Goal: Task Accomplishment & Management: Use online tool/utility

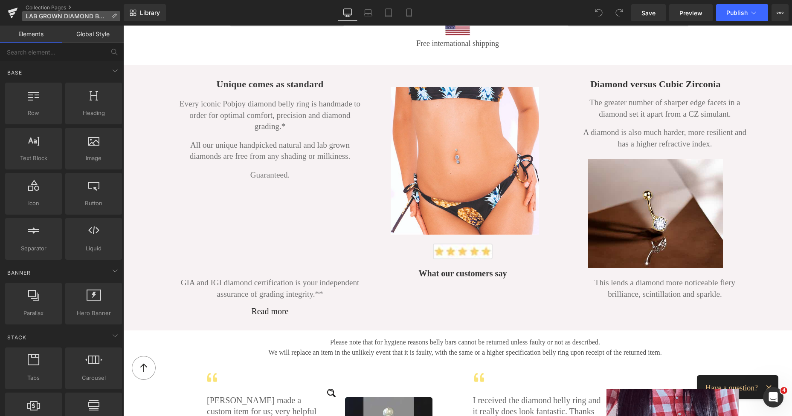
scroll to position [1180, 0]
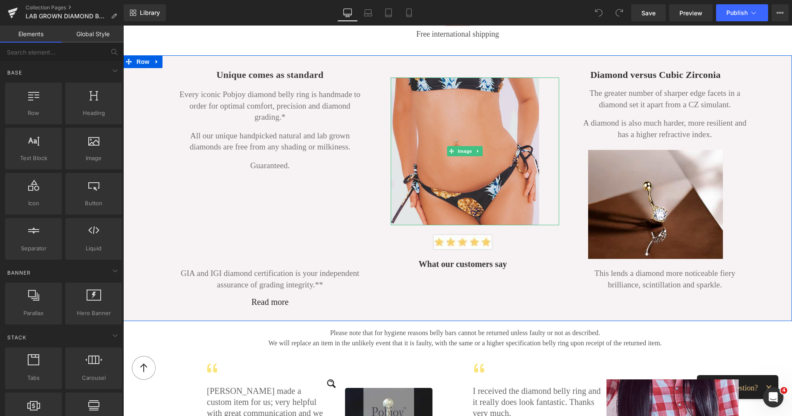
click at [448, 154] on img at bounding box center [464, 152] width 148 height 148
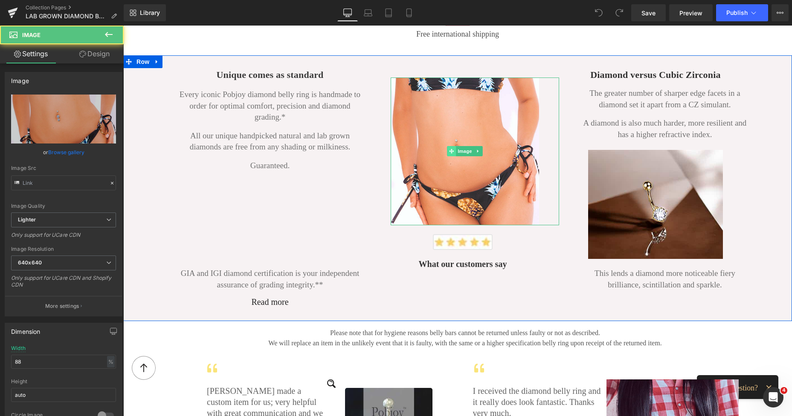
click at [449, 150] on icon at bounding box center [451, 151] width 5 height 5
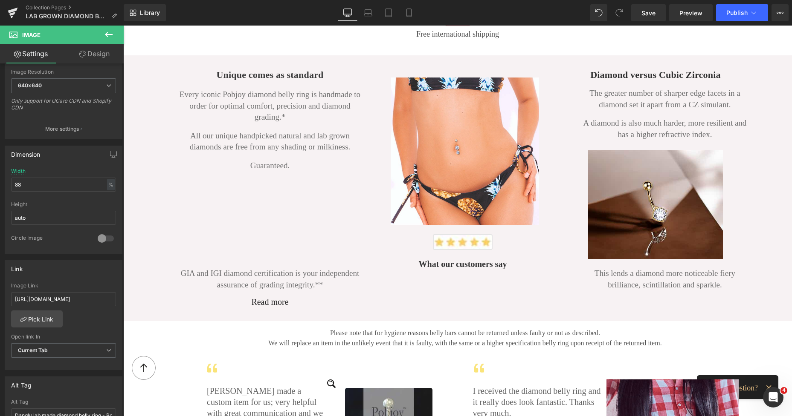
scroll to position [0, 0]
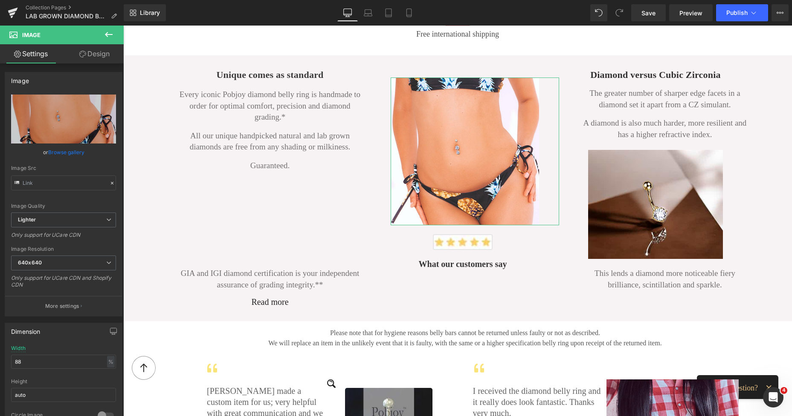
click at [113, 65] on div "Image https://ucarecdn.com/5bd26d53-ff7a-473e-8e05-3b17da605f92/-/format/auto/-…" at bounding box center [62, 242] width 124 height 357
click at [109, 32] on icon at bounding box center [109, 34] width 10 height 10
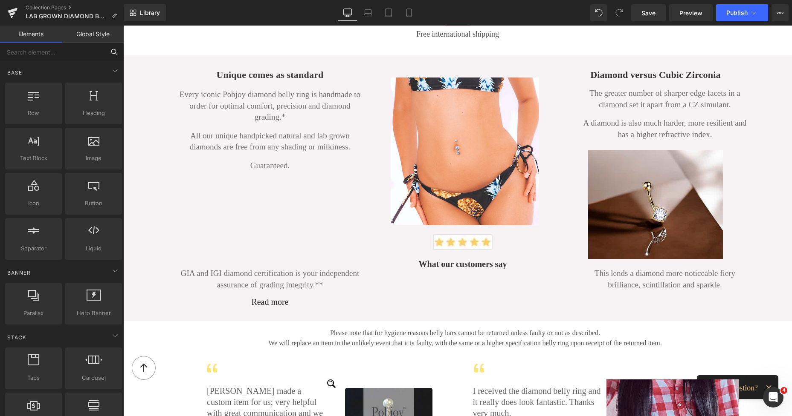
click at [53, 51] on input "text" at bounding box center [52, 52] width 105 height 19
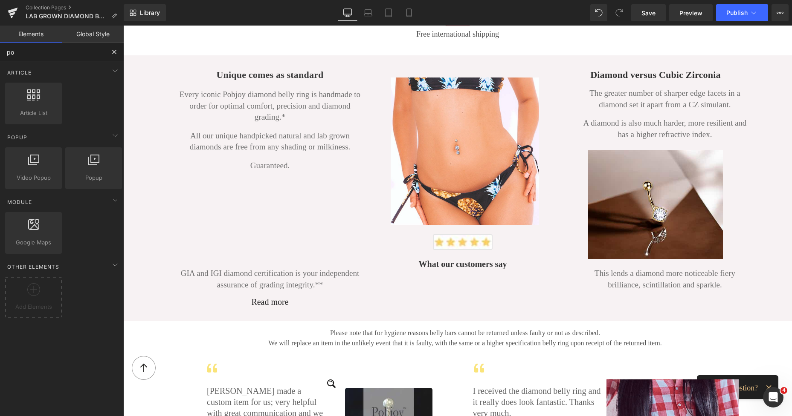
type input "pop"
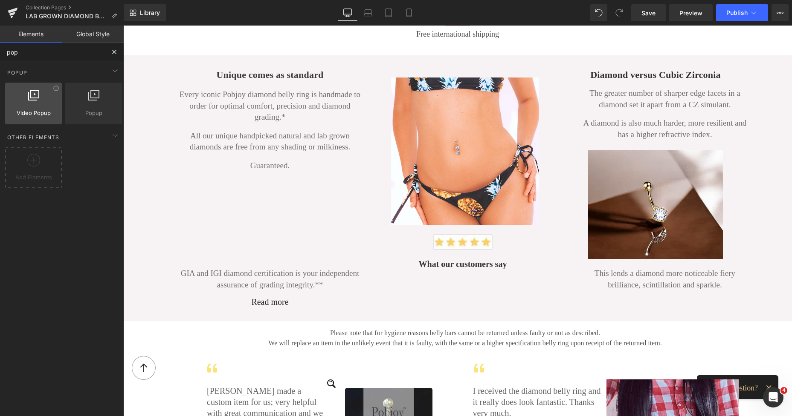
click at [29, 101] on div at bounding box center [34, 99] width 52 height 19
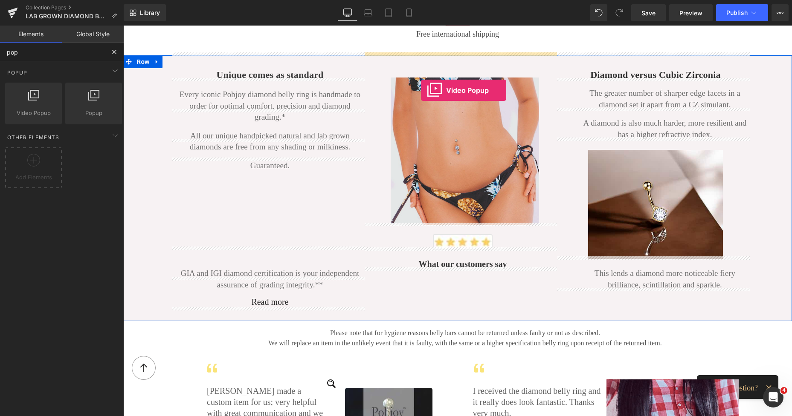
drag, startPoint x: 156, startPoint y: 135, endPoint x: 421, endPoint y: 90, distance: 268.0
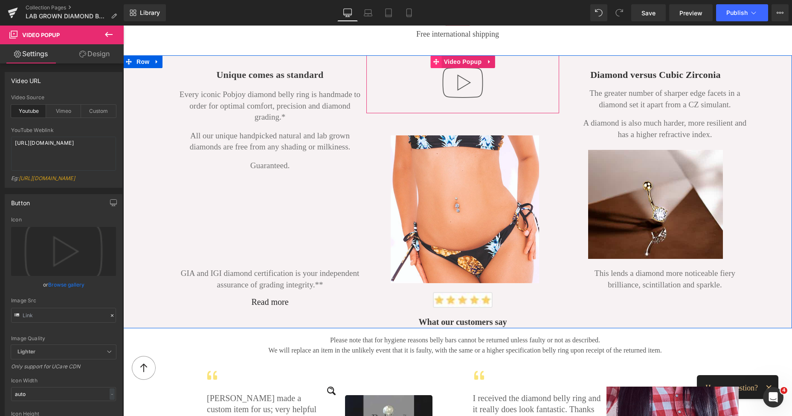
click at [433, 60] on icon at bounding box center [436, 62] width 6 height 6
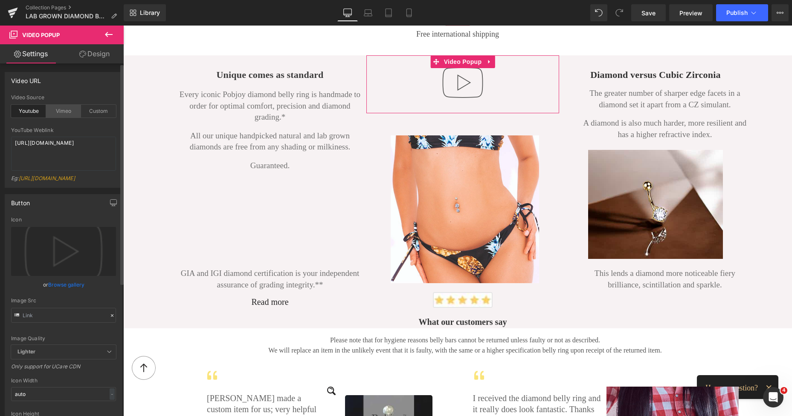
click at [68, 108] on div "Vimeo" at bounding box center [63, 111] width 35 height 13
drag, startPoint x: 93, startPoint y: 142, endPoint x: 1, endPoint y: 144, distance: 92.1
click at [0, 144] on div "Video URL youtube Video Source Youtube Vimeo Custom YouTube Weblink https://www…" at bounding box center [63, 127] width 127 height 122
paste textarea "1126017238?fl=pl&fe=sh"
type textarea "https://vimeo.com/1126017238?fl=pl&fe=sh"
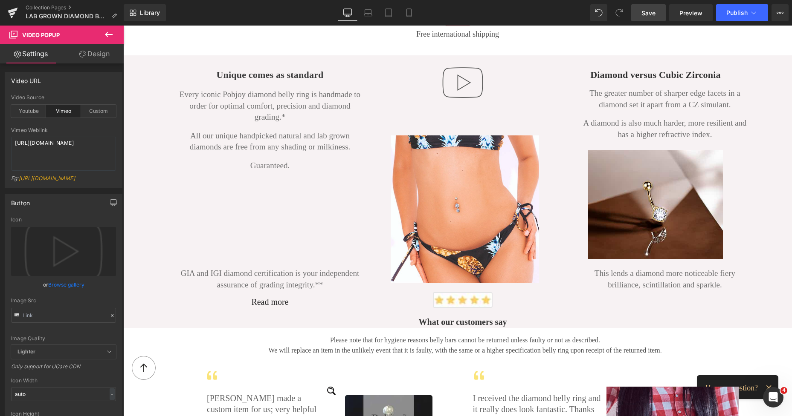
click at [649, 12] on span "Save" at bounding box center [648, 13] width 14 height 9
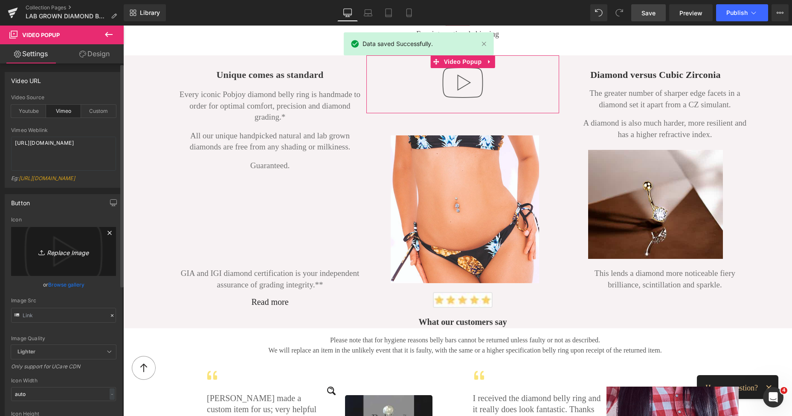
click at [63, 252] on icon "Replace Image" at bounding box center [63, 251] width 68 height 11
click at [57, 251] on icon "Replace Image" at bounding box center [63, 251] width 68 height 11
type input "C:\fakepath\New Template-Photoroom - 2025-10-10T000344.669.png"
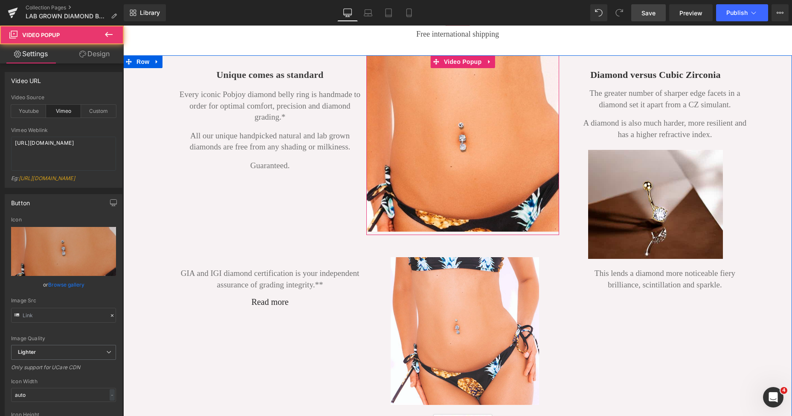
drag, startPoint x: 404, startPoint y: 137, endPoint x: 186, endPoint y: 205, distance: 228.5
click at [404, 137] on img at bounding box center [462, 143] width 193 height 176
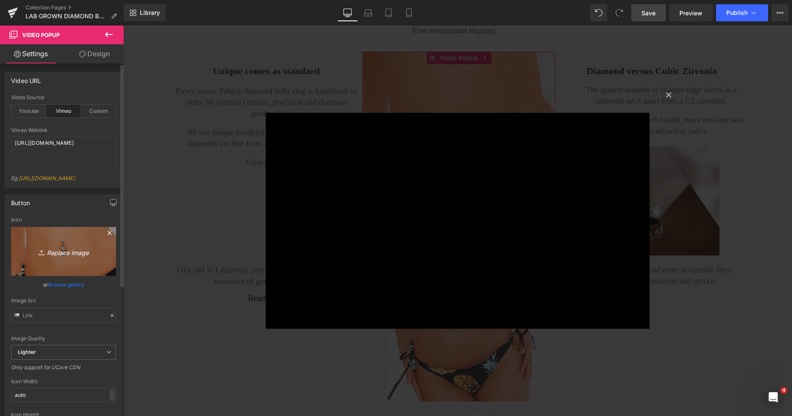
click at [36, 239] on link "Replace Image" at bounding box center [63, 251] width 105 height 49
type input "C:\fakepath\New Template-Photoroom - 2025-10-10T000344.669.png"
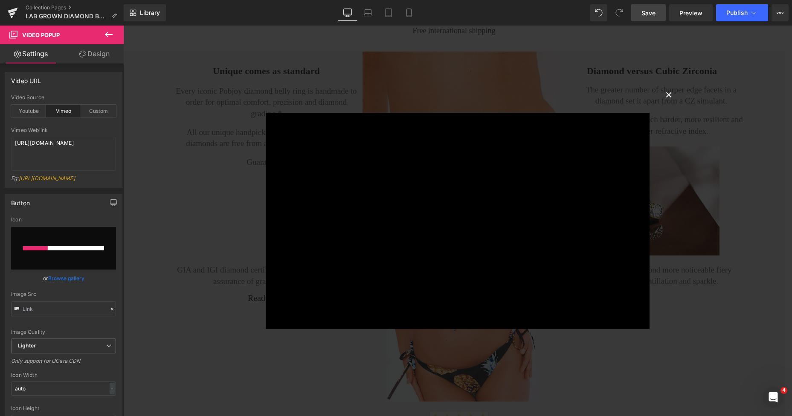
click at [667, 91] on button "×" at bounding box center [668, 94] width 17 height 17
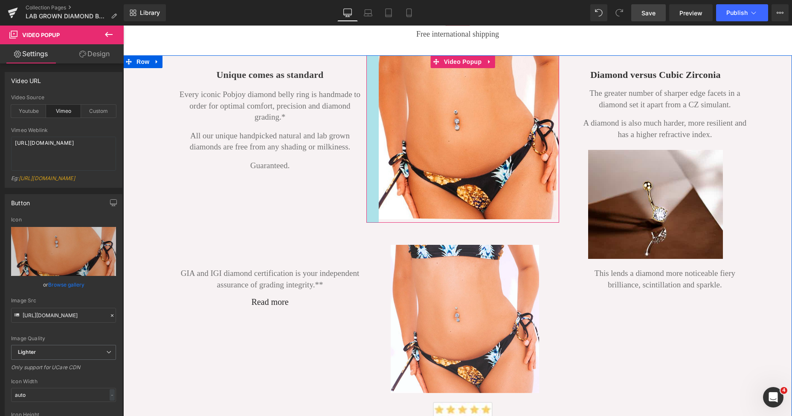
drag, startPoint x: 363, startPoint y: 154, endPoint x: 375, endPoint y: 156, distance: 12.5
click at [375, 156] on div at bounding box center [372, 139] width 12 height 168
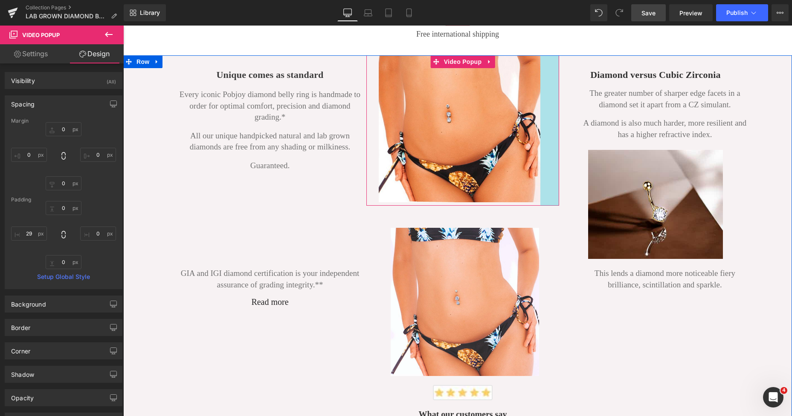
drag, startPoint x: 554, startPoint y: 140, endPoint x: 534, endPoint y: 142, distance: 20.1
click at [534, 142] on div "Video Popup 44px" at bounding box center [462, 130] width 193 height 150
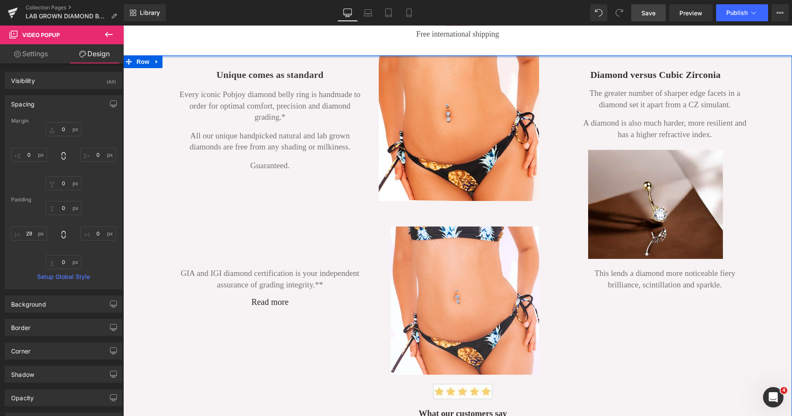
click at [509, 55] on div "Unique comes as standard Heading Every iconic Pobjoy diamond belly ring is hand…" at bounding box center [457, 237] width 668 height 365
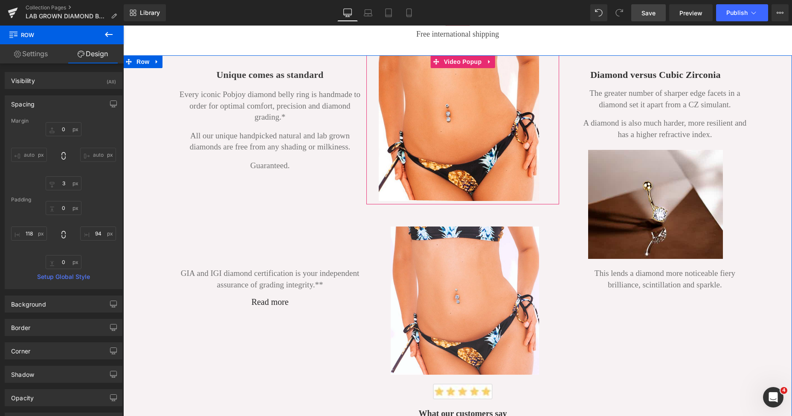
click at [504, 61] on img at bounding box center [458, 128] width 160 height 146
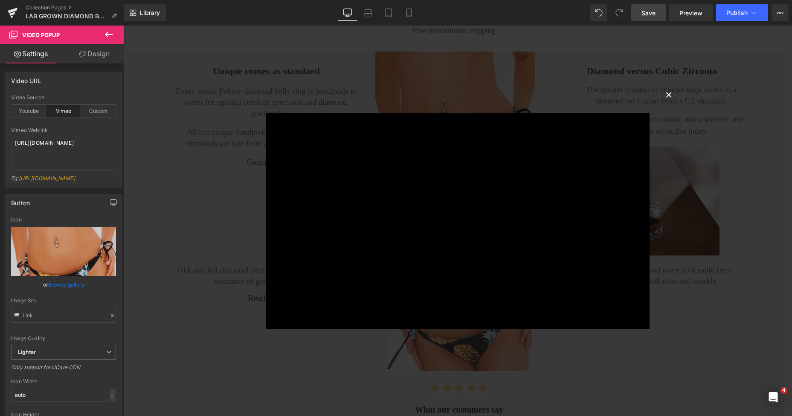
click at [661, 95] on button "×" at bounding box center [668, 94] width 17 height 17
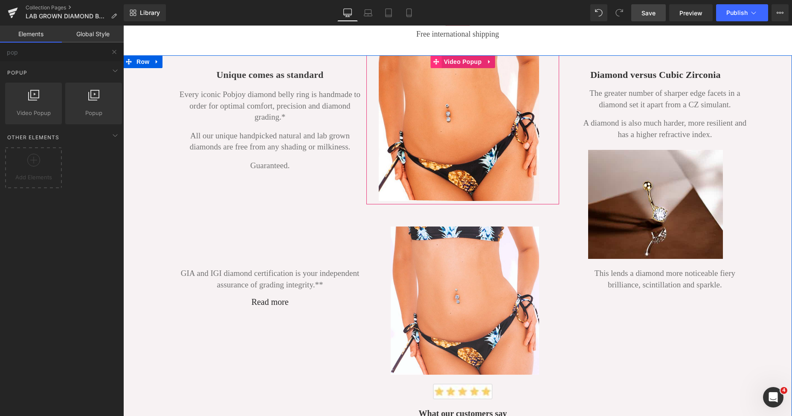
click at [433, 58] on icon at bounding box center [436, 61] width 6 height 6
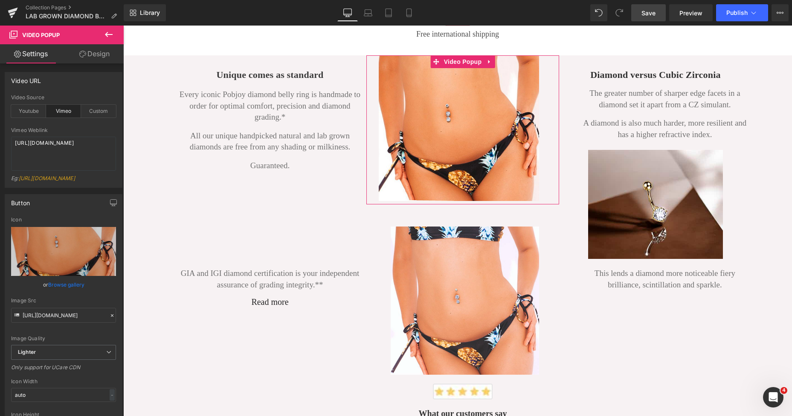
click at [101, 52] on link "Design" at bounding box center [95, 53] width 62 height 19
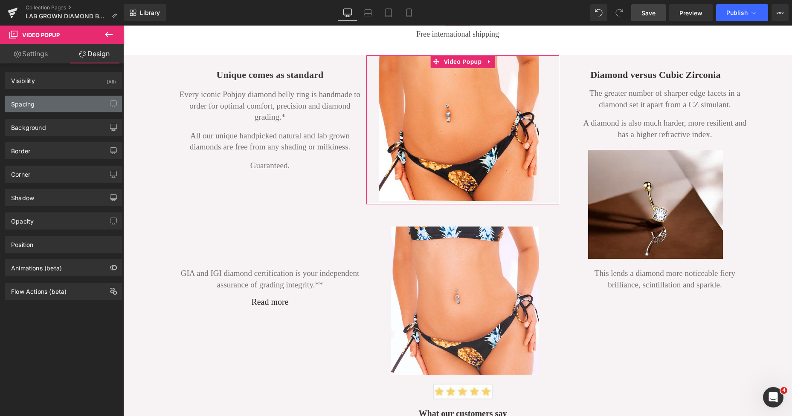
click at [52, 103] on div "Spacing" at bounding box center [63, 104] width 117 height 16
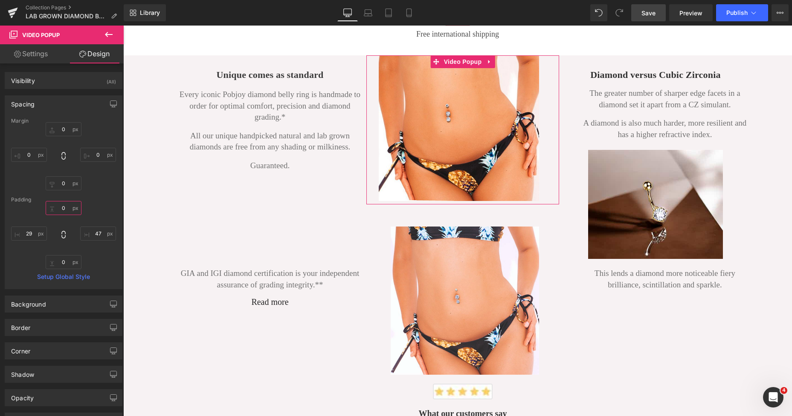
click at [61, 207] on input "text" at bounding box center [64, 208] width 36 height 14
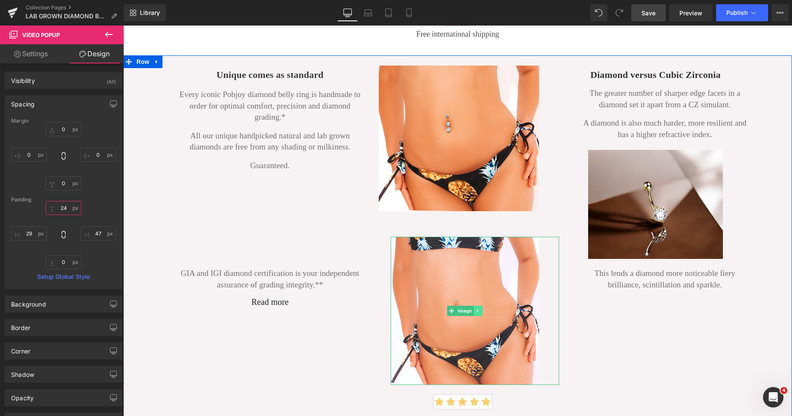
type input "24"
click at [475, 309] on icon at bounding box center [477, 311] width 5 height 5
click at [480, 310] on icon at bounding box center [482, 311] width 5 height 5
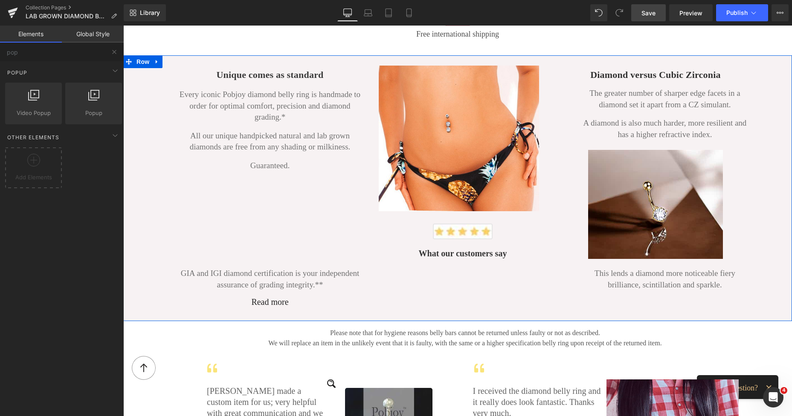
click at [465, 63] on div "Video Popup 47px" at bounding box center [462, 135] width 193 height 160
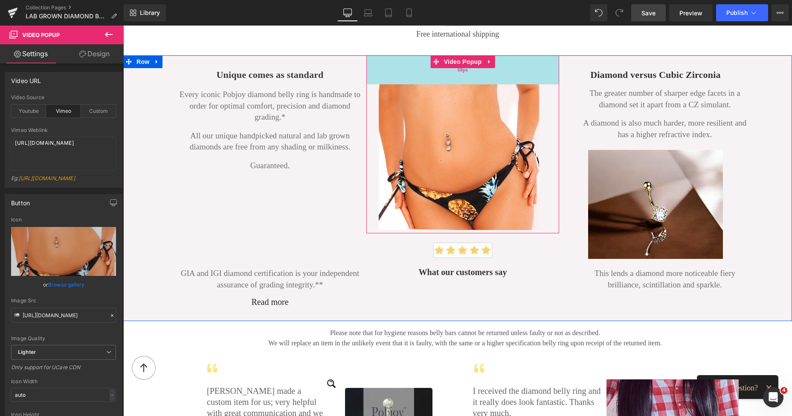
drag, startPoint x: 403, startPoint y: 56, endPoint x: 407, endPoint y: 75, distance: 19.2
click at [407, 75] on div "68px" at bounding box center [462, 69] width 193 height 29
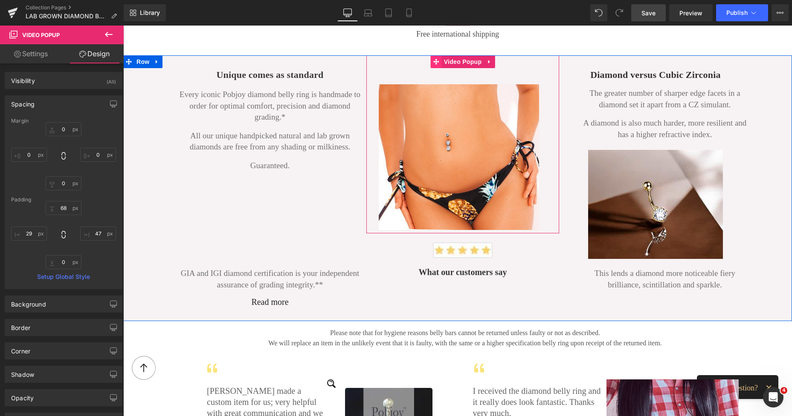
click at [433, 60] on icon at bounding box center [436, 61] width 6 height 6
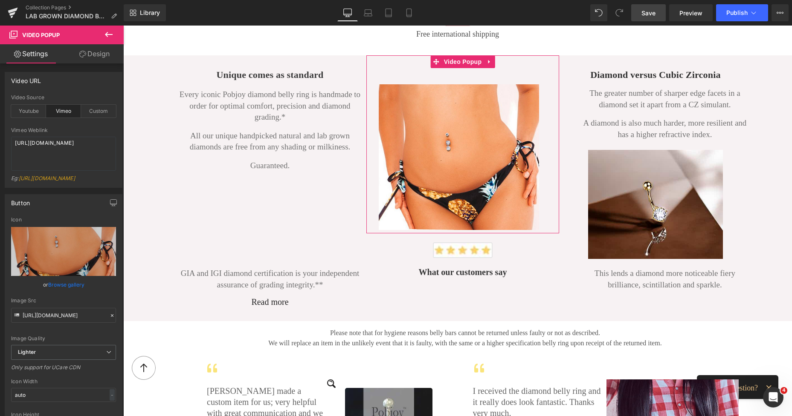
click at [31, 49] on link "Settings" at bounding box center [31, 53] width 62 height 19
click at [110, 102] on div "Video URL vimeo Video Source Youtube Vimeo Custom YouTube Weblink https://www.y…" at bounding box center [62, 242] width 124 height 357
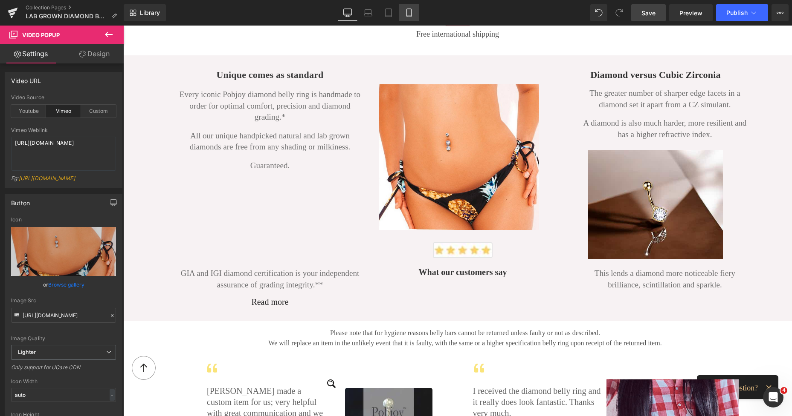
click at [406, 9] on icon at bounding box center [408, 13] width 9 height 9
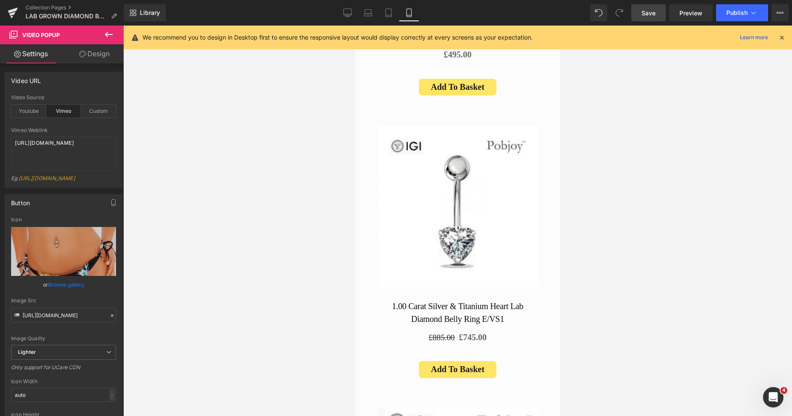
scroll to position [4817, 0]
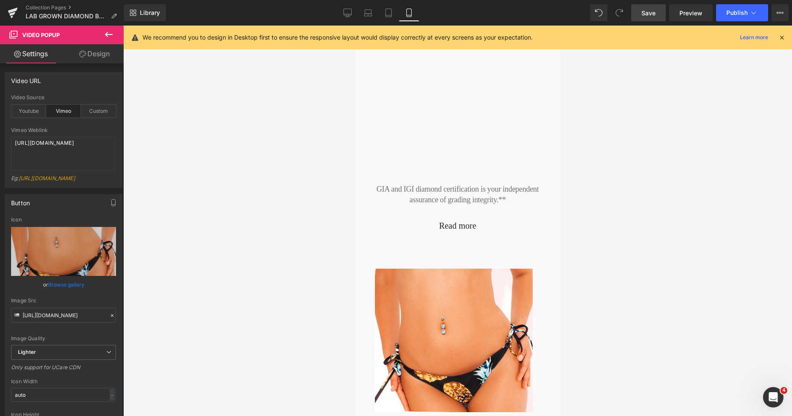
click at [428, 240] on div "Video Popup 68px 47px" at bounding box center [457, 328] width 190 height 176
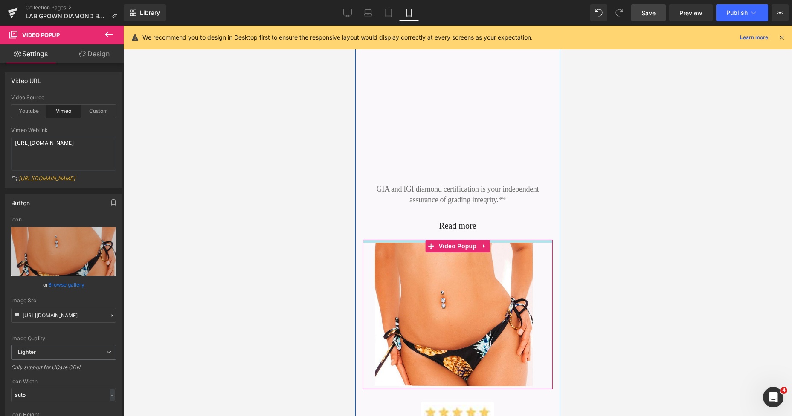
drag, startPoint x: 428, startPoint y: 179, endPoint x: 429, endPoint y: 153, distance: 26.0
click at [429, 153] on div "Unique comes as standard Heading Every iconic Pobjoy diamond belly ring is hand…" at bounding box center [457, 264] width 205 height 904
click at [445, 217] on div "Read more Button" at bounding box center [457, 225] width 190 height 17
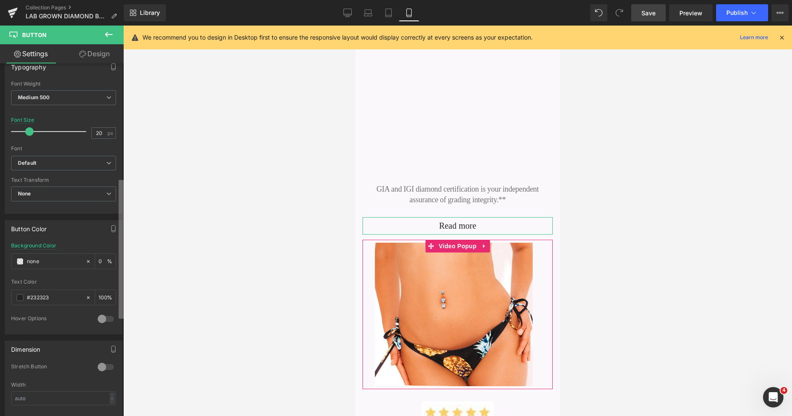
scroll to position [289, 0]
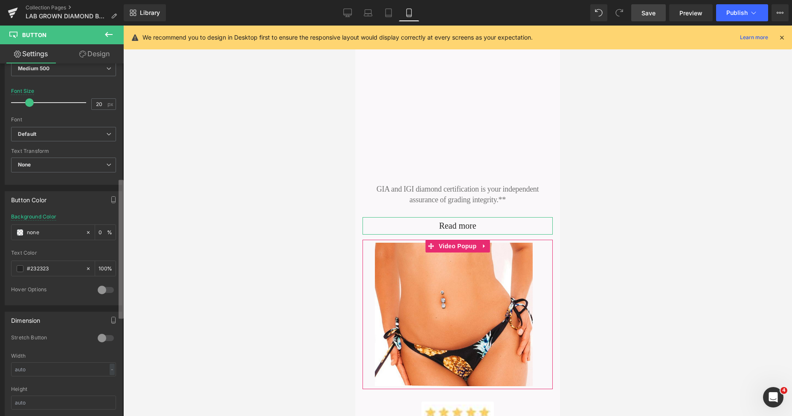
click at [112, 242] on div "Button Button Styles Custom Custom Setup Global Style Custom Setup Global Style…" at bounding box center [62, 242] width 124 height 357
click at [91, 71] on span "Medium 500" at bounding box center [63, 68] width 105 height 15
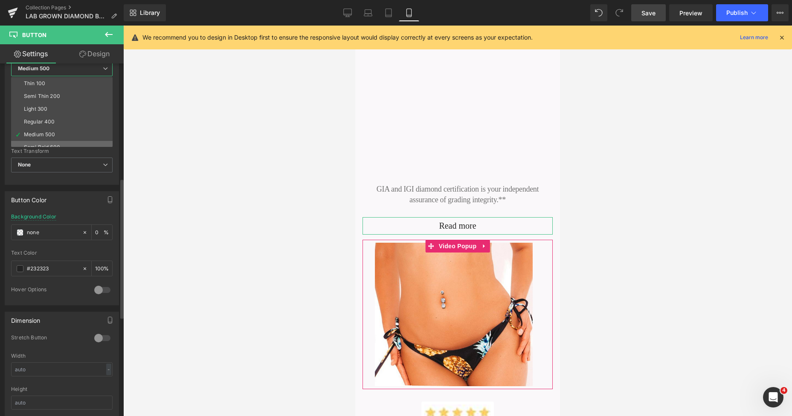
click at [44, 144] on li "Semi Bold 600" at bounding box center [63, 147] width 105 height 13
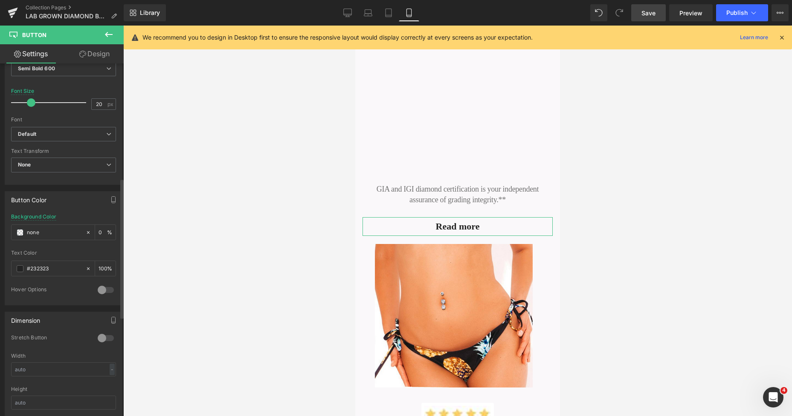
click at [29, 104] on span at bounding box center [31, 102] width 9 height 9
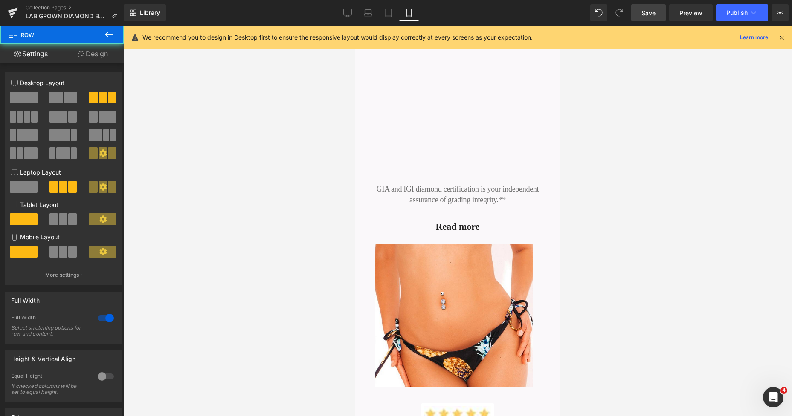
drag, startPoint x: 553, startPoint y: 261, endPoint x: 555, endPoint y: 254, distance: 7.6
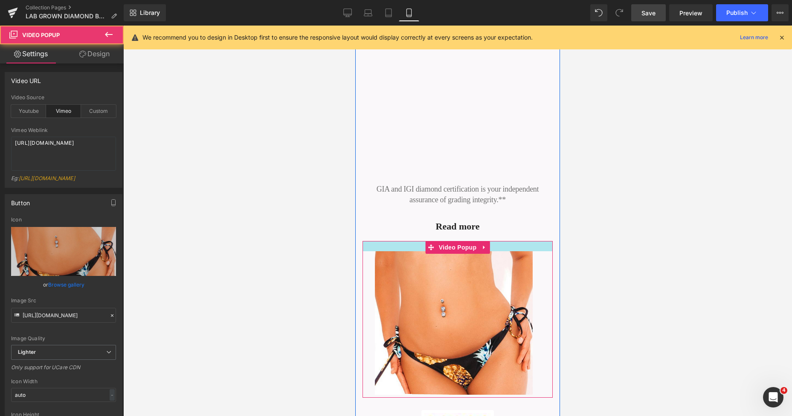
drag, startPoint x: 499, startPoint y: 160, endPoint x: 504, endPoint y: 168, distance: 8.9
click at [504, 241] on div at bounding box center [457, 246] width 190 height 10
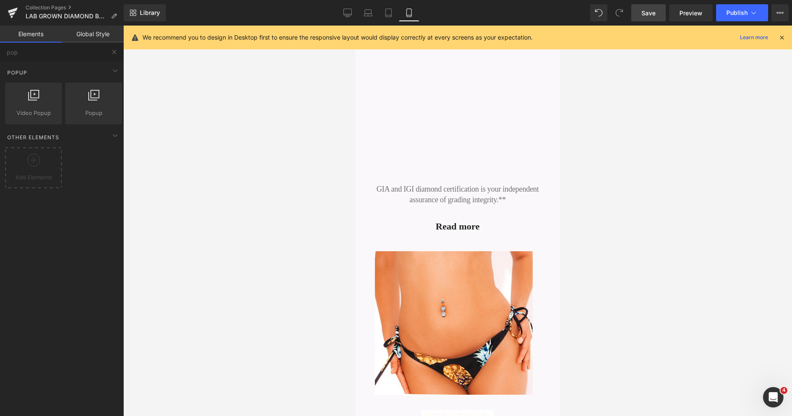
drag, startPoint x: 560, startPoint y: 266, endPoint x: 560, endPoint y: 275, distance: 8.5
click at [560, 275] on div at bounding box center [457, 221] width 668 height 391
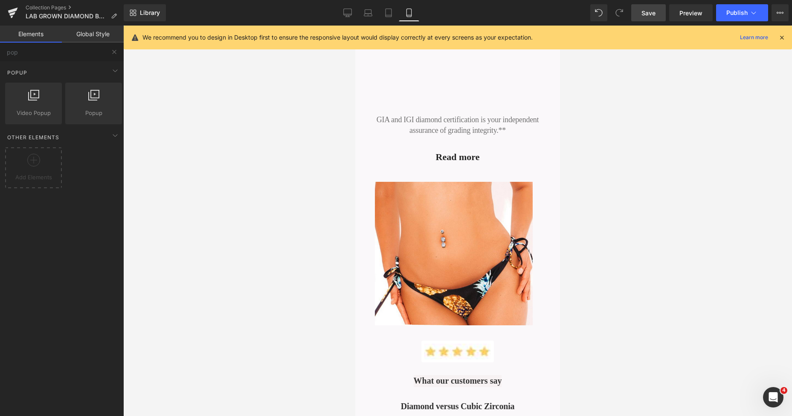
scroll to position [4754, 0]
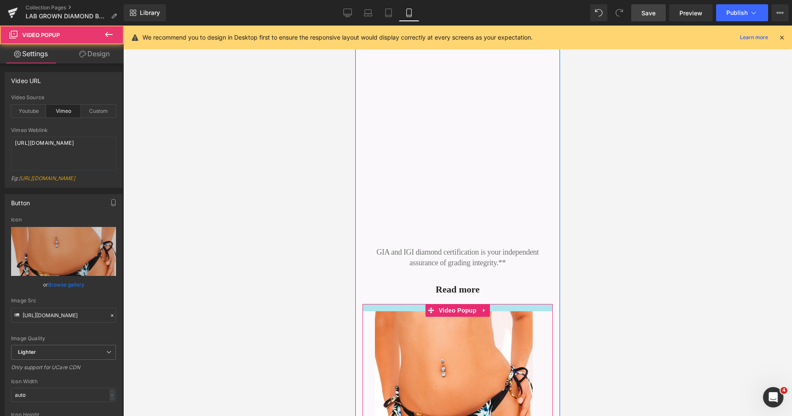
click at [491, 220] on div "Unique comes as standard Heading Every iconic Pobjoy diamond belly ring is hand…" at bounding box center [457, 331] width 205 height 910
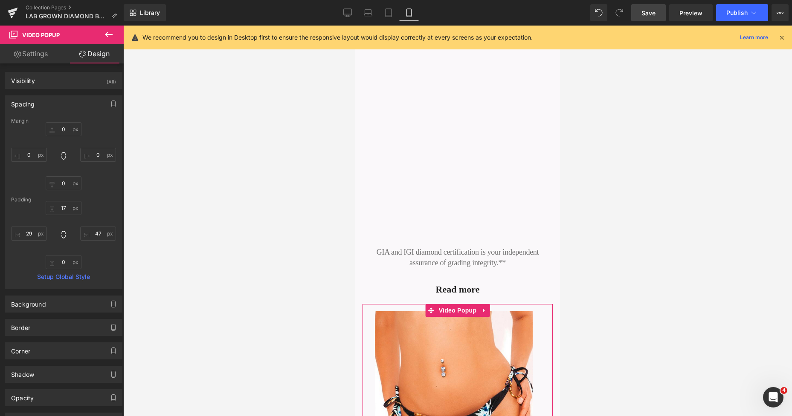
click at [648, 14] on span "Save" at bounding box center [648, 13] width 14 height 9
click at [383, 12] on icon at bounding box center [379, 13] width 9 height 9
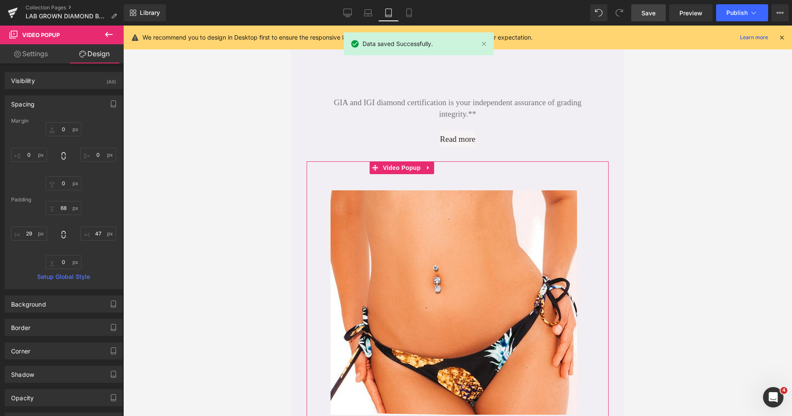
scroll to position [2324, 0]
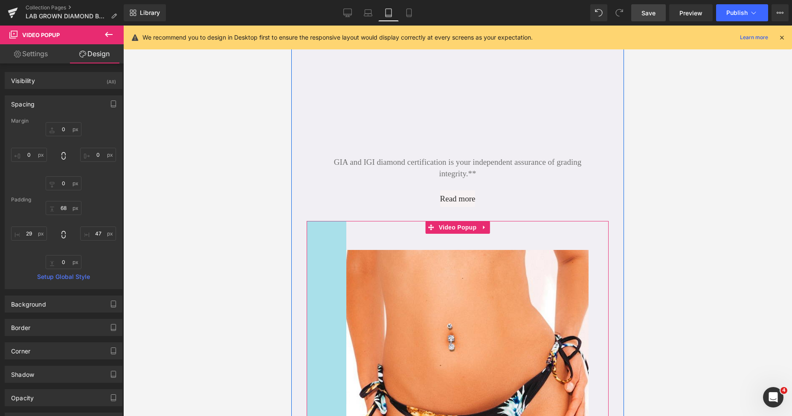
drag, startPoint x: 307, startPoint y: 250, endPoint x: 352, endPoint y: 248, distance: 45.2
click at [335, 246] on div "93px" at bounding box center [326, 347] width 40 height 253
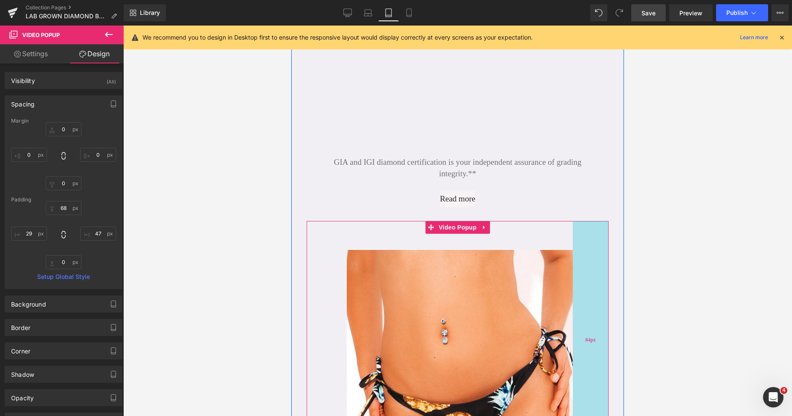
drag, startPoint x: 600, startPoint y: 263, endPoint x: 584, endPoint y: 260, distance: 16.1
click at [584, 260] on div "84px" at bounding box center [590, 340] width 36 height 238
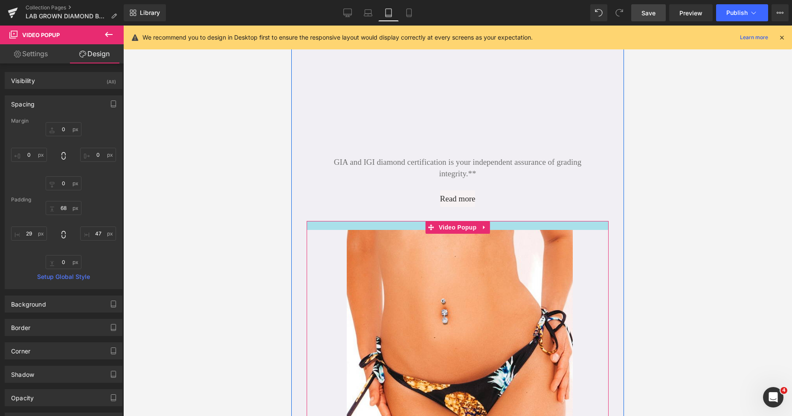
drag, startPoint x: 524, startPoint y: 209, endPoint x: 522, endPoint y: 189, distance: 20.1
click at [522, 189] on div "Unique comes as standard Heading Every iconic Pobjoy diamond belly ring is hand…" at bounding box center [457, 306] width 332 height 982
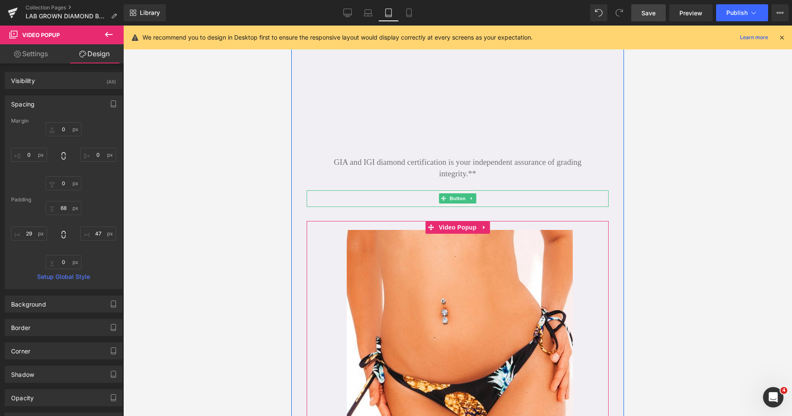
click at [433, 191] on div "Read more" at bounding box center [457, 199] width 302 height 17
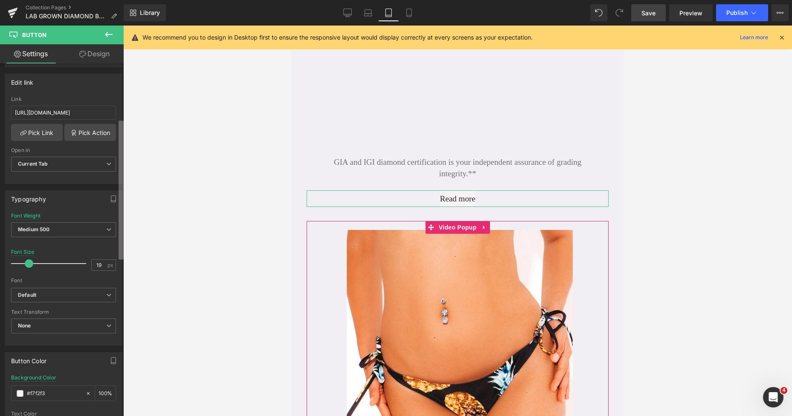
scroll to position [150, 0]
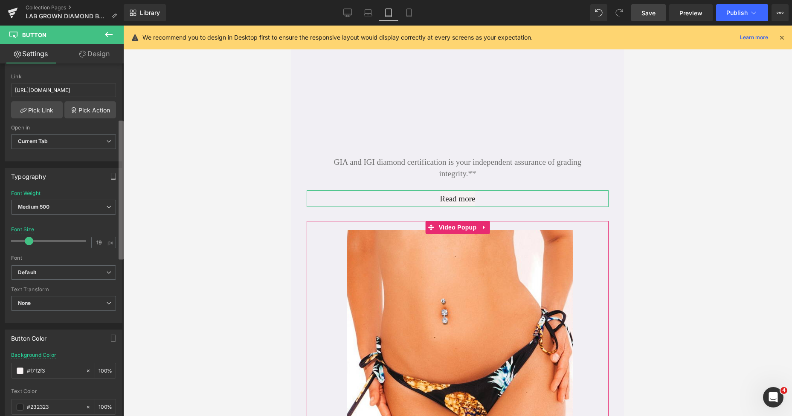
click at [117, 259] on div "Button Button Styles Custom Custom Setup Global Style Custom Setup Global Style…" at bounding box center [62, 242] width 124 height 357
click at [81, 208] on span "Medium 500" at bounding box center [63, 207] width 105 height 15
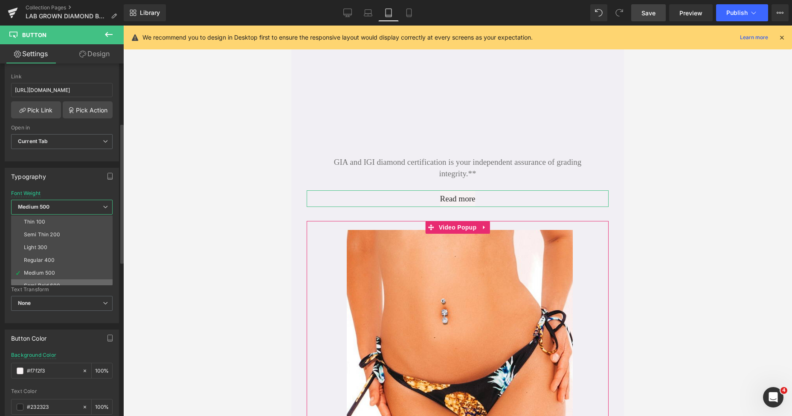
click at [46, 280] on li "Semi Bold 600" at bounding box center [63, 286] width 105 height 13
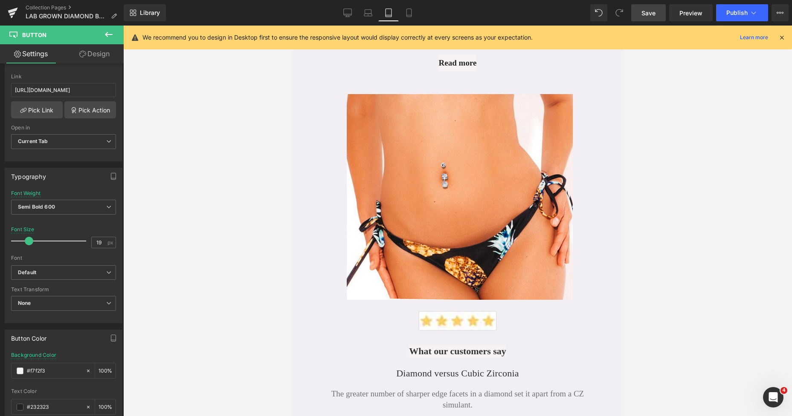
scroll to position [2389, 0]
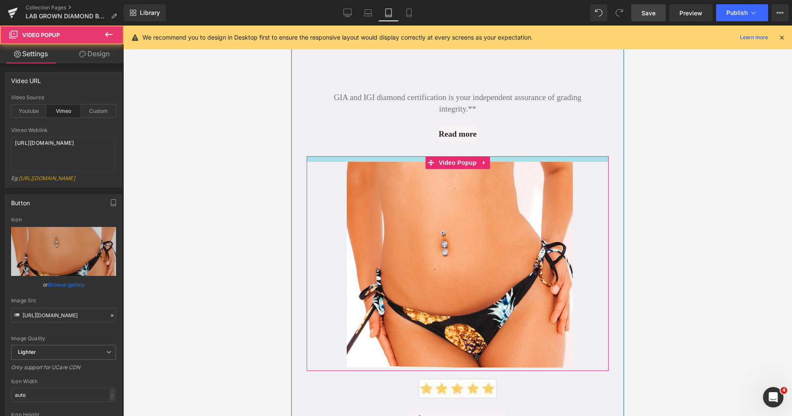
drag, startPoint x: 404, startPoint y: 141, endPoint x: 401, endPoint y: 137, distance: 4.8
click at [401, 137] on div "Unique comes as standard Heading Every iconic Pobjoy diamond belly ring is hand…" at bounding box center [457, 239] width 332 height 979
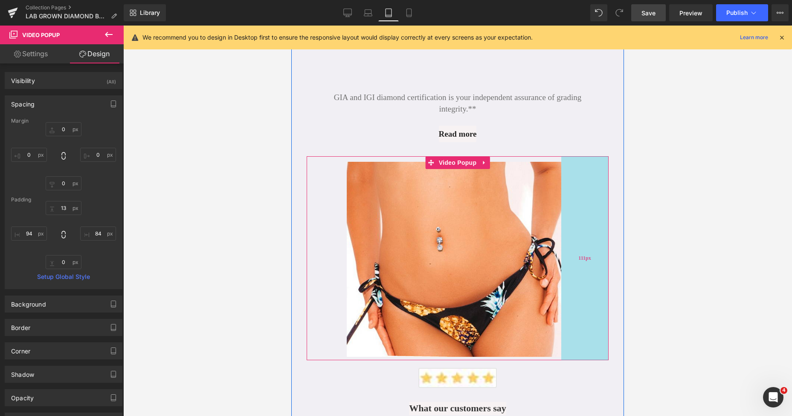
drag, startPoint x: 598, startPoint y: 204, endPoint x: 586, endPoint y: 202, distance: 11.7
click at [586, 202] on div "111px" at bounding box center [584, 258] width 47 height 204
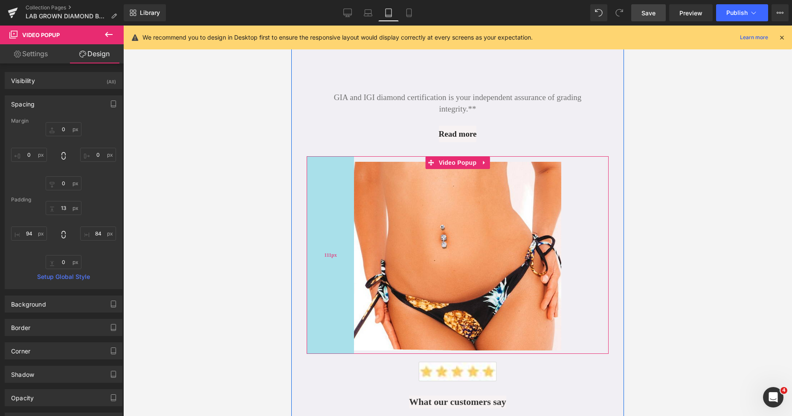
drag, startPoint x: 324, startPoint y: 206, endPoint x: 331, endPoint y: 209, distance: 7.8
click at [331, 209] on div "111px" at bounding box center [329, 255] width 47 height 198
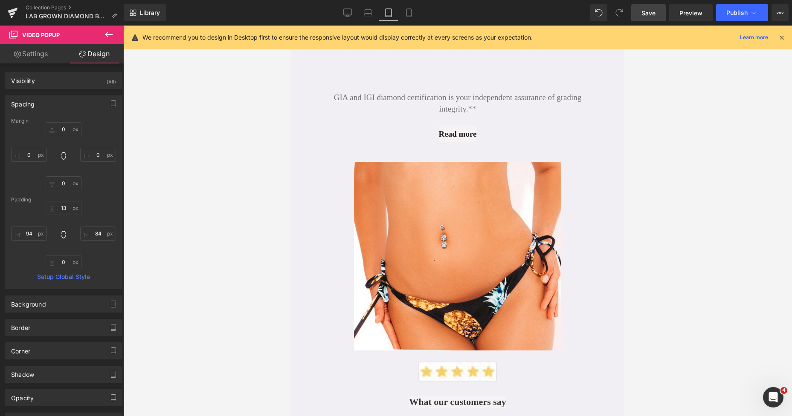
click at [643, 14] on span "Save" at bounding box center [648, 13] width 14 height 9
click at [358, 14] on icon at bounding box center [358, 15] width 8 height 3
click at [355, 14] on icon at bounding box center [358, 15] width 8 height 3
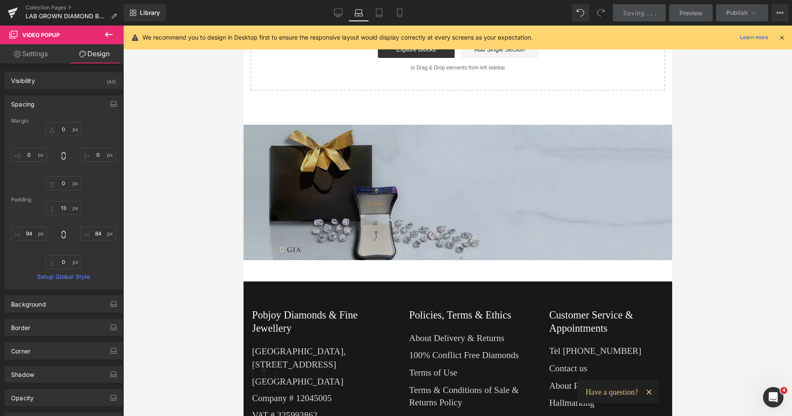
click at [358, 14] on icon at bounding box center [358, 13] width 9 height 9
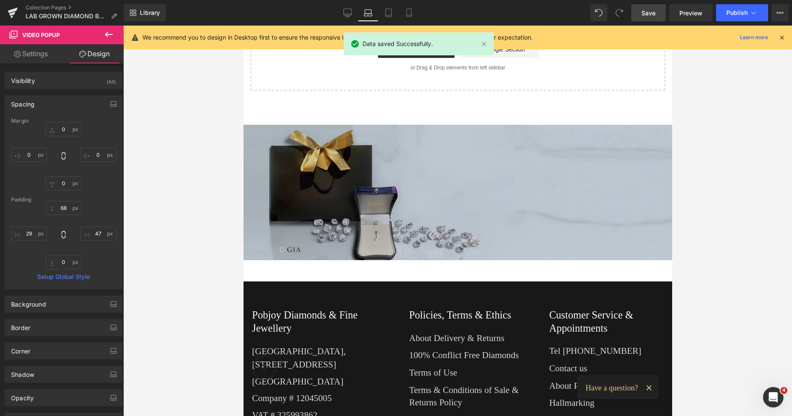
scroll to position [1271, 0]
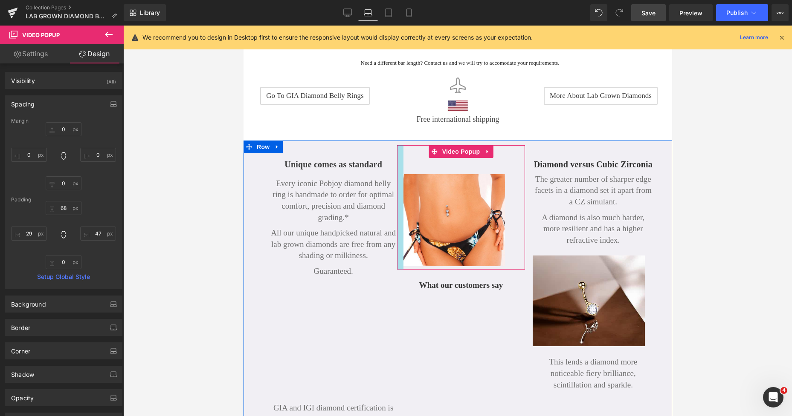
drag, startPoint x: 403, startPoint y: 180, endPoint x: 396, endPoint y: 179, distance: 7.7
click at [396, 179] on div at bounding box center [399, 207] width 6 height 124
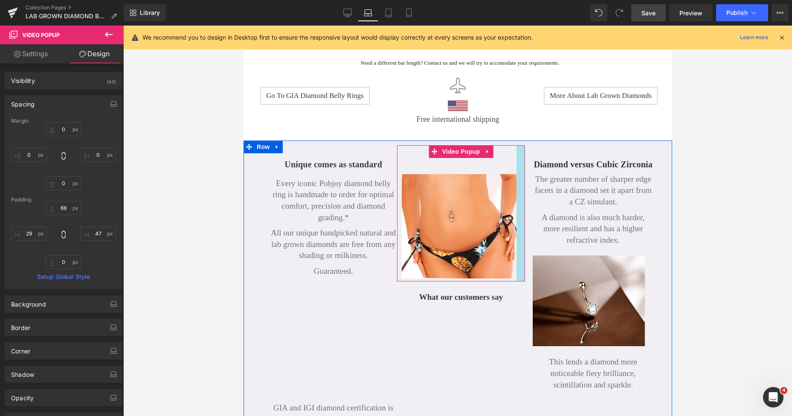
drag, startPoint x: 504, startPoint y: 186, endPoint x: 516, endPoint y: 189, distance: 11.9
click at [516, 189] on div at bounding box center [520, 213] width 9 height 137
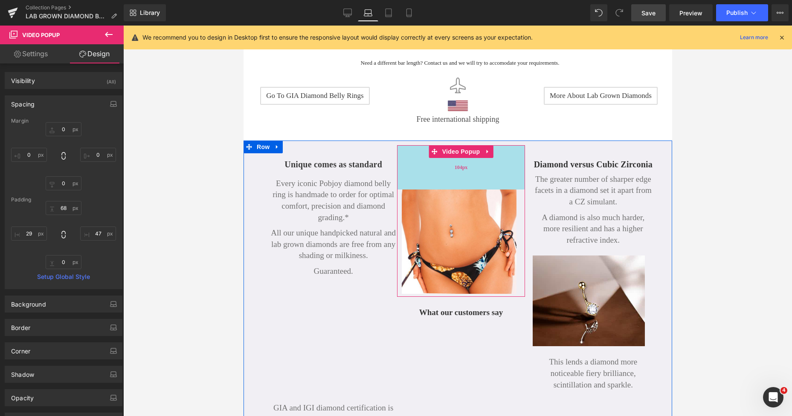
drag, startPoint x: 500, startPoint y: 144, endPoint x: 500, endPoint y: 159, distance: 15.3
click at [500, 159] on div "104px" at bounding box center [459, 167] width 127 height 44
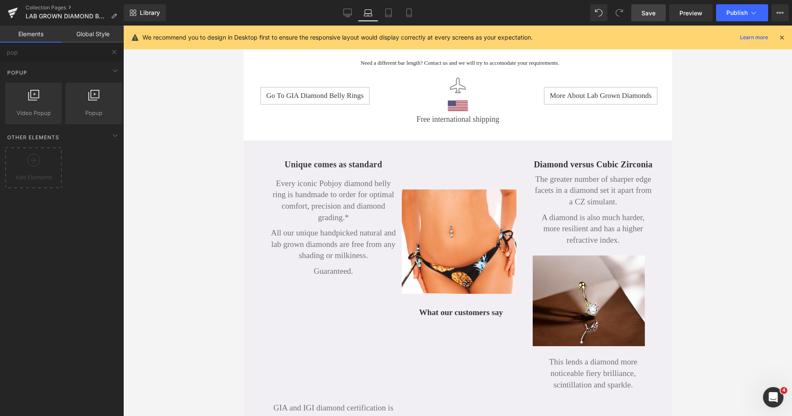
click at [694, 126] on div at bounding box center [457, 221] width 668 height 391
click at [644, 12] on span "Save" at bounding box center [648, 13] width 14 height 9
click at [335, 16] on icon at bounding box center [338, 13] width 9 height 9
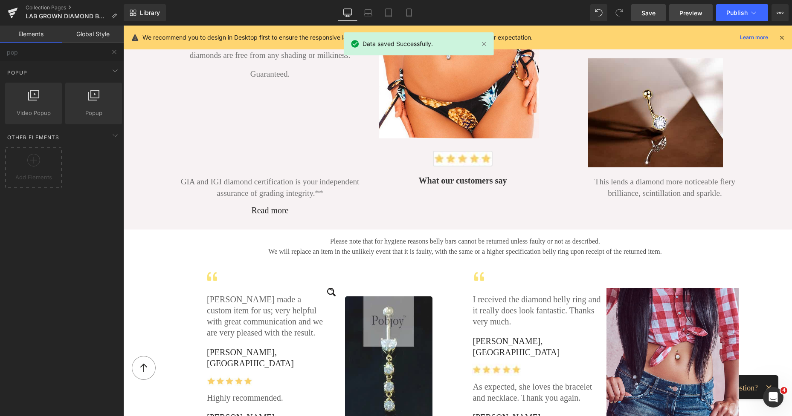
scroll to position [1112, 0]
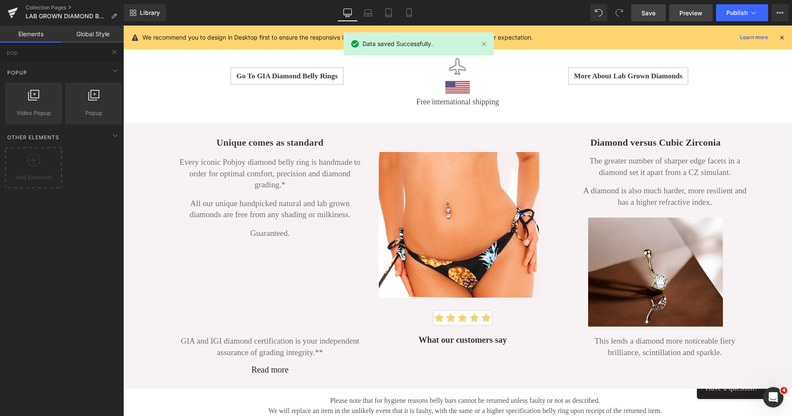
click at [690, 14] on span "Preview" at bounding box center [690, 13] width 23 height 9
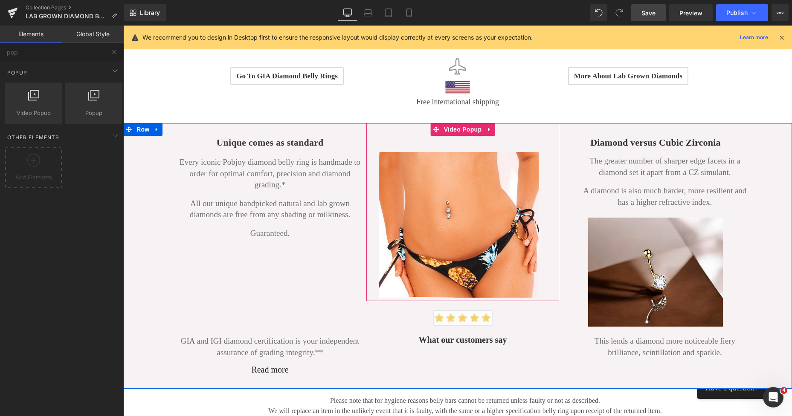
click at [412, 205] on img at bounding box center [458, 225] width 160 height 146
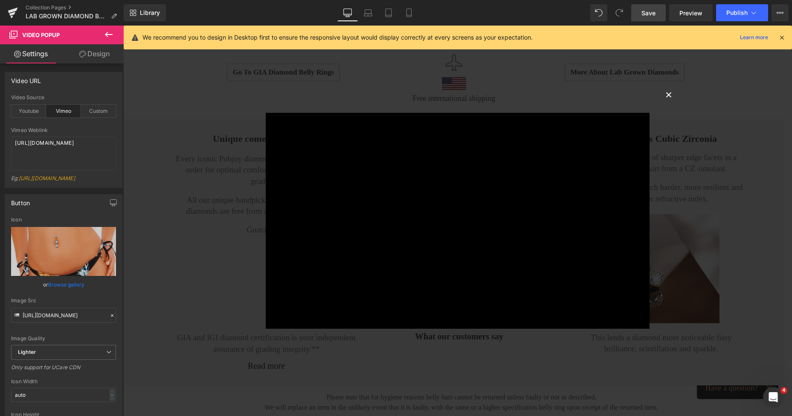
drag, startPoint x: 663, startPoint y: 95, endPoint x: 620, endPoint y: 99, distance: 43.6
click at [663, 95] on button "×" at bounding box center [668, 94] width 17 height 17
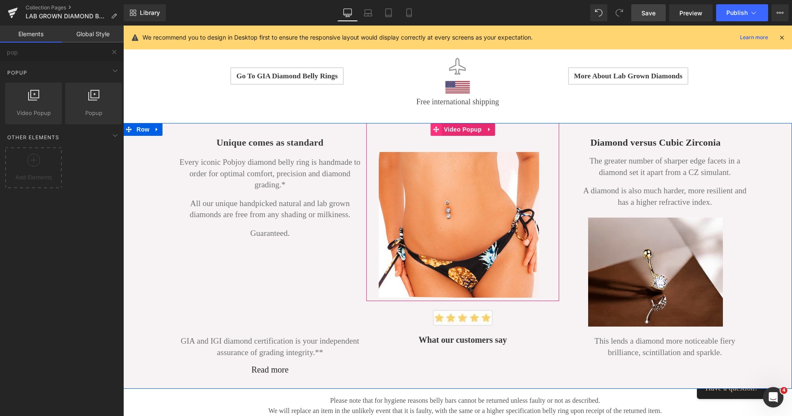
click at [433, 129] on icon at bounding box center [436, 129] width 6 height 6
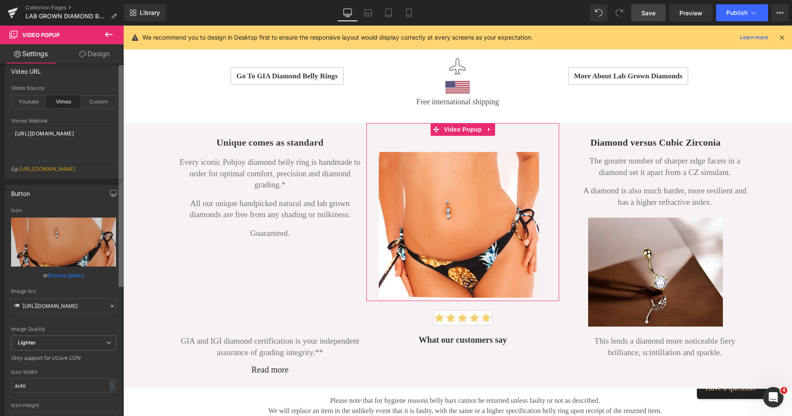
scroll to position [0, 0]
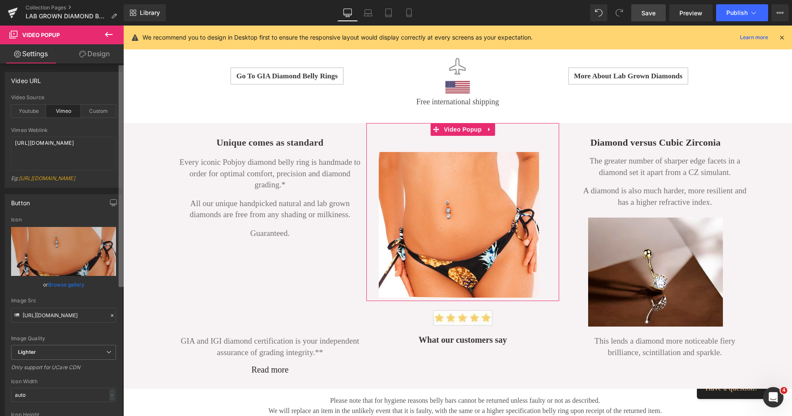
click at [117, 147] on div "Video URL vimeo Video Source Youtube Vimeo Custom YouTube Weblink https://www.y…" at bounding box center [62, 242] width 124 height 357
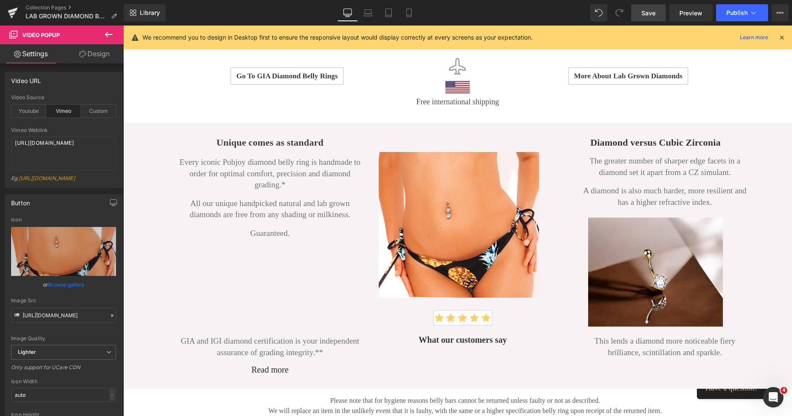
click at [111, 38] on icon at bounding box center [109, 34] width 10 height 10
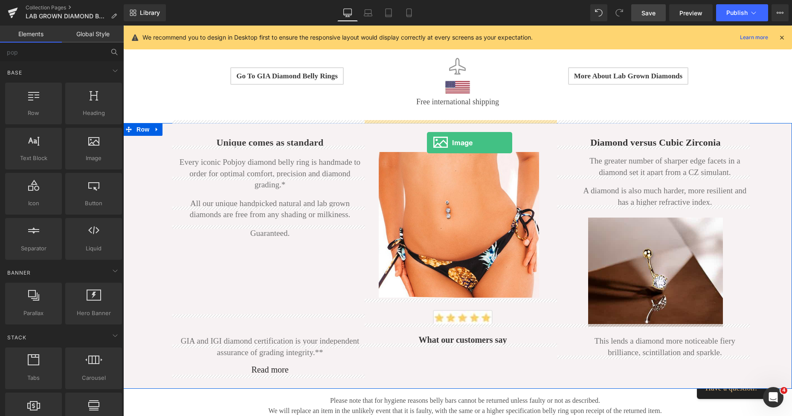
drag, startPoint x: 160, startPoint y: 152, endPoint x: 427, endPoint y: 143, distance: 266.5
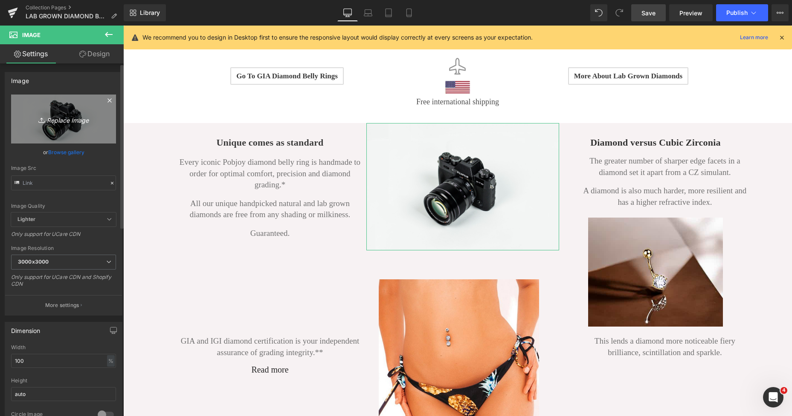
click at [75, 129] on link "Replace Image" at bounding box center [63, 119] width 105 height 49
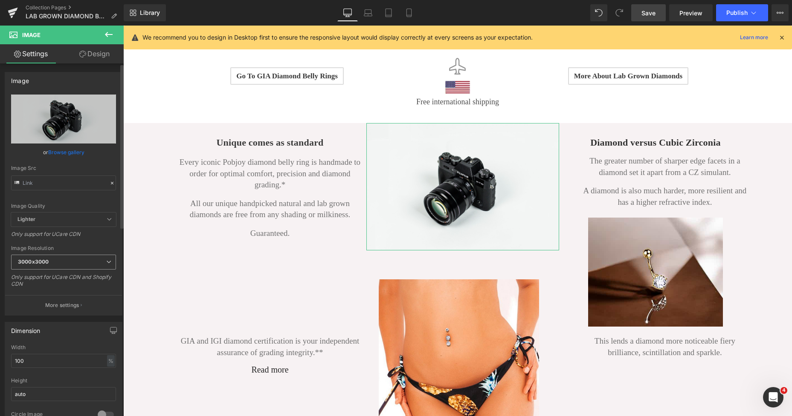
click at [43, 260] on b "3000x3000" at bounding box center [33, 262] width 31 height 6
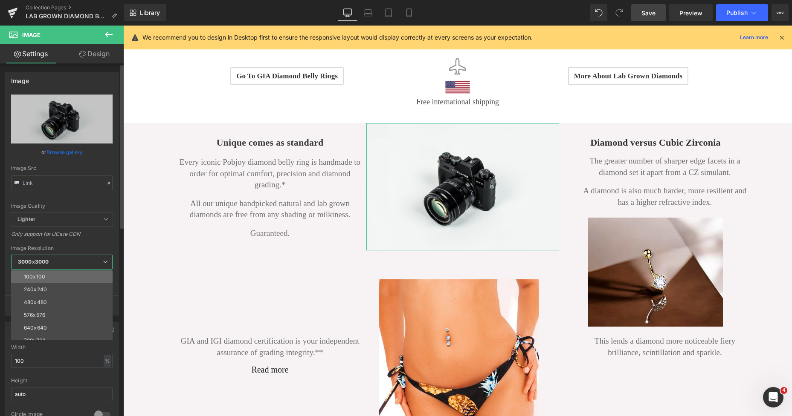
click at [42, 275] on div "100x100" at bounding box center [34, 277] width 21 height 6
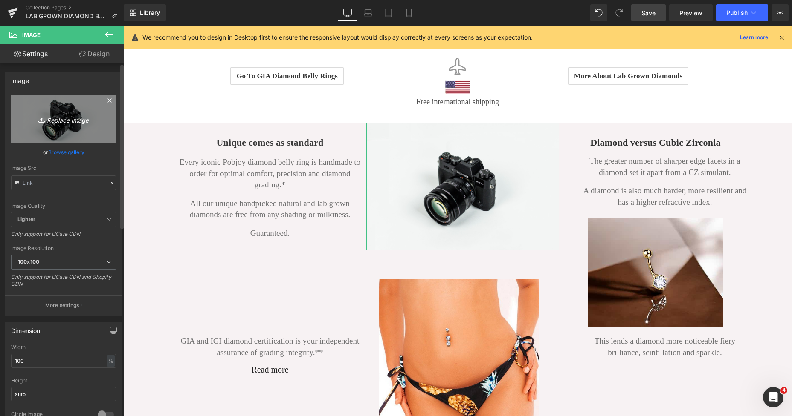
click at [91, 139] on link "Replace Image" at bounding box center [63, 119] width 105 height 49
type input "C:\fakepath\New Template-Photoroom - 2025-10-10T000344.669.png"
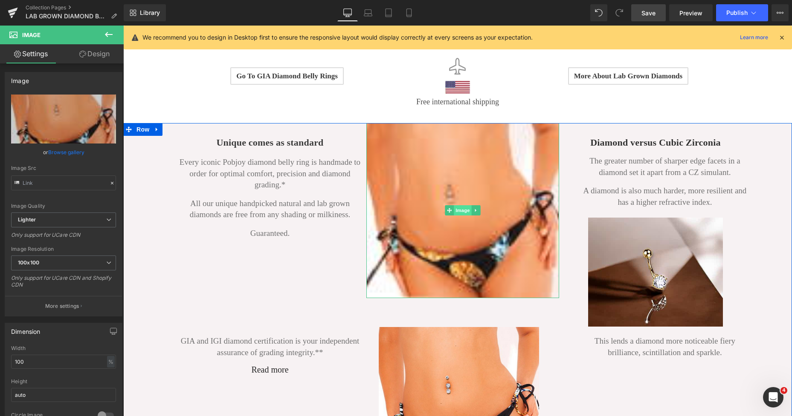
click at [465, 207] on span "Image" at bounding box center [463, 210] width 18 height 10
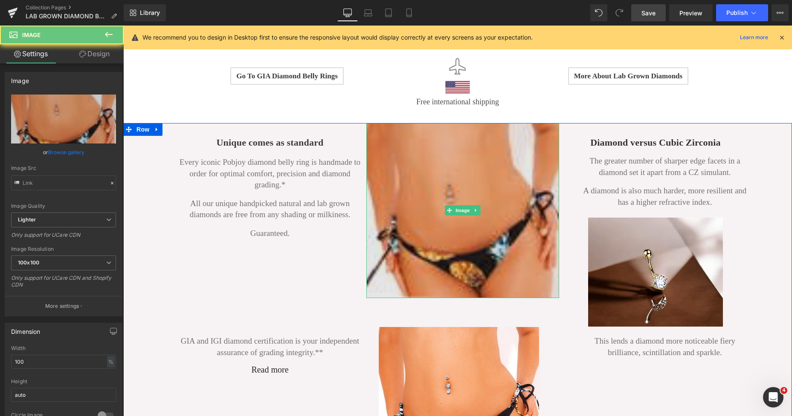
click at [456, 227] on img at bounding box center [462, 210] width 193 height 175
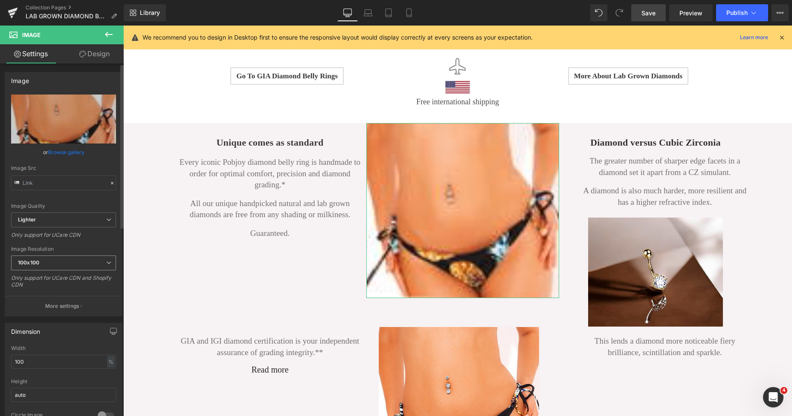
click at [70, 267] on span "100x100" at bounding box center [63, 263] width 105 height 15
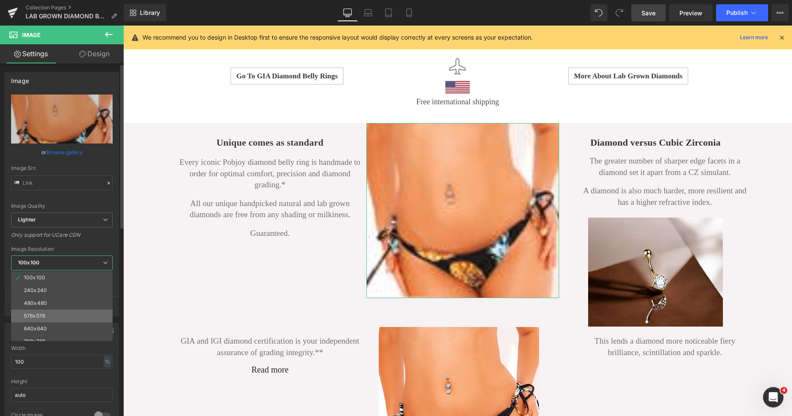
click at [44, 318] on div "576x576" at bounding box center [34, 316] width 21 height 6
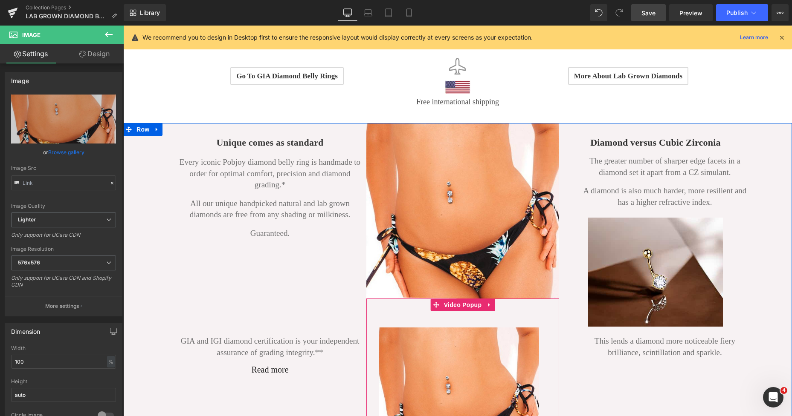
click at [396, 350] on img at bounding box center [458, 401] width 160 height 146
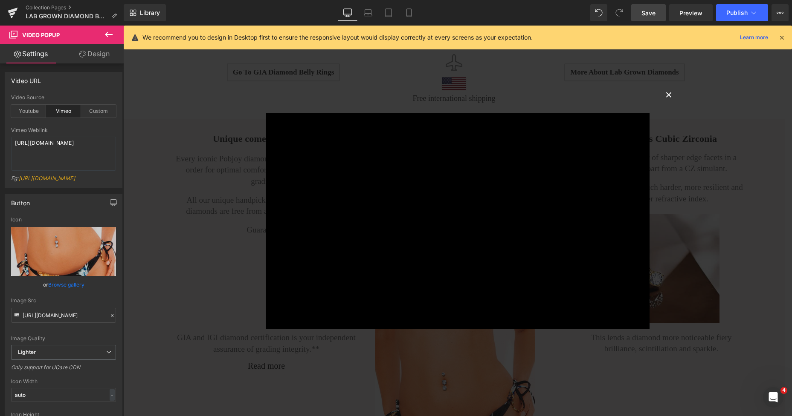
click at [665, 97] on button "×" at bounding box center [668, 94] width 17 height 17
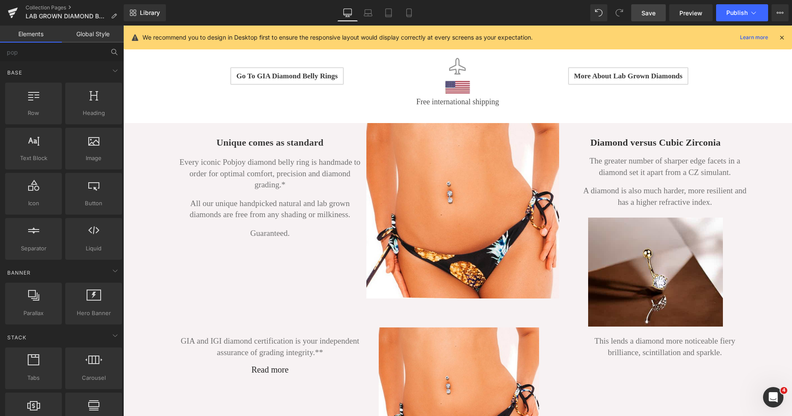
scroll to position [1167, 0]
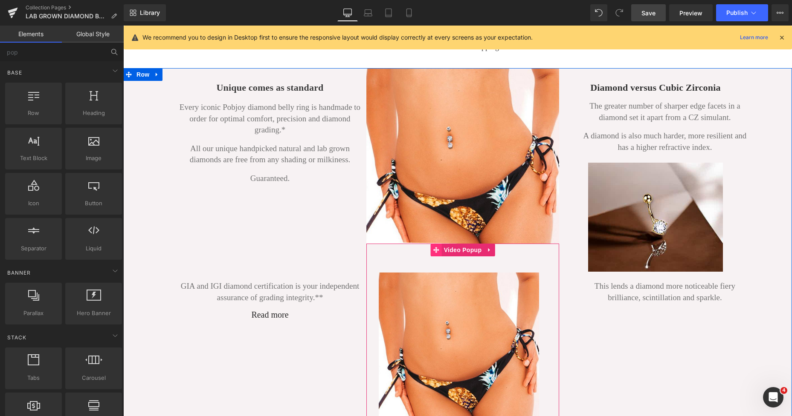
click at [433, 248] on icon at bounding box center [436, 250] width 6 height 6
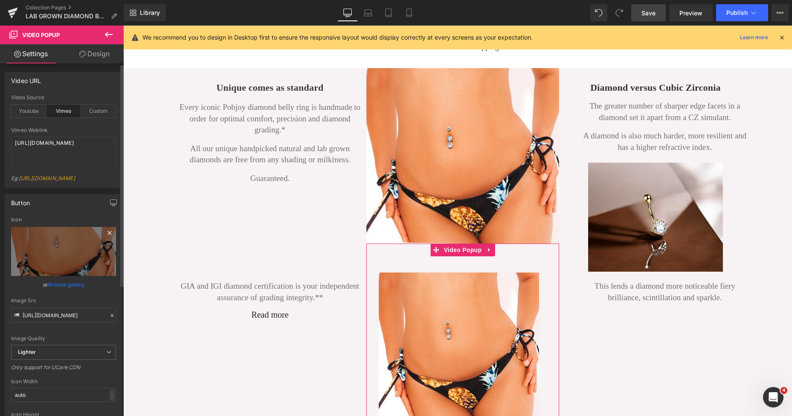
click at [105, 233] on icon at bounding box center [109, 233] width 10 height 10
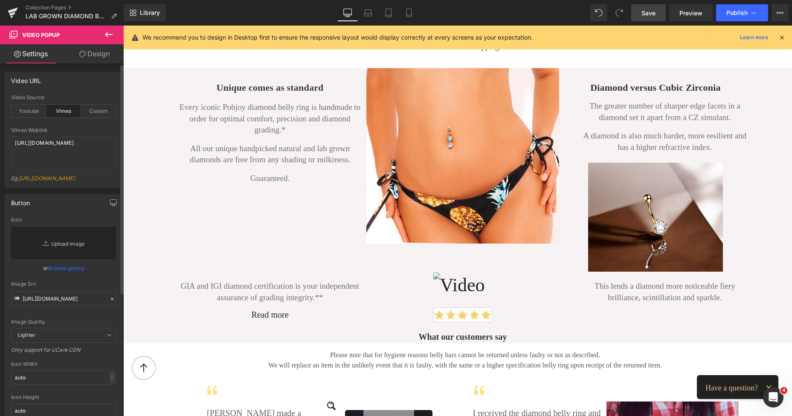
click at [53, 246] on link "Replace Image" at bounding box center [63, 243] width 105 height 32
click at [19, 219] on div "Icon" at bounding box center [63, 220] width 105 height 6
click at [56, 271] on link "Browse gallery" at bounding box center [66, 268] width 36 height 15
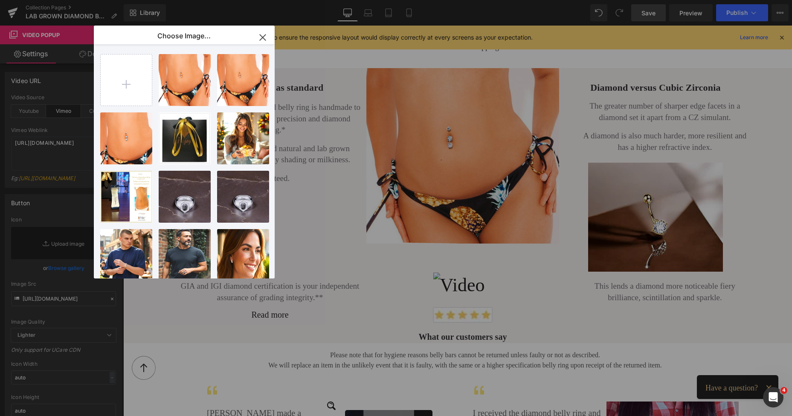
click at [266, 37] on icon "button" at bounding box center [263, 38] width 14 height 14
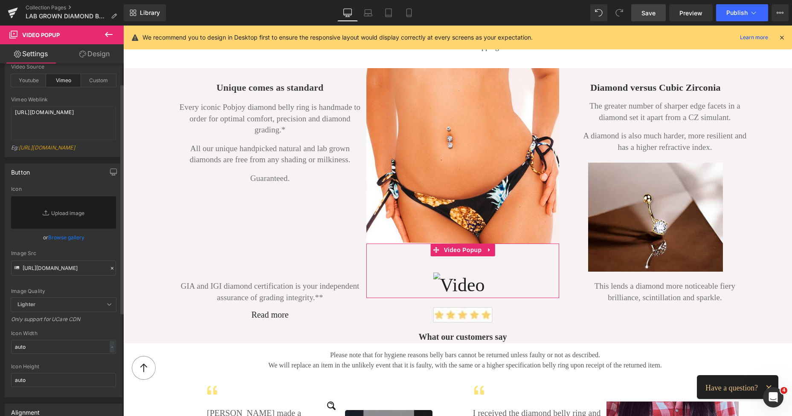
scroll to position [29, 0]
click at [49, 216] on icon at bounding box center [47, 215] width 9 height 9
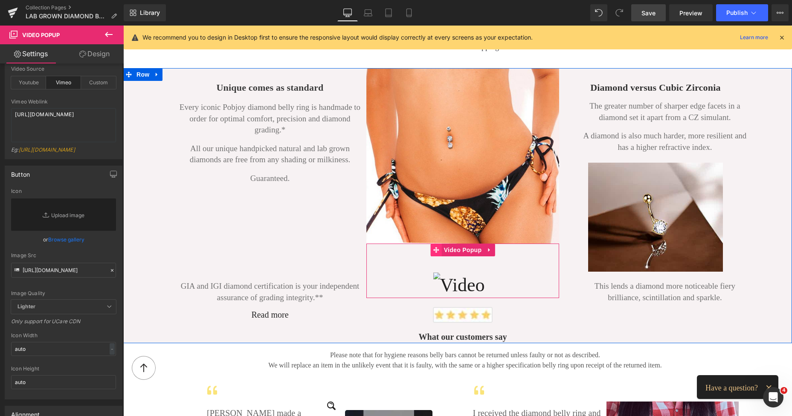
click at [438, 250] on span at bounding box center [435, 250] width 11 height 13
click at [436, 249] on icon at bounding box center [436, 250] width 6 height 6
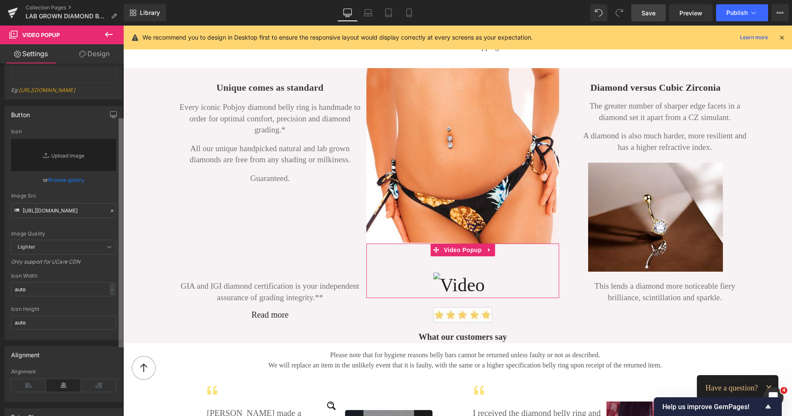
scroll to position [92, 0]
click at [118, 196] on div "Video URL vimeo Video Source Youtube Vimeo Custom YouTube Weblink https://www.y…" at bounding box center [62, 242] width 124 height 357
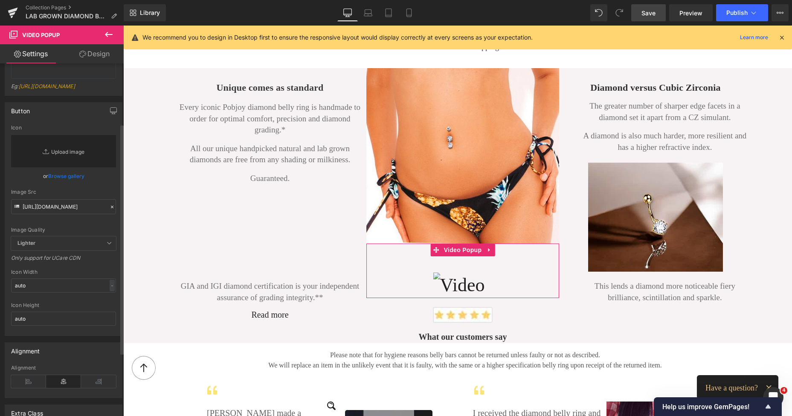
click at [84, 148] on link "Replace Image" at bounding box center [63, 151] width 105 height 32
type input "C:\fakepath\New Template-Photoroom - 2025-10-10T000344.669.png"
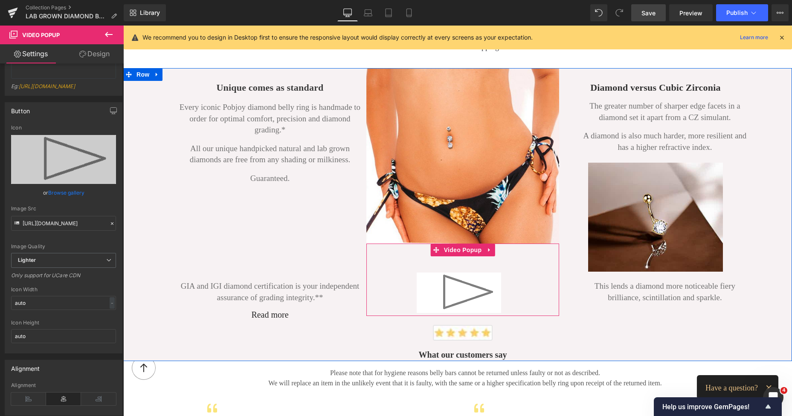
click at [442, 280] on img at bounding box center [458, 293] width 84 height 40
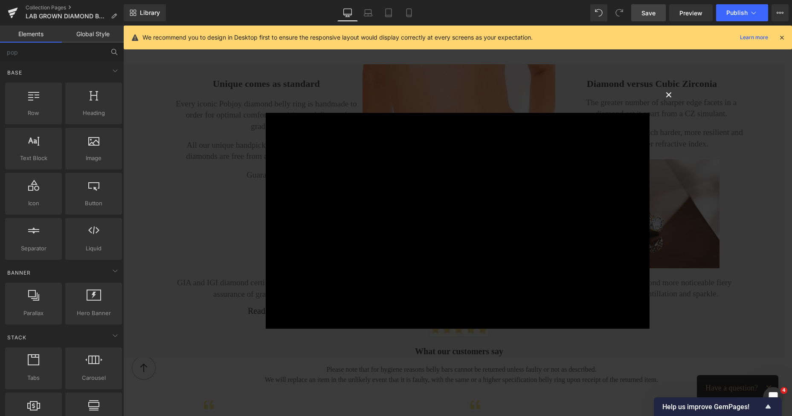
click at [662, 95] on button "×" at bounding box center [668, 94] width 17 height 17
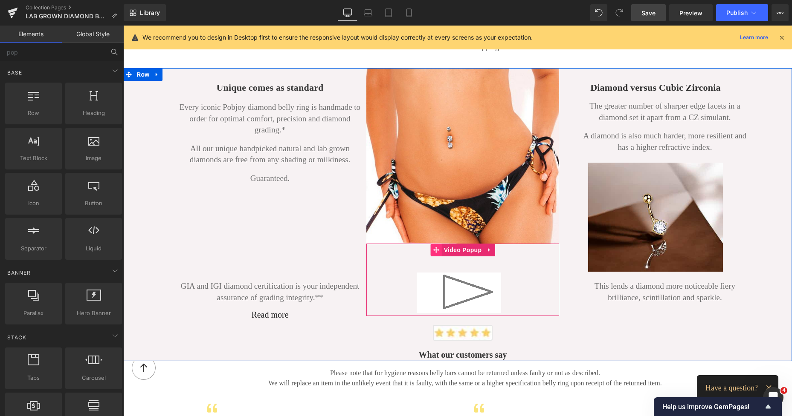
click at [435, 248] on icon at bounding box center [436, 250] width 6 height 6
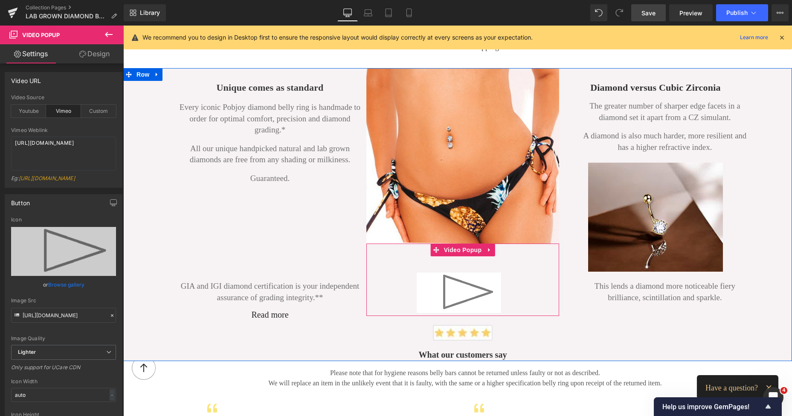
click at [458, 282] on img at bounding box center [458, 293] width 84 height 40
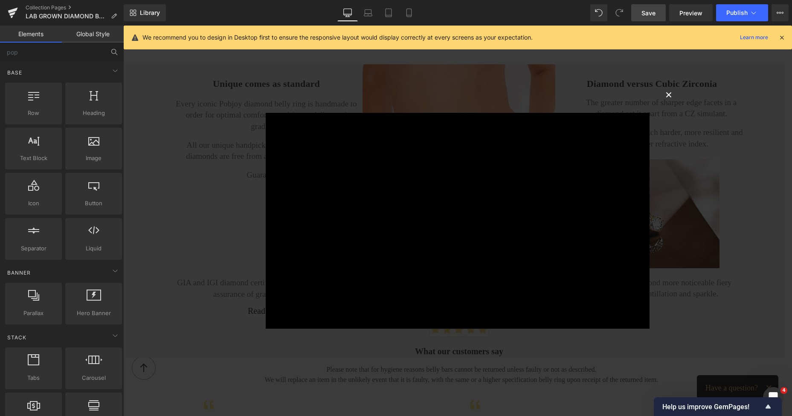
click at [667, 95] on button "×" at bounding box center [668, 94] width 17 height 17
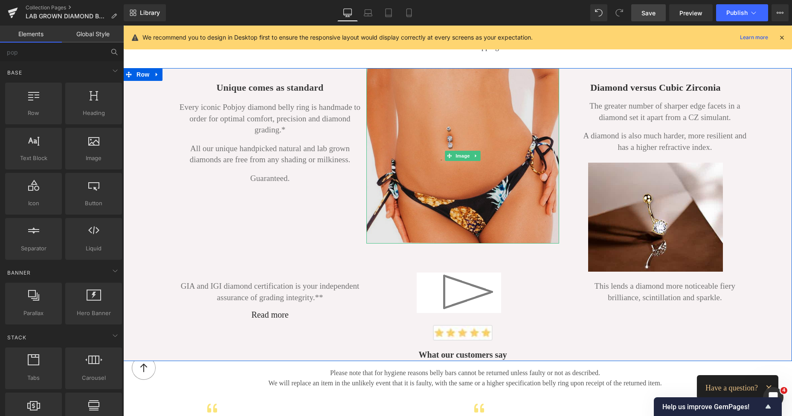
drag, startPoint x: 472, startPoint y: 176, endPoint x: 466, endPoint y: 204, distance: 28.8
click at [472, 176] on img at bounding box center [462, 156] width 193 height 176
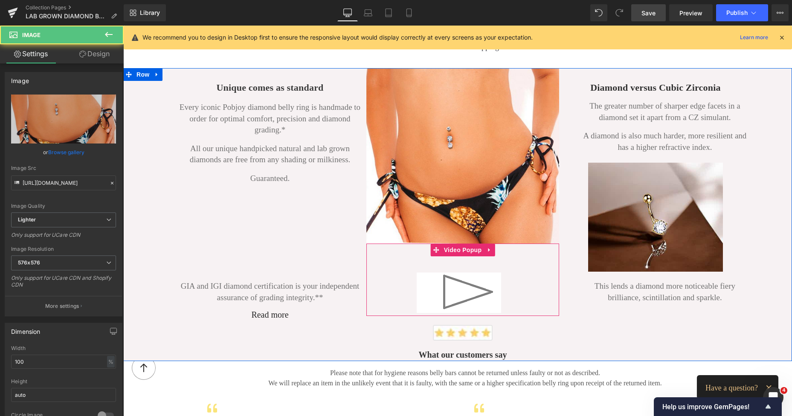
click at [460, 281] on img at bounding box center [458, 293] width 84 height 40
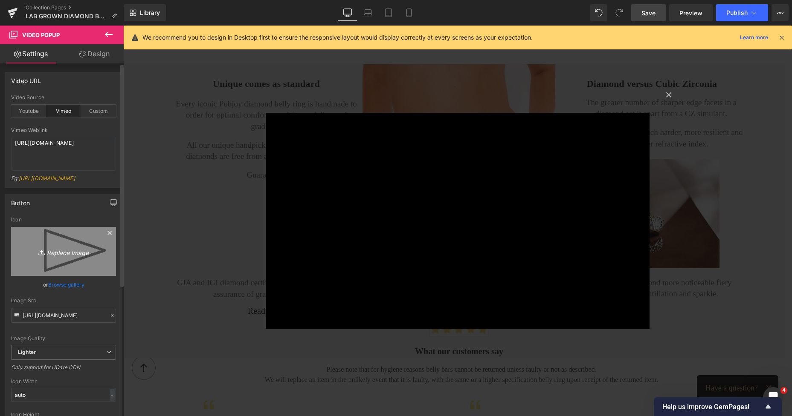
click at [77, 248] on icon "Replace Image" at bounding box center [63, 251] width 68 height 11
type input "C:\fakepath\New Template-Photoroom - 2025-10-10T000344.669.png"
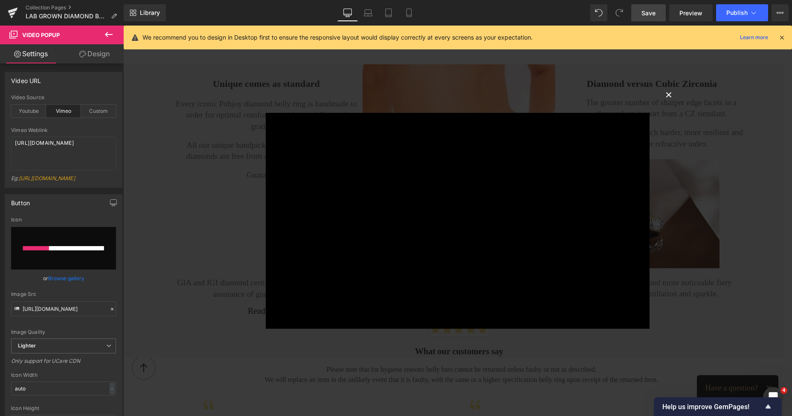
click at [666, 95] on button "×" at bounding box center [668, 94] width 17 height 17
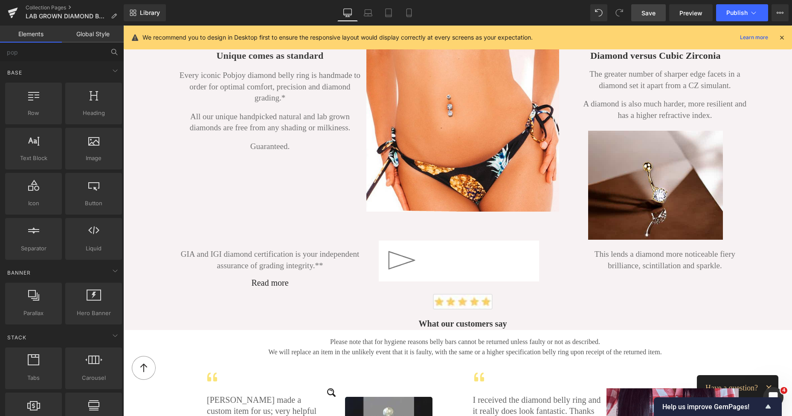
scroll to position [1131, 0]
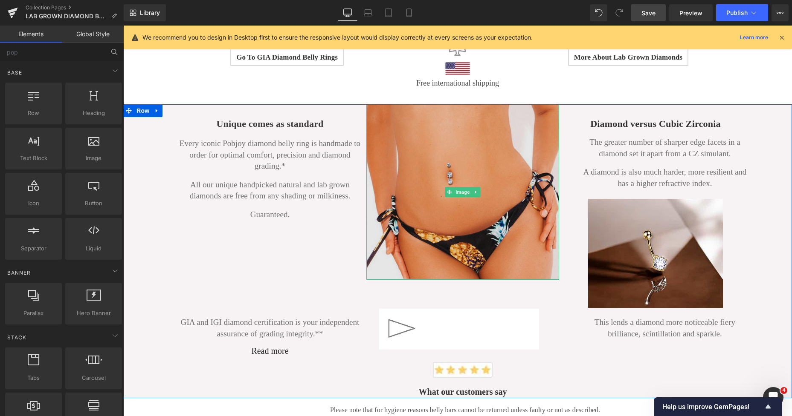
click at [445, 132] on img at bounding box center [462, 192] width 193 height 176
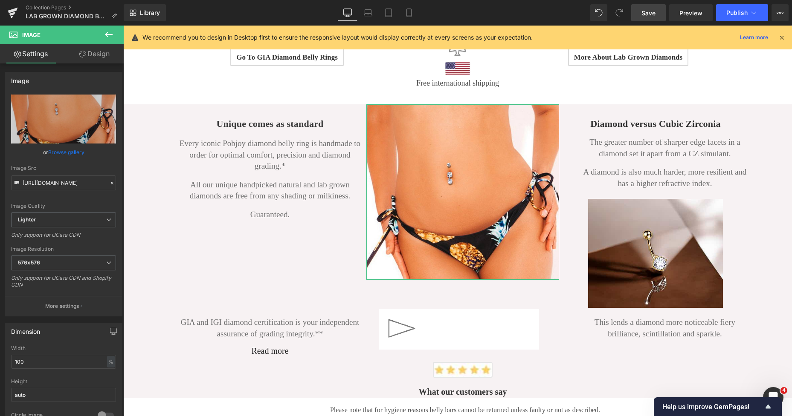
click at [103, 56] on link "Design" at bounding box center [95, 53] width 62 height 19
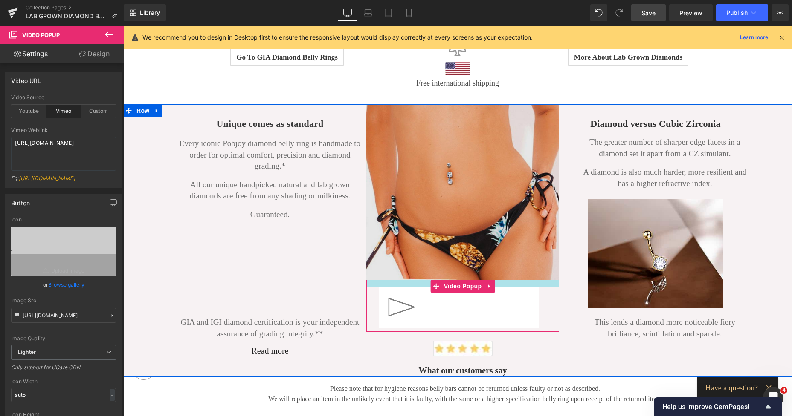
drag, startPoint x: 407, startPoint y: 278, endPoint x: 413, endPoint y: 257, distance: 22.2
click at [413, 257] on div "Image Video Popup Image What our customers say Button" at bounding box center [462, 240] width 193 height 273
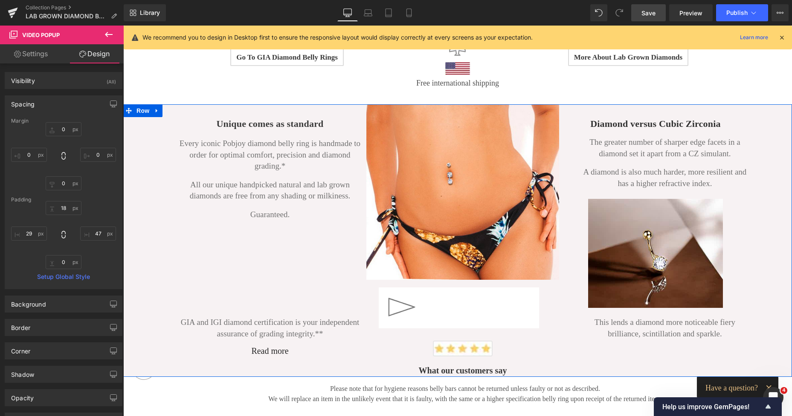
click at [173, 110] on div "Unique comes as standard Heading Every iconic Pobjoy diamond belly ring is hand…" at bounding box center [269, 237] width 193 height 266
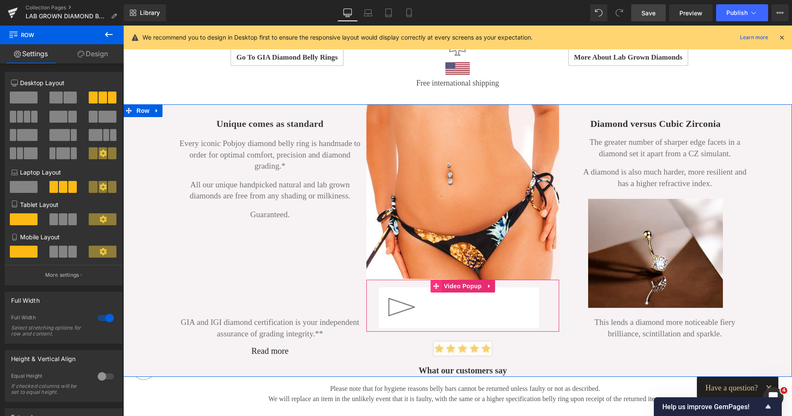
click at [430, 287] on span at bounding box center [435, 286] width 11 height 13
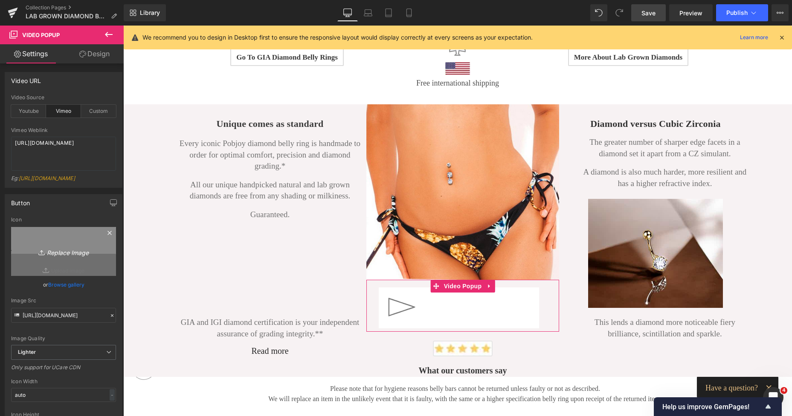
click at [67, 253] on icon "Replace Image" at bounding box center [63, 251] width 68 height 11
type input "C:\fakepath\New Template-Photoroom - 2025-10-10T000344.669.png"
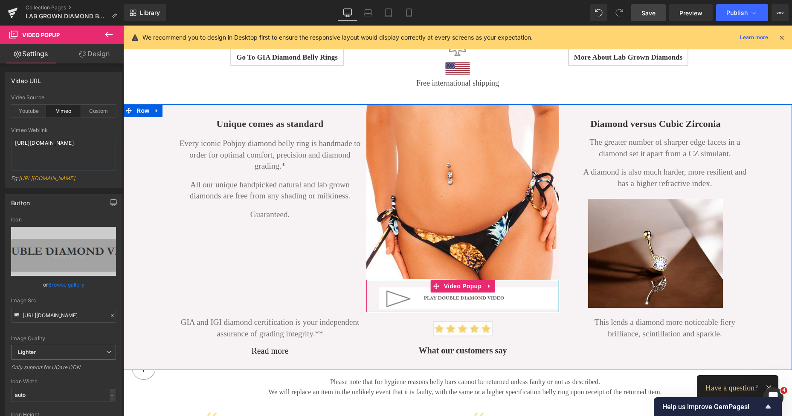
drag, startPoint x: 537, startPoint y: 290, endPoint x: 557, endPoint y: 289, distance: 19.3
click at [557, 289] on div "Unique comes as standard Heading Every iconic Pobjoy diamond belly ring is hand…" at bounding box center [457, 237] width 668 height 266
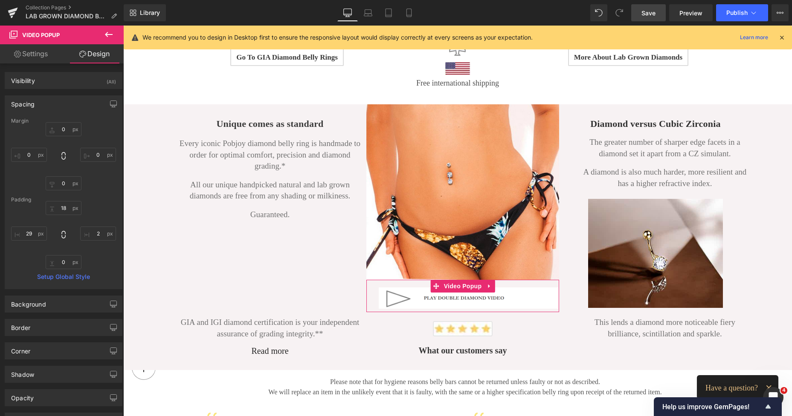
click at [644, 14] on span "Save" at bounding box center [648, 13] width 14 height 9
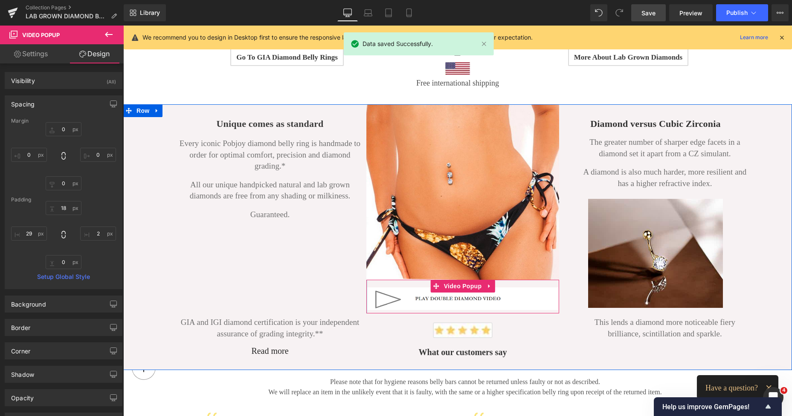
drag, startPoint x: 373, startPoint y: 293, endPoint x: 361, endPoint y: 293, distance: 11.5
click at [361, 293] on div "Unique comes as standard Heading Every iconic Pobjoy diamond belly ring is hand…" at bounding box center [457, 237] width 668 height 266
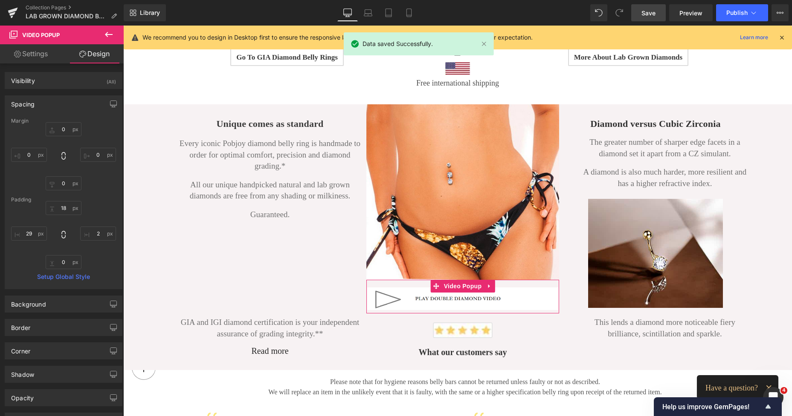
click at [644, 12] on span "Save" at bounding box center [648, 13] width 14 height 9
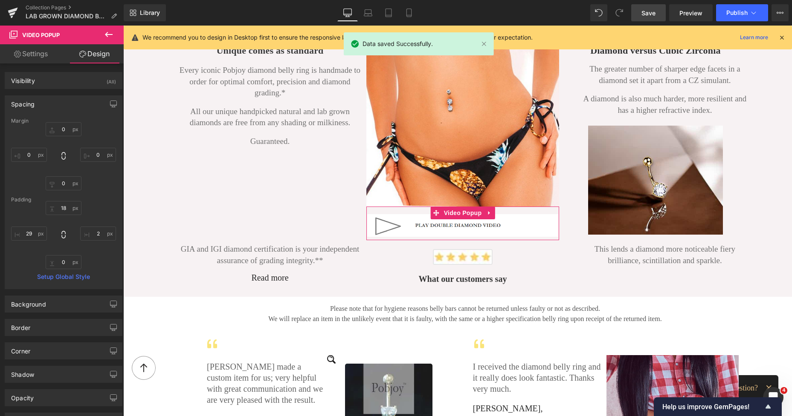
scroll to position [1205, 0]
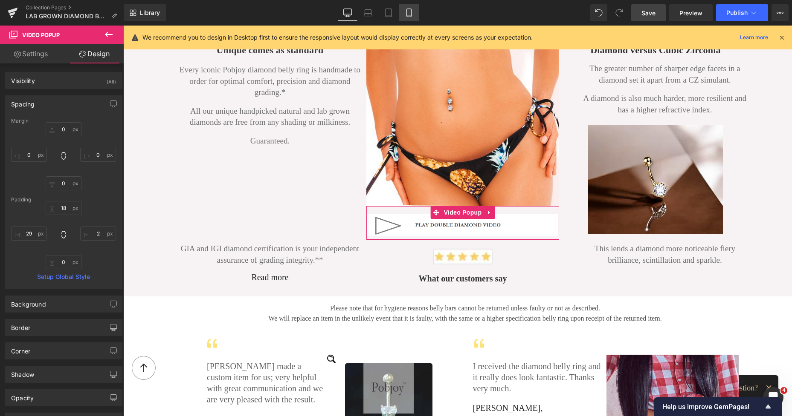
click at [409, 11] on icon at bounding box center [408, 13] width 9 height 9
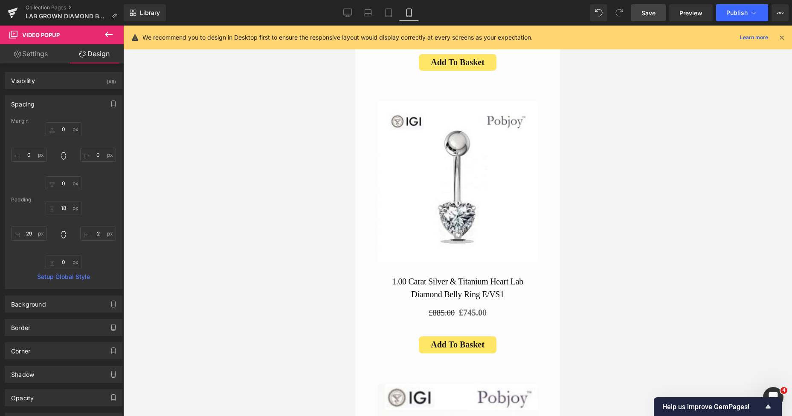
scroll to position [4946, 0]
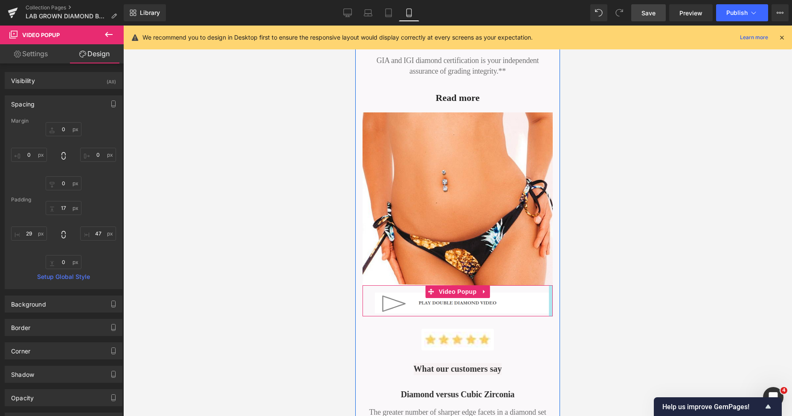
drag, startPoint x: 534, startPoint y: 217, endPoint x: 550, endPoint y: 216, distance: 16.2
click at [550, 216] on div "Unique comes as standard Heading Every iconic Pobjoy diamond belly ring is hand…" at bounding box center [457, 164] width 205 height 960
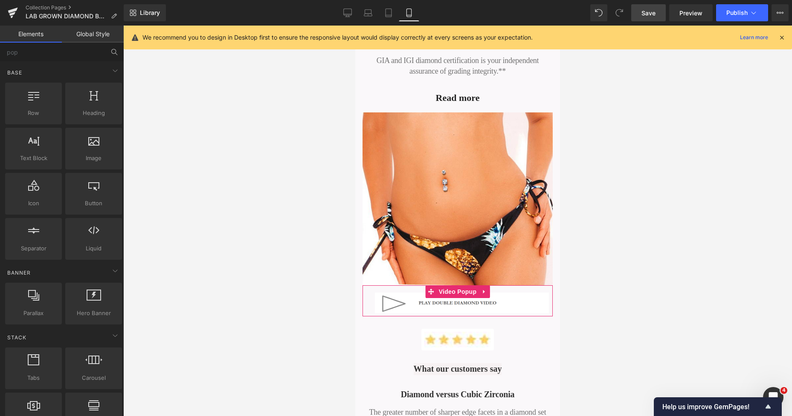
click at [599, 187] on div at bounding box center [457, 221] width 668 height 391
click at [349, 10] on icon at bounding box center [347, 13] width 9 height 9
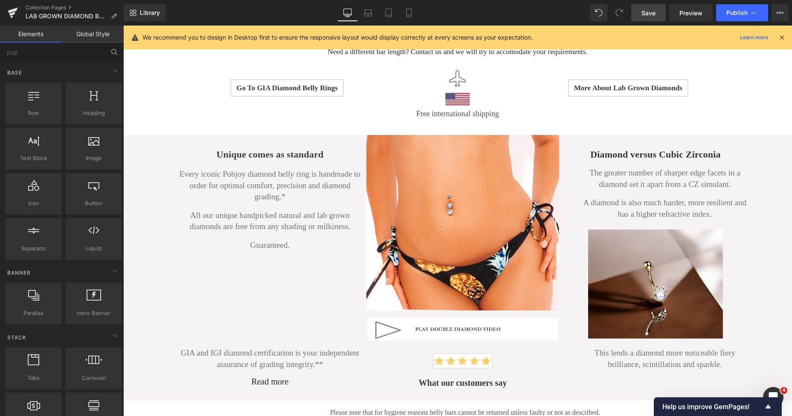
scroll to position [1051, 0]
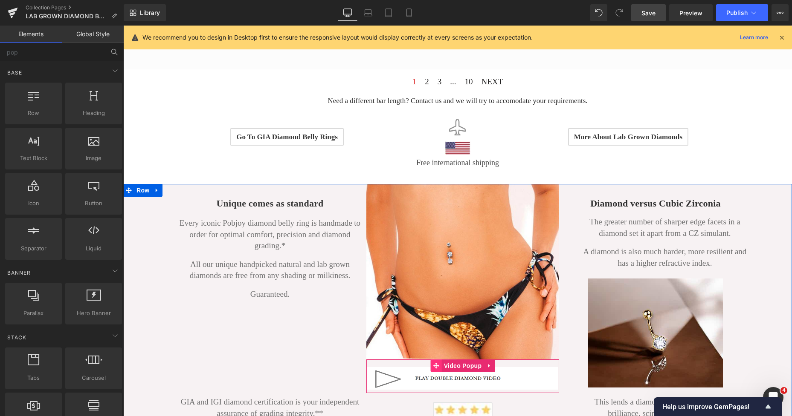
click at [433, 363] on icon at bounding box center [436, 366] width 6 height 6
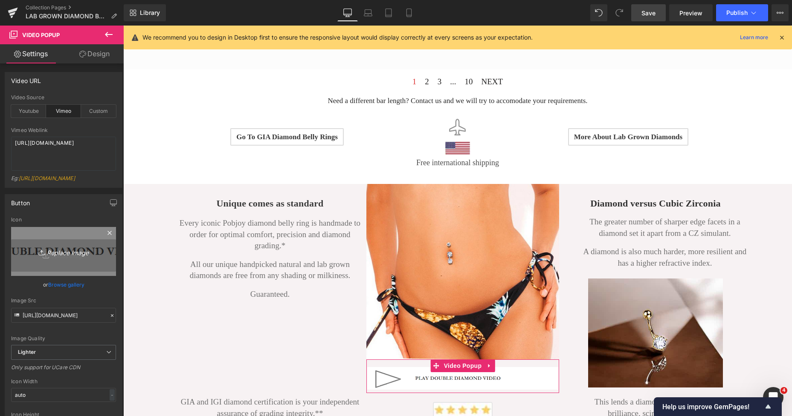
click at [50, 246] on link "Replace Image" at bounding box center [63, 251] width 105 height 49
type input "C:\fakepath\New Template-Photoroom - 2025-10-10T000344.669.png"
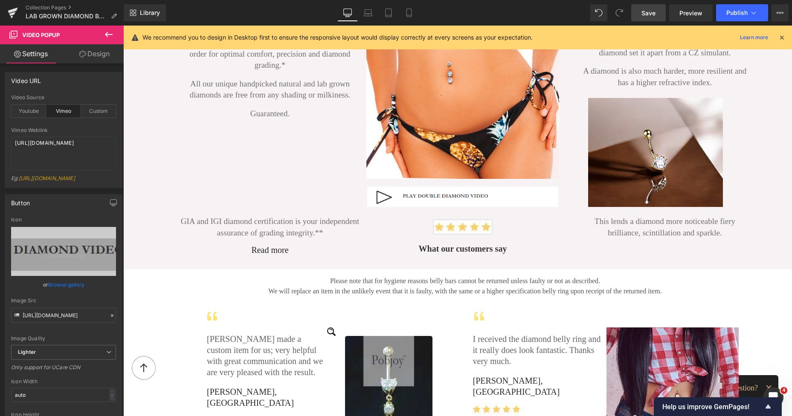
scroll to position [1161, 0]
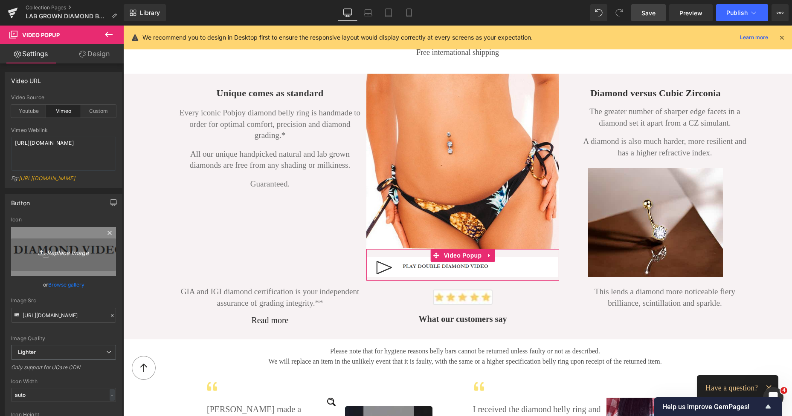
click at [71, 250] on icon "Replace Image" at bounding box center [63, 251] width 68 height 11
type input "C:\fakepath\New Template-Photoroom - 2025-10-10T000344.669.png"
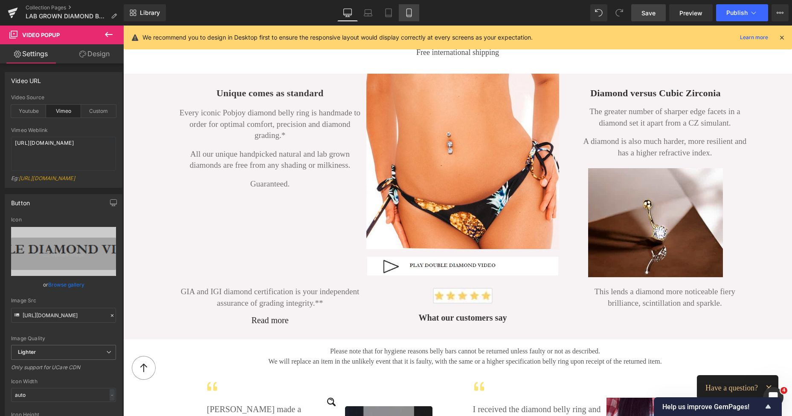
click at [411, 12] on icon at bounding box center [408, 13] width 9 height 9
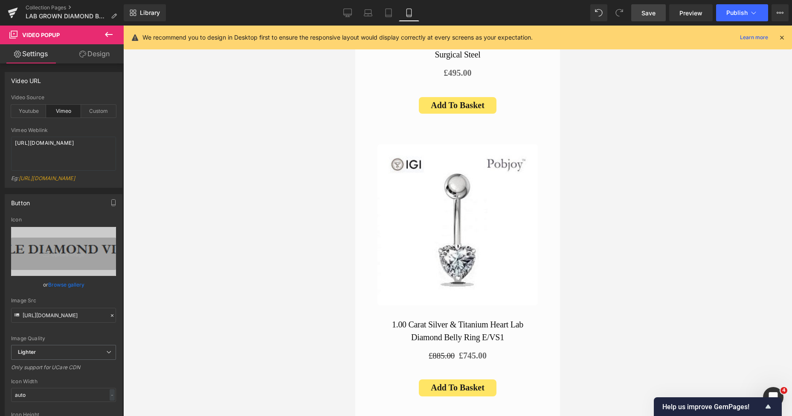
scroll to position [4902, 0]
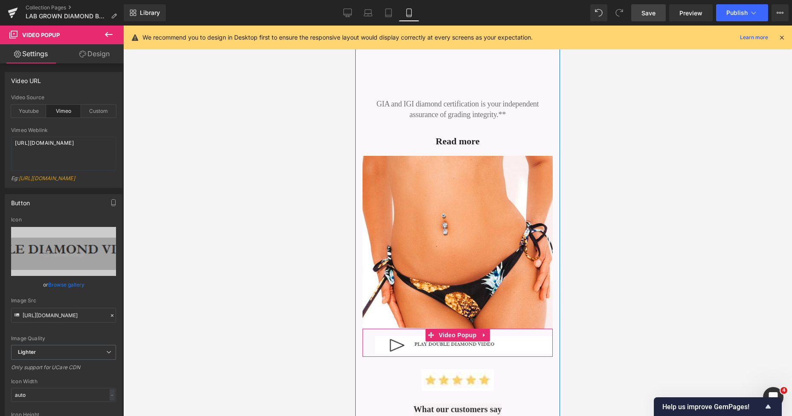
click at [552, 260] on div "Unique comes as standard Heading Every iconic Pobjoy diamond belly ring is hand…" at bounding box center [457, 205] width 205 height 957
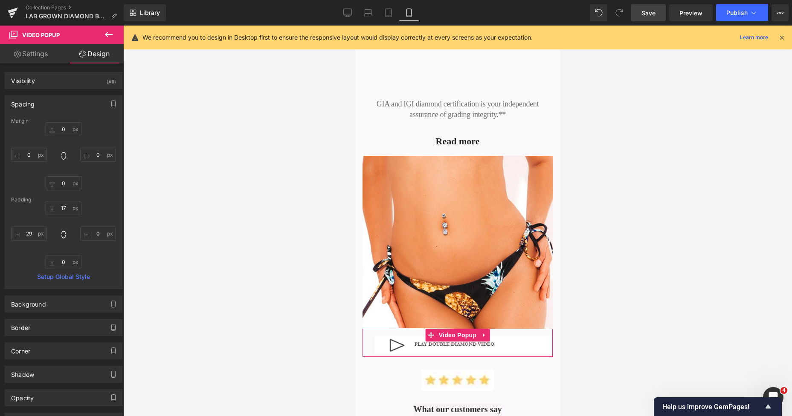
click at [645, 17] on span "Save" at bounding box center [648, 13] width 14 height 9
click at [24, 235] on input "29" at bounding box center [29, 234] width 36 height 14
click at [30, 229] on input "29" at bounding box center [29, 234] width 36 height 14
drag, startPoint x: 32, startPoint y: 235, endPoint x: 22, endPoint y: 232, distance: 11.2
click at [22, 232] on input "29" at bounding box center [29, 234] width 36 height 14
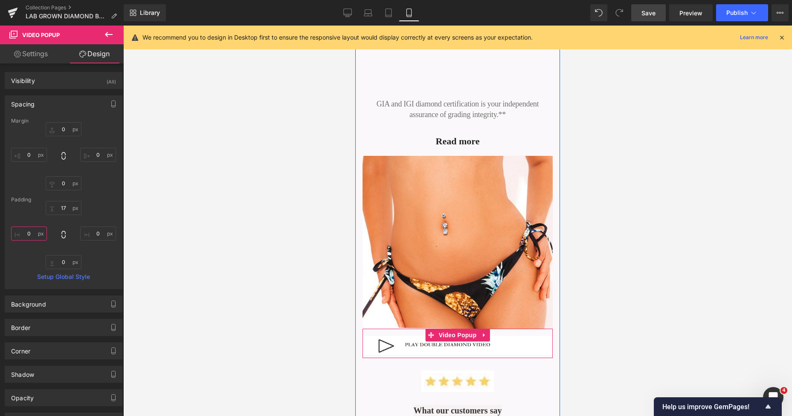
click at [362, 329] on div at bounding box center [362, 343] width 0 height 29
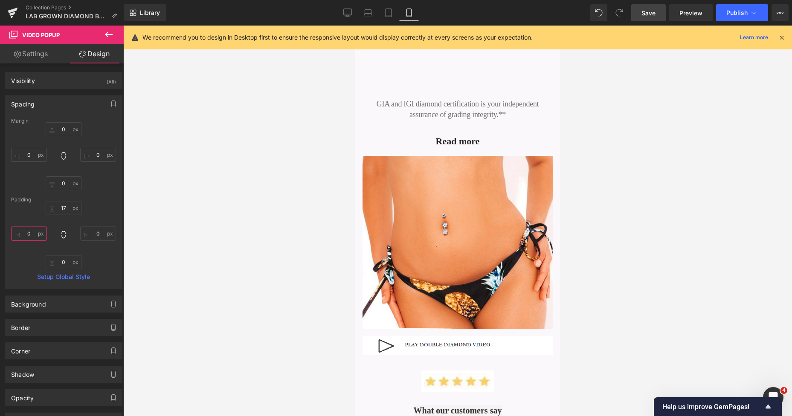
type input "0px"
click at [35, 51] on link "Settings" at bounding box center [31, 53] width 62 height 19
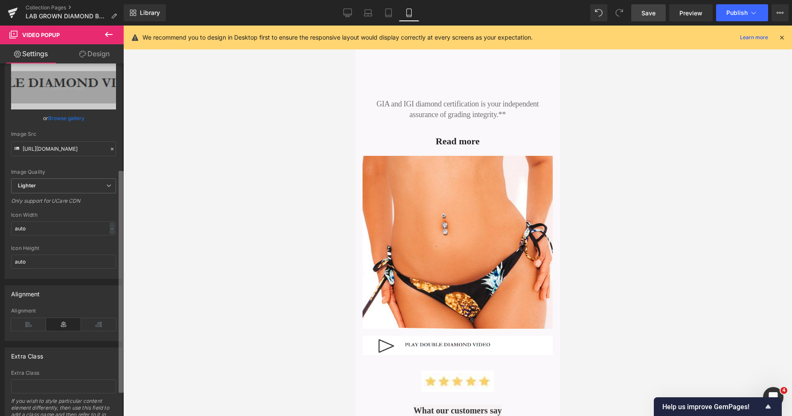
scroll to position [174, 0]
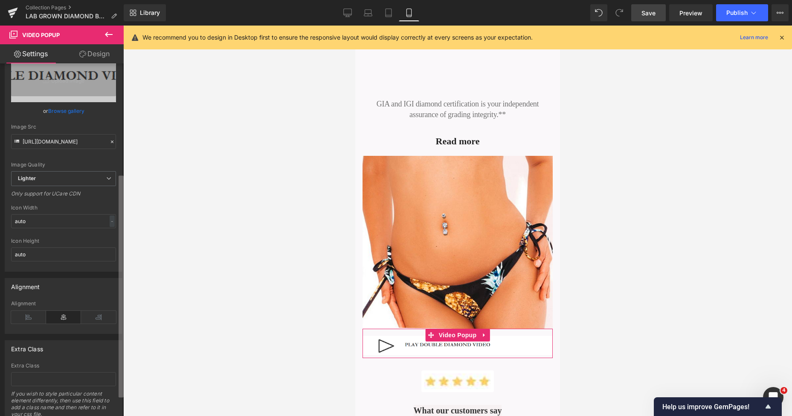
click at [123, 224] on b at bounding box center [120, 287] width 5 height 222
click at [655, 193] on div at bounding box center [457, 221] width 668 height 391
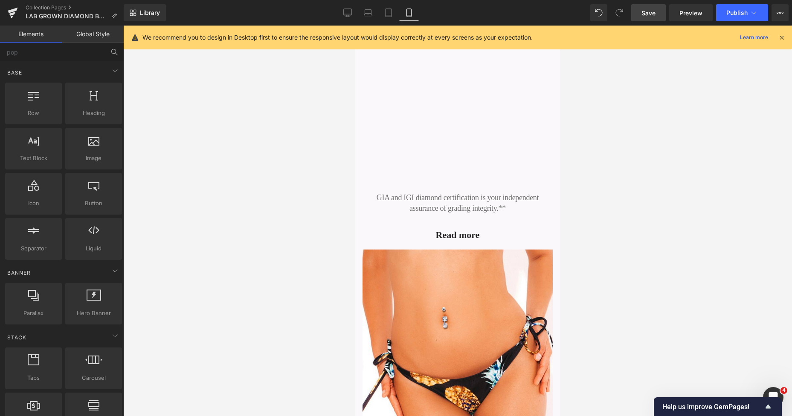
scroll to position [4943, 0]
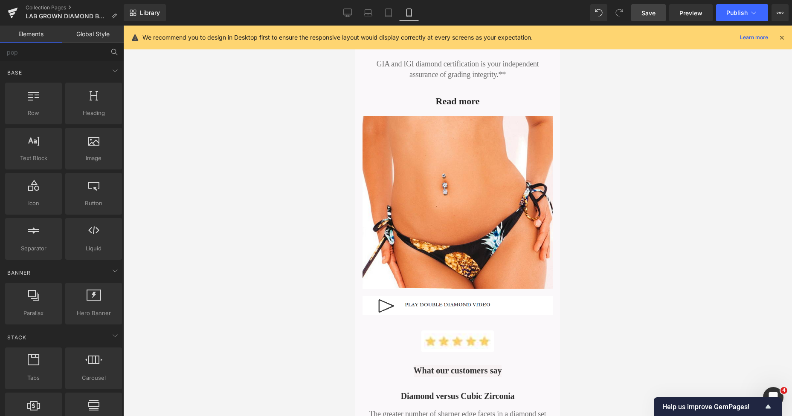
click at [643, 12] on span "Save" at bounding box center [648, 13] width 14 height 9
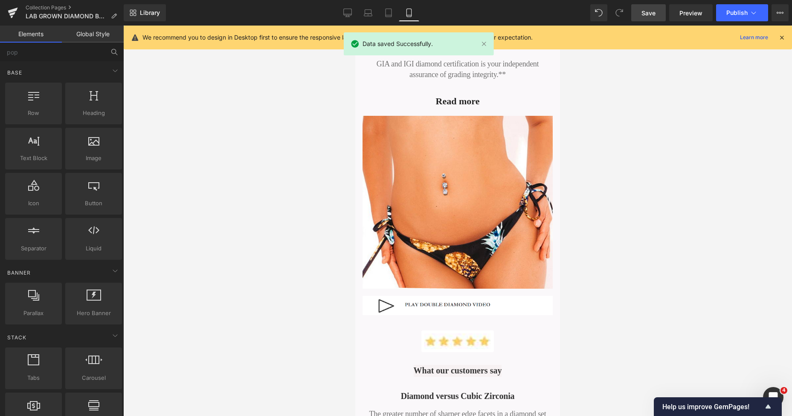
click at [649, 9] on span "Save" at bounding box center [648, 13] width 14 height 9
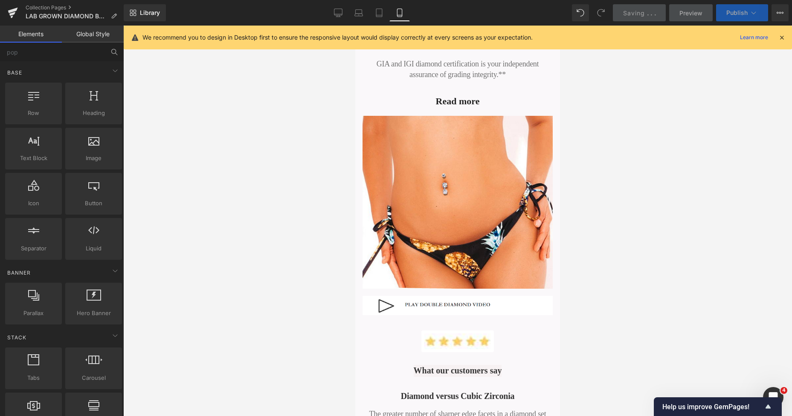
click at [737, 12] on span "Publish" at bounding box center [736, 12] width 21 height 7
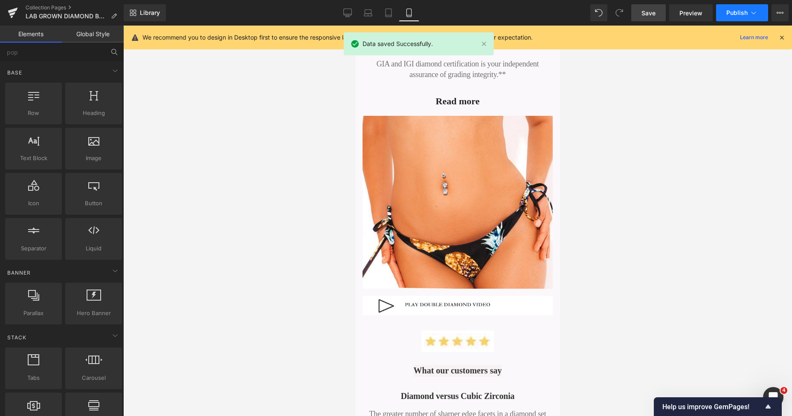
click at [735, 13] on span "Publish" at bounding box center [736, 12] width 21 height 7
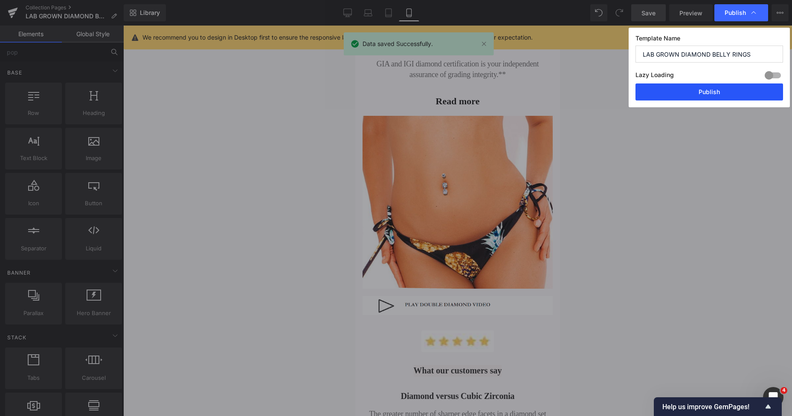
click at [712, 87] on button "Publish" at bounding box center [708, 92] width 147 height 17
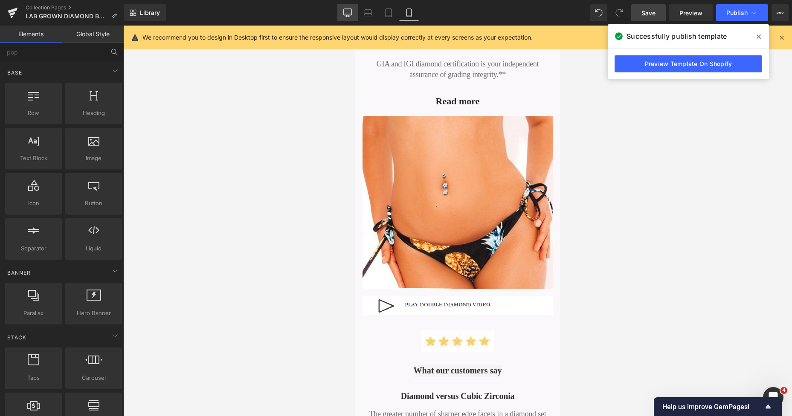
drag, startPoint x: 342, startPoint y: 12, endPoint x: 386, endPoint y: 113, distance: 110.1
click at [342, 12] on link "Desktop" at bounding box center [347, 12] width 20 height 17
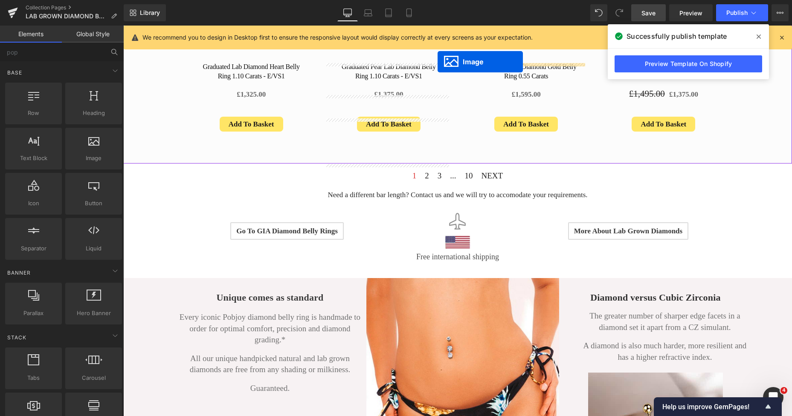
scroll to position [940, 0]
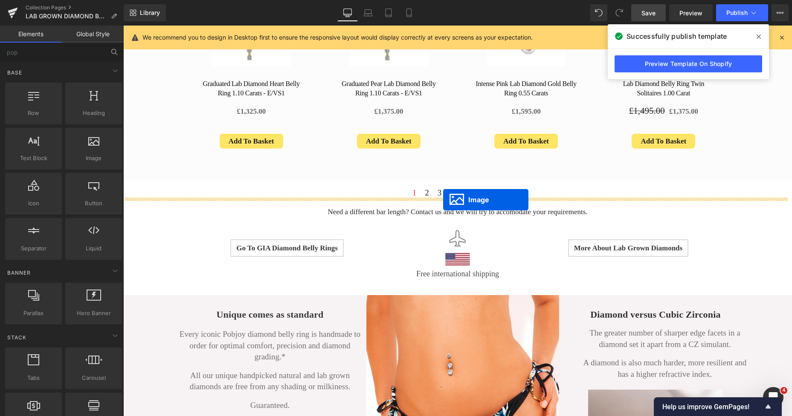
drag, startPoint x: 443, startPoint y: 140, endPoint x: 443, endPoint y: 200, distance: 60.1
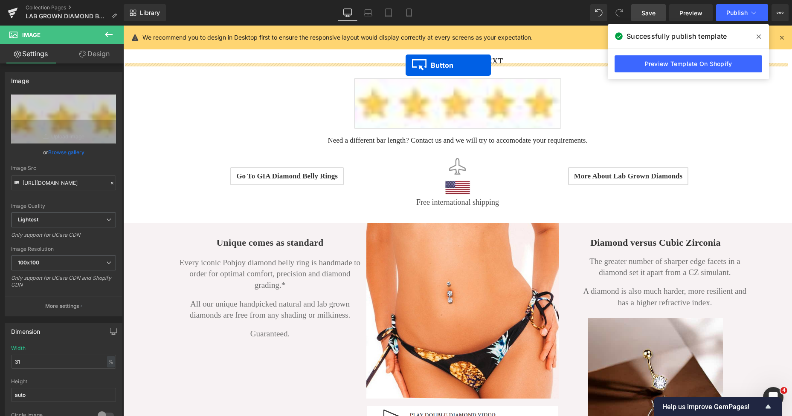
scroll to position [1054, 0]
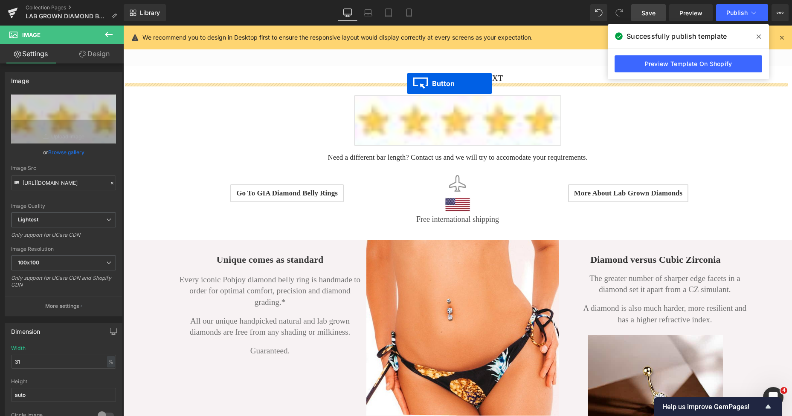
drag, startPoint x: 444, startPoint y: 82, endPoint x: 407, endPoint y: 84, distance: 37.1
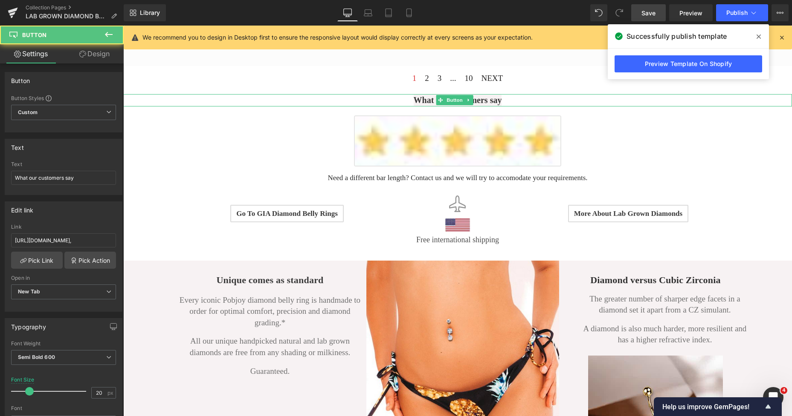
click at [419, 98] on span "What our customers say" at bounding box center [457, 101] width 88 height 12
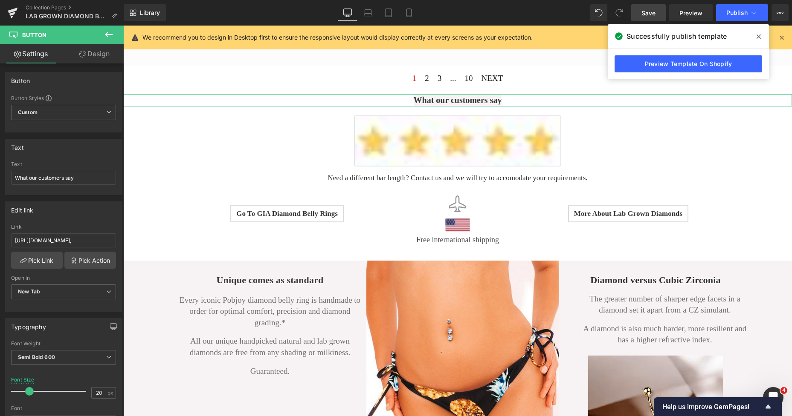
click at [97, 53] on link "Design" at bounding box center [95, 53] width 62 height 19
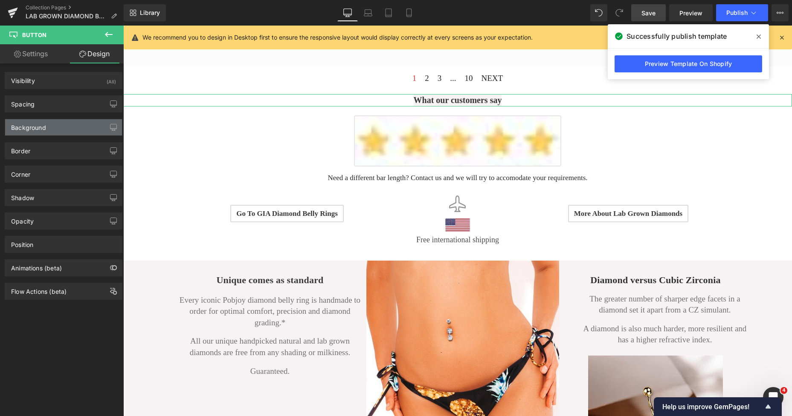
click at [44, 129] on div "Background" at bounding box center [28, 125] width 35 height 12
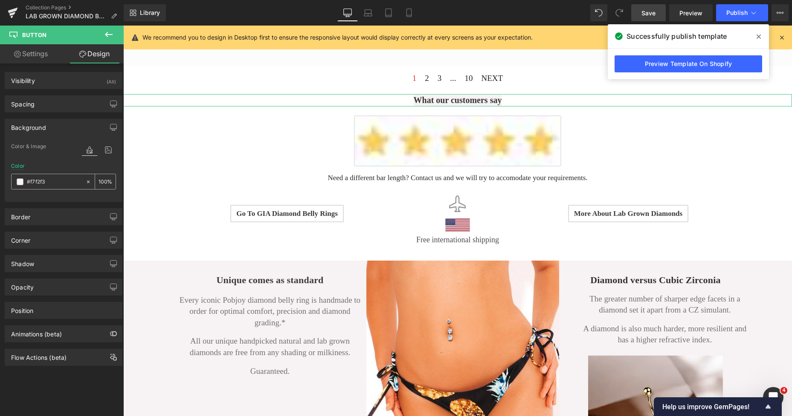
click at [19, 184] on span at bounding box center [20, 182] width 7 height 7
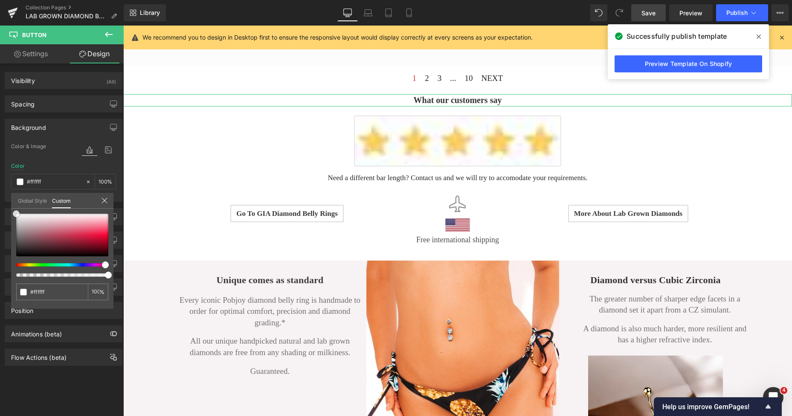
drag, startPoint x: 40, startPoint y: 216, endPoint x: 12, endPoint y: 206, distance: 28.8
click at [12, 206] on div "Global Style Custom Setup Global Style #f7f2f3 100 %" at bounding box center [62, 206] width 102 height 26
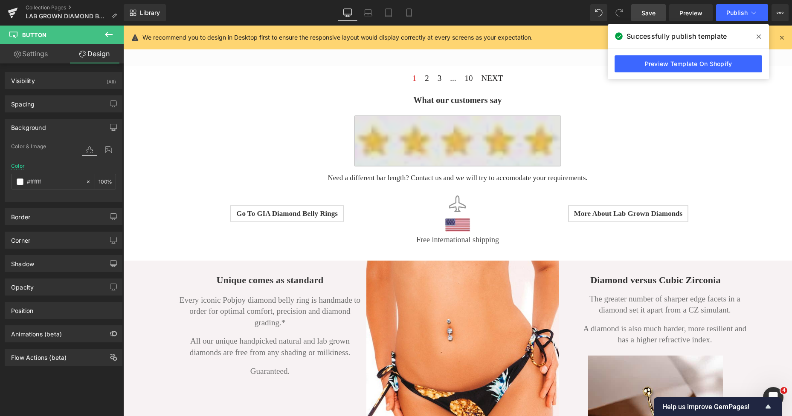
click at [381, 153] on img at bounding box center [457, 141] width 207 height 51
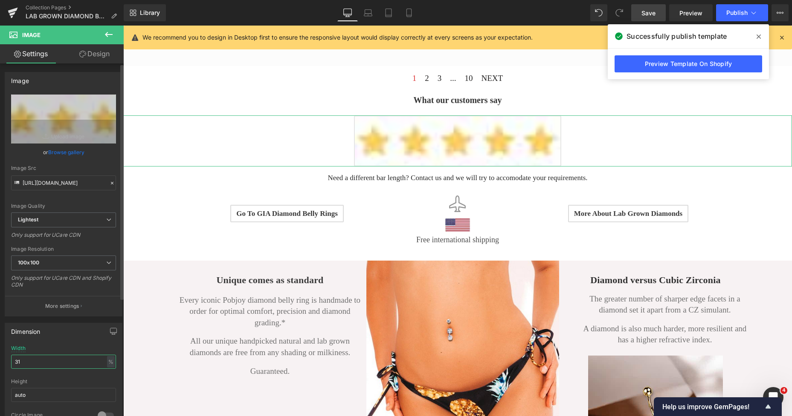
drag, startPoint x: 19, startPoint y: 363, endPoint x: 7, endPoint y: 364, distance: 12.0
click at [7, 364] on div "31% Width 31 % % px auto Height auto 0 Circle Image" at bounding box center [63, 388] width 117 height 85
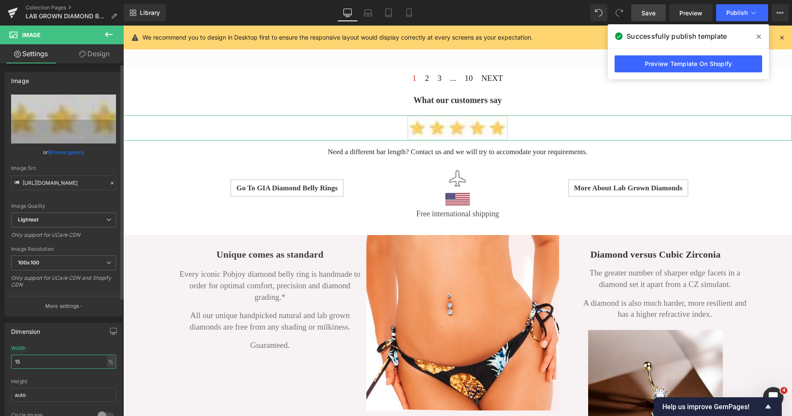
type input "1"
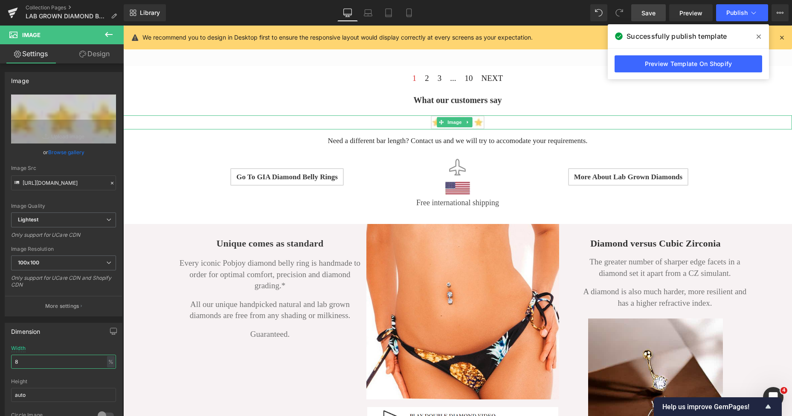
type input "8"
click at [496, 116] on link at bounding box center [457, 123] width 668 height 14
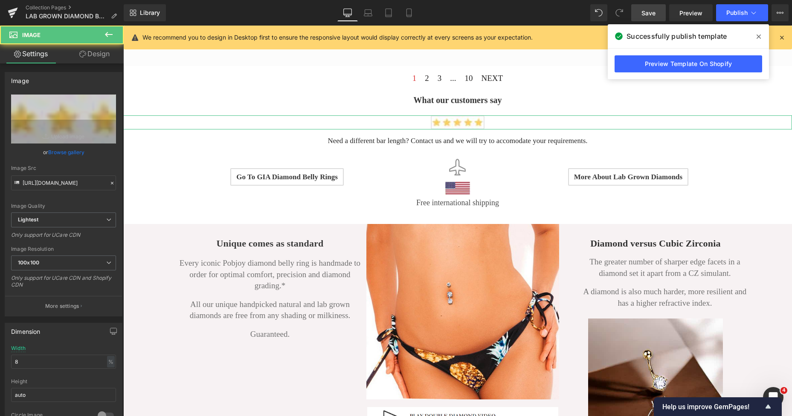
click at [103, 57] on link "Design" at bounding box center [95, 53] width 62 height 19
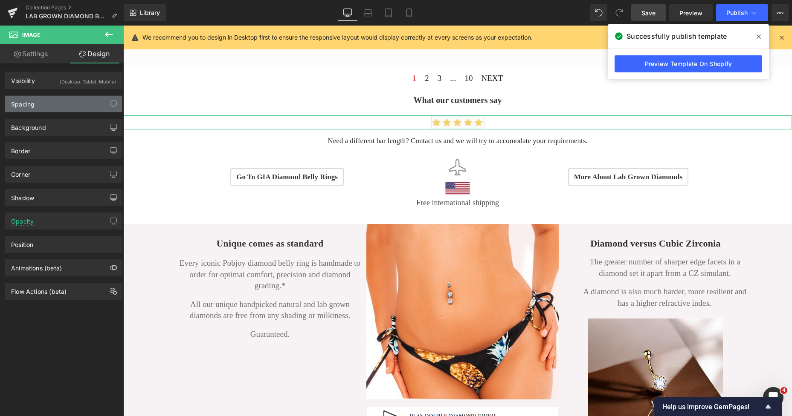
click at [51, 98] on div "Spacing" at bounding box center [63, 104] width 117 height 16
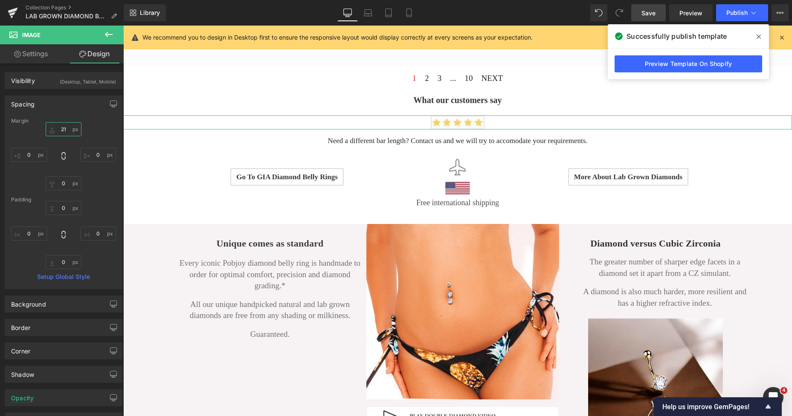
click at [60, 129] on input "21" at bounding box center [64, 129] width 36 height 14
type input "5"
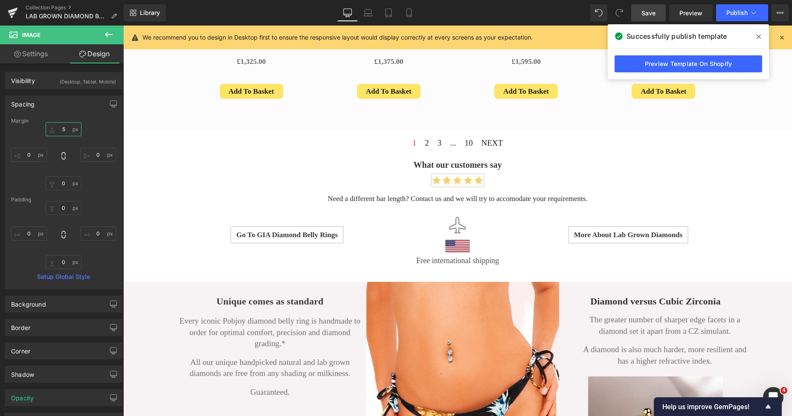
scroll to position [937, 0]
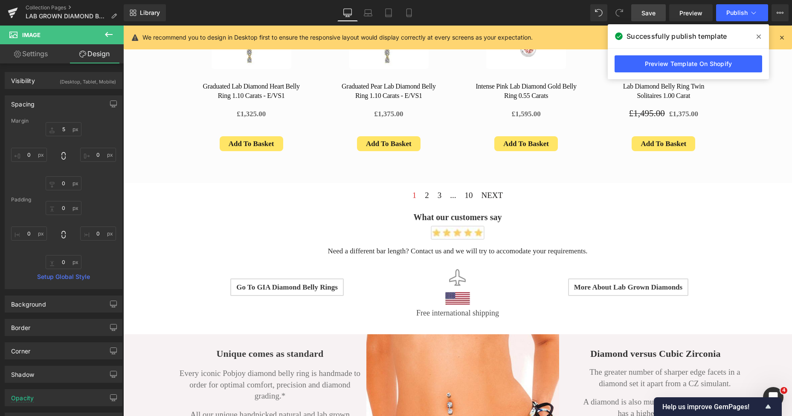
click at [424, 228] on link at bounding box center [457, 233] width 668 height 14
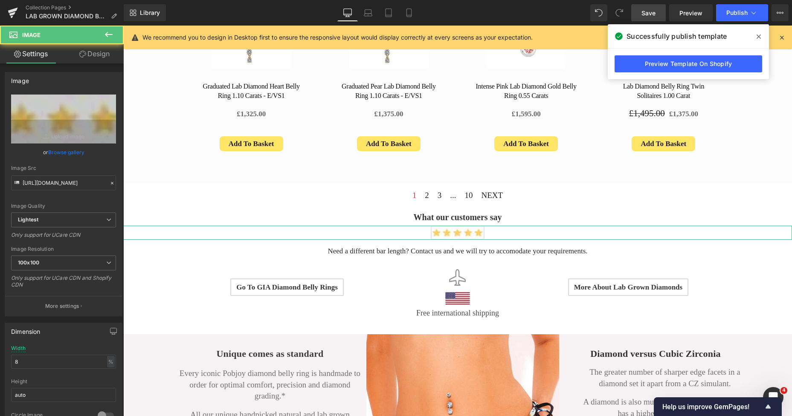
click at [92, 60] on link "Design" at bounding box center [95, 53] width 62 height 19
click at [0, 0] on div "Spacing" at bounding box center [0, 0] width 0 height 0
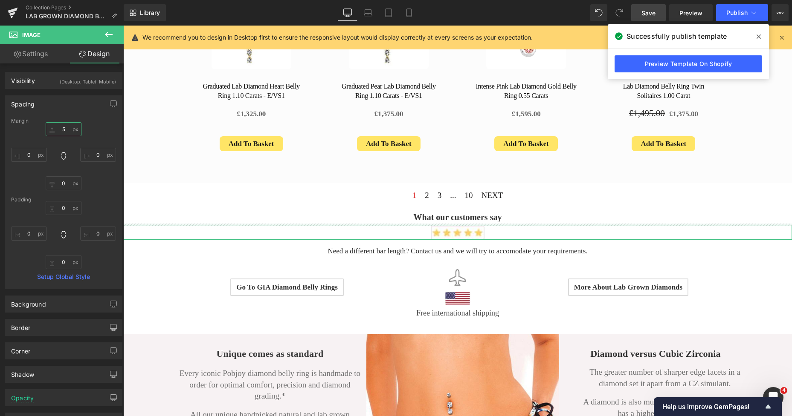
click at [66, 133] on input "text" at bounding box center [64, 129] width 36 height 14
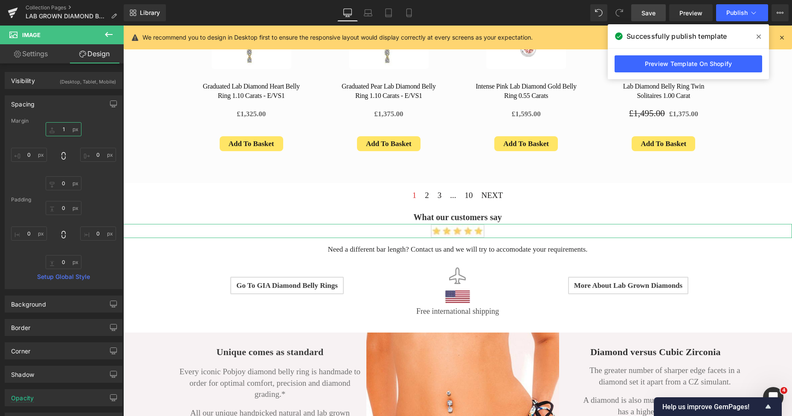
type input "12"
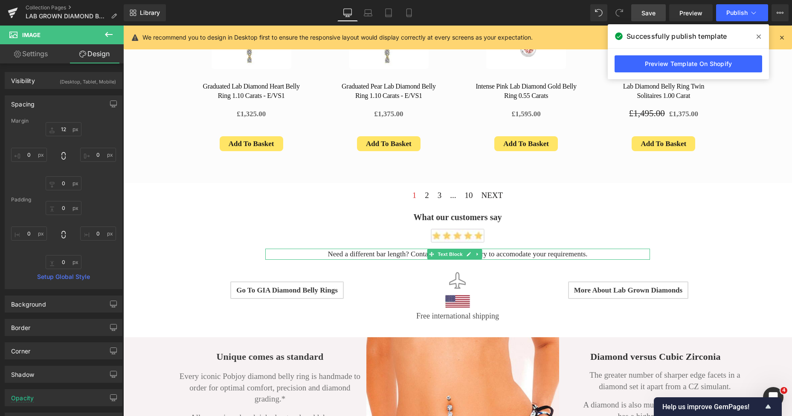
click at [364, 250] on span "Need a different bar length? Contact us and we will try to accomodate your requ…" at bounding box center [457, 254] width 260 height 8
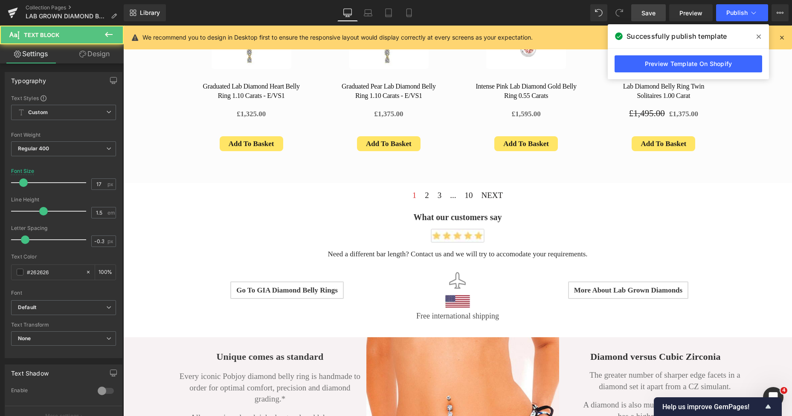
click at [109, 62] on link "Design" at bounding box center [95, 53] width 62 height 19
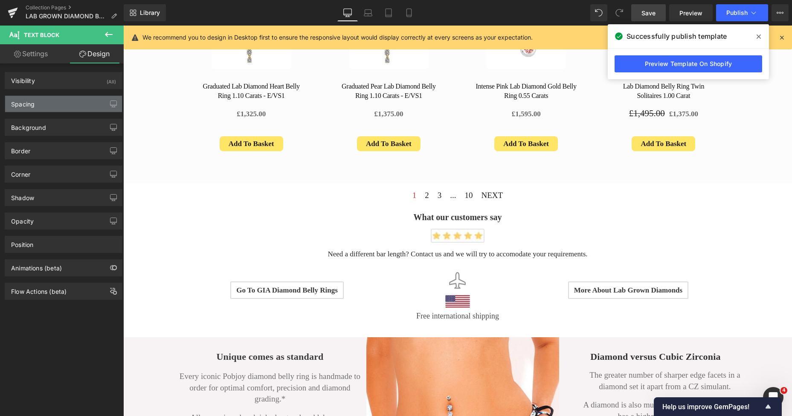
click at [46, 105] on div "Spacing" at bounding box center [63, 104] width 117 height 16
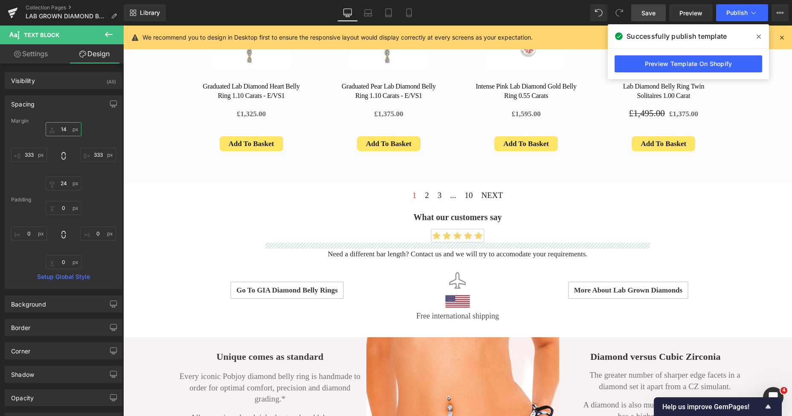
click at [64, 132] on input "text" at bounding box center [64, 129] width 36 height 14
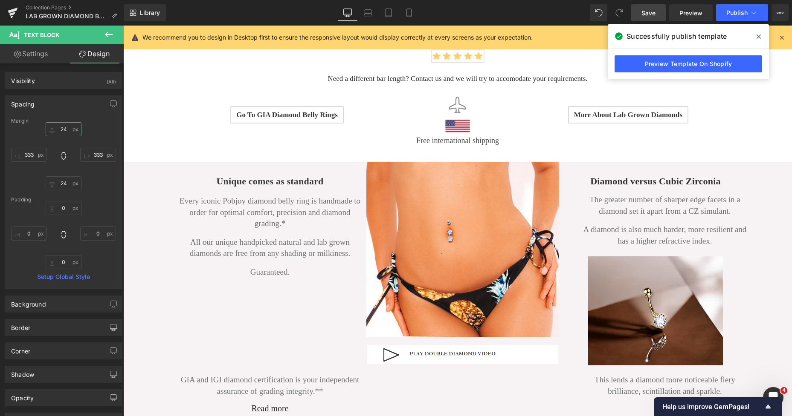
scroll to position [1179, 0]
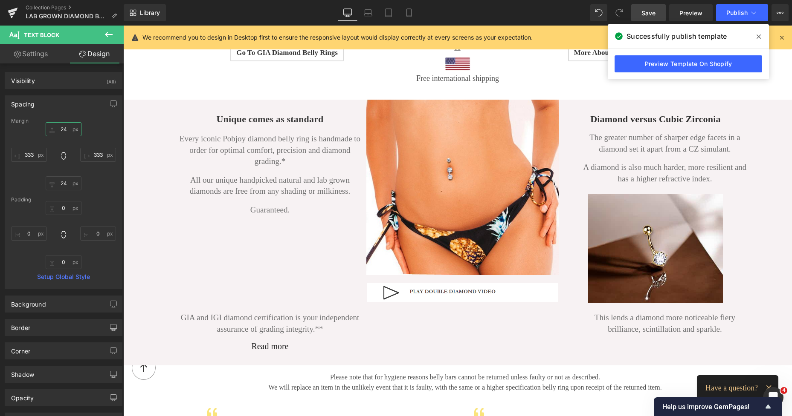
type input "24"
click at [646, 14] on span "Save" at bounding box center [648, 13] width 14 height 9
click at [404, 9] on icon at bounding box center [408, 13] width 9 height 9
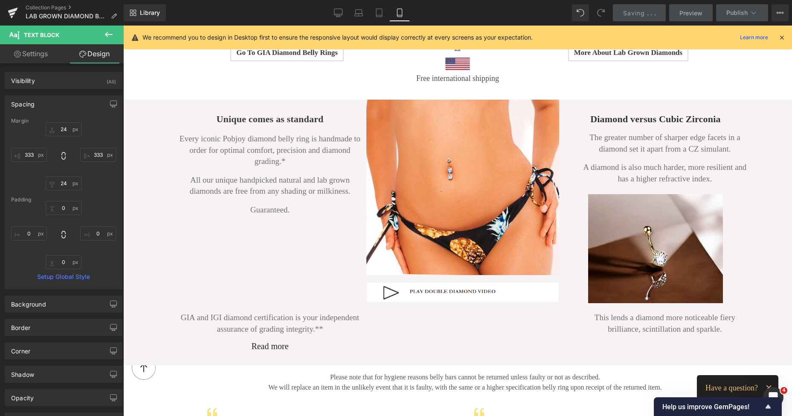
click at [400, 11] on icon at bounding box center [399, 13] width 9 height 9
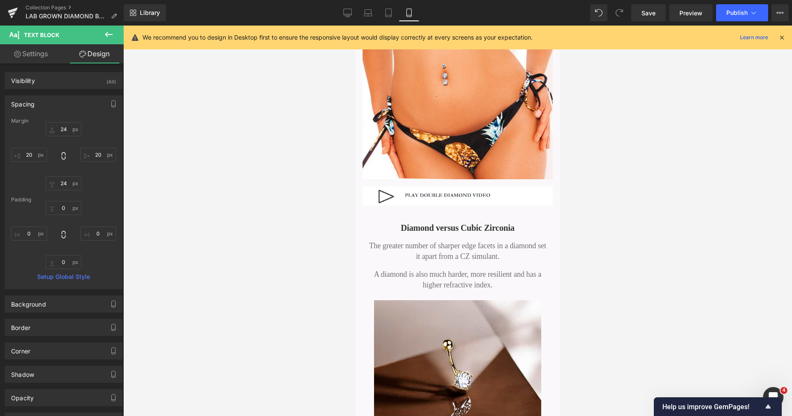
scroll to position [4186, 0]
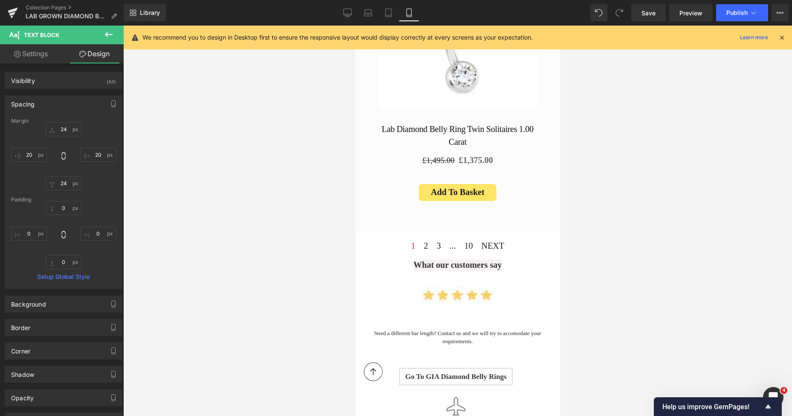
click at [436, 152] on div "Sale Off (P) Image Lab Diamond Belly Ring Twin Solitaires 1.00 Carat (P) Title …" at bounding box center [457, 84] width 175 height 282
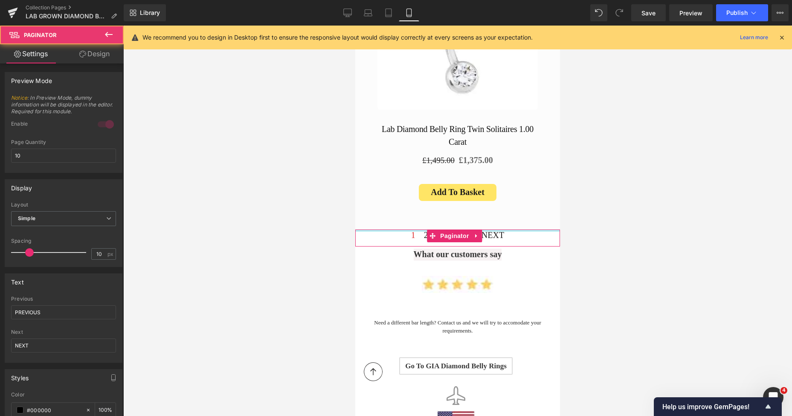
drag, startPoint x: 417, startPoint y: 159, endPoint x: 415, endPoint y: 151, distance: 8.5
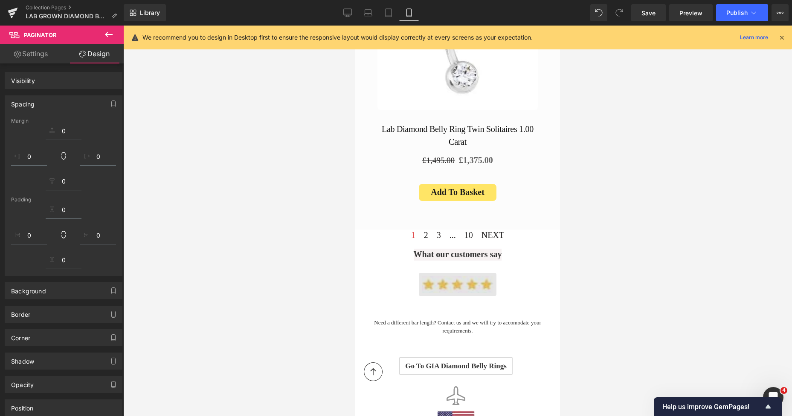
click at [430, 273] on img at bounding box center [458, 284] width 78 height 23
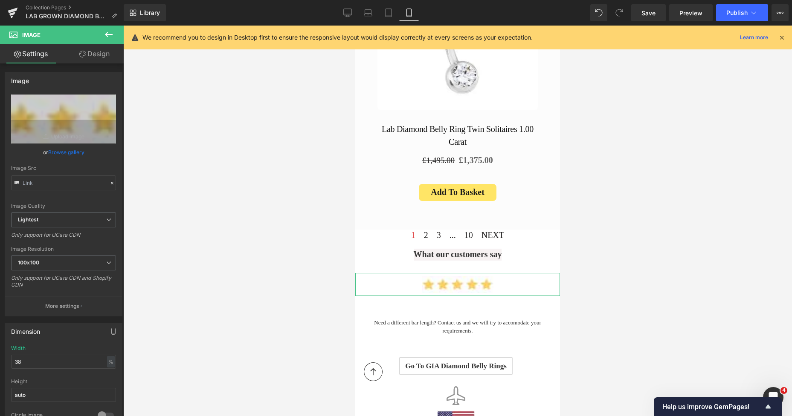
click at [103, 60] on link "Design" at bounding box center [95, 53] width 62 height 19
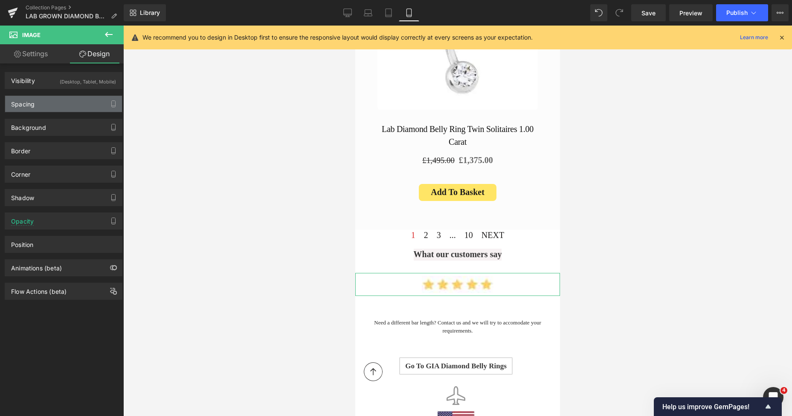
click at [39, 109] on div "Spacing" at bounding box center [63, 104] width 117 height 16
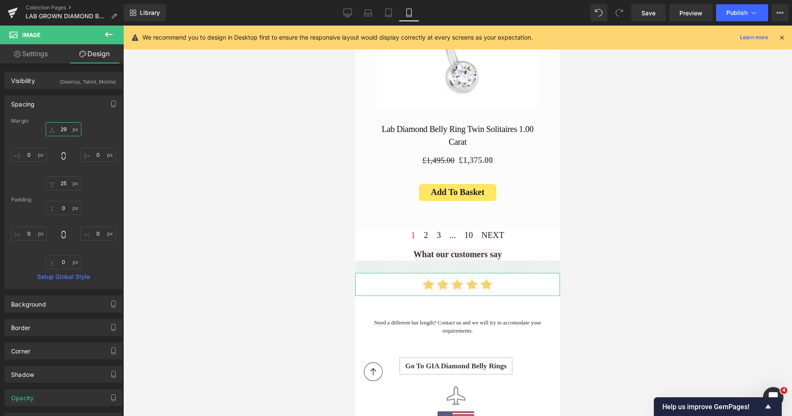
click at [55, 134] on input "text" at bounding box center [64, 129] width 36 height 14
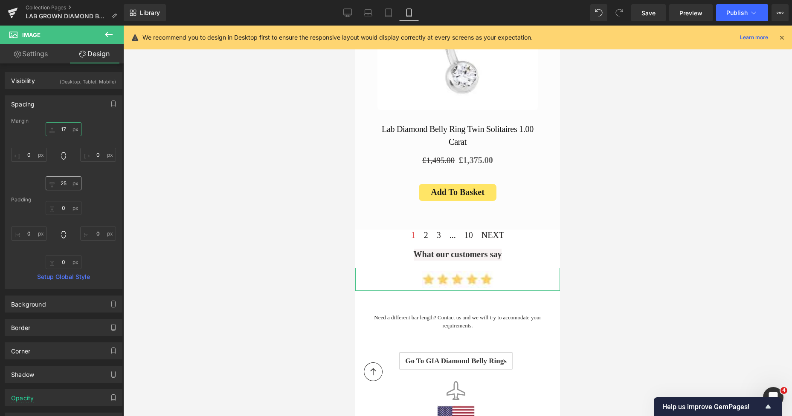
type input "17"
click at [70, 182] on input "text" at bounding box center [64, 183] width 36 height 14
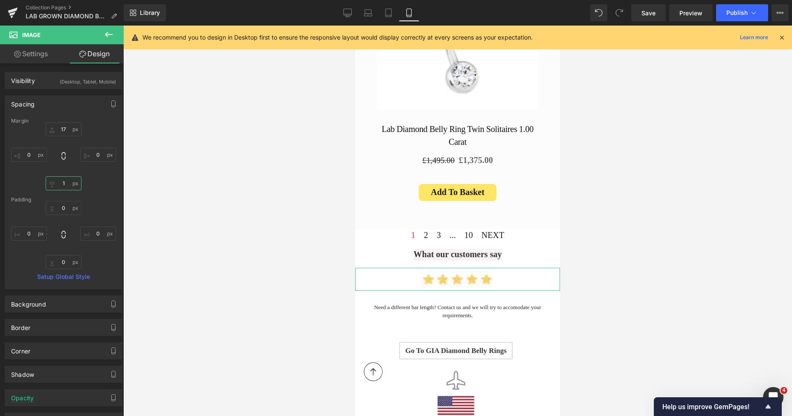
type input "17"
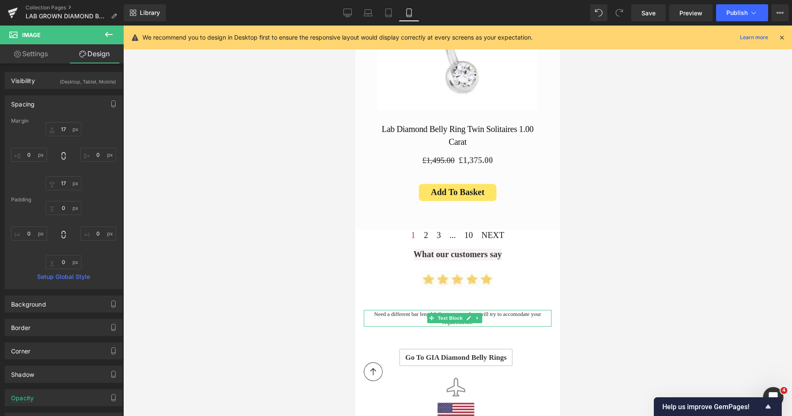
click at [402, 310] on p "Need a different bar length? Contact us and we will try to accomodate your requ…" at bounding box center [458, 318] width 188 height 17
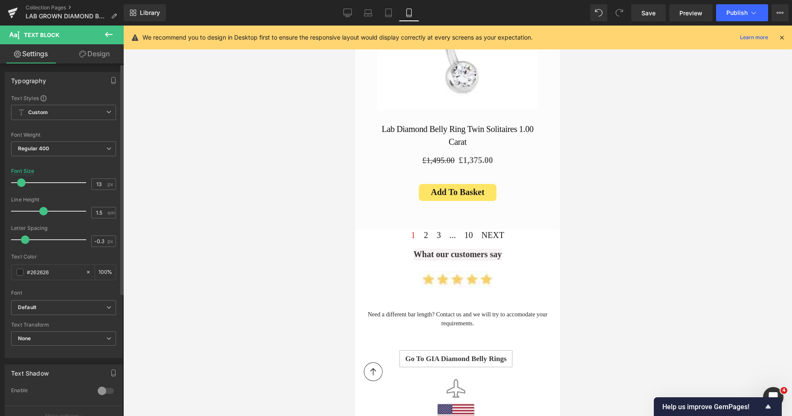
click at [21, 182] on span at bounding box center [21, 183] width 9 height 9
click at [21, 182] on span at bounding box center [22, 183] width 9 height 9
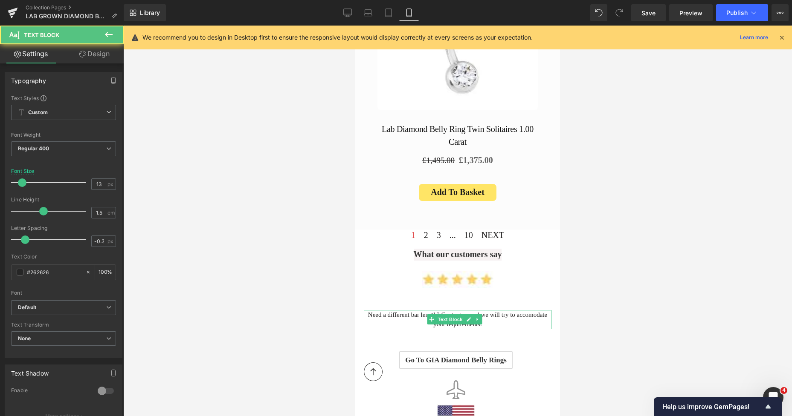
click at [409, 310] on p "Need a different bar length? Contact us and we will try to accomodate your requ…" at bounding box center [458, 319] width 188 height 19
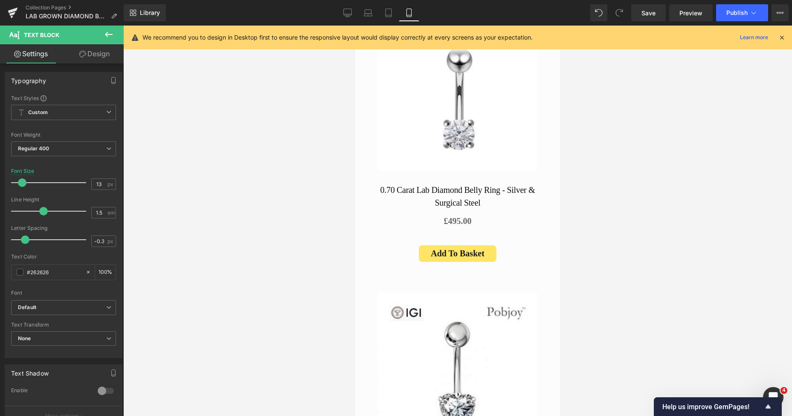
scroll to position [27, 0]
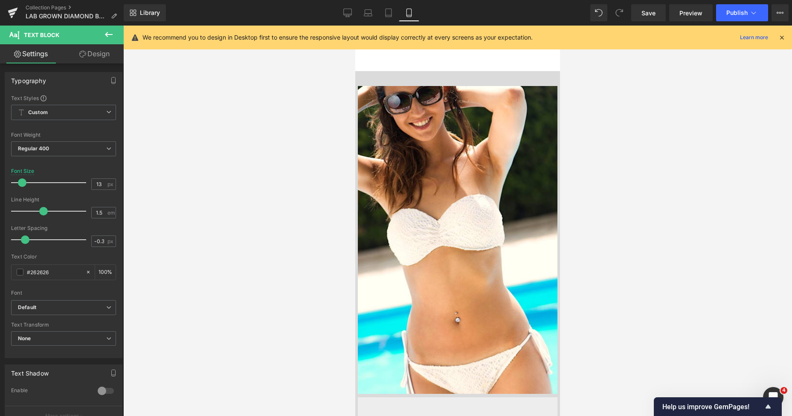
drag, startPoint x: 557, startPoint y: 237, endPoint x: 959, endPoint y: 62, distance: 438.3
click at [648, 15] on span "Save" at bounding box center [648, 13] width 14 height 9
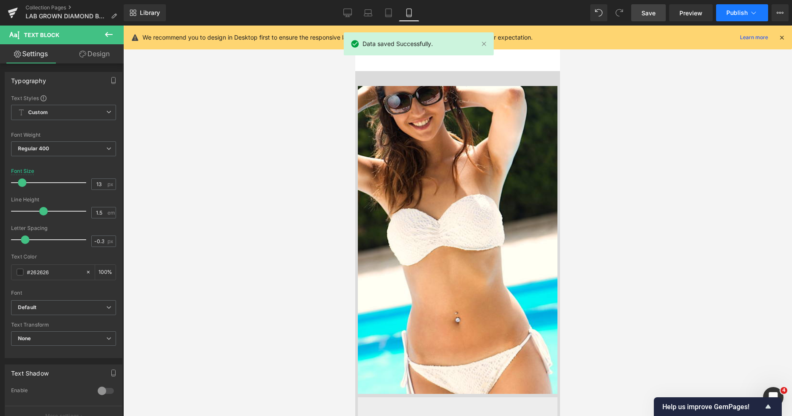
click at [736, 14] on span "Publish" at bounding box center [736, 12] width 21 height 7
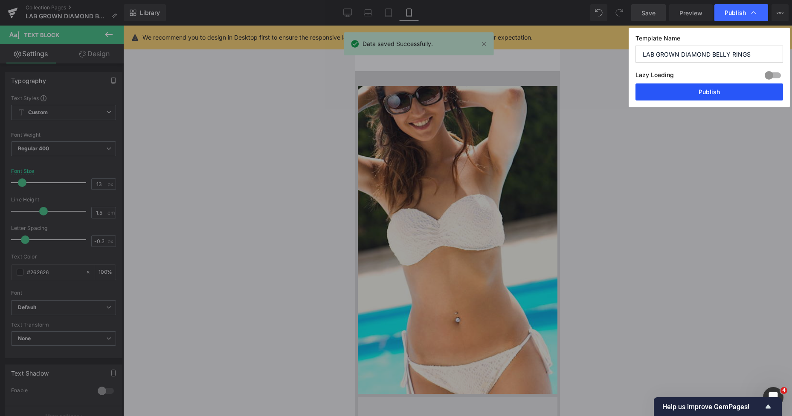
click at [691, 92] on button "Publish" at bounding box center [708, 92] width 147 height 17
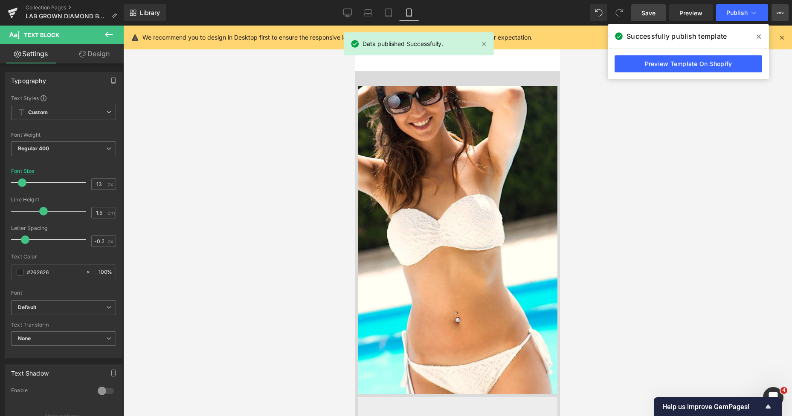
click at [778, 12] on icon at bounding box center [779, 12] width 7 height 7
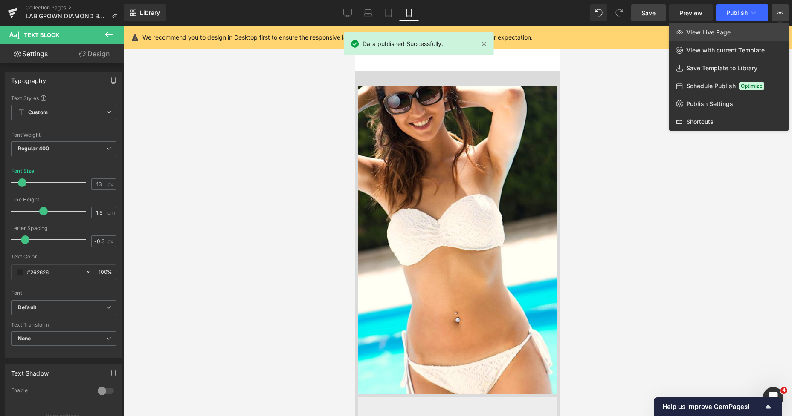
click at [741, 27] on link "View Live Page" at bounding box center [728, 32] width 119 height 18
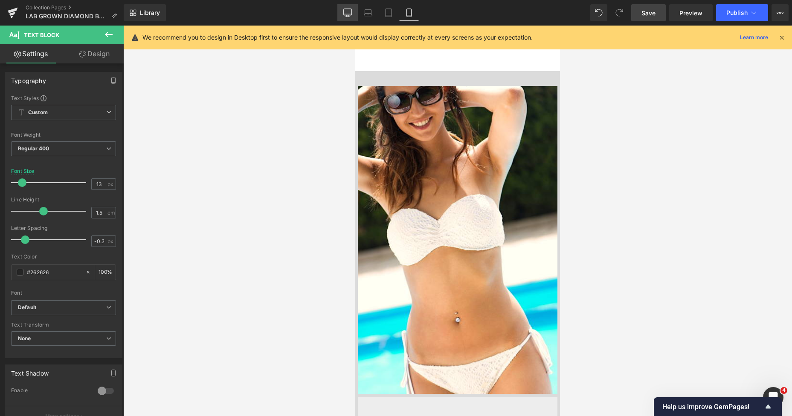
drag, startPoint x: 348, startPoint y: 18, endPoint x: 352, endPoint y: 138, distance: 119.8
click at [348, 18] on link "Desktop" at bounding box center [347, 12] width 20 height 17
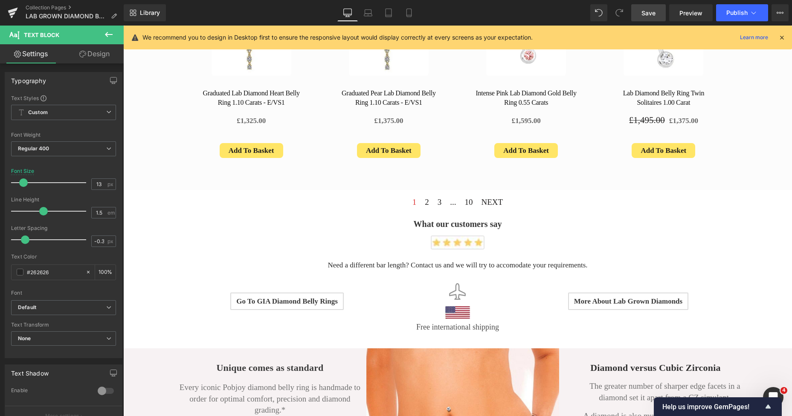
scroll to position [1133, 0]
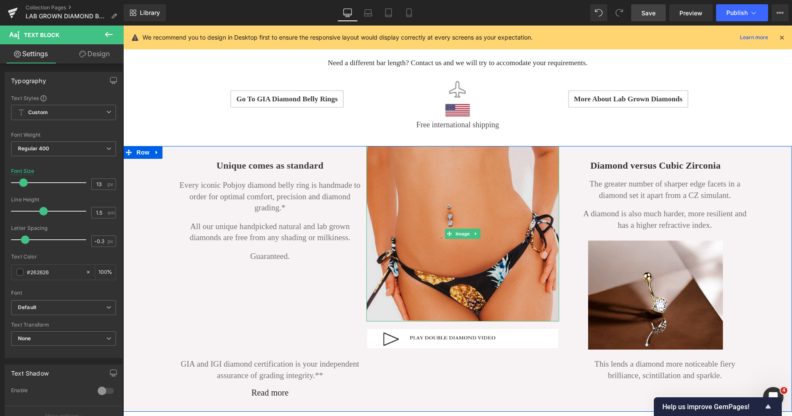
click at [439, 146] on img at bounding box center [462, 234] width 193 height 176
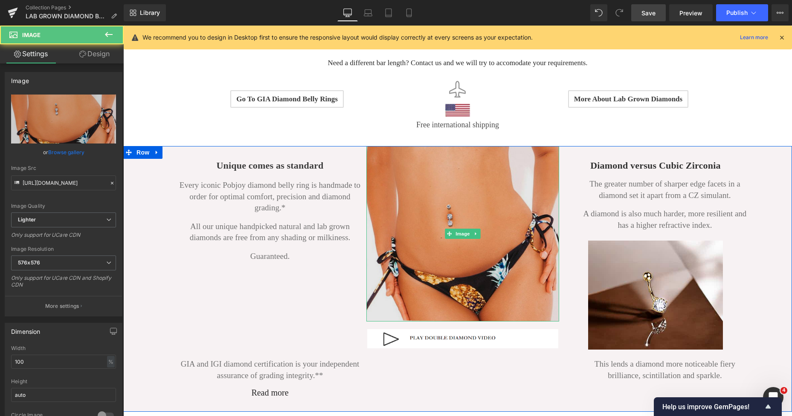
click at [376, 147] on img at bounding box center [462, 234] width 193 height 176
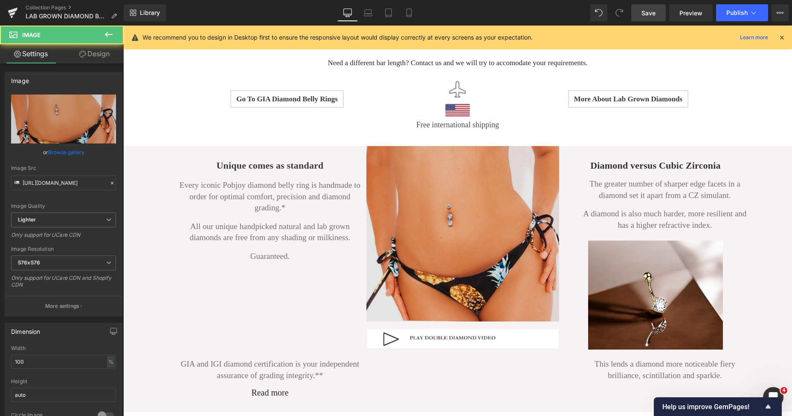
click at [373, 171] on img at bounding box center [462, 234] width 193 height 176
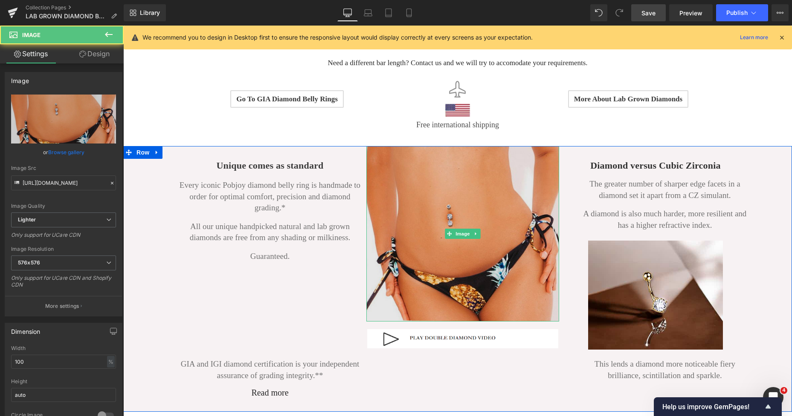
click at [394, 188] on img at bounding box center [462, 234] width 193 height 176
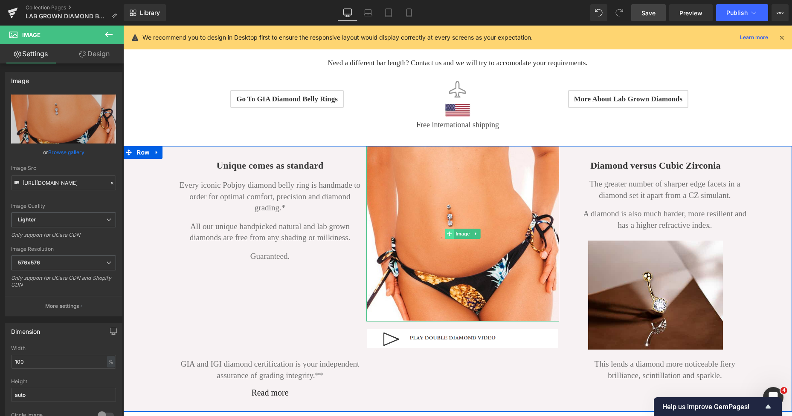
click at [447, 229] on span at bounding box center [449, 234] width 9 height 10
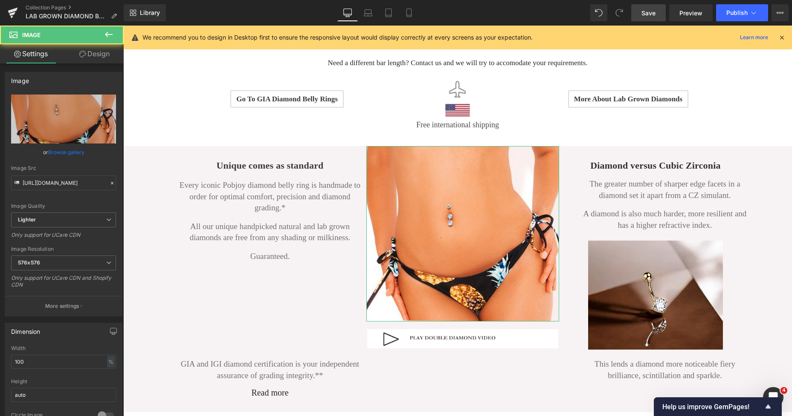
click at [110, 58] on link "Design" at bounding box center [95, 53] width 62 height 19
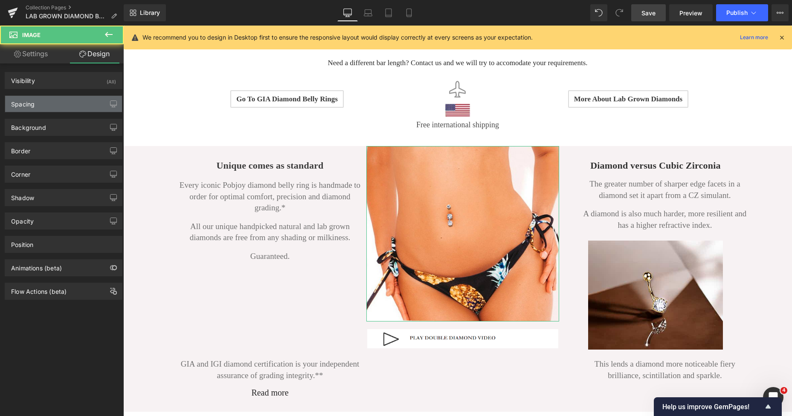
click at [55, 97] on div "Spacing" at bounding box center [63, 104] width 117 height 16
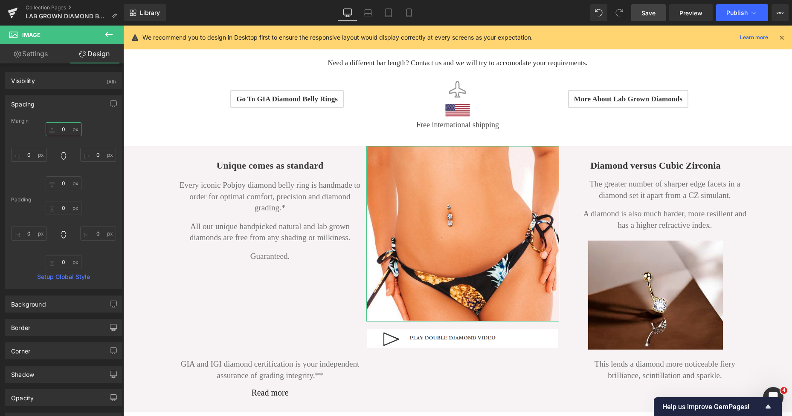
click at [61, 126] on input "text" at bounding box center [64, 129] width 36 height 14
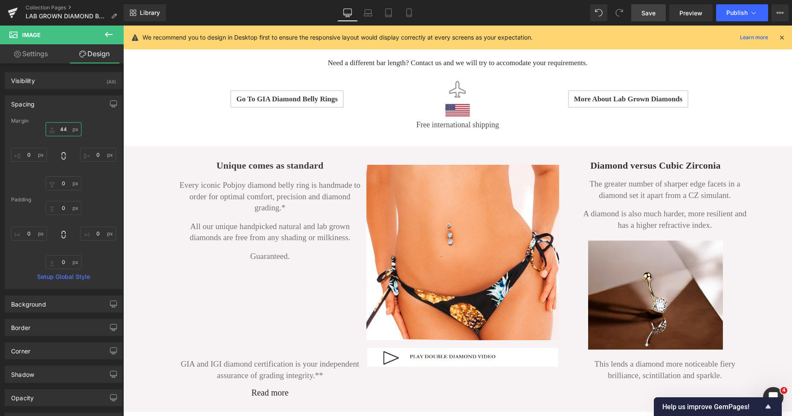
type input "44"
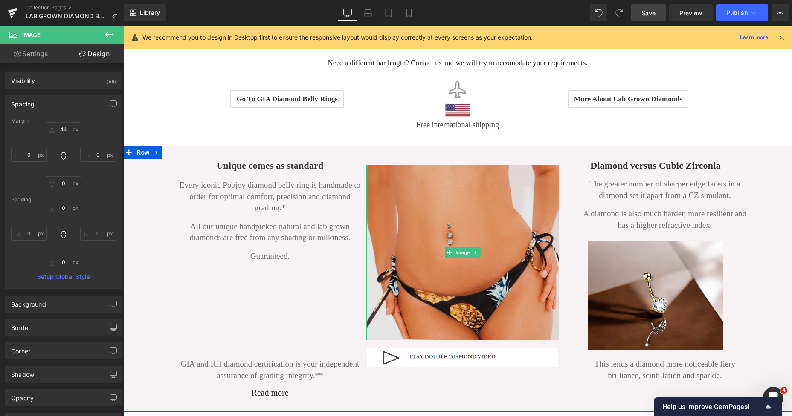
click at [377, 173] on img at bounding box center [462, 253] width 193 height 176
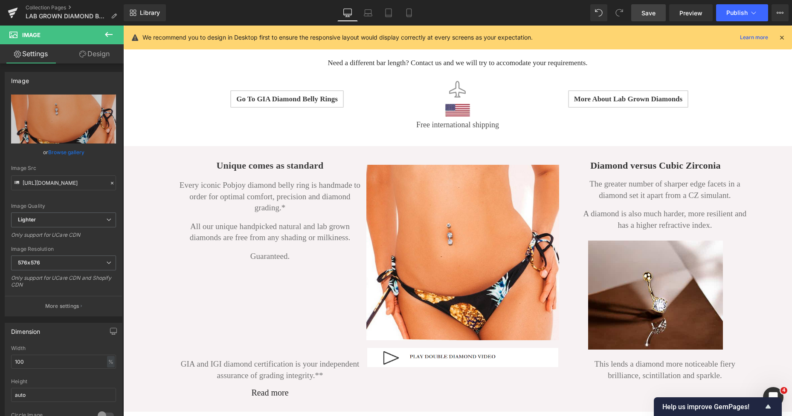
click at [645, 14] on span "Save" at bounding box center [648, 13] width 14 height 9
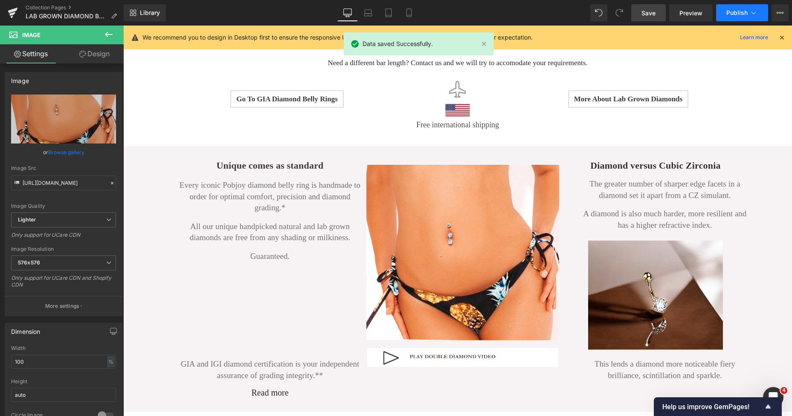
click at [736, 14] on span "Publish" at bounding box center [736, 12] width 21 height 7
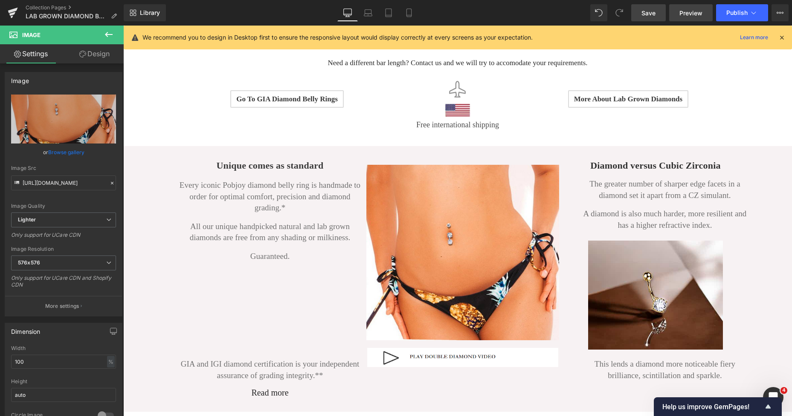
click at [687, 12] on span "Preview" at bounding box center [690, 13] width 23 height 9
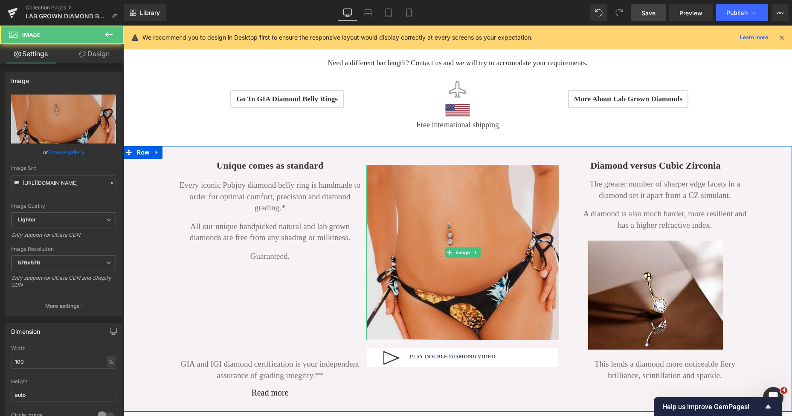
click at [393, 199] on img at bounding box center [462, 253] width 193 height 176
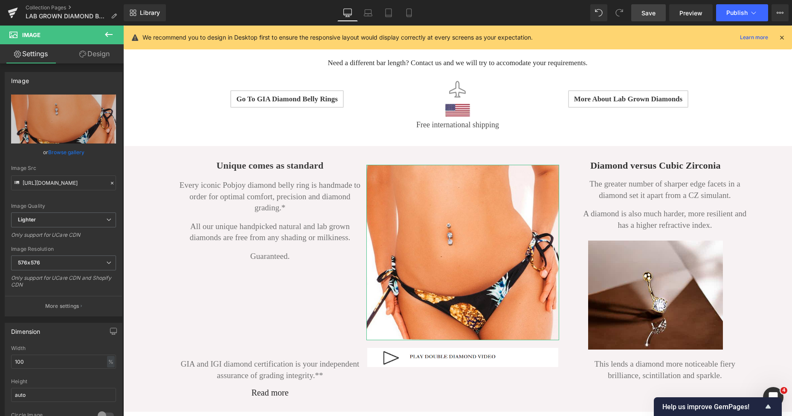
click at [95, 52] on link "Design" at bounding box center [95, 53] width 62 height 19
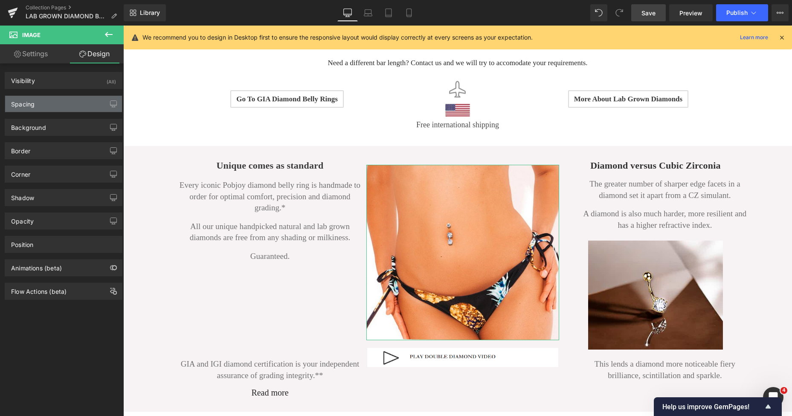
click at [49, 102] on div "Spacing" at bounding box center [63, 104] width 117 height 16
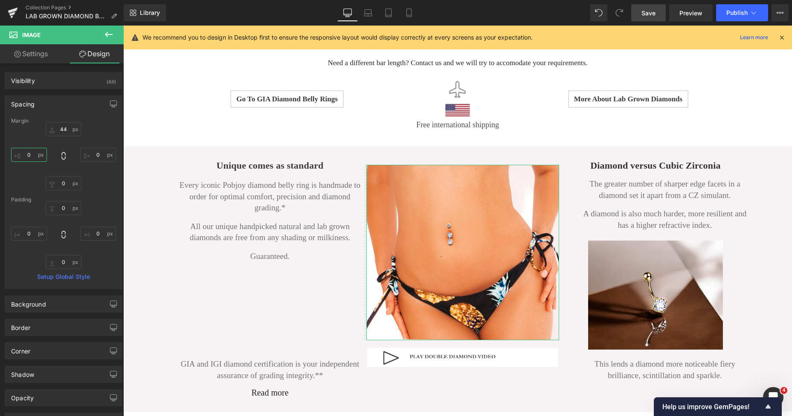
click at [31, 154] on input "text" at bounding box center [29, 155] width 36 height 14
type input "32"
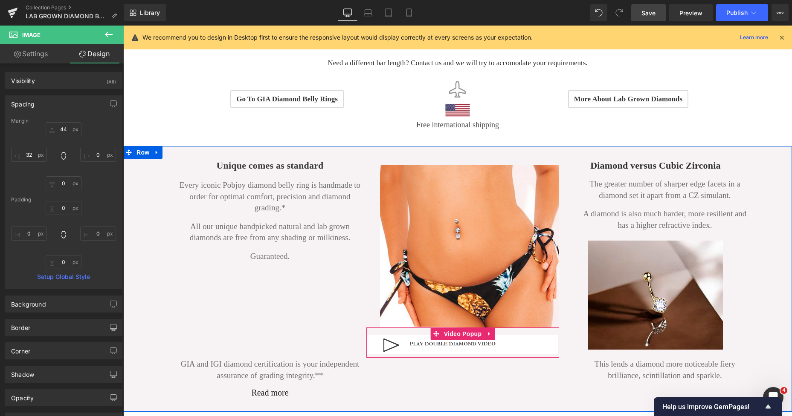
click at [452, 339] on img at bounding box center [462, 344] width 191 height 19
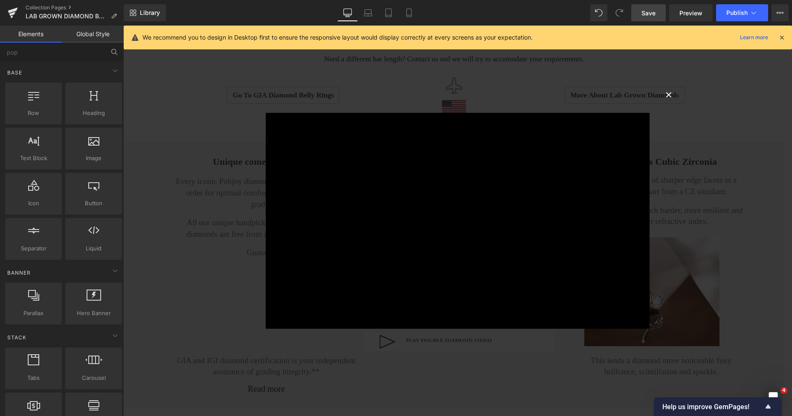
click at [662, 96] on button "×" at bounding box center [668, 94] width 17 height 17
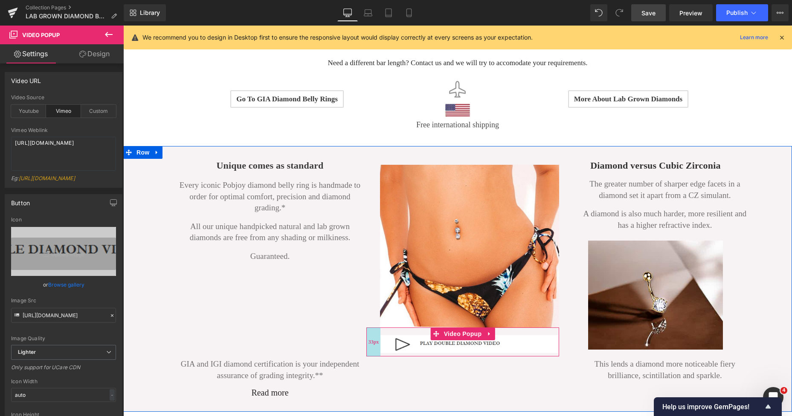
drag, startPoint x: 363, startPoint y: 341, endPoint x: 376, endPoint y: 341, distance: 13.2
click at [376, 341] on div "33px" at bounding box center [373, 342] width 14 height 29
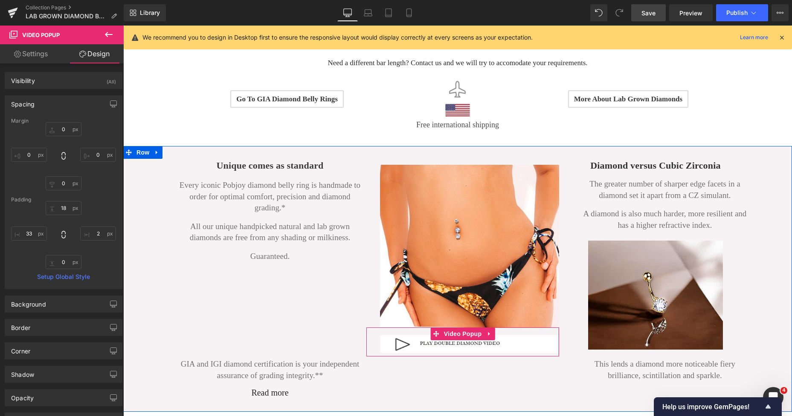
click at [558, 336] on div at bounding box center [558, 342] width 1 height 29
click at [566, 214] on div "Diamond versus Cubic Zirconia Heading The greater number of sharper edge facets…" at bounding box center [655, 264] width 193 height 236
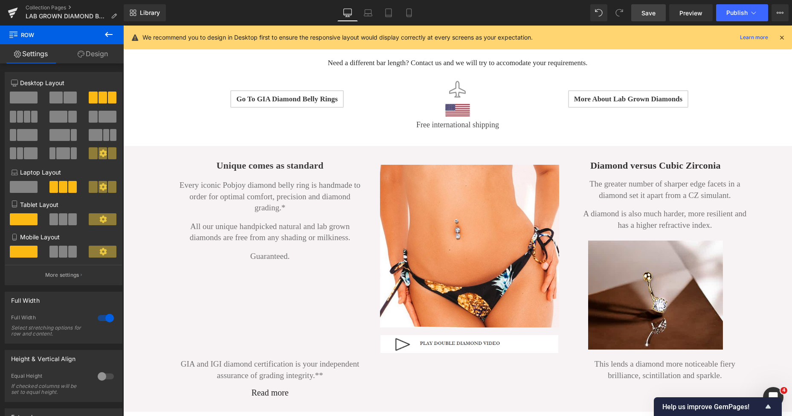
click at [638, 13] on link "Save" at bounding box center [648, 12] width 35 height 17
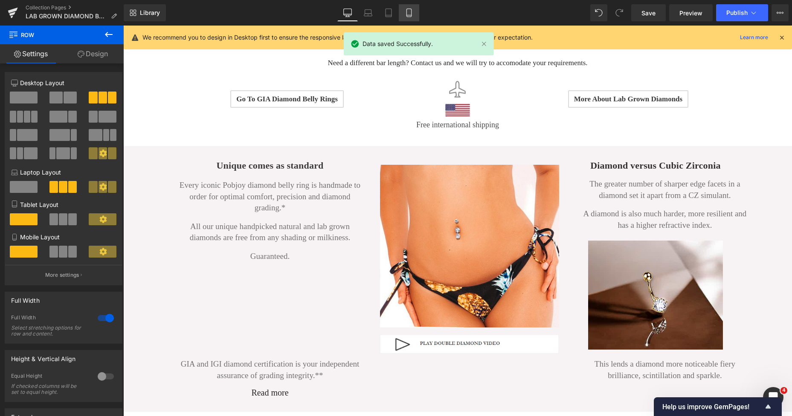
click at [405, 12] on icon at bounding box center [408, 13] width 9 height 9
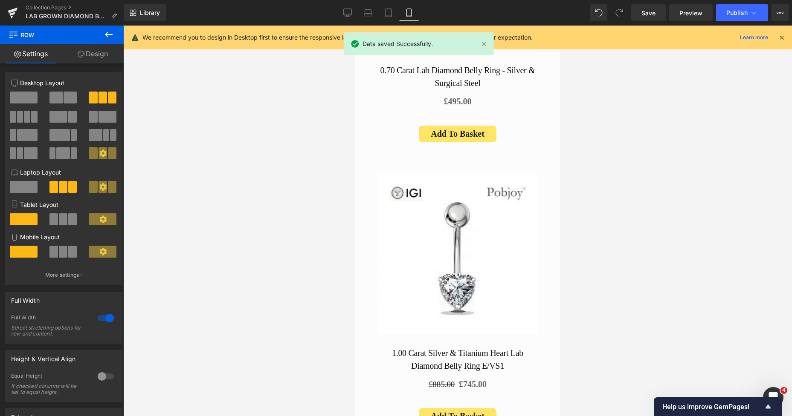
click at [405, 12] on icon at bounding box center [408, 13] width 9 height 9
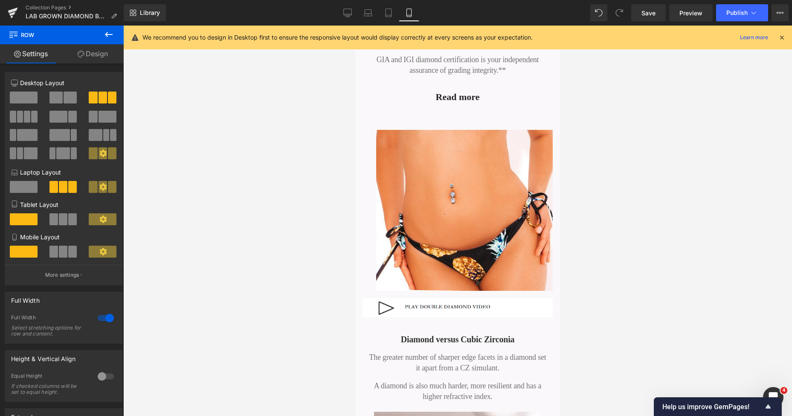
scroll to position [4883, 0]
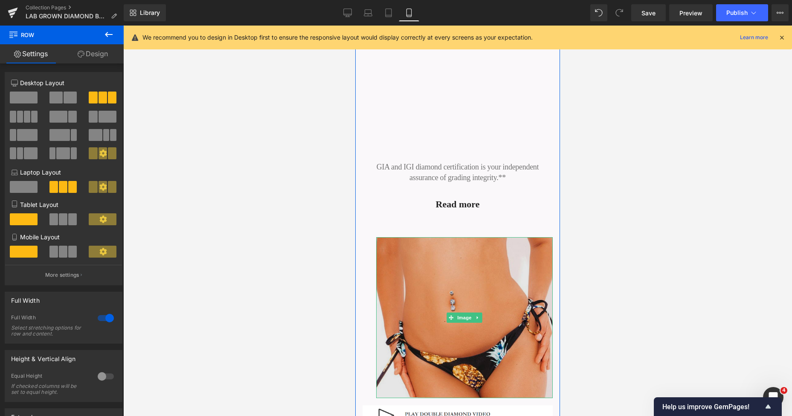
click at [429, 237] on img at bounding box center [464, 317] width 176 height 161
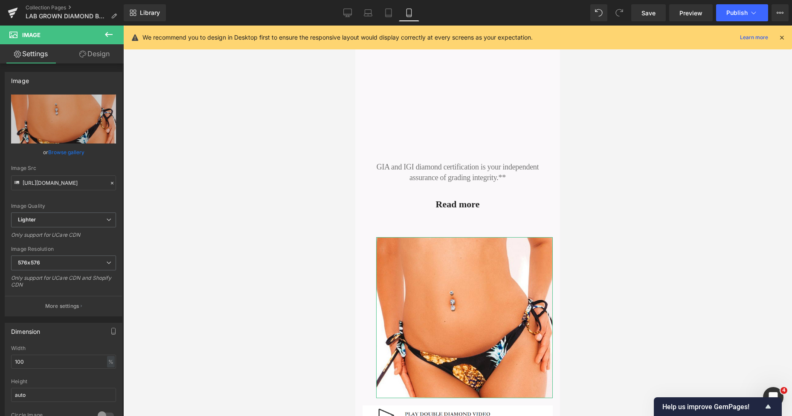
click at [96, 49] on link "Design" at bounding box center [95, 53] width 62 height 19
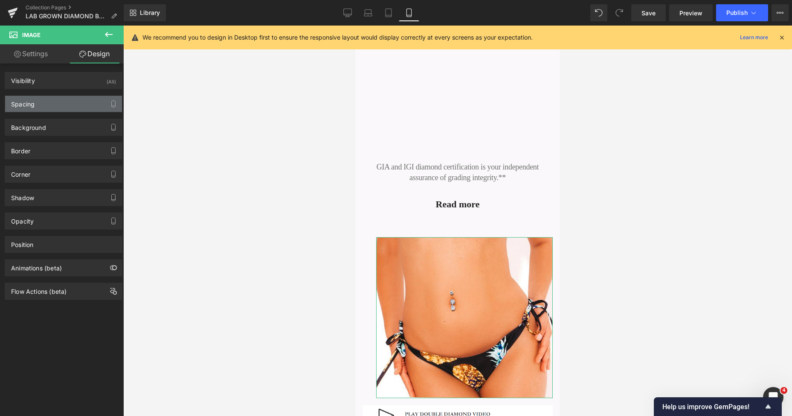
click at [43, 105] on div "Spacing" at bounding box center [63, 104] width 117 height 16
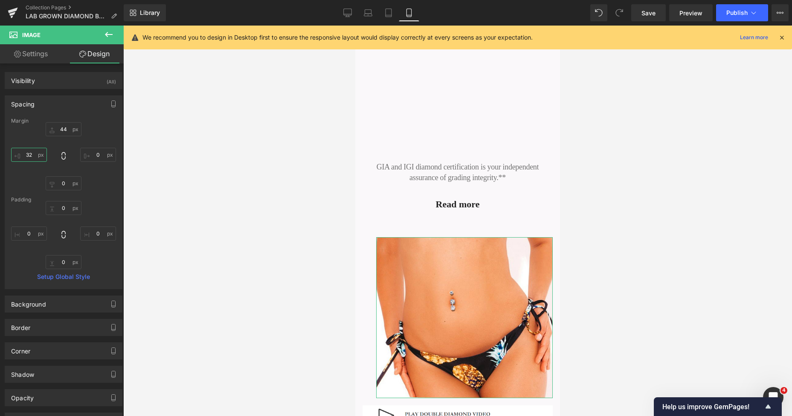
click at [26, 155] on input "text" at bounding box center [29, 155] width 36 height 14
type input "0"
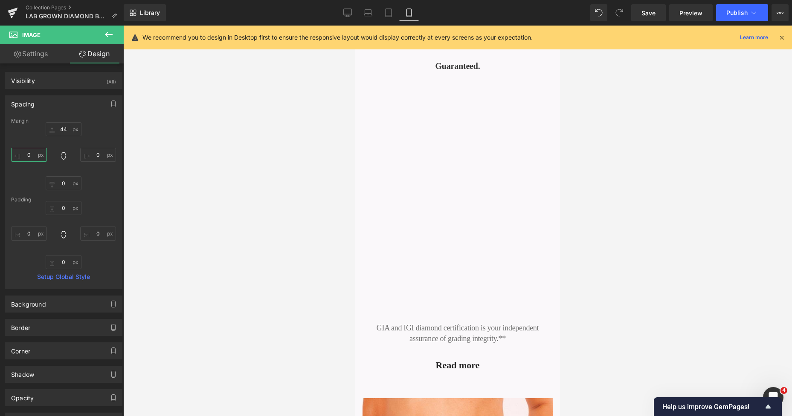
scroll to position [4864, 0]
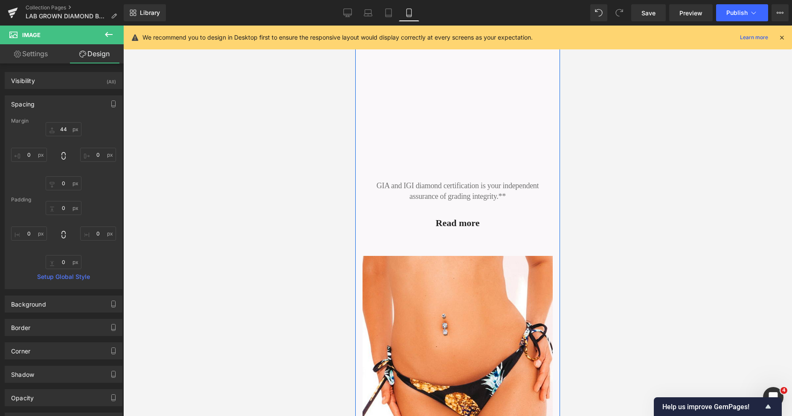
click at [452, 237] on div "Image Video Popup 33px" at bounding box center [457, 347] width 190 height 221
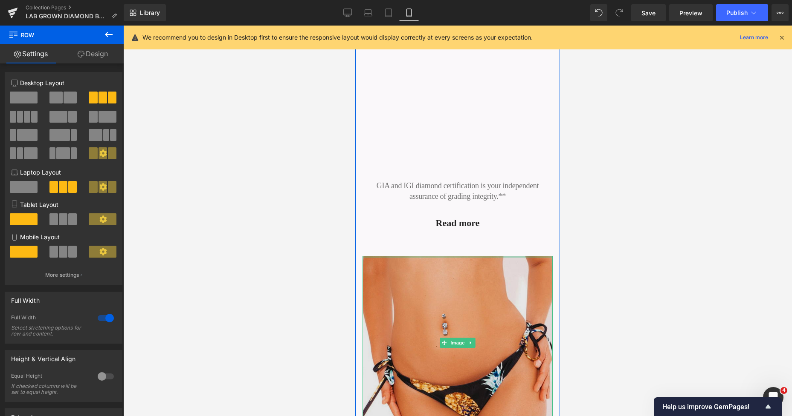
click at [410, 256] on div at bounding box center [457, 257] width 190 height 2
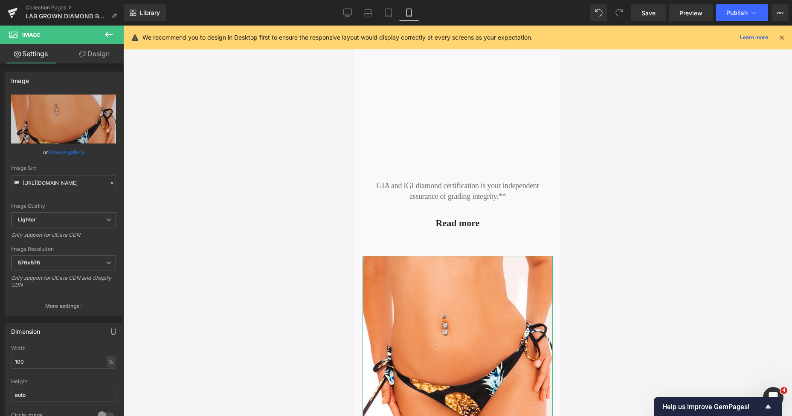
click at [99, 58] on link "Design" at bounding box center [95, 53] width 62 height 19
click at [0, 0] on div "Spacing" at bounding box center [0, 0] width 0 height 0
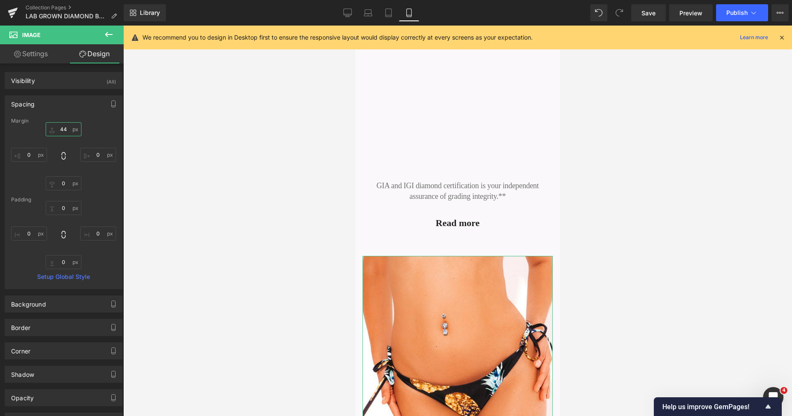
click at [60, 126] on input "text" at bounding box center [64, 129] width 36 height 14
type input "2"
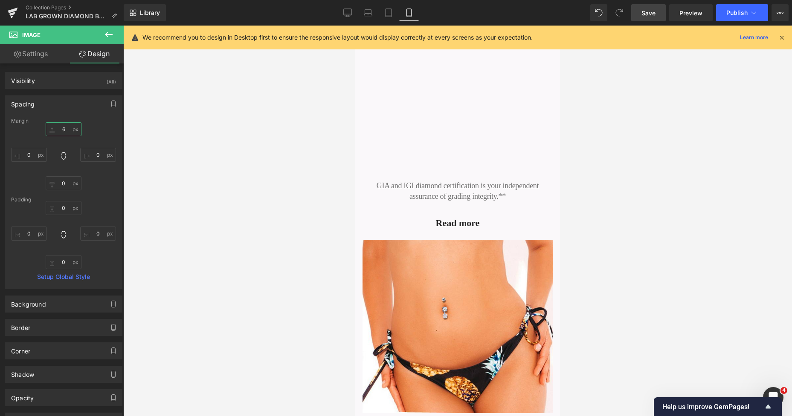
type input "6"
click at [638, 14] on link "Save" at bounding box center [648, 12] width 35 height 17
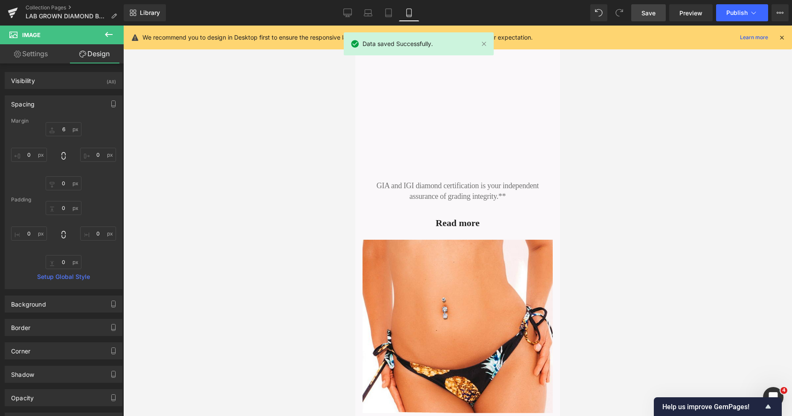
click at [647, 12] on span "Save" at bounding box center [648, 13] width 14 height 9
click at [733, 16] on span "Publish" at bounding box center [736, 12] width 21 height 7
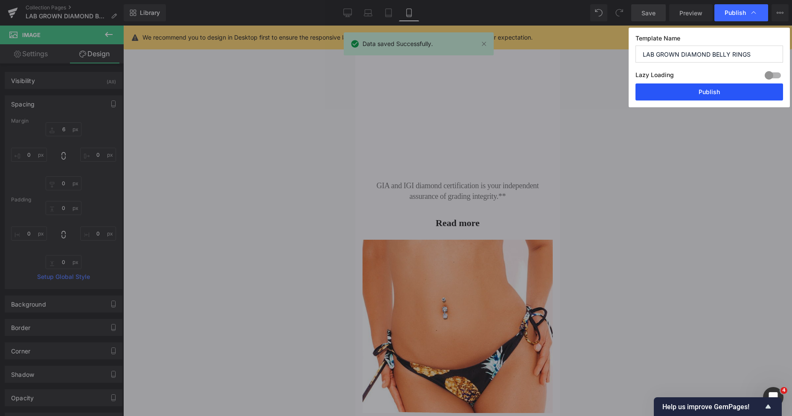
drag, startPoint x: 697, startPoint y: 88, endPoint x: 198, endPoint y: 39, distance: 501.5
click at [697, 88] on button "Publish" at bounding box center [708, 92] width 147 height 17
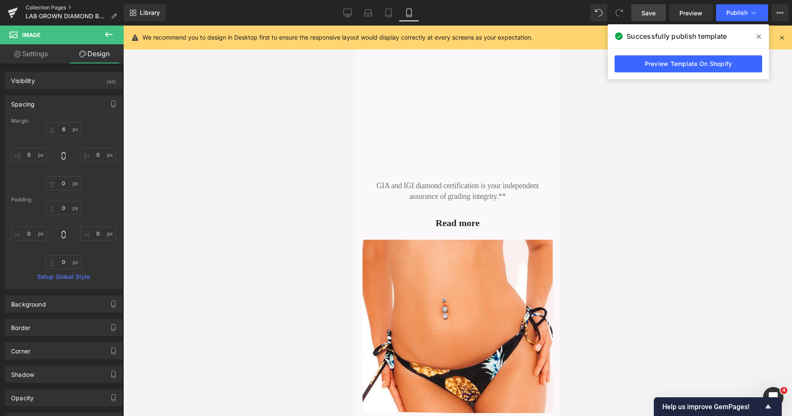
click at [54, 9] on link "Collection Pages" at bounding box center [75, 7] width 98 height 7
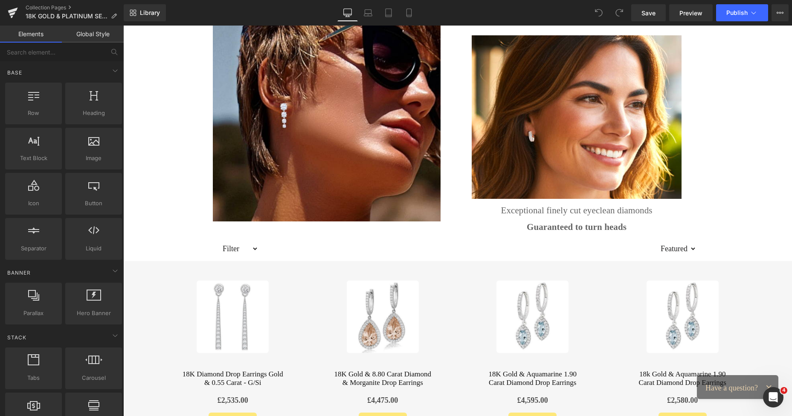
scroll to position [97, 0]
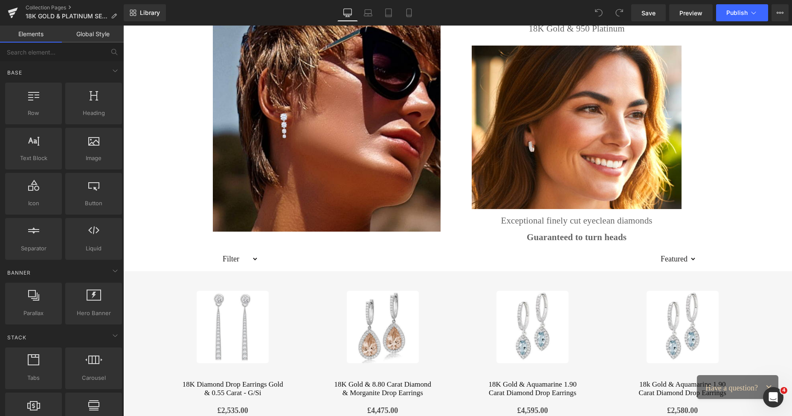
drag, startPoint x: 788, startPoint y: 78, endPoint x: 775, endPoint y: 37, distance: 42.9
click at [647, 12] on span "Save" at bounding box center [648, 13] width 14 height 9
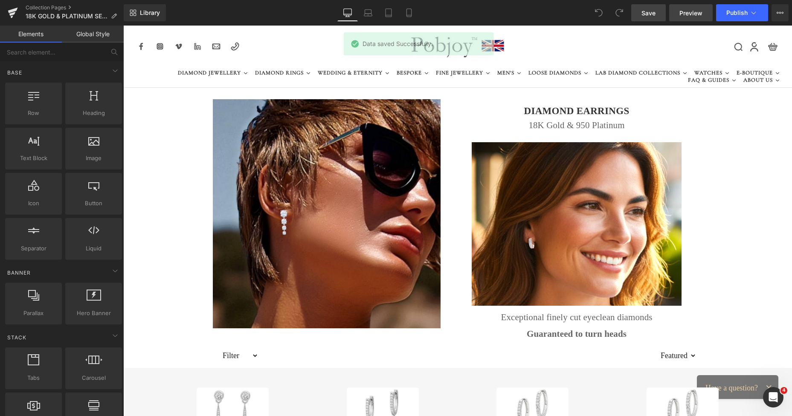
click at [687, 11] on span "Preview" at bounding box center [690, 13] width 23 height 9
click at [43, 6] on link "Collection Pages" at bounding box center [75, 7] width 98 height 7
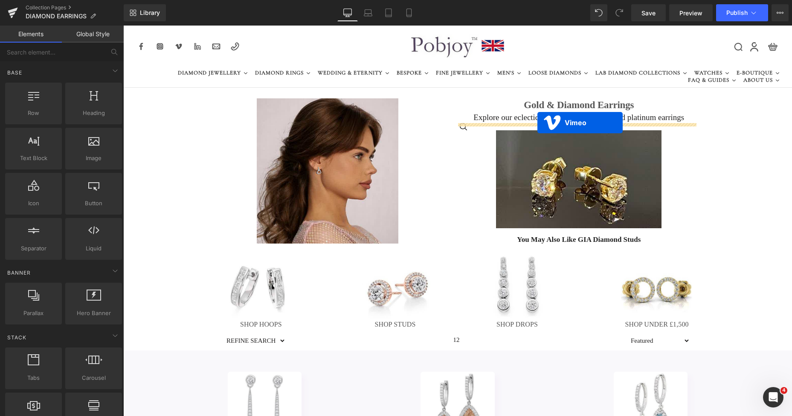
drag, startPoint x: 285, startPoint y: 221, endPoint x: 537, endPoint y: 123, distance: 270.3
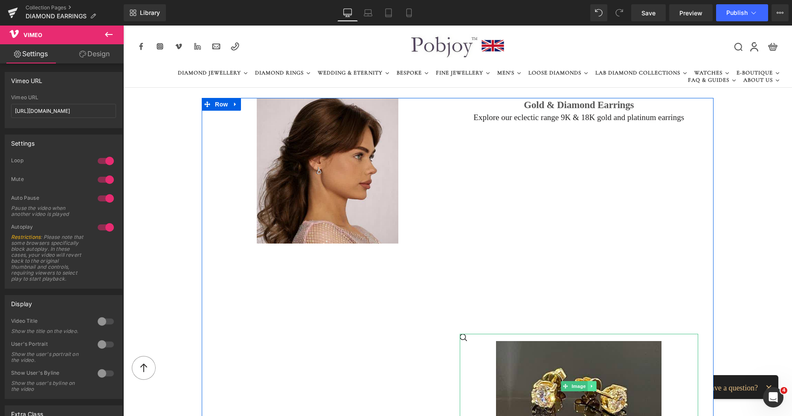
click at [589, 391] on link at bounding box center [591, 386] width 9 height 10
click at [594, 389] on icon at bounding box center [596, 386] width 5 height 5
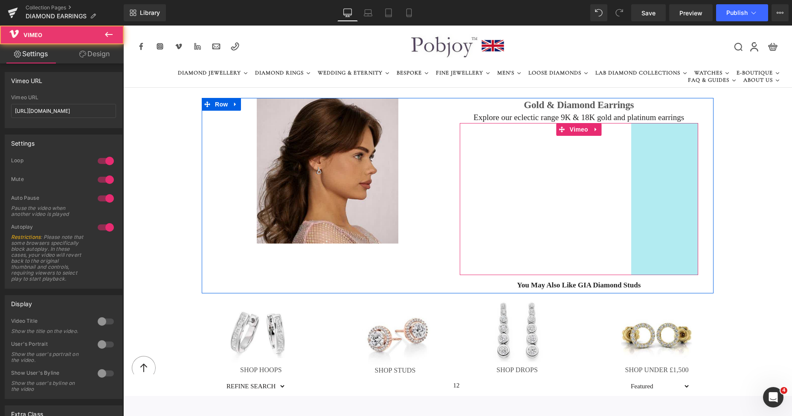
drag, startPoint x: 693, startPoint y: 166, endPoint x: 650, endPoint y: 166, distance: 42.2
click at [650, 166] on div "Vimeo 157px" at bounding box center [578, 199] width 239 height 152
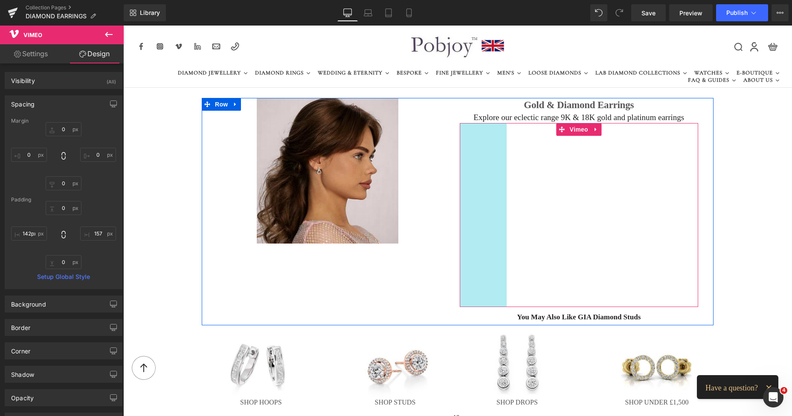
type input "110px"
drag, startPoint x: 483, startPoint y: 170, endPoint x: 460, endPoint y: 173, distance: 23.3
click at [460, 173] on div "Vimeo 110px 157px" at bounding box center [578, 215] width 239 height 184
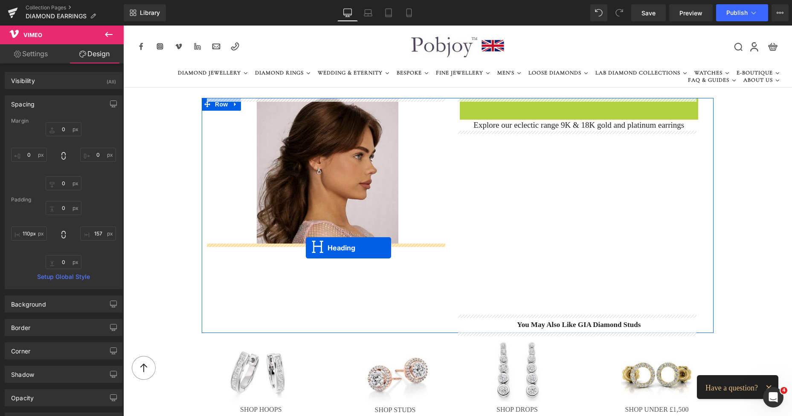
drag, startPoint x: 554, startPoint y: 104, endPoint x: 306, endPoint y: 248, distance: 287.1
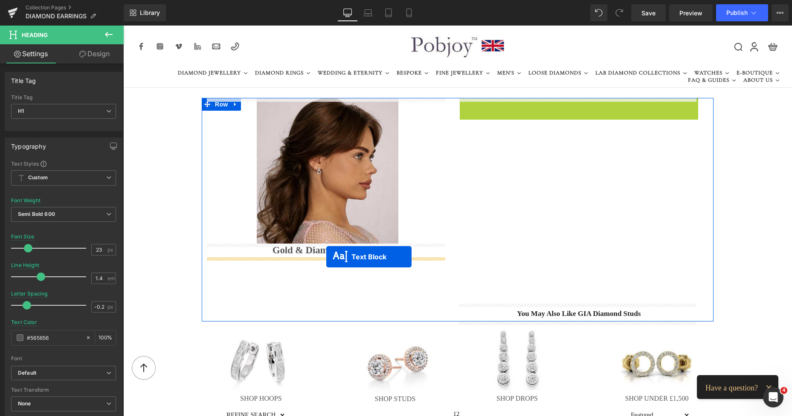
drag, startPoint x: 552, startPoint y: 102, endPoint x: 326, endPoint y: 257, distance: 273.8
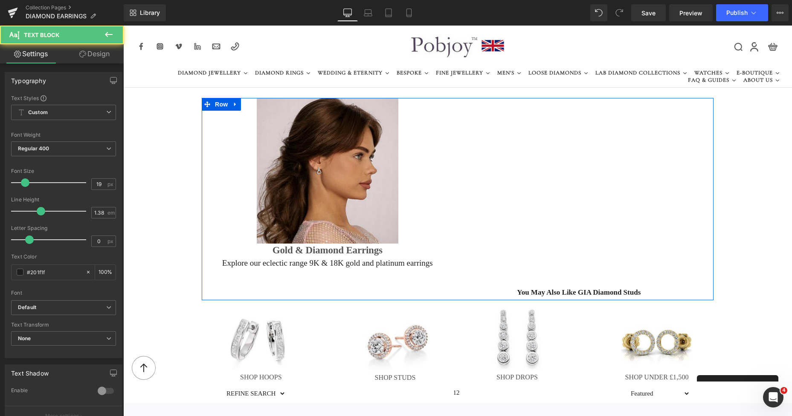
click at [283, 247] on h1 "Gold & Diamond Earrings" at bounding box center [327, 251] width 239 height 14
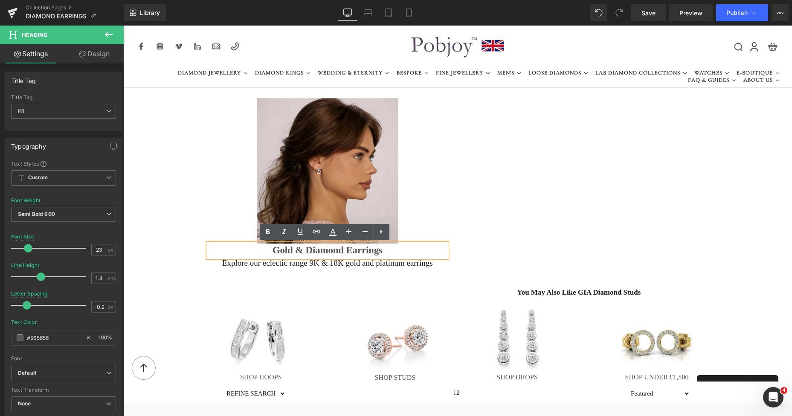
click at [101, 43] on button at bounding box center [109, 35] width 30 height 19
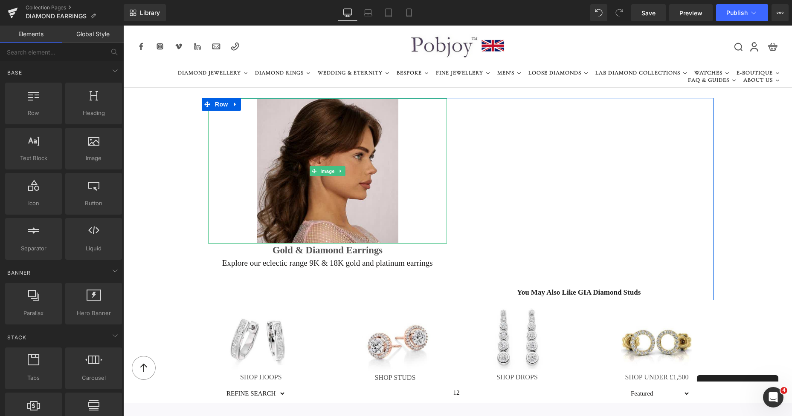
click at [123, 26] on div at bounding box center [123, 26] width 0 height 0
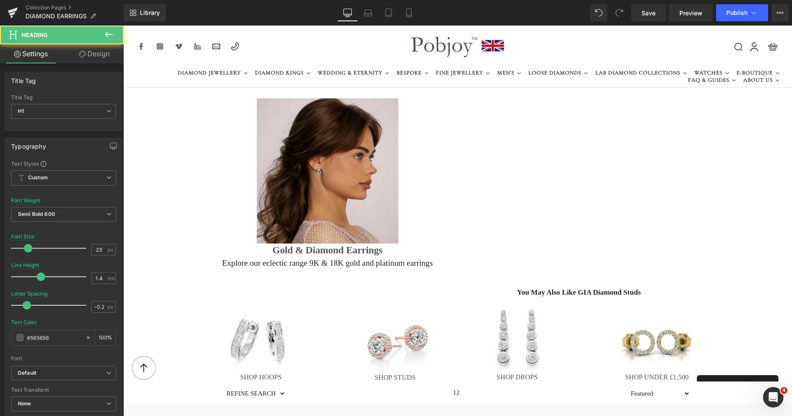
click at [98, 56] on link "Design" at bounding box center [95, 53] width 62 height 19
click at [0, 0] on div "Spacing" at bounding box center [0, 0] width 0 height 0
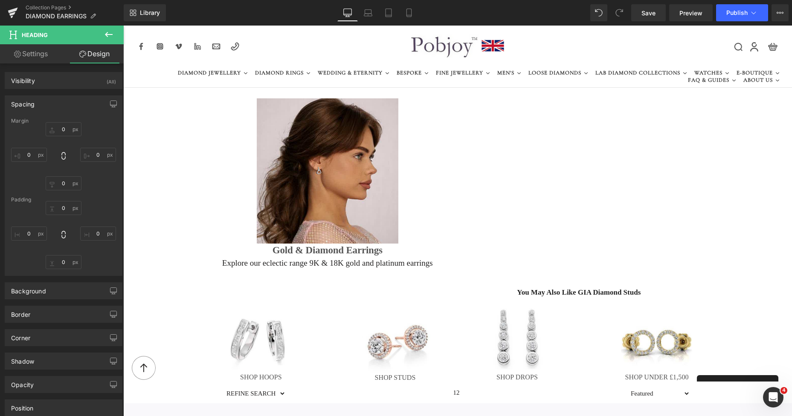
type input "0"
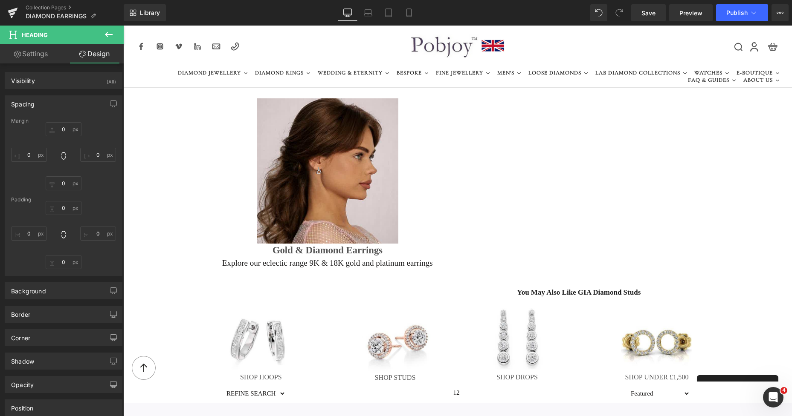
type input "0"
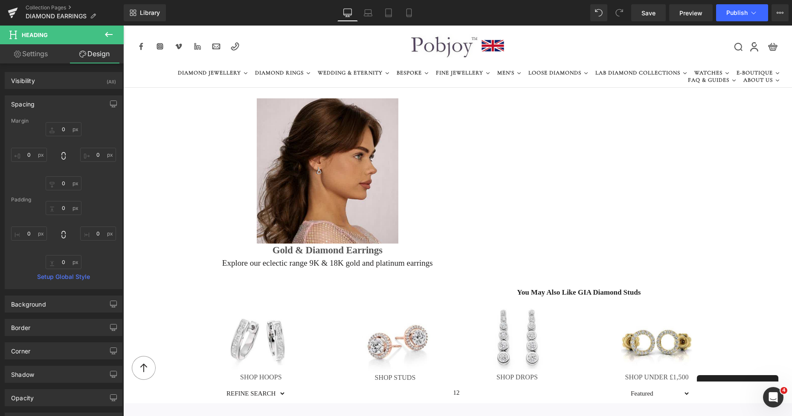
click at [62, 138] on div "0px 0 0px 0 0px 0 0px 0" at bounding box center [63, 156] width 105 height 68
click at [61, 130] on input "0" at bounding box center [64, 129] width 36 height 14
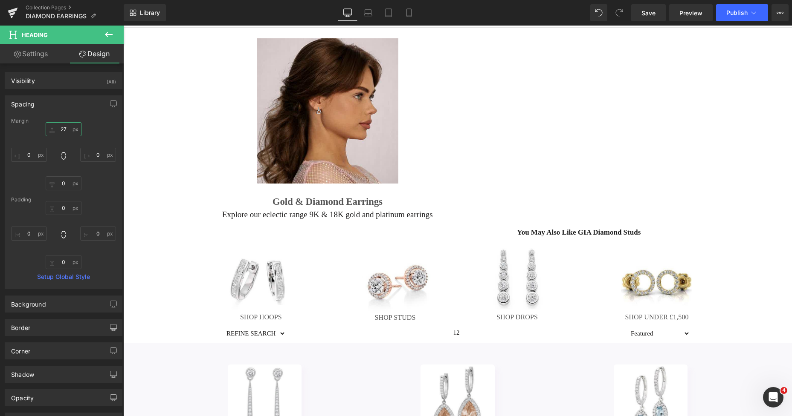
scroll to position [81, 0]
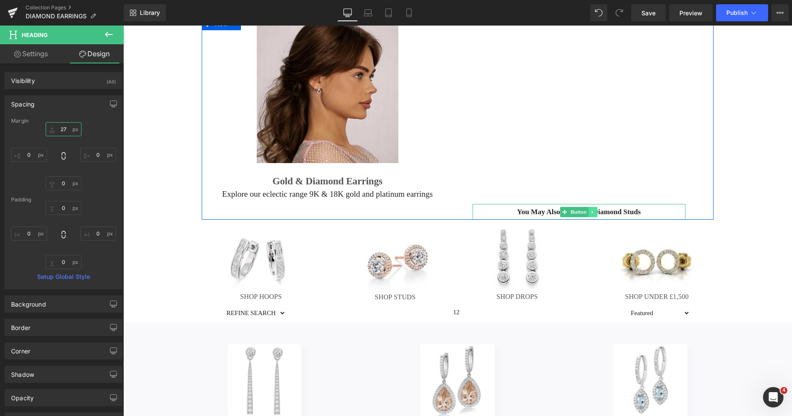
type input "27"
click at [592, 211] on link at bounding box center [592, 212] width 9 height 10
click at [595, 212] on icon at bounding box center [597, 212] width 5 height 5
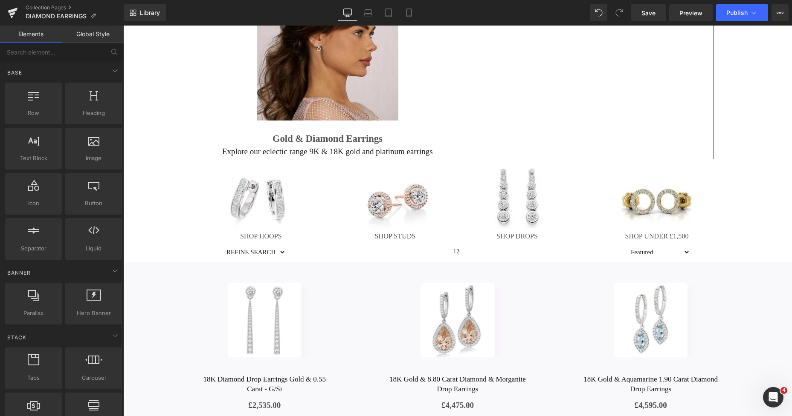
scroll to position [29, 0]
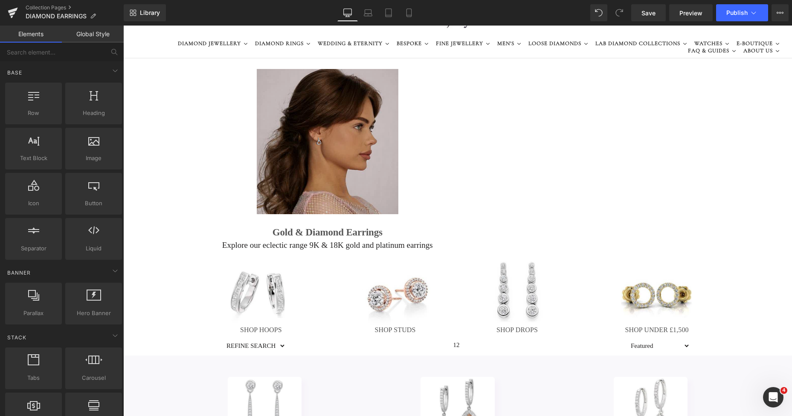
click at [266, 87] on img at bounding box center [328, 141] width 142 height 145
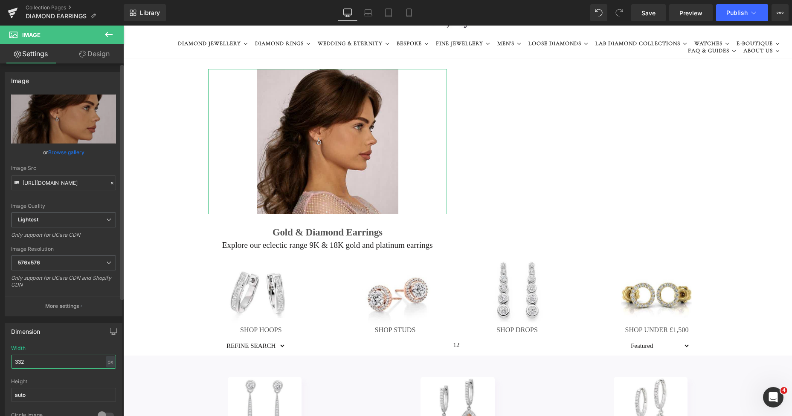
drag, startPoint x: 36, startPoint y: 359, endPoint x: 9, endPoint y: 357, distance: 27.3
click at [9, 357] on div "332px Width 332 px % px auto Height auto 0 Circle Image" at bounding box center [63, 388] width 117 height 85
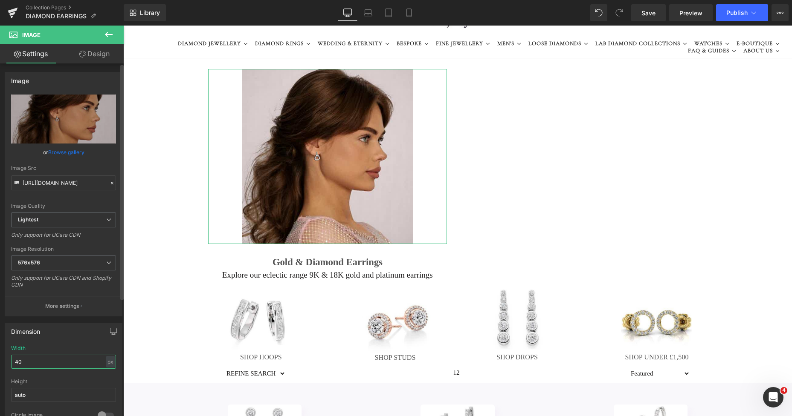
type input "4"
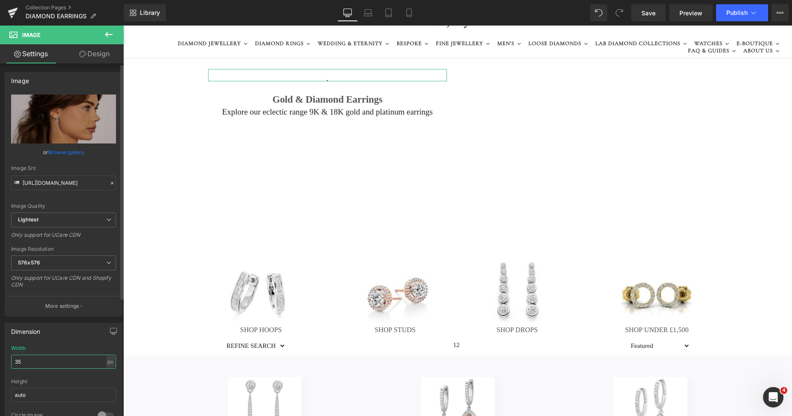
type input "355"
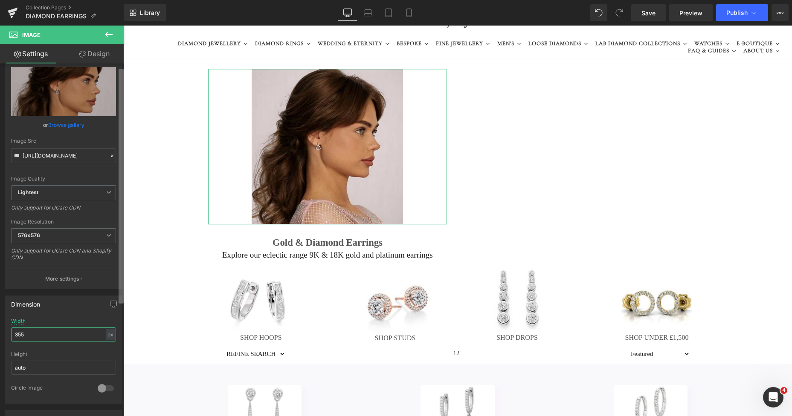
scroll to position [85, 0]
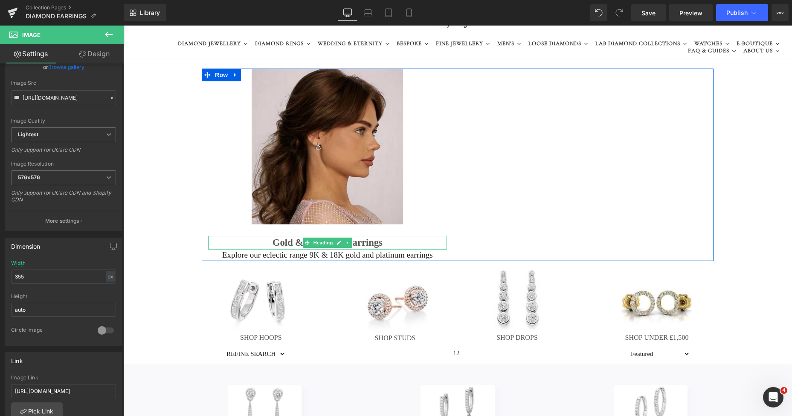
click at [286, 245] on h1 "Gold & Diamond Earrings" at bounding box center [327, 243] width 239 height 14
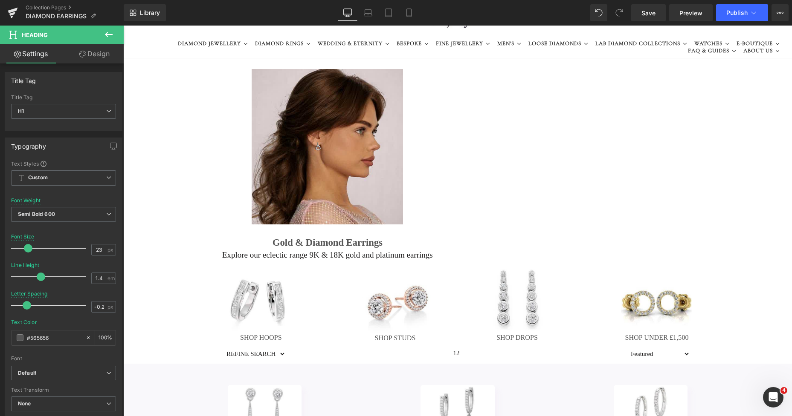
click at [97, 57] on link "Design" at bounding box center [95, 53] width 62 height 19
click at [0, 0] on div "Spacing" at bounding box center [0, 0] width 0 height 0
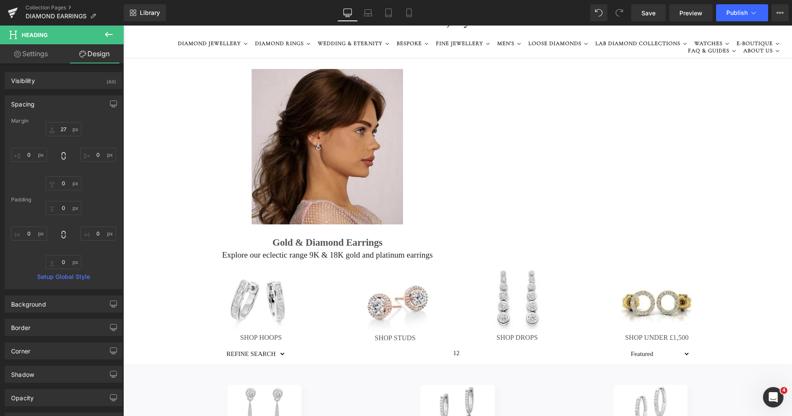
type input "27"
type input "0"
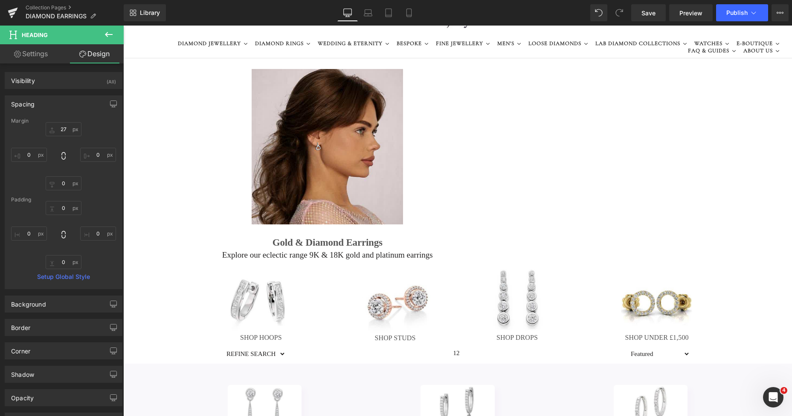
type input "0"
click at [57, 130] on input "27" at bounding box center [64, 129] width 36 height 14
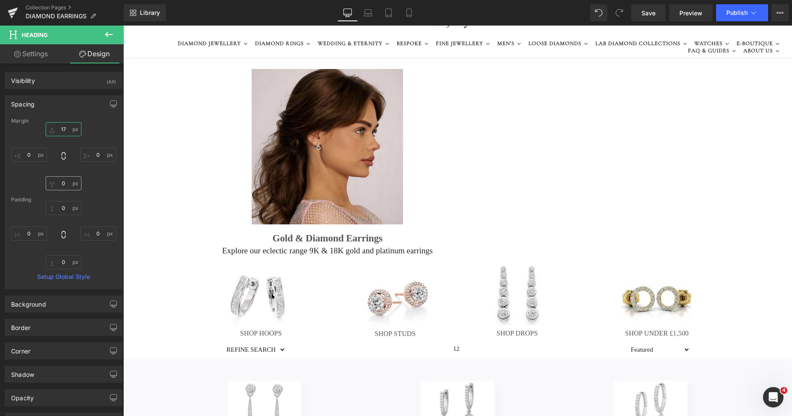
type input "17"
click at [59, 179] on input "0" at bounding box center [64, 183] width 36 height 14
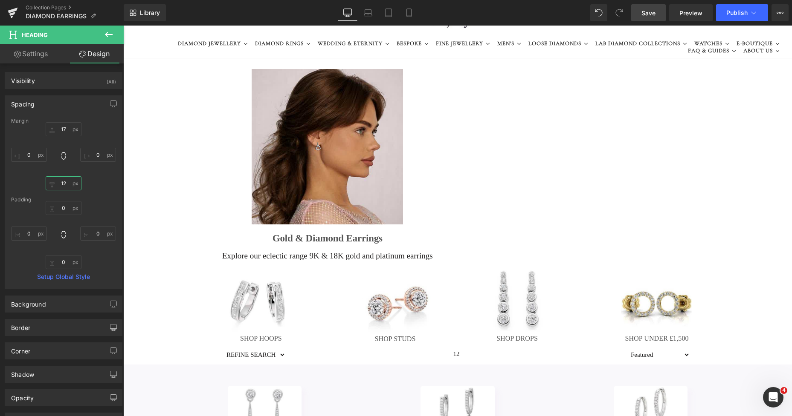
type input "12"
click at [645, 14] on span "Save" at bounding box center [648, 13] width 14 height 9
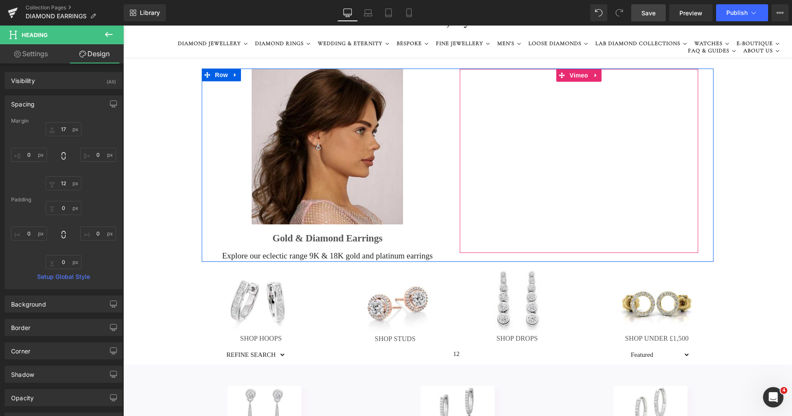
click at [557, 75] on div at bounding box center [578, 161] width 239 height 184
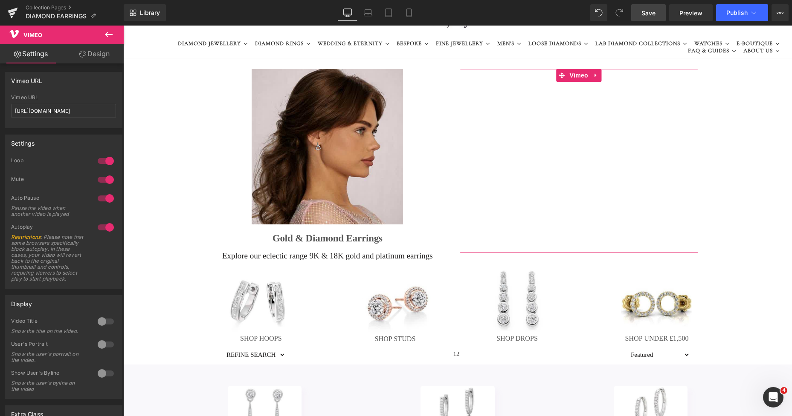
click at [101, 57] on link "Design" at bounding box center [95, 53] width 62 height 19
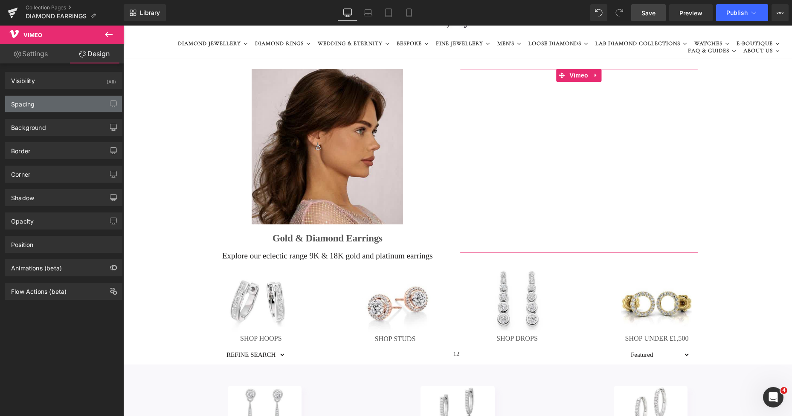
click at [49, 104] on div "Spacing" at bounding box center [63, 104] width 117 height 16
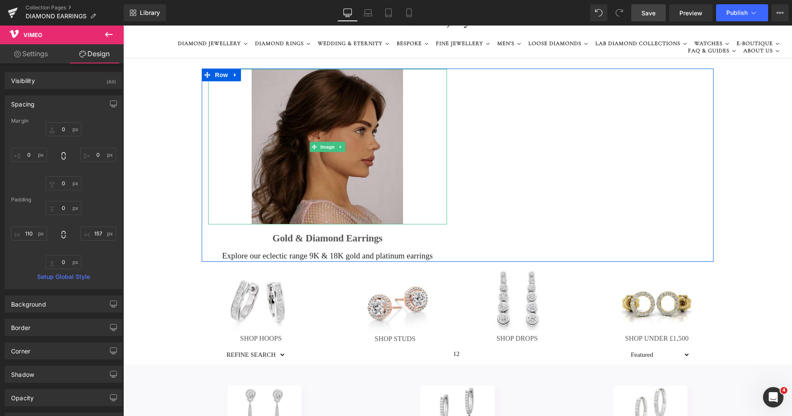
click at [397, 84] on img at bounding box center [326, 147] width 151 height 156
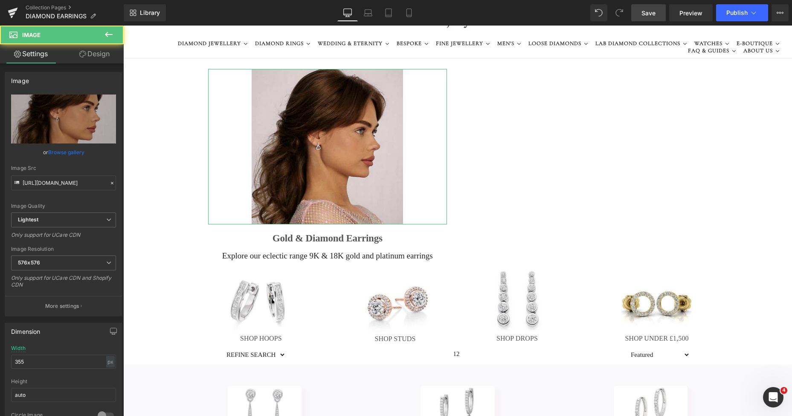
click at [101, 51] on link "Design" at bounding box center [95, 53] width 62 height 19
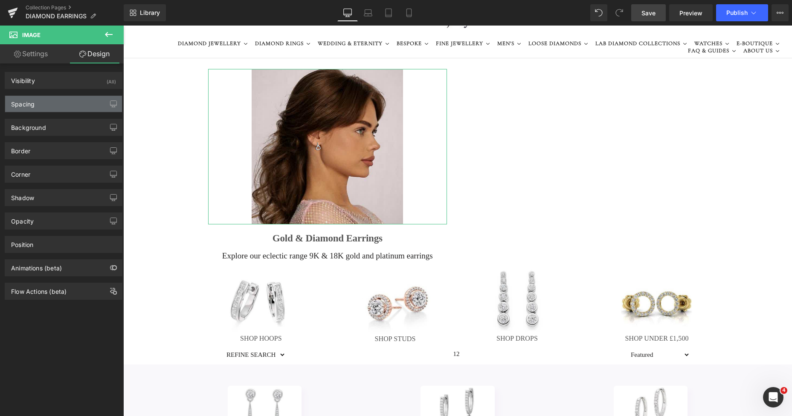
click at [36, 107] on div "Spacing" at bounding box center [63, 104] width 117 height 16
type input "0"
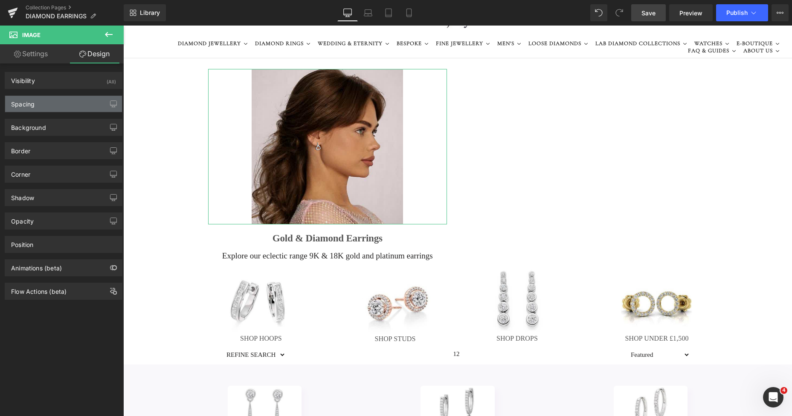
type input "0"
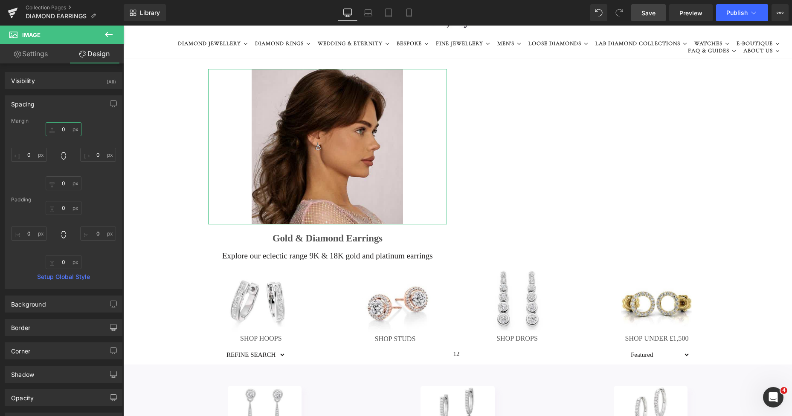
click at [61, 129] on input "0" at bounding box center [64, 129] width 36 height 14
type input "6"
type input "8"
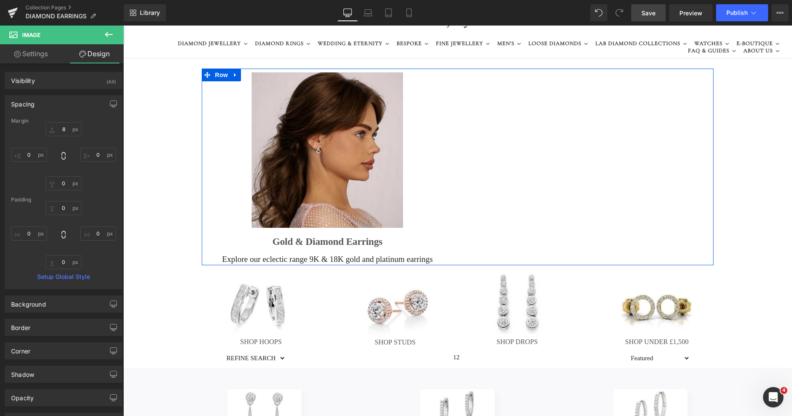
click at [466, 109] on div at bounding box center [578, 161] width 239 height 184
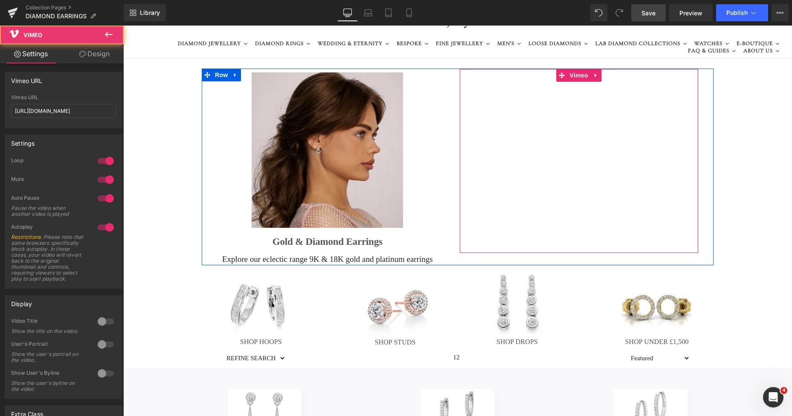
click at [692, 113] on div at bounding box center [578, 161] width 239 height 184
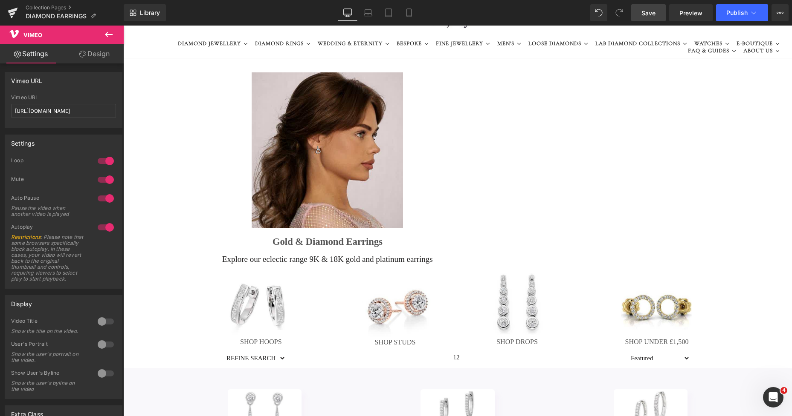
click at [645, 16] on span "Save" at bounding box center [648, 13] width 14 height 9
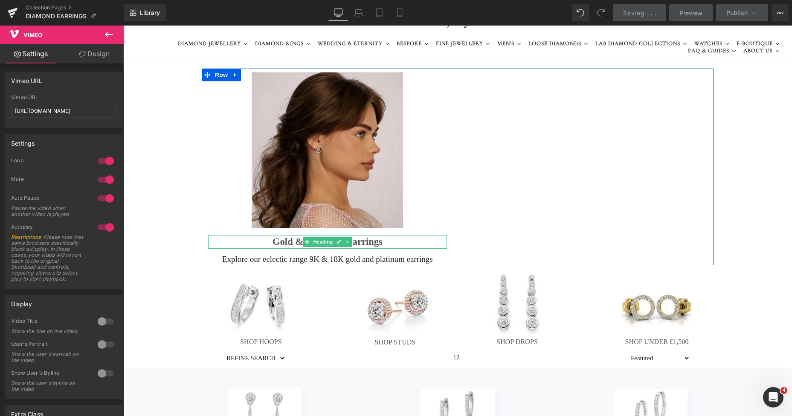
click at [284, 242] on h1 "Gold & Diamond Earrings" at bounding box center [327, 242] width 239 height 14
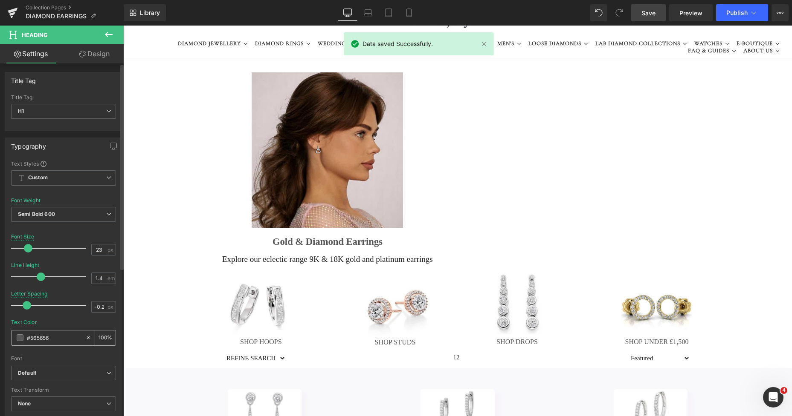
click at [19, 340] on span at bounding box center [20, 338] width 7 height 7
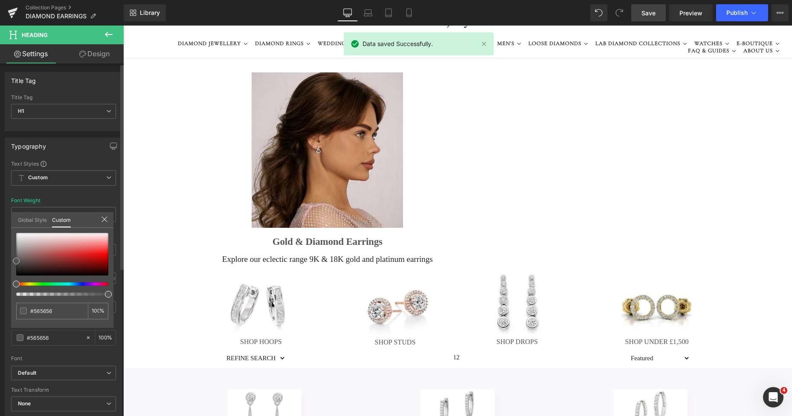
type input "#545454"
type input "#3a3a3a"
type input "#2b2b2b"
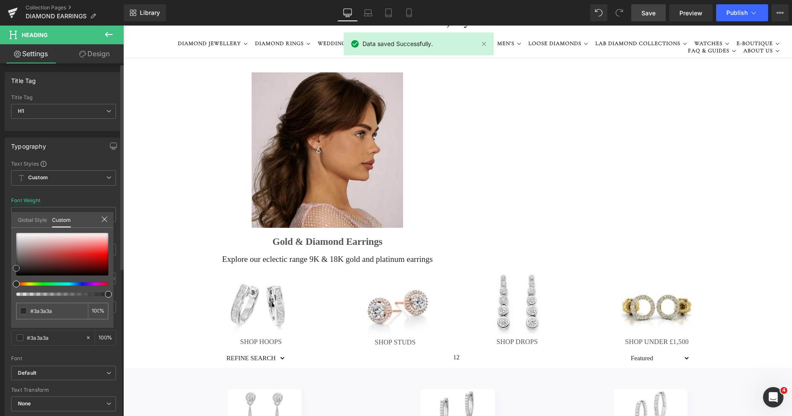
type input "#2b2b2b"
type input "#212121"
type input "#1c1c1c"
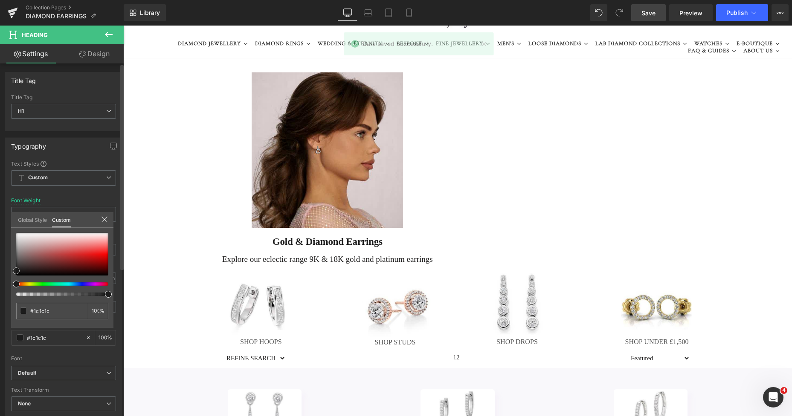
type input "#0a0a0a"
drag, startPoint x: 14, startPoint y: 260, endPoint x: 12, endPoint y: 273, distance: 13.0
click at [12, 273] on div "#0a0a0a 100 %" at bounding box center [62, 280] width 102 height 95
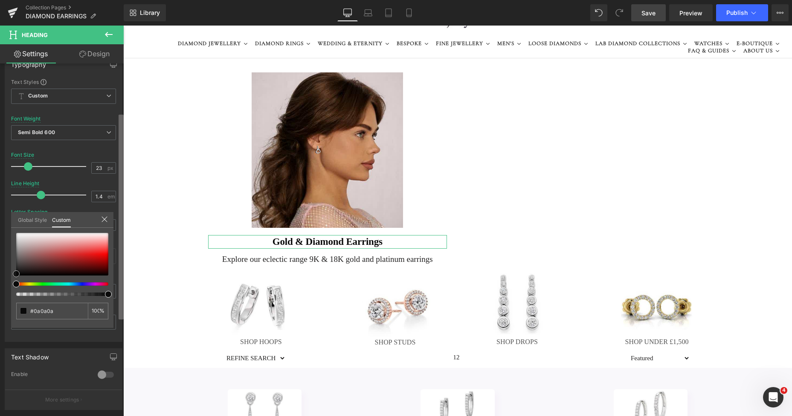
scroll to position [84, 0]
click at [115, 287] on div "Title Tag H1 H2 H3 H4 H5 H6 Title Tag H1 H1 H2 H3 H4 H5 H6 Typography Text Styl…" at bounding box center [62, 242] width 124 height 357
click at [104, 222] on icon at bounding box center [104, 219] width 7 height 7
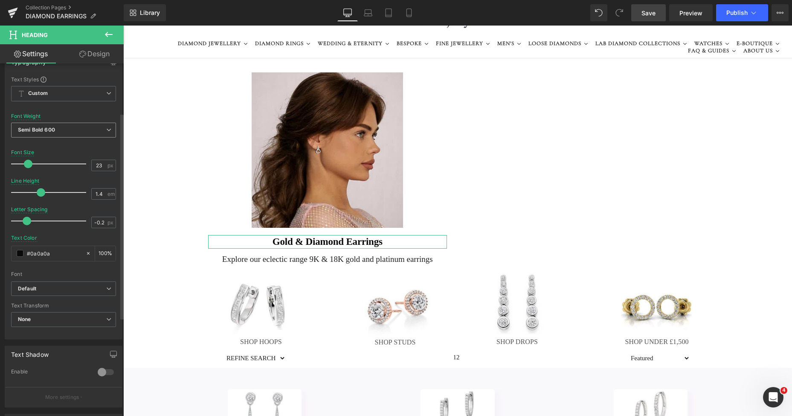
click at [78, 132] on span "Semi Bold 600" at bounding box center [63, 130] width 105 height 15
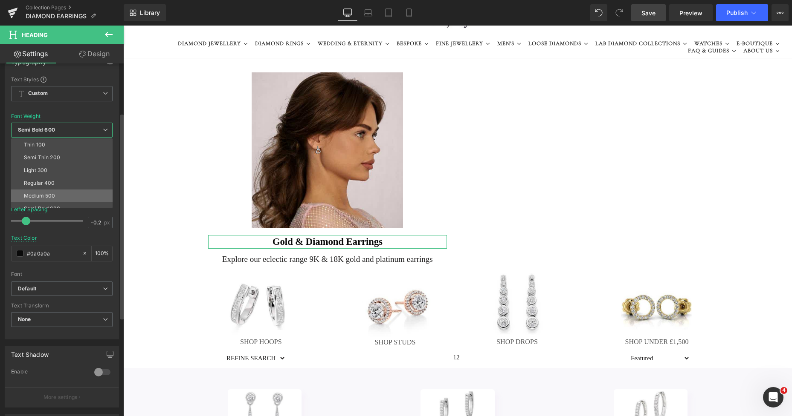
click at [44, 193] on div "Medium 500" at bounding box center [39, 196] width 31 height 6
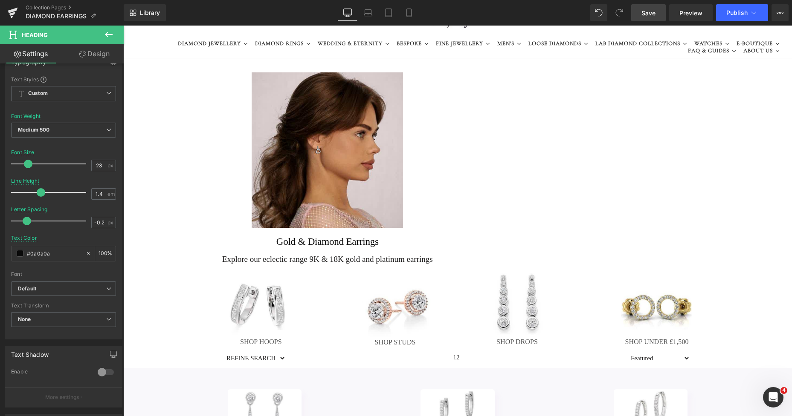
click at [647, 20] on link "Save" at bounding box center [648, 12] width 35 height 17
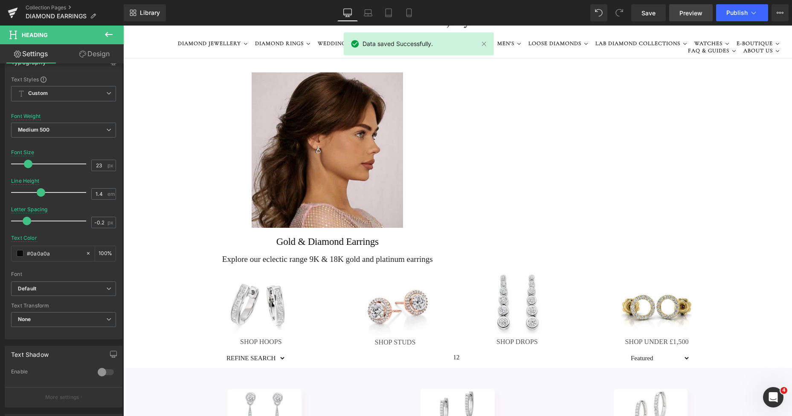
click at [681, 16] on span "Preview" at bounding box center [690, 13] width 23 height 9
click at [106, 36] on icon at bounding box center [109, 34] width 10 height 10
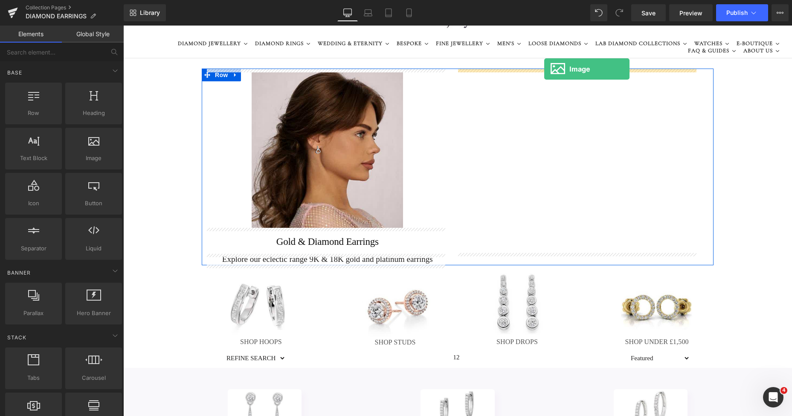
drag, startPoint x: 212, startPoint y: 179, endPoint x: 543, endPoint y: 69, distance: 348.1
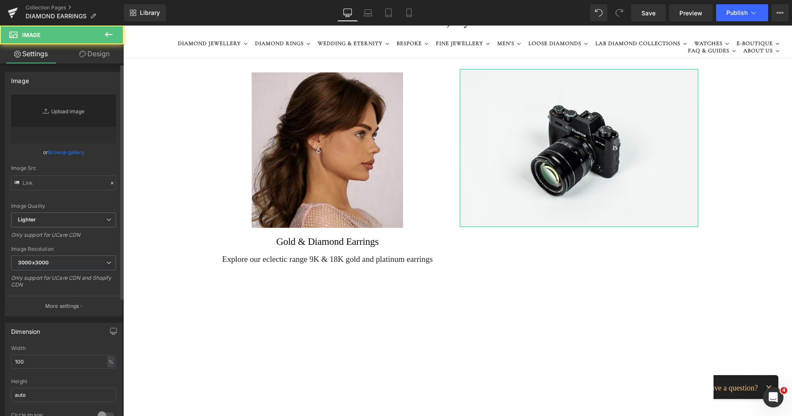
click at [0, 0] on icon "Replace Image" at bounding box center [0, 0] width 0 height 0
type input "//d1um8515vdn9kb.cloudfront.net/images/parallax.jpg"
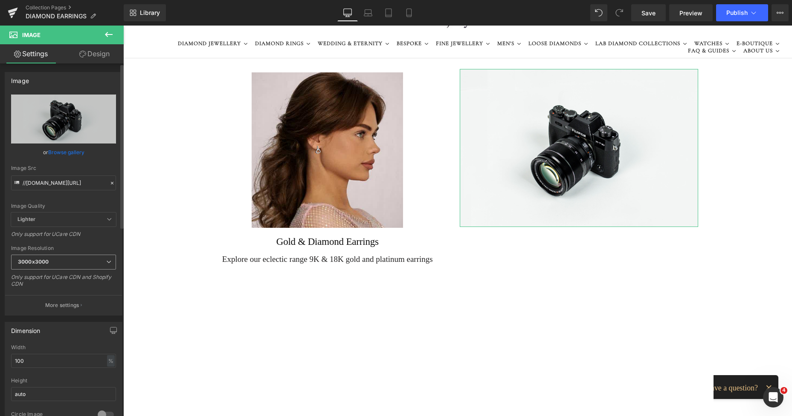
click at [49, 258] on span "3000x3000" at bounding box center [63, 262] width 105 height 15
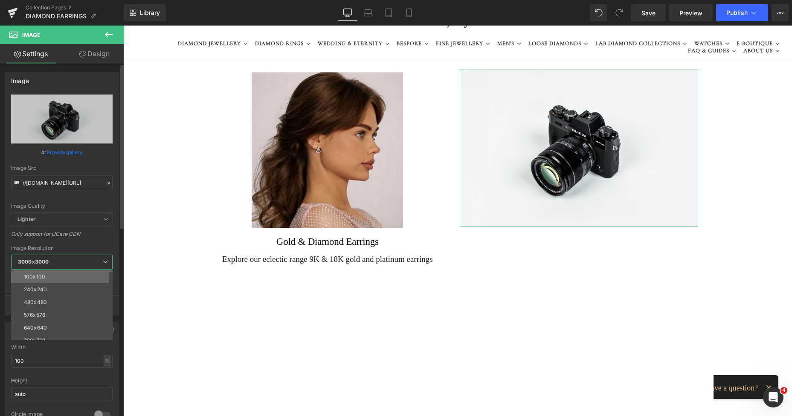
click at [46, 272] on li "100x100" at bounding box center [63, 277] width 105 height 13
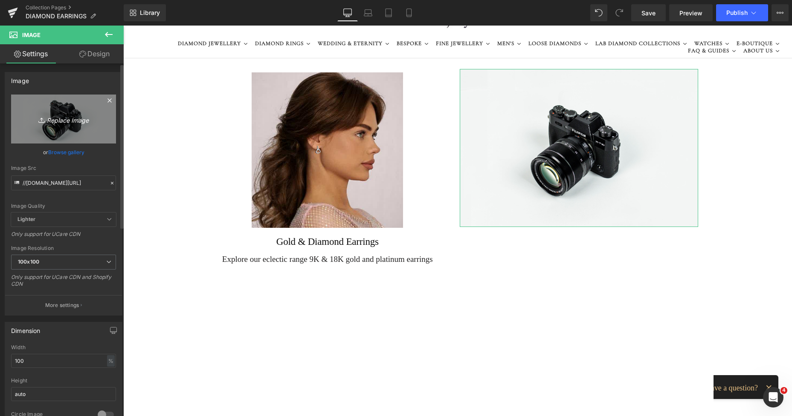
click at [68, 128] on link "Replace Image" at bounding box center [63, 119] width 105 height 49
click at [66, 127] on link "Replace Image" at bounding box center [63, 119] width 105 height 49
type input "C:\fakepath\New Template-Photoroom - 2025-10-08T140415.785.png"
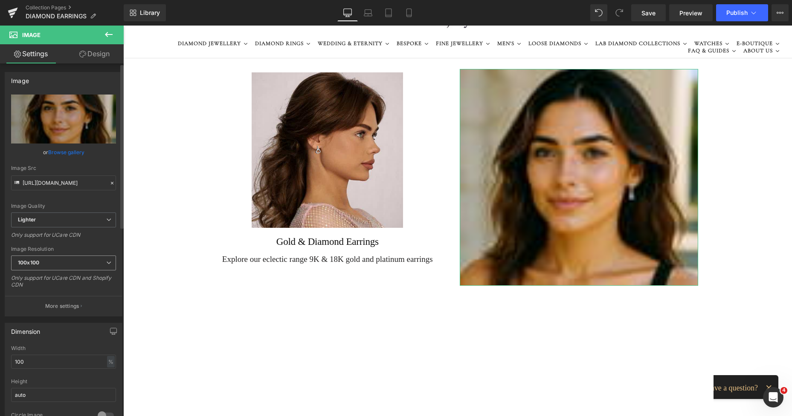
click at [53, 263] on span "100x100" at bounding box center [63, 263] width 105 height 15
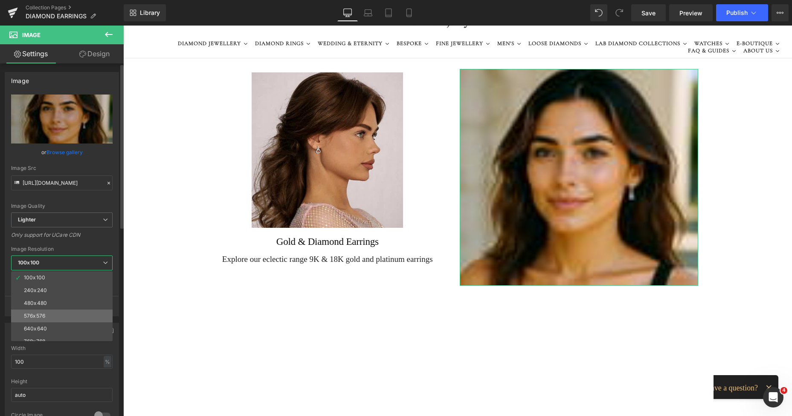
click at [49, 314] on li "576x576" at bounding box center [63, 316] width 105 height 13
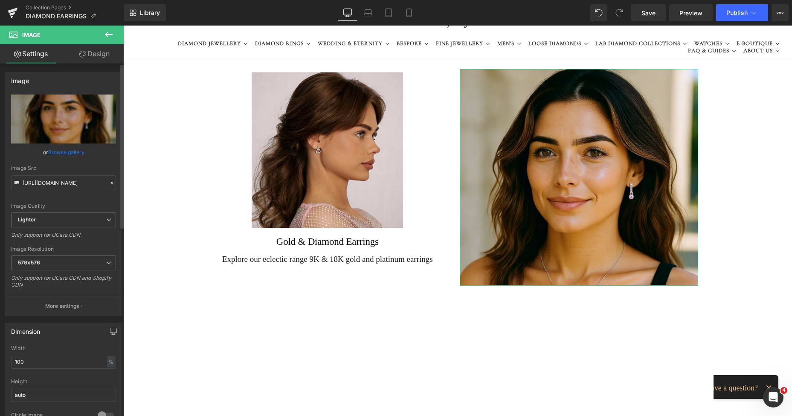
type input "https://ucarecdn.com/000cacf2-6b17-4e80-a685-7430588db2eb/-/format/auto/-/previ…"
drag, startPoint x: 34, startPoint y: 361, endPoint x: 7, endPoint y: 362, distance: 26.9
click at [7, 362] on div "100% Width 100 % % px auto Height auto 0 Circle Image" at bounding box center [63, 388] width 117 height 85
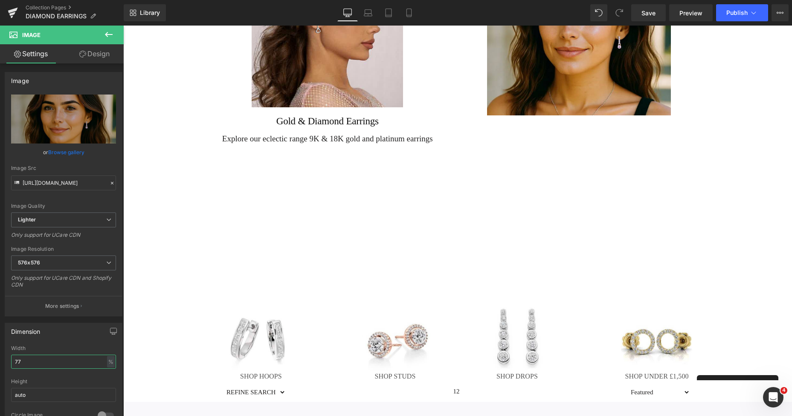
scroll to position [91, 0]
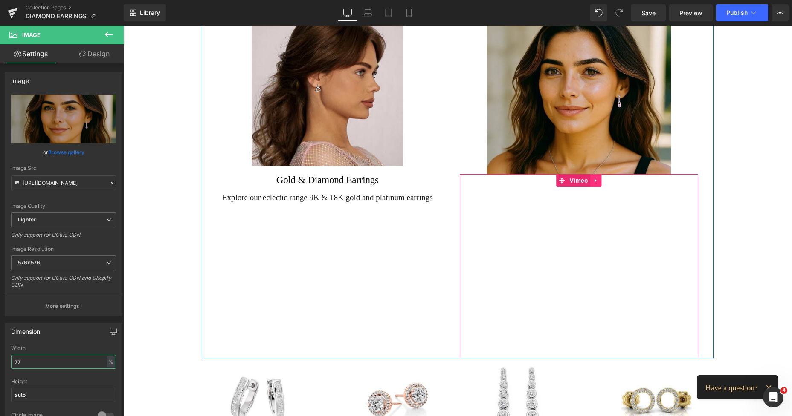
type input "77"
click at [594, 181] on icon at bounding box center [595, 181] width 2 height 4
click at [577, 180] on icon at bounding box center [579, 180] width 6 height 6
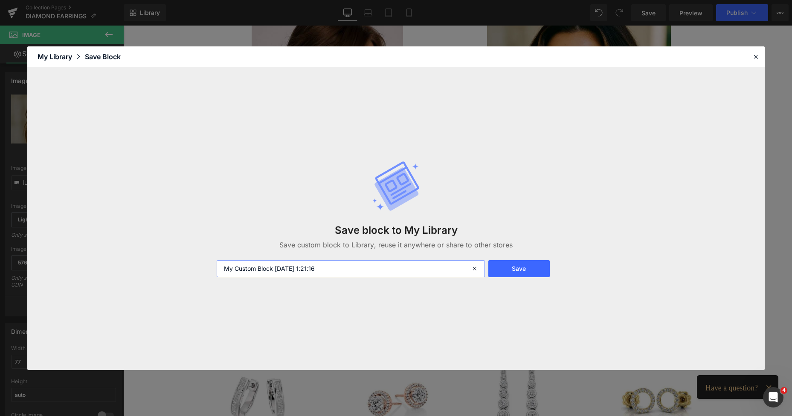
click at [346, 270] on input "My Custom Block 2025-10-10 1:21:16" at bounding box center [351, 268] width 268 height 17
drag, startPoint x: 346, startPoint y: 270, endPoint x: 173, endPoint y: 265, distance: 173.6
click at [173, 265] on div "Save block to My Library Save custom block to Library, reuse it anywhere or sha…" at bounding box center [395, 219] width 737 height 303
type input "earrs4"
click at [512, 265] on button "Save" at bounding box center [518, 268] width 61 height 17
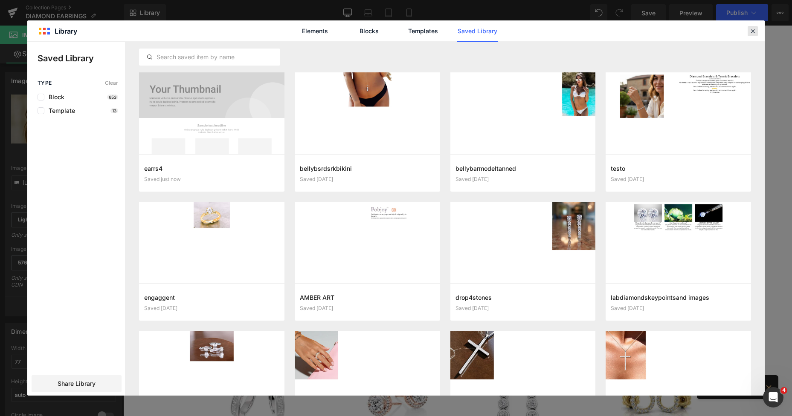
click at [752, 31] on icon at bounding box center [752, 31] width 8 height 8
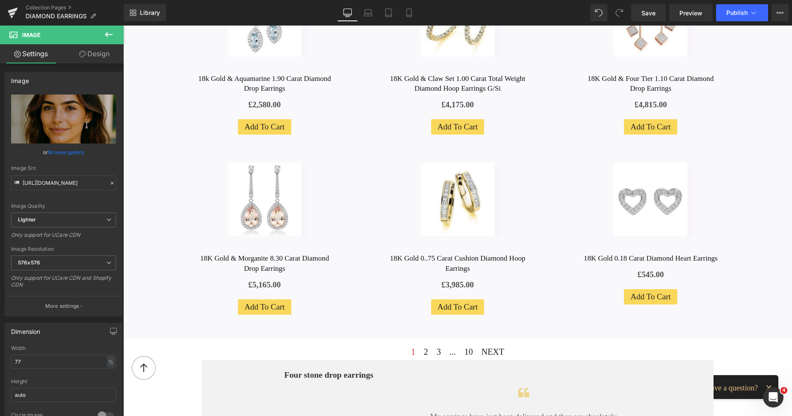
scroll to position [993, 0]
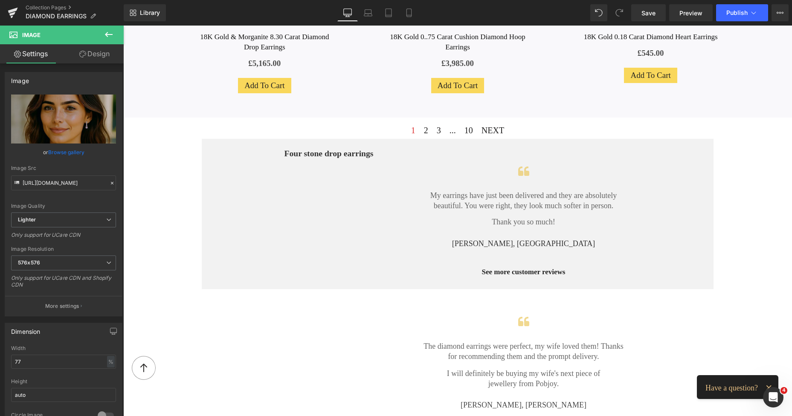
drag, startPoint x: 788, startPoint y: 61, endPoint x: 425, endPoint y: 26, distance: 364.5
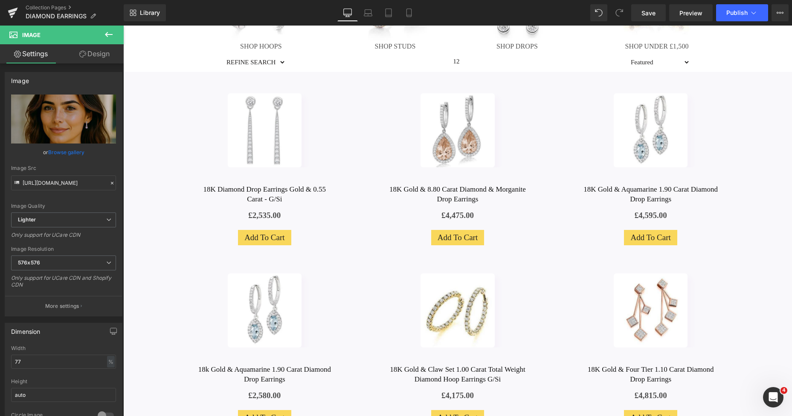
scroll to position [254, 0]
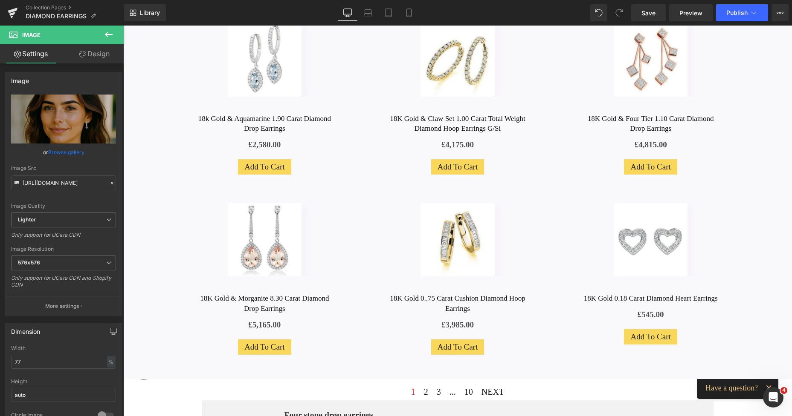
drag, startPoint x: 787, startPoint y: 115, endPoint x: 558, endPoint y: 39, distance: 241.1
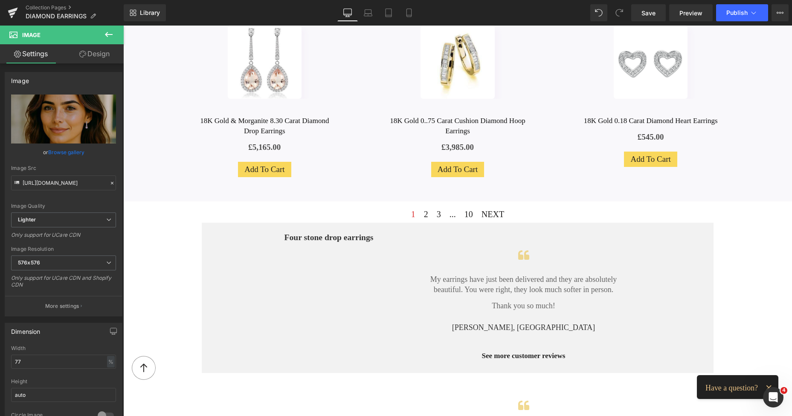
scroll to position [865, 0]
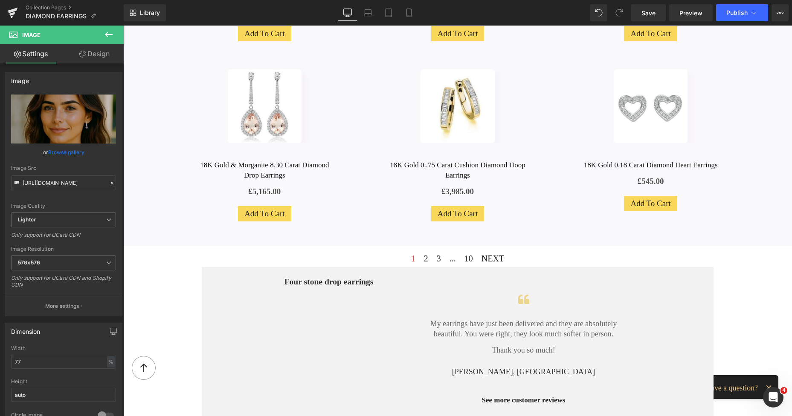
click at [108, 39] on icon at bounding box center [109, 34] width 10 height 10
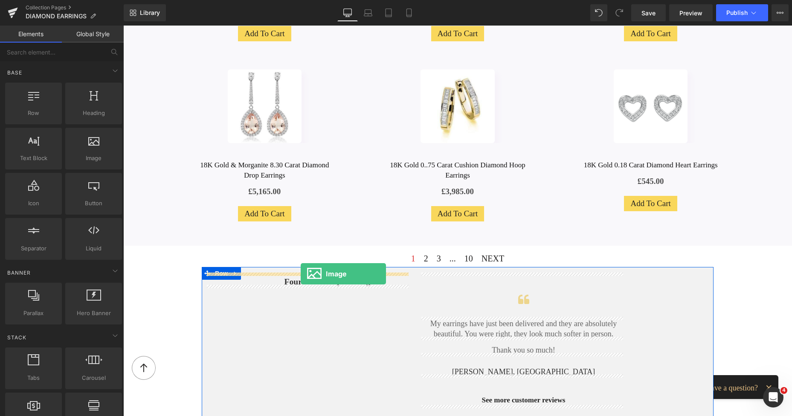
drag, startPoint x: 209, startPoint y: 173, endPoint x: 300, endPoint y: 274, distance: 136.4
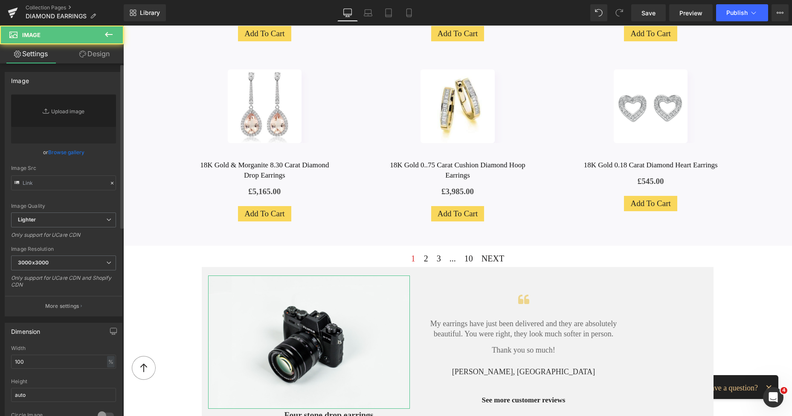
type input "//d1um8515vdn9kb.cloudfront.net/images/parallax.jpg"
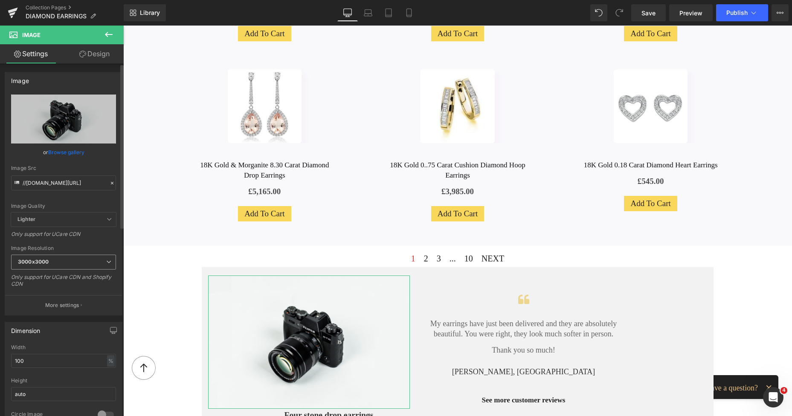
click at [38, 263] on b "3000x3000" at bounding box center [33, 262] width 31 height 6
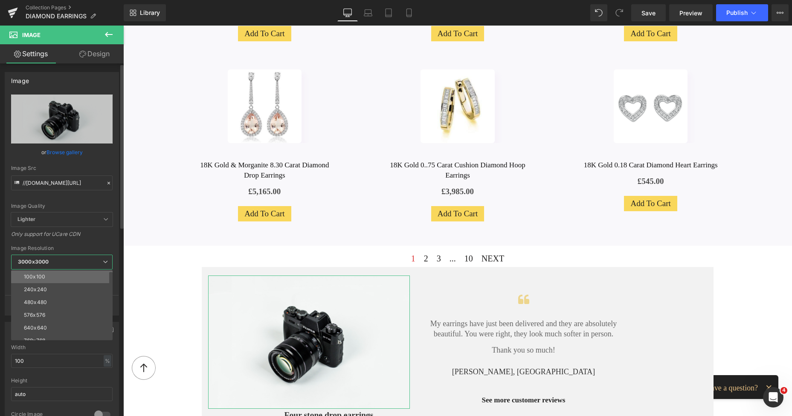
click at [38, 273] on li "100x100" at bounding box center [63, 277] width 105 height 13
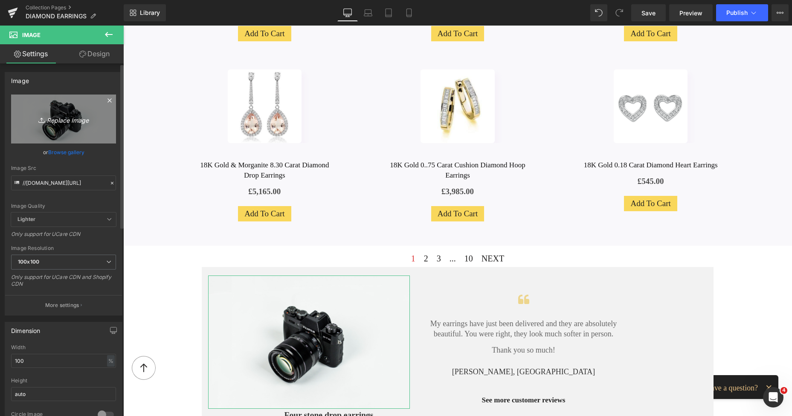
click at [79, 135] on link "Replace Image" at bounding box center [63, 119] width 105 height 49
type input "C:\fakepath\New Template-Photoroom - 2025-10-10T000344.669.png"
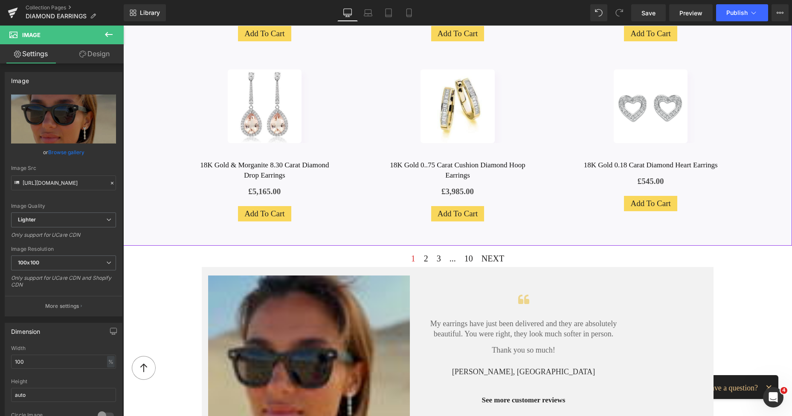
type input "https://ucarecdn.com/c0a88a01-49df-4f8d-b125-e444ae65dce5/-/format/auto/-/previ…"
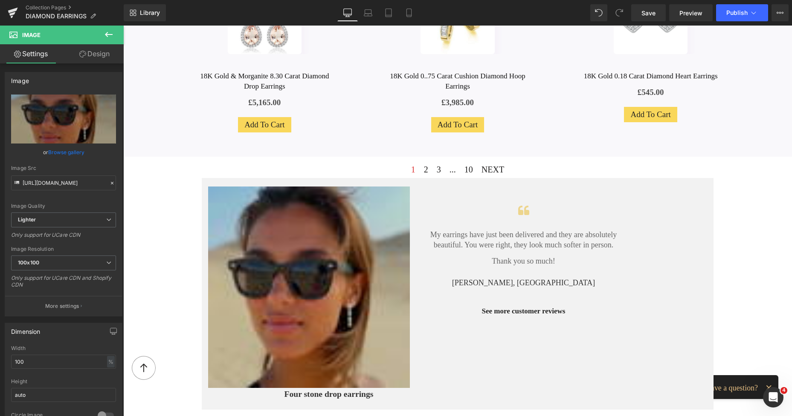
scroll to position [1000, 0]
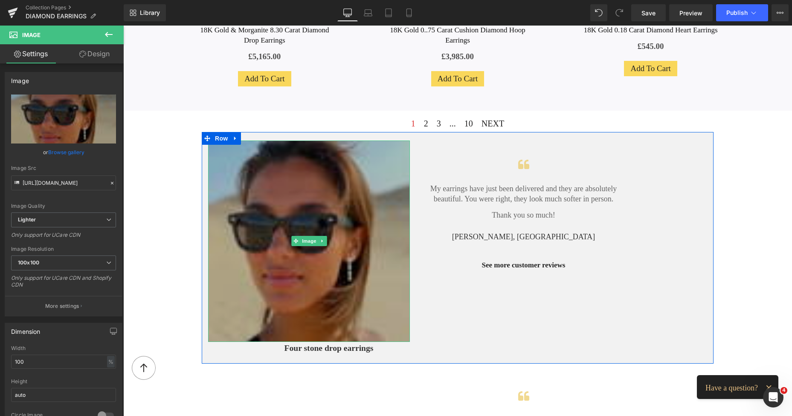
click at [303, 174] on img at bounding box center [309, 242] width 202 height 202
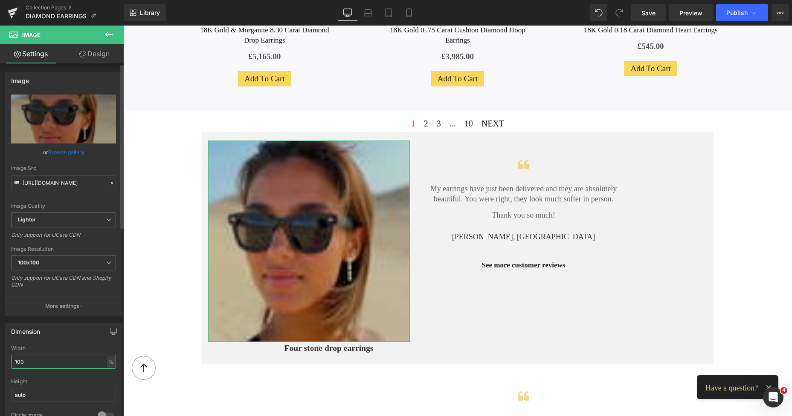
drag, startPoint x: 41, startPoint y: 362, endPoint x: 9, endPoint y: 362, distance: 32.4
click at [9, 362] on div "100% Width 100 % % px auto Height auto 0 Circle Image" at bounding box center [63, 388] width 117 height 85
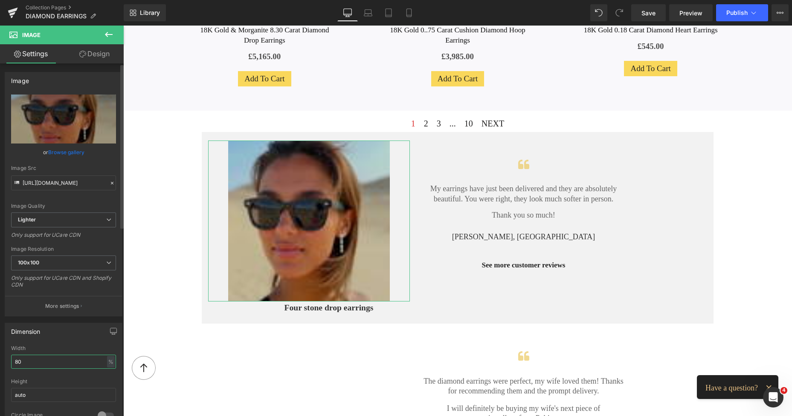
type input "8"
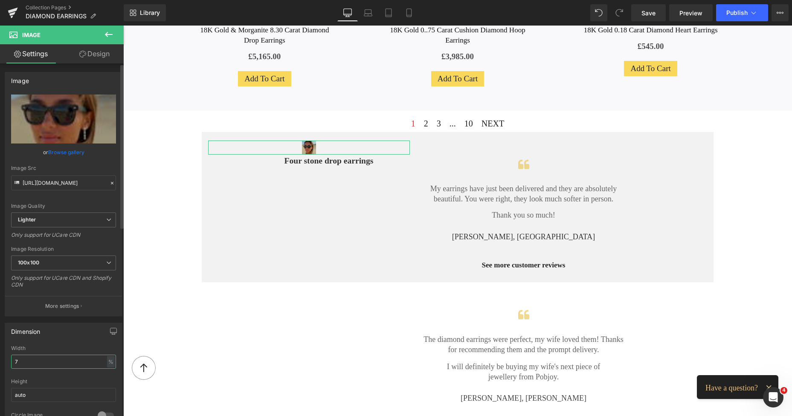
type input "75"
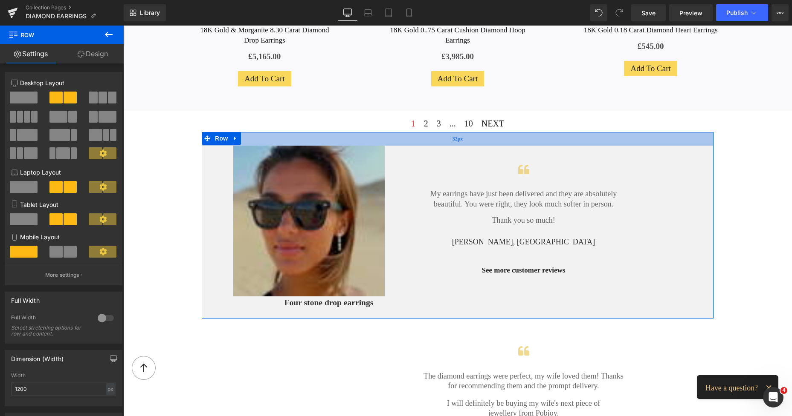
drag, startPoint x: 437, startPoint y: 134, endPoint x: 442, endPoint y: 139, distance: 6.9
click at [442, 139] on div "32px" at bounding box center [457, 139] width 511 height 14
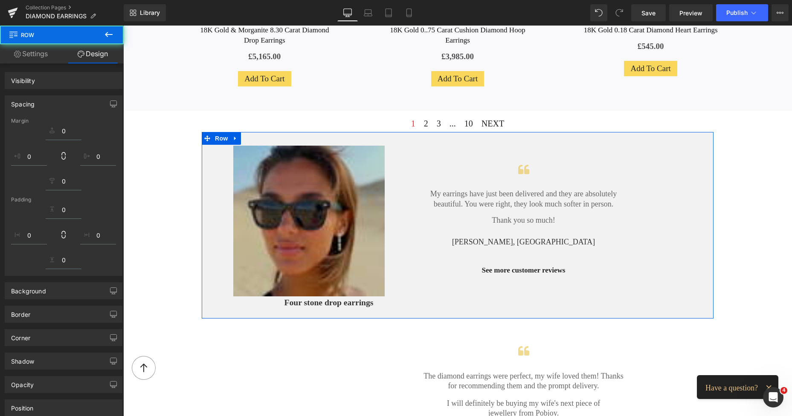
click at [309, 302] on div "Four stone drop earrings Button" at bounding box center [309, 303] width 202 height 12
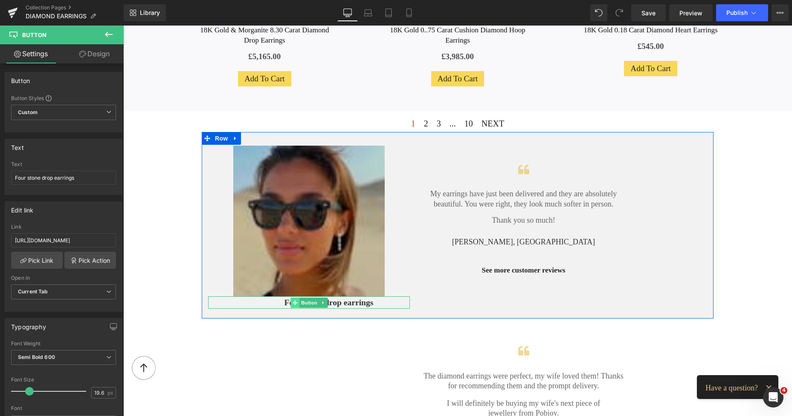
click at [294, 300] on icon at bounding box center [294, 302] width 5 height 5
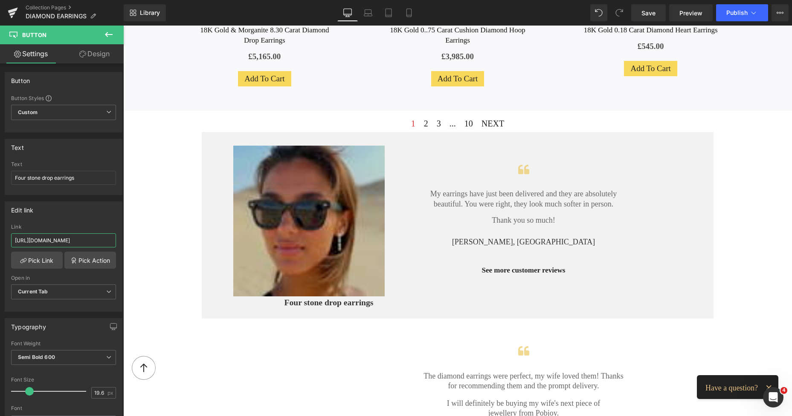
scroll to position [0, 122]
drag, startPoint x: 139, startPoint y: 268, endPoint x: 130, endPoint y: 250, distance: 20.2
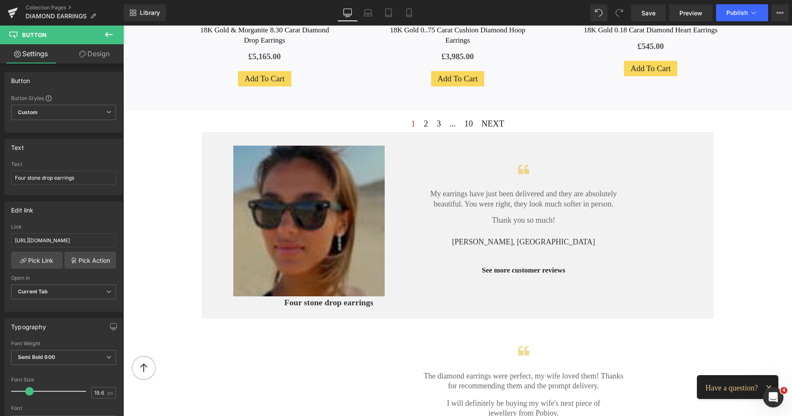
click at [257, 213] on img at bounding box center [308, 221] width 151 height 151
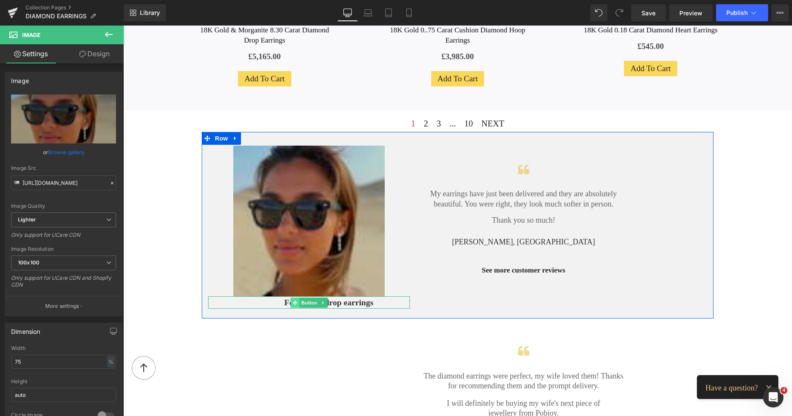
click at [290, 303] on span at bounding box center [294, 303] width 9 height 10
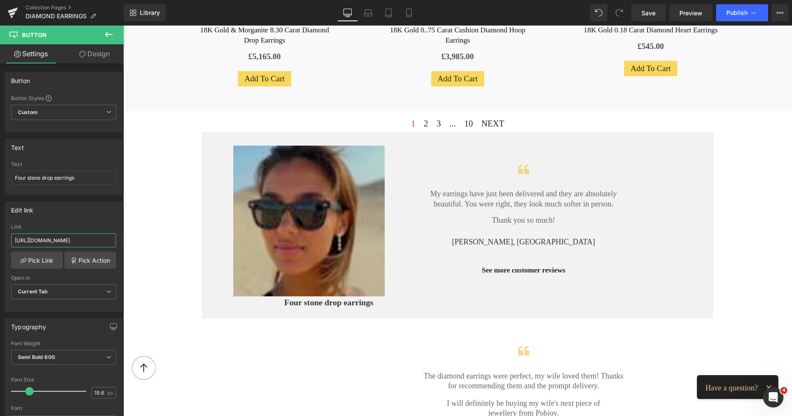
drag, startPoint x: 139, startPoint y: 265, endPoint x: 125, endPoint y: 253, distance: 19.0
type input "https://www.pobjoydiamonds.com/products/heart-round-diamond-dangly-drop-earrings"
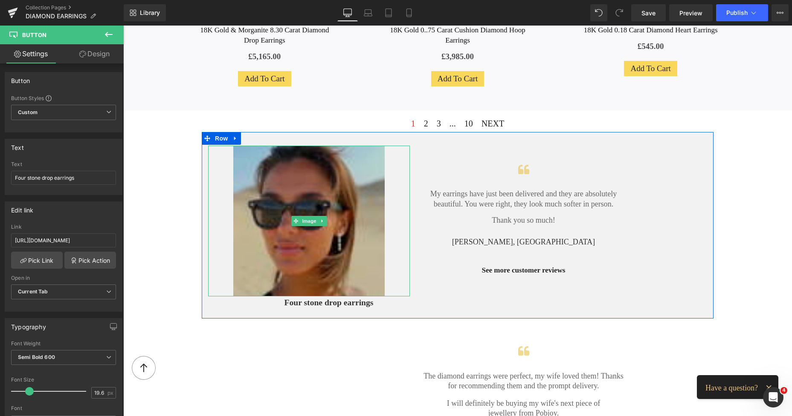
click at [253, 182] on img at bounding box center [308, 221] width 151 height 151
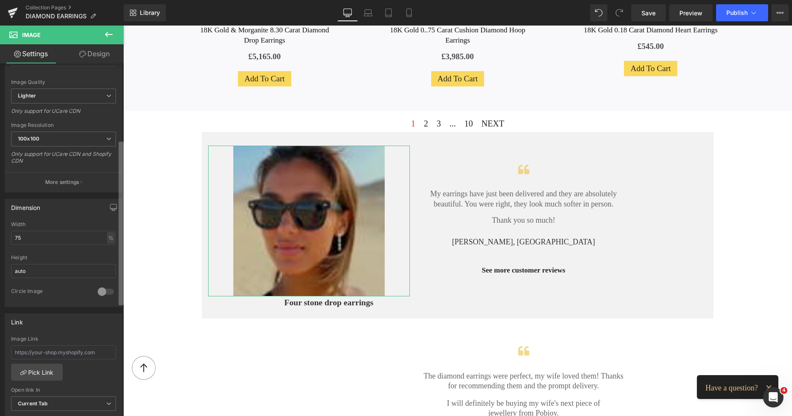
scroll to position [165, 0]
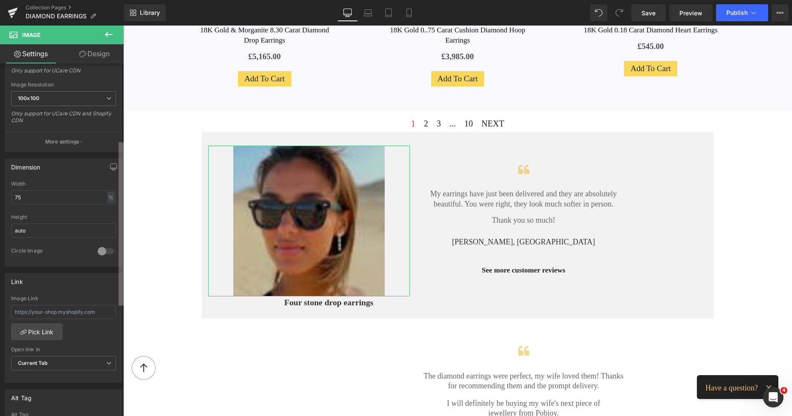
click at [113, 270] on div "Image https://ucarecdn.com/c0a88a01-49df-4f8d-b125-e444ae65dce5/-/format/auto/-…" at bounding box center [62, 242] width 124 height 357
type input "https://www.pobjoydiamonds.com/products/heart-round-diamond-dangly-drop-earrings"
click at [650, 18] on link "Save" at bounding box center [648, 12] width 35 height 17
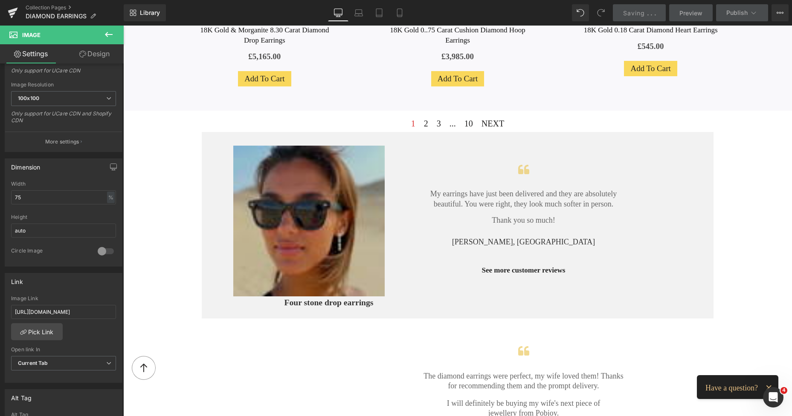
scroll to position [0, 0]
click at [317, 305] on div "Four stone drop earrings Button" at bounding box center [309, 303] width 202 height 12
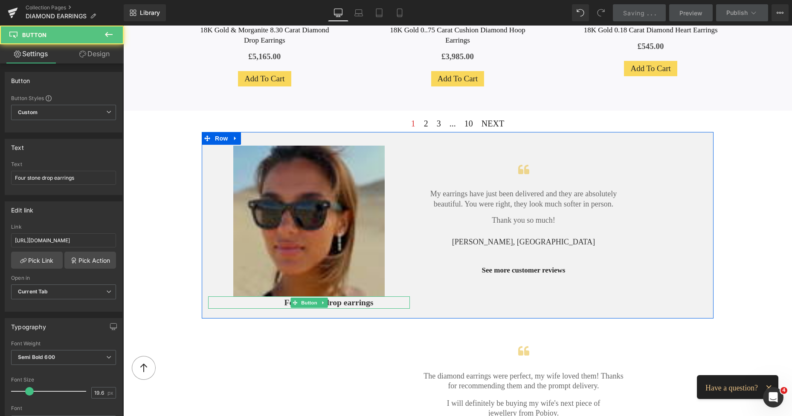
click at [334, 298] on span "Four stone drop earrings" at bounding box center [328, 304] width 89 height 12
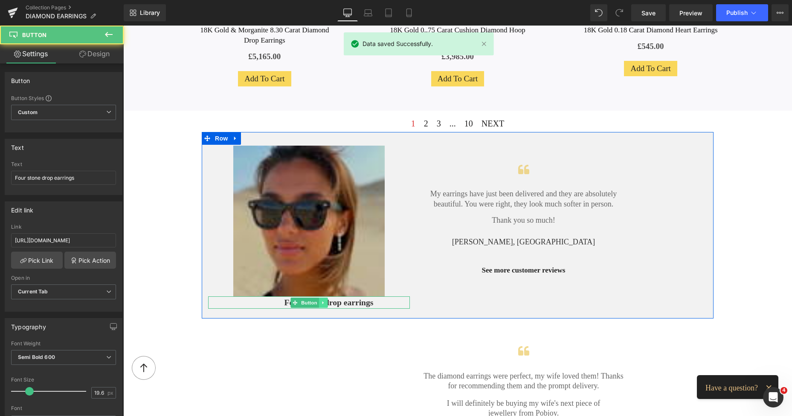
click at [324, 299] on link at bounding box center [322, 303] width 9 height 10
click at [327, 302] on link at bounding box center [327, 303] width 9 height 10
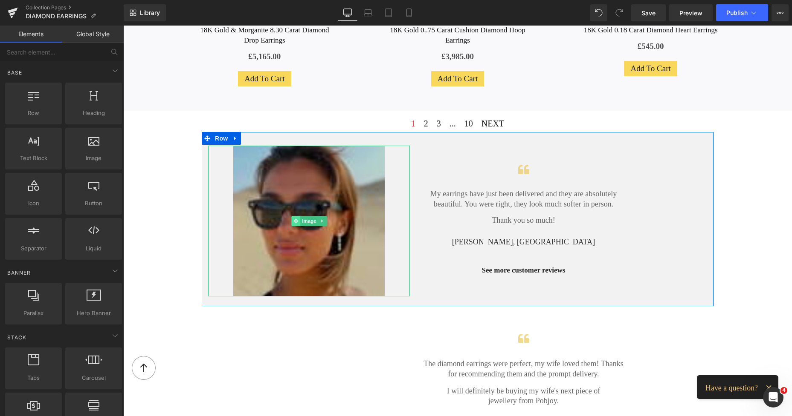
click at [294, 219] on icon at bounding box center [295, 221] width 5 height 5
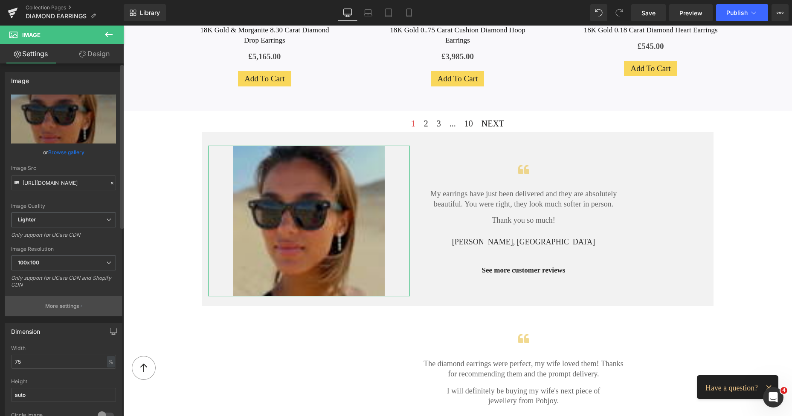
click at [62, 312] on button "More settings" at bounding box center [63, 306] width 117 height 20
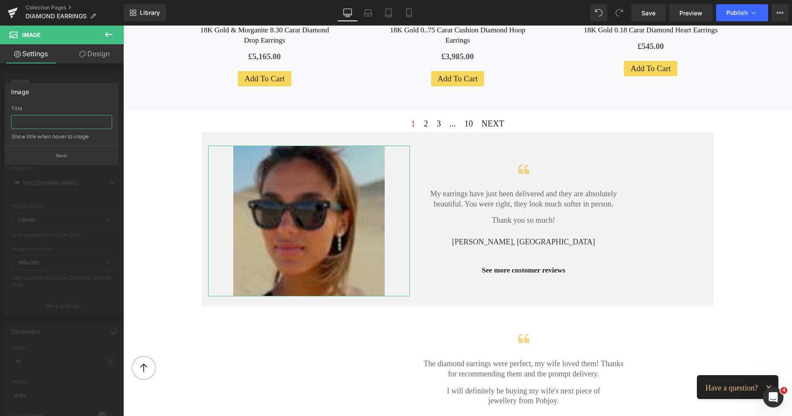
click at [54, 124] on input "text" at bounding box center [61, 122] width 101 height 14
type input "Shop the look"
click at [643, 13] on span "Save" at bounding box center [648, 13] width 14 height 9
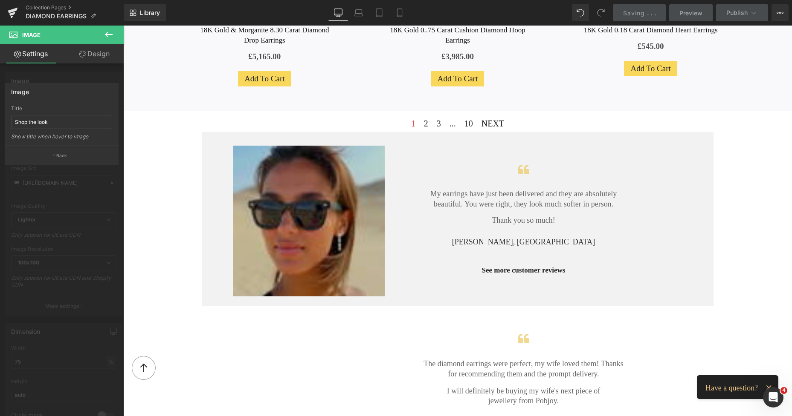
click at [325, 163] on div at bounding box center [457, 221] width 668 height 391
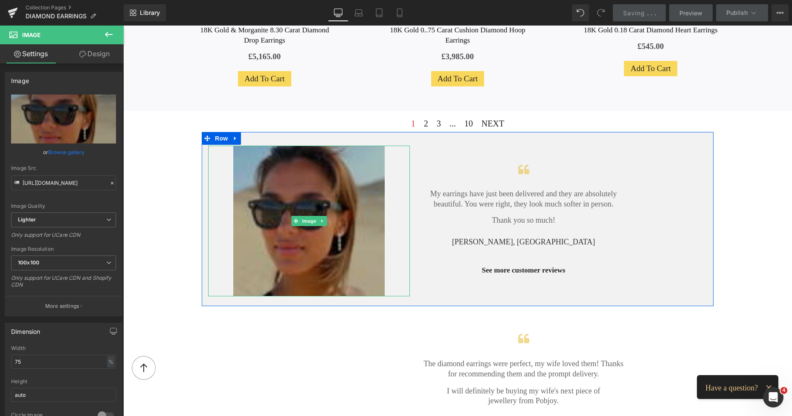
click at [300, 153] on img at bounding box center [308, 221] width 151 height 151
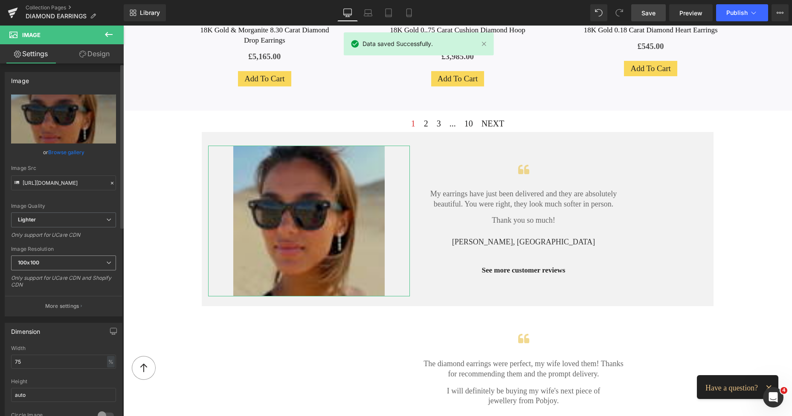
click at [51, 265] on span "100x100" at bounding box center [63, 263] width 105 height 15
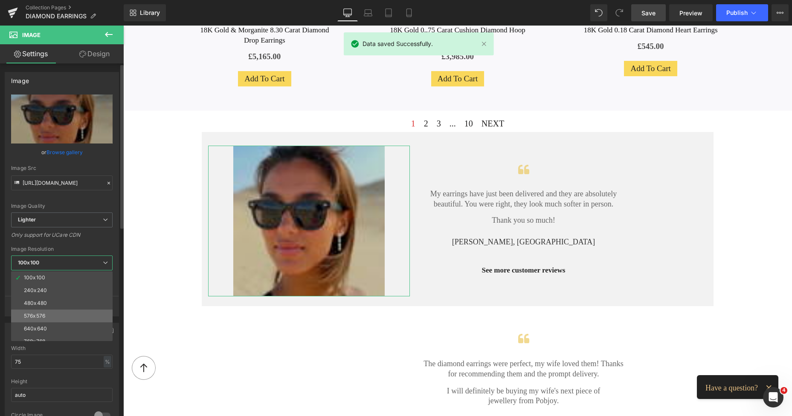
click at [40, 315] on div "576x576" at bounding box center [34, 316] width 21 height 6
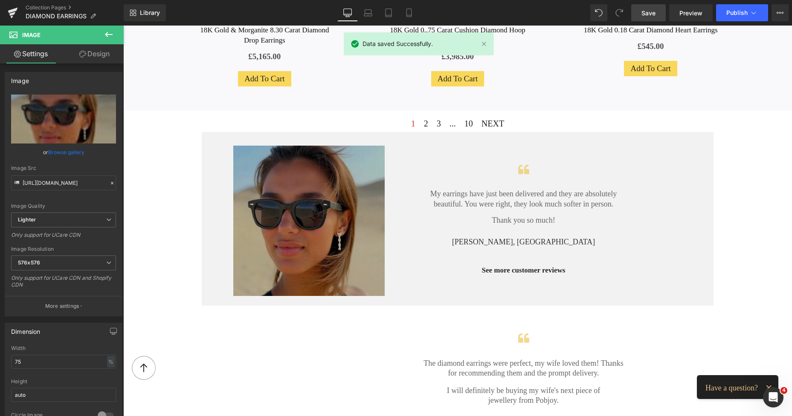
type input "https://ucarecdn.com/c0a88a01-49df-4f8d-b125-e444ae65dce5/-/format/auto/-/previ…"
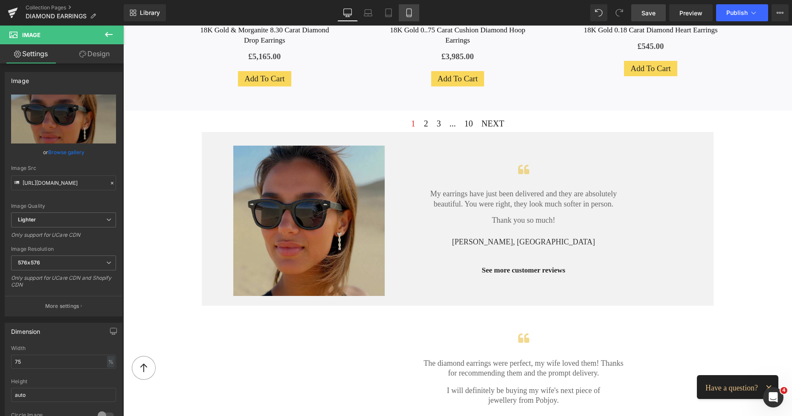
click at [412, 12] on icon at bounding box center [408, 13] width 9 height 9
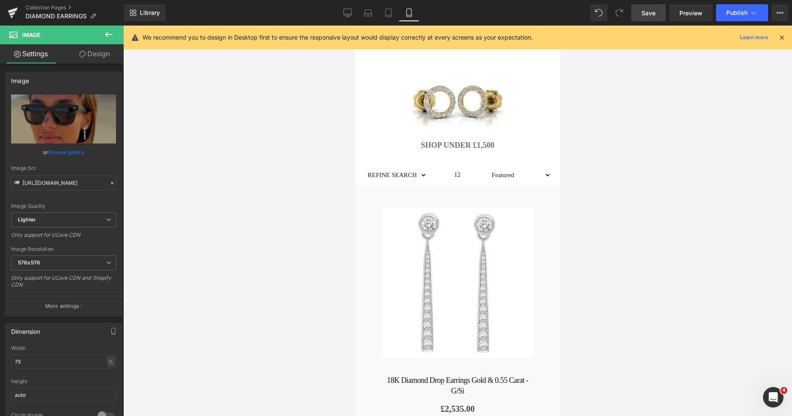
scroll to position [3386, 0]
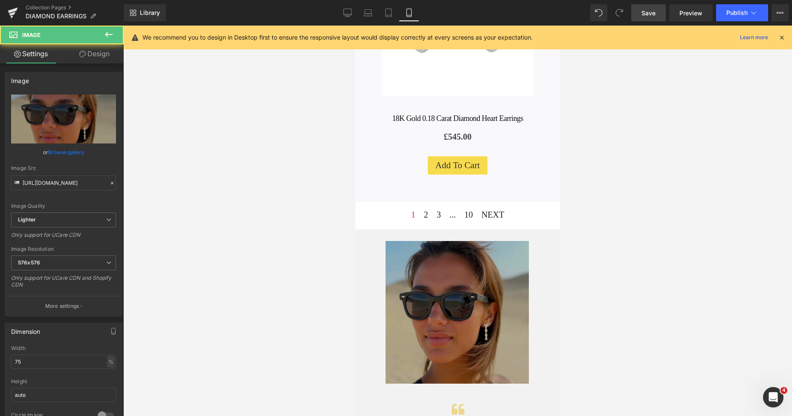
click at [405, 241] on img at bounding box center [456, 312] width 143 height 143
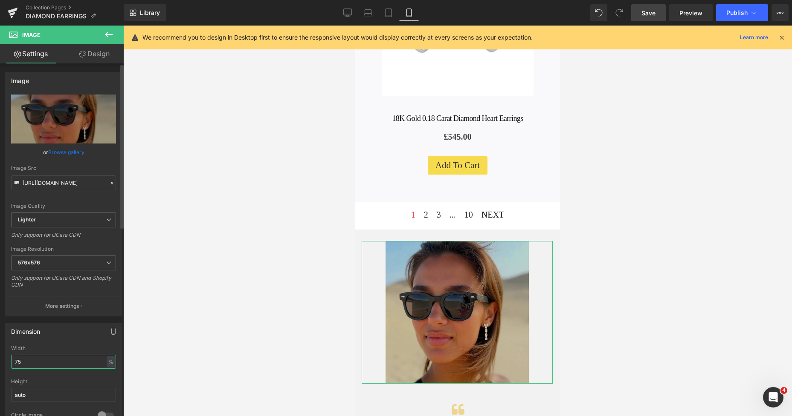
drag, startPoint x: 46, startPoint y: 360, endPoint x: 5, endPoint y: 367, distance: 42.0
click at [5, 367] on div "75% Width 75 % % px auto Height auto 0 Circle Image" at bounding box center [63, 388] width 117 height 85
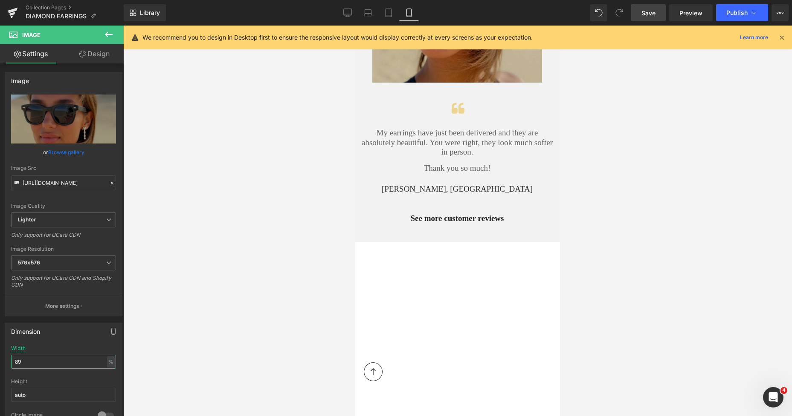
scroll to position [3472, 0]
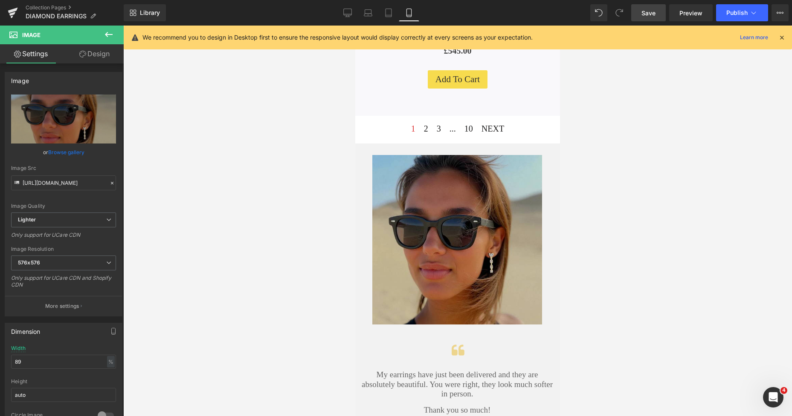
click at [649, 10] on span "Save" at bounding box center [648, 13] width 14 height 9
click at [381, 17] on link "Tablet" at bounding box center [379, 12] width 20 height 17
click at [380, 14] on icon at bounding box center [379, 13] width 9 height 9
click at [378, 16] on icon at bounding box center [379, 13] width 9 height 9
click at [378, 18] on link "Tablet" at bounding box center [379, 12] width 20 height 17
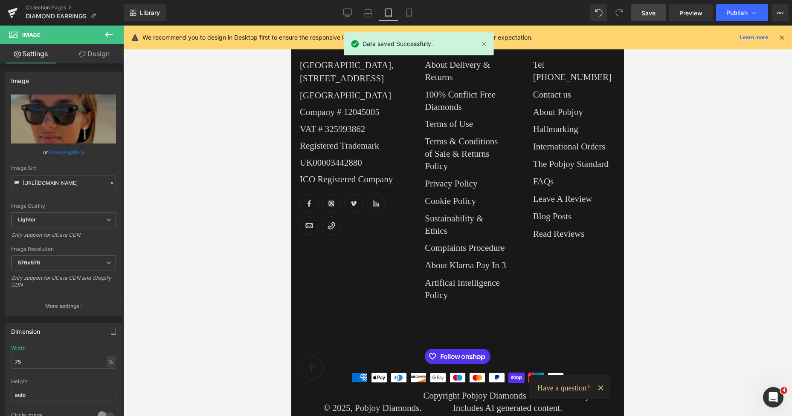
scroll to position [1330, 0]
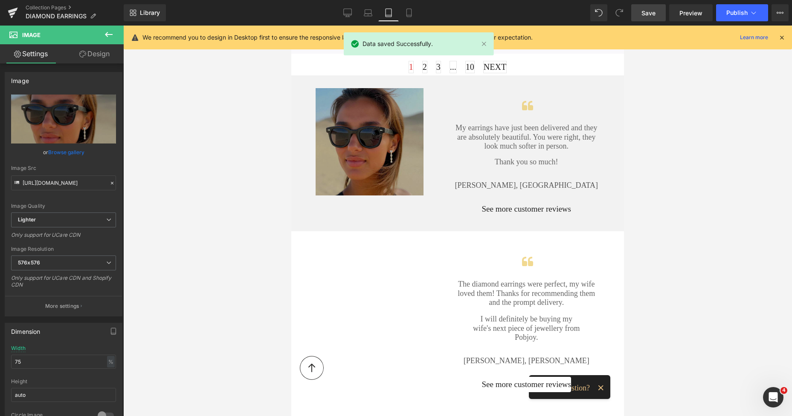
click at [395, 103] on img at bounding box center [369, 141] width 108 height 107
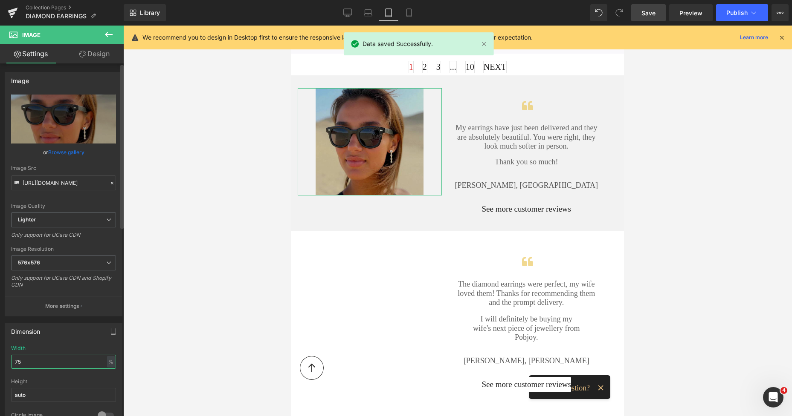
drag, startPoint x: 26, startPoint y: 361, endPoint x: 3, endPoint y: 365, distance: 22.9
click at [3, 365] on div "Dimension 75% Width 75 % % px auto Height auto 0 Circle Image" at bounding box center [63, 374] width 127 height 115
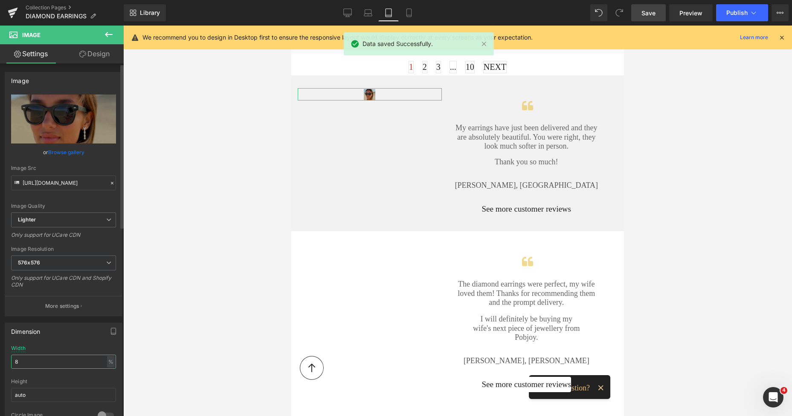
type input "85"
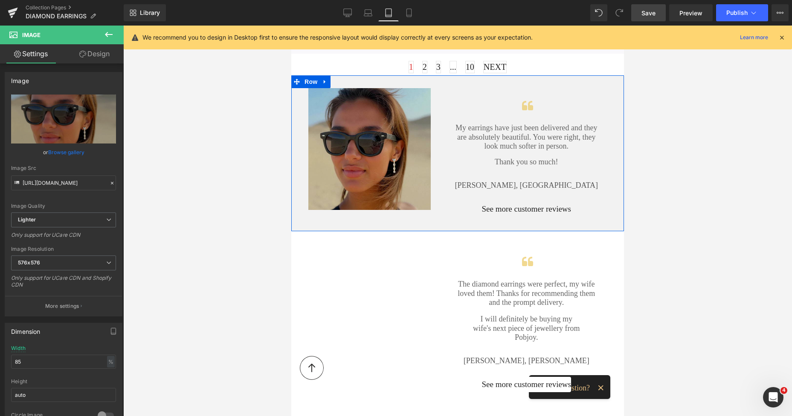
click at [291, 26] on div at bounding box center [291, 26] width 0 height 0
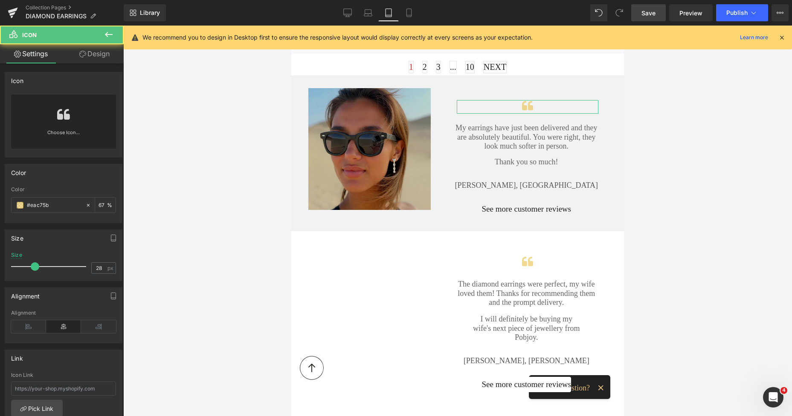
click at [106, 55] on link "Design" at bounding box center [95, 53] width 62 height 19
click at [0, 0] on div "Spacing" at bounding box center [0, 0] width 0 height 0
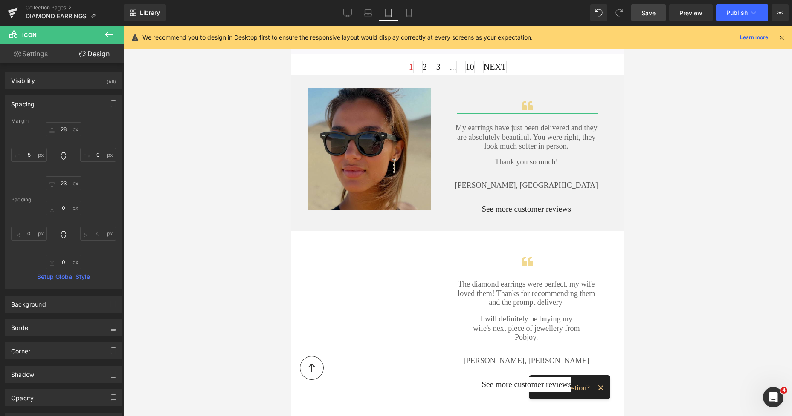
type input "28"
type input "0"
type input "23"
type input "5"
type input "0"
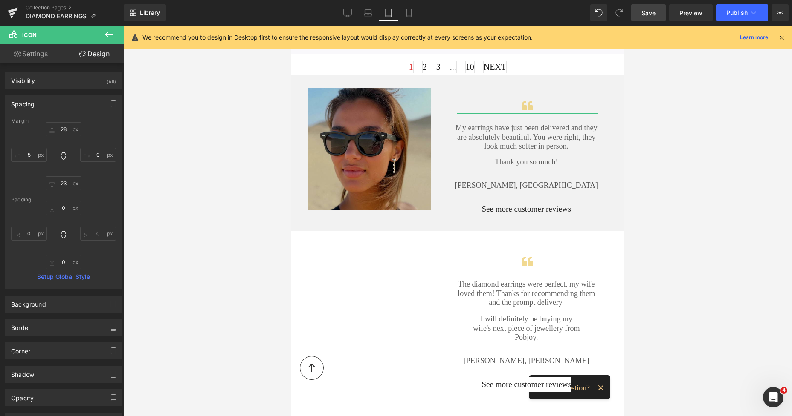
type input "0"
click at [59, 127] on input "28" at bounding box center [64, 129] width 36 height 14
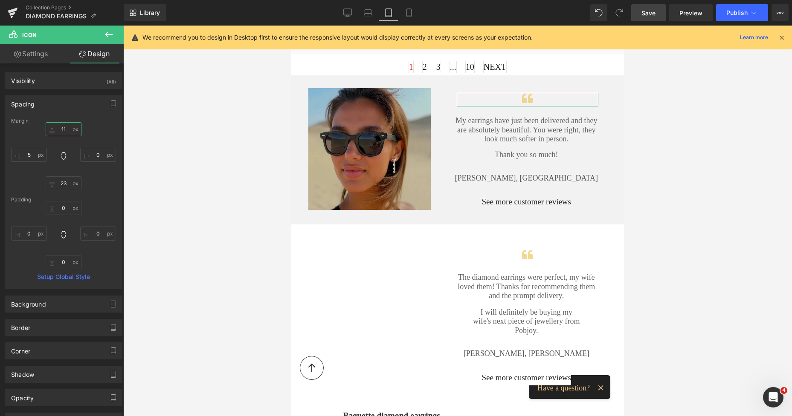
type input "1"
click at [638, 12] on link "Save" at bounding box center [648, 12] width 35 height 17
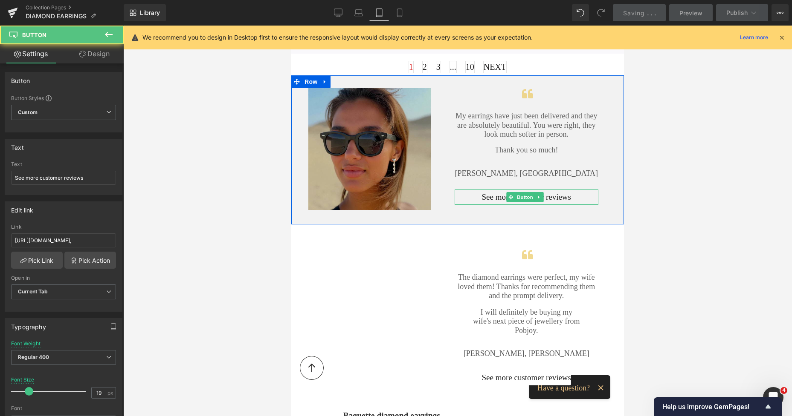
click at [502, 192] on span "See more customer reviews" at bounding box center [526, 197] width 89 height 11
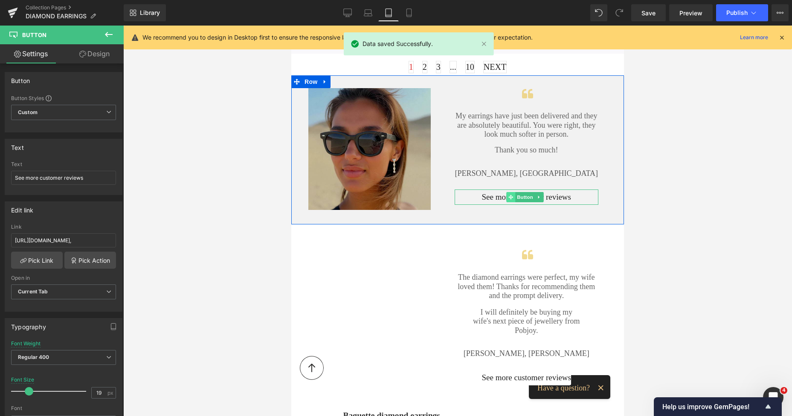
click at [506, 192] on span at bounding box center [510, 197] width 9 height 10
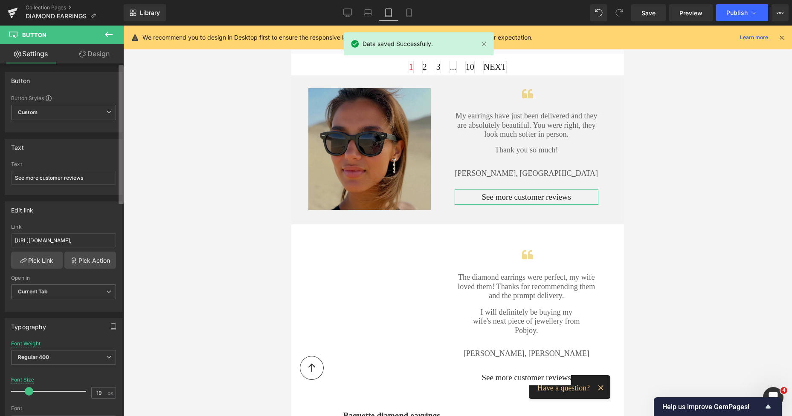
click at [112, 261] on div "Button Button Styles Custom Custom Setup Global Style Custom Setup Global Style…" at bounding box center [62, 242] width 124 height 357
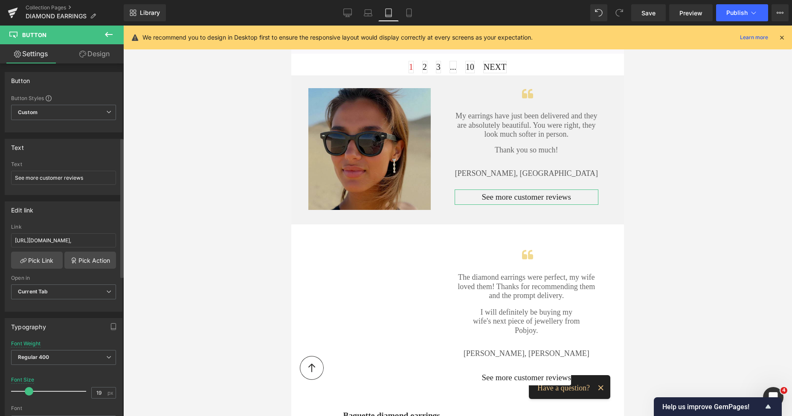
scroll to position [186, 0]
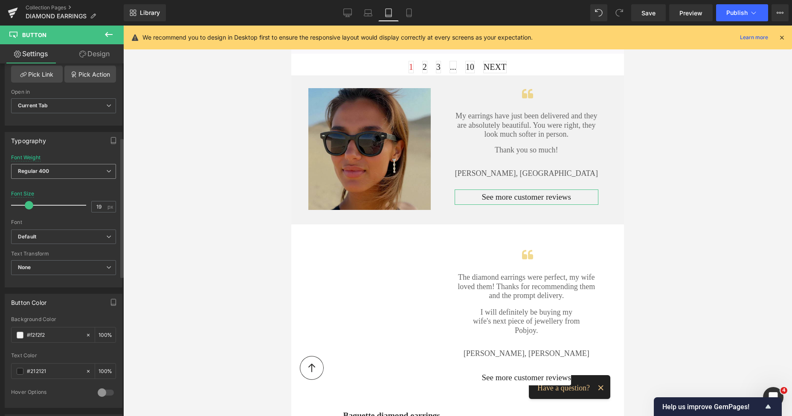
click at [73, 173] on span "Regular 400" at bounding box center [63, 171] width 105 height 15
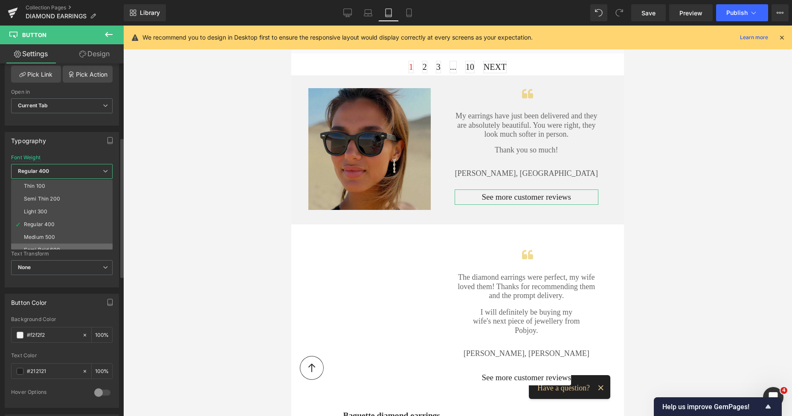
click at [37, 244] on li "Semi Bold 600" at bounding box center [63, 250] width 105 height 13
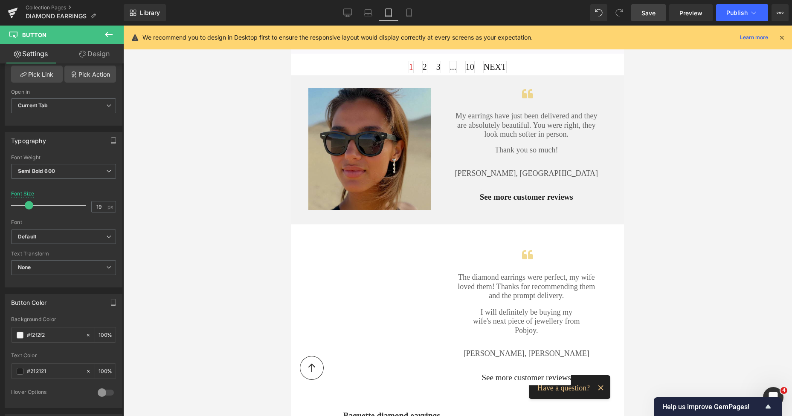
click at [656, 17] on link "Save" at bounding box center [648, 12] width 35 height 17
click at [359, 13] on icon at bounding box center [358, 13] width 9 height 9
type input "20"
type input "100"
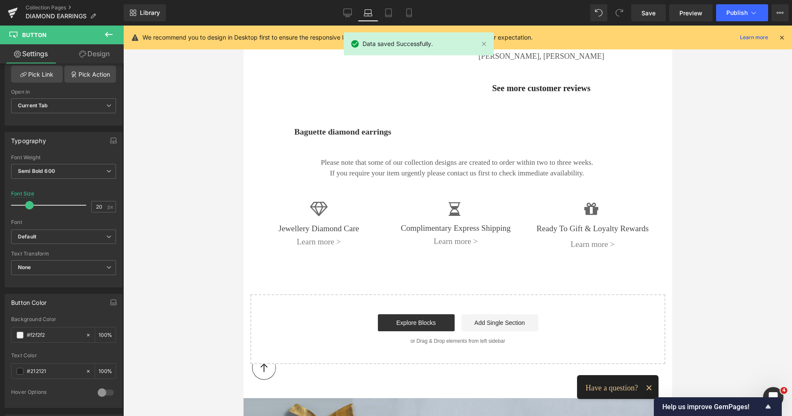
scroll to position [1044, 0]
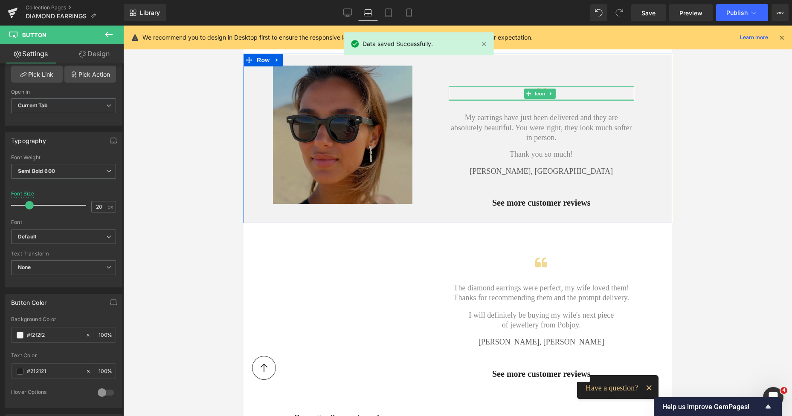
click at [502, 87] on div at bounding box center [541, 94] width 186 height 15
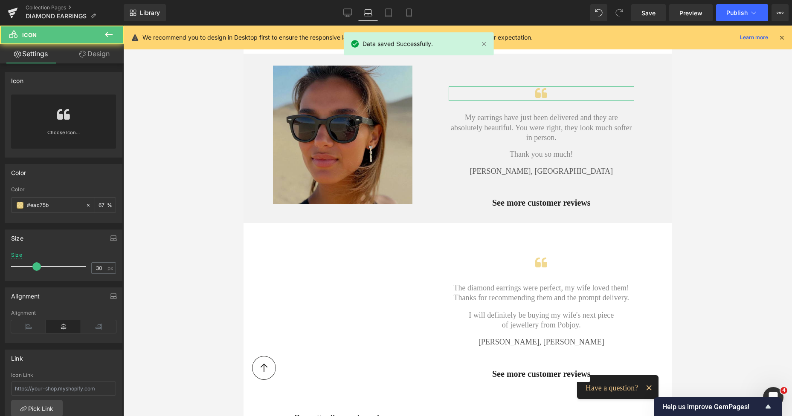
click at [96, 52] on link "Design" at bounding box center [95, 53] width 62 height 19
click at [0, 0] on div "Spacing" at bounding box center [0, 0] width 0 height 0
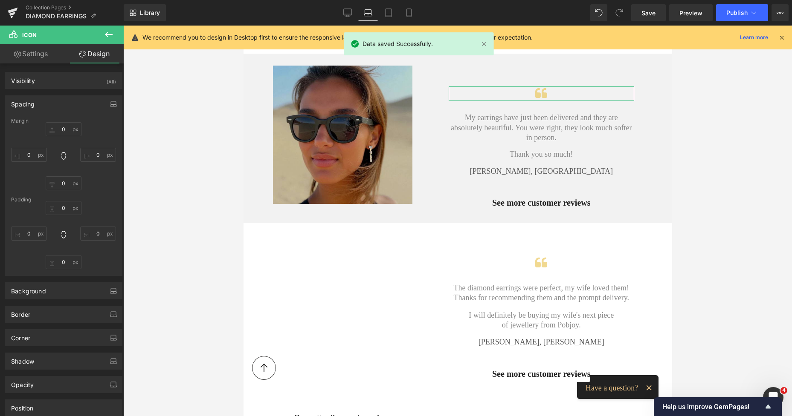
type input "49"
type input "0"
type input "28"
type input "0"
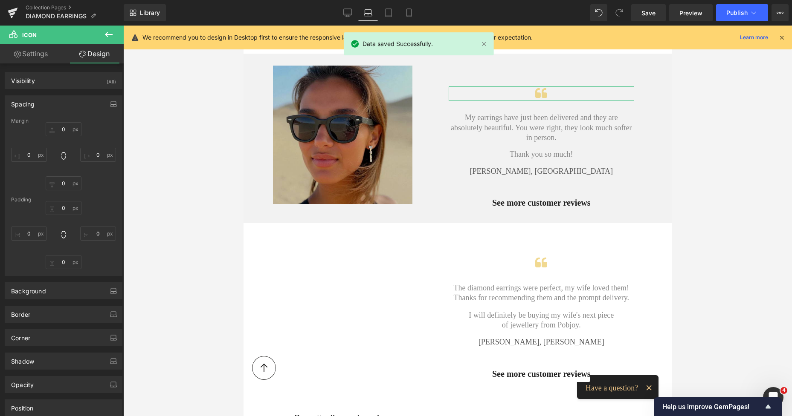
type input "0"
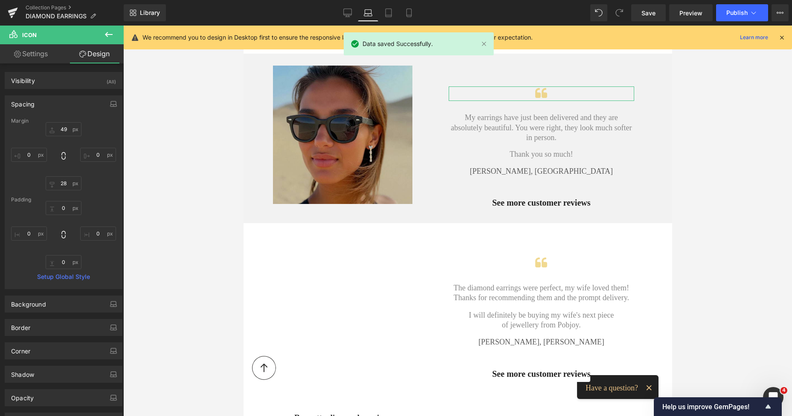
click at [65, 124] on div "Margin" at bounding box center [63, 121] width 105 height 6
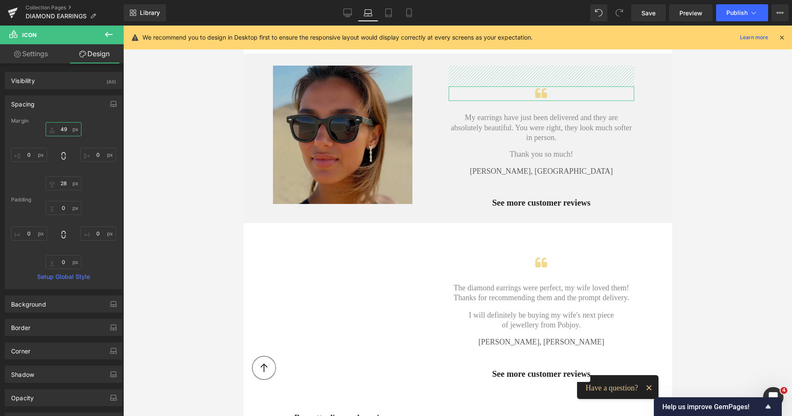
click at [67, 128] on input "49" at bounding box center [64, 129] width 36 height 14
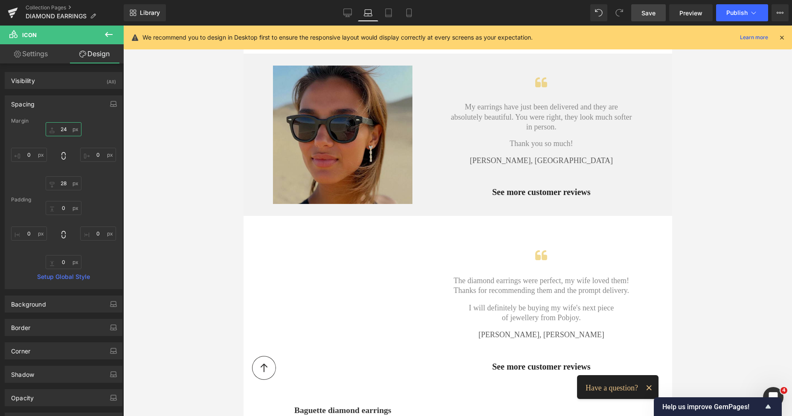
type input "24"
click at [651, 11] on span "Save" at bounding box center [648, 13] width 14 height 9
drag, startPoint x: 668, startPoint y: 217, endPoint x: 894, endPoint y: 39, distance: 287.7
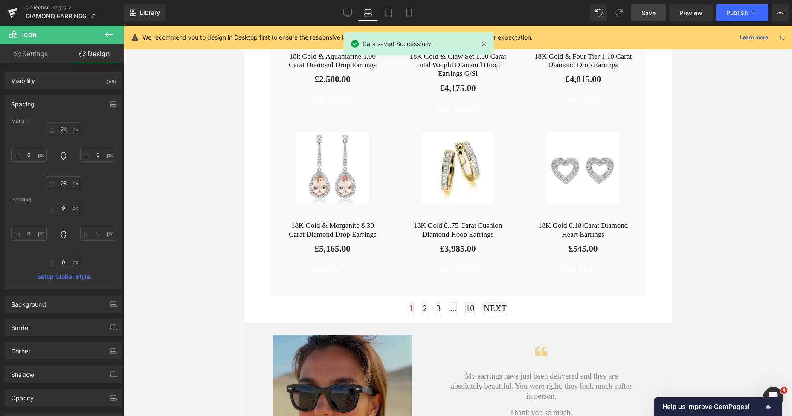
scroll to position [702, 0]
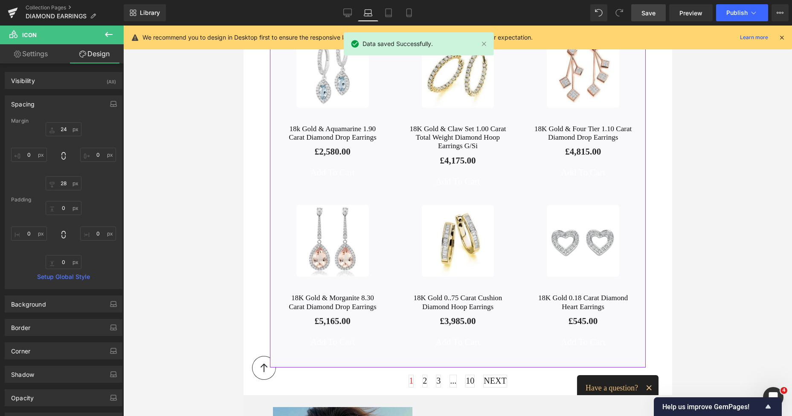
click at [514, 355] on div "Sale Off (P) Image 18K Diamond Drop Earrings Gold & 0.55 Carat - G/Si (P) Title…" at bounding box center [457, 107] width 376 height 522
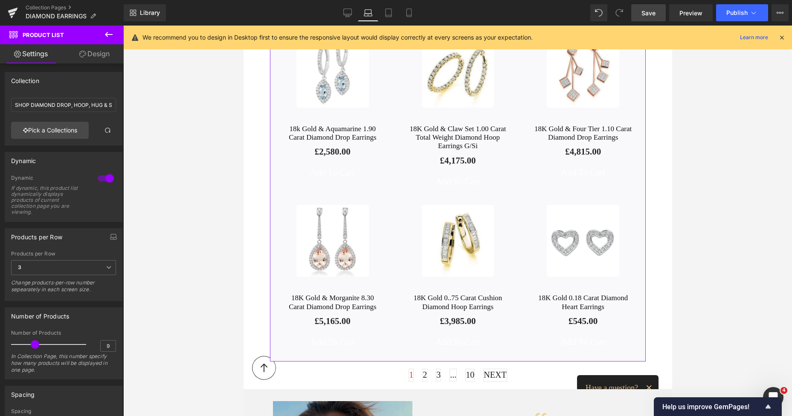
drag, startPoint x: 514, startPoint y: 352, endPoint x: 514, endPoint y: 347, distance: 6.0
click at [514, 347] on div "Sale Off (P) Image 18K Diamond Drop Earrings Gold & 0.55 Carat - G/Si (P) Title…" at bounding box center [457, 104] width 376 height 516
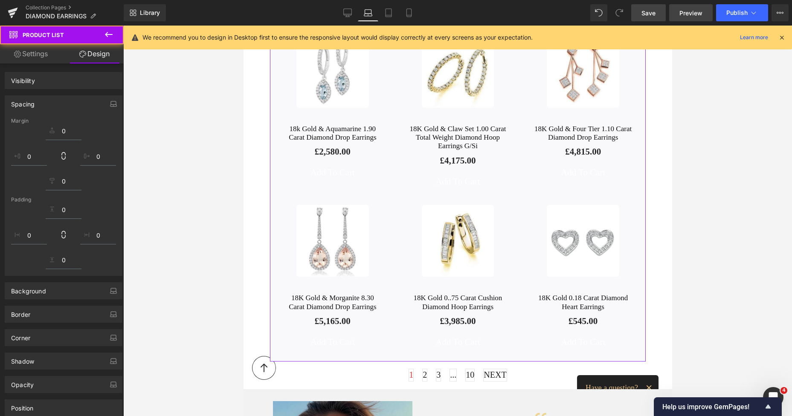
click at [653, 9] on span "Save" at bounding box center [648, 13] width 14 height 9
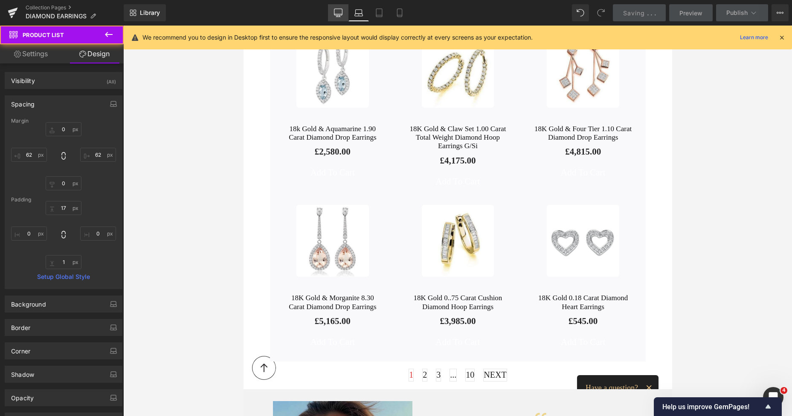
click at [336, 18] on link "Desktop" at bounding box center [338, 12] width 20 height 17
click at [336, 8] on link "Desktop" at bounding box center [338, 12] width 20 height 17
click at [337, 13] on icon at bounding box center [338, 13] width 9 height 9
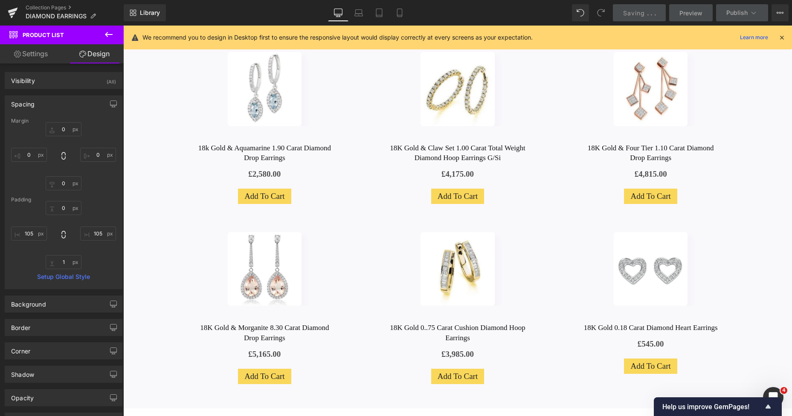
type input "0"
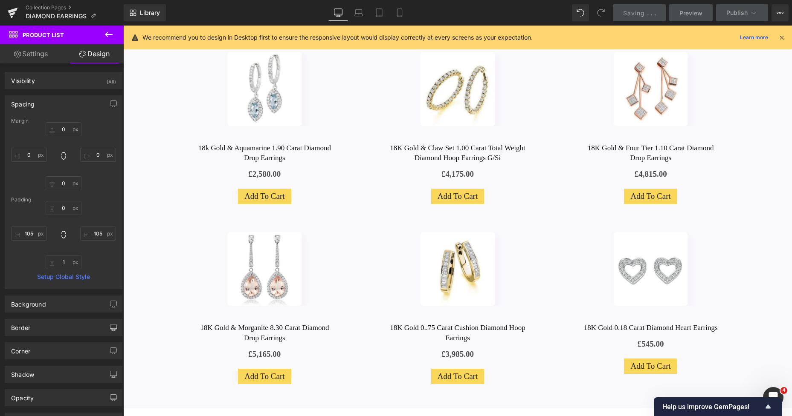
type input "105"
type input "1"
type input "105"
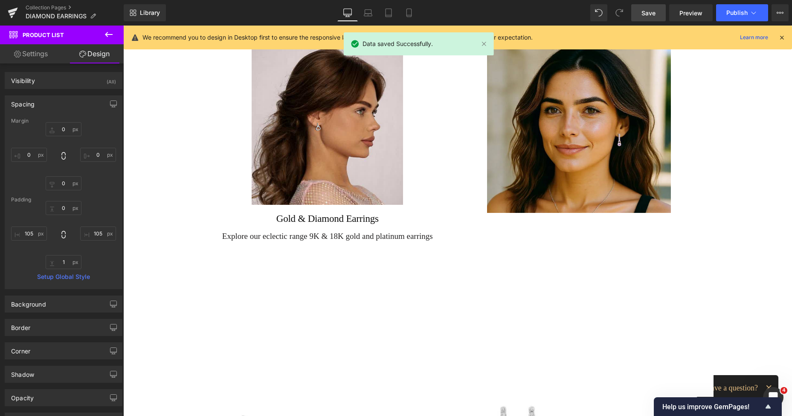
scroll to position [164, 0]
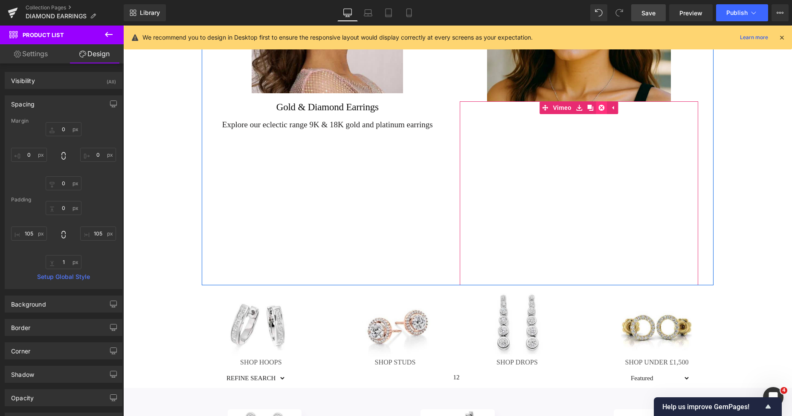
click at [598, 107] on icon at bounding box center [601, 107] width 6 height 6
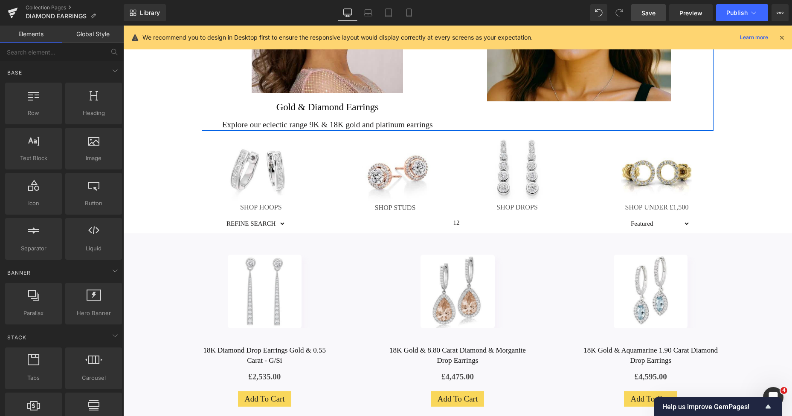
scroll to position [72, 0]
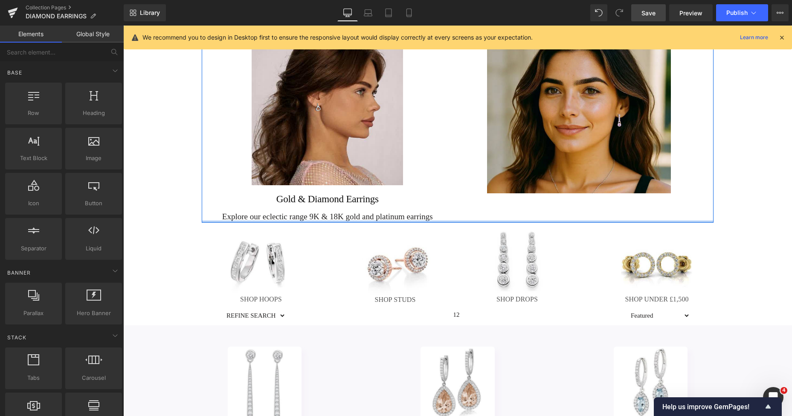
click at [272, 219] on p "Explore our eclectic range 9K & 18K gold and platinum earrings" at bounding box center [327, 216] width 239 height 11
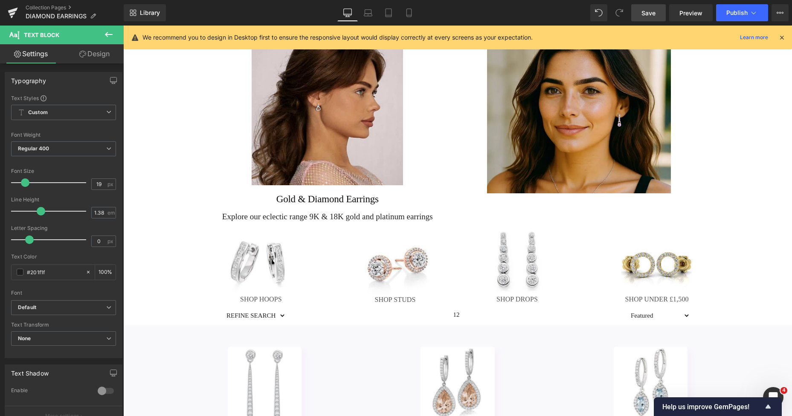
click at [92, 42] on span "Text Block" at bounding box center [51, 35] width 85 height 19
click at [99, 54] on link "Design" at bounding box center [95, 53] width 62 height 19
click at [0, 0] on div "Animations (beta)" at bounding box center [0, 0] width 0 height 0
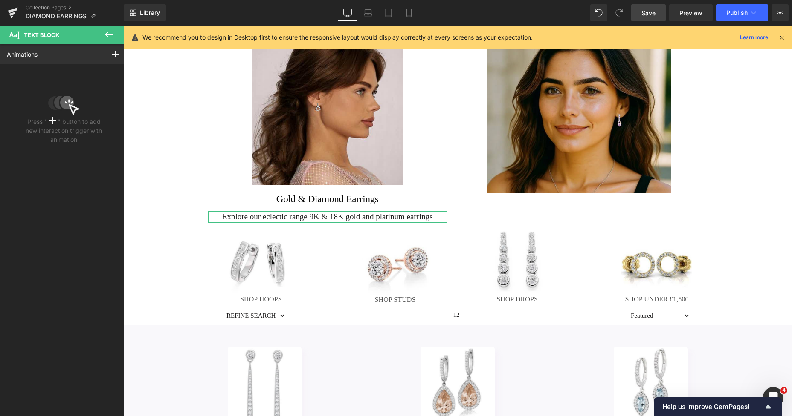
click at [29, 264] on div "Animations Mouse Click Mouse Hover Mouse Leave Scroll Into view While scrolling…" at bounding box center [63, 222] width 127 height 357
click at [112, 54] on rect at bounding box center [115, 54] width 7 height 1
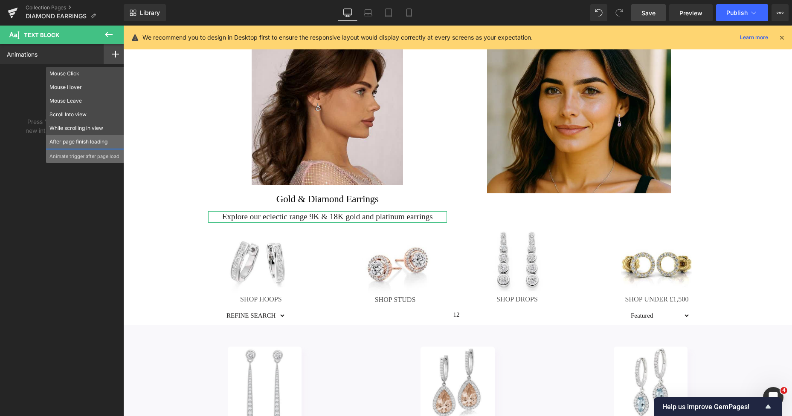
click at [77, 141] on p "After page finish loading" at bounding box center [84, 142] width 71 height 8
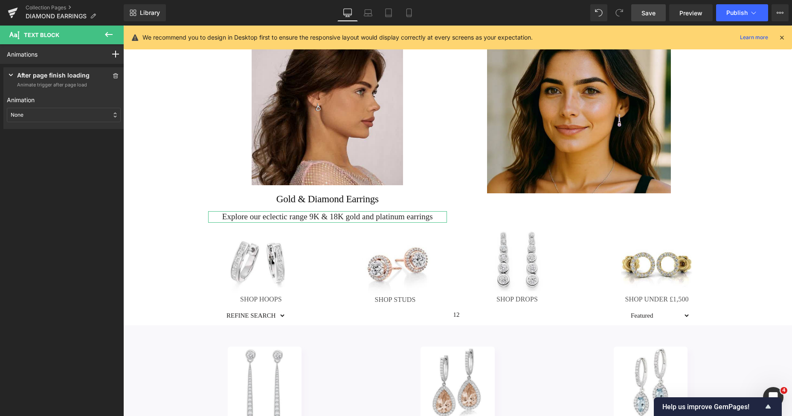
click at [69, 118] on div "None" at bounding box center [64, 115] width 114 height 14
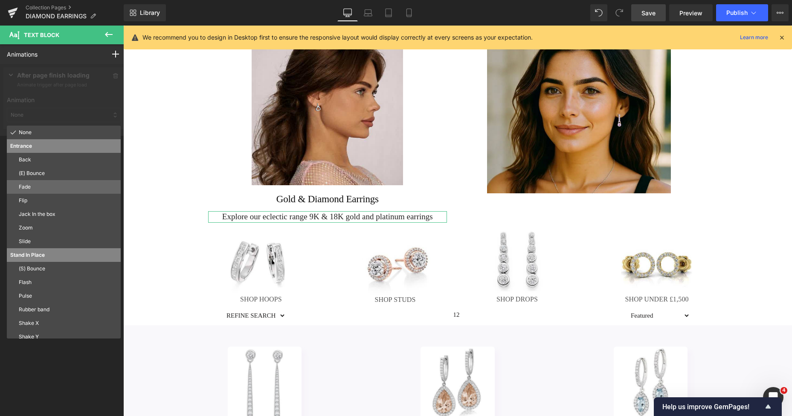
click at [42, 183] on p "Fade" at bounding box center [68, 187] width 98 height 8
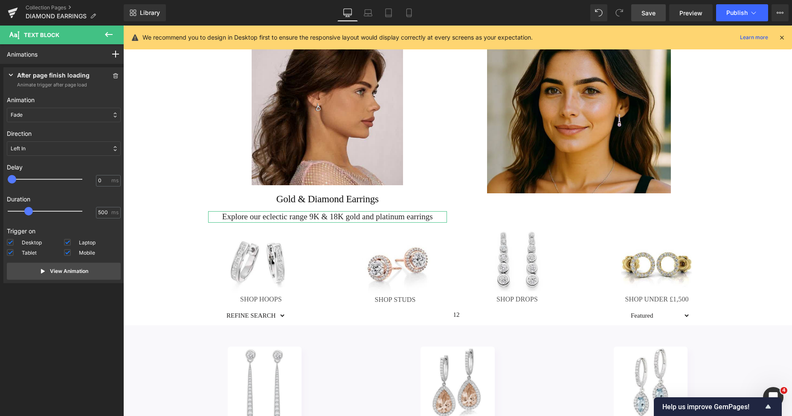
click at [61, 150] on div "Left In" at bounding box center [64, 149] width 114 height 14
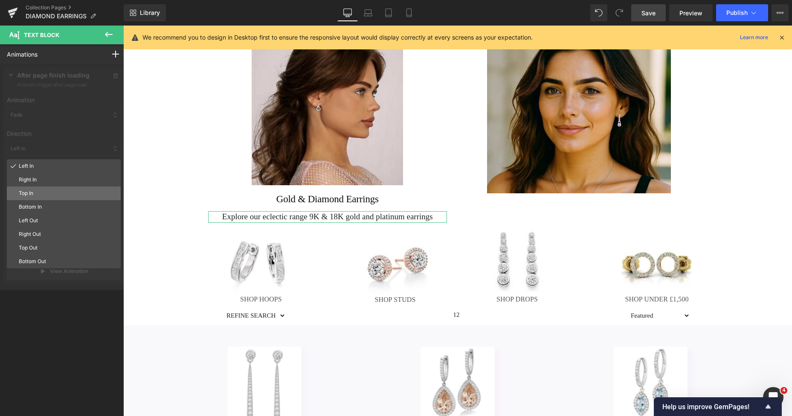
click at [44, 190] on p "Top In" at bounding box center [68, 194] width 98 height 8
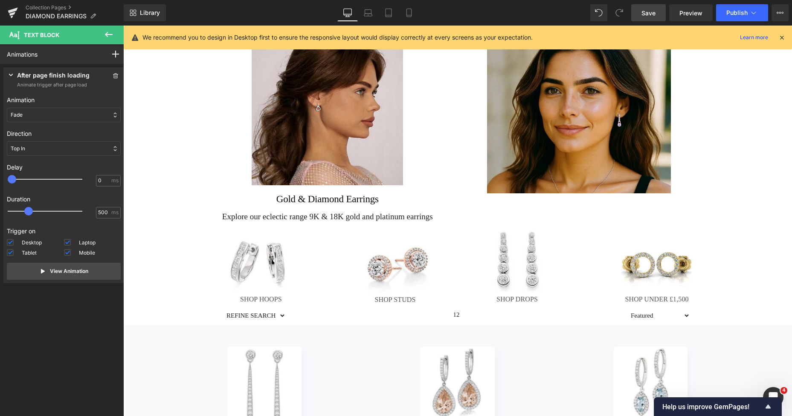
click at [653, 16] on span "Save" at bounding box center [648, 13] width 14 height 9
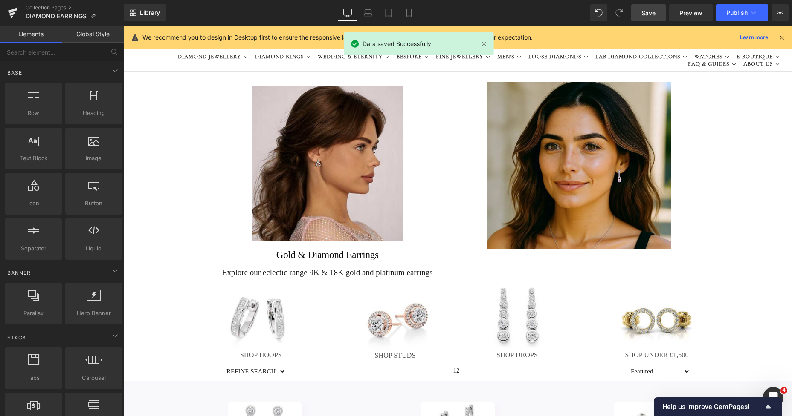
scroll to position [7, 0]
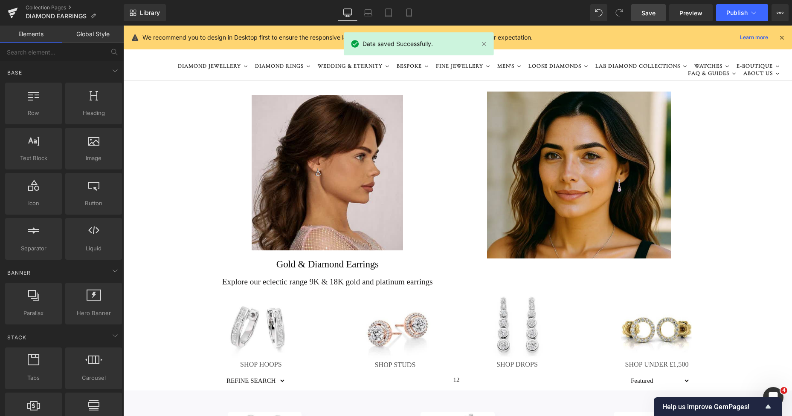
drag, startPoint x: 787, startPoint y: 66, endPoint x: 859, endPoint y: 72, distance: 72.7
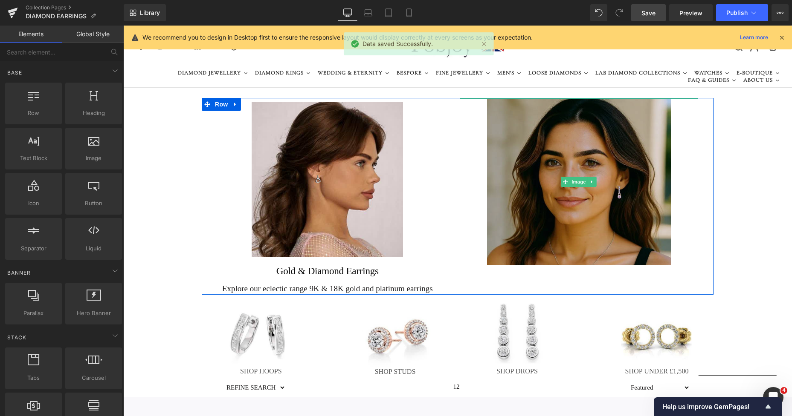
click at [581, 145] on img at bounding box center [579, 181] width 184 height 167
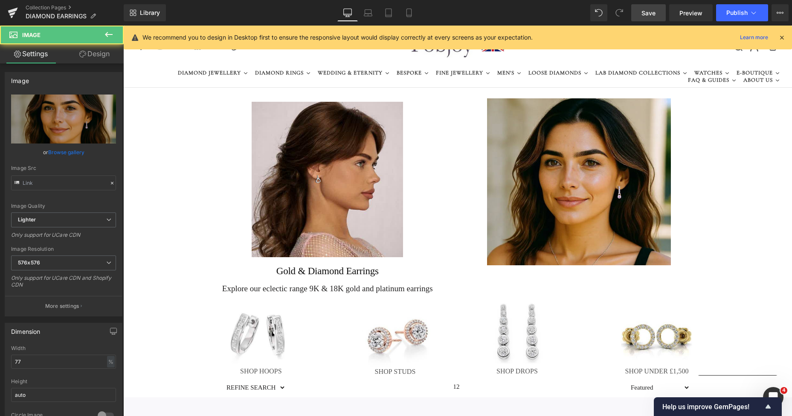
type input "https://ucarecdn.com/000cacf2-6b17-4e80-a685-7430588db2eb/-/format/auto/-/previ…"
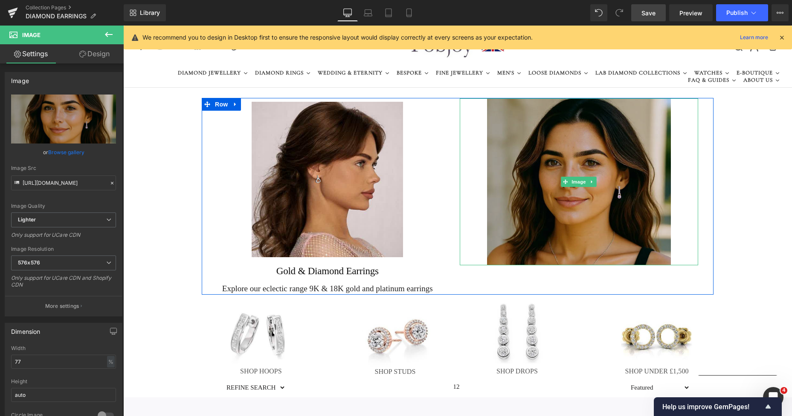
click at [514, 150] on img at bounding box center [579, 181] width 184 height 167
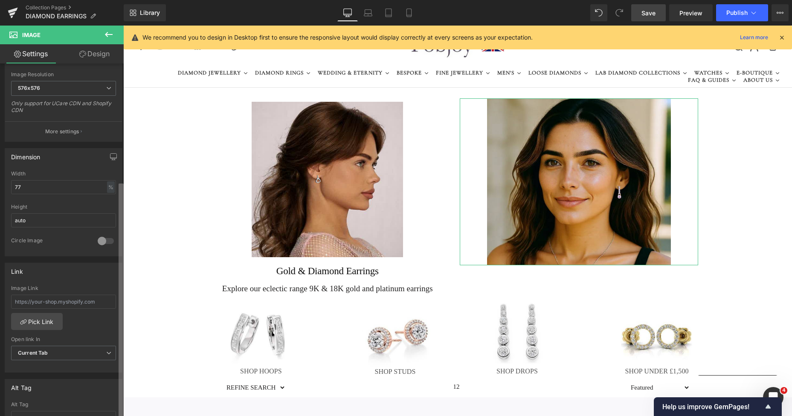
scroll to position [190, 0]
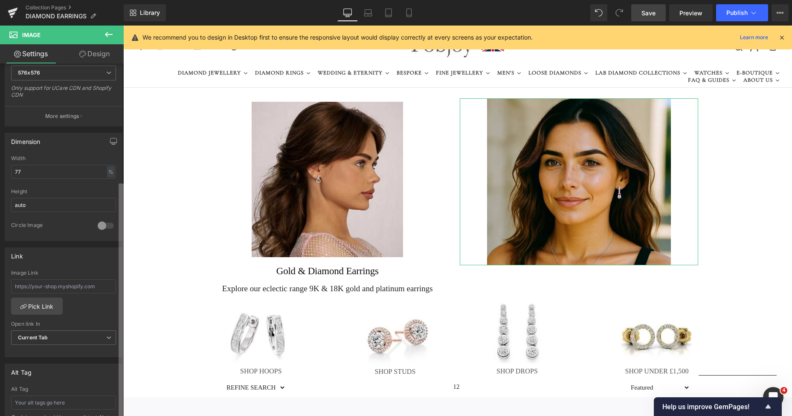
click at [113, 292] on div "Image https://ucarecdn.com/000cacf2-6b17-4e80-a685-7430588db2eb/-/format/auto/-…" at bounding box center [62, 242] width 124 height 357
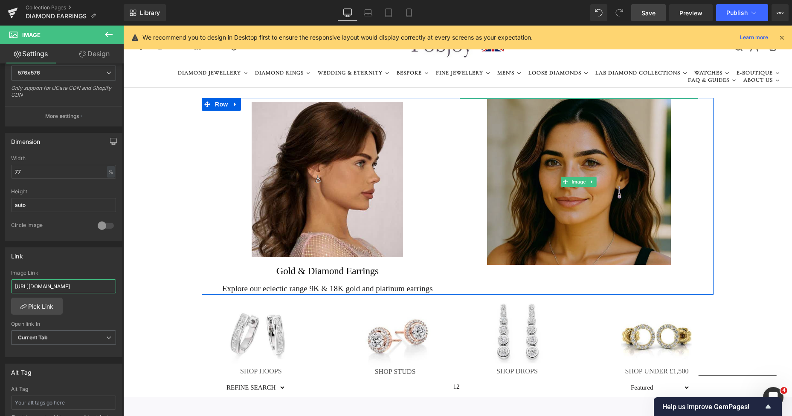
type input "https://www.pobjoydiamonds.com/products/copy-of-18k-gold-huggie-white-pink-diam…"
click at [530, 182] on img at bounding box center [579, 181] width 184 height 167
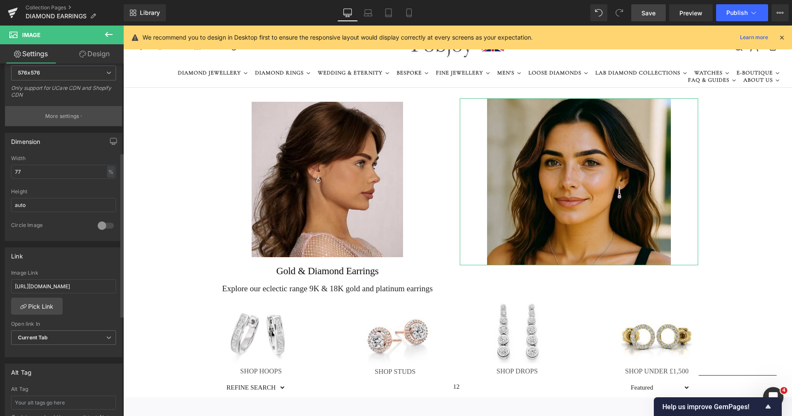
click at [73, 117] on p "More settings" at bounding box center [62, 117] width 34 height 8
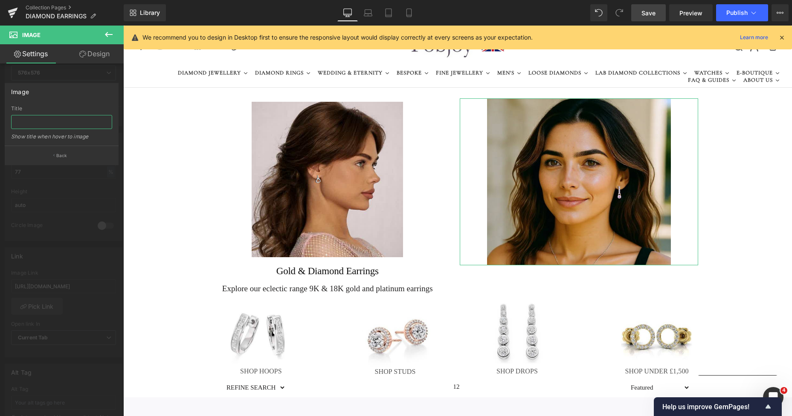
click at [67, 126] on input "text" at bounding box center [61, 122] width 101 height 14
type input "Shop the look"
click at [655, 10] on span "Save" at bounding box center [648, 13] width 14 height 9
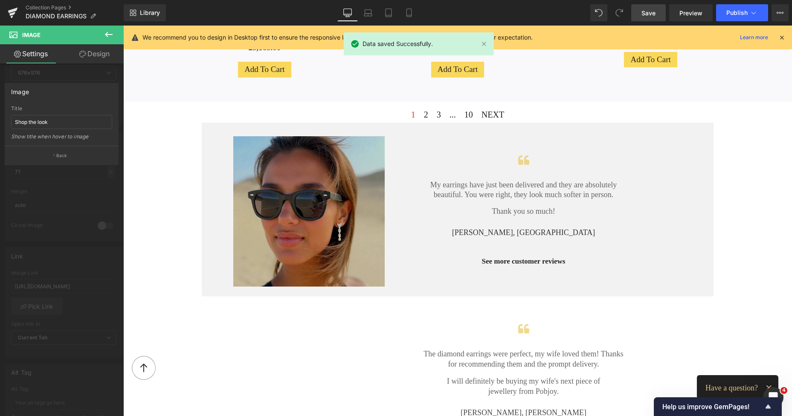
scroll to position [866, 0]
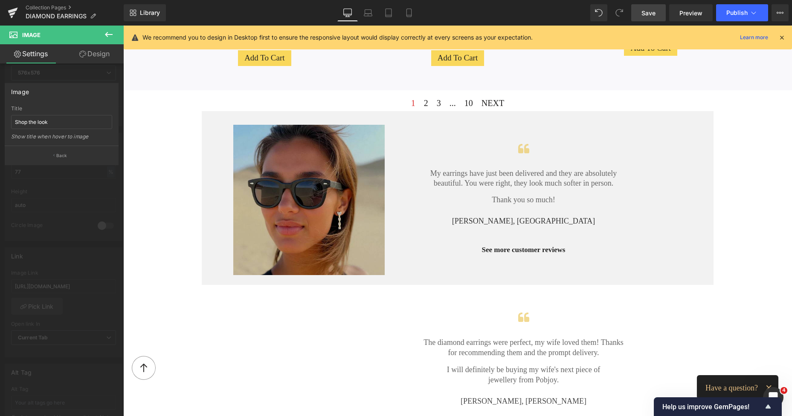
click at [461, 279] on body "Skip to content 0" at bounding box center [457, 225] width 668 height 2130
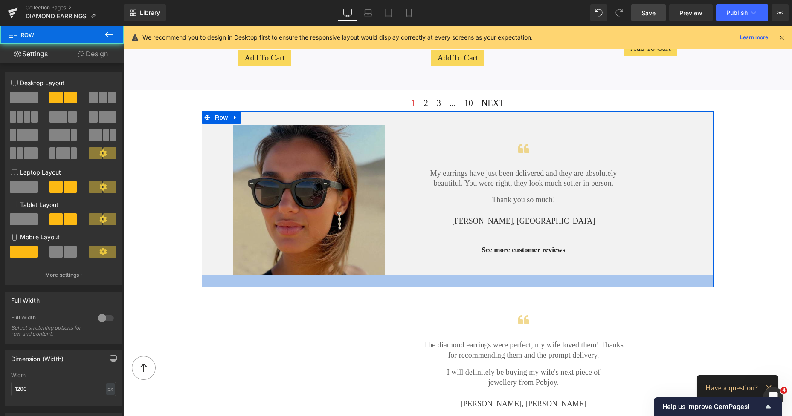
drag, startPoint x: 451, startPoint y: 281, endPoint x: 456, endPoint y: 284, distance: 5.7
click at [456, 284] on div at bounding box center [457, 281] width 511 height 12
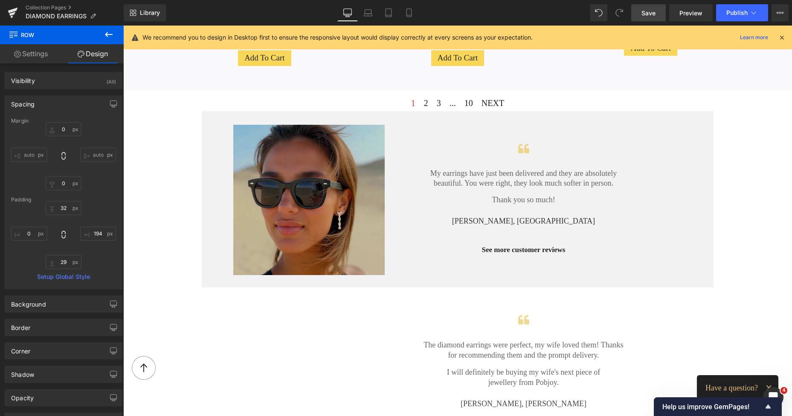
scroll to position [657, 0]
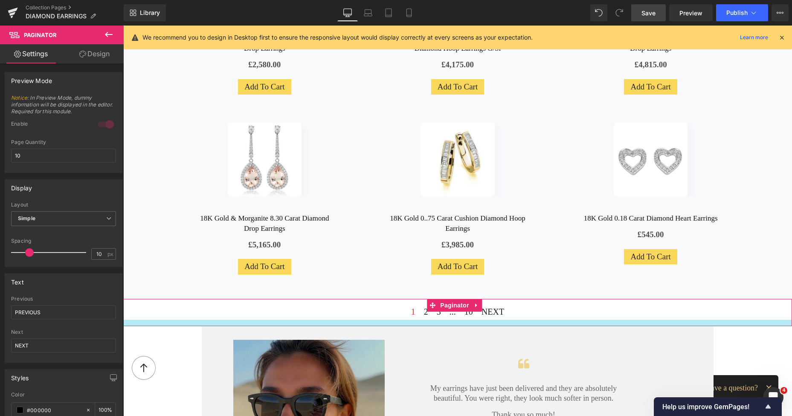
drag, startPoint x: 488, startPoint y: 316, endPoint x: 499, endPoint y: 323, distance: 12.4
click at [499, 323] on div at bounding box center [457, 323] width 668 height 6
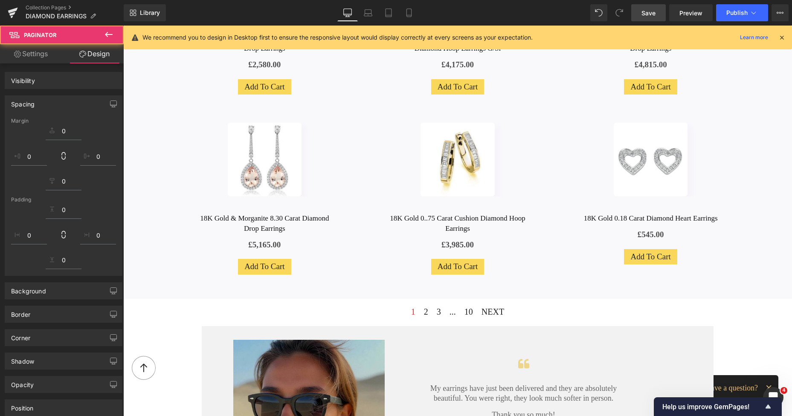
click at [649, 14] on span "Save" at bounding box center [648, 13] width 14 height 9
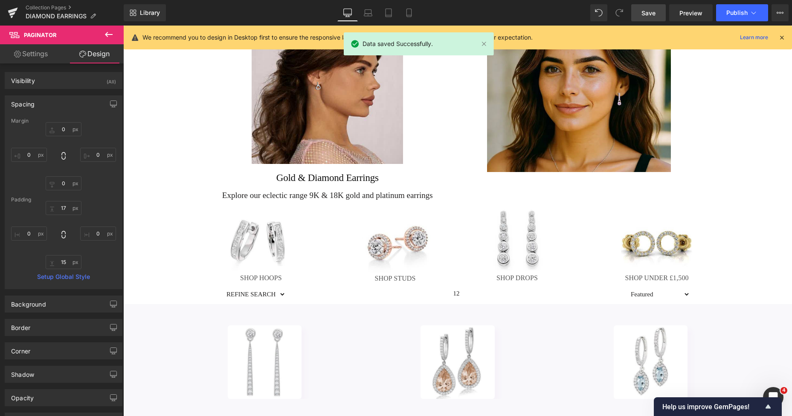
scroll to position [56, 0]
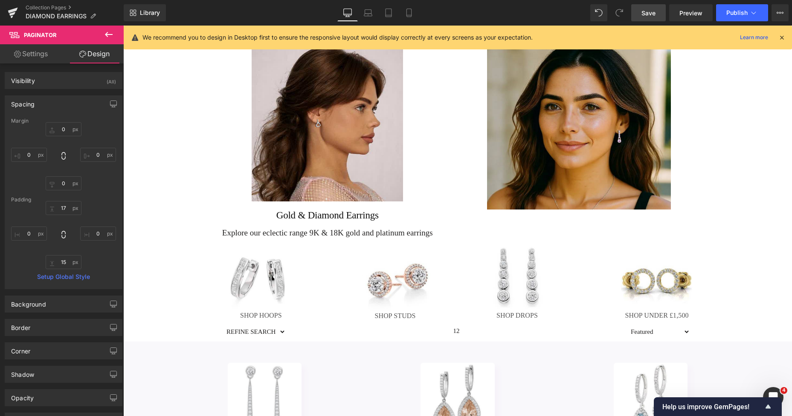
drag, startPoint x: 652, startPoint y: 14, endPoint x: 607, endPoint y: 0, distance: 46.7
click at [652, 13] on span "Save" at bounding box center [648, 13] width 14 height 9
click at [707, 14] on link "Preview" at bounding box center [690, 12] width 43 height 17
click at [526, 113] on img at bounding box center [579, 126] width 184 height 167
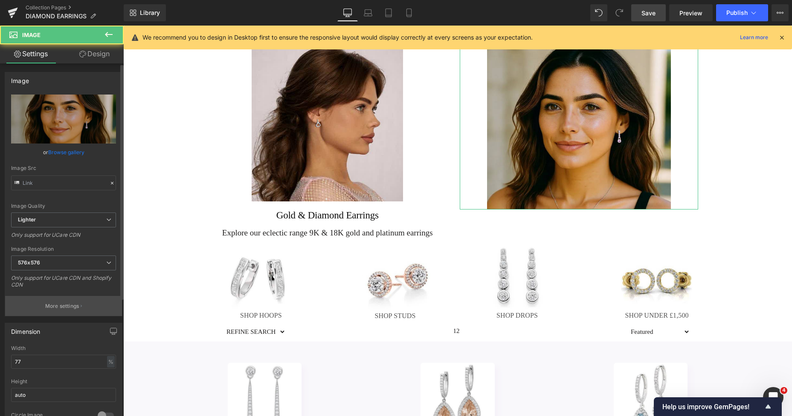
type input "https://ucarecdn.com/000cacf2-6b17-4e80-a685-7430588db2eb/-/format/auto/-/previ…"
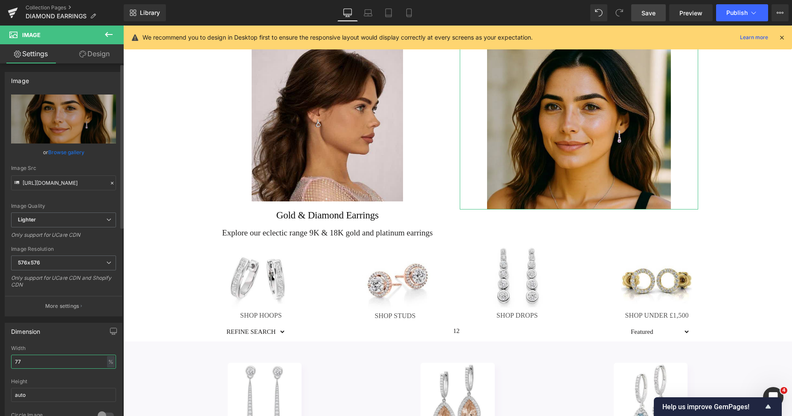
drag, startPoint x: 31, startPoint y: 361, endPoint x: 16, endPoint y: 361, distance: 15.4
click at [16, 361] on input "77" at bounding box center [63, 362] width 105 height 14
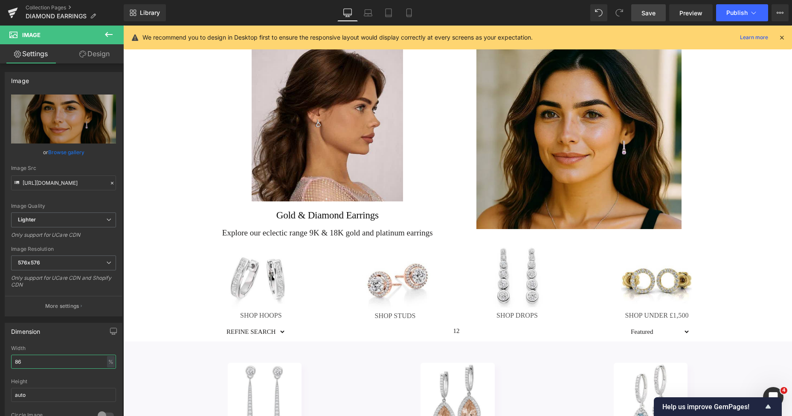
type input "86"
click at [651, 15] on span "Save" at bounding box center [648, 13] width 14 height 9
click at [218, 334] on div "REFINE SEARCH ALL DIAMOND EARRINGS DIAMOND DROP EARRINGS ROUND BRILLIANT CUT YE…" at bounding box center [456, 331] width 484 height 21
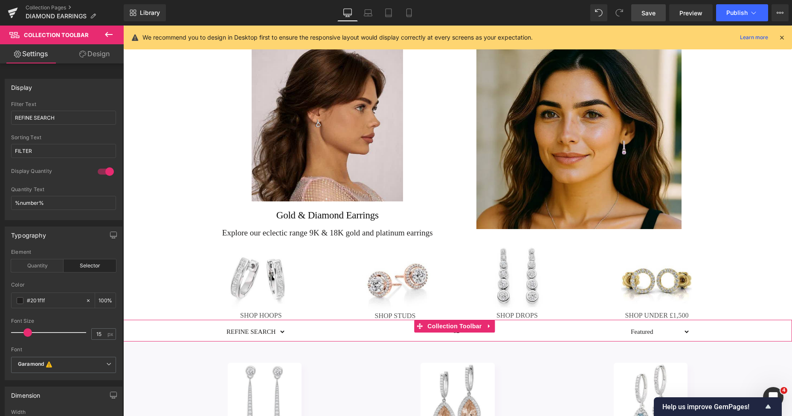
click at [131, 326] on div "REFINE SEARCH ALL DIAMOND EARRINGS DIAMOND DROP EARRINGS ROUND BRILLIANT CUT YE…" at bounding box center [457, 331] width 668 height 22
click at [103, 52] on link "Design" at bounding box center [95, 53] width 62 height 19
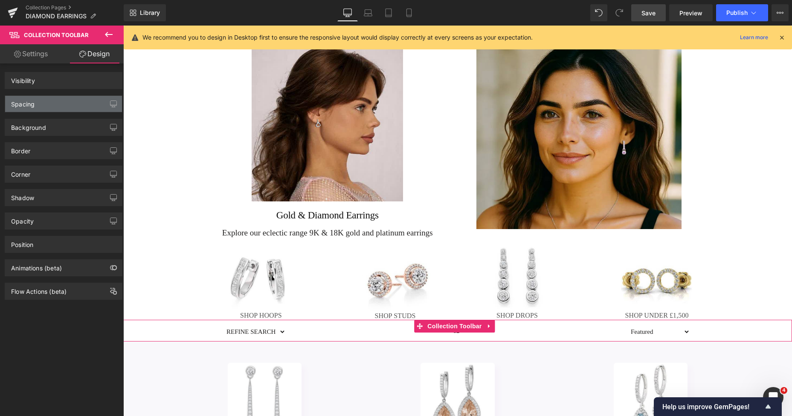
click at [43, 109] on div "Spacing" at bounding box center [63, 104] width 117 height 16
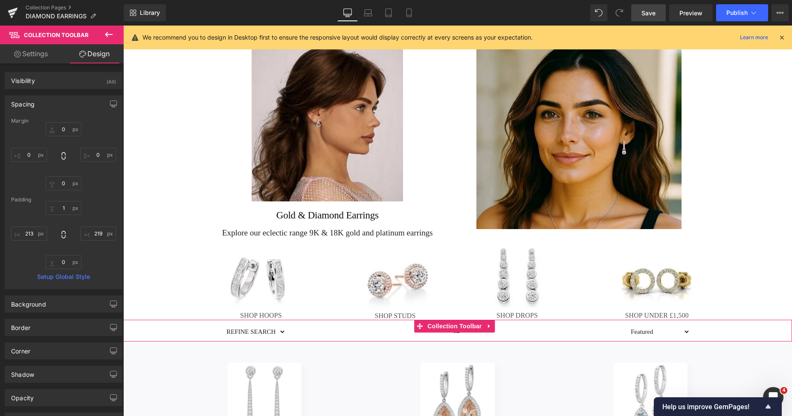
type input "0"
type input "1"
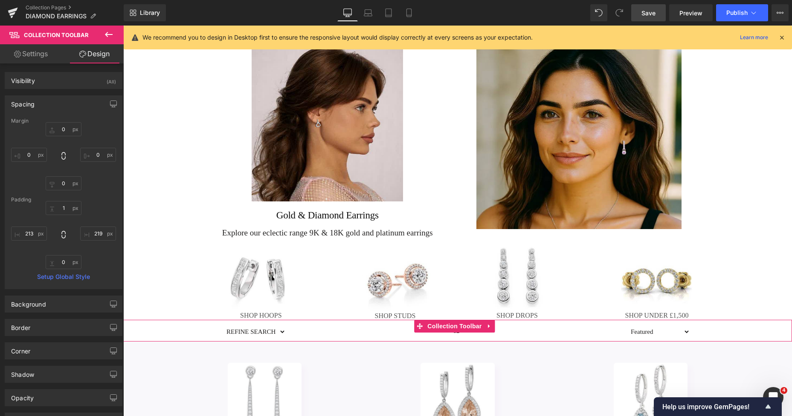
type input "219"
type input "0"
click at [33, 157] on input "0" at bounding box center [29, 155] width 36 height 14
click at [30, 237] on input "213" at bounding box center [29, 234] width 36 height 14
type input "229"
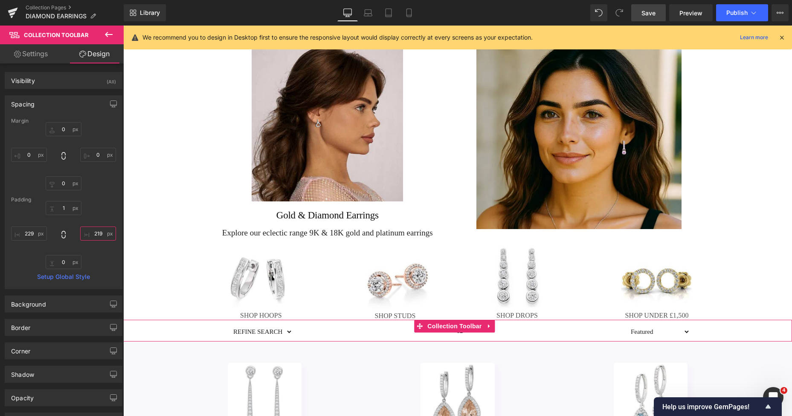
click at [94, 234] on input "219" at bounding box center [98, 234] width 36 height 14
type input "229"
click at [647, 12] on span "Save" at bounding box center [648, 13] width 14 height 9
click at [649, 9] on span "Save" at bounding box center [648, 13] width 14 height 9
click at [734, 11] on span "Publish" at bounding box center [736, 12] width 21 height 7
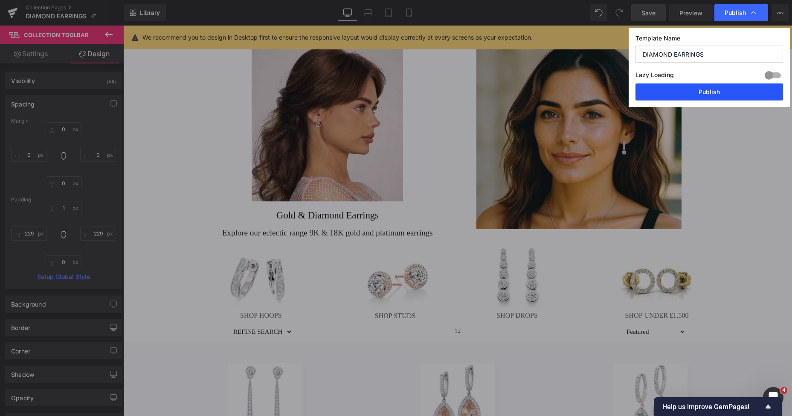
click at [723, 93] on button "Publish" at bounding box center [708, 92] width 147 height 17
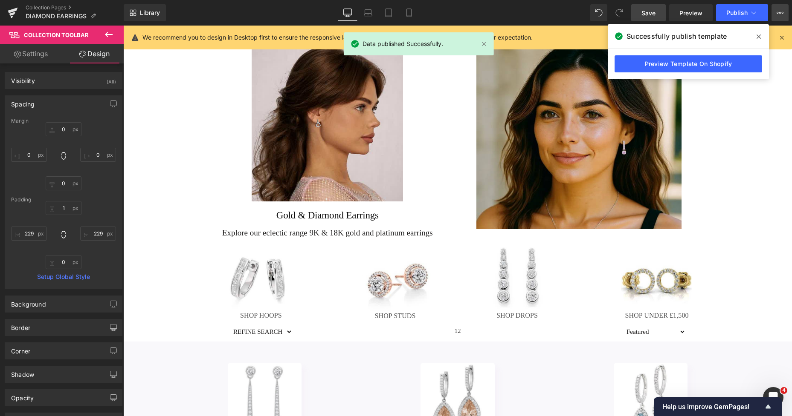
click at [776, 12] on button "View Live Page View with current Template Save Template to Library Schedule Pub…" at bounding box center [779, 12] width 17 height 17
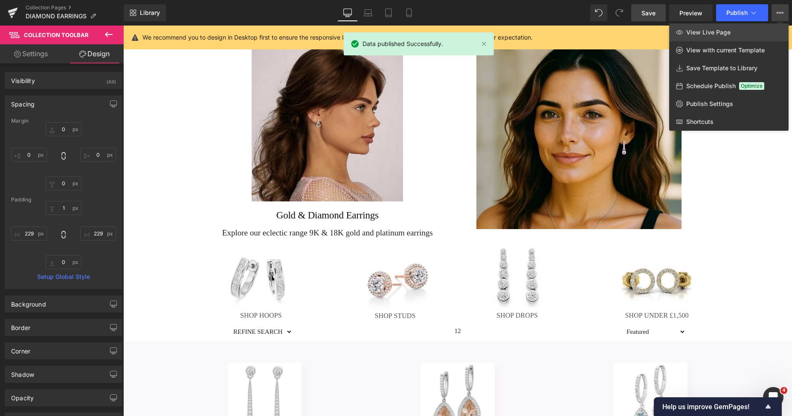
click at [731, 26] on link "View Live Page" at bounding box center [728, 32] width 119 height 18
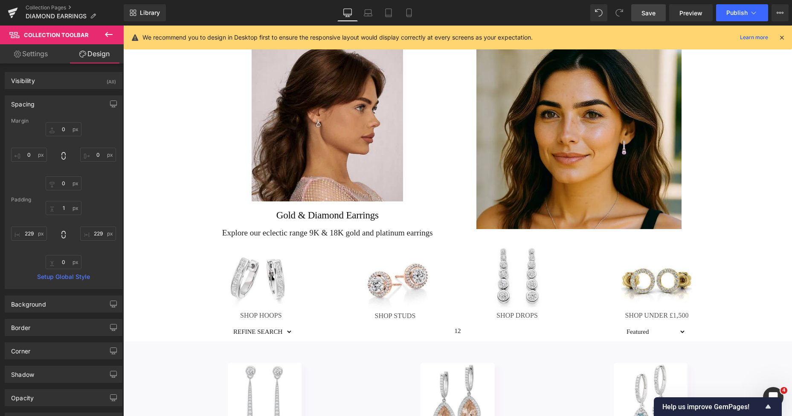
click at [188, 364] on link "Sale Off" at bounding box center [264, 400] width 176 height 74
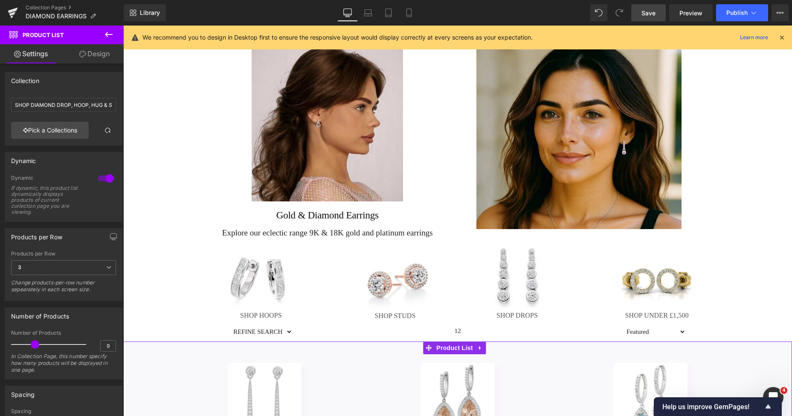
click at [95, 57] on link "Design" at bounding box center [95, 53] width 62 height 19
click at [0, 0] on div "Spacing" at bounding box center [0, 0] width 0 height 0
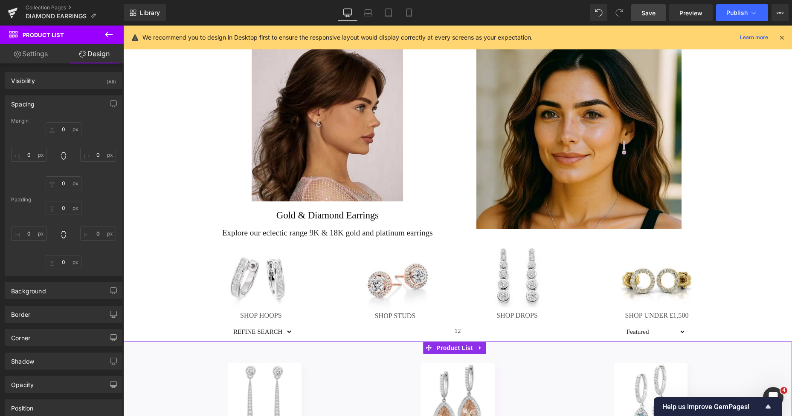
type input "0"
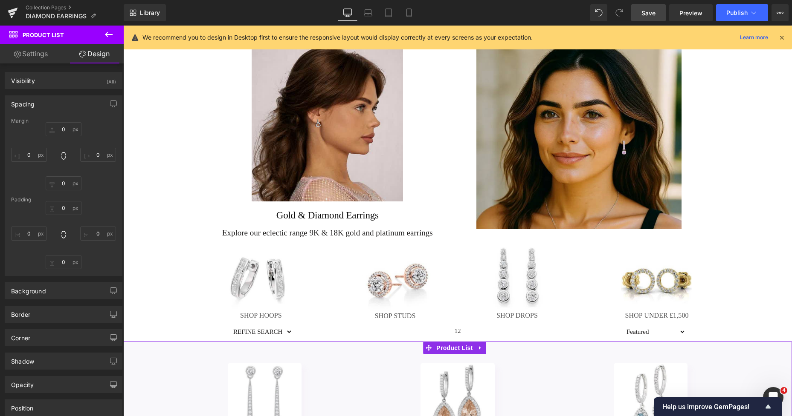
type input "105"
type input "1"
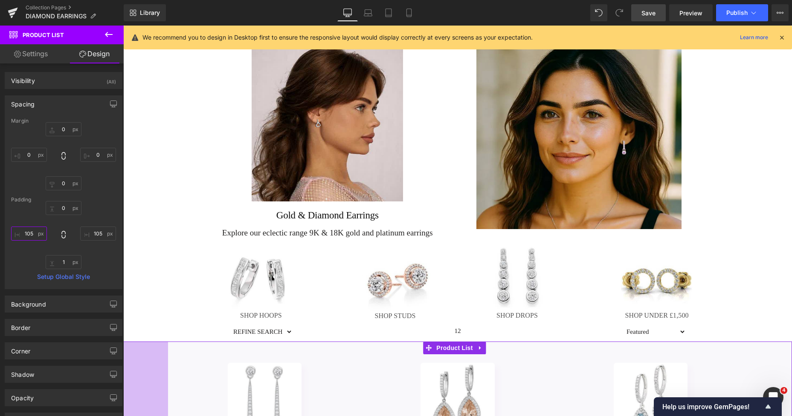
click at [31, 236] on input "105" at bounding box center [29, 234] width 36 height 14
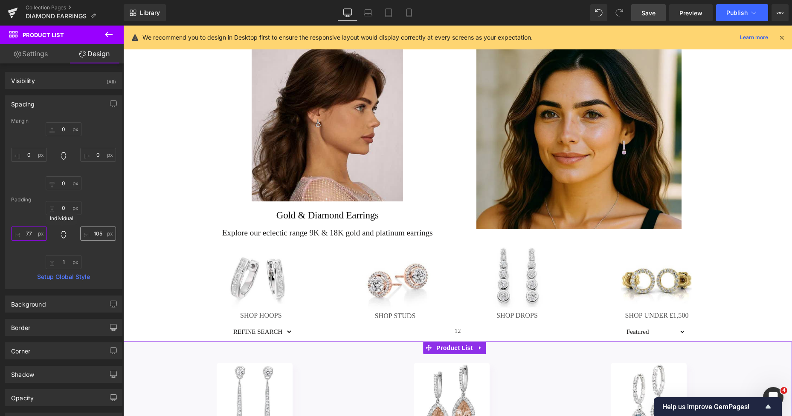
type input "77"
click at [100, 236] on input "105" at bounding box center [98, 234] width 36 height 14
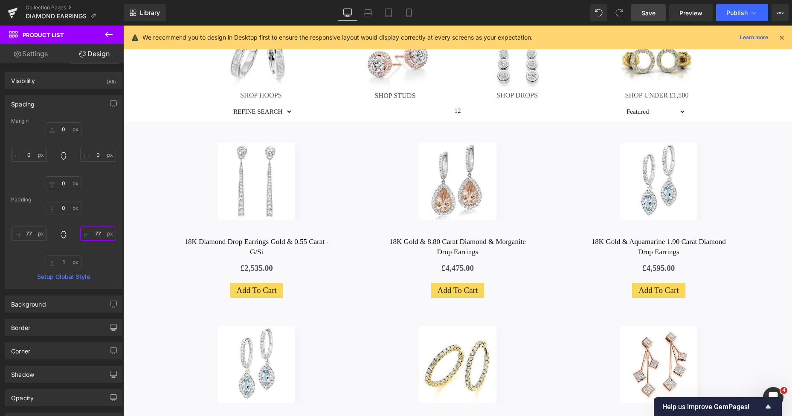
scroll to position [201, 0]
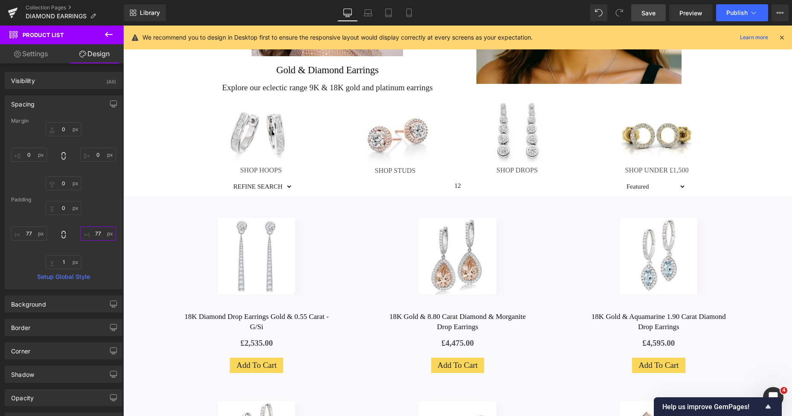
type input "77"
click at [650, 8] on link "Save" at bounding box center [648, 12] width 35 height 17
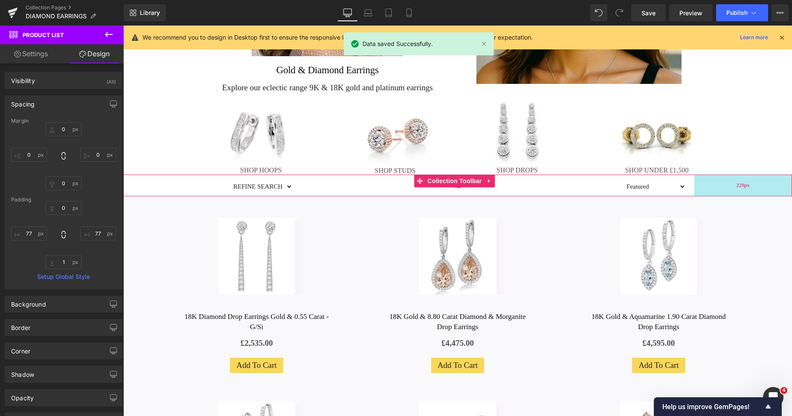
click at [696, 188] on div "229px" at bounding box center [743, 186] width 98 height 22
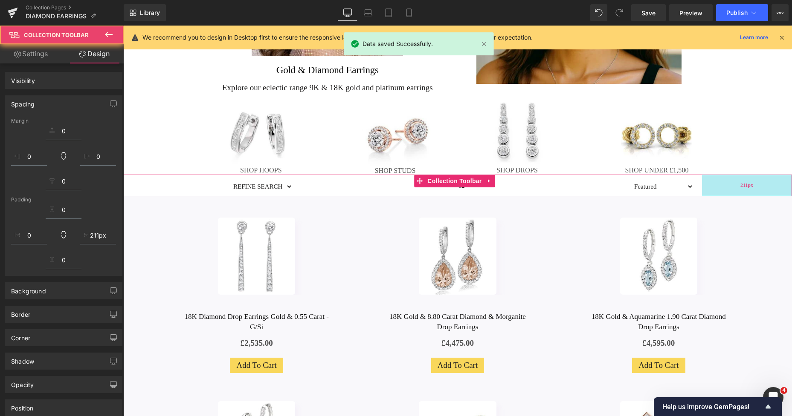
click at [703, 188] on div "211px" at bounding box center [747, 186] width 90 height 22
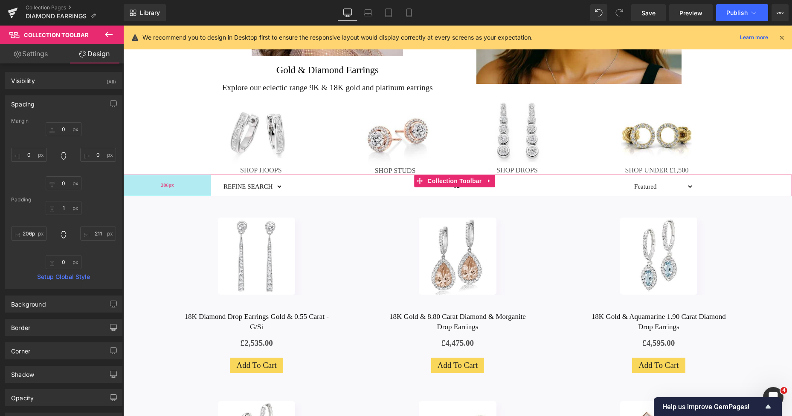
drag, startPoint x: 209, startPoint y: 188, endPoint x: 200, endPoint y: 190, distance: 9.2
click at [200, 190] on div "206px" at bounding box center [167, 186] width 88 height 22
type input "208px"
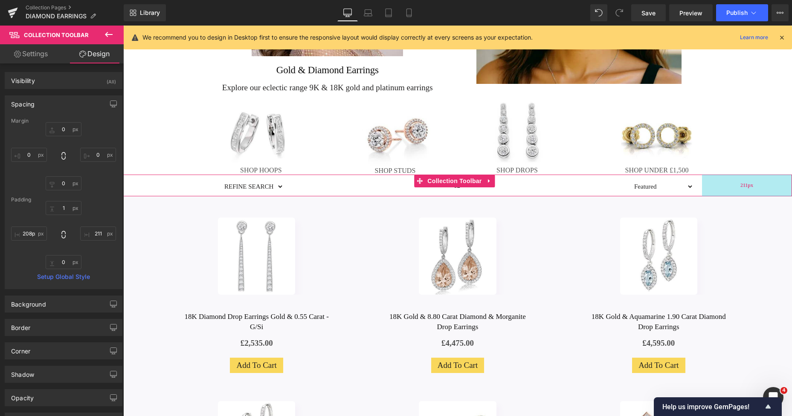
type input "210px"
click at [715, 190] on div "210px" at bounding box center [747, 186] width 90 height 22
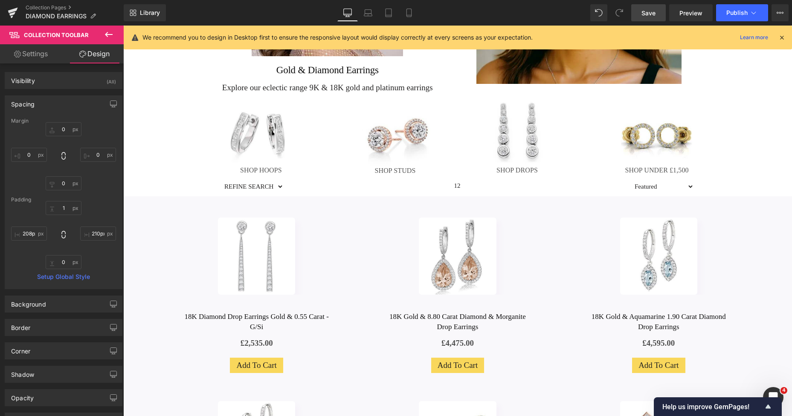
click at [648, 7] on link "Save" at bounding box center [648, 12] width 35 height 17
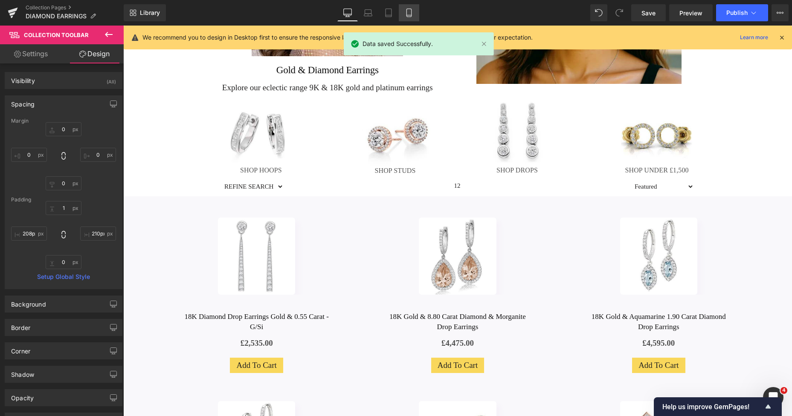
click at [412, 17] on link "Mobile" at bounding box center [409, 12] width 20 height 17
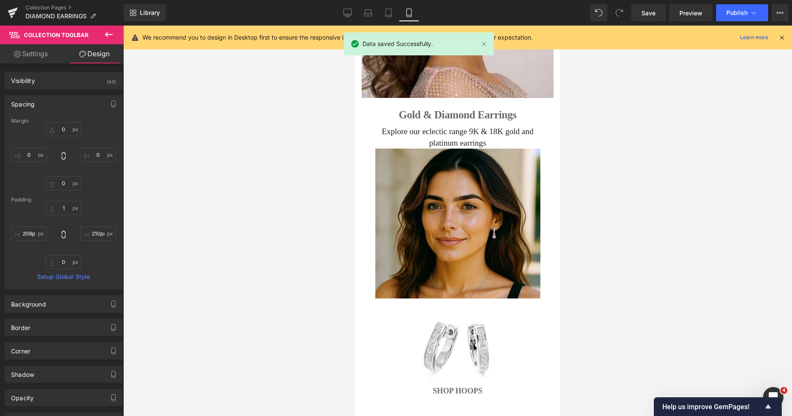
type input "0"
type input "9"
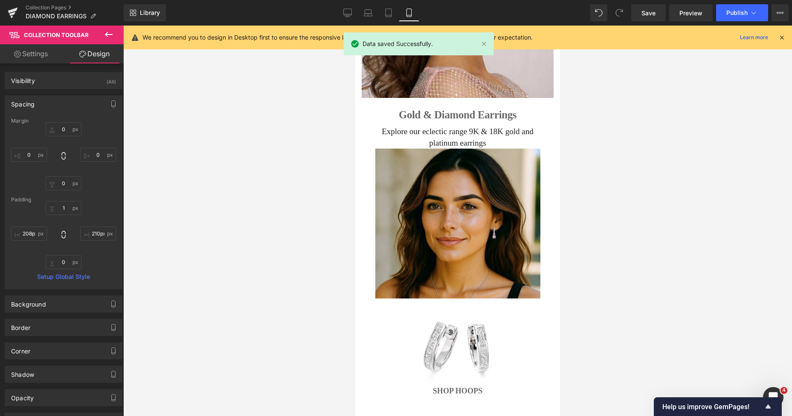
type input "1.3"
type input "0"
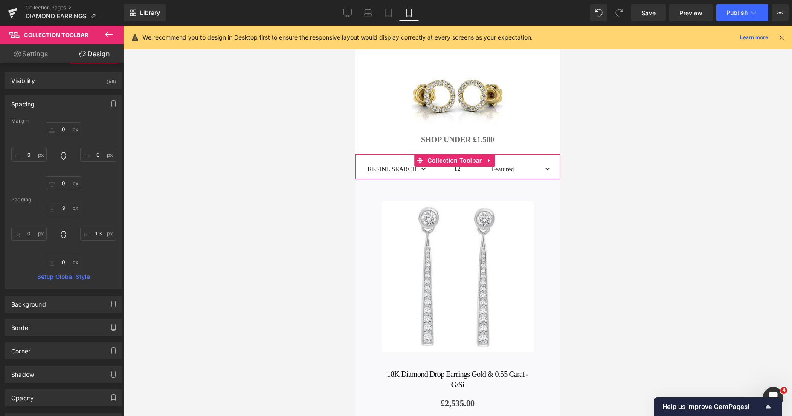
click at [483, 154] on span "Collection Toolbar" at bounding box center [454, 160] width 58 height 13
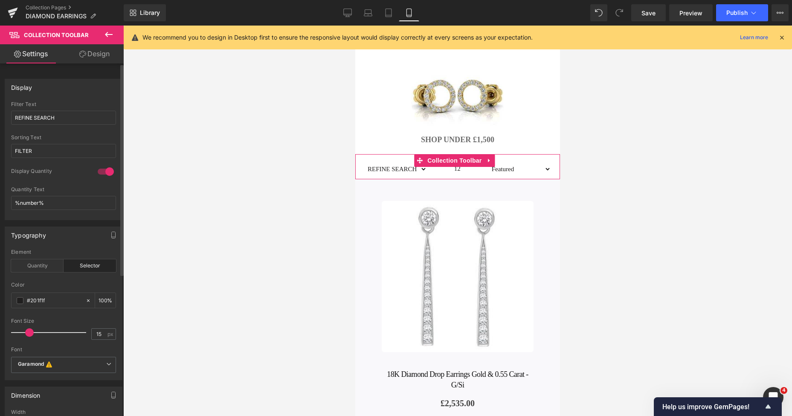
type input "16"
click at [29, 334] on span at bounding box center [29, 333] width 9 height 9
click at [45, 266] on div "Quantity" at bounding box center [37, 266] width 52 height 13
click at [75, 269] on div "Selector" at bounding box center [90, 266] width 52 height 13
click at [654, 13] on span "Save" at bounding box center [648, 13] width 14 height 9
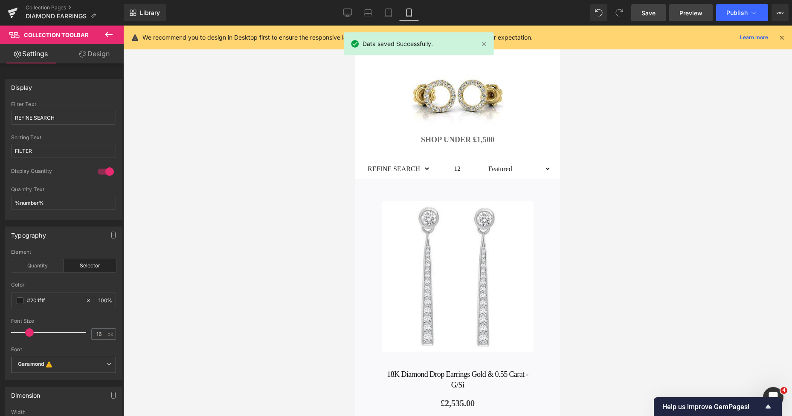
click at [691, 13] on span "Preview" at bounding box center [690, 13] width 23 height 9
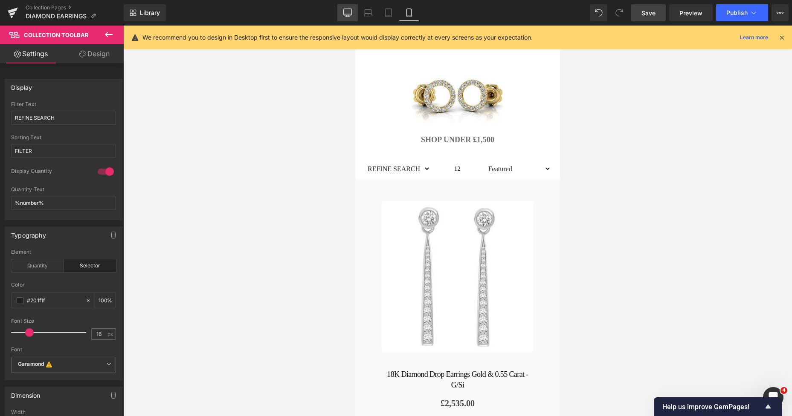
click at [349, 8] on link "Desktop" at bounding box center [347, 12] width 20 height 17
type input "100"
type input "15"
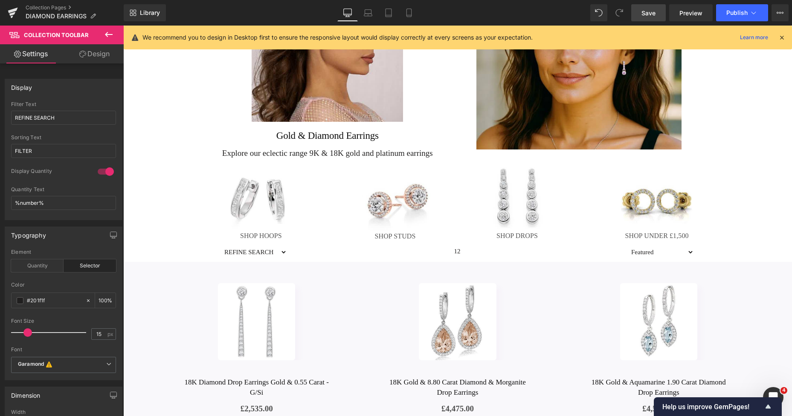
scroll to position [107, 0]
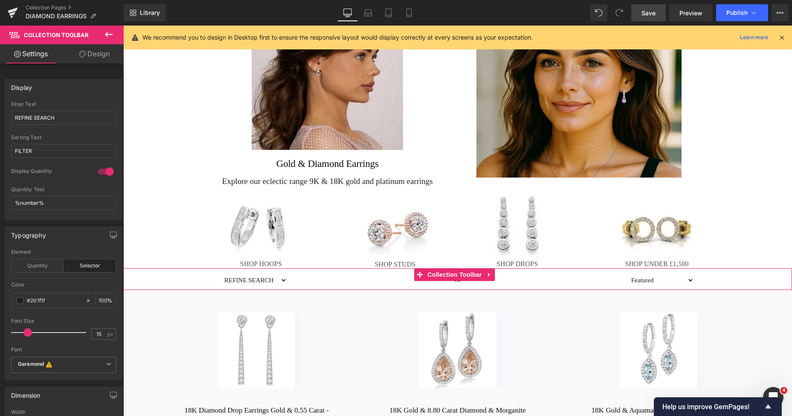
click at [166, 280] on div "REFINE SEARCH ALL DIAMOND EARRINGS DIAMOND DROP EARRINGS ROUND BRILLIANT CUT YE…" at bounding box center [457, 280] width 668 height 22
drag, startPoint x: 124, startPoint y: 275, endPoint x: 130, endPoint y: 276, distance: 5.6
click at [130, 276] on div "221px" at bounding box center [170, 280] width 94 height 22
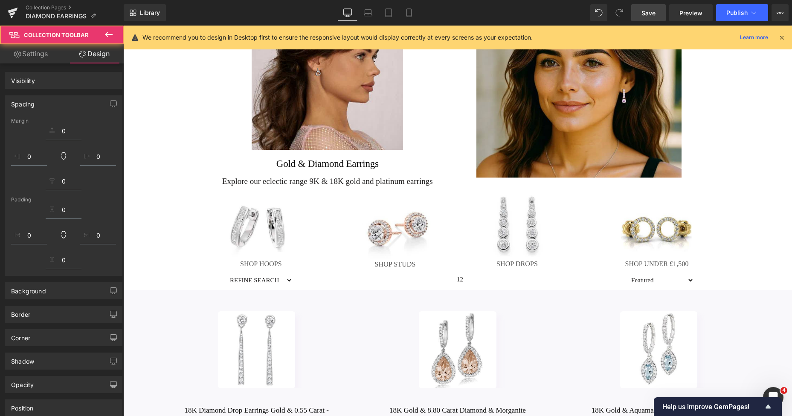
click at [740, 281] on div "REFINE SEARCH ALL DIAMOND EARRINGS DIAMOND DROP EARRINGS ROUND BRILLIANT CUT YE…" at bounding box center [457, 280] width 668 height 22
click at [745, 277] on div "REFINE SEARCH ALL DIAMOND EARRINGS DIAMOND DROP EARRINGS ROUND BRILLIANT CUT YE…" at bounding box center [457, 280] width 668 height 22
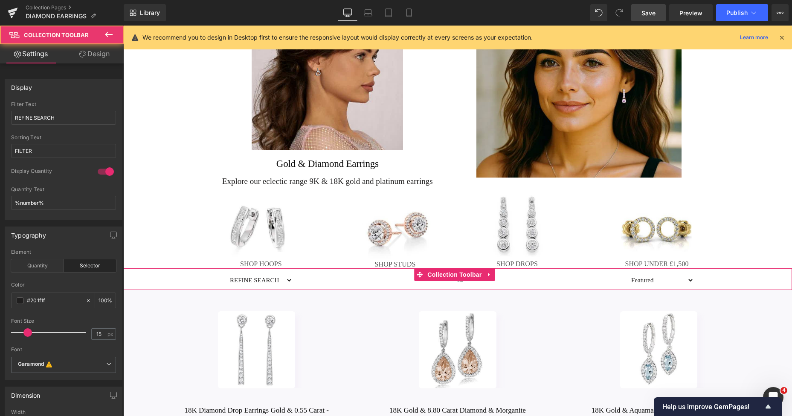
click at [777, 279] on div "REFINE SEARCH ALL DIAMOND EARRINGS DIAMOND DROP EARRINGS ROUND BRILLIANT CUT YE…" at bounding box center [457, 280] width 668 height 22
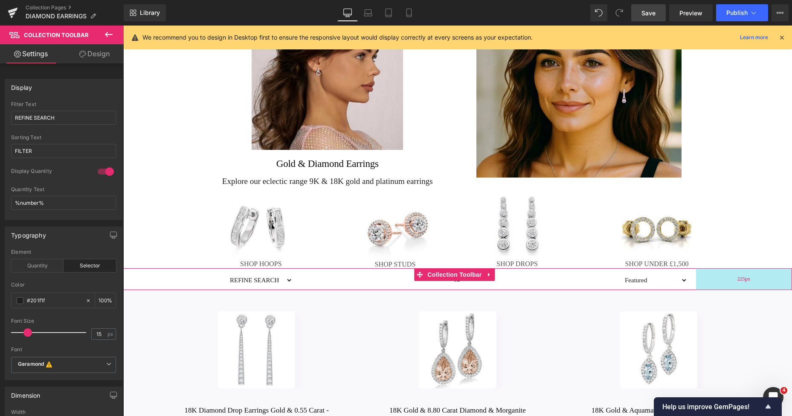
drag, startPoint x: 785, startPoint y: 277, endPoint x: 778, endPoint y: 277, distance: 6.4
click at [778, 277] on div "225px" at bounding box center [744, 280] width 96 height 22
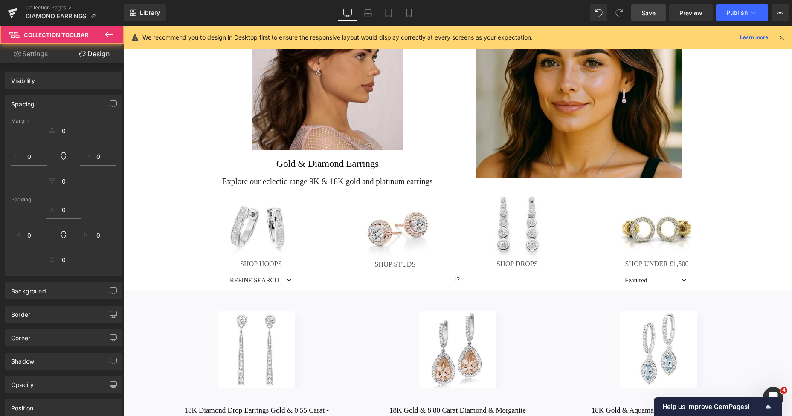
click at [652, 9] on span "Save" at bounding box center [648, 13] width 14 height 9
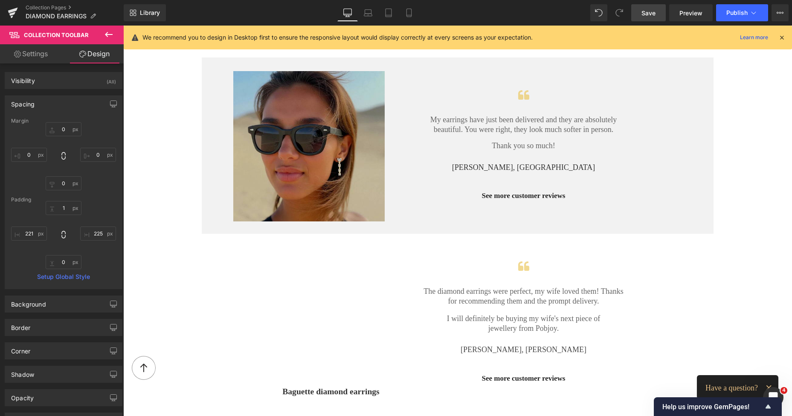
scroll to position [990, 0]
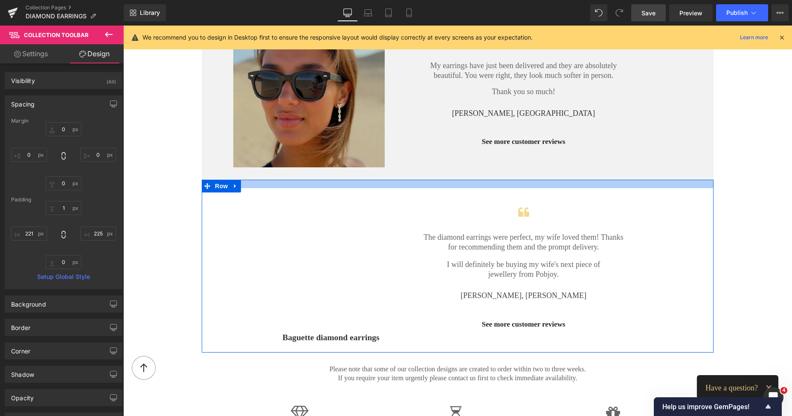
click at [441, 185] on div at bounding box center [457, 184] width 511 height 9
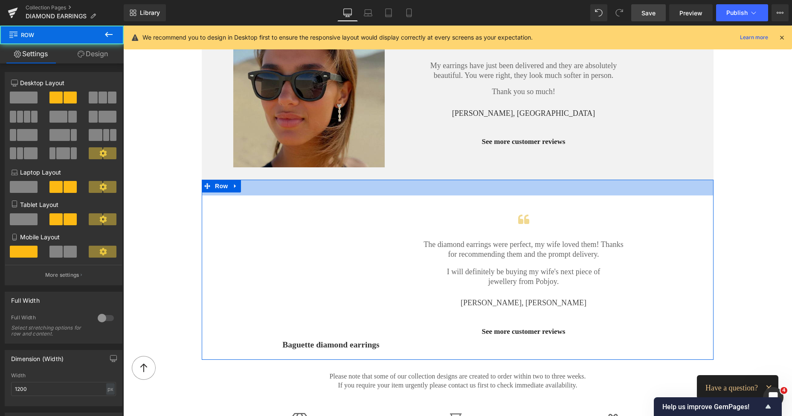
drag, startPoint x: 441, startPoint y: 185, endPoint x: 446, endPoint y: 193, distance: 8.9
click at [446, 193] on div "37px" at bounding box center [457, 188] width 511 height 16
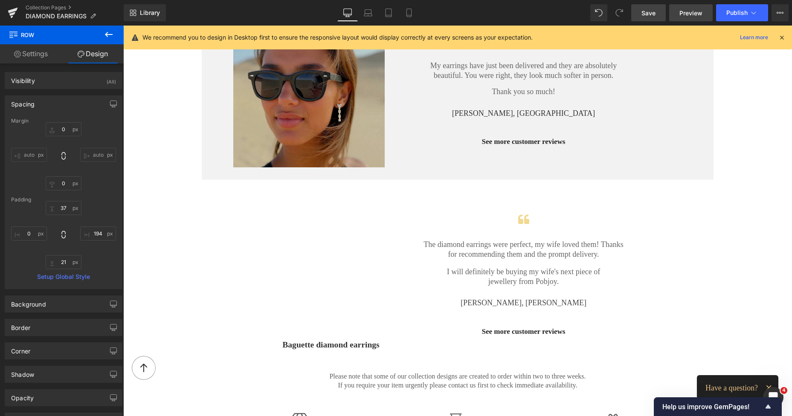
click at [695, 14] on span "Preview" at bounding box center [690, 13] width 23 height 9
click at [123, 26] on div at bounding box center [123, 26] width 0 height 0
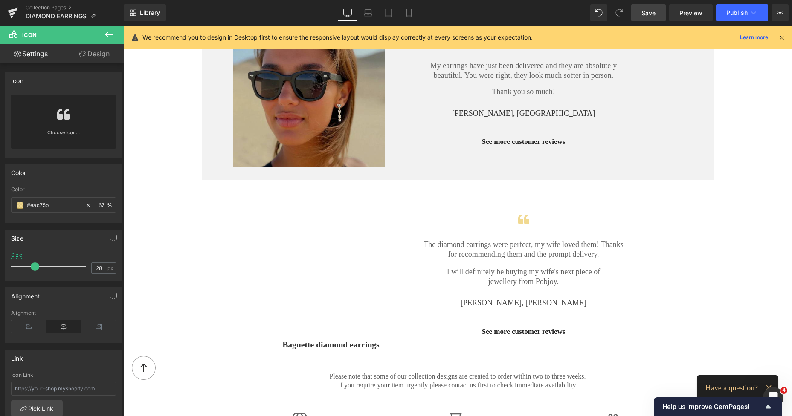
click at [101, 58] on link "Design" at bounding box center [95, 53] width 62 height 19
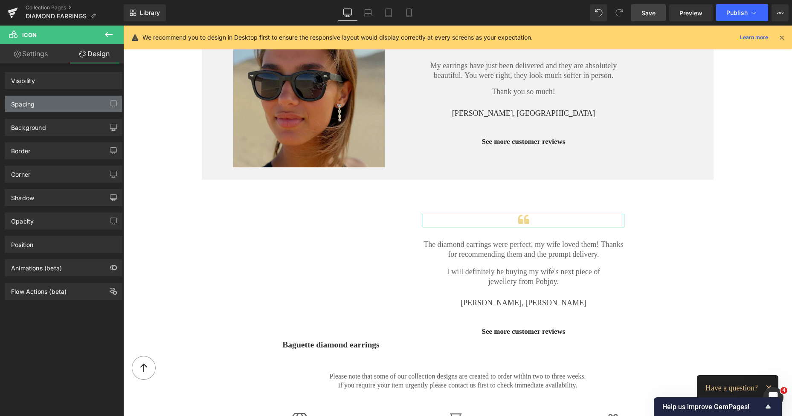
click at [49, 103] on div "Spacing" at bounding box center [63, 104] width 117 height 16
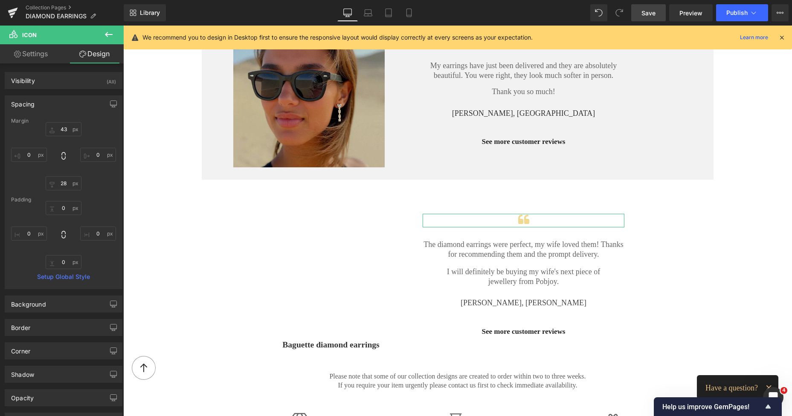
type input "43"
type input "0"
type input "28"
type input "0"
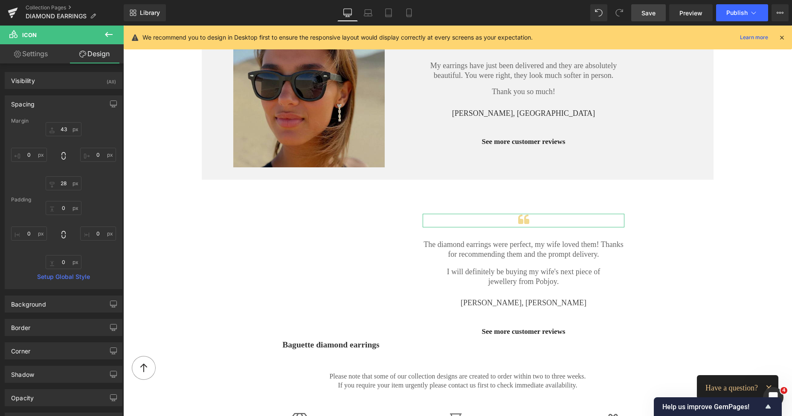
type input "0"
click at [63, 134] on input "43" at bounding box center [64, 129] width 36 height 14
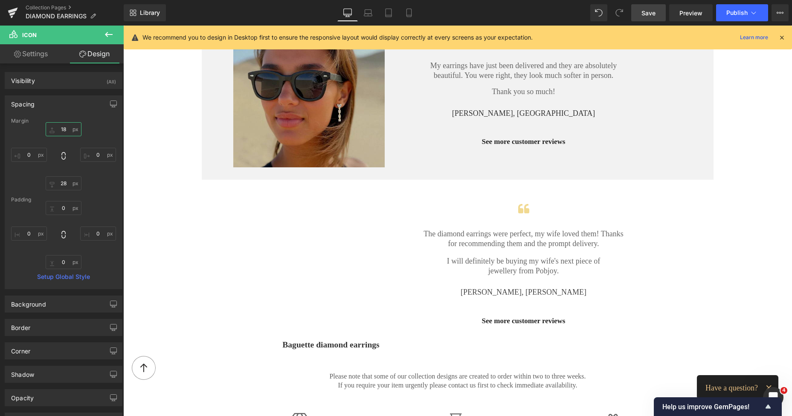
type input "18"
click at [642, 15] on span "Save" at bounding box center [648, 13] width 14 height 9
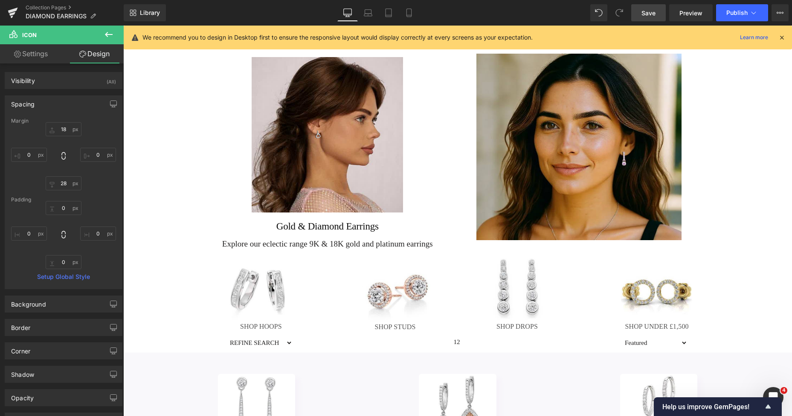
scroll to position [0, 0]
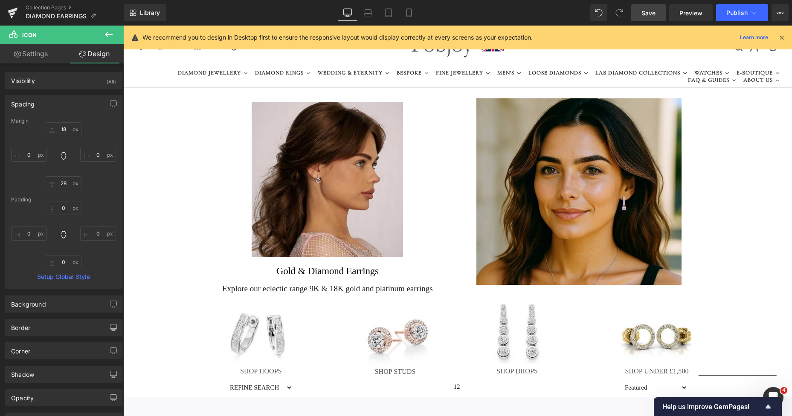
click at [642, 12] on span "Save" at bounding box center [648, 13] width 14 height 9
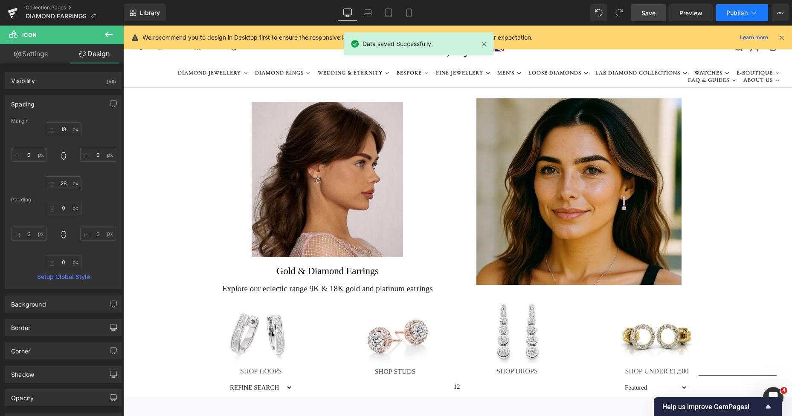
click at [728, 11] on span "Publish" at bounding box center [736, 12] width 21 height 7
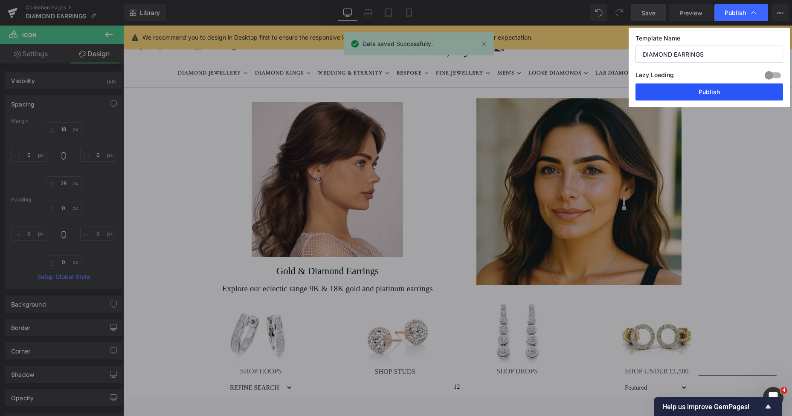
click at [711, 89] on button "Publish" at bounding box center [708, 92] width 147 height 17
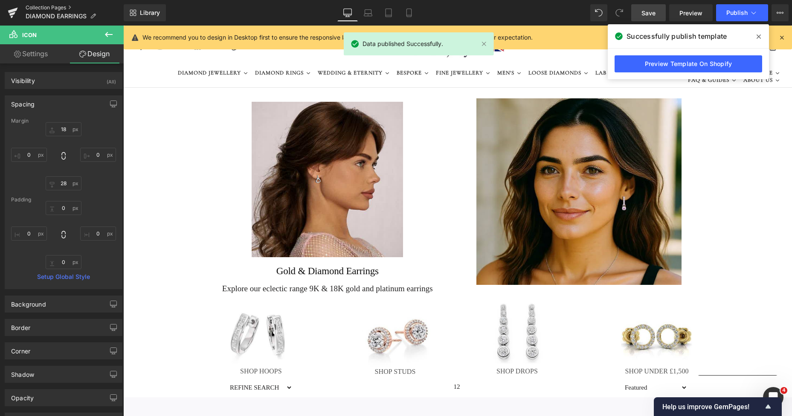
click at [63, 8] on link "Collection Pages" at bounding box center [75, 7] width 98 height 7
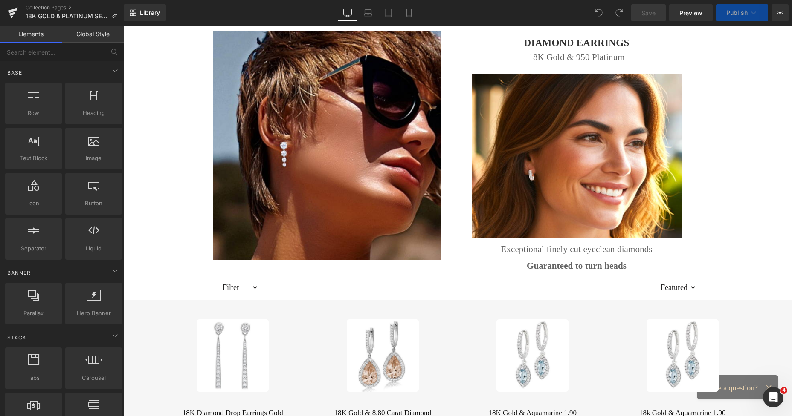
scroll to position [31, 0]
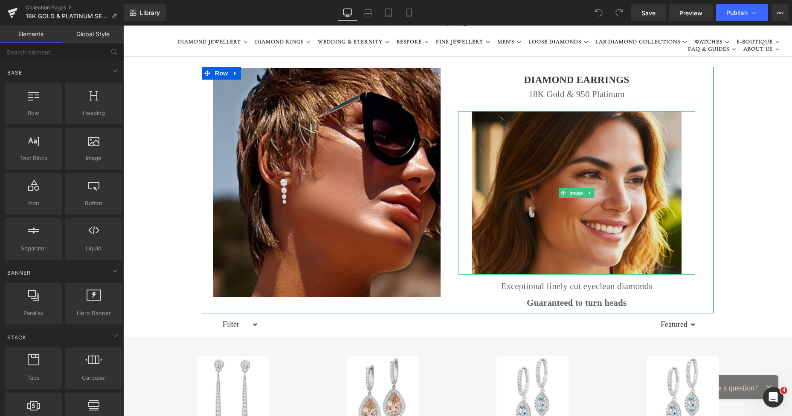
click at [555, 142] on img at bounding box center [576, 193] width 210 height 164
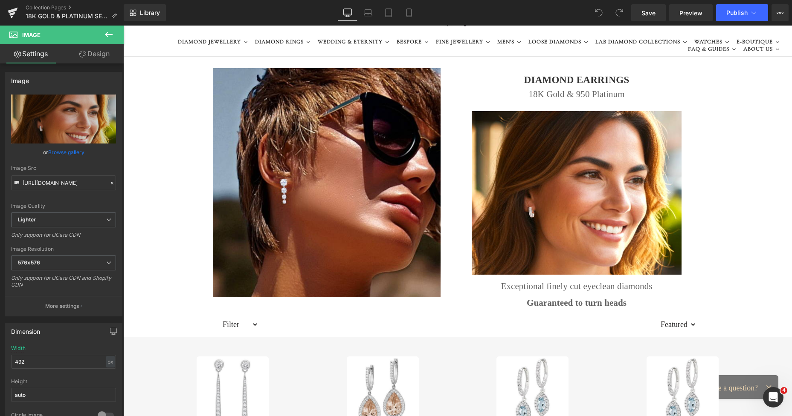
click at [111, 35] on icon at bounding box center [109, 34] width 10 height 10
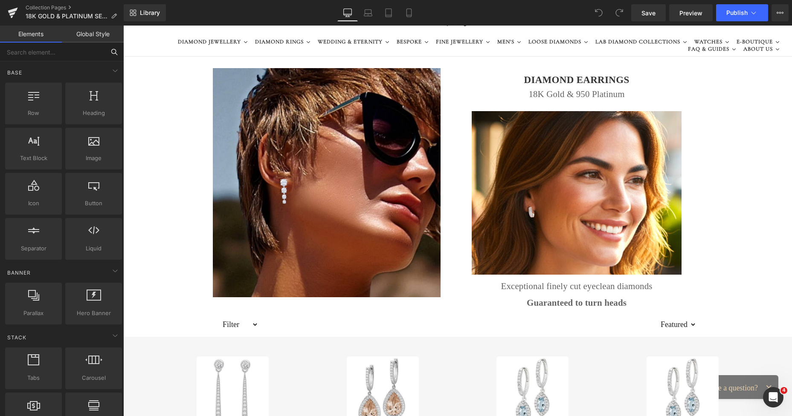
click at [73, 54] on input "text" at bounding box center [52, 52] width 105 height 19
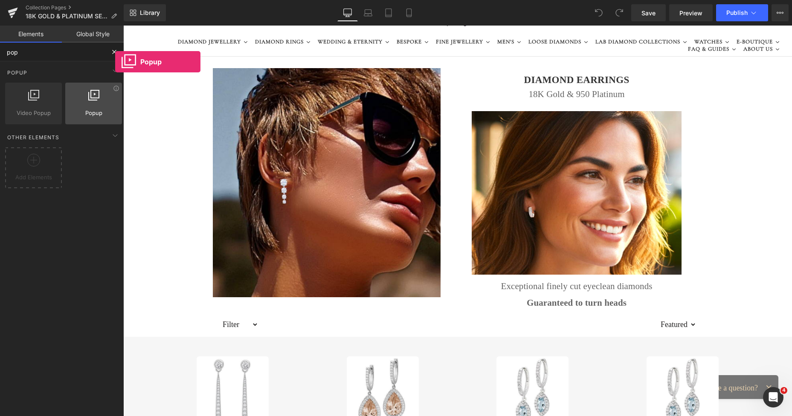
click at [115, 93] on div at bounding box center [94, 99] width 52 height 19
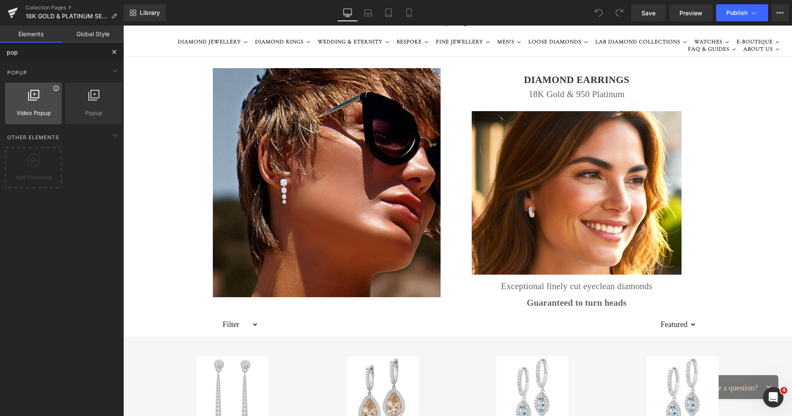
click at [53, 91] on icon at bounding box center [56, 88] width 6 height 6
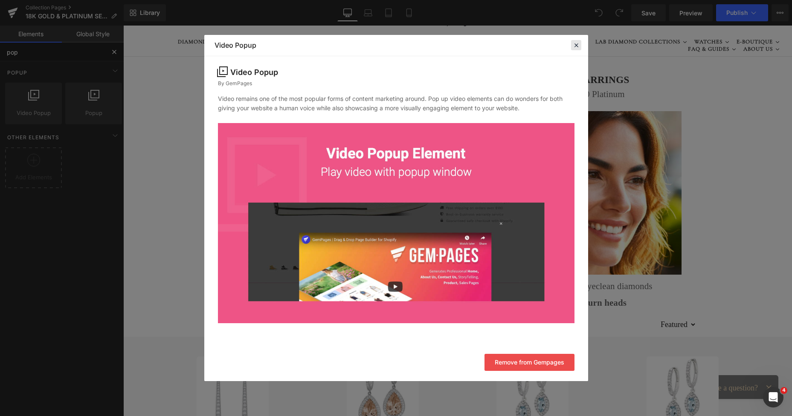
type input "pop"
click at [572, 43] on icon at bounding box center [576, 45] width 8 height 8
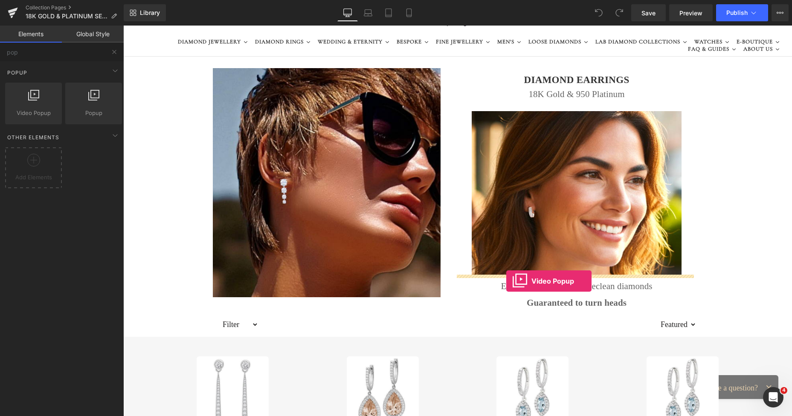
drag, startPoint x: 159, startPoint y: 132, endPoint x: 506, endPoint y: 281, distance: 378.2
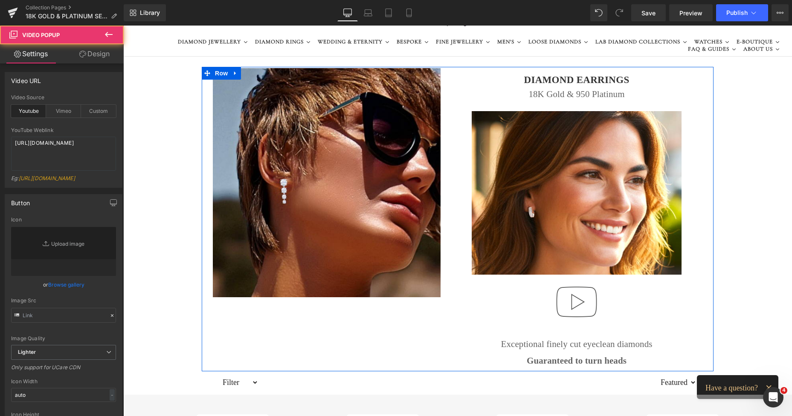
type input "//d1um8515vdn9kb.cloudfront.net/images/youtube-play-button.png"
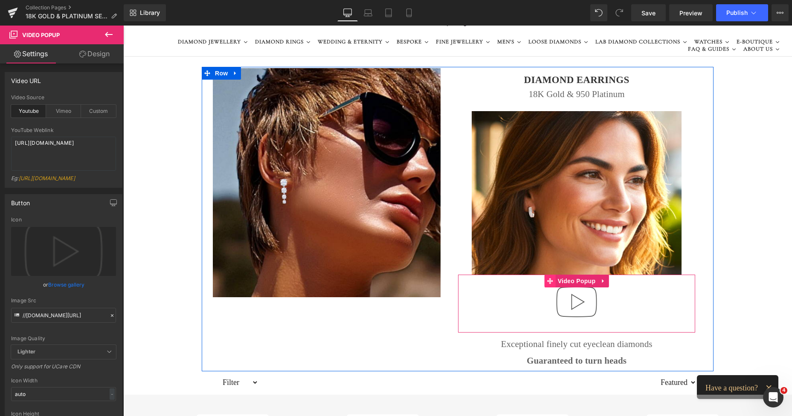
click at [547, 279] on icon at bounding box center [550, 281] width 6 height 6
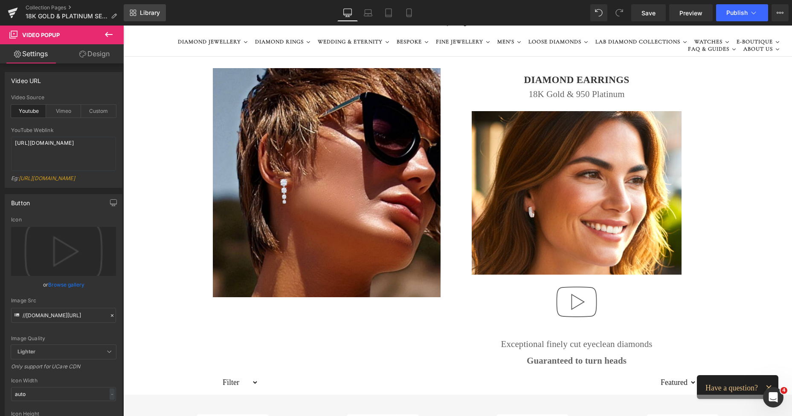
click at [152, 15] on span "Library" at bounding box center [150, 13] width 20 height 8
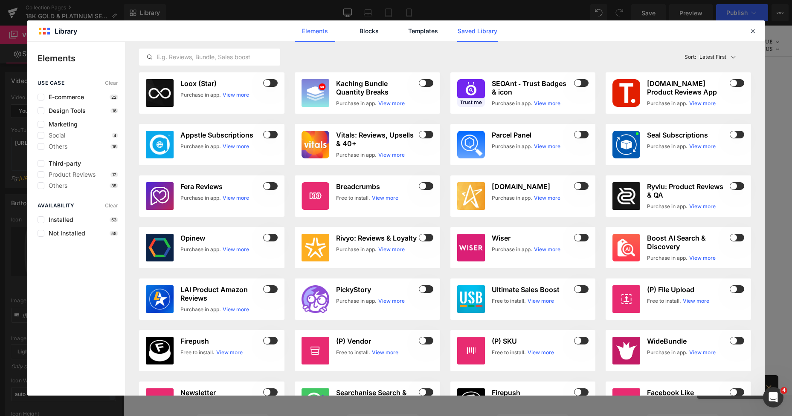
click at [474, 32] on link "Saved Library" at bounding box center [477, 30] width 40 height 21
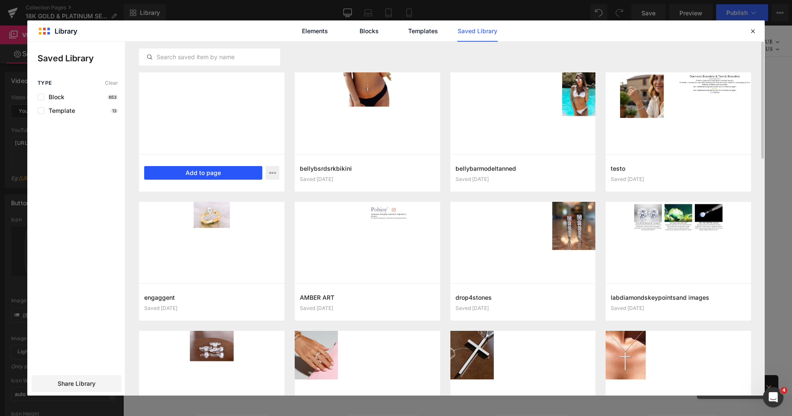
click at [211, 170] on button "Add to page" at bounding box center [203, 173] width 118 height 14
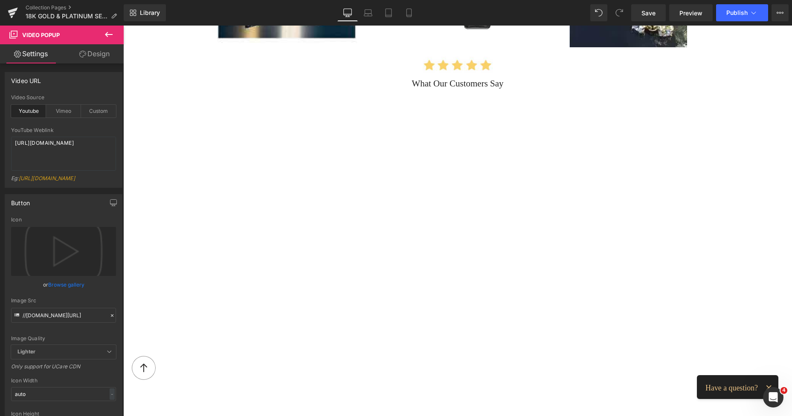
scroll to position [1101, 0]
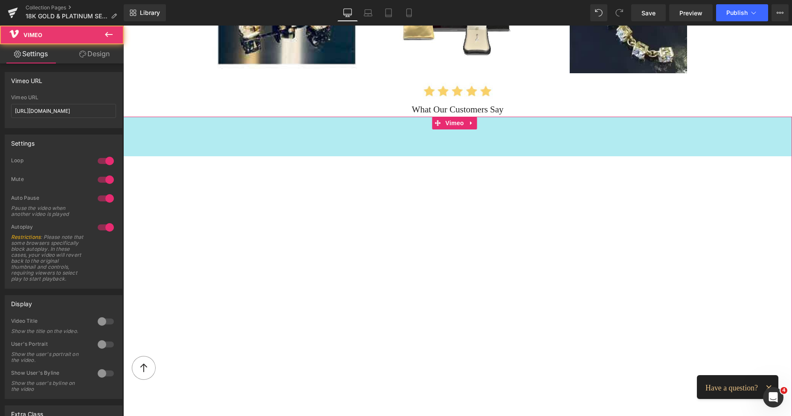
drag, startPoint x: 168, startPoint y: 117, endPoint x: 180, endPoint y: 157, distance: 41.4
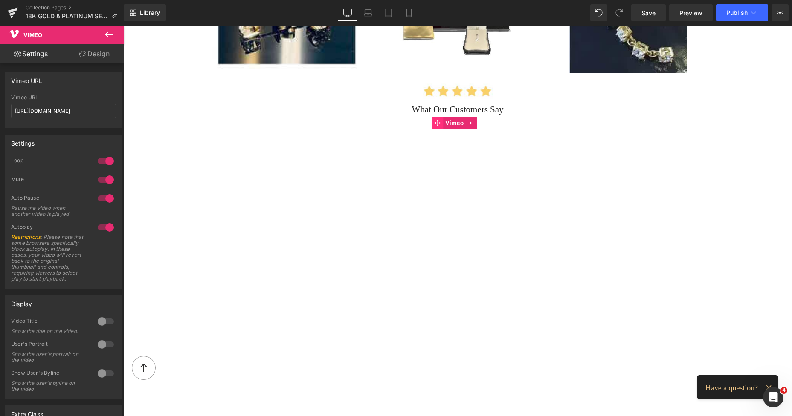
click at [434, 124] on icon at bounding box center [437, 123] width 6 height 6
drag, startPoint x: 15, startPoint y: 110, endPoint x: 116, endPoint y: 116, distance: 100.8
click at [116, 116] on div "https://vimeo.com/1112241905?fl=pl&fe=sh Vimeo URL https://vimeo.com/1112241905…" at bounding box center [63, 111] width 117 height 33
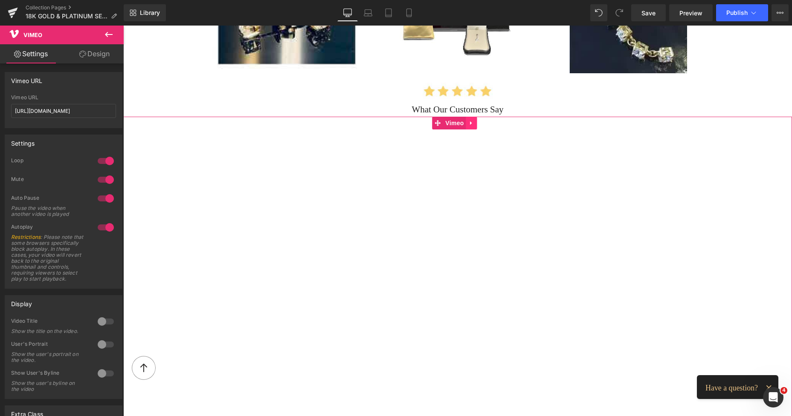
click at [473, 124] on icon at bounding box center [471, 123] width 6 height 6
click at [476, 123] on icon at bounding box center [477, 123] width 6 height 6
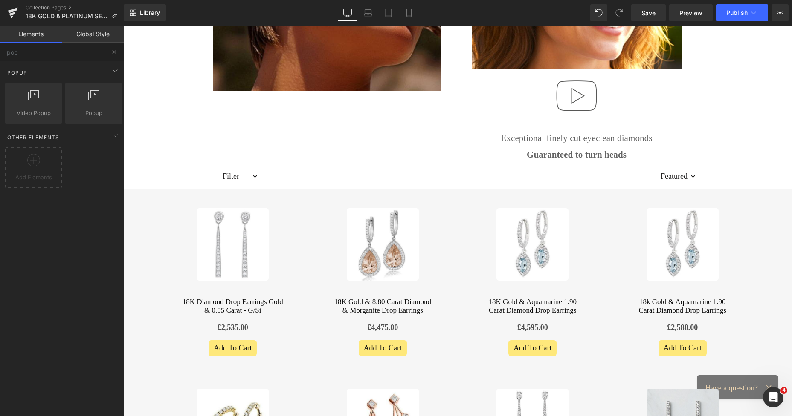
scroll to position [90, 0]
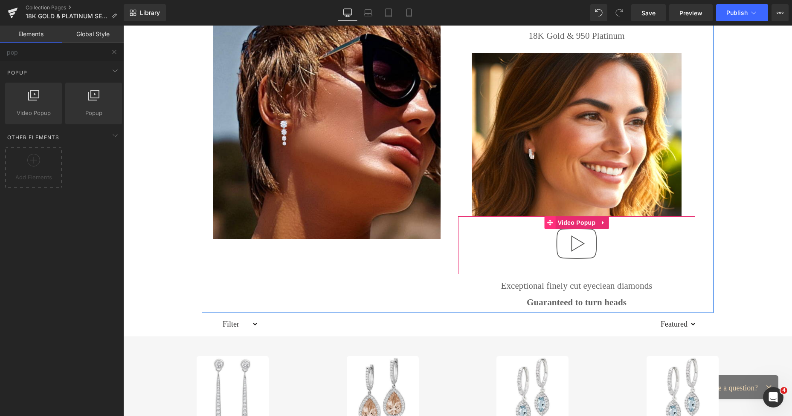
click at [548, 226] on span at bounding box center [549, 223] width 11 height 13
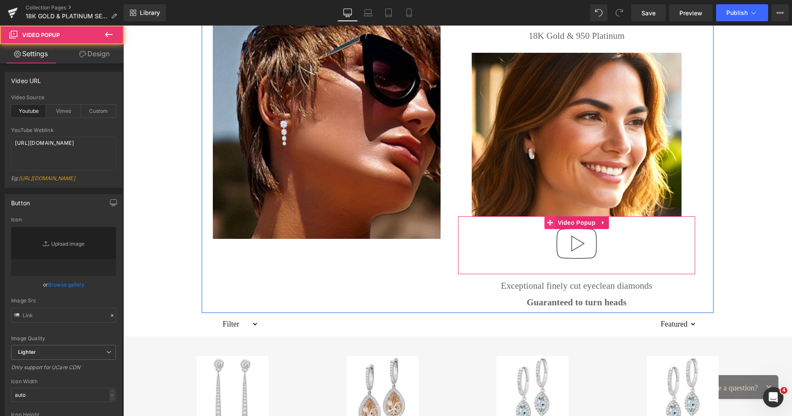
type input "//d1um8515vdn9kb.cloudfront.net/images/youtube-play-button.png"
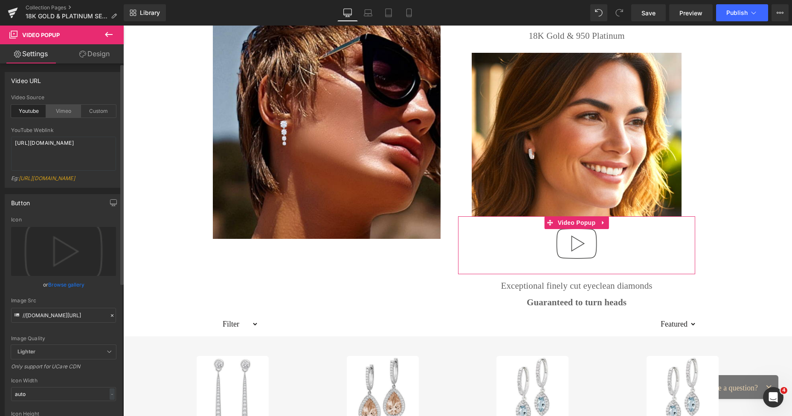
click at [62, 112] on div "Vimeo" at bounding box center [63, 111] width 35 height 13
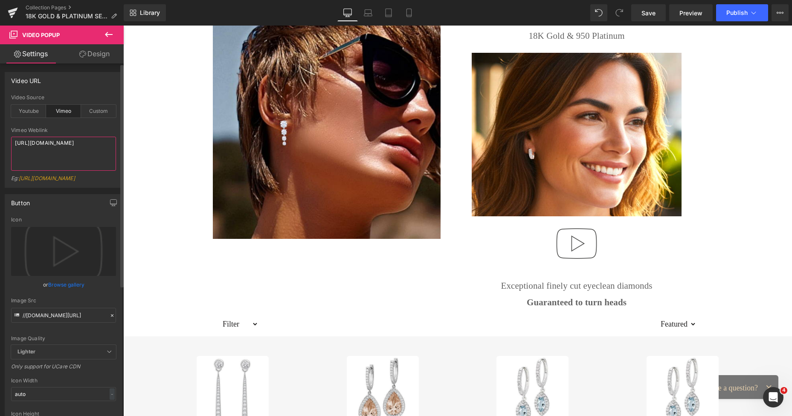
drag, startPoint x: 14, startPoint y: 142, endPoint x: 106, endPoint y: 150, distance: 92.4
click at [106, 150] on textarea "[URL][DOMAIN_NAME]" at bounding box center [63, 154] width 105 height 34
paste textarea "1112241905?fl=pl&fe=sh"
type textarea "https://vimeo.com/1112241905?fl=pl&fe=sh"
drag, startPoint x: 651, startPoint y: 13, endPoint x: 424, endPoint y: 225, distance: 311.5
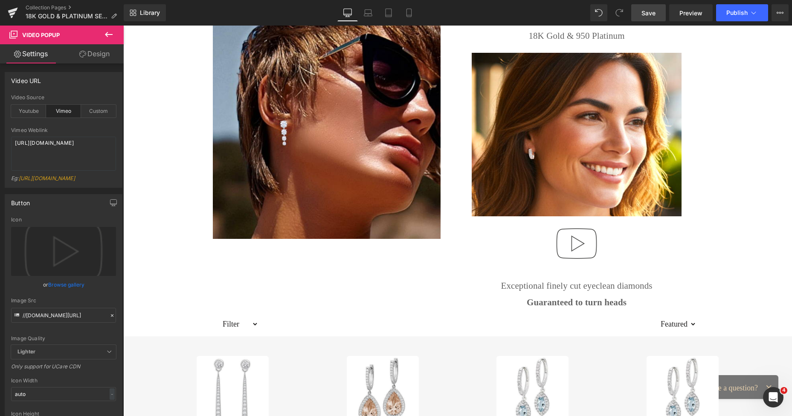
click at [651, 13] on span "Save" at bounding box center [648, 13] width 14 height 9
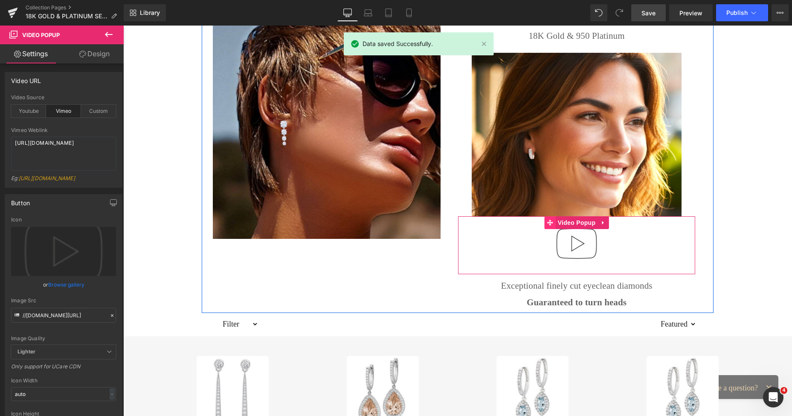
click at [549, 223] on icon at bounding box center [550, 223] width 6 height 6
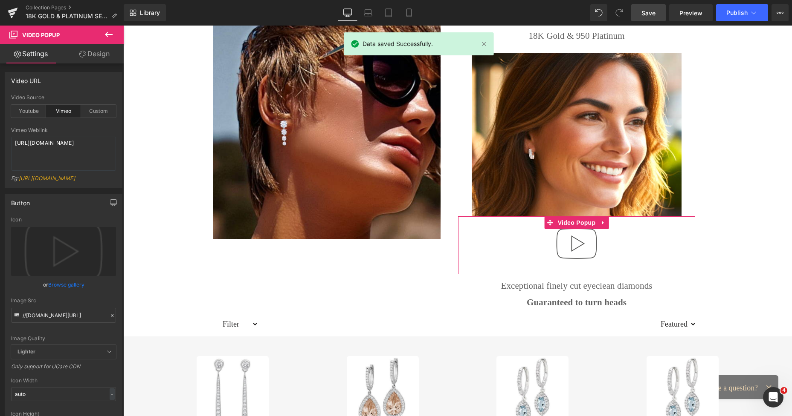
click at [97, 52] on link "Design" at bounding box center [95, 53] width 62 height 19
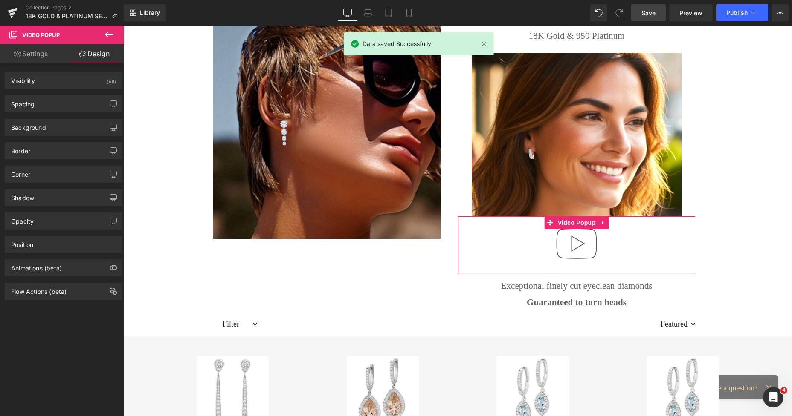
type input "0"
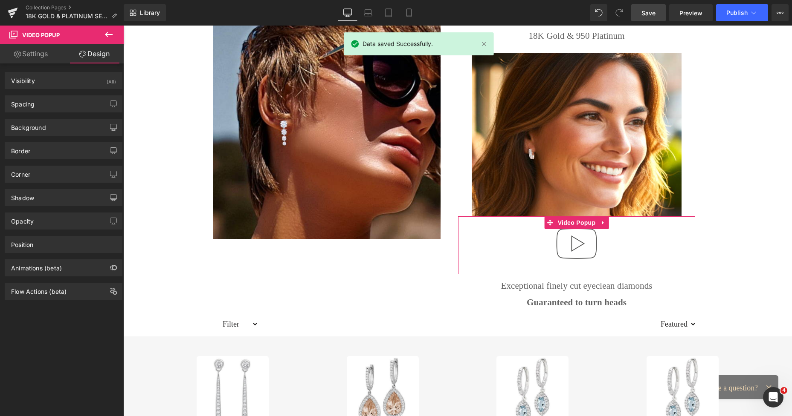
type input "0"
click at [43, 98] on div "Spacing" at bounding box center [63, 104] width 117 height 16
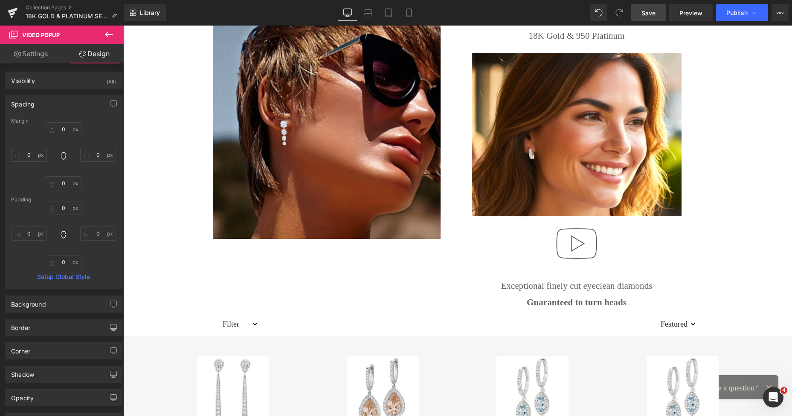
drag, startPoint x: 647, startPoint y: 13, endPoint x: 601, endPoint y: 119, distance: 115.1
click at [647, 13] on span "Save" at bounding box center [648, 13] width 14 height 9
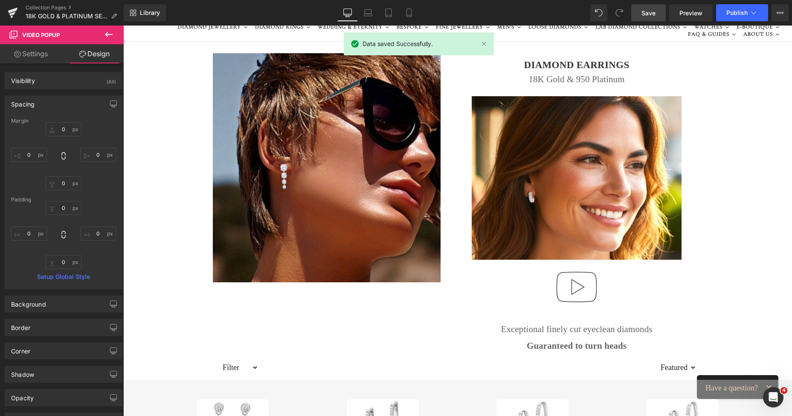
scroll to position [0, 0]
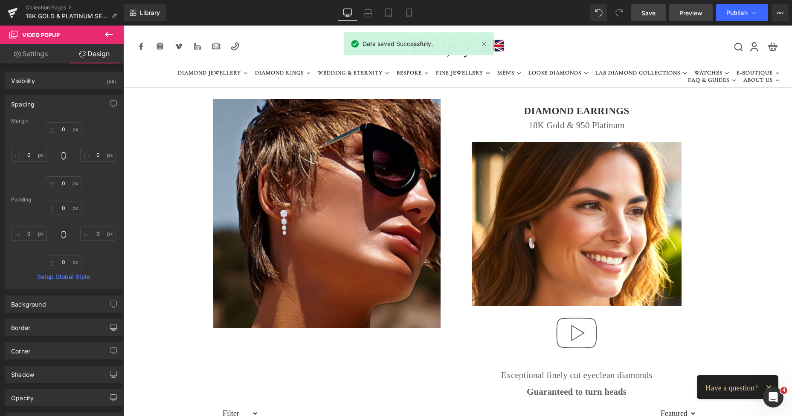
click at [685, 14] on span "Preview" at bounding box center [690, 13] width 23 height 9
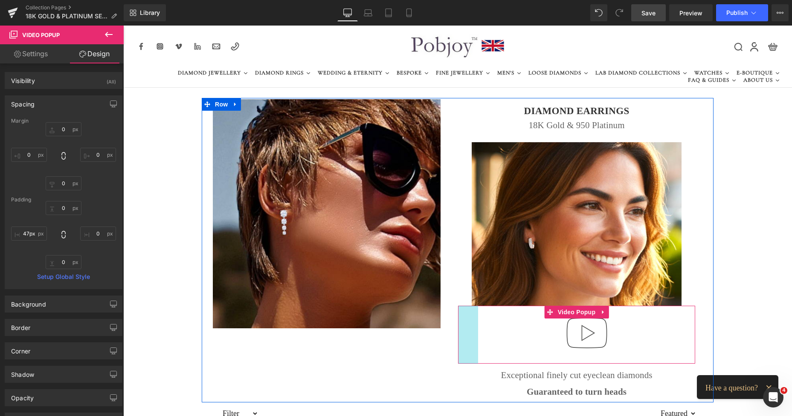
type input "77px"
drag, startPoint x: 456, startPoint y: 324, endPoint x: 488, endPoint y: 322, distance: 32.9
click at [488, 322] on div "Video Popup 77px" at bounding box center [576, 335] width 237 height 58
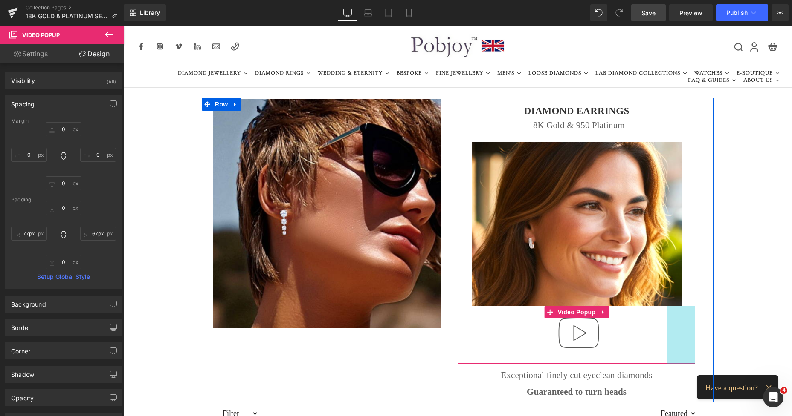
type input "69px"
drag, startPoint x: 690, startPoint y: 324, endPoint x: 660, endPoint y: 322, distance: 29.5
click at [660, 322] on div "Video Popup 77px 69px" at bounding box center [576, 335] width 237 height 58
type input "0px"
drag, startPoint x: 486, startPoint y: 336, endPoint x: 452, endPoint y: 330, distance: 34.6
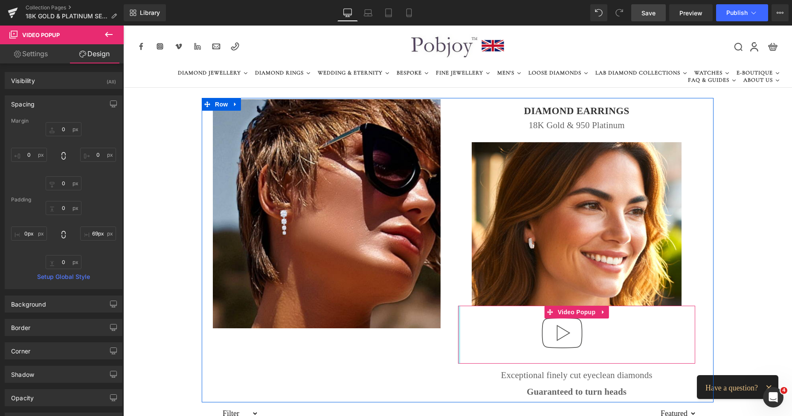
click at [452, 330] on div "DIAMOND EARRINGS Heading 18K Gold & 950 Platinum Text Block Image Video Popup 6…" at bounding box center [576, 250] width 250 height 303
type input "5px"
drag, startPoint x: 663, startPoint y: 332, endPoint x: 690, endPoint y: 332, distance: 27.3
click at [693, 332] on div at bounding box center [694, 335] width 2 height 58
type input "0px"
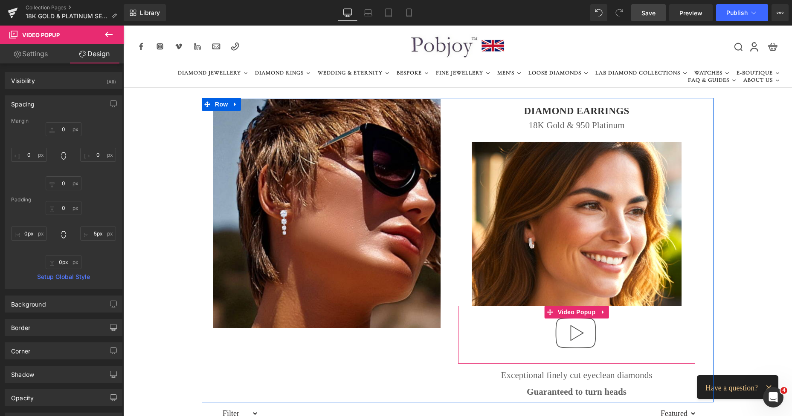
drag, startPoint x: 570, startPoint y: 364, endPoint x: 567, endPoint y: 357, distance: 7.8
click at [567, 357] on div "Video Popup" at bounding box center [576, 335] width 237 height 58
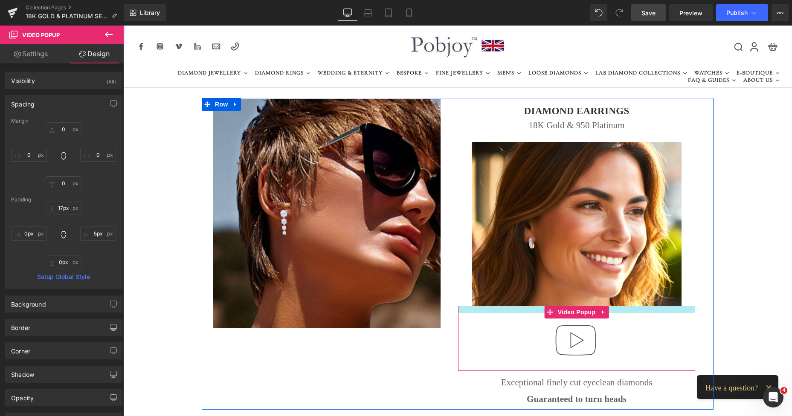
type input "14px"
drag, startPoint x: 521, startPoint y: 306, endPoint x: 522, endPoint y: 312, distance: 6.0
click at [522, 312] on div at bounding box center [576, 309] width 237 height 6
drag, startPoint x: 524, startPoint y: 369, endPoint x: 523, endPoint y: 363, distance: 6.5
click at [523, 363] on div "Video Popup" at bounding box center [576, 338] width 237 height 64
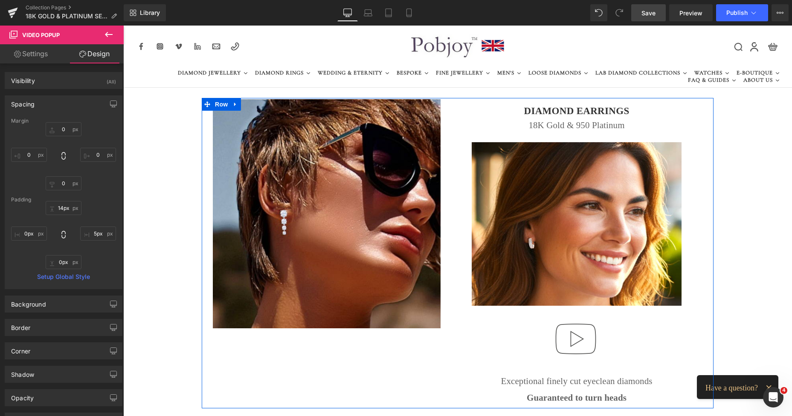
click at [387, 350] on div "Image DIAMOND EARRINGS Heading 18K Gold & 950 Platinum Text Block Image Video P…" at bounding box center [457, 253] width 511 height 311
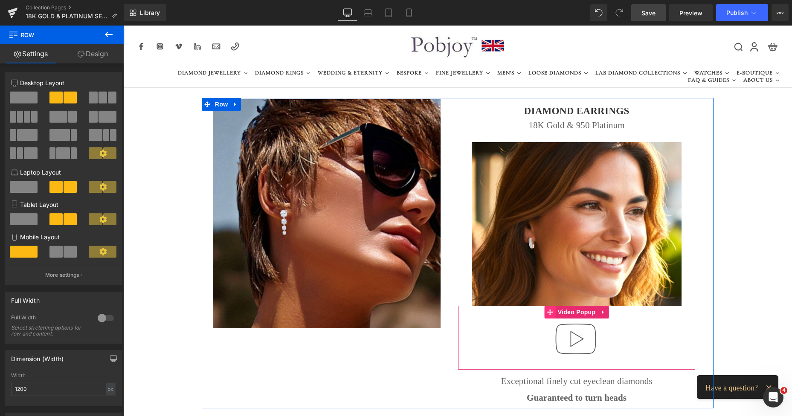
click at [548, 310] on icon at bounding box center [550, 312] width 6 height 6
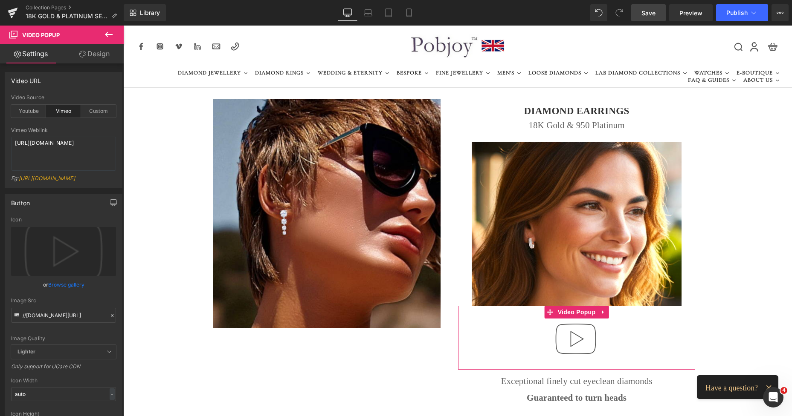
click at [33, 52] on link "Settings" at bounding box center [31, 53] width 62 height 19
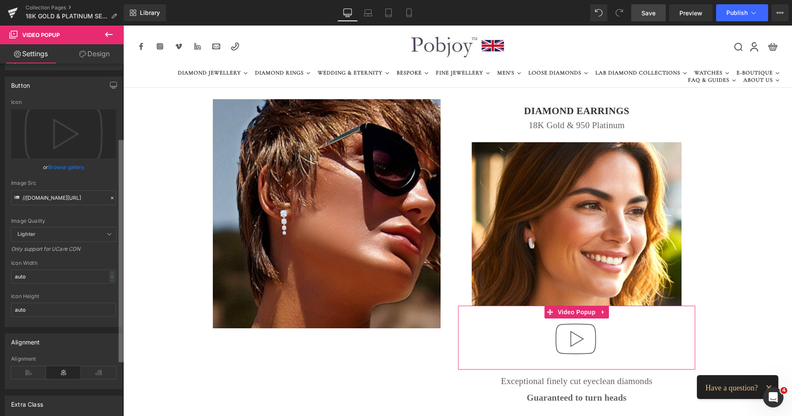
scroll to position [162, 0]
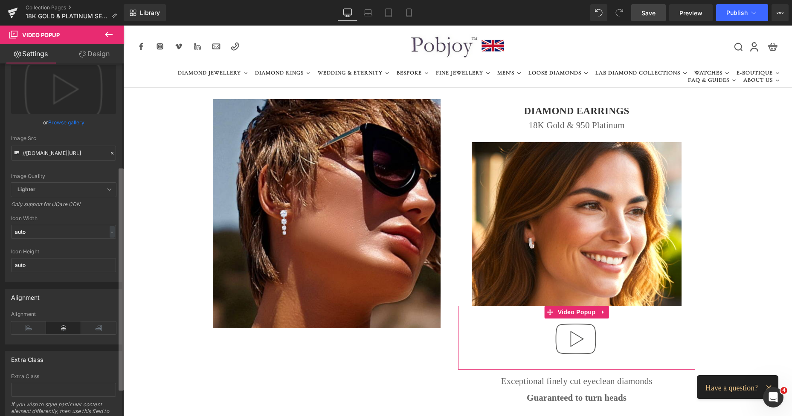
click at [106, 207] on div "Video URL vimeo Video Source Youtube Vimeo Custom YouTube Weblink https://www.y…" at bounding box center [62, 242] width 124 height 357
drag, startPoint x: 35, startPoint y: 234, endPoint x: 5, endPoint y: 235, distance: 29.8
click at [5, 235] on div "//d1um8515vdn9kb.cloudfront.net/images/youtube-play-button.png Icon Replace Ima…" at bounding box center [63, 169] width 117 height 228
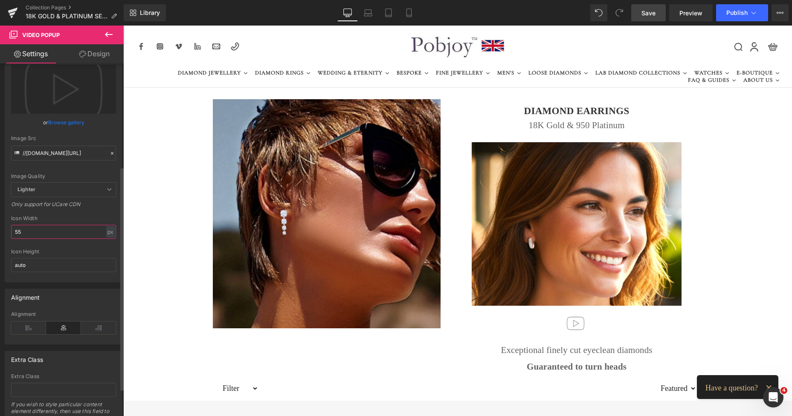
type input "5"
type input "6"
type input "77"
click at [35, 265] on input "auto" at bounding box center [63, 265] width 105 height 14
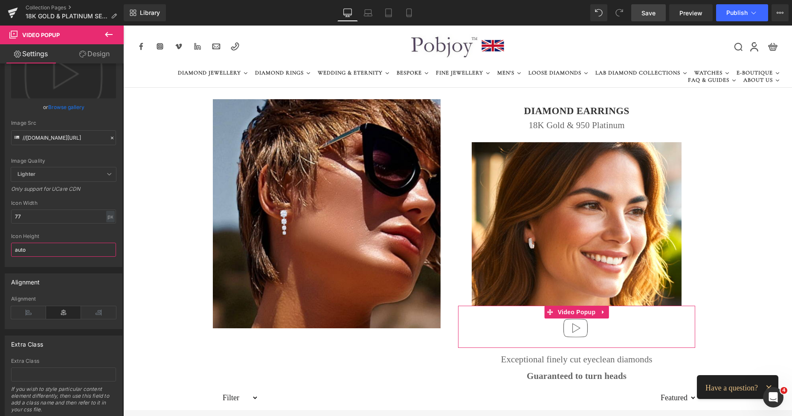
scroll to position [187, 0]
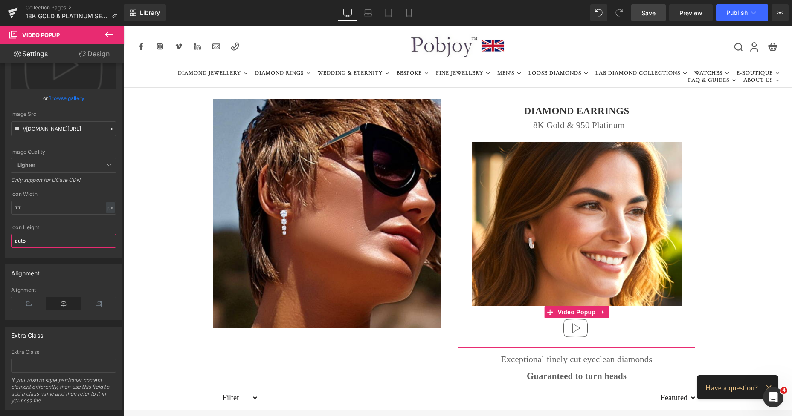
click at [108, 236] on div "Video URL vimeo Video Source Youtube Vimeo Custom YouTube Weblink https://www.y…" at bounding box center [62, 242] width 124 height 357
click at [92, 58] on link "Design" at bounding box center [95, 53] width 62 height 19
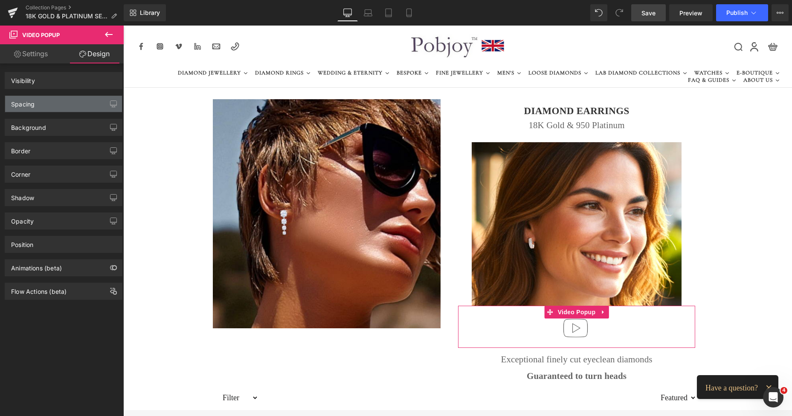
click at [48, 107] on div "Spacing" at bounding box center [63, 104] width 117 height 16
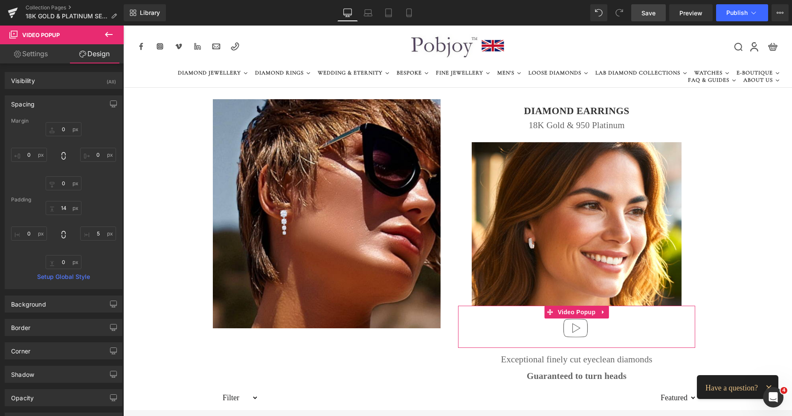
type input "0"
type input "14"
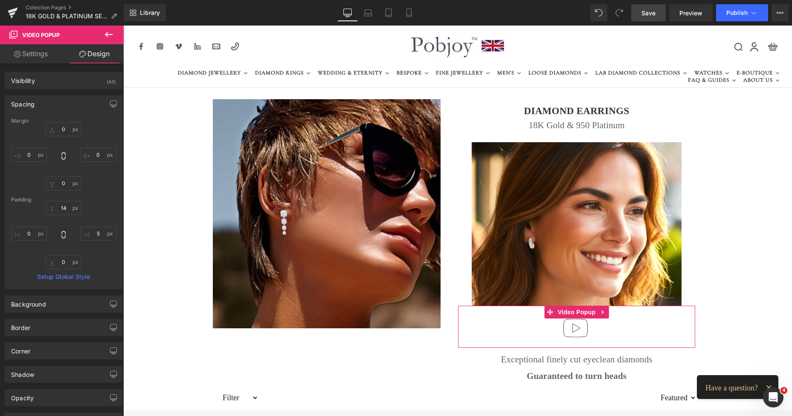
type input "5"
type input "0"
click at [58, 210] on input "14" at bounding box center [64, 208] width 36 height 14
type input "0"
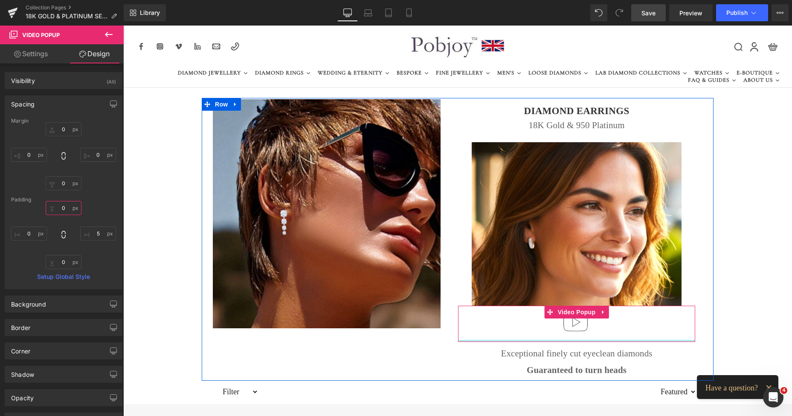
type input "0px"
click at [557, 338] on div "Video Popup" at bounding box center [576, 324] width 237 height 36
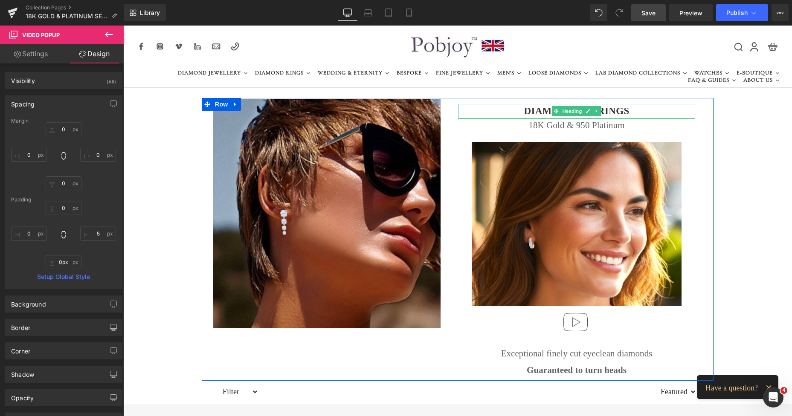
click at [522, 114] on h1 "DIAMOND EARRINGS" at bounding box center [576, 111] width 237 height 15
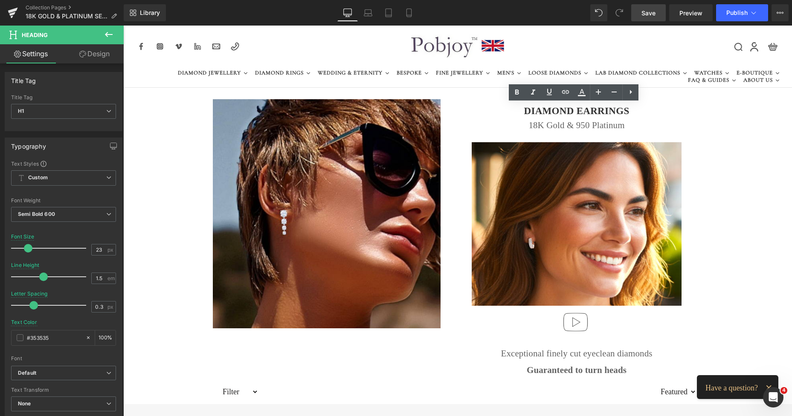
click at [96, 55] on link "Design" at bounding box center [95, 53] width 62 height 19
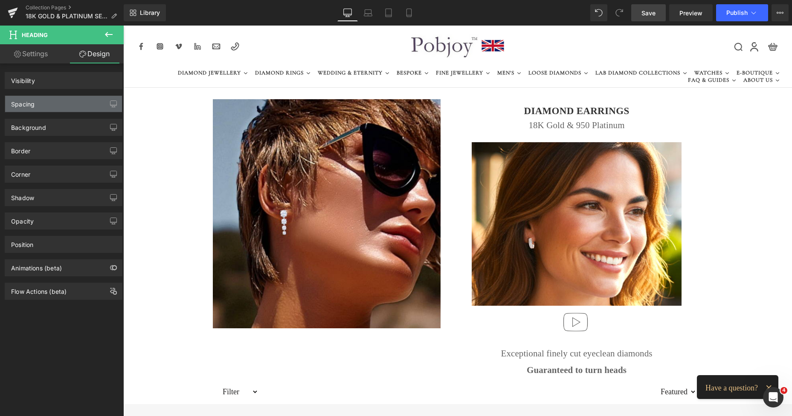
click at [59, 104] on div "Spacing" at bounding box center [63, 104] width 117 height 16
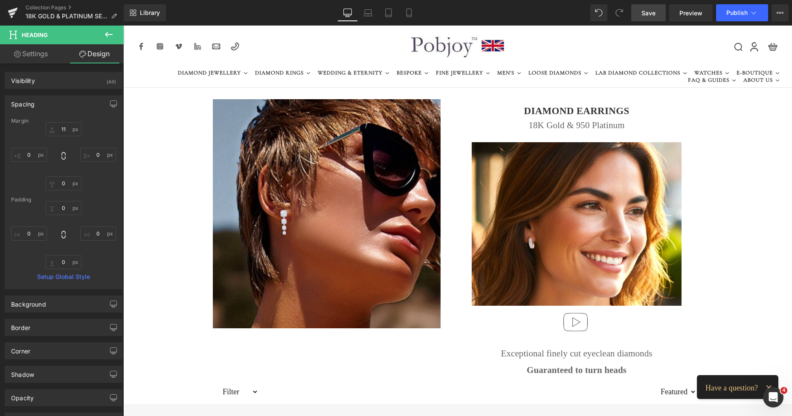
type input "11"
type input "0"
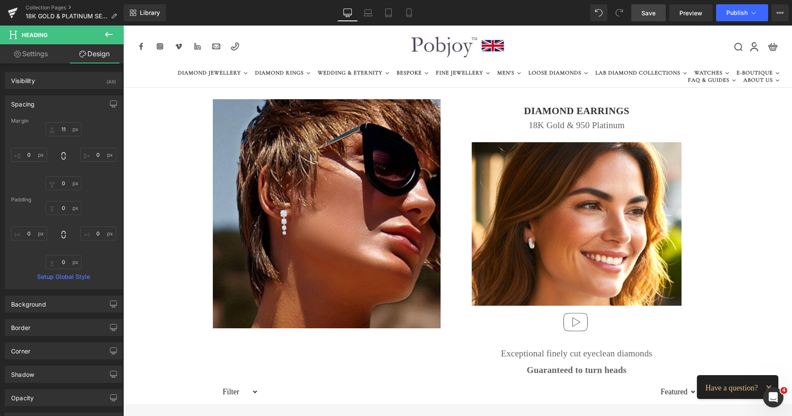
type input "0"
click at [58, 125] on input "11" at bounding box center [64, 129] width 36 height 14
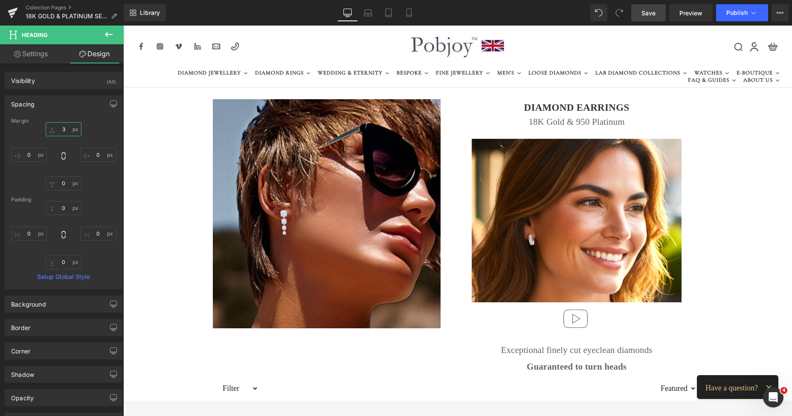
type input "3"
drag, startPoint x: 645, startPoint y: 6, endPoint x: 580, endPoint y: 31, distance: 69.9
click at [645, 6] on link "Save" at bounding box center [648, 12] width 35 height 17
click at [686, 14] on span "Preview" at bounding box center [690, 13] width 23 height 9
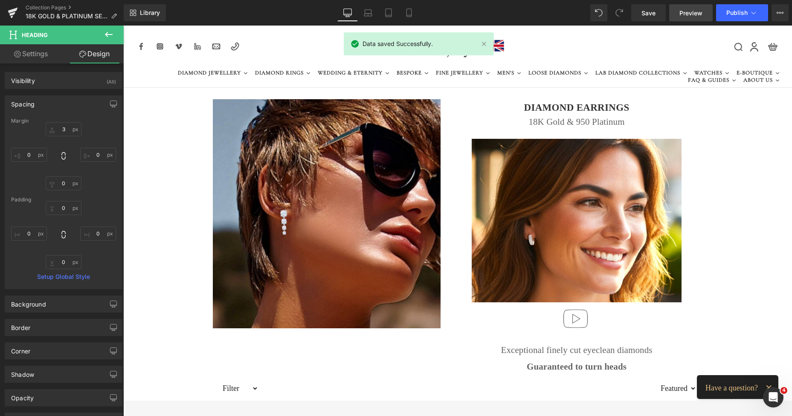
click at [686, 14] on span "Preview" at bounding box center [690, 13] width 23 height 9
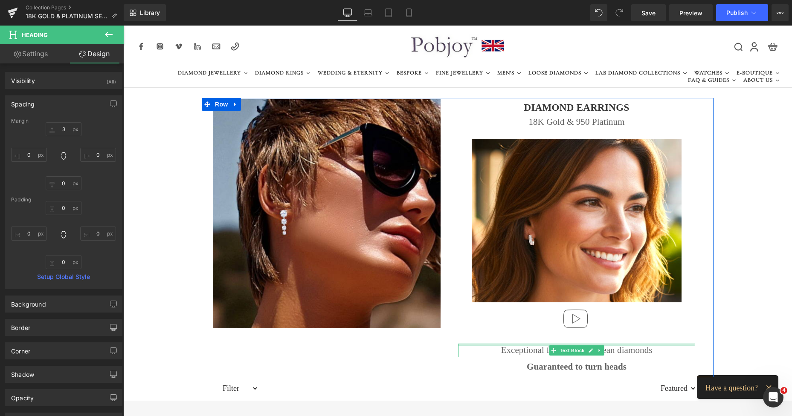
click at [529, 346] on div at bounding box center [576, 345] width 237 height 2
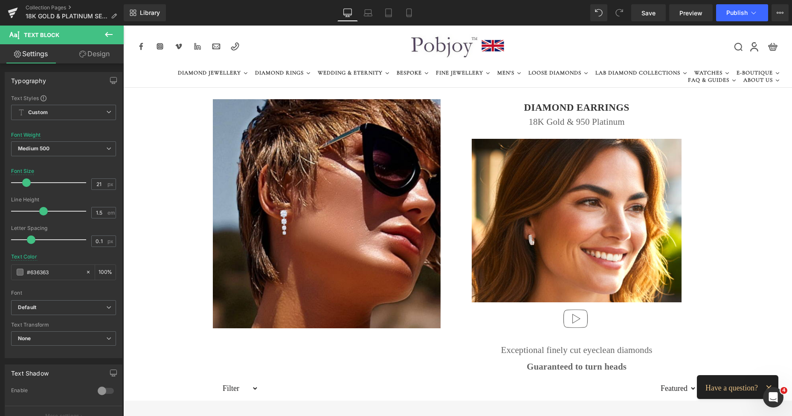
click at [105, 55] on link "Design" at bounding box center [95, 53] width 62 height 19
click at [0, 0] on div "Spacing" at bounding box center [0, 0] width 0 height 0
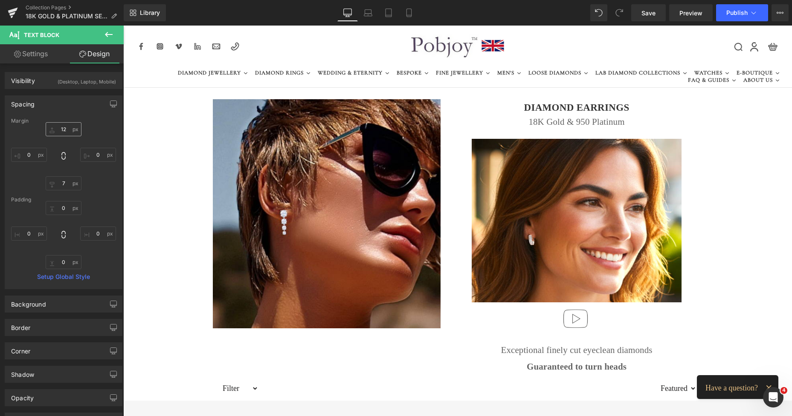
type input "12"
type input "0"
type input "7"
type input "0"
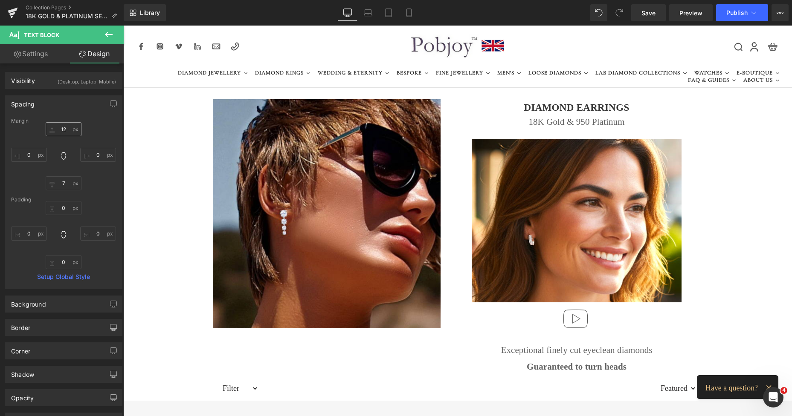
type input "0"
click at [56, 130] on input "12" at bounding box center [64, 129] width 36 height 14
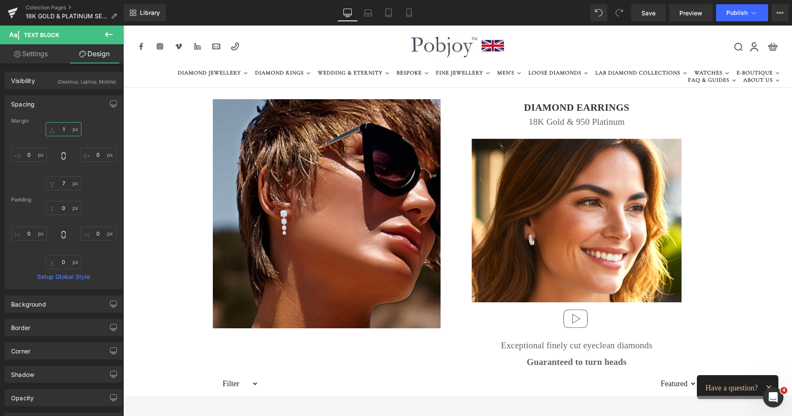
type input "1"
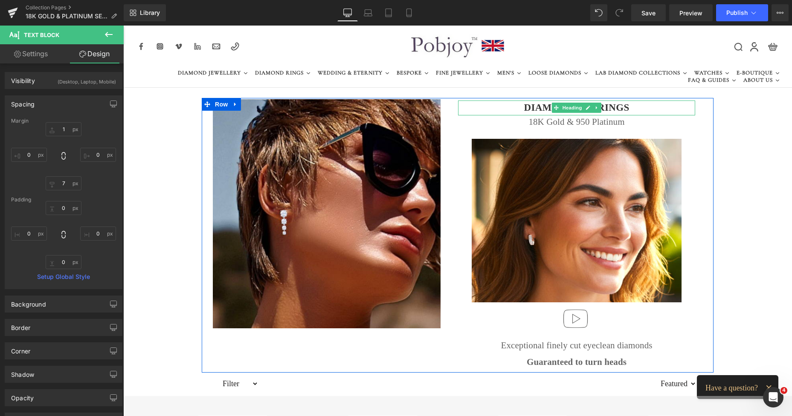
click at [522, 104] on h1 "DIAMOND EARRINGS" at bounding box center [576, 108] width 237 height 15
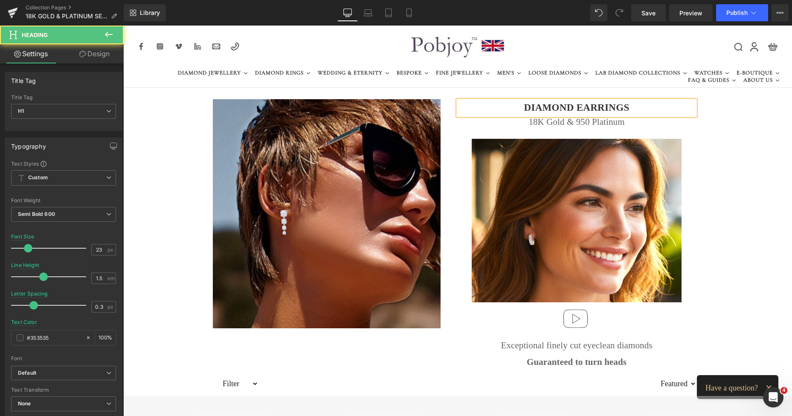
click at [102, 54] on link "Design" at bounding box center [95, 53] width 62 height 19
click at [0, 0] on div "Spacing" at bounding box center [0, 0] width 0 height 0
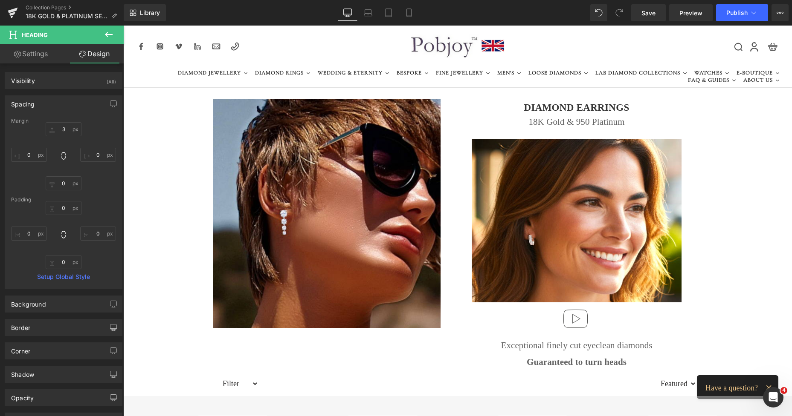
type input "3"
type input "0"
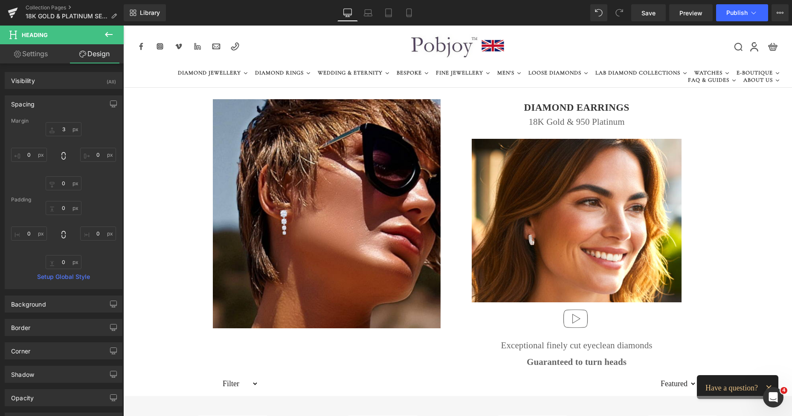
type input "0"
click at [57, 128] on input "3" at bounding box center [64, 129] width 36 height 14
type input "0"
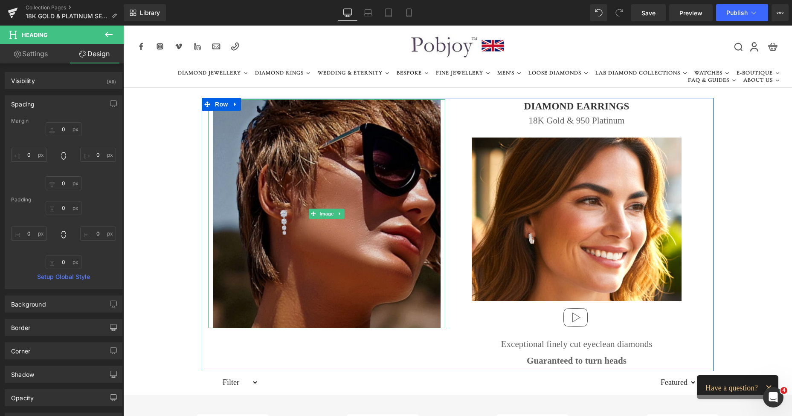
click at [226, 136] on img at bounding box center [327, 213] width 228 height 229
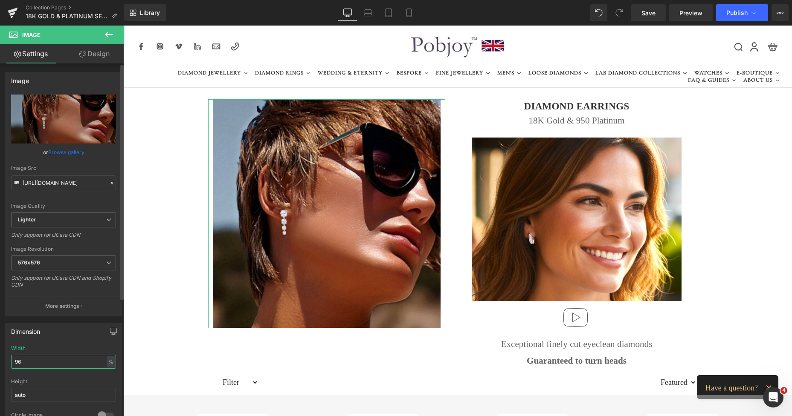
drag, startPoint x: 32, startPoint y: 357, endPoint x: 0, endPoint y: 358, distance: 31.6
click at [0, 358] on div "Dimension 96% Width 96 % % px auto Height auto 0 Circle Image" at bounding box center [63, 374] width 127 height 115
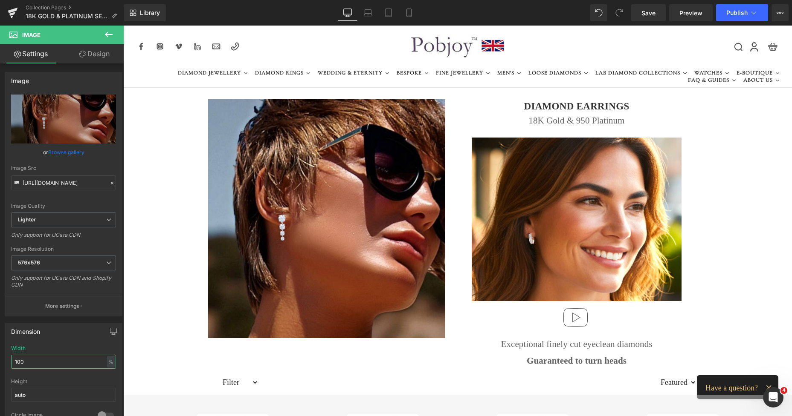
type input "100"
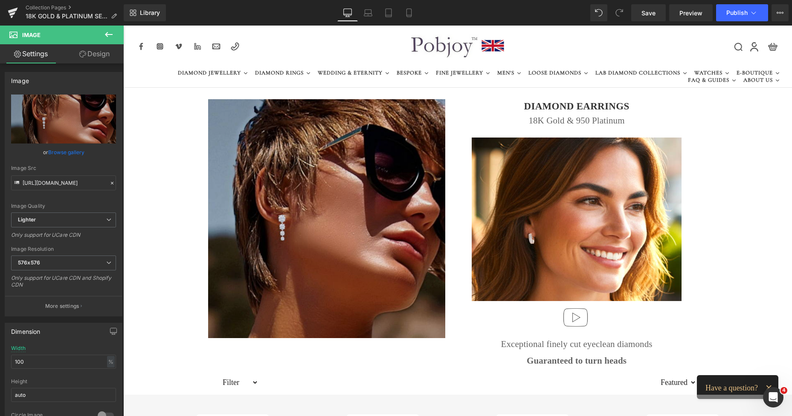
click at [258, 112] on img at bounding box center [326, 218] width 237 height 239
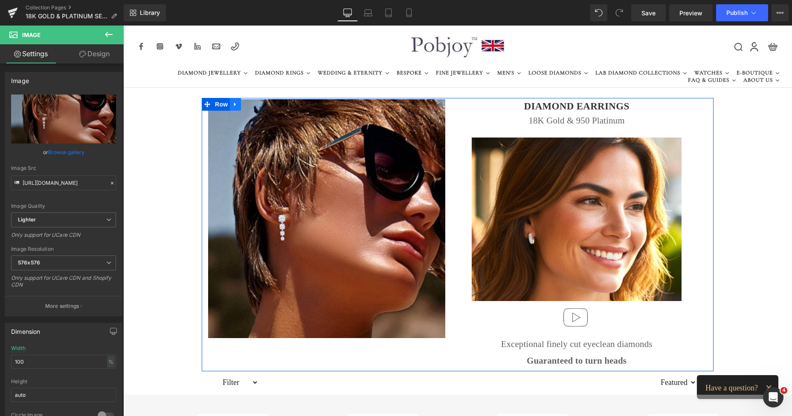
click at [235, 110] on link at bounding box center [235, 104] width 11 height 13
click at [209, 102] on span at bounding box center [207, 104] width 11 height 13
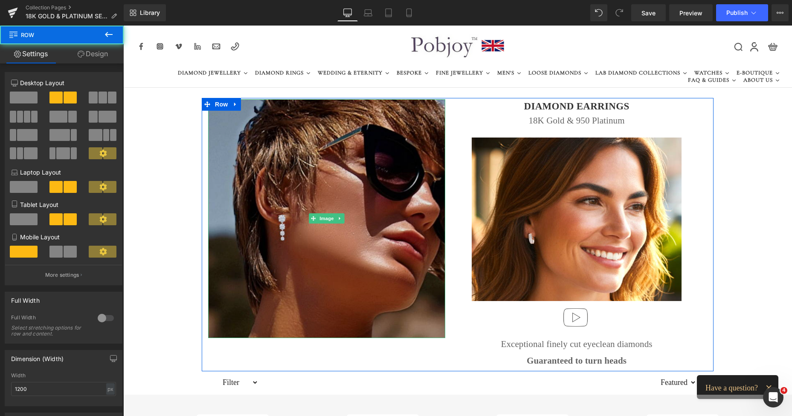
click at [260, 120] on img at bounding box center [326, 218] width 237 height 239
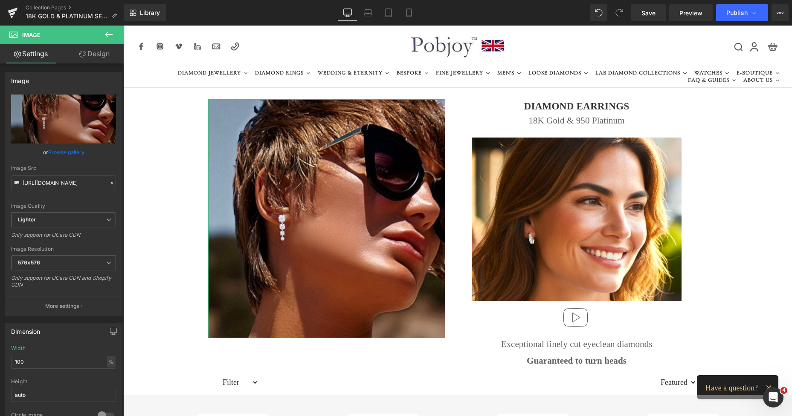
click at [105, 49] on link "Design" at bounding box center [95, 53] width 62 height 19
click at [0, 0] on div "Spacing" at bounding box center [0, 0] width 0 height 0
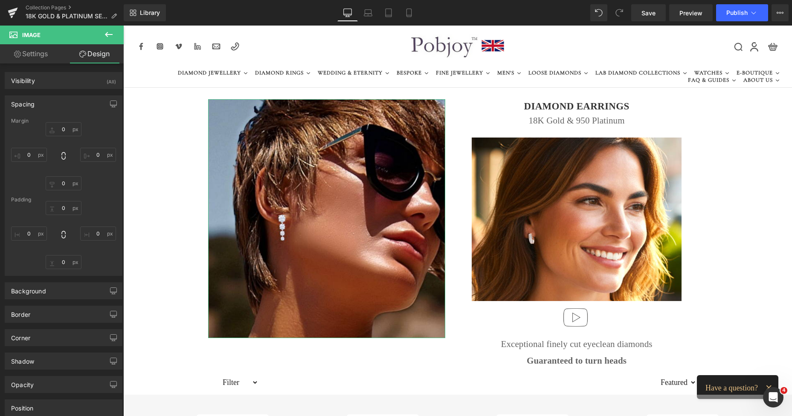
type input "0"
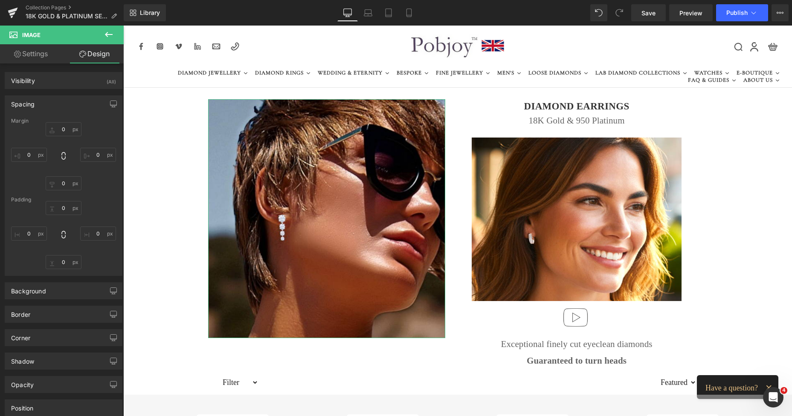
type input "0"
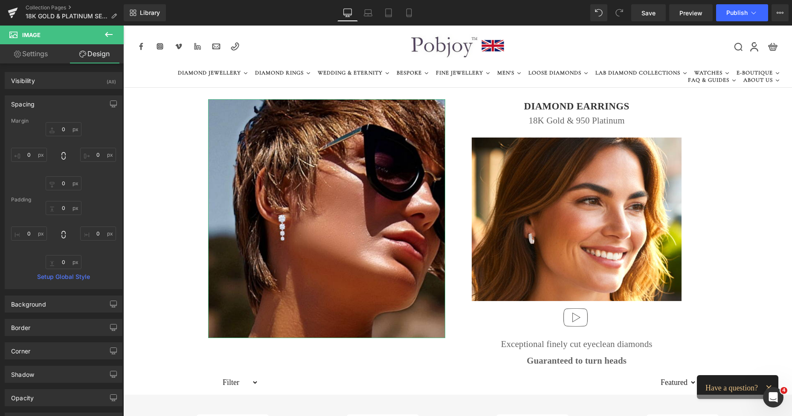
click at [58, 124] on div "Margin" at bounding box center [63, 121] width 105 height 6
click at [61, 129] on input "0" at bounding box center [64, 129] width 36 height 14
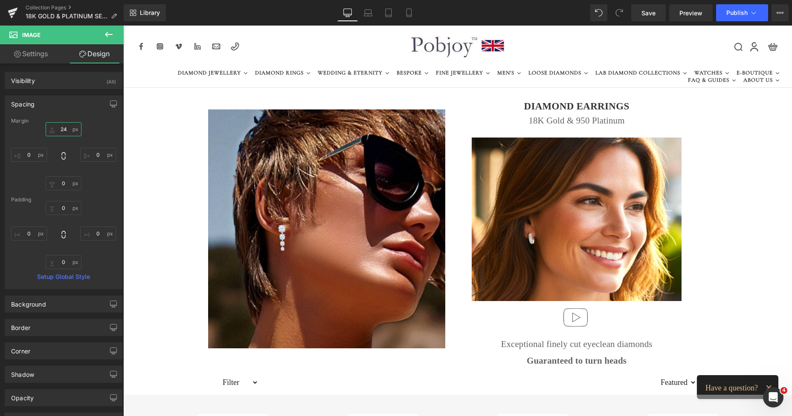
type input "24"
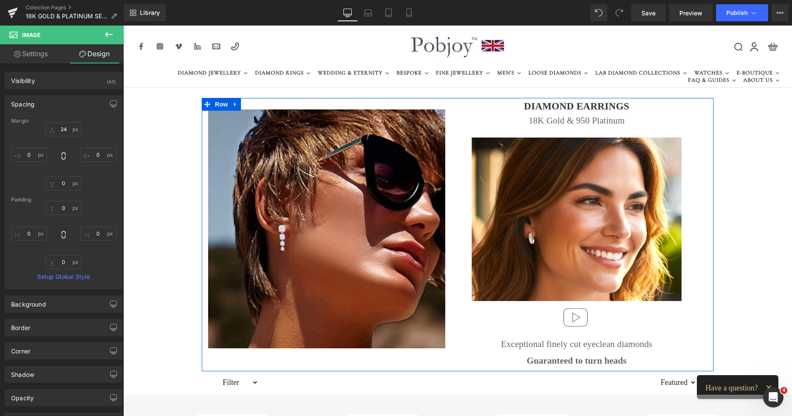
click at [497, 362] on p "Guaranteed to turn heads" at bounding box center [576, 362] width 237 height 14
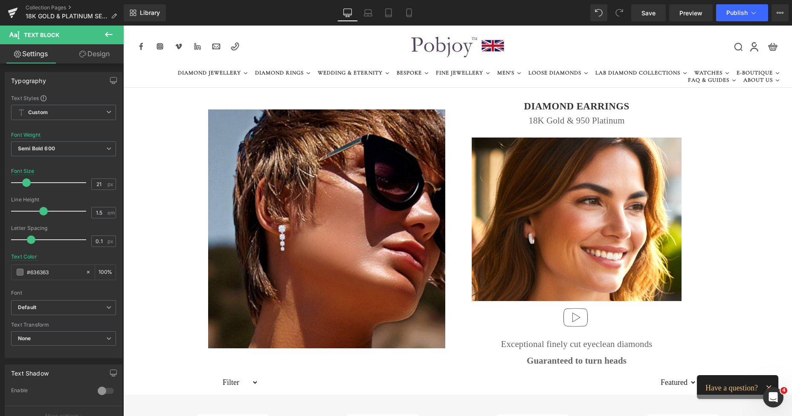
click at [99, 58] on link "Design" at bounding box center [95, 53] width 62 height 19
click at [0, 0] on div "Spacing" at bounding box center [0, 0] width 0 height 0
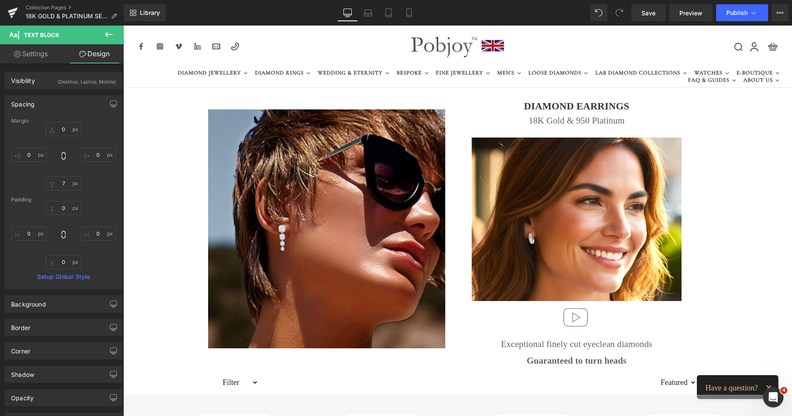
type input "0"
type input "7"
type input "0"
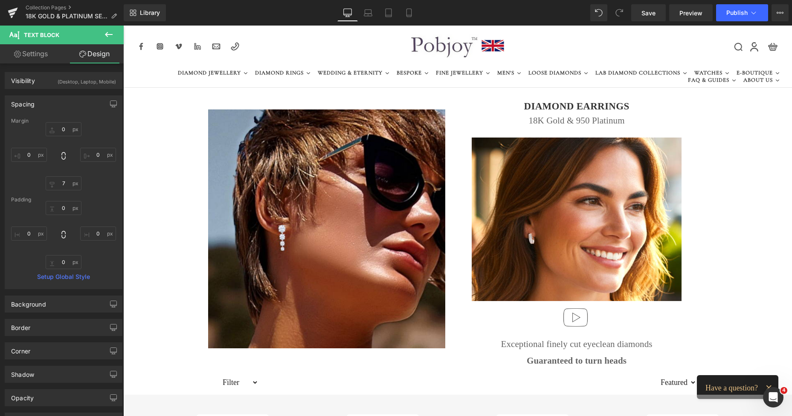
type input "0"
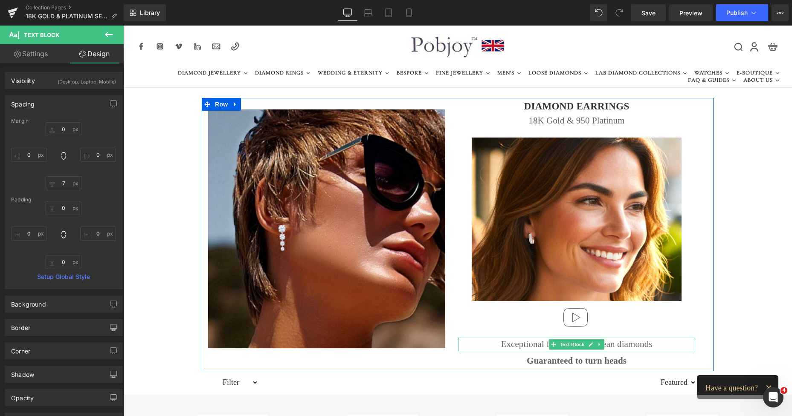
click at [520, 345] on p "Exceptional finely cut eyeclean diamonds" at bounding box center [576, 345] width 237 height 14
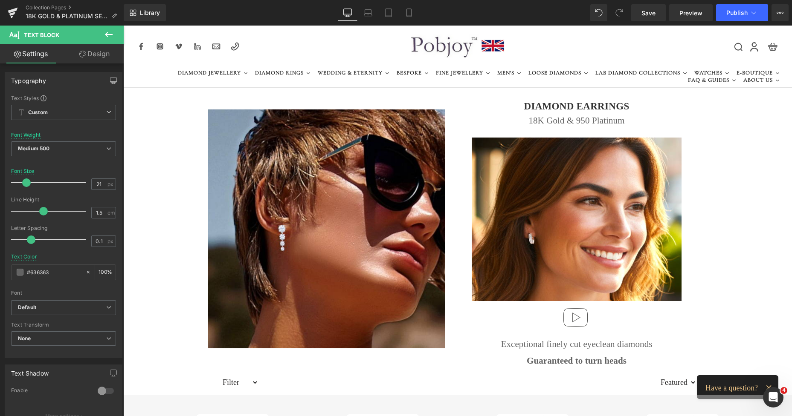
click at [89, 55] on link "Design" at bounding box center [95, 53] width 62 height 19
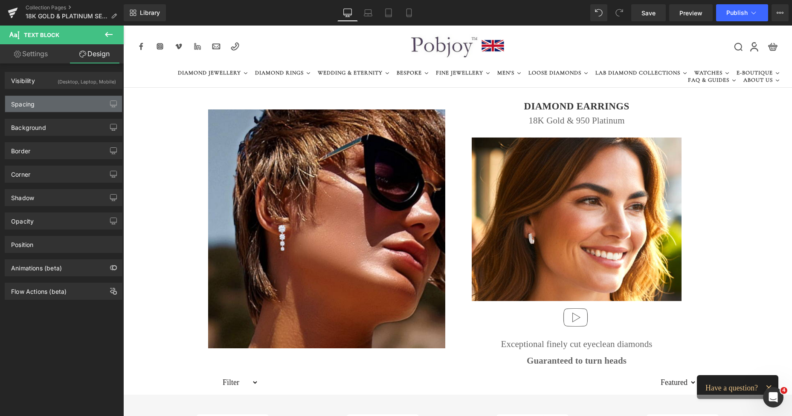
type input "1"
type input "0"
type input "7"
type input "0"
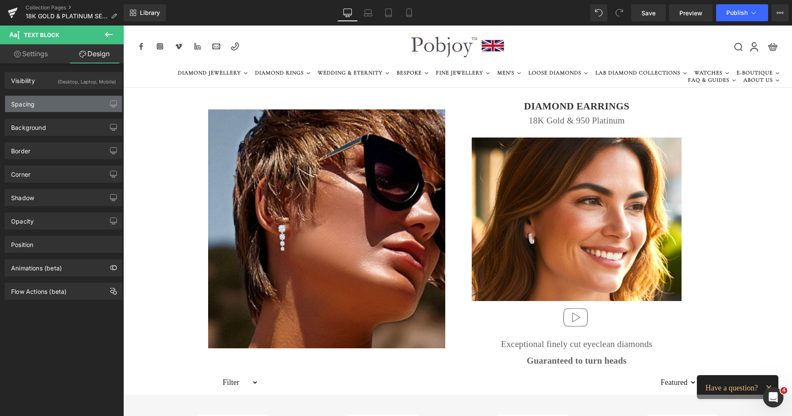
type input "0"
click at [45, 106] on div "Spacing" at bounding box center [63, 104] width 117 height 16
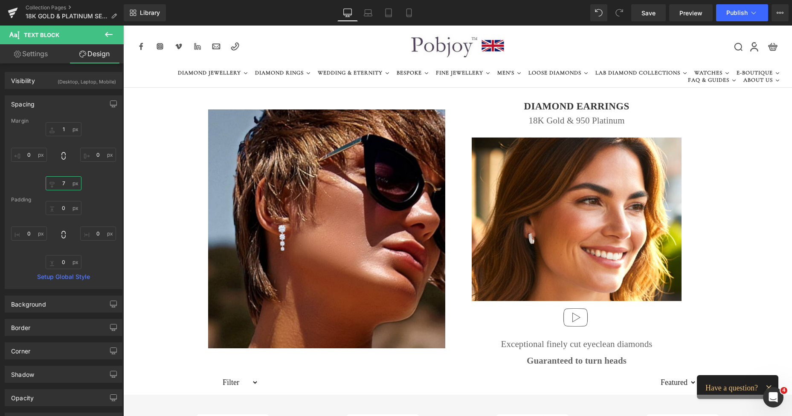
click at [60, 178] on input "7" at bounding box center [64, 183] width 36 height 14
type input "0"
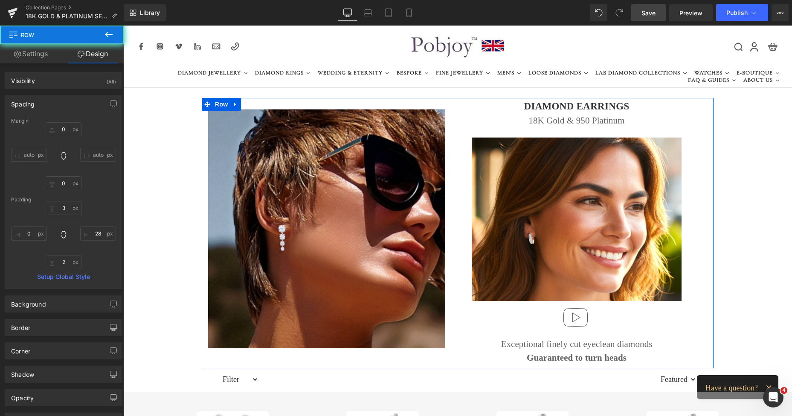
click at [648, 10] on span "Save" at bounding box center [648, 13] width 14 height 9
type input "0"
type input "3"
type input "28"
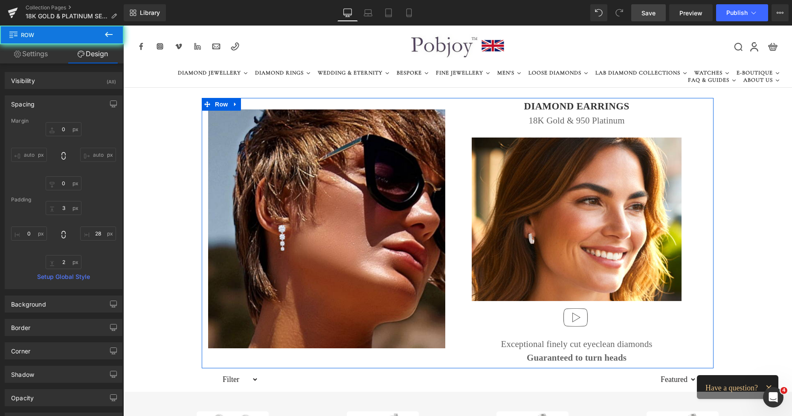
type input "2"
type input "0"
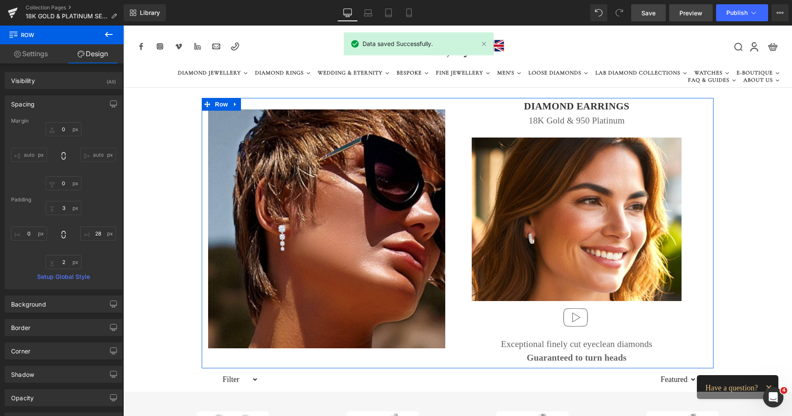
click at [695, 16] on span "Preview" at bounding box center [690, 13] width 23 height 9
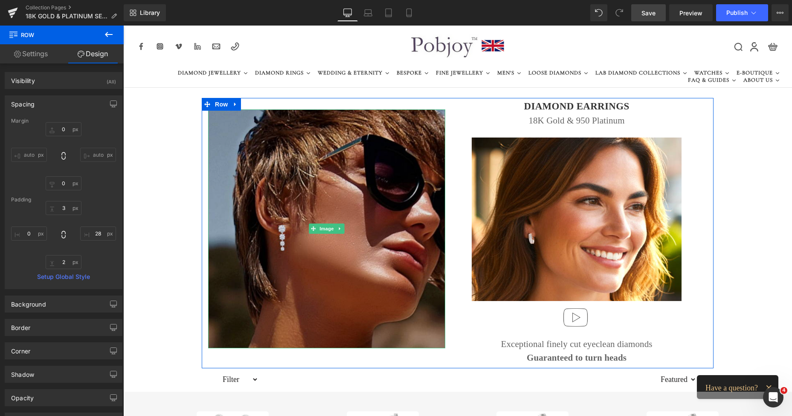
click at [287, 136] on img at bounding box center [326, 229] width 237 height 239
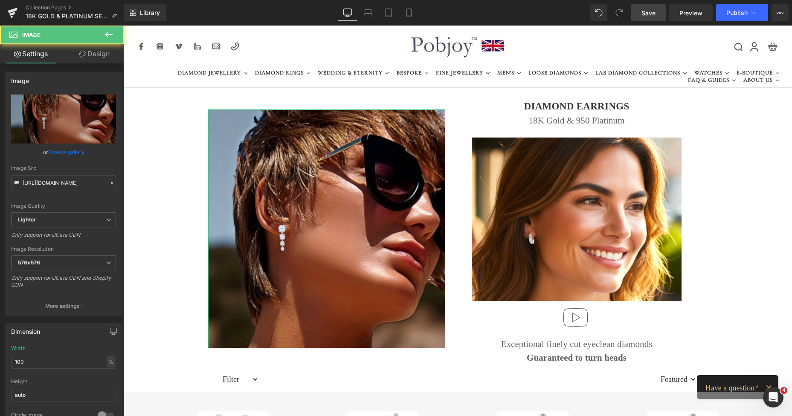
click at [110, 57] on link "Design" at bounding box center [95, 53] width 62 height 19
click at [0, 0] on div "Spacing" at bounding box center [0, 0] width 0 height 0
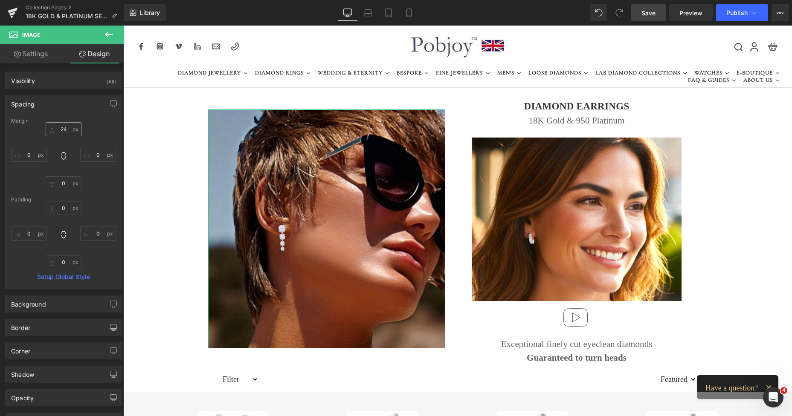
type input "24"
type input "0"
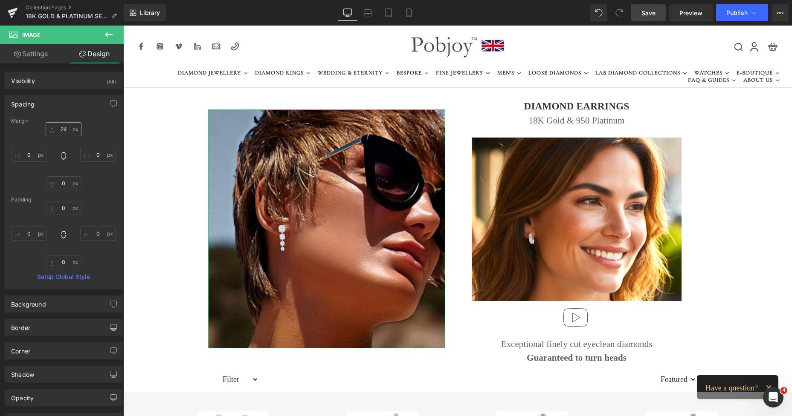
type input "0"
click at [69, 130] on input "24" at bounding box center [64, 129] width 36 height 14
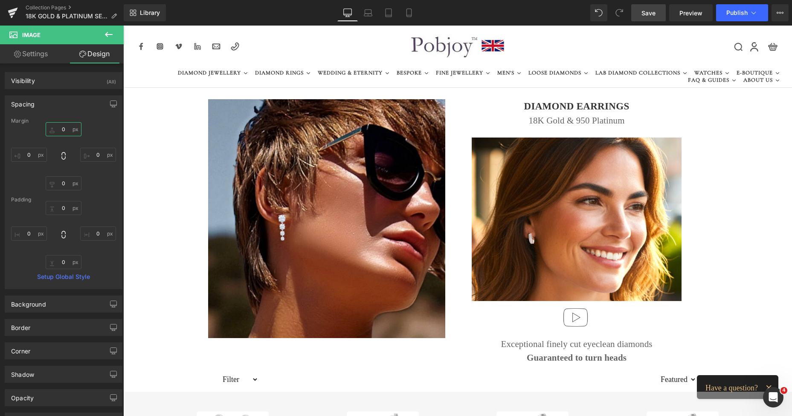
type input "0"
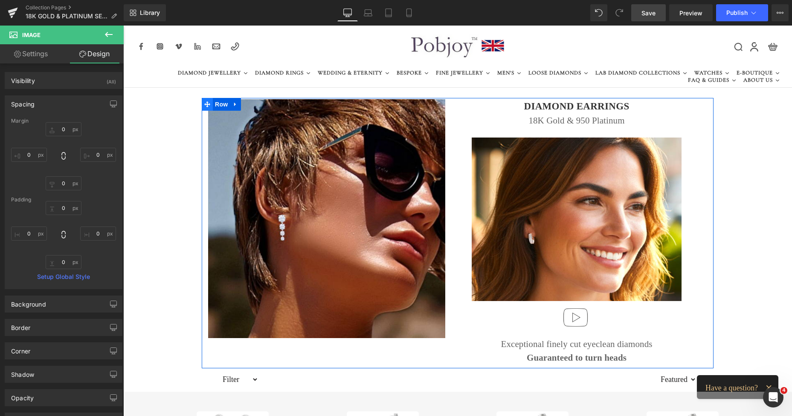
click at [202, 104] on span at bounding box center [207, 104] width 11 height 13
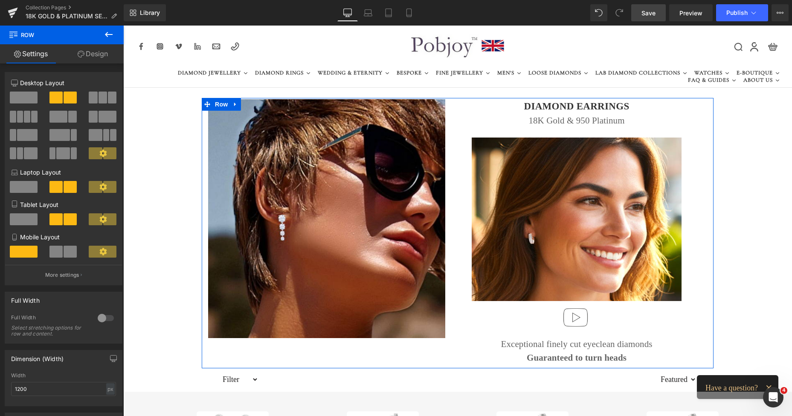
click at [121, 133] on div "Column Size Customizer 6+6 Desktop Layout Laptop Layout Tablet Layout Mobile La…" at bounding box center [63, 176] width 127 height 220
click at [46, 51] on link "Settings" at bounding box center [31, 53] width 62 height 19
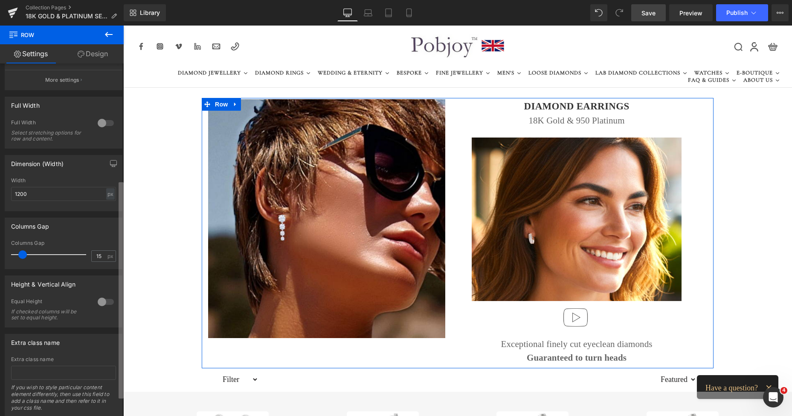
click at [111, 236] on div "6+6 6+6 12+12 Column Size Customizer 6+6 Desktop Layout Laptop Layout Tablet La…" at bounding box center [62, 242] width 124 height 357
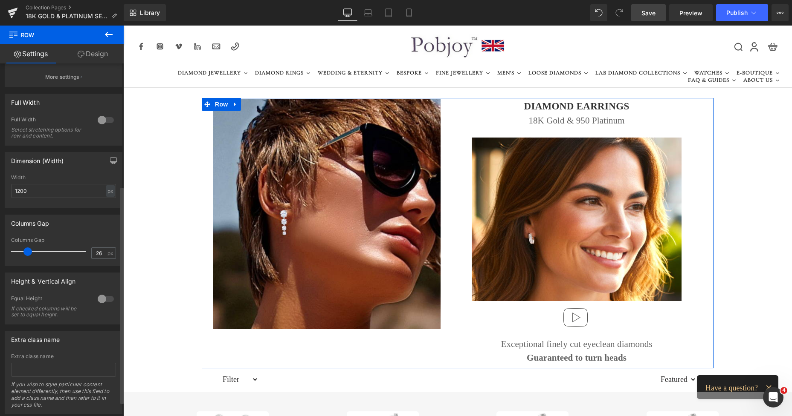
drag, startPoint x: 22, startPoint y: 253, endPoint x: 27, endPoint y: 252, distance: 5.1
click at [27, 252] on span at bounding box center [27, 252] width 9 height 9
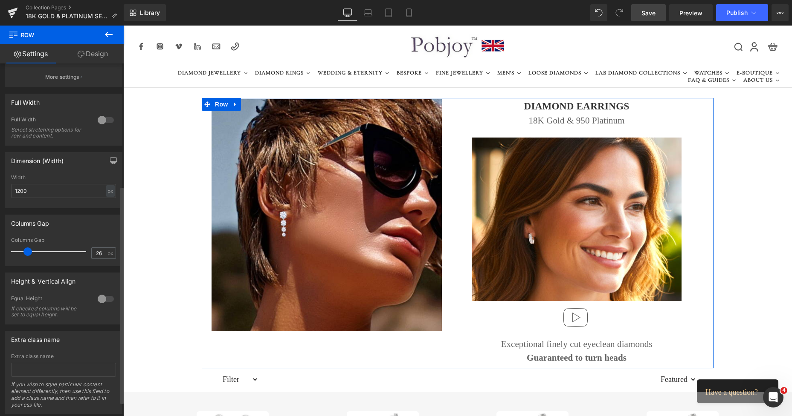
click at [25, 250] on span at bounding box center [27, 252] width 9 height 9
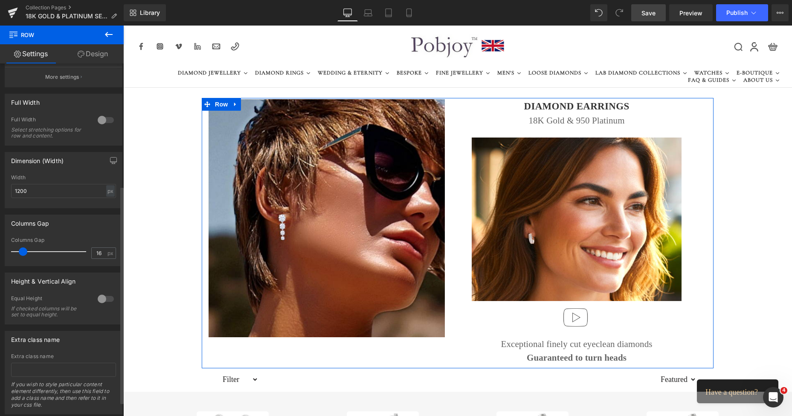
drag, startPoint x: 28, startPoint y: 253, endPoint x: 24, endPoint y: 252, distance: 4.3
click at [24, 252] on span at bounding box center [23, 252] width 9 height 9
type input "10"
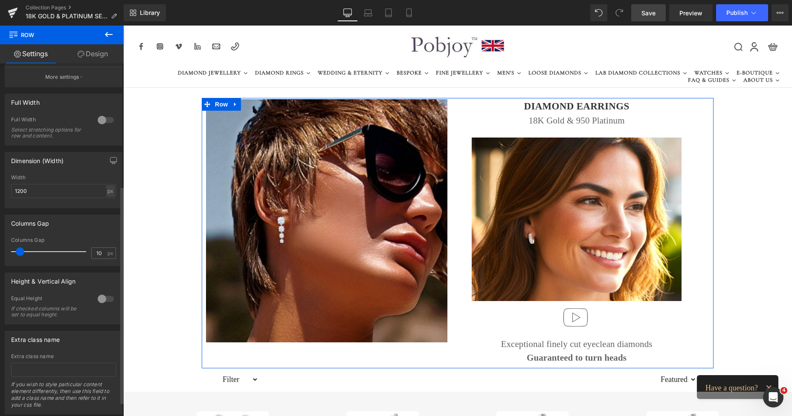
click at [23, 254] on span at bounding box center [20, 252] width 9 height 9
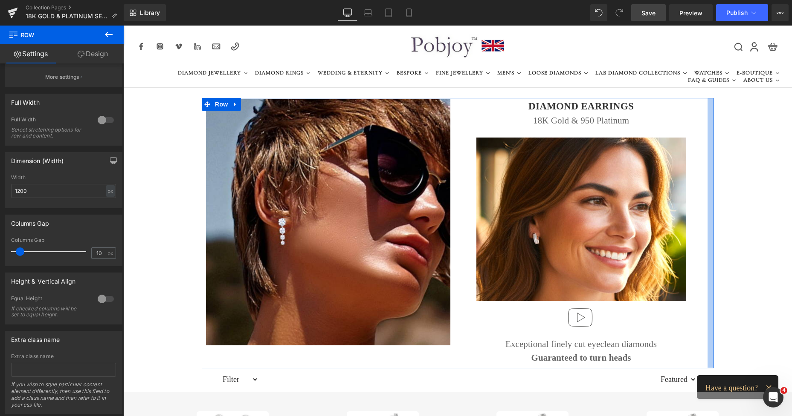
drag, startPoint x: 702, startPoint y: 166, endPoint x: 708, endPoint y: 166, distance: 6.0
click at [708, 166] on div at bounding box center [710, 233] width 6 height 271
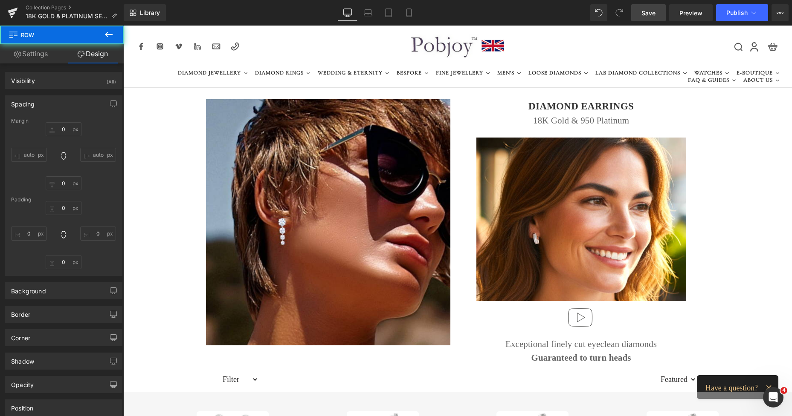
type input "0"
type input "3"
type input "14"
type input "2"
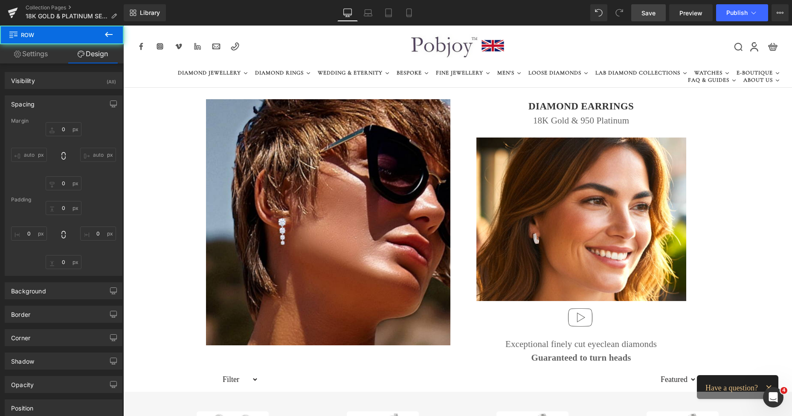
type input "0"
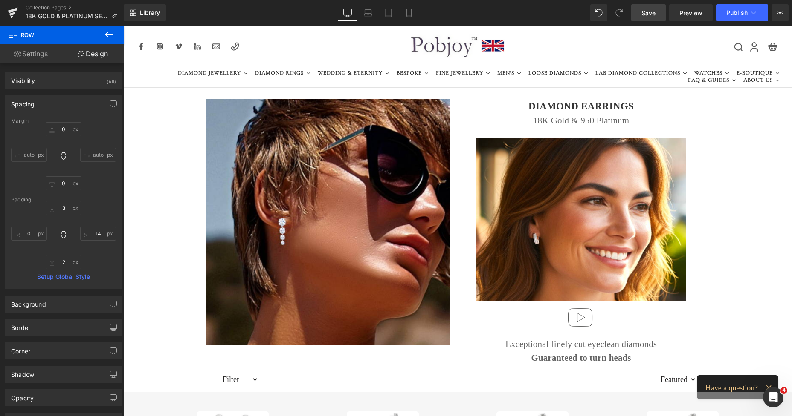
click at [642, 9] on span "Save" at bounding box center [648, 13] width 14 height 9
click at [646, 6] on link "Save" at bounding box center [648, 12] width 35 height 17
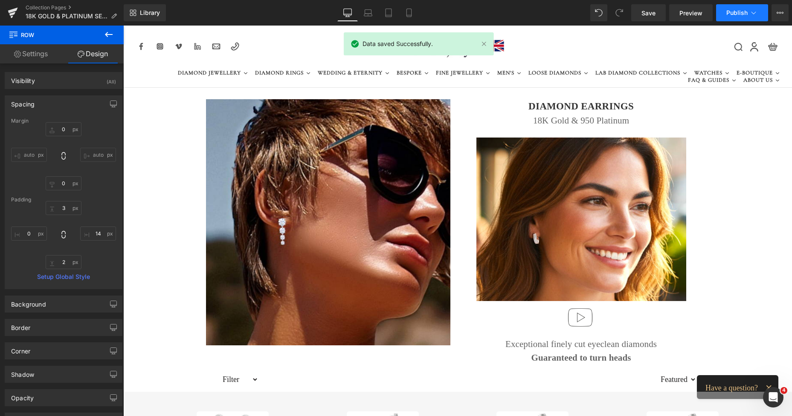
click at [731, 14] on span "Publish" at bounding box center [736, 12] width 21 height 7
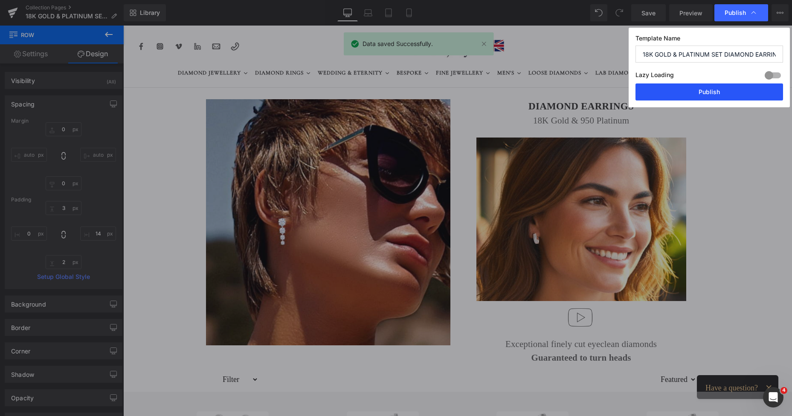
click at [686, 92] on button "Publish" at bounding box center [708, 92] width 147 height 17
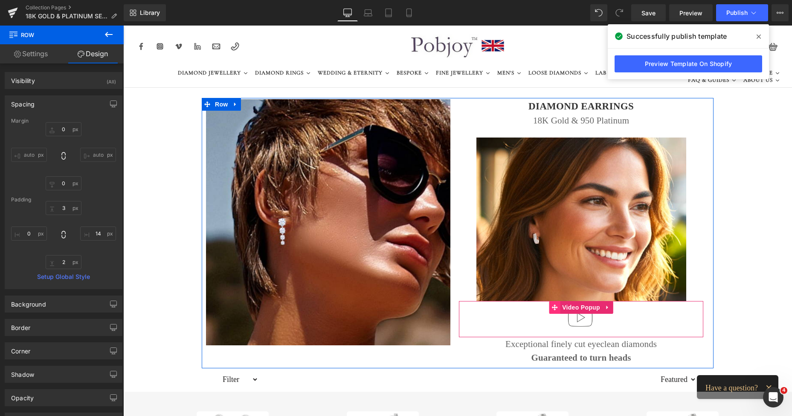
click at [552, 310] on icon at bounding box center [554, 308] width 6 height 6
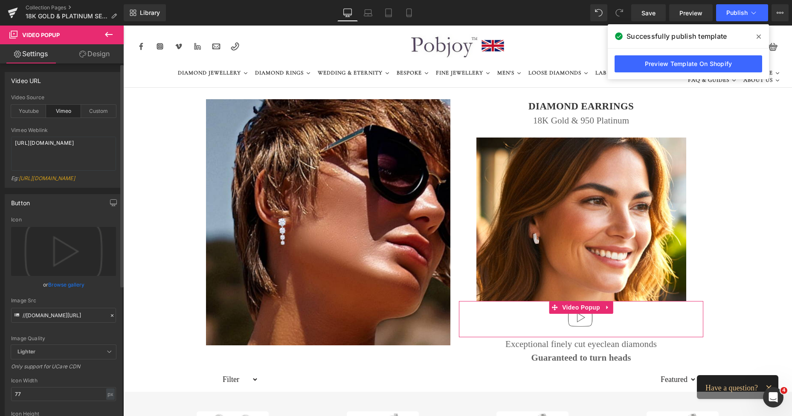
click at [107, 353] on icon at bounding box center [109, 352] width 5 height 5
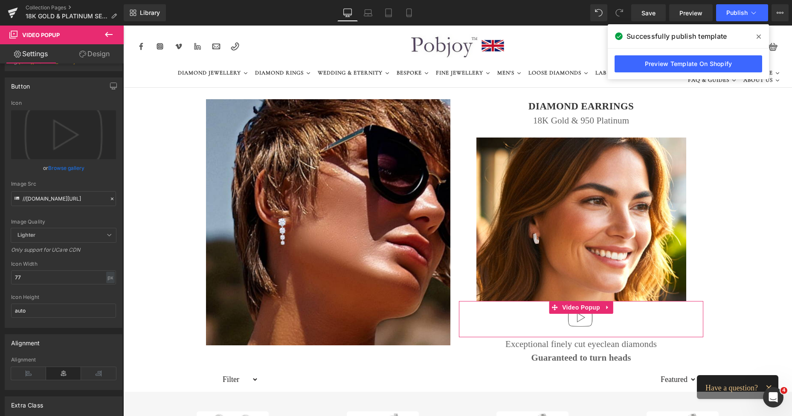
scroll to position [128, 0]
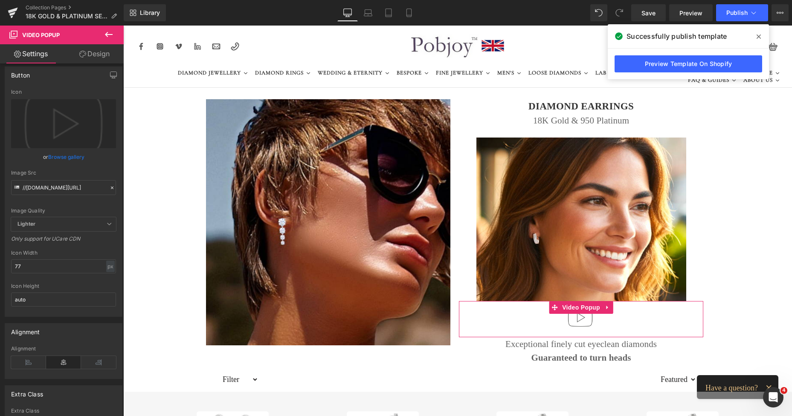
click at [122, 299] on b at bounding box center [121, 258] width 3 height 222
click at [44, 303] on input "auto" at bounding box center [63, 300] width 105 height 14
drag, startPoint x: 43, startPoint y: 302, endPoint x: 12, endPoint y: 302, distance: 31.1
click at [12, 302] on input "auto" at bounding box center [63, 300] width 105 height 14
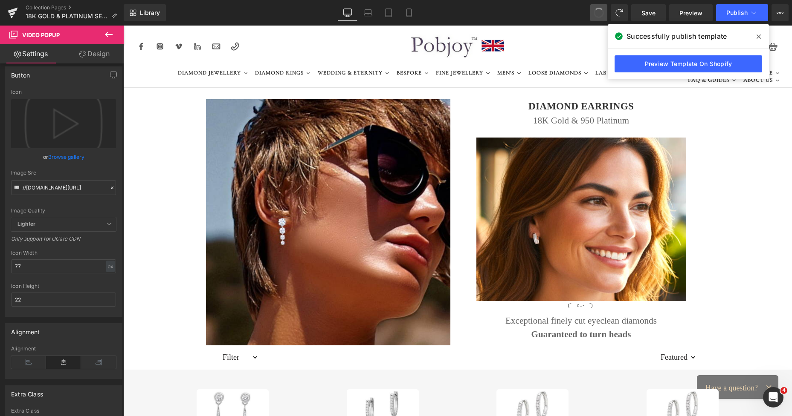
type input "auto"
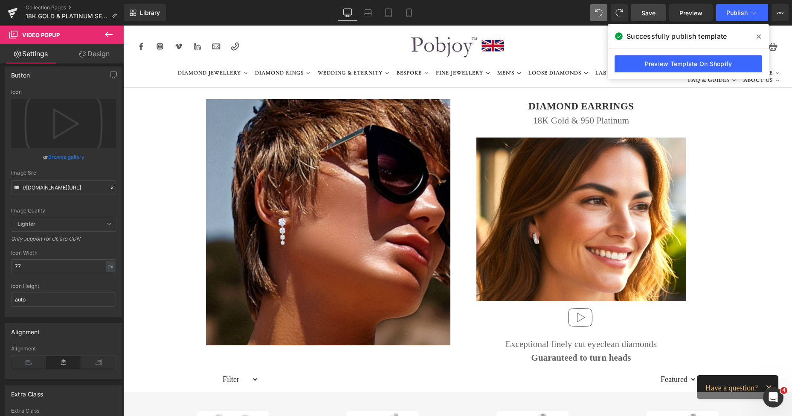
click at [646, 11] on span "Save" at bounding box center [648, 13] width 14 height 9
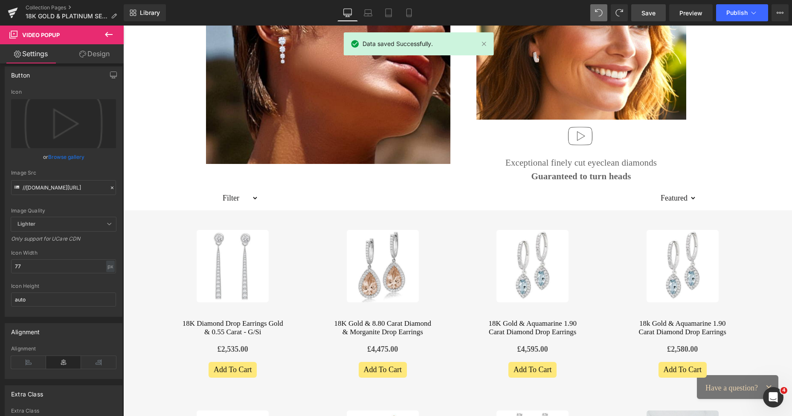
scroll to position [194, 0]
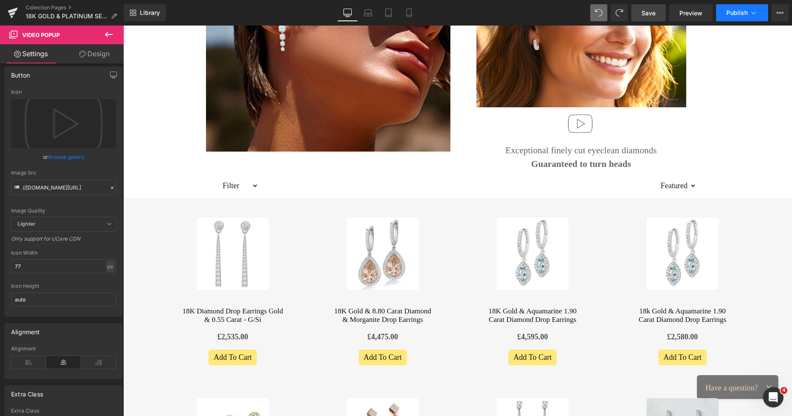
click at [739, 16] on button "Publish" at bounding box center [742, 12] width 52 height 17
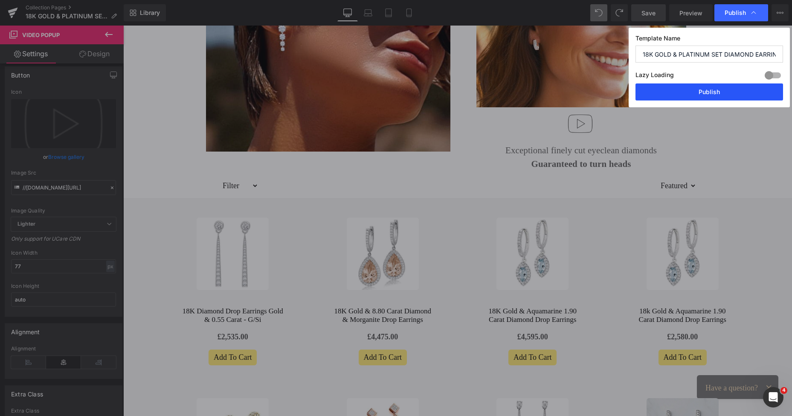
click at [700, 92] on button "Publish" at bounding box center [708, 92] width 147 height 17
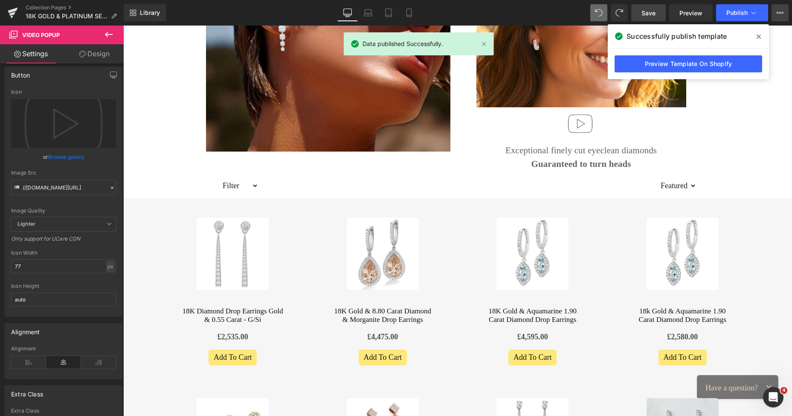
click at [780, 14] on icon at bounding box center [779, 12] width 7 height 7
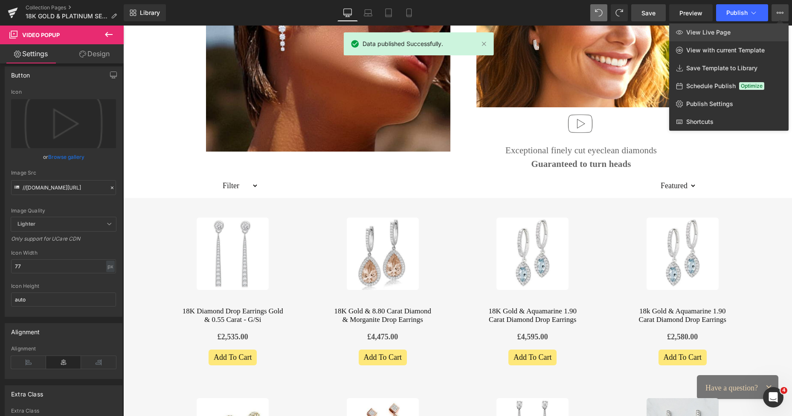
click at [746, 32] on link "View Live Page" at bounding box center [728, 32] width 119 height 18
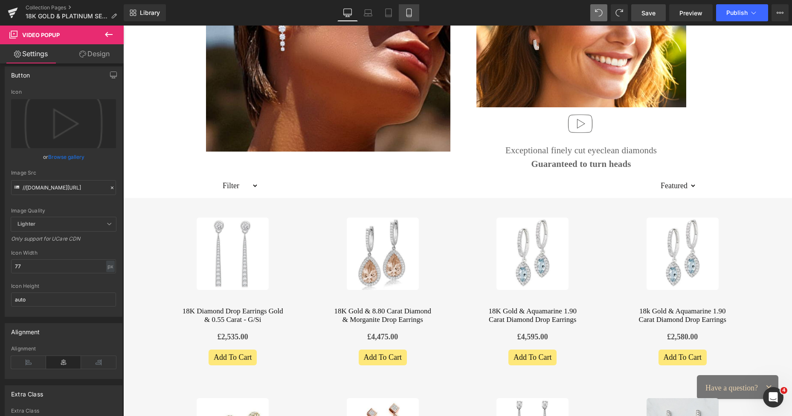
click at [413, 15] on icon at bounding box center [408, 13] width 9 height 9
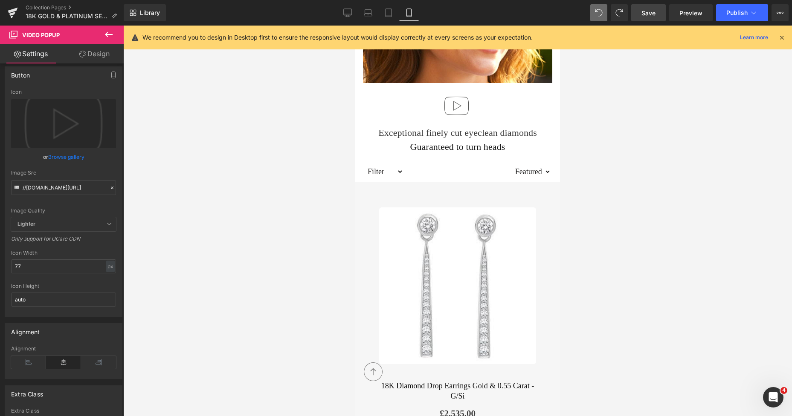
scroll to position [367, 0]
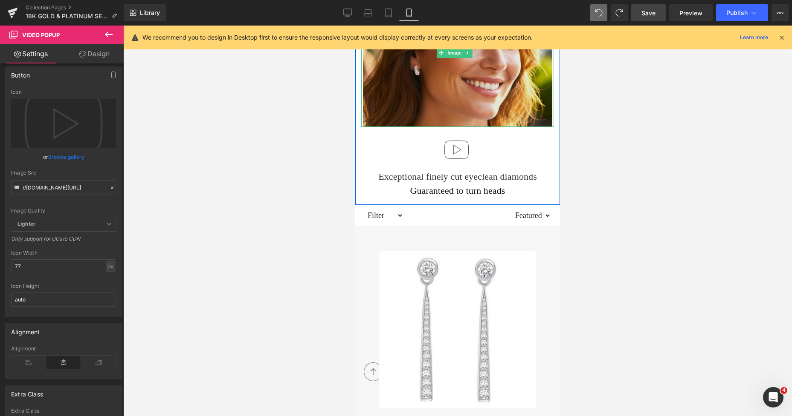
drag, startPoint x: 499, startPoint y: 103, endPoint x: 447, endPoint y: 109, distance: 51.9
click at [447, 109] on img at bounding box center [457, 53] width 189 height 148
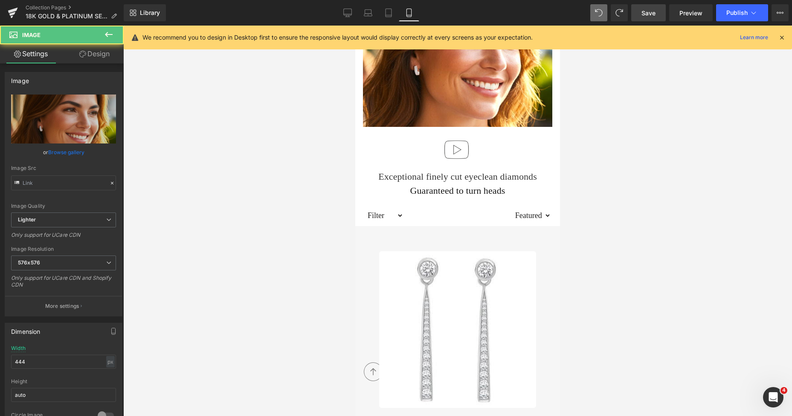
type input "https://ucarecdn.com/69a9c432-8dbf-4fa2-b147-40625579ff6d/-/format/auto/-/previ…"
click at [106, 62] on link "Design" at bounding box center [95, 53] width 62 height 19
click at [0, 0] on div "Spacing" at bounding box center [0, 0] width 0 height 0
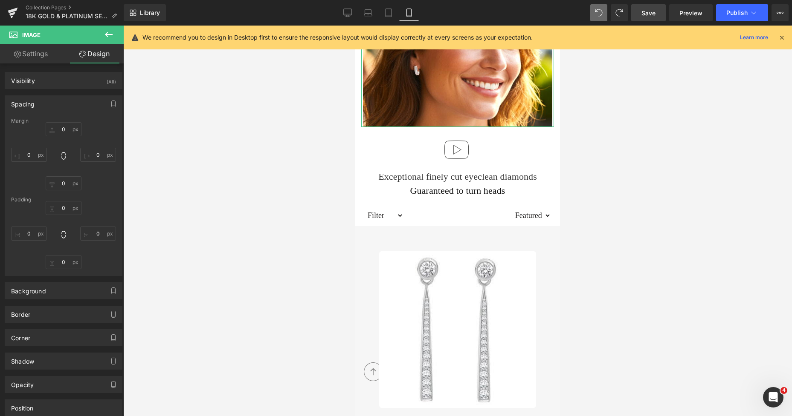
type input "22"
type input "0"
type input "15"
type input "0"
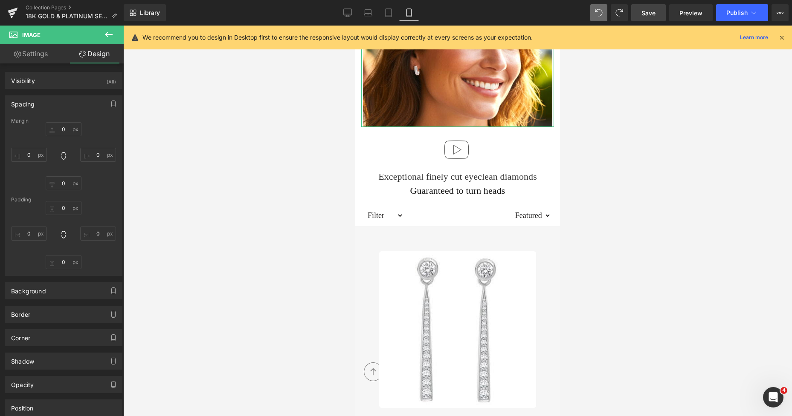
type input "0"
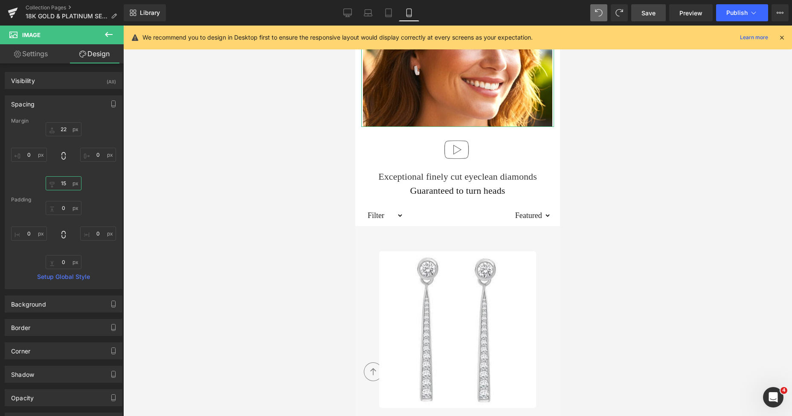
click at [63, 180] on input "15" at bounding box center [64, 183] width 36 height 14
type input "0"
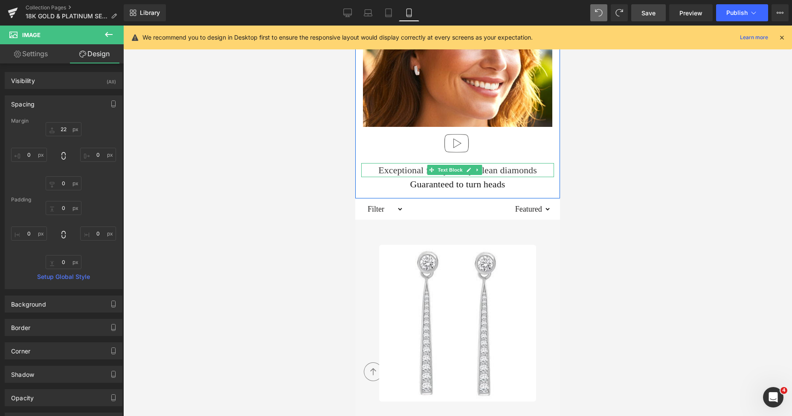
click at [413, 163] on p "Exceptional finely cut eyeclean diamonds" at bounding box center [457, 170] width 193 height 14
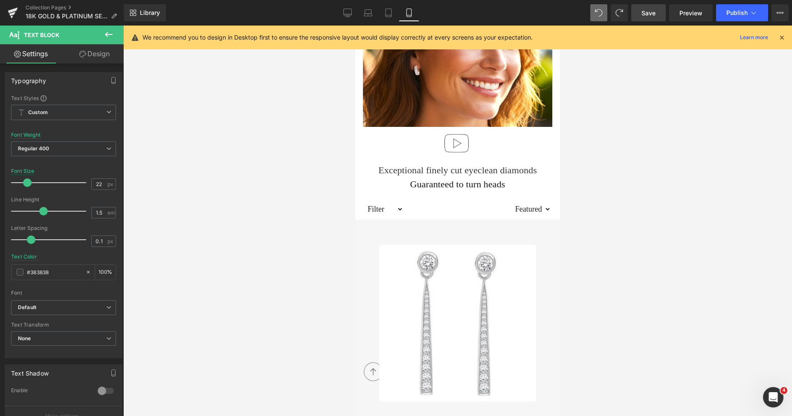
click at [95, 55] on link "Design" at bounding box center [95, 53] width 62 height 19
click at [0, 0] on div "Spacing" at bounding box center [0, 0] width 0 height 0
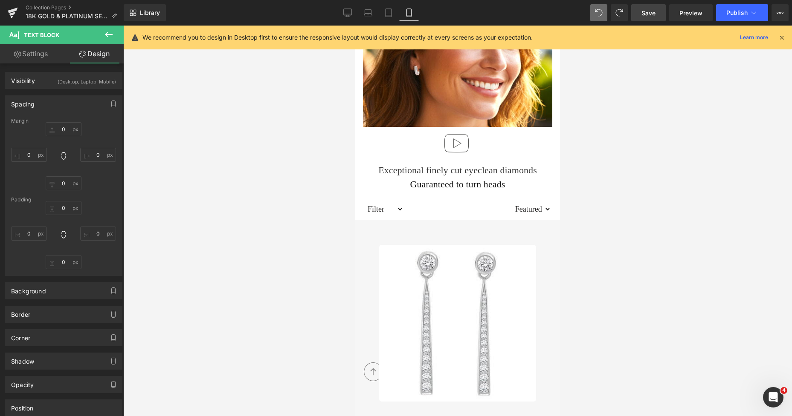
type input "1"
type input "0"
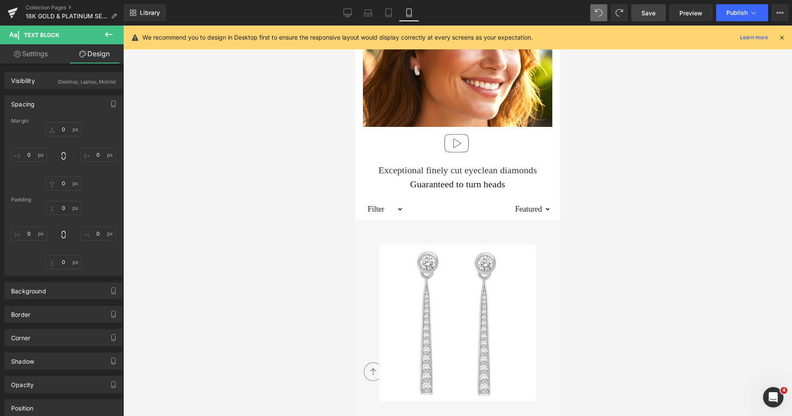
type input "0"
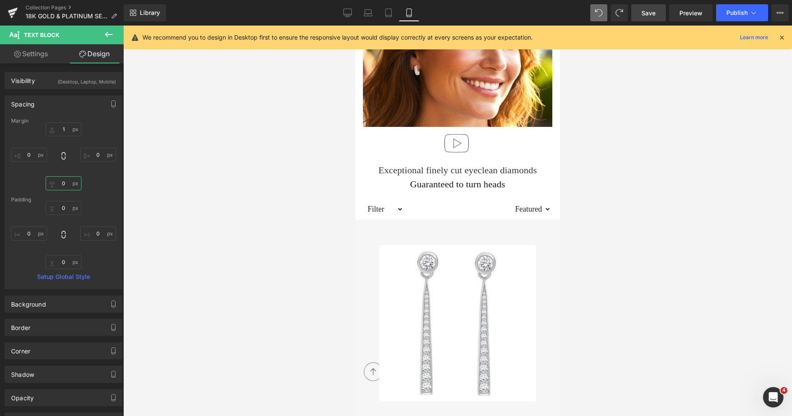
click at [62, 185] on input "0" at bounding box center [64, 183] width 36 height 14
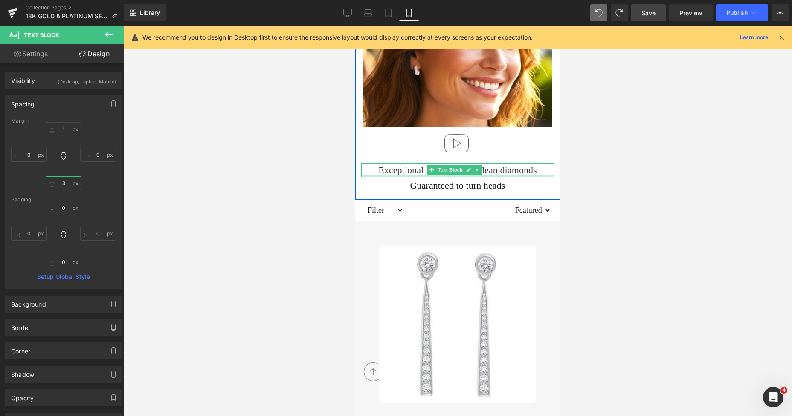
click at [387, 175] on div at bounding box center [457, 176] width 193 height 2
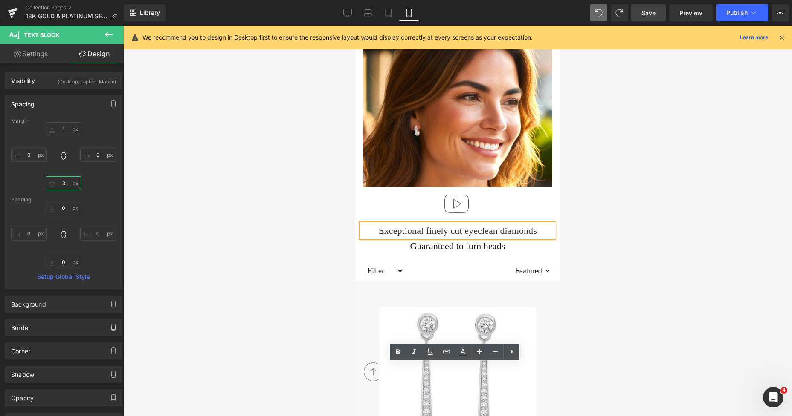
scroll to position [329, 0]
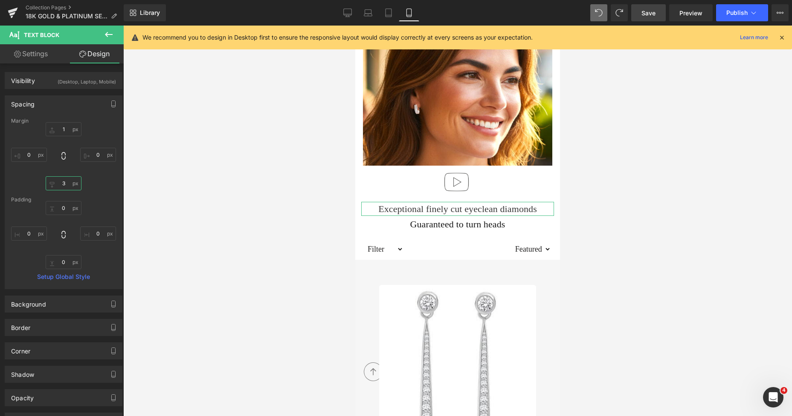
type input "3"
click at [40, 57] on link "Settings" at bounding box center [31, 53] width 62 height 19
type input "100"
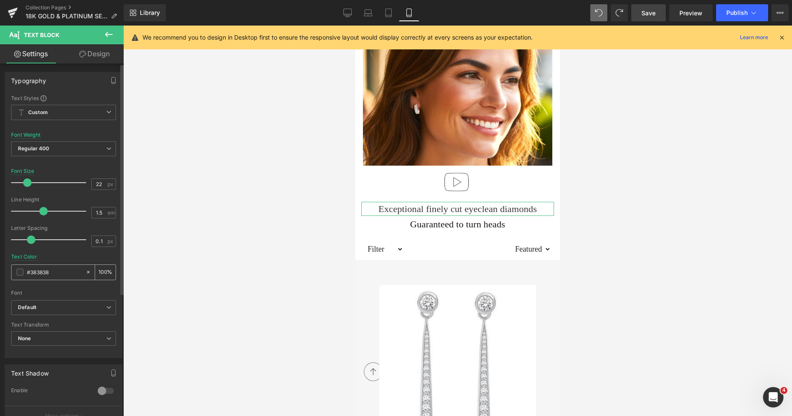
click at [23, 272] on div "#383838" at bounding box center [49, 272] width 74 height 15
click at [21, 274] on span at bounding box center [20, 272] width 7 height 7
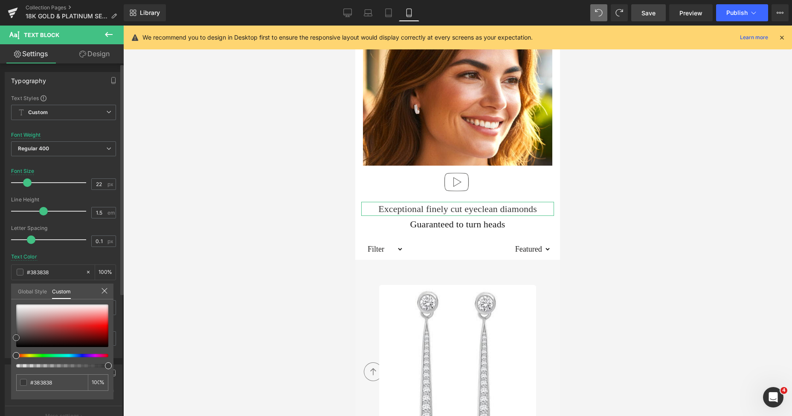
type input "#353535"
type input "#2b2b2b"
type input "#212121"
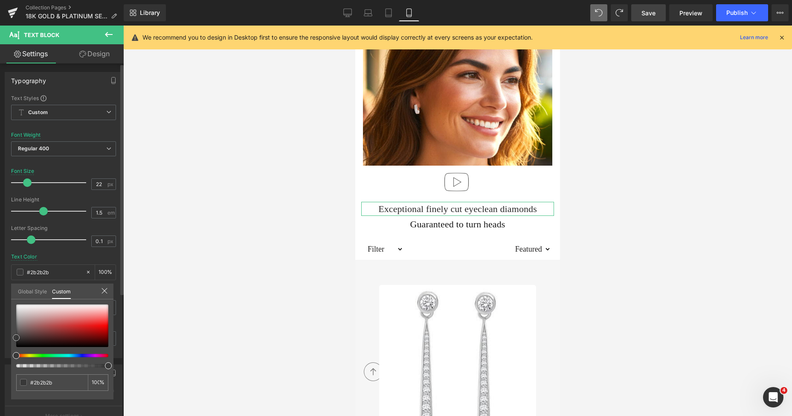
type input "#212121"
type input "#191919"
type input "#141414"
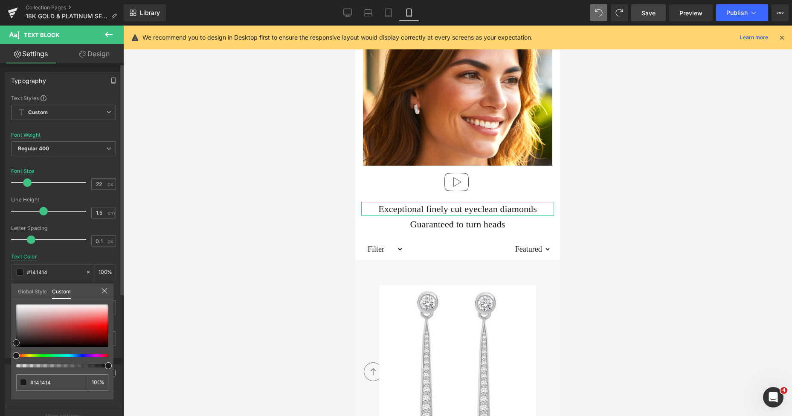
type input "#0a0a0a"
type input "#070707"
type input "#000000"
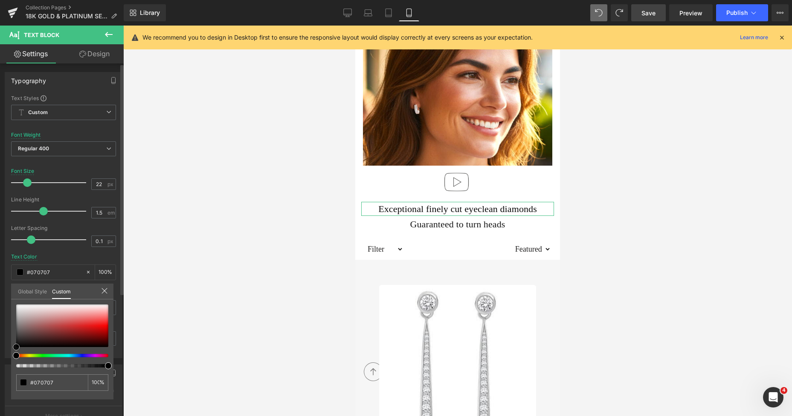
type input "#000000"
drag, startPoint x: 16, startPoint y: 338, endPoint x: 10, endPoint y: 349, distance: 12.4
click at [10, 349] on div "Typography Text Styles Custom Custom Setup Global Style Custom Setup Global Sty…" at bounding box center [63, 212] width 127 height 293
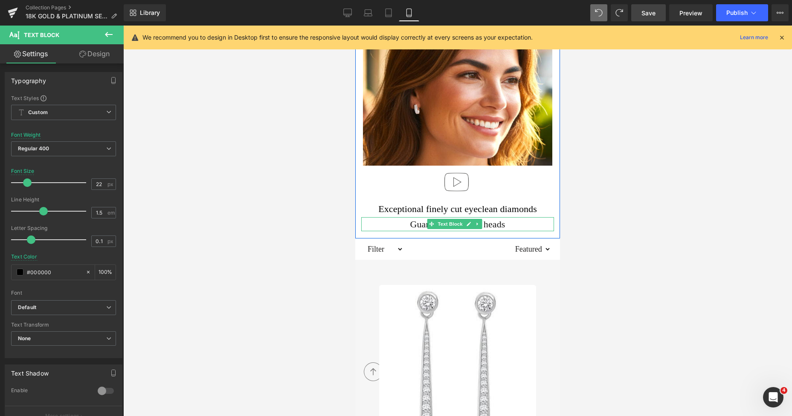
click at [419, 217] on p "Guaranteed to turn heads" at bounding box center [457, 224] width 193 height 14
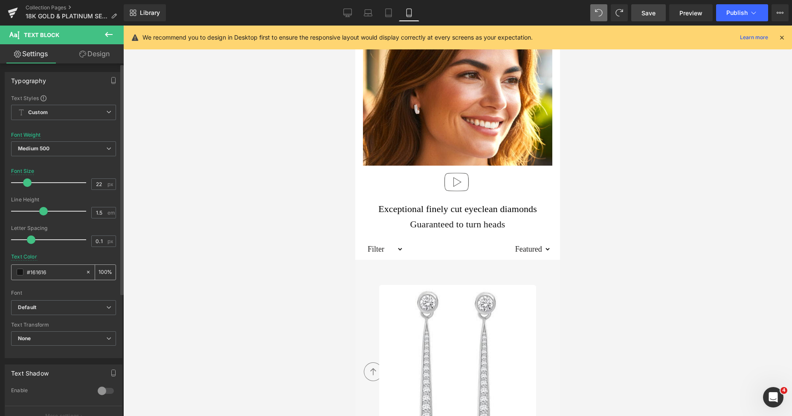
click at [20, 275] on span at bounding box center [20, 272] width 7 height 7
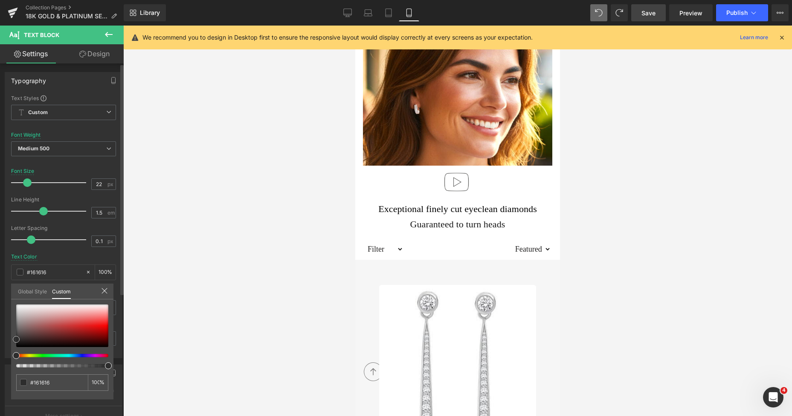
type input "#282828"
type input "#3f3f3f"
type input "#474747"
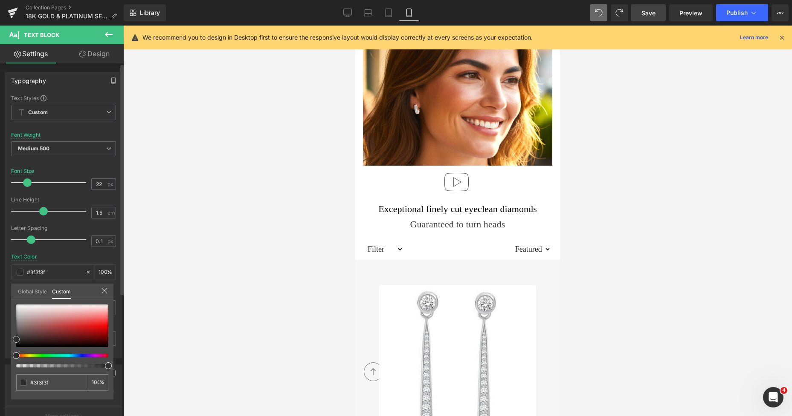
type input "#474747"
type input "#494949"
type input "#4c4c4c"
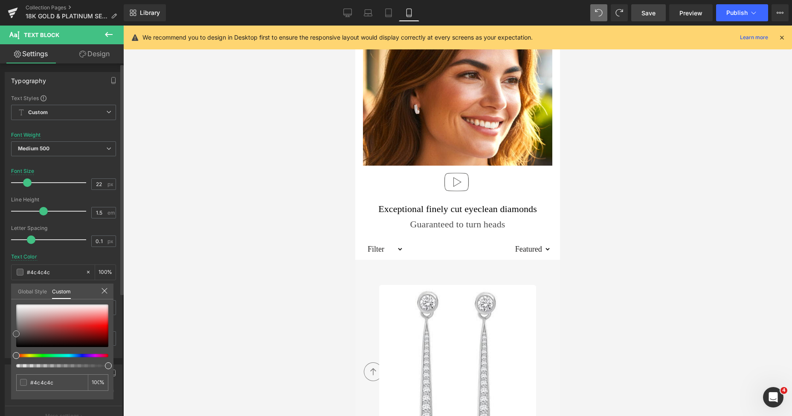
type input "#4f4f4f"
type input "#515151"
type input "#565656"
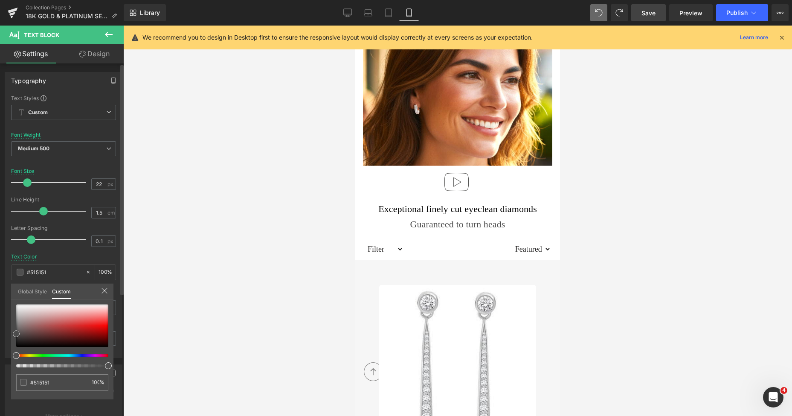
type input "#565656"
type input "#595959"
type input "#636363"
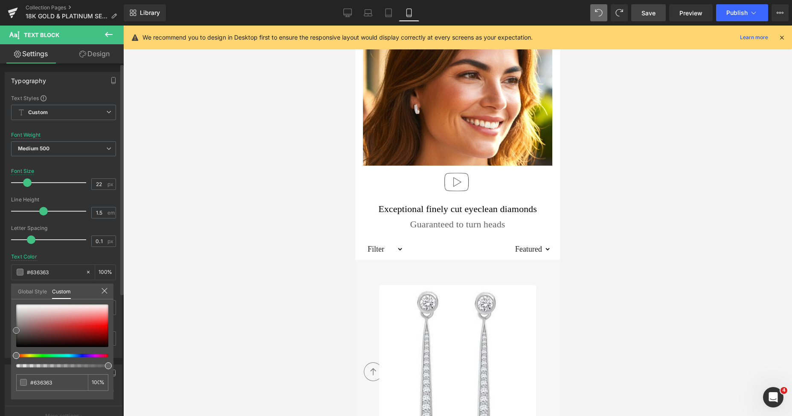
drag, startPoint x: 14, startPoint y: 343, endPoint x: 11, endPoint y: 330, distance: 13.1
click at [11, 330] on div "#636363 100 %" at bounding box center [62, 352] width 102 height 95
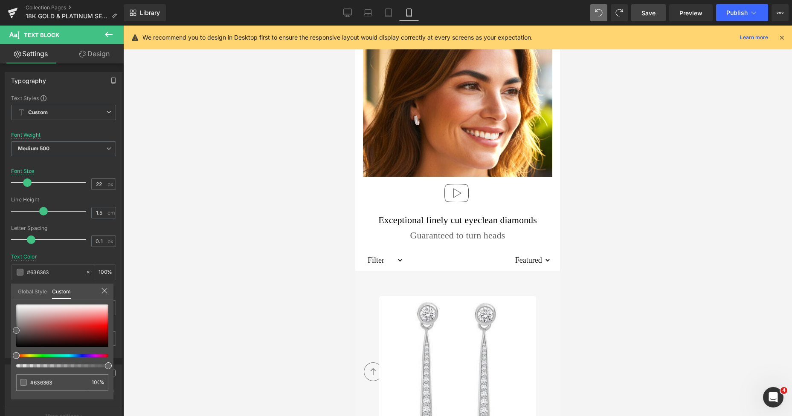
scroll to position [88, 0]
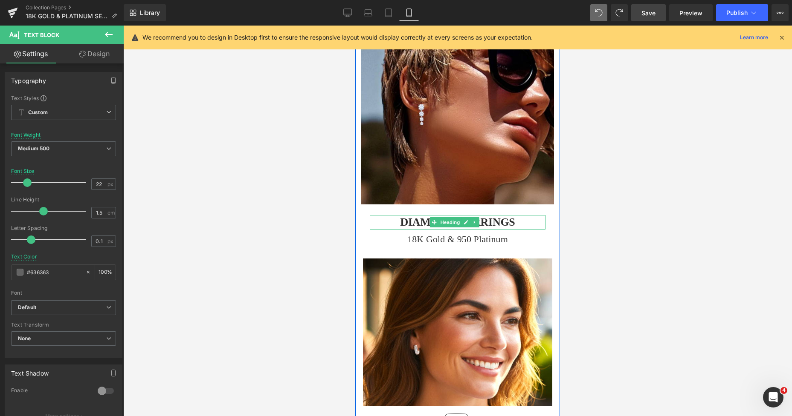
click at [382, 215] on h1 "DIAMOND EARRINGS" at bounding box center [458, 222] width 176 height 14
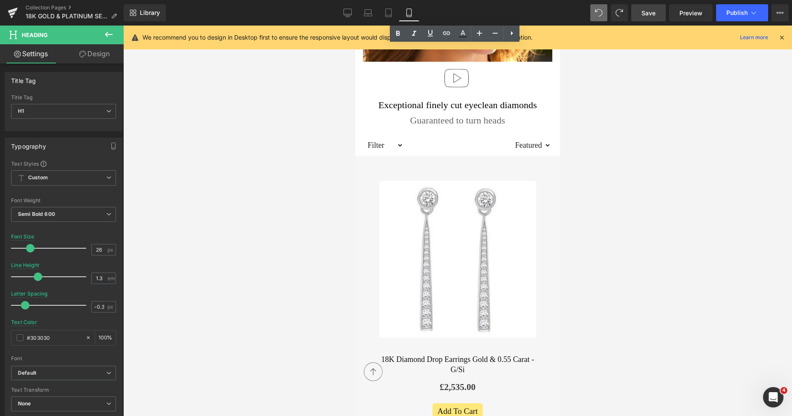
scroll to position [378, 0]
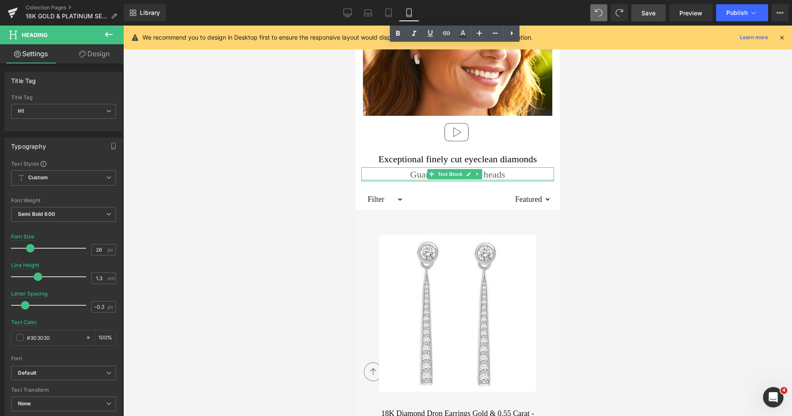
click at [403, 179] on div at bounding box center [457, 180] width 193 height 2
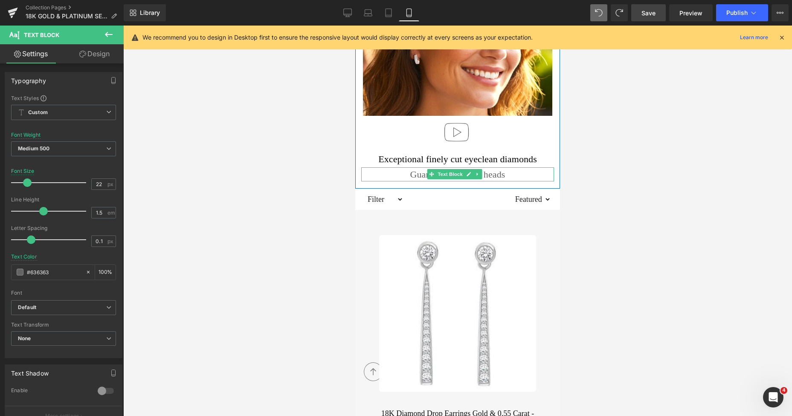
click at [417, 168] on p "Guaranteed to turn heads" at bounding box center [457, 175] width 193 height 14
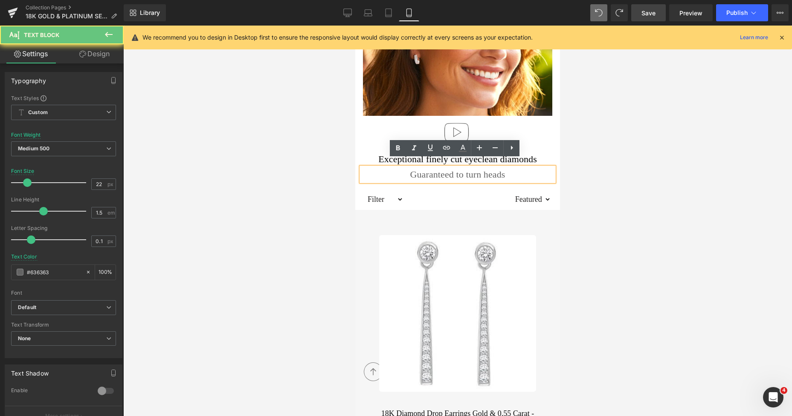
click at [413, 168] on p "Guaranteed to turn heads" at bounding box center [457, 175] width 193 height 14
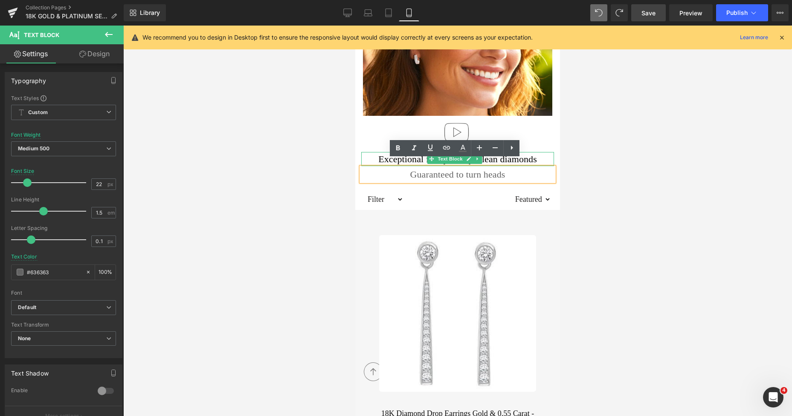
click at [378, 154] on p "Exceptional finely cut eyeclean diamonds" at bounding box center [457, 159] width 193 height 14
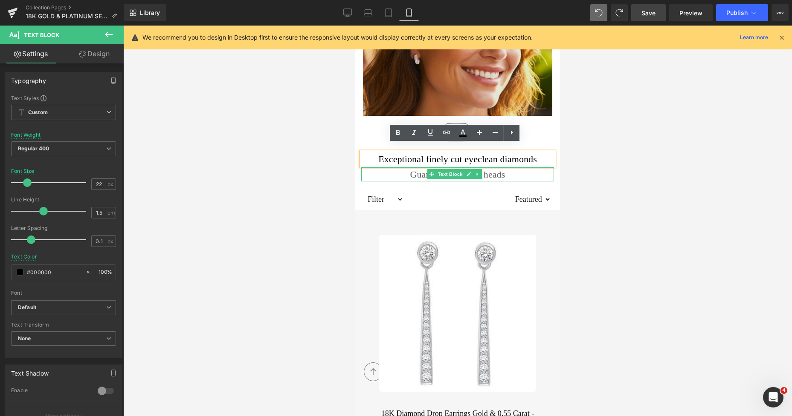
drag, startPoint x: 381, startPoint y: 167, endPoint x: 539, endPoint y: 99, distance: 171.6
click at [381, 168] on p "Guaranteed to turn heads" at bounding box center [457, 175] width 193 height 14
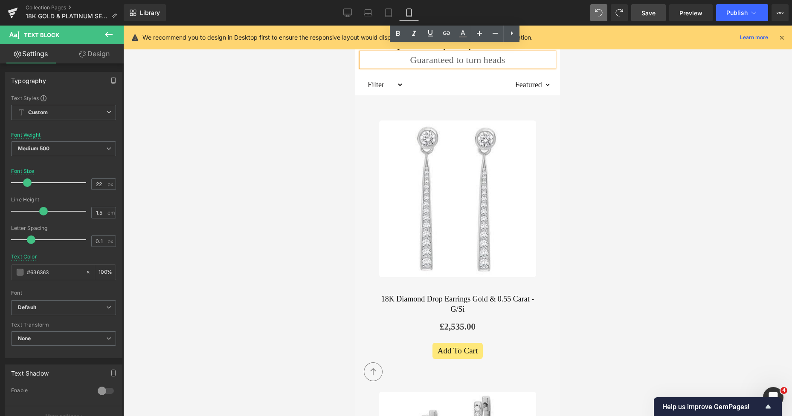
scroll to position [400, 0]
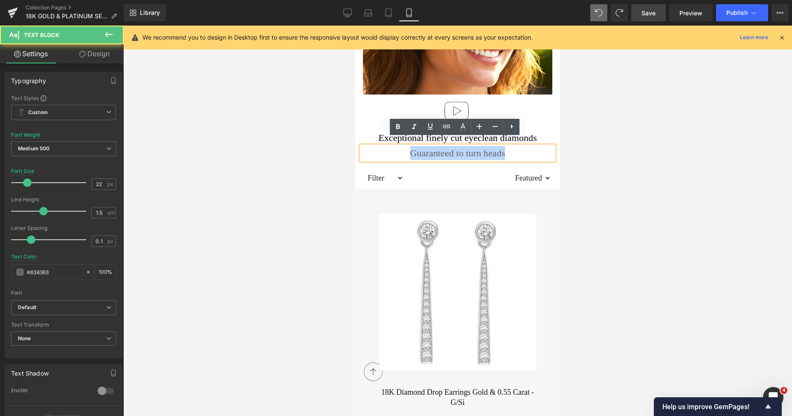
drag, startPoint x: 396, startPoint y: 144, endPoint x: 514, endPoint y: 151, distance: 118.3
click at [514, 151] on p "Guaranteed to turn heads" at bounding box center [457, 153] width 193 height 14
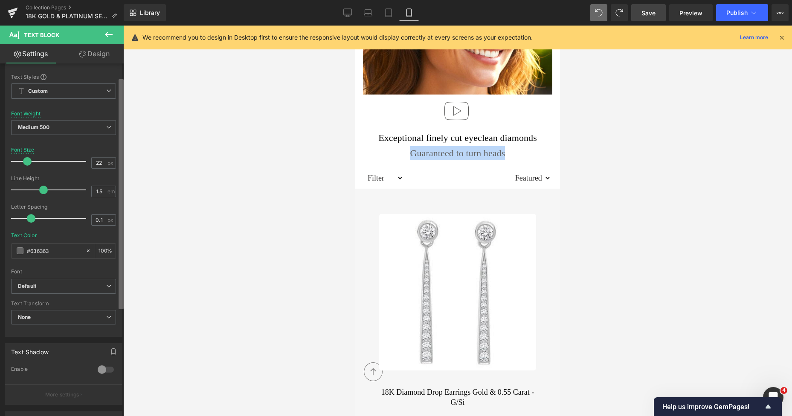
scroll to position [0, 0]
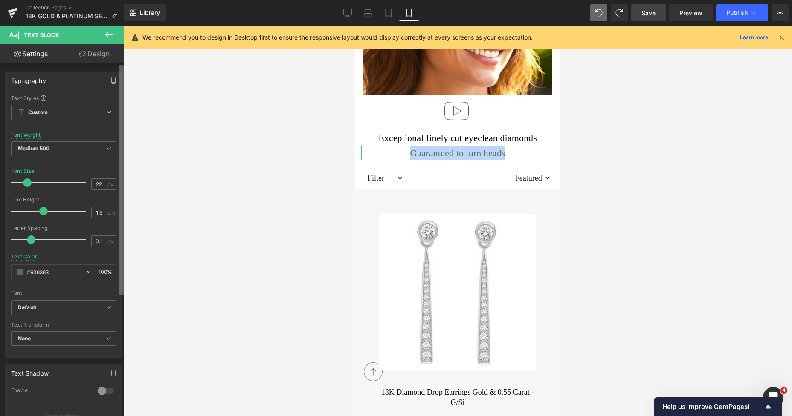
click at [120, 229] on b at bounding box center [120, 180] width 5 height 230
click at [55, 337] on span "None" at bounding box center [63, 339] width 105 height 15
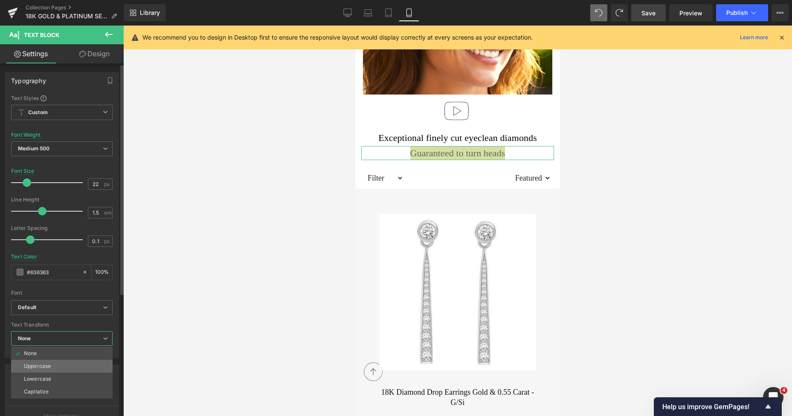
click at [46, 364] on div "Uppercase" at bounding box center [37, 367] width 27 height 6
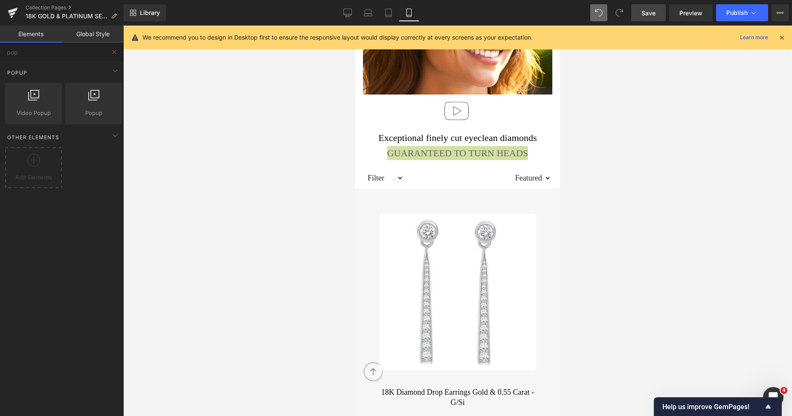
click at [579, 146] on div at bounding box center [457, 221] width 668 height 391
click at [534, 115] on div at bounding box center [456, 113] width 191 height 36
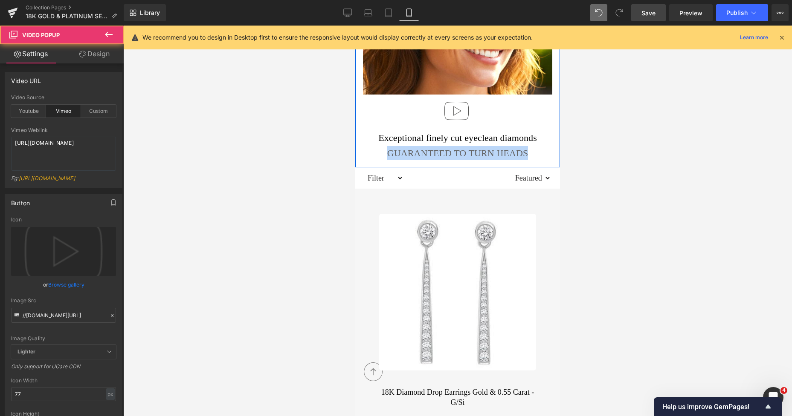
click at [494, 147] on p "Guaranteed to turn heads" at bounding box center [457, 153] width 193 height 14
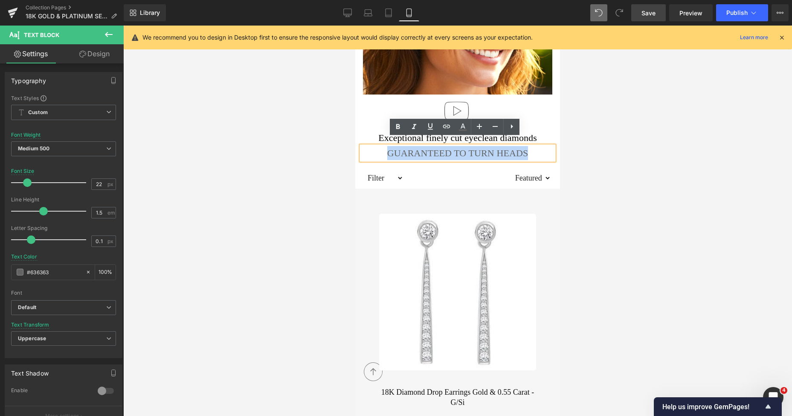
click at [491, 207] on div at bounding box center [457, 343] width 177 height 272
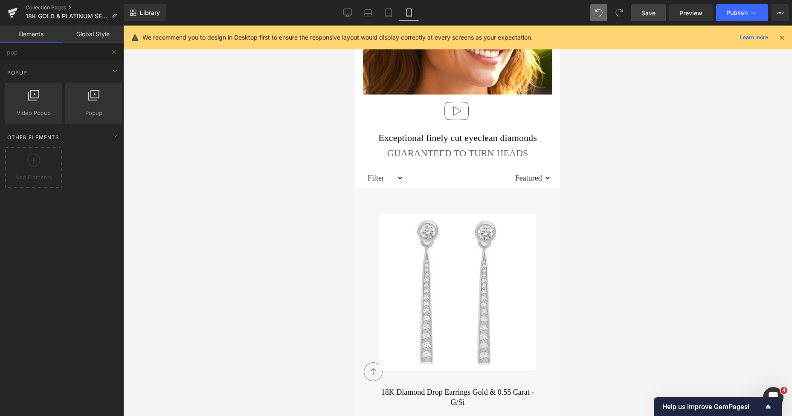
click at [579, 197] on div at bounding box center [457, 221] width 668 height 391
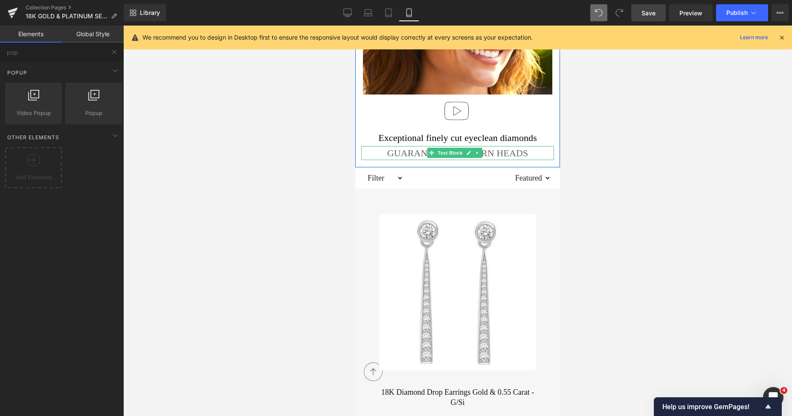
click at [411, 147] on p "Guaranteed to turn heads" at bounding box center [457, 153] width 193 height 14
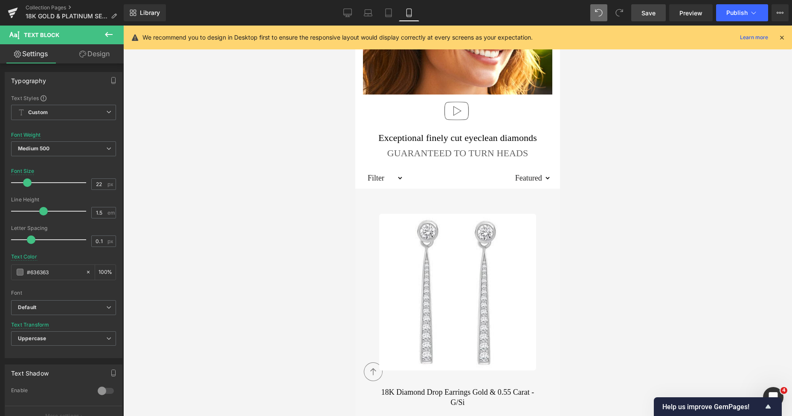
click at [105, 57] on link "Design" at bounding box center [95, 53] width 62 height 19
click at [0, 0] on div "Spacing" at bounding box center [0, 0] width 0 height 0
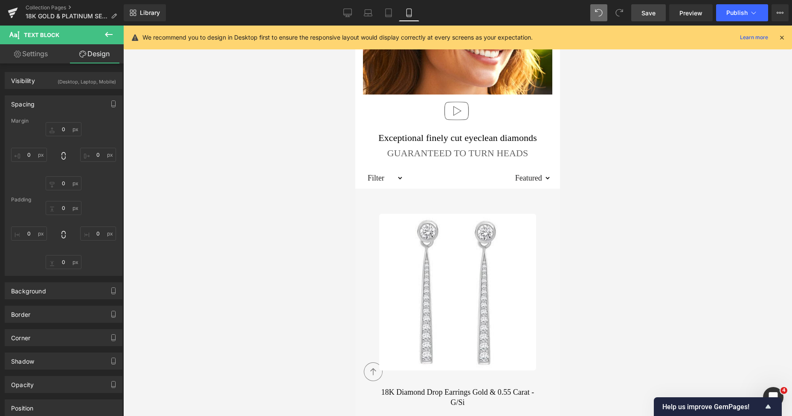
type input "0"
type input "7"
type input "0"
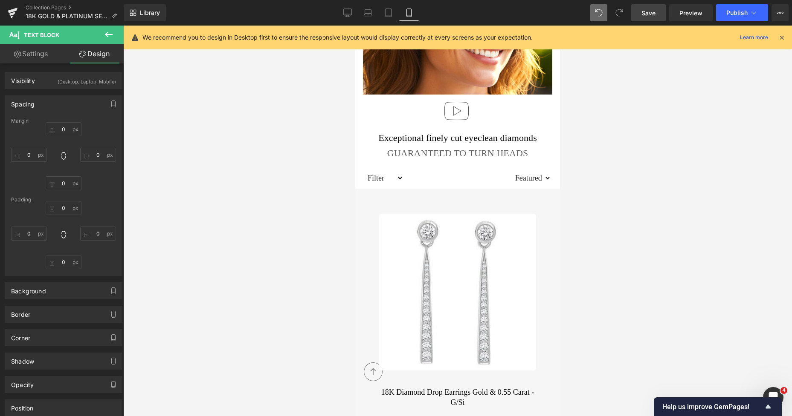
type input "0"
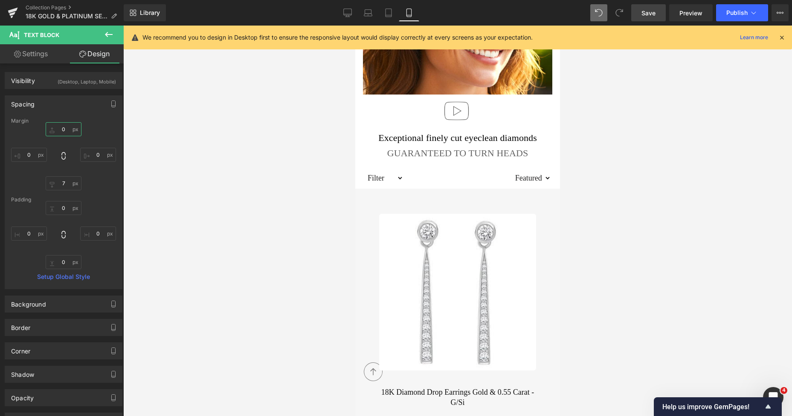
click at [61, 131] on input "0" at bounding box center [64, 129] width 36 height 14
type input "7"
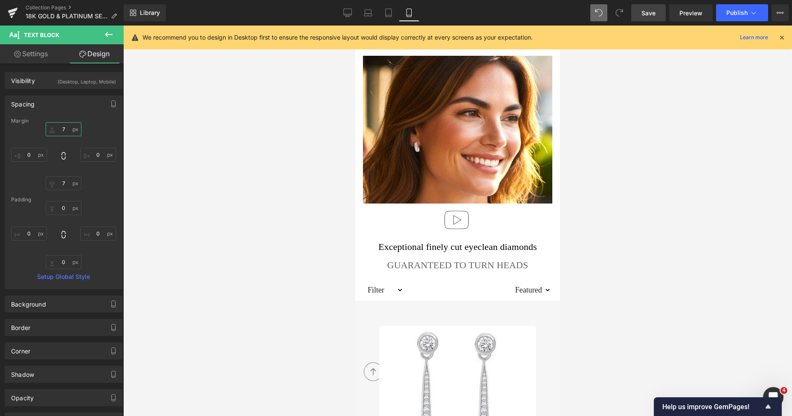
scroll to position [318, 0]
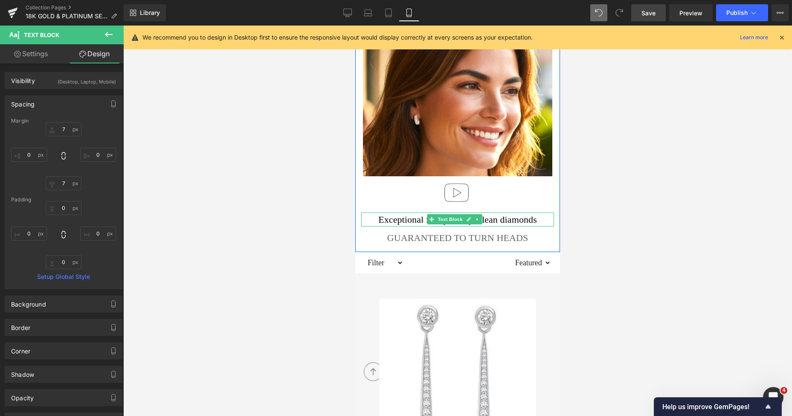
click at [398, 213] on p "Exceptional finely cut eyeclean diamonds" at bounding box center [457, 220] width 193 height 14
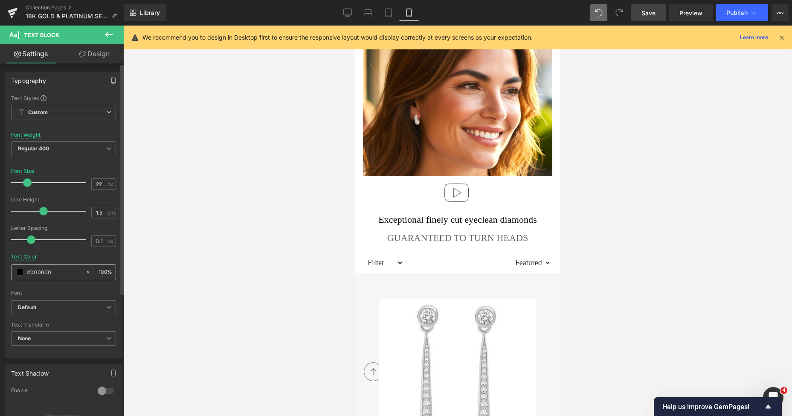
click at [20, 274] on span at bounding box center [20, 272] width 7 height 7
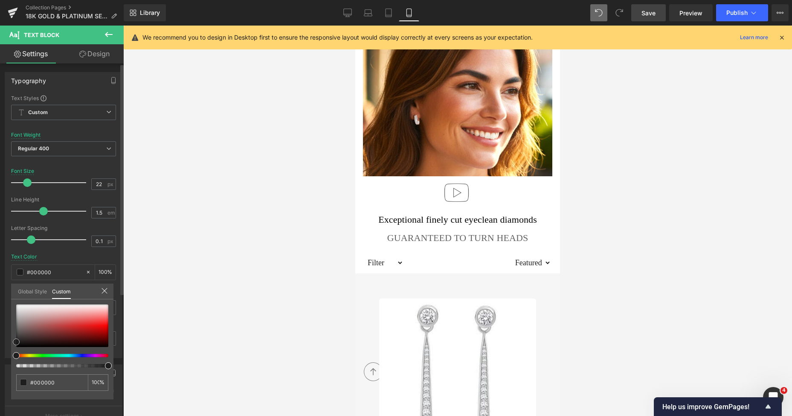
type input "#141414"
type input "#232323"
type input "#282828"
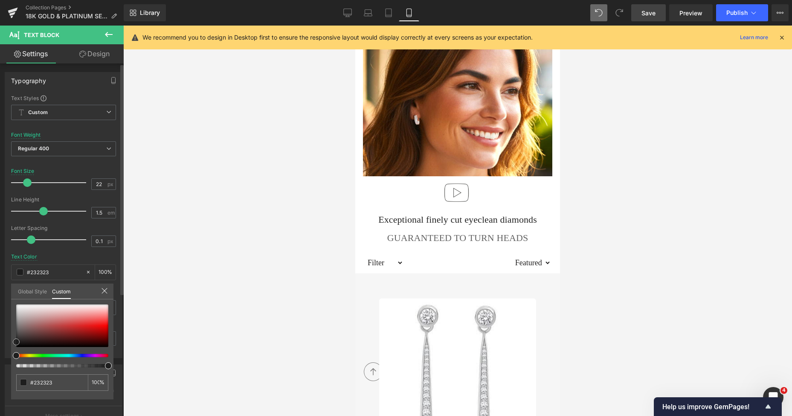
type input "#282828"
type input "#2b2b2b"
type input "#2d2d2d"
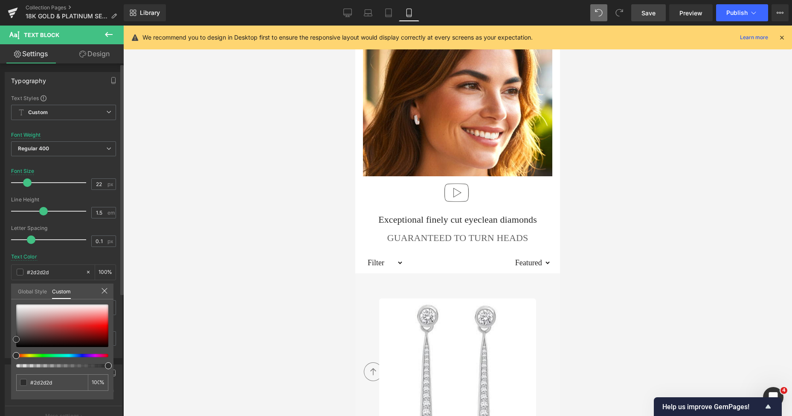
type input "#303030"
type input "#333333"
type input "#353535"
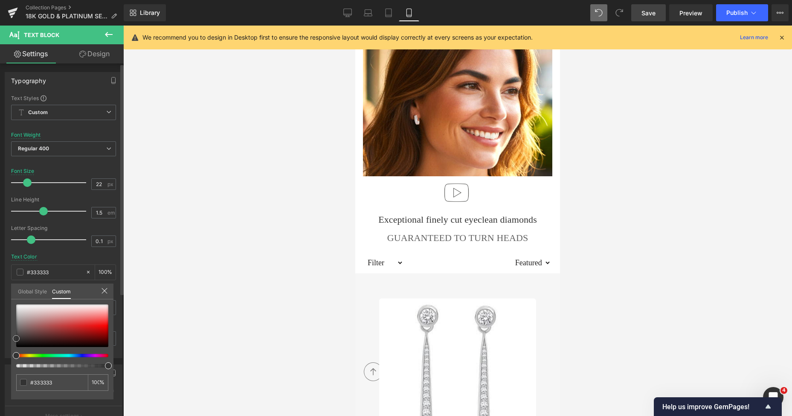
type input "#353535"
type input "#3d3d3d"
drag, startPoint x: 16, startPoint y: 348, endPoint x: 9, endPoint y: 338, distance: 12.8
click at [9, 338] on div "Typography Text Styles Custom Custom Setup Global Style Custom Setup Global Sty…" at bounding box center [63, 212] width 127 height 293
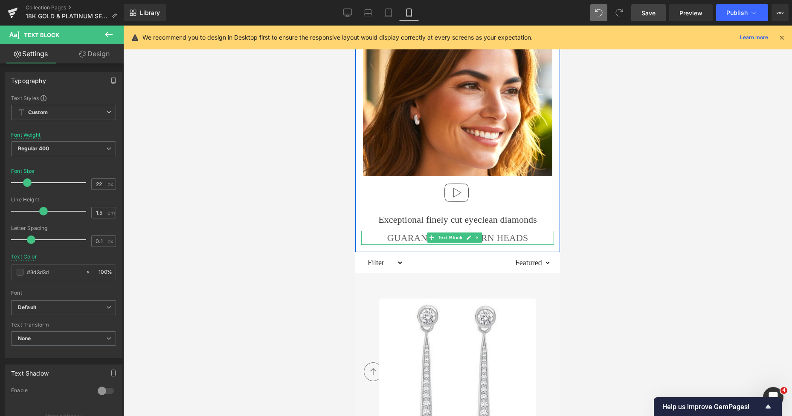
click at [397, 231] on p "Guaranteed to turn heads" at bounding box center [457, 238] width 193 height 14
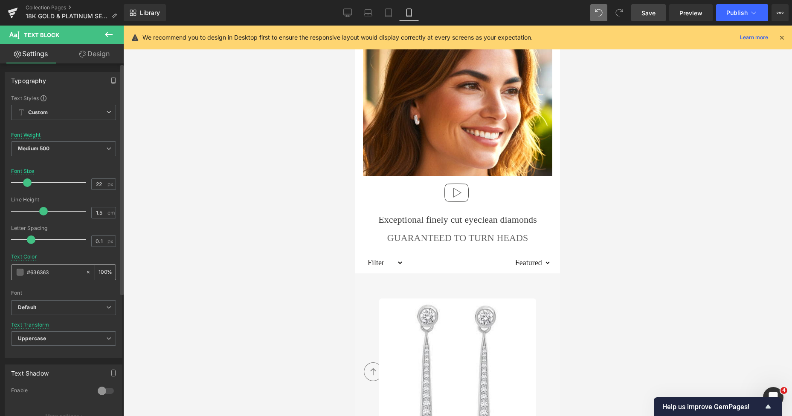
click at [20, 274] on span at bounding box center [20, 272] width 7 height 7
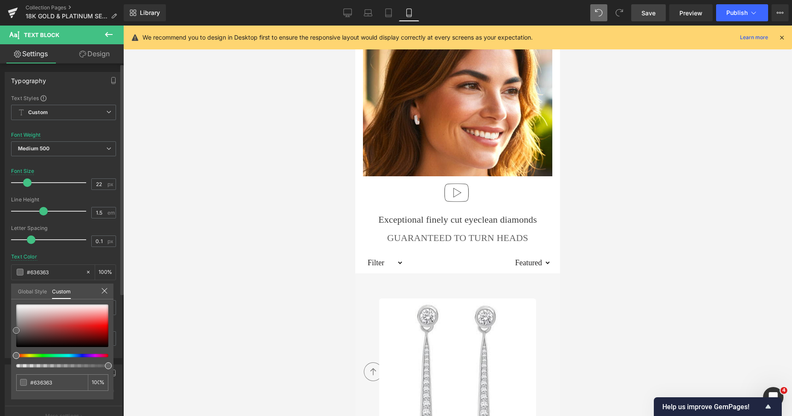
type input "#5b5b5b"
type input "#333333"
type input "#1e1e1e"
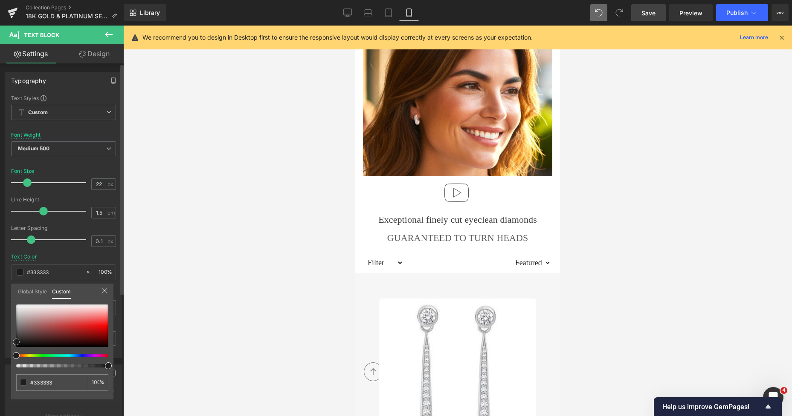
type input "#1e1e1e"
type input "#111111"
type input "#050505"
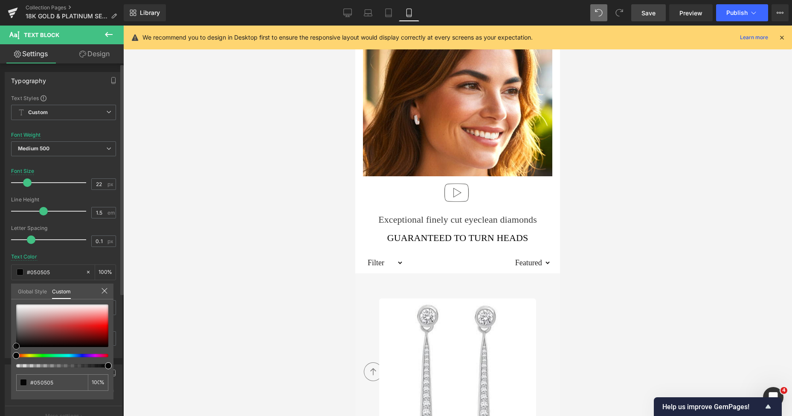
drag, startPoint x: 15, startPoint y: 328, endPoint x: 11, endPoint y: 344, distance: 16.3
click at [11, 344] on div "Typography Text Styles Custom Custom Setup Global Style Custom Setup Global Sty…" at bounding box center [63, 212] width 127 height 293
drag, startPoint x: 204, startPoint y: 42, endPoint x: 644, endPoint y: 14, distance: 440.8
click at [644, 14] on span "Save" at bounding box center [648, 13] width 14 height 9
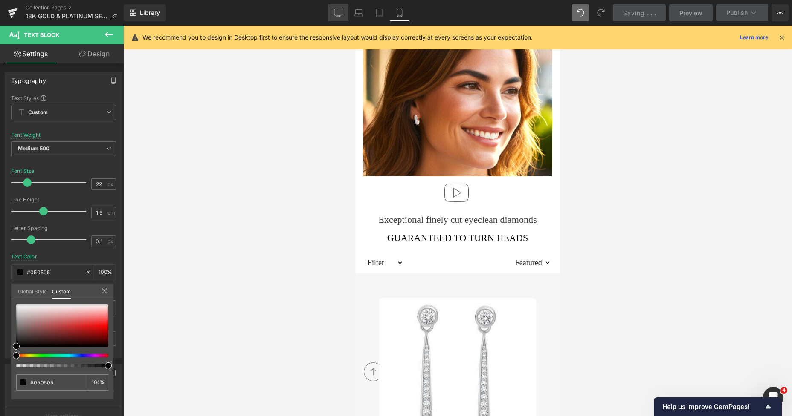
click at [341, 15] on icon at bounding box center [338, 12] width 8 height 6
click at [339, 14] on icon at bounding box center [338, 14] width 8 height 0
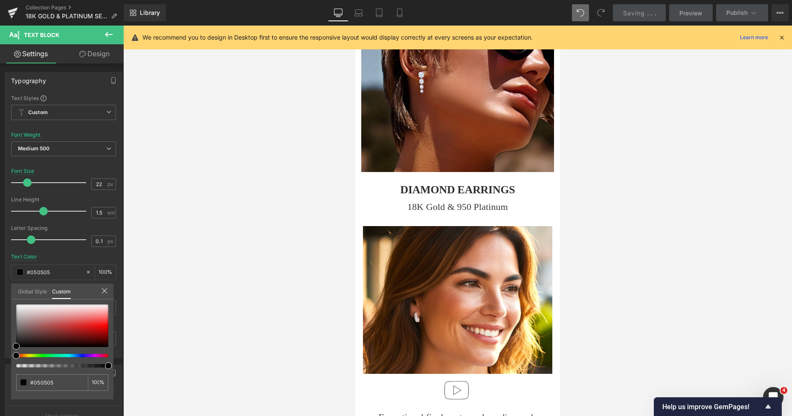
click at [338, 14] on icon at bounding box center [338, 13] width 9 height 9
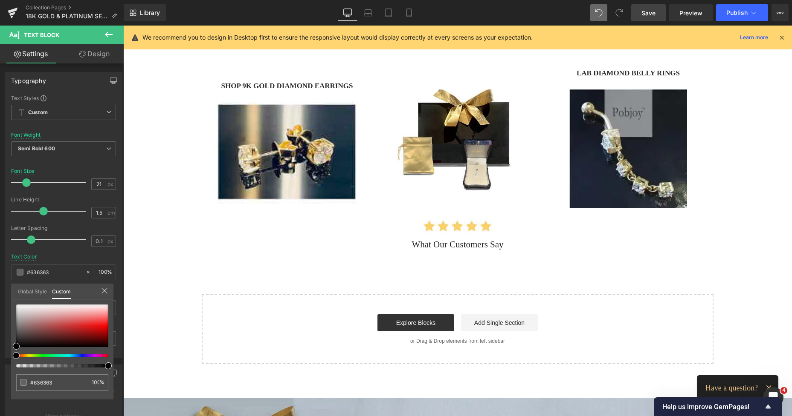
scroll to position [243, 0]
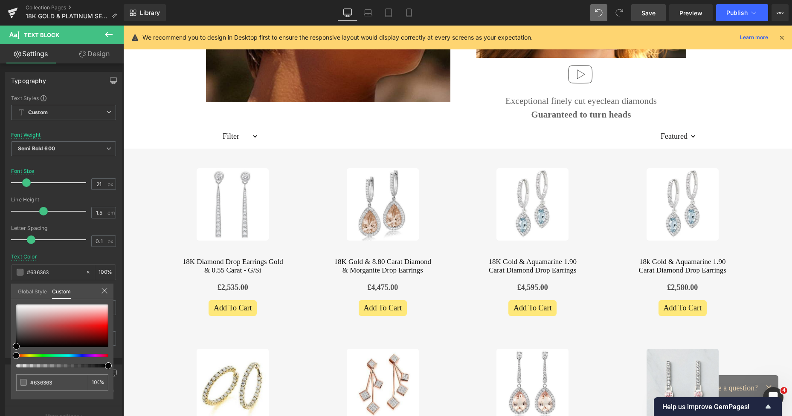
click at [650, 9] on span "Save" at bounding box center [648, 13] width 14 height 9
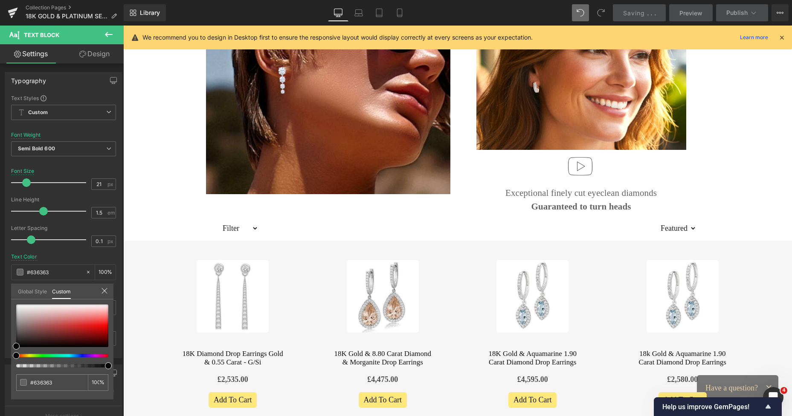
scroll to position [14, 0]
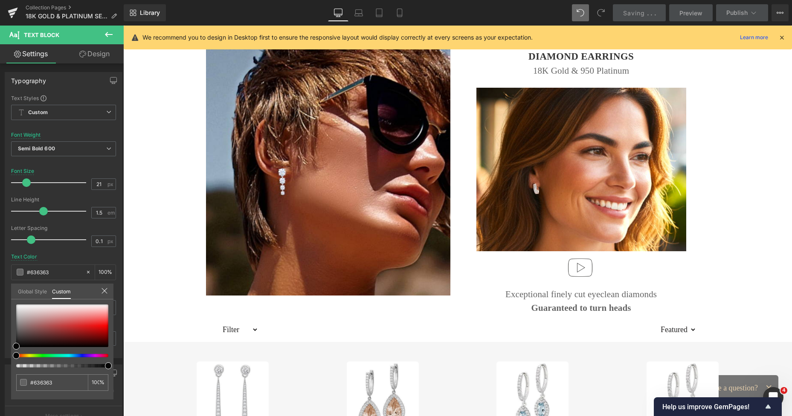
drag, startPoint x: 786, startPoint y: 86, endPoint x: 898, endPoint y: 57, distance: 116.1
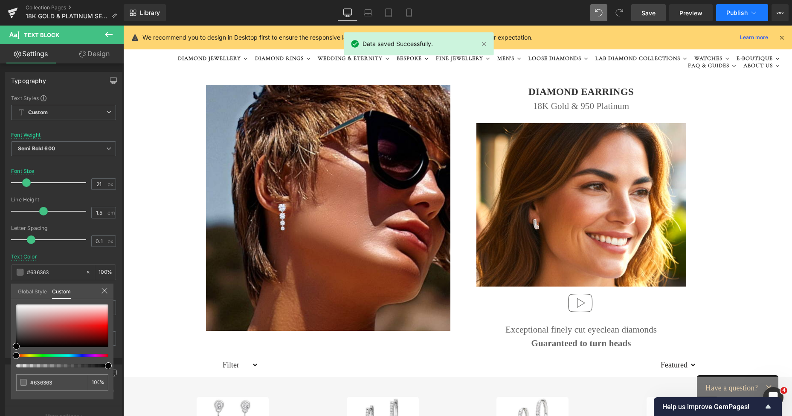
click at [730, 13] on span "Publish" at bounding box center [736, 12] width 21 height 7
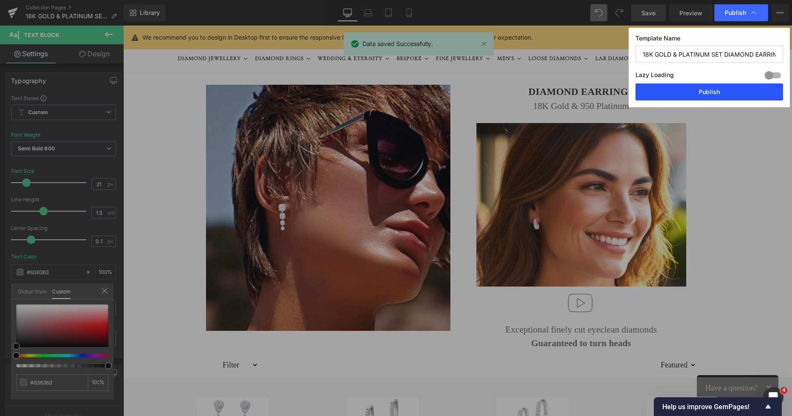
click at [714, 93] on button "Publish" at bounding box center [708, 92] width 147 height 17
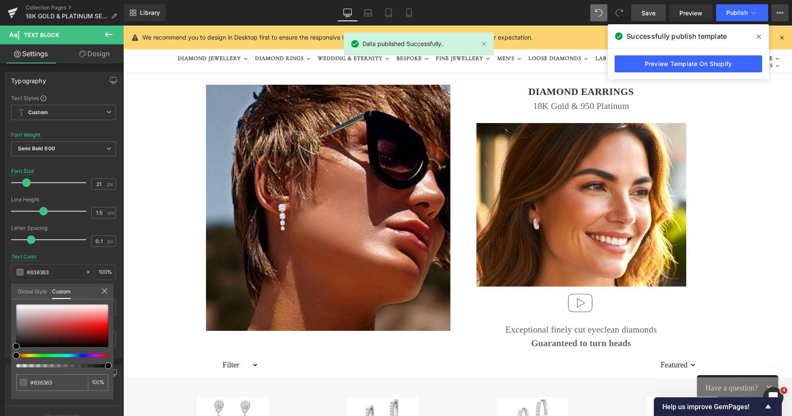
click at [777, 14] on icon at bounding box center [779, 12] width 7 height 7
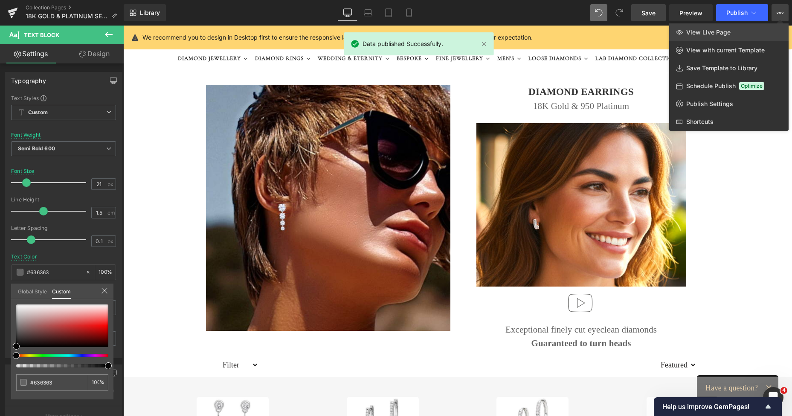
click at [753, 28] on link "View Live Page" at bounding box center [728, 32] width 119 height 18
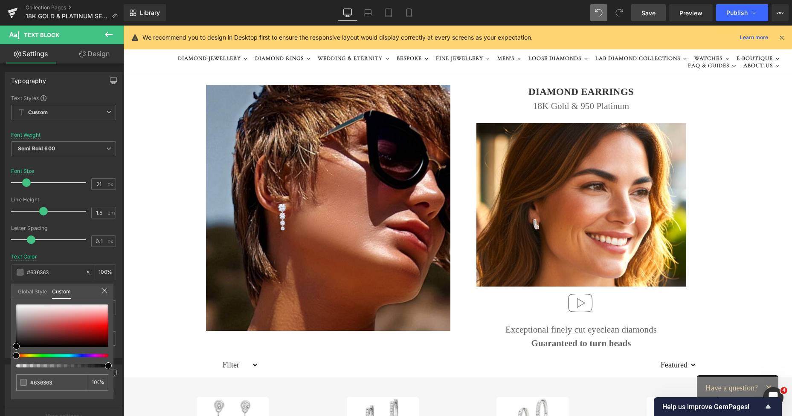
click at [646, 18] on link "Save" at bounding box center [648, 12] width 35 height 17
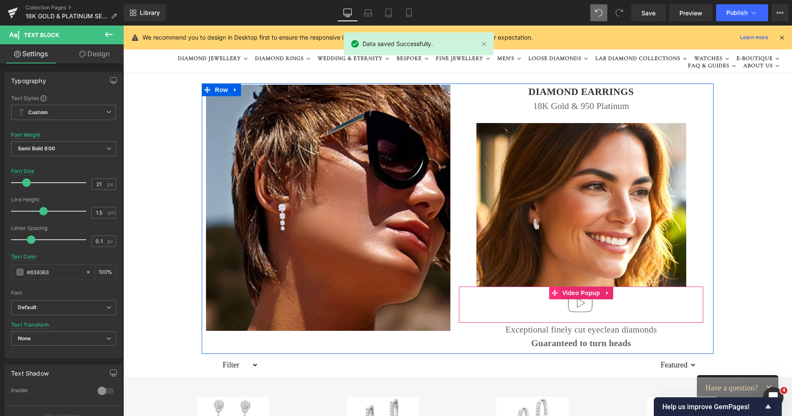
click at [551, 297] on span at bounding box center [554, 293] width 11 height 13
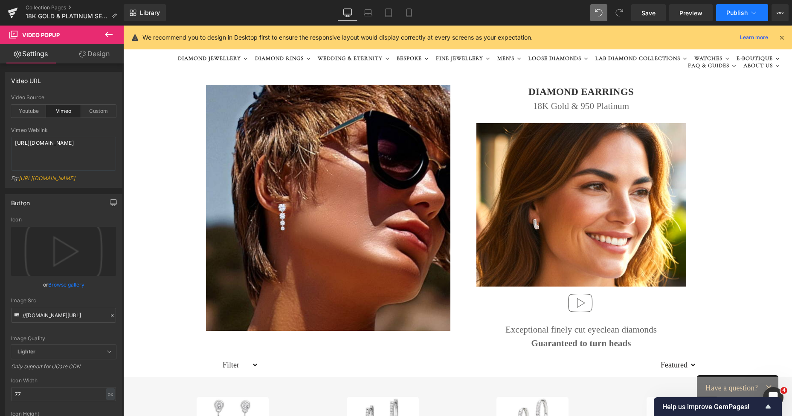
click at [736, 12] on span "Publish" at bounding box center [736, 12] width 21 height 7
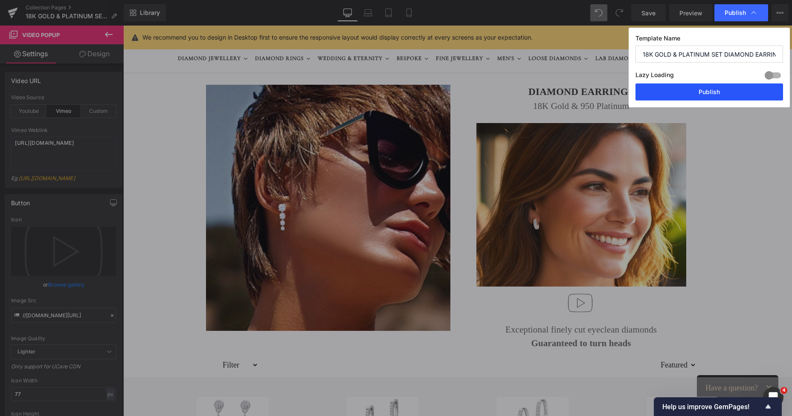
click at [698, 100] on button "Publish" at bounding box center [708, 92] width 147 height 17
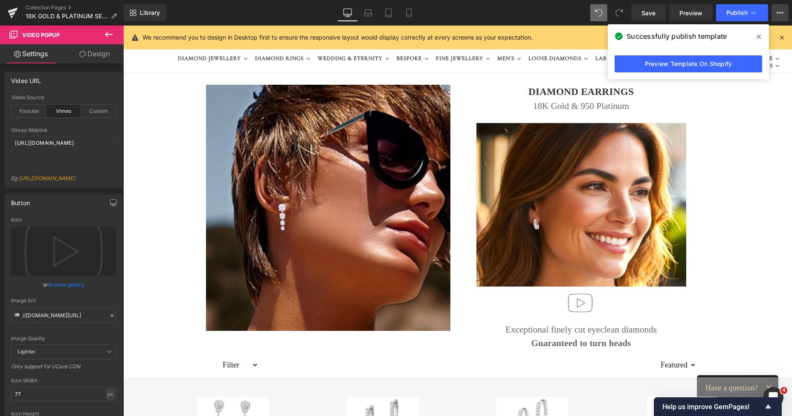
click at [780, 13] on icon at bounding box center [779, 12] width 7 height 7
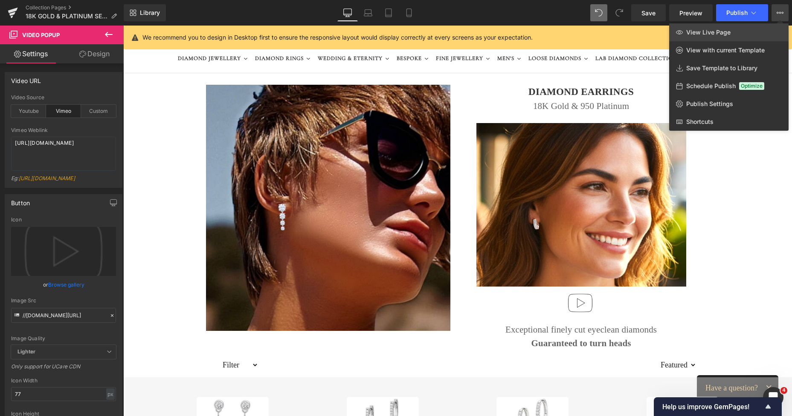
click at [721, 28] on link "View Live Page" at bounding box center [728, 32] width 119 height 18
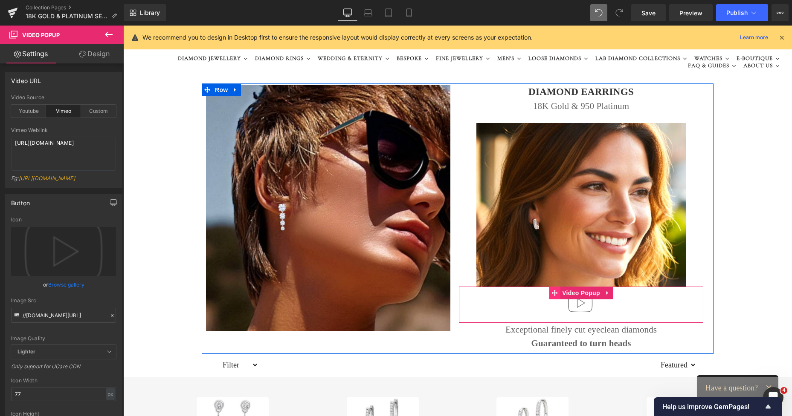
click at [556, 296] on span at bounding box center [554, 293] width 11 height 13
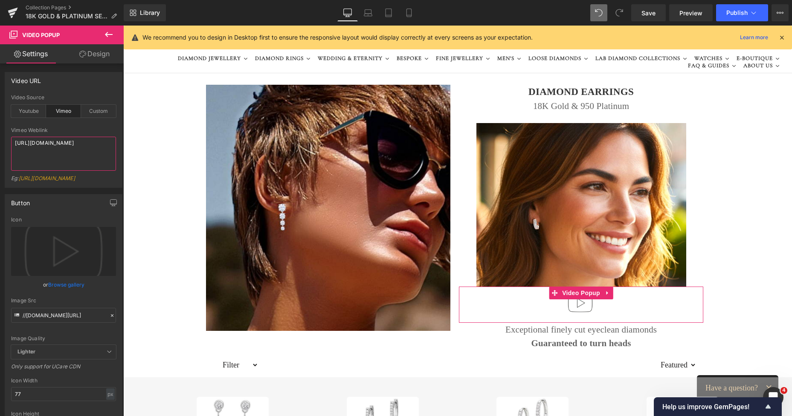
drag, startPoint x: 54, startPoint y: 154, endPoint x: 12, endPoint y: 138, distance: 44.6
click at [12, 138] on textarea "https://vimeo.com/1112241905?fl=pl&fe=sh" at bounding box center [63, 154] width 105 height 34
paste textarea "share=copy"
click at [650, 13] on span "Save" at bounding box center [648, 13] width 14 height 9
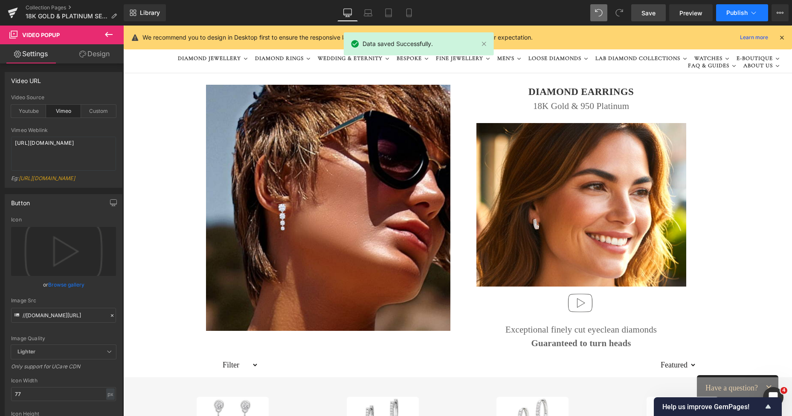
click at [735, 12] on span "Publish" at bounding box center [736, 12] width 21 height 7
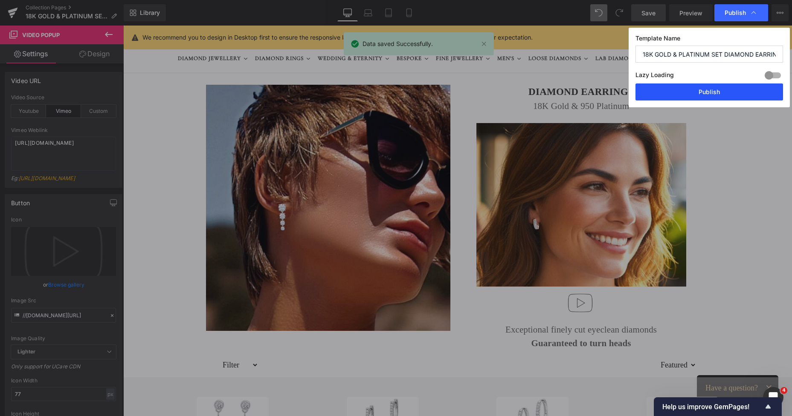
click at [710, 88] on button "Publish" at bounding box center [708, 92] width 147 height 17
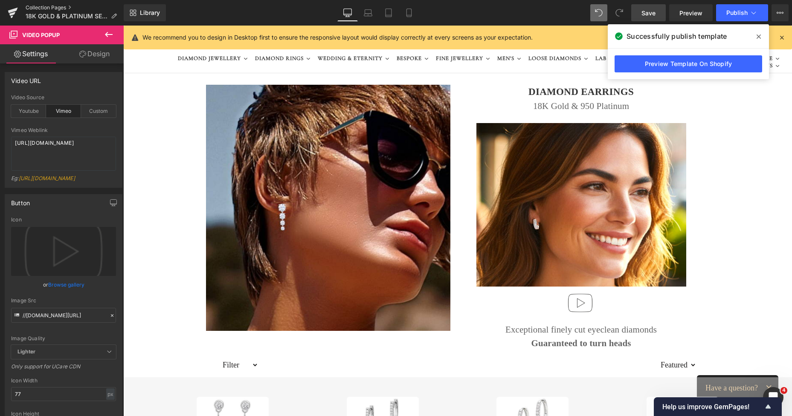
click at [56, 6] on link "Collection Pages" at bounding box center [75, 7] width 98 height 7
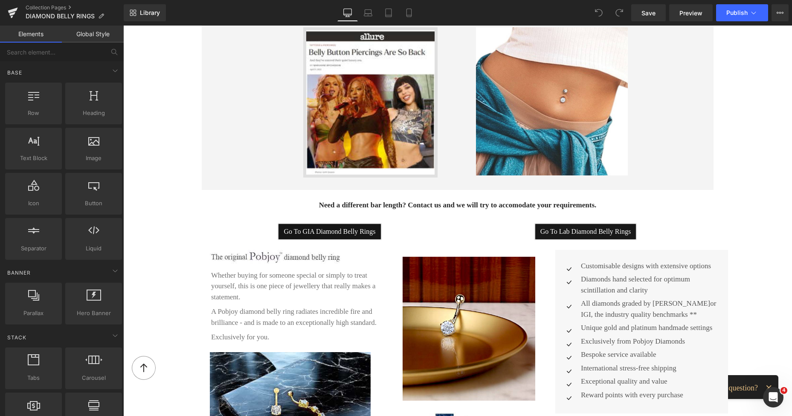
scroll to position [658, 0]
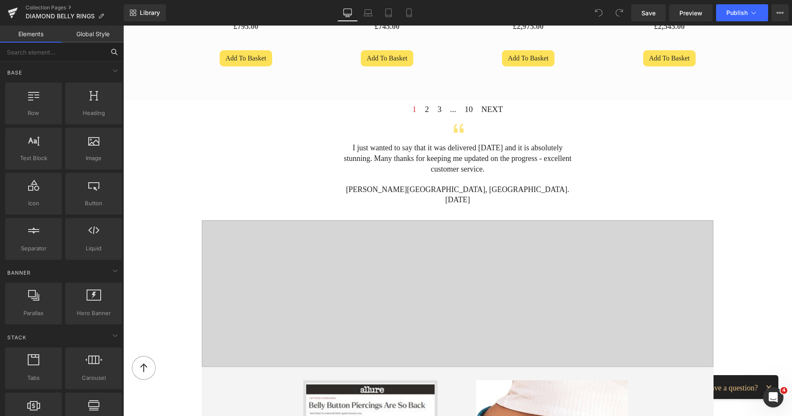
click at [61, 54] on input "text" at bounding box center [52, 52] width 105 height 19
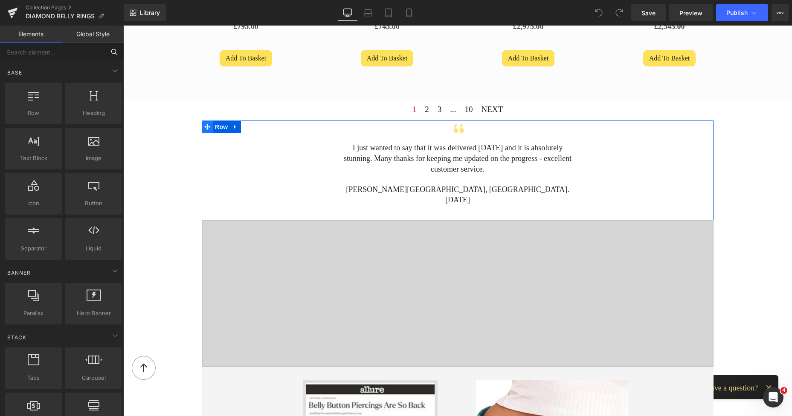
click at [206, 128] on icon at bounding box center [207, 127] width 6 height 6
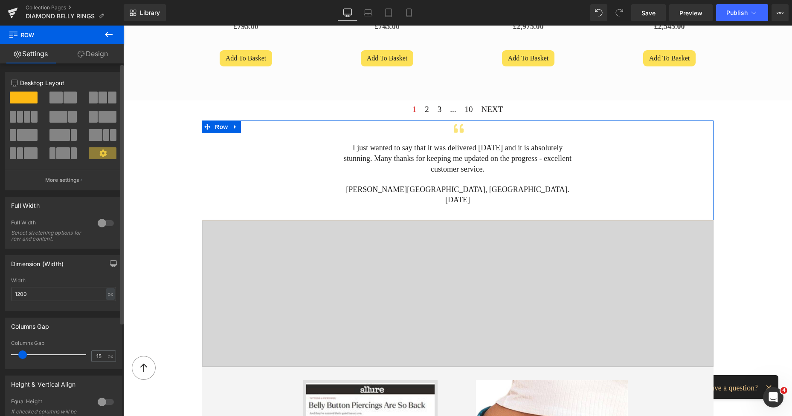
click at [64, 98] on span at bounding box center [70, 98] width 13 height 12
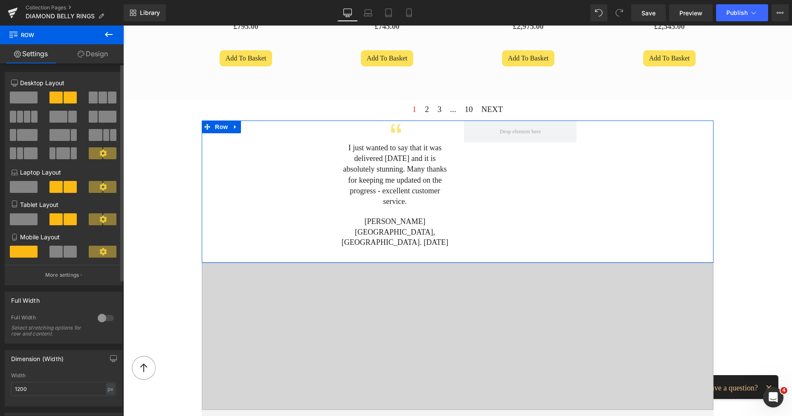
click at [95, 117] on button at bounding box center [103, 117] width 29 height 12
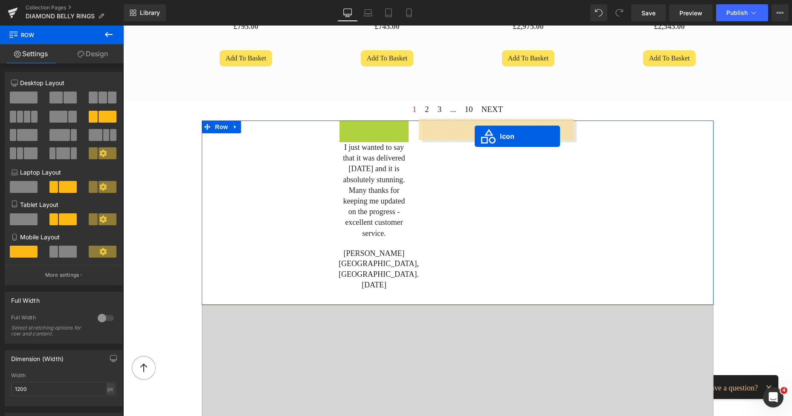
drag, startPoint x: 361, startPoint y: 132, endPoint x: 474, endPoint y: 136, distance: 113.0
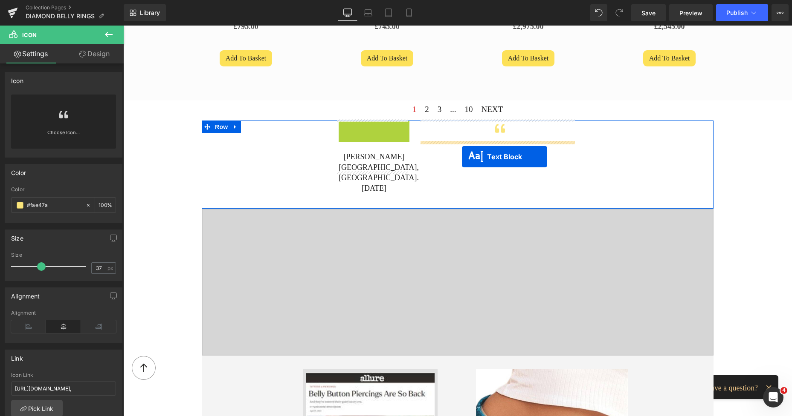
drag, startPoint x: 345, startPoint y: 163, endPoint x: 462, endPoint y: 157, distance: 116.5
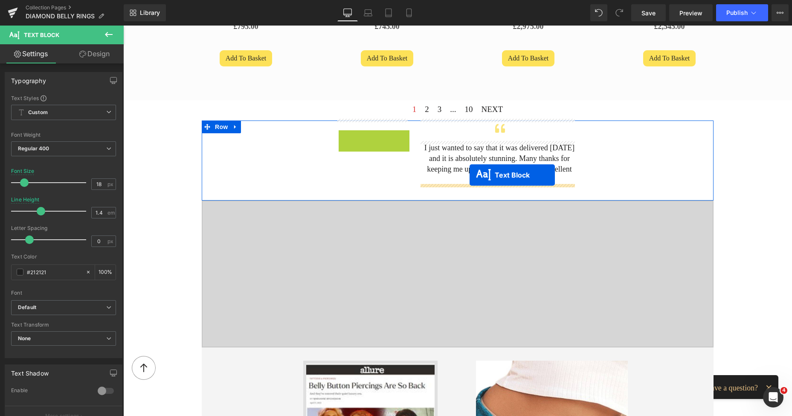
drag, startPoint x: 351, startPoint y: 138, endPoint x: 469, endPoint y: 175, distance: 123.9
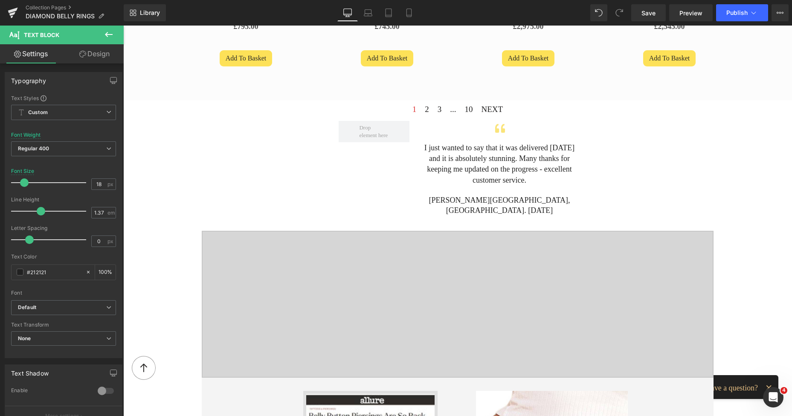
click at [106, 38] on icon at bounding box center [109, 34] width 10 height 10
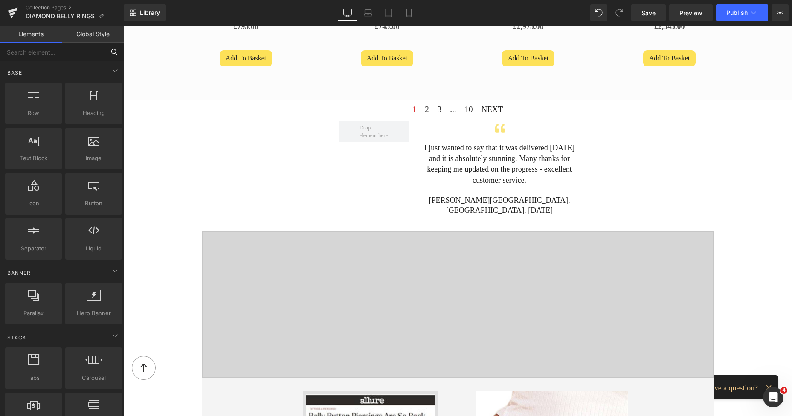
click at [74, 51] on input "text" at bounding box center [52, 52] width 105 height 19
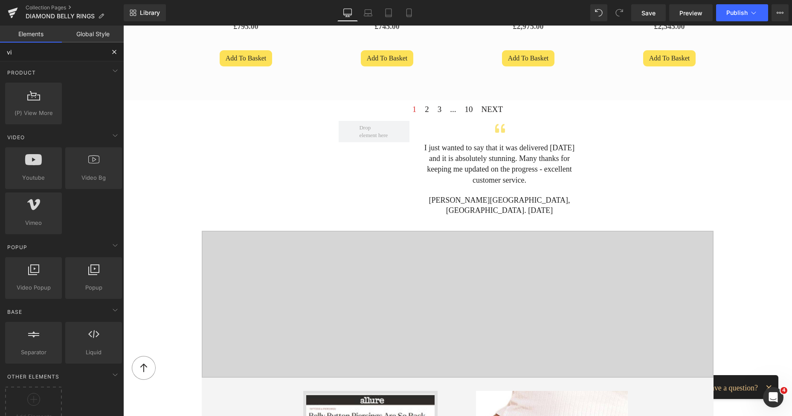
type input "vim"
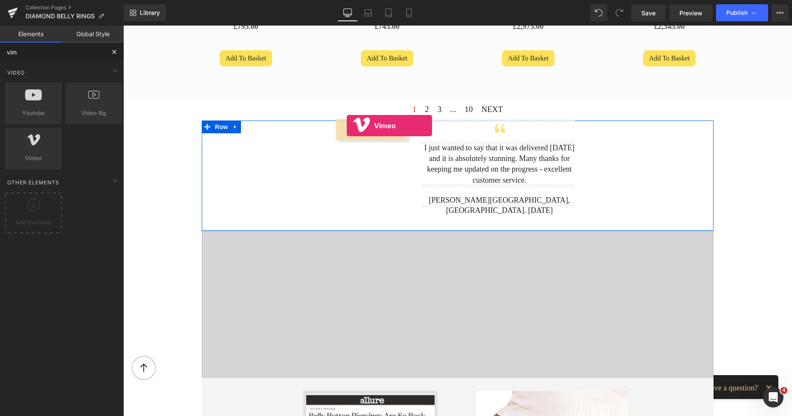
drag, startPoint x: 151, startPoint y: 168, endPoint x: 347, endPoint y: 126, distance: 200.2
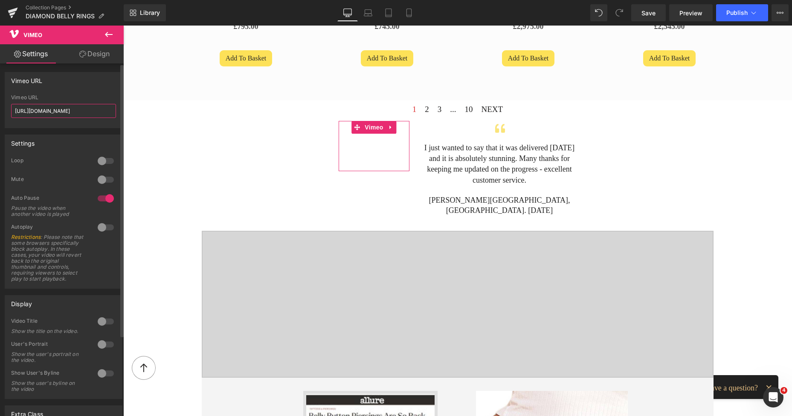
drag, startPoint x: 90, startPoint y: 114, endPoint x: 0, endPoint y: 115, distance: 89.9
click at [0, 115] on div "Vimeo URL [URL][DOMAIN_NAME] Vimeo URL [URL][DOMAIN_NAME]" at bounding box center [63, 97] width 127 height 63
paste input "47182720?share=copy"
click at [647, 15] on span "Save" at bounding box center [648, 13] width 14 height 9
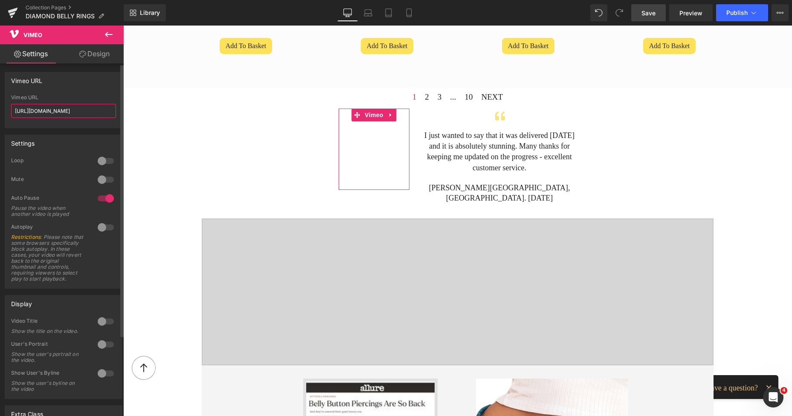
scroll to position [0, 9]
drag, startPoint x: 13, startPoint y: 110, endPoint x: 116, endPoint y: 112, distance: 102.7
click at [116, 112] on div "[URL][DOMAIN_NAME] Vimeo URL [URL][DOMAIN_NAME]" at bounding box center [63, 111] width 117 height 33
paste input "896871959"
type input "[URL][DOMAIN_NAME]"
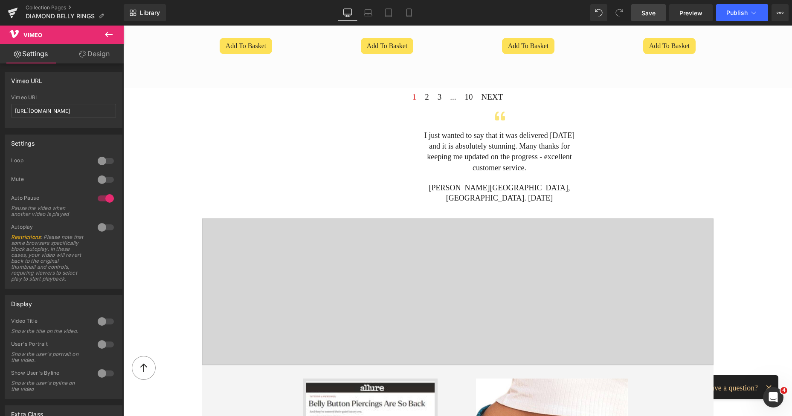
click at [650, 16] on span "Save" at bounding box center [648, 13] width 14 height 9
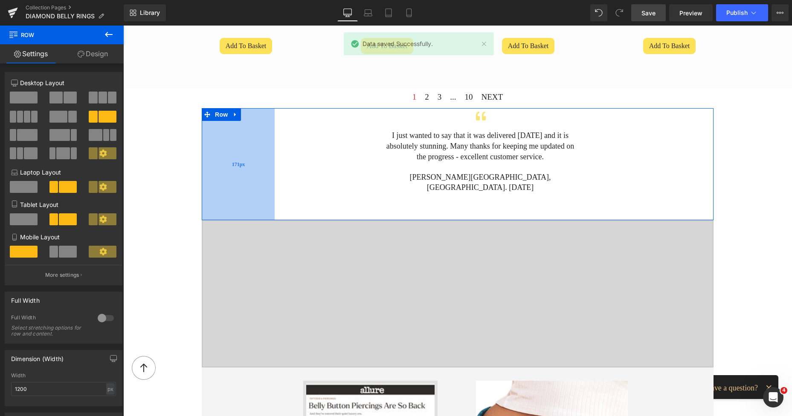
drag, startPoint x: 257, startPoint y: 149, endPoint x: 234, endPoint y: 152, distance: 23.7
click at [234, 152] on div "171px" at bounding box center [238, 164] width 73 height 113
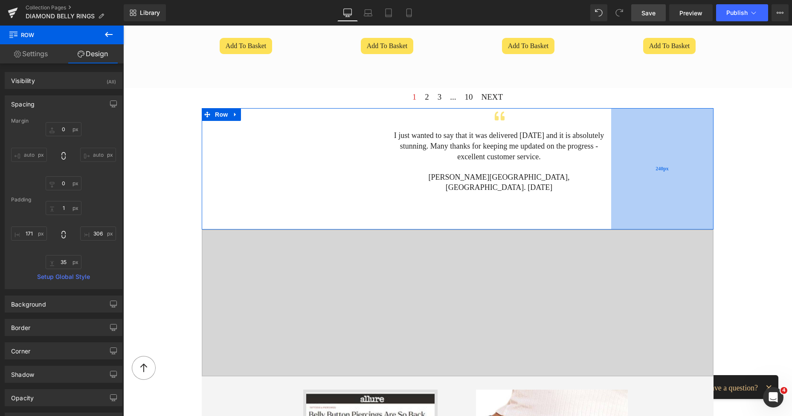
drag, startPoint x: 625, startPoint y: 141, endPoint x: 653, endPoint y: 142, distance: 28.2
click at [653, 142] on div "240px" at bounding box center [662, 168] width 102 height 121
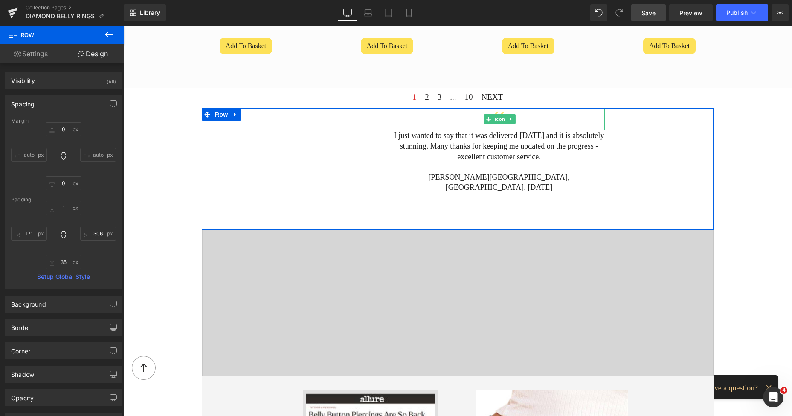
click at [445, 113] on div at bounding box center [500, 120] width 210 height 22
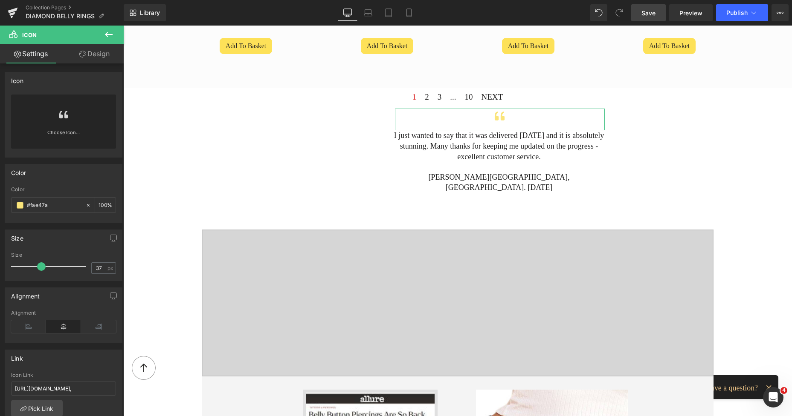
click at [101, 58] on link "Design" at bounding box center [95, 53] width 62 height 19
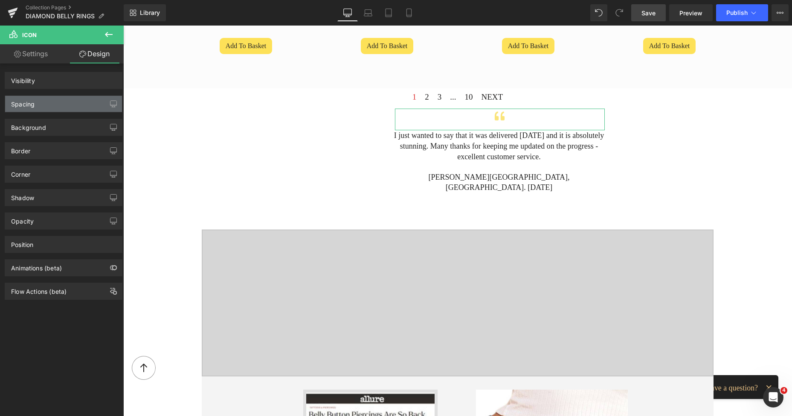
click at [49, 103] on div "Spacing" at bounding box center [63, 104] width 117 height 16
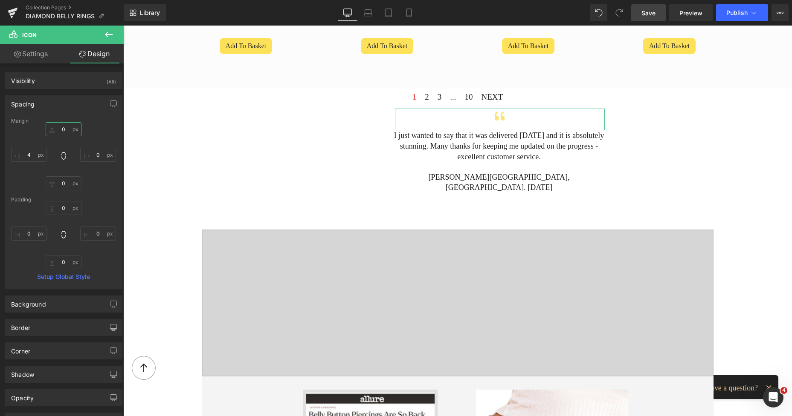
click at [61, 129] on input "0" at bounding box center [64, 129] width 36 height 14
type input "24"
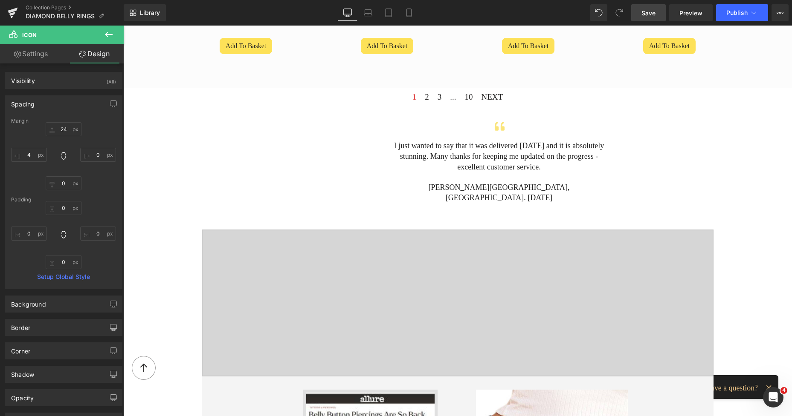
click at [123, 26] on div at bounding box center [123, 26] width 0 height 0
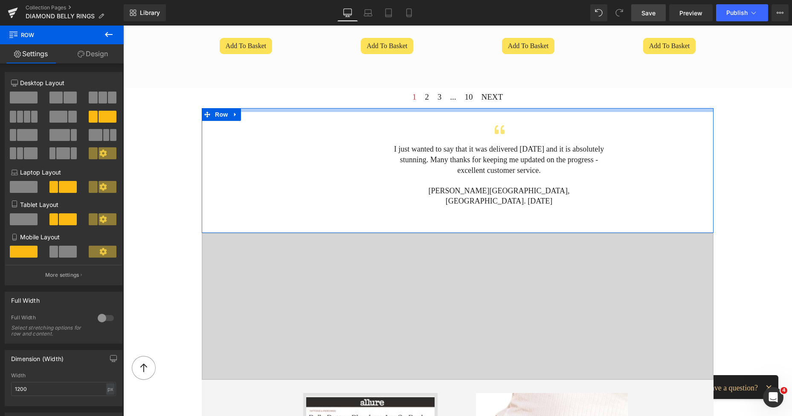
click at [381, 110] on div at bounding box center [457, 110] width 511 height 4
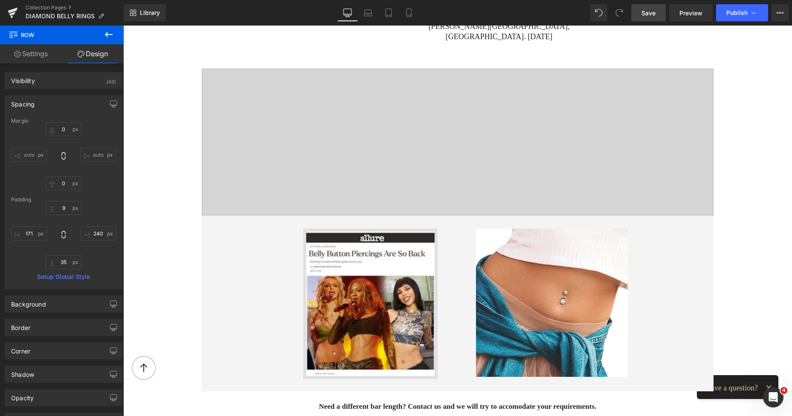
scroll to position [838, 0]
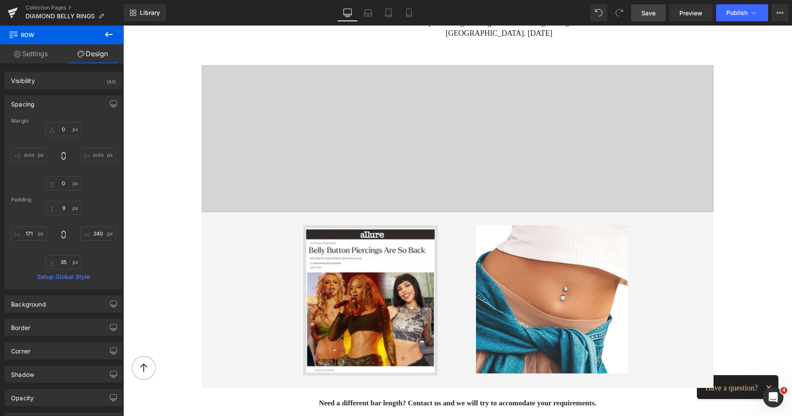
click at [653, 16] on span "Save" at bounding box center [648, 13] width 14 height 9
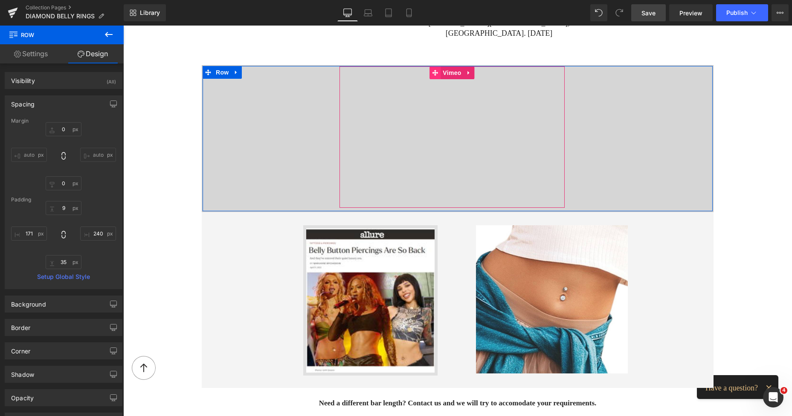
click at [432, 72] on icon at bounding box center [435, 72] width 6 height 6
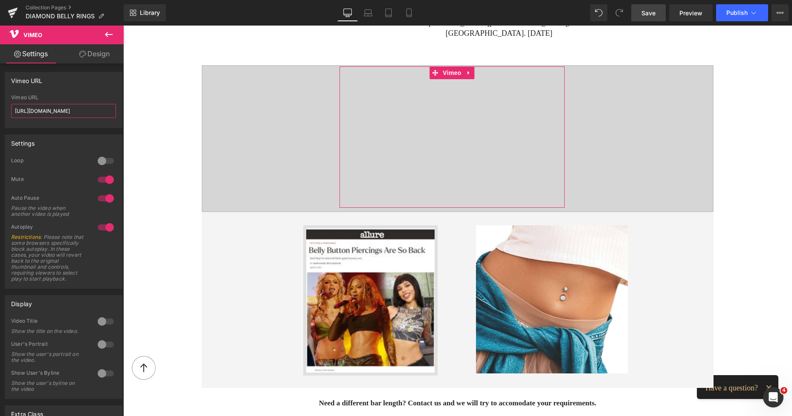
scroll to position [0, 9]
drag, startPoint x: 136, startPoint y: 138, endPoint x: 135, endPoint y: 111, distance: 26.9
click at [650, 14] on span "Save" at bounding box center [648, 13] width 14 height 9
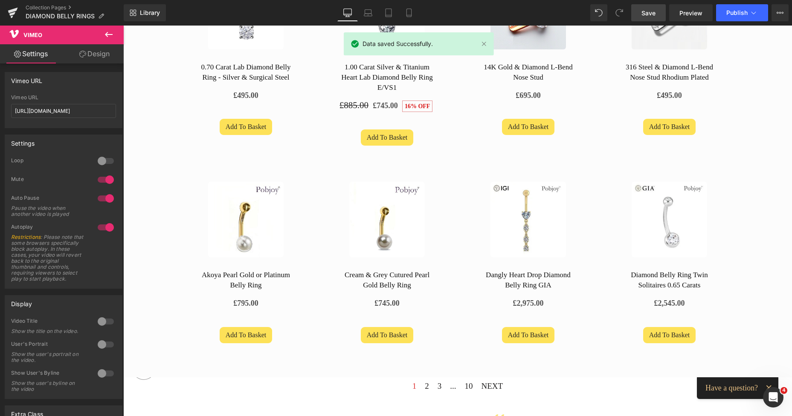
scroll to position [683, 0]
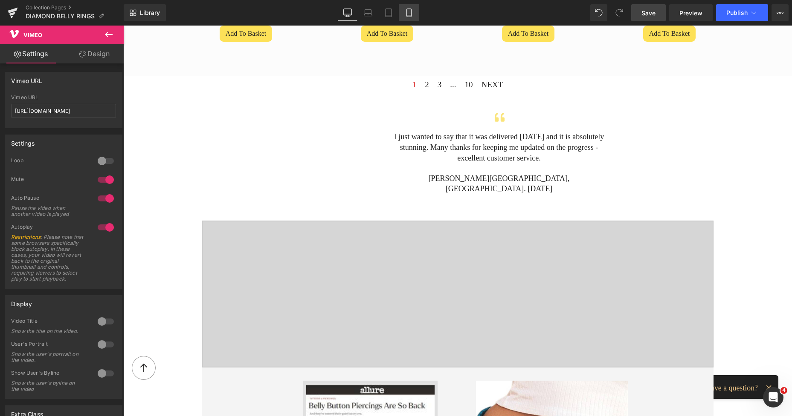
click at [407, 12] on icon at bounding box center [408, 13] width 9 height 9
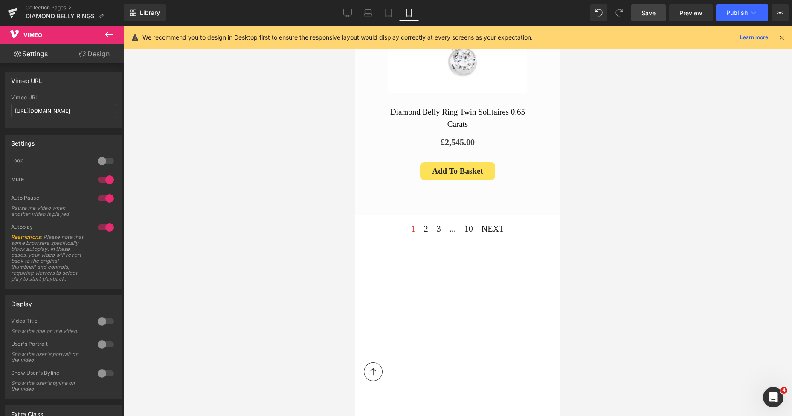
scroll to position [2850, 0]
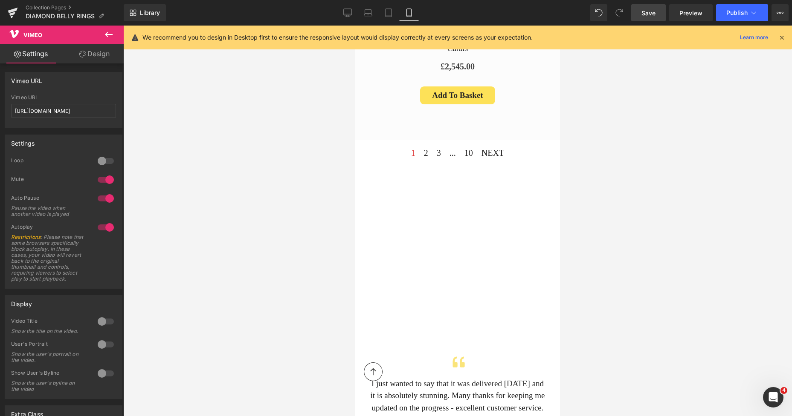
drag, startPoint x: 556, startPoint y: 194, endPoint x: 915, endPoint y: 207, distance: 359.1
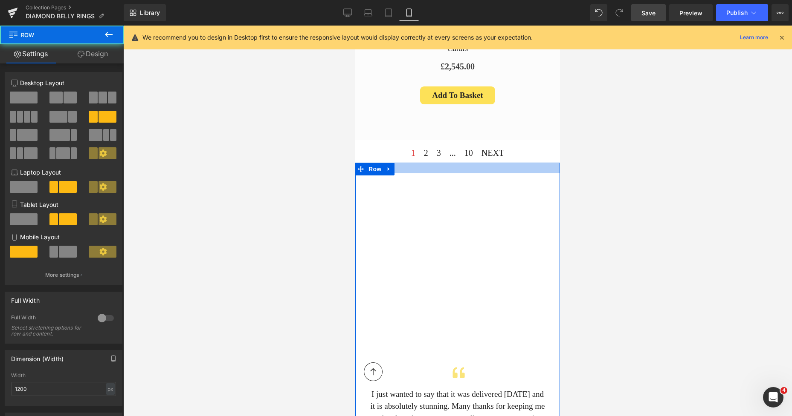
drag, startPoint x: 487, startPoint y: 117, endPoint x: 492, endPoint y: 128, distance: 11.8
click at [492, 163] on div "Vimeo Icon I just wanted to say that it was delivered [DATE] and it is absolute…" at bounding box center [457, 320] width 205 height 315
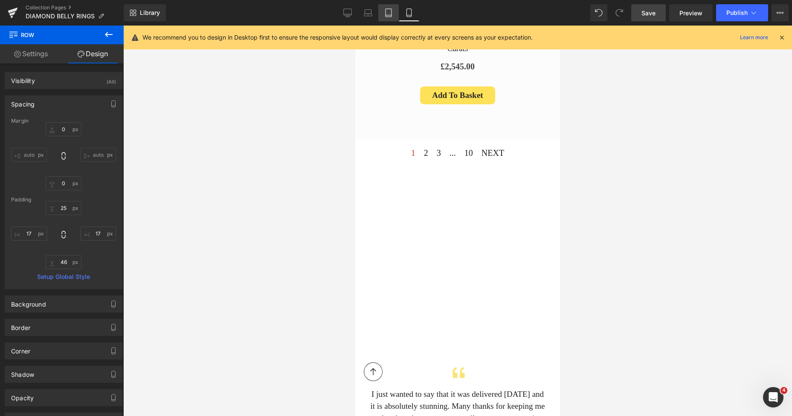
click at [397, 14] on link "Tablet" at bounding box center [388, 12] width 20 height 17
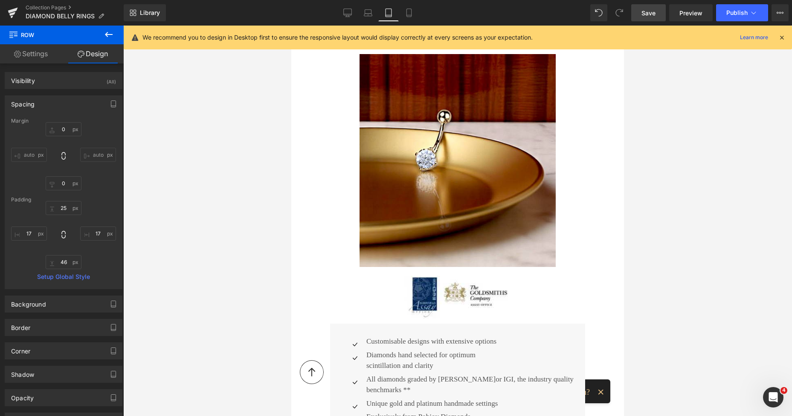
scroll to position [2008, 0]
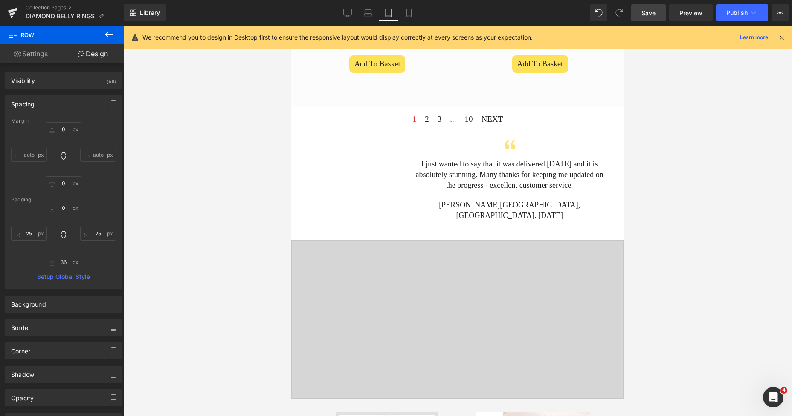
click at [453, 139] on div at bounding box center [509, 148] width 193 height 22
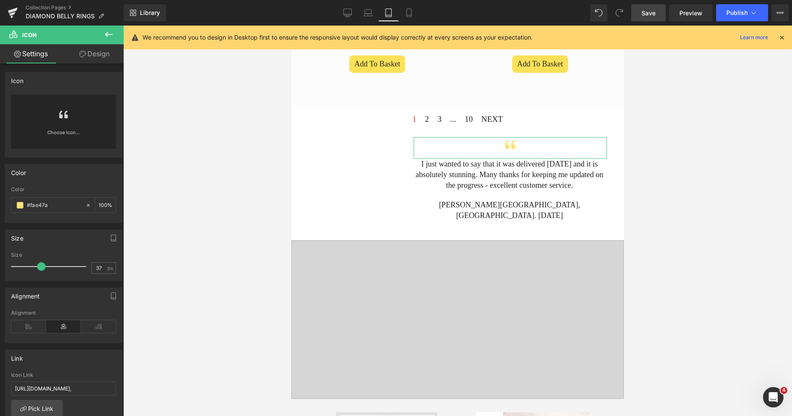
click at [101, 56] on link "Design" at bounding box center [95, 53] width 62 height 19
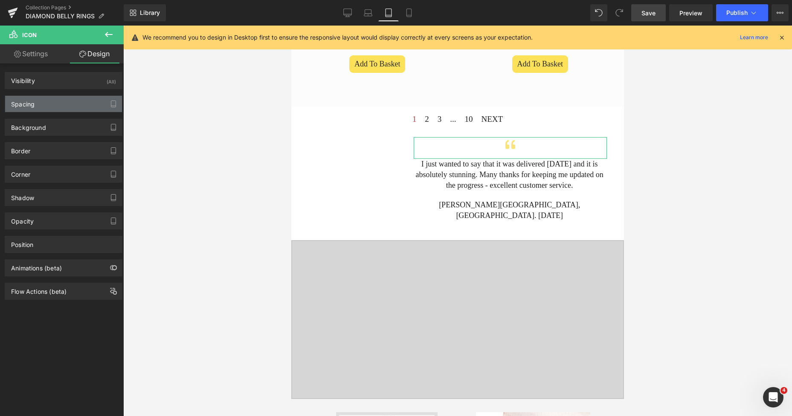
click at [48, 103] on div "Spacing" at bounding box center [63, 104] width 117 height 16
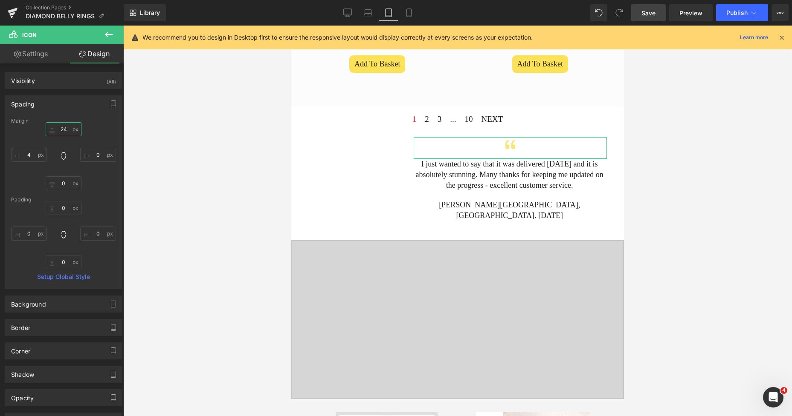
click at [59, 124] on input "text" at bounding box center [64, 129] width 36 height 14
type input "5"
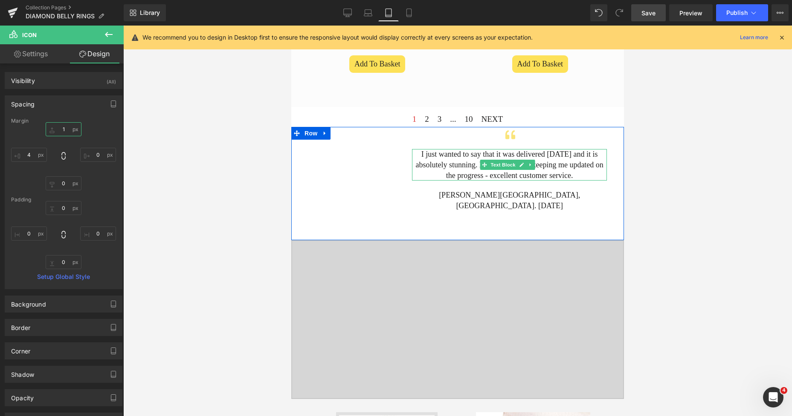
type input "15"
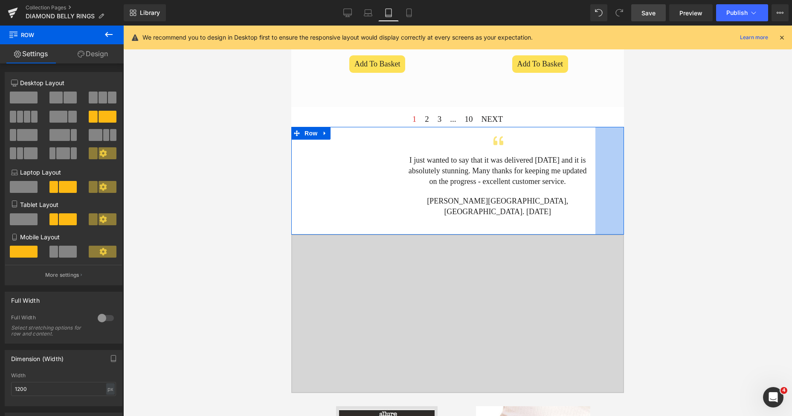
drag, startPoint x: 607, startPoint y: 156, endPoint x: 589, endPoint y: 156, distance: 17.9
click at [595, 156] on div "67px" at bounding box center [609, 180] width 29 height 107
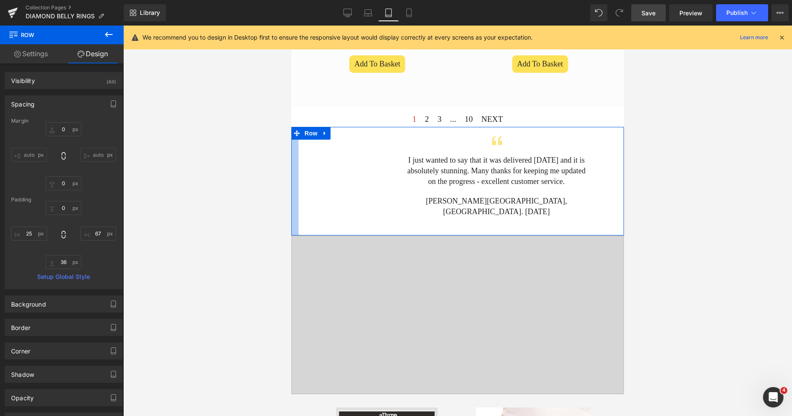
click at [292, 161] on div at bounding box center [294, 181] width 7 height 109
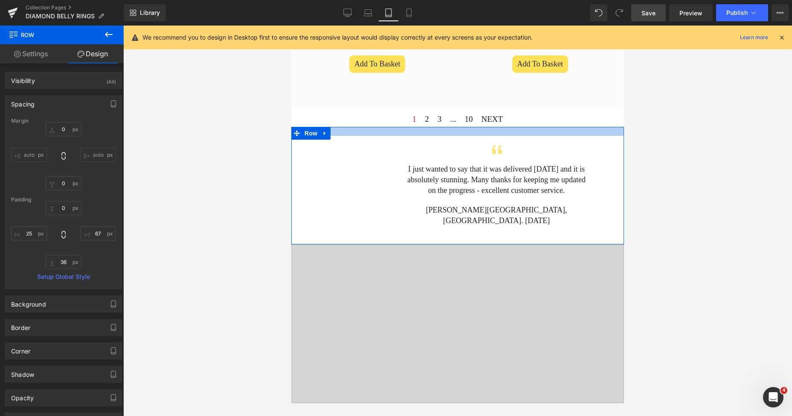
drag, startPoint x: 466, startPoint y: 117, endPoint x: 471, endPoint y: 126, distance: 10.1
click at [471, 127] on div "Vimeo Icon I just wanted to say that it was delivered [DATE] and it is absolute…" at bounding box center [457, 186] width 332 height 118
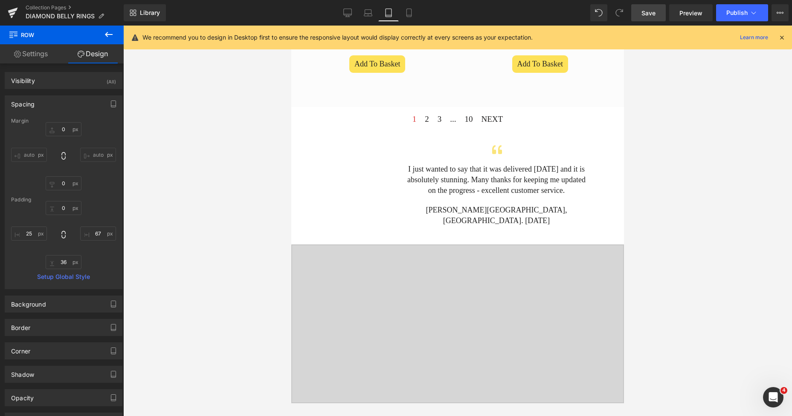
click at [647, 12] on span "Save" at bounding box center [648, 13] width 14 height 9
click at [364, 14] on icon at bounding box center [368, 13] width 9 height 9
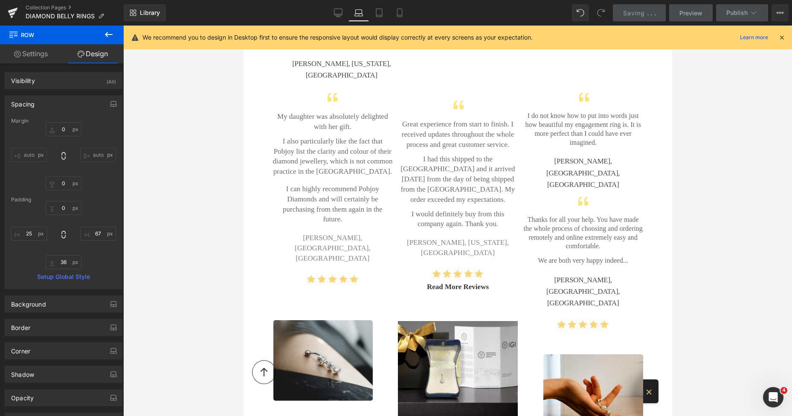
drag, startPoint x: 358, startPoint y: 17, endPoint x: 182, endPoint y: 131, distance: 210.2
click at [358, 17] on icon at bounding box center [358, 13] width 9 height 9
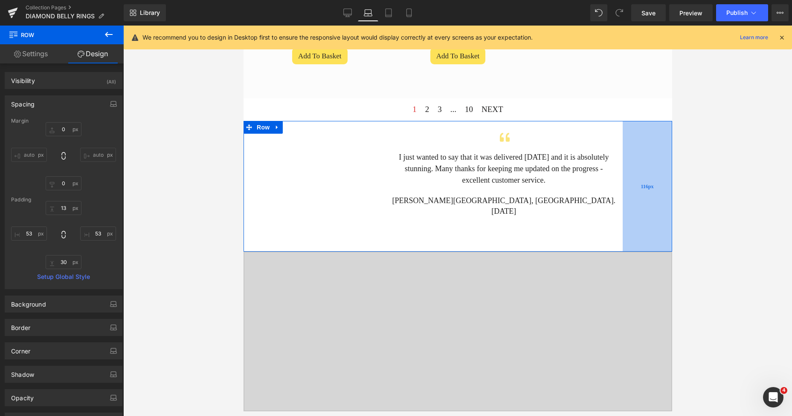
drag, startPoint x: 657, startPoint y: 153, endPoint x: 630, endPoint y: 156, distance: 27.0
click at [630, 156] on div "116px" at bounding box center [646, 186] width 49 height 131
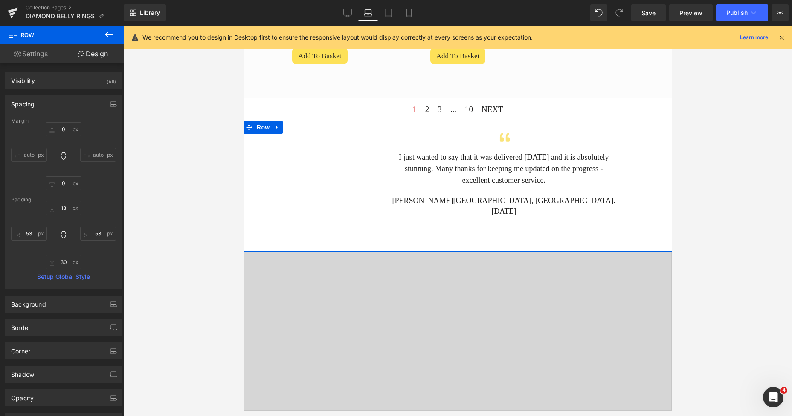
click at [543, 133] on div at bounding box center [504, 141] width 223 height 22
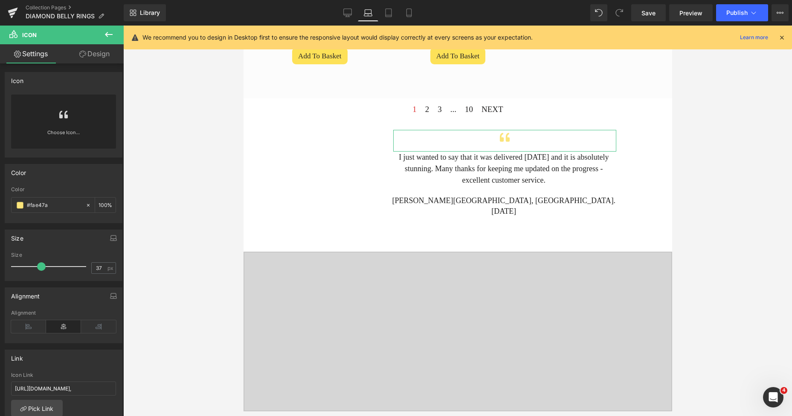
click at [101, 59] on link "Design" at bounding box center [95, 53] width 62 height 19
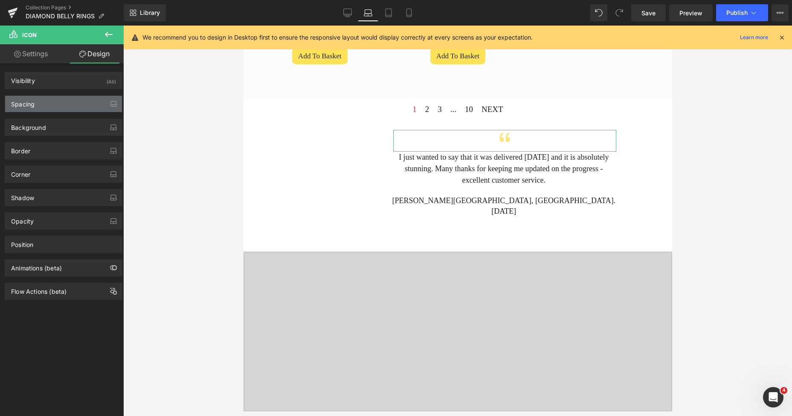
click at [38, 105] on div "Spacing" at bounding box center [63, 104] width 117 height 16
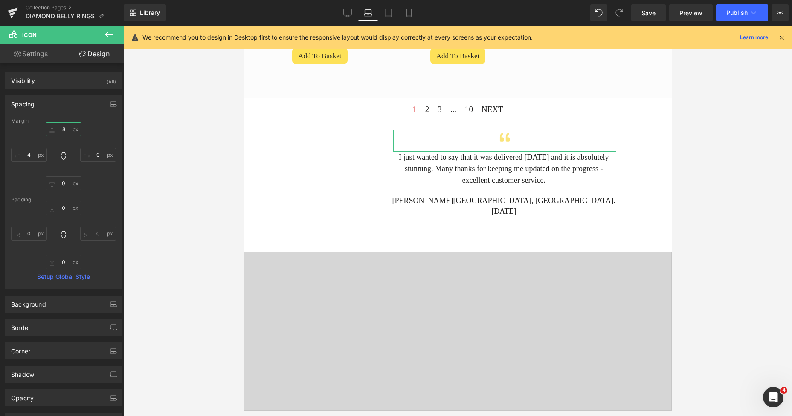
click at [61, 128] on input "8" at bounding box center [64, 129] width 36 height 14
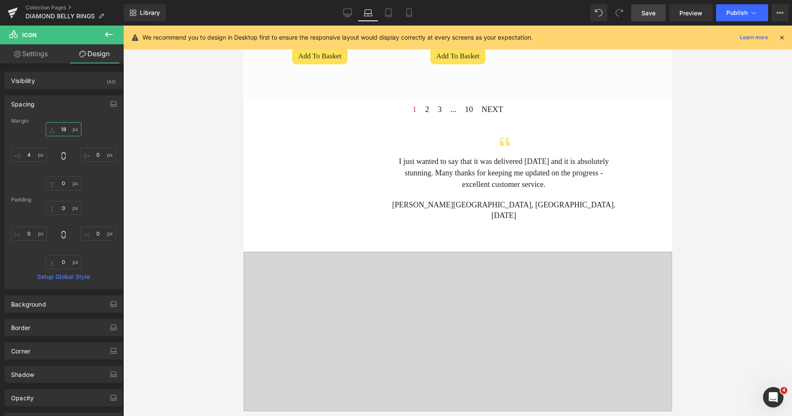
type input "18"
click at [648, 12] on span "Save" at bounding box center [648, 13] width 14 height 9
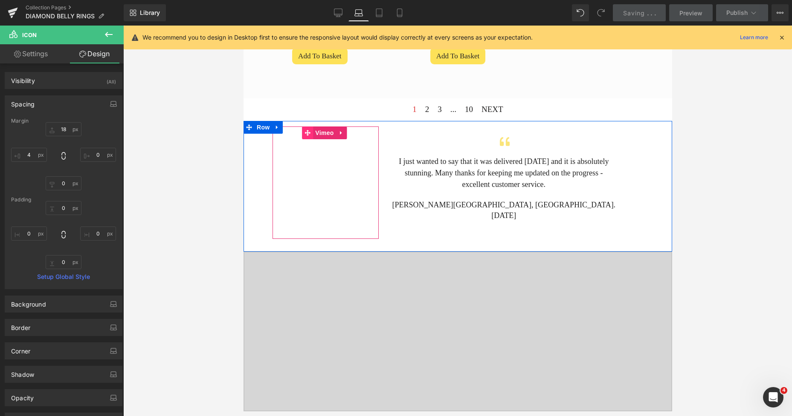
click at [304, 130] on icon at bounding box center [307, 133] width 6 height 6
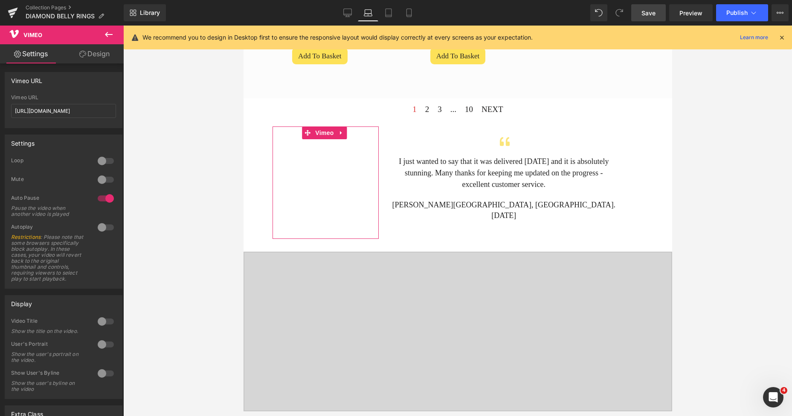
click at [108, 225] on div at bounding box center [105, 228] width 20 height 14
click at [654, 10] on span "Save" at bounding box center [648, 13] width 14 height 9
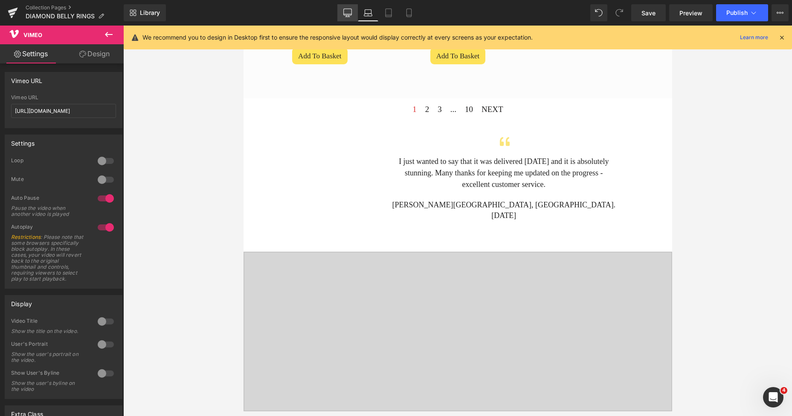
click at [337, 8] on link "Desktop" at bounding box center [347, 12] width 20 height 17
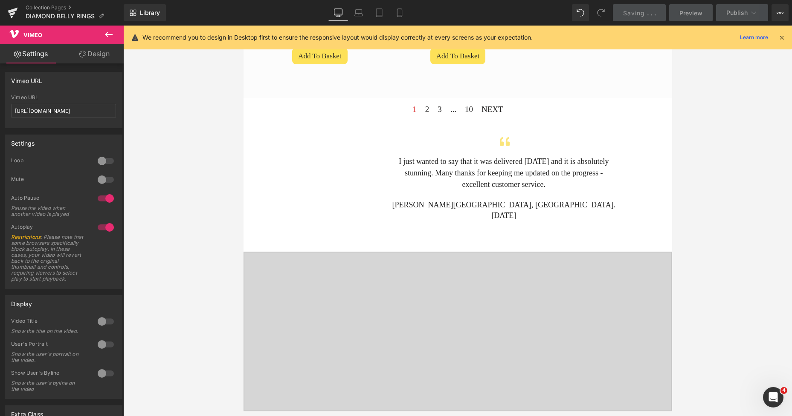
click at [336, 13] on icon at bounding box center [338, 13] width 9 height 9
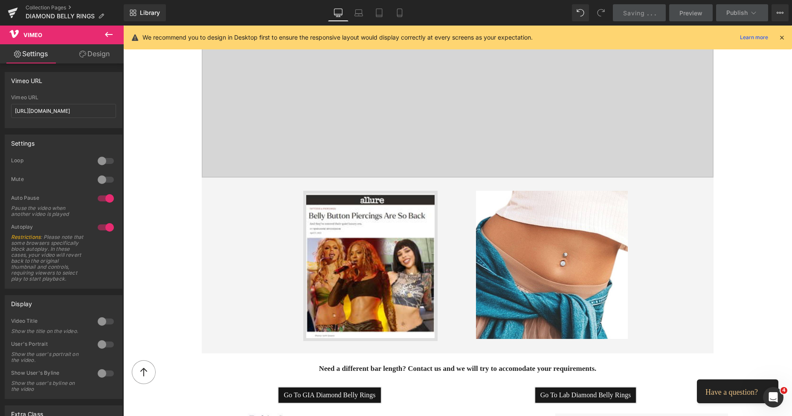
click at [336, 13] on icon at bounding box center [338, 13] width 9 height 9
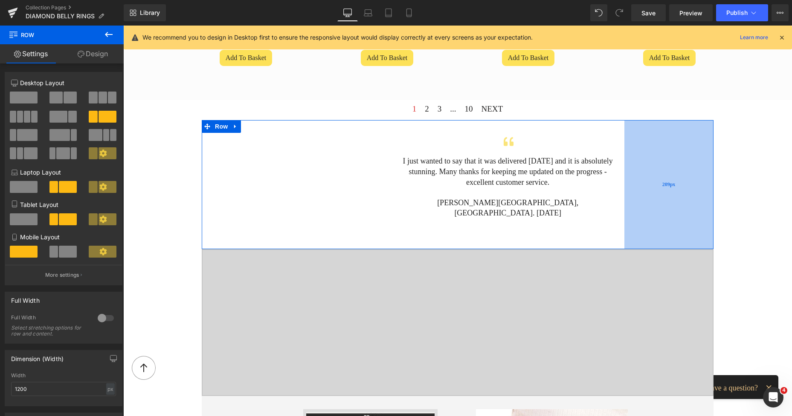
drag, startPoint x: 665, startPoint y: 154, endPoint x: 679, endPoint y: 157, distance: 13.5
click at [679, 157] on div "209px" at bounding box center [668, 184] width 89 height 129
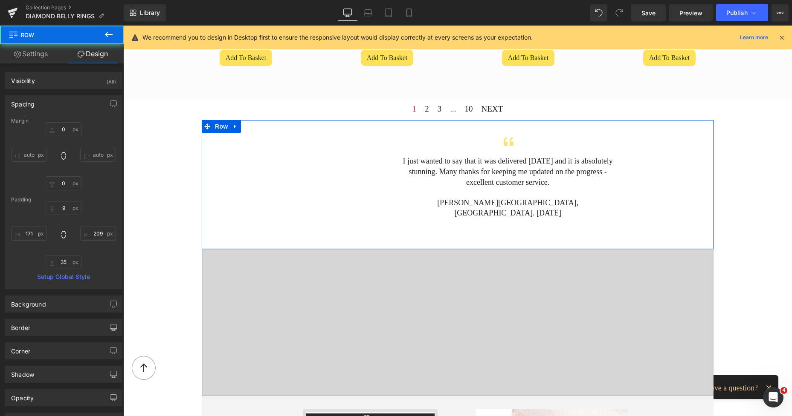
click at [426, 135] on div at bounding box center [508, 145] width 219 height 22
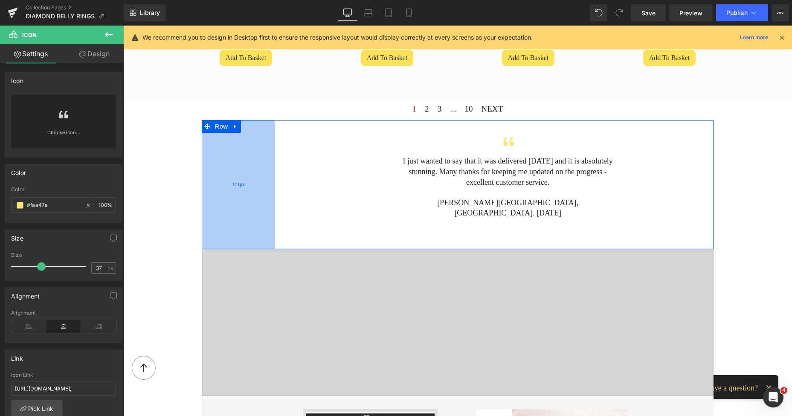
click at [244, 131] on div "171px" at bounding box center [238, 184] width 73 height 129
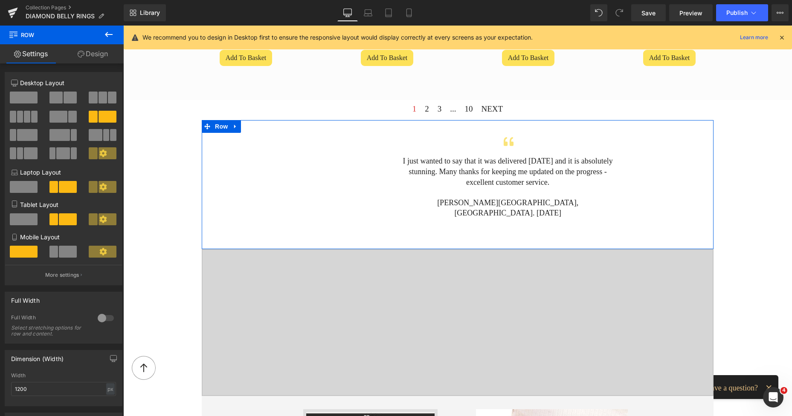
click at [100, 59] on link "Design" at bounding box center [93, 53] width 62 height 19
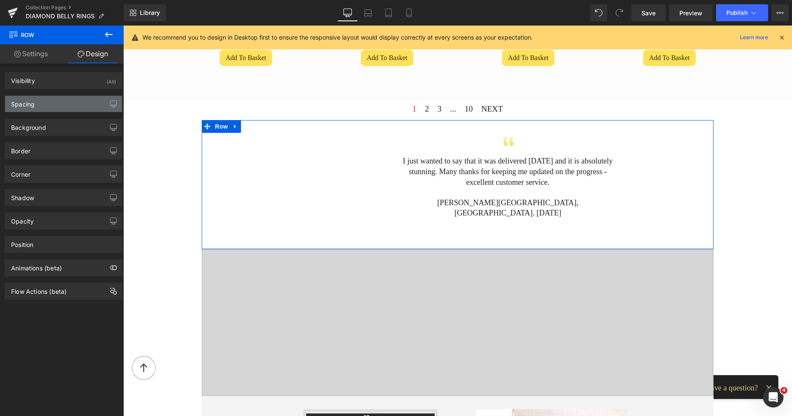
click at [58, 97] on div "Spacing" at bounding box center [63, 104] width 117 height 16
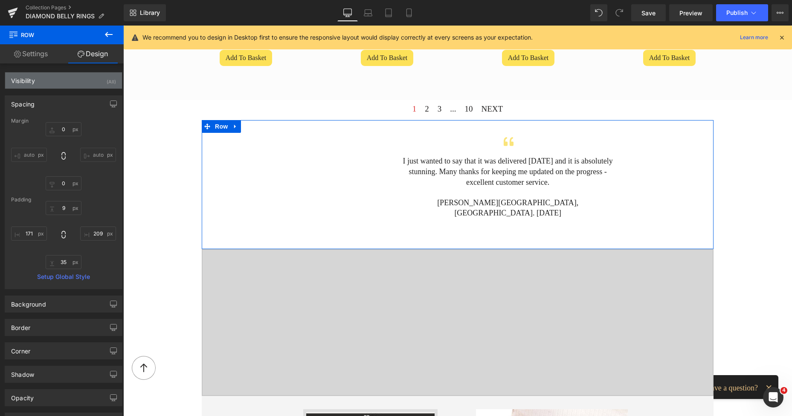
click at [30, 84] on div "Visibility" at bounding box center [23, 78] width 24 height 12
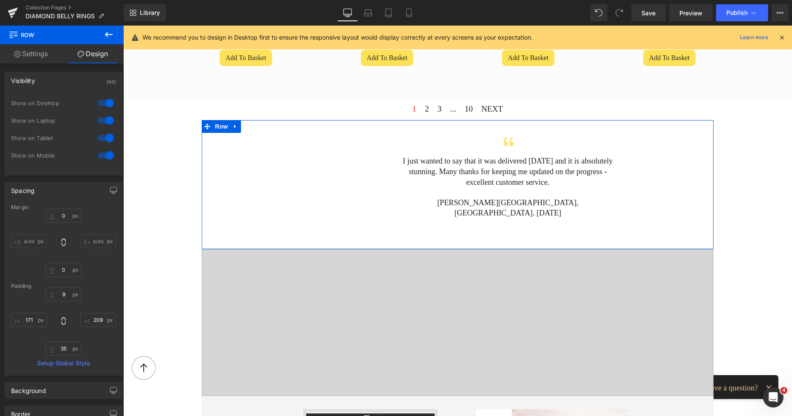
click at [34, 58] on link "Settings" at bounding box center [31, 53] width 62 height 19
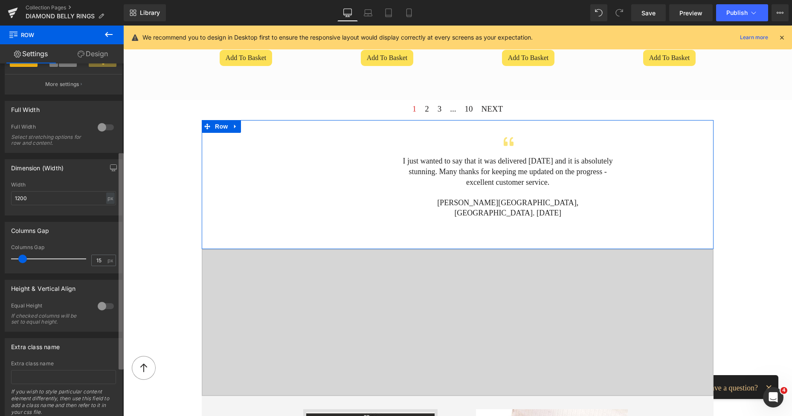
click at [112, 228] on div "4+8 4+8 12+12 Column Size Customizer 4+8 Desktop Layout Laptop Layout Tablet La…" at bounding box center [62, 242] width 124 height 357
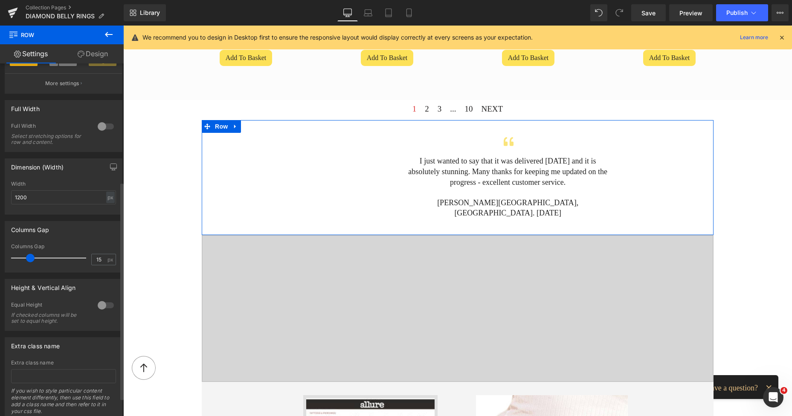
drag, startPoint x: 21, startPoint y: 260, endPoint x: 29, endPoint y: 262, distance: 7.9
click at [29, 262] on span at bounding box center [30, 258] width 9 height 9
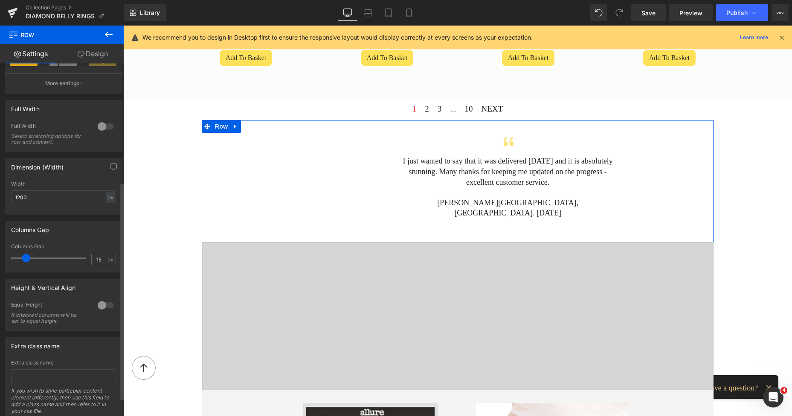
click at [25, 257] on span at bounding box center [26, 258] width 9 height 9
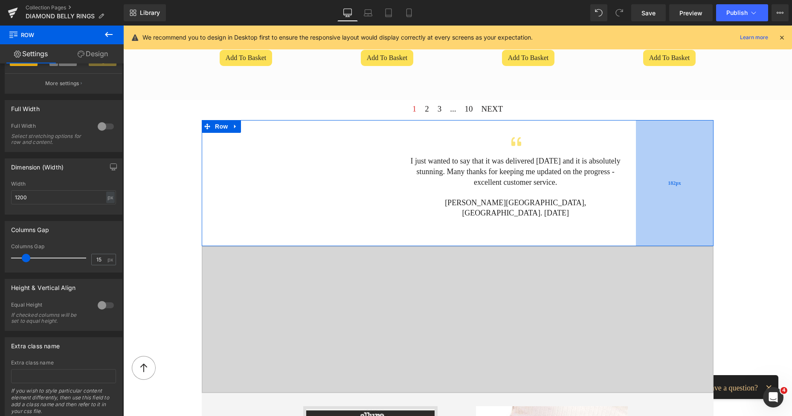
drag, startPoint x: 644, startPoint y: 148, endPoint x: 656, endPoint y: 148, distance: 11.5
click at [656, 148] on div "182px" at bounding box center [675, 183] width 78 height 126
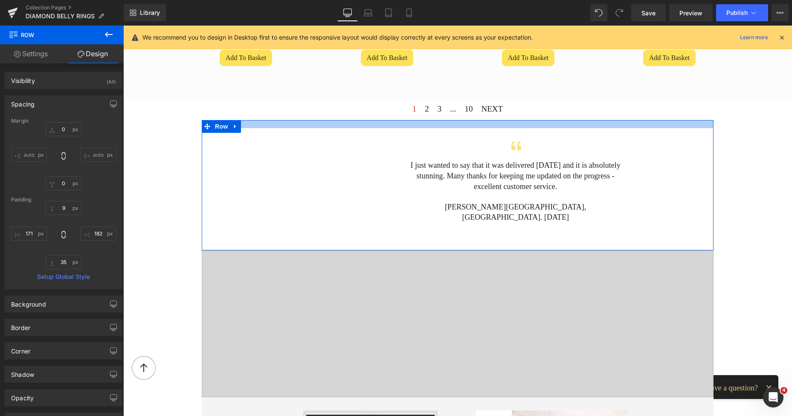
drag, startPoint x: 539, startPoint y: 121, endPoint x: 542, endPoint y: 125, distance: 5.2
click at [542, 125] on div at bounding box center [457, 124] width 511 height 8
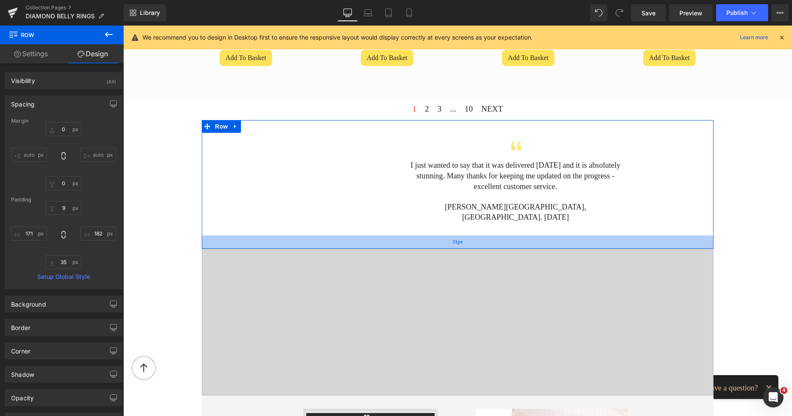
drag, startPoint x: 467, startPoint y: 246, endPoint x: 462, endPoint y: 245, distance: 4.6
click at [462, 245] on div "31px" at bounding box center [457, 242] width 511 height 13
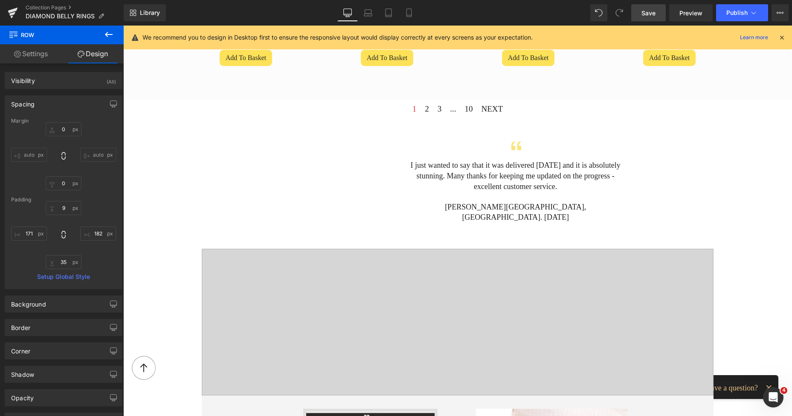
click at [644, 11] on span "Save" at bounding box center [648, 13] width 14 height 9
click at [643, 12] on span "Save" at bounding box center [648, 13] width 14 height 9
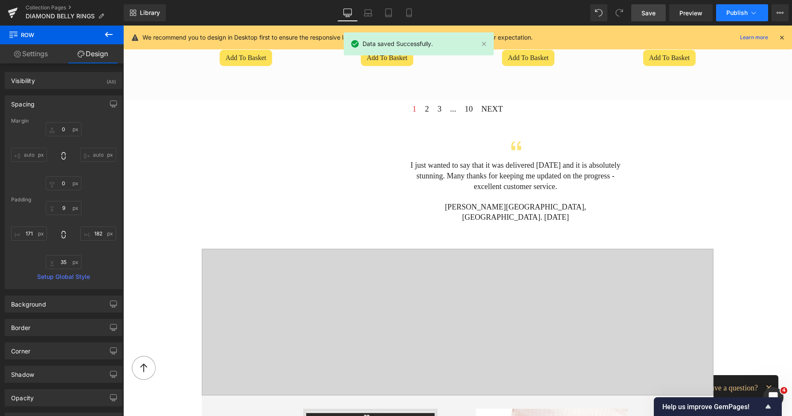
click at [728, 9] on span "Publish" at bounding box center [736, 12] width 21 height 7
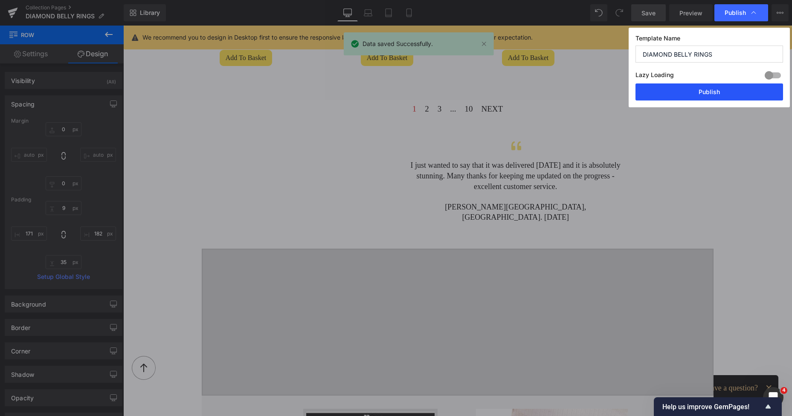
click at [701, 91] on button "Publish" at bounding box center [708, 92] width 147 height 17
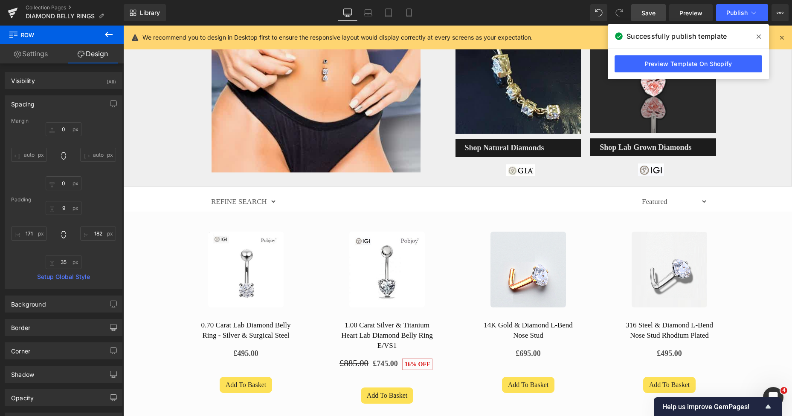
scroll to position [63, 0]
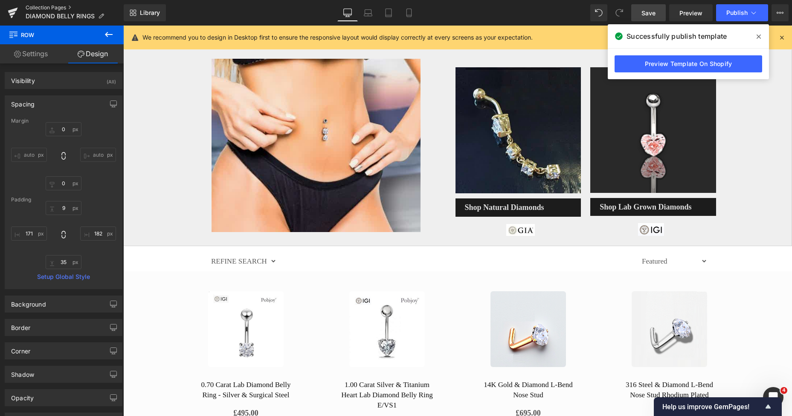
click at [49, 8] on link "Collection Pages" at bounding box center [75, 7] width 98 height 7
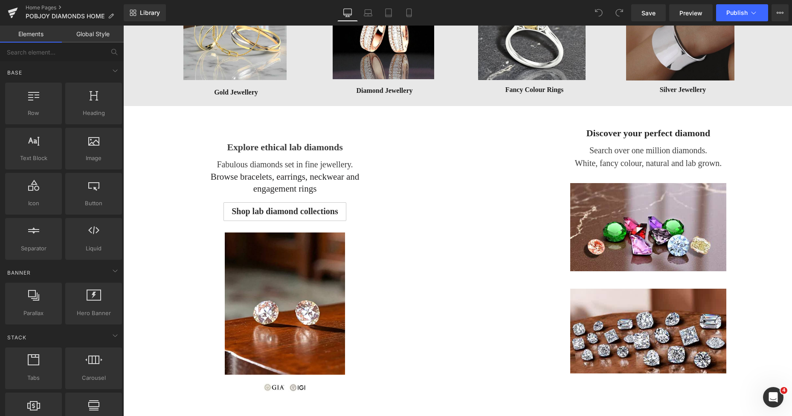
scroll to position [536, 0]
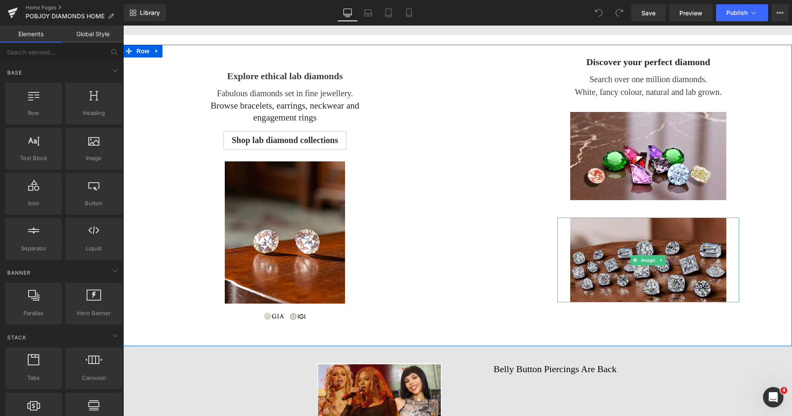
click at [603, 231] on img at bounding box center [648, 260] width 156 height 85
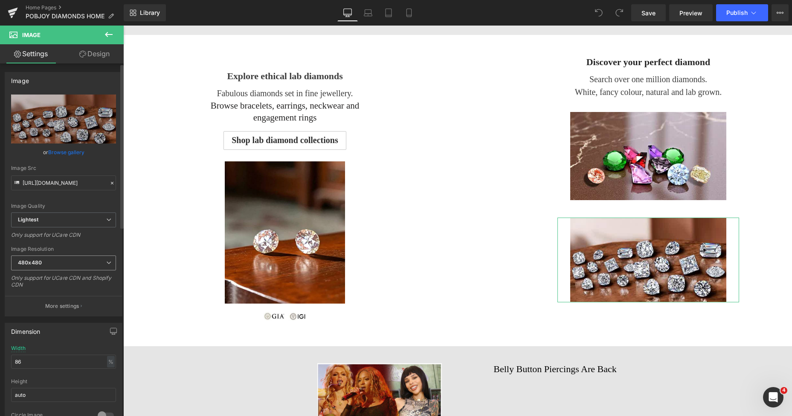
click at [57, 262] on span "480x480" at bounding box center [63, 263] width 105 height 15
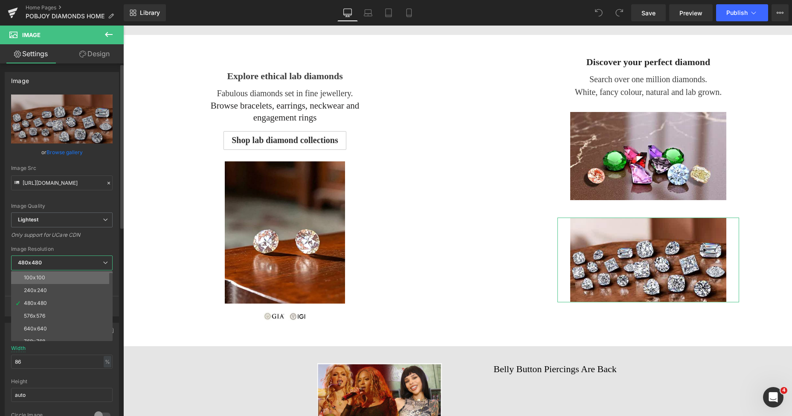
click at [51, 277] on li "100x100" at bounding box center [63, 278] width 105 height 13
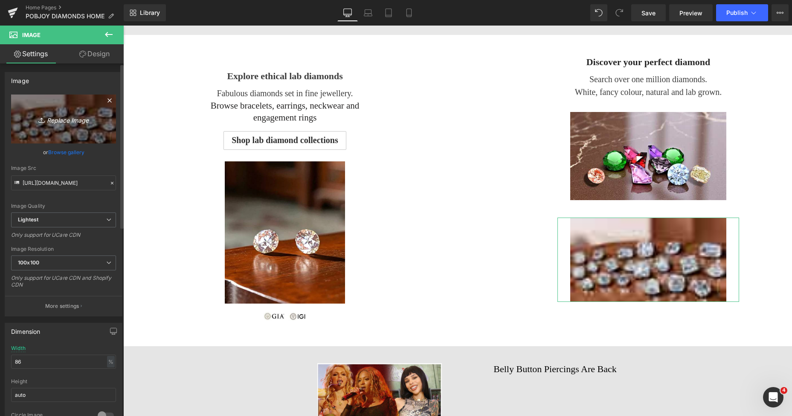
click at [70, 140] on link "Replace Image" at bounding box center [63, 119] width 105 height 49
type input "C:\fakepath\necktwinw-Photorobom_1 (1).png"
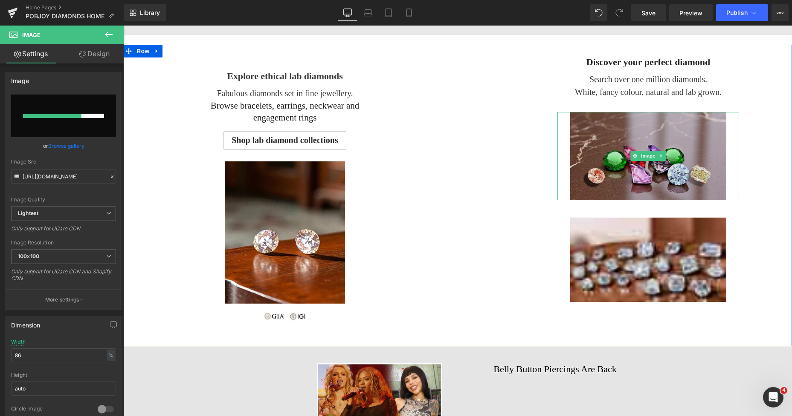
click at [579, 128] on img at bounding box center [648, 156] width 156 height 88
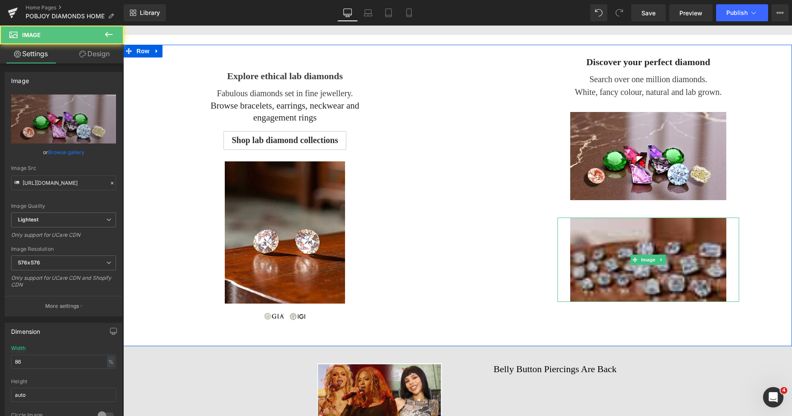
click at [588, 240] on img at bounding box center [648, 260] width 156 height 84
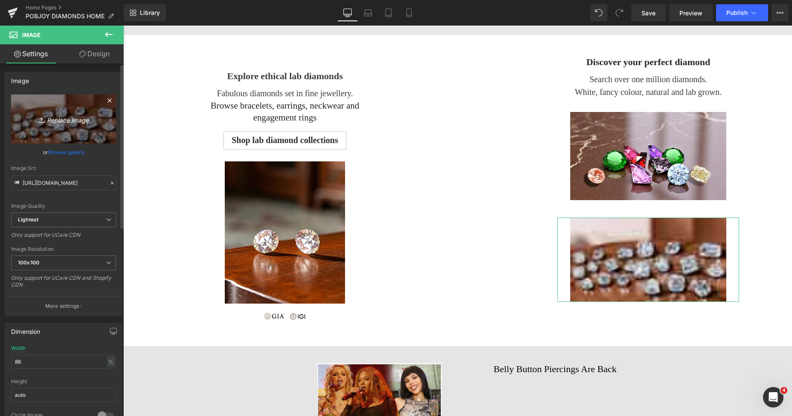
click at [71, 134] on link "Replace Image" at bounding box center [63, 119] width 105 height 49
type input "C:\fakepath\necktwinw-Photorobom_1 (1).png"
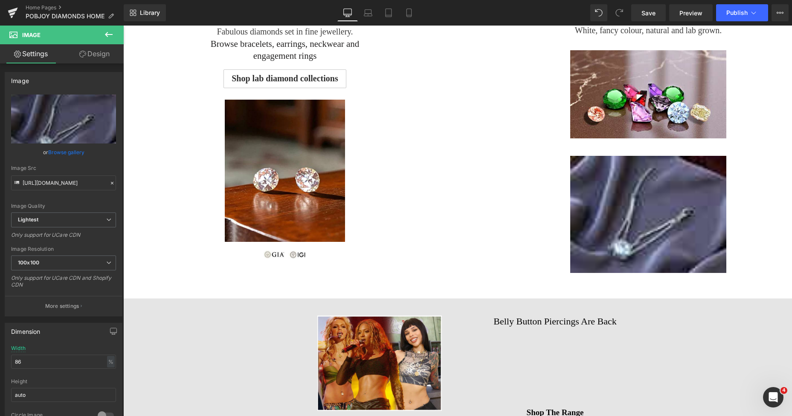
scroll to position [529, 0]
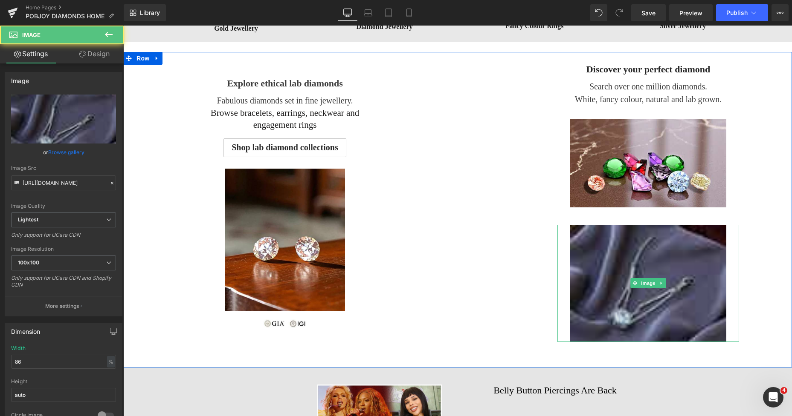
click at [619, 246] on img at bounding box center [648, 283] width 156 height 117
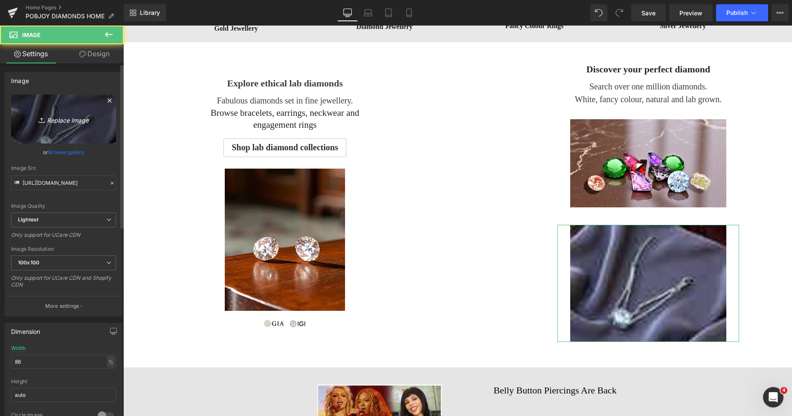
click at [62, 140] on link "Replace Image" at bounding box center [63, 119] width 105 height 49
type input "C:\fakepath\New_Tembplateff-Photoroom.png"
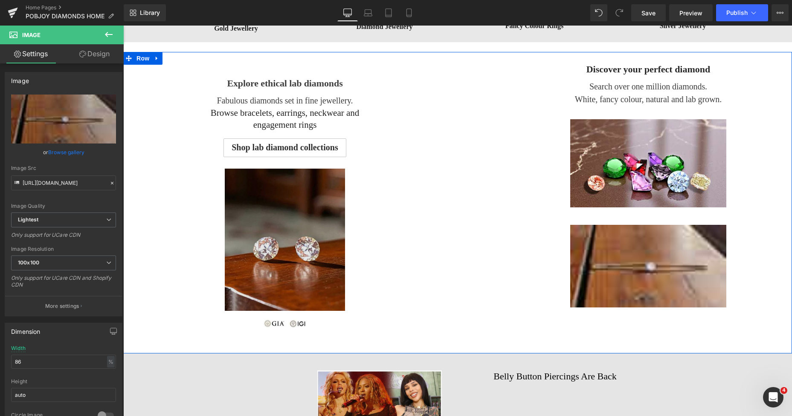
click at [300, 212] on img at bounding box center [285, 240] width 120 height 142
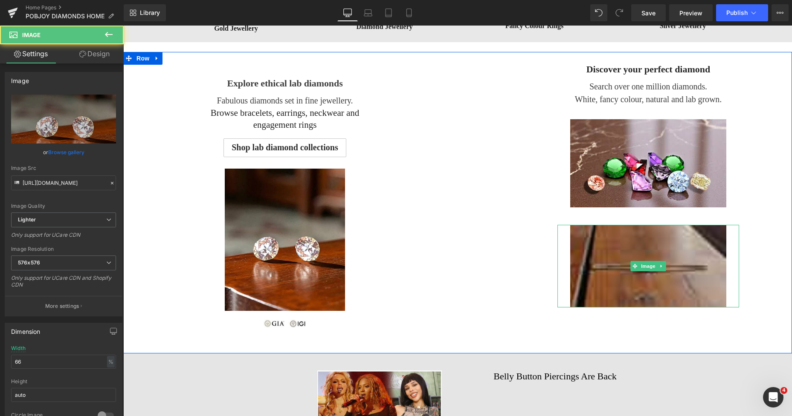
click at [589, 260] on img at bounding box center [648, 266] width 156 height 83
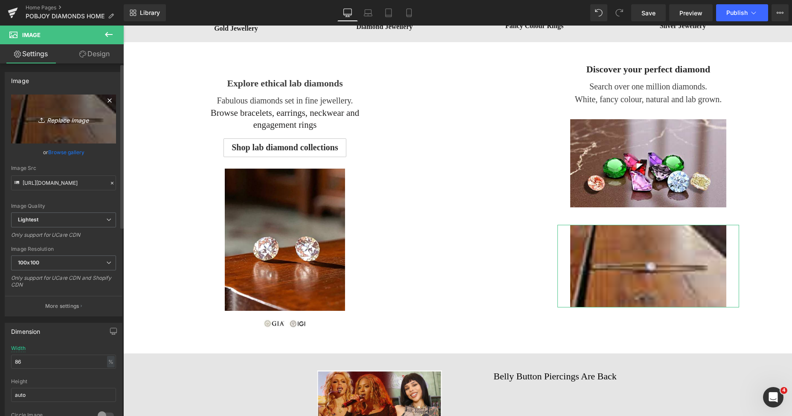
click at [81, 136] on link "Replace Image" at bounding box center [63, 119] width 105 height 49
type input "C:\fakepath\New_Tembplateff-Photoroom.png"
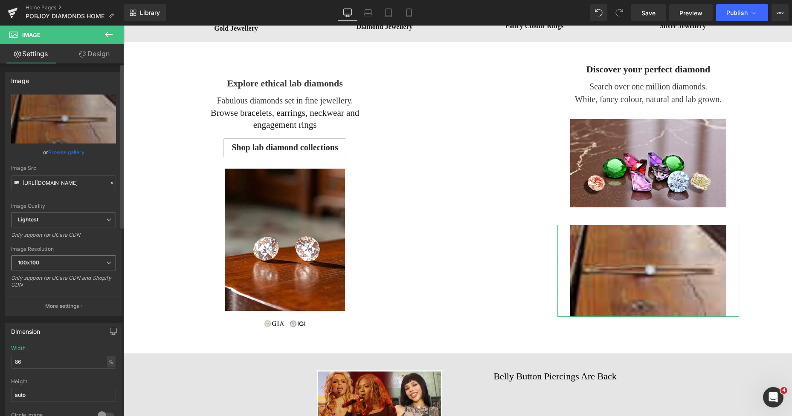
click at [72, 261] on span "100x100" at bounding box center [63, 263] width 105 height 15
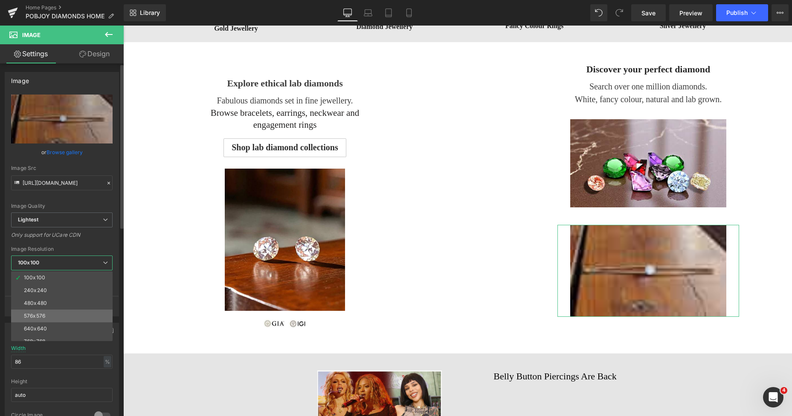
click at [48, 312] on li "576x576" at bounding box center [63, 316] width 105 height 13
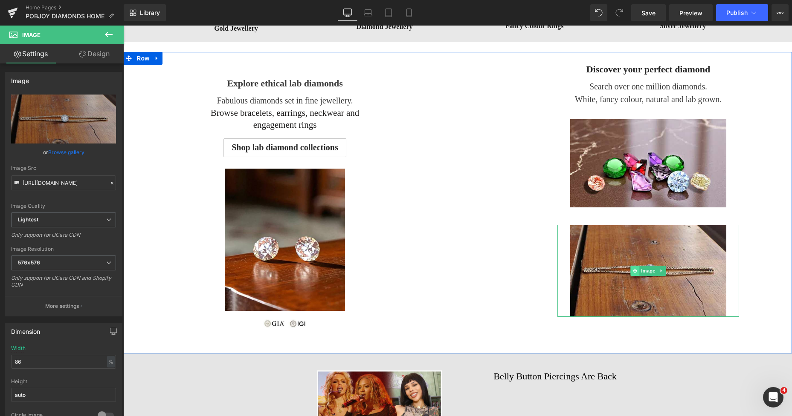
click at [632, 272] on icon at bounding box center [634, 271] width 5 height 5
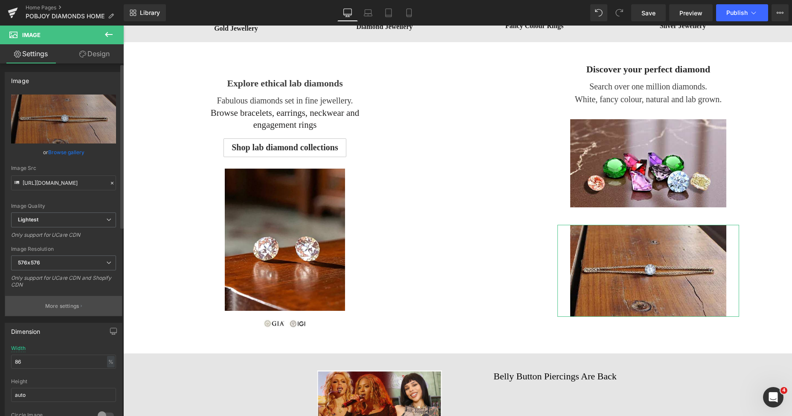
click at [61, 306] on p "More settings" at bounding box center [62, 307] width 34 height 8
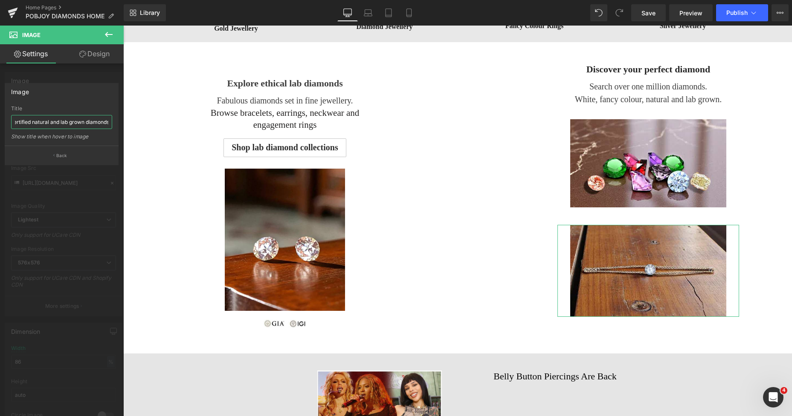
scroll to position [0, 77]
drag, startPoint x: 15, startPoint y: 125, endPoint x: 119, endPoint y: 130, distance: 104.1
click at [119, 130] on div "Image Click to search thousands of certified natural and lab grown diamonds. Ti…" at bounding box center [62, 121] width 124 height 89
type input "Solitaire diamond adjustable bracelets"
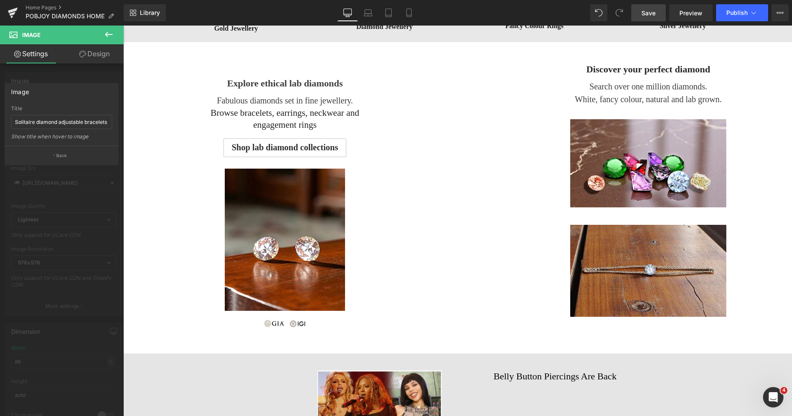
click at [649, 11] on span "Save" at bounding box center [648, 13] width 14 height 9
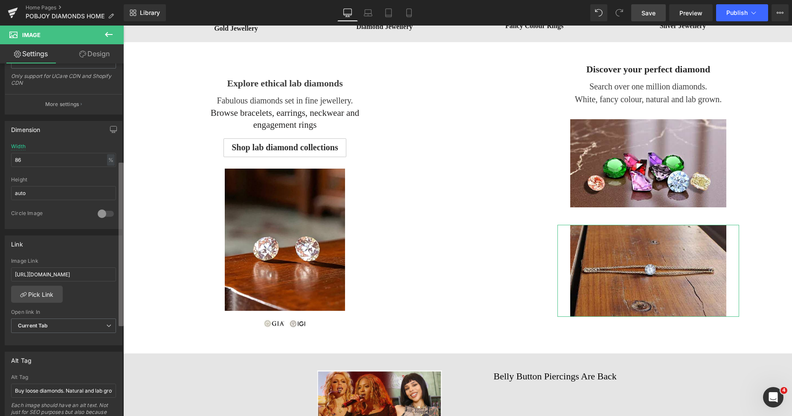
scroll to position [233, 0]
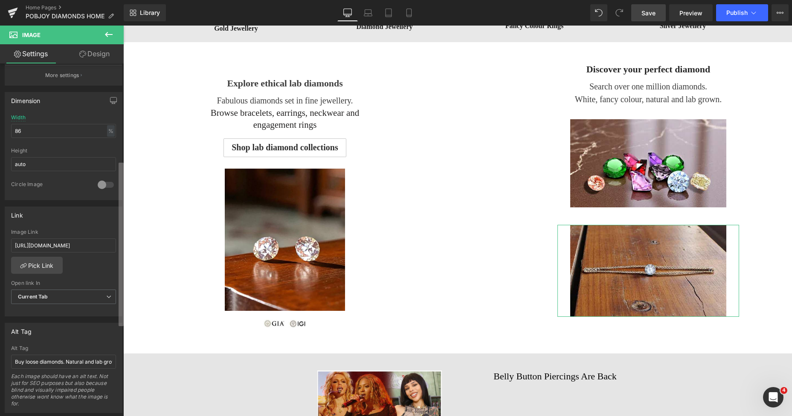
click at [117, 264] on div "Image [URL][DOMAIN_NAME] Replace Image Upload image or Browse gallery Image Src…" at bounding box center [62, 242] width 124 height 357
drag, startPoint x: 15, startPoint y: 245, endPoint x: 122, endPoint y: 247, distance: 107.4
click at [122, 247] on div "Image [URL][DOMAIN_NAME] Replace Image Upload image or Browse gallery Image Src…" at bounding box center [62, 242] width 124 height 357
paste input "roducts/1-20-carat-round-cut-diamond-twin-chain-bracelet-options"
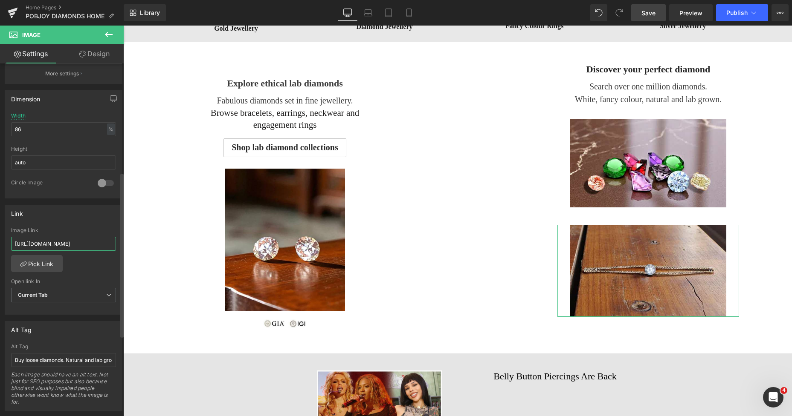
scroll to position [0, 161]
type input "[URL][DOMAIN_NAME]"
click at [649, 14] on span "Save" at bounding box center [648, 13] width 14 height 9
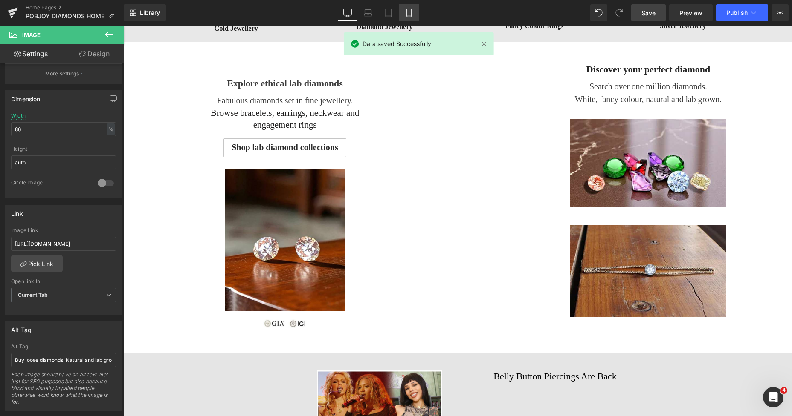
click at [409, 13] on icon at bounding box center [408, 13] width 9 height 9
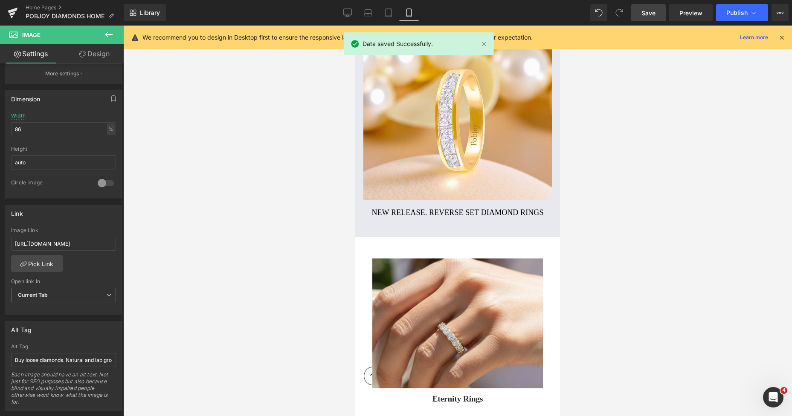
scroll to position [2233, 0]
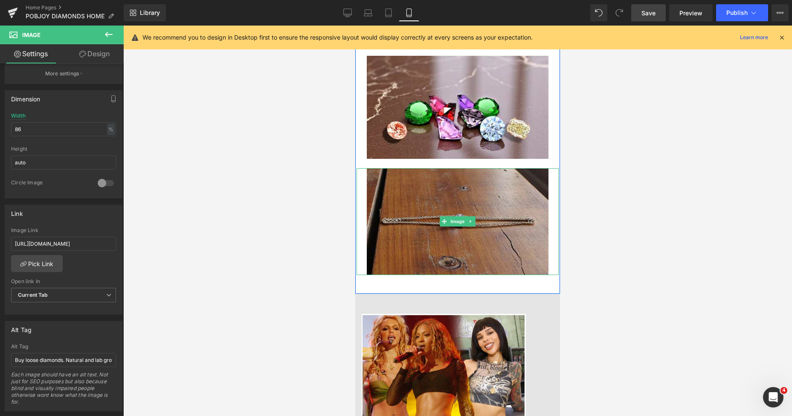
click at [462, 179] on img at bounding box center [458, 221] width 182 height 107
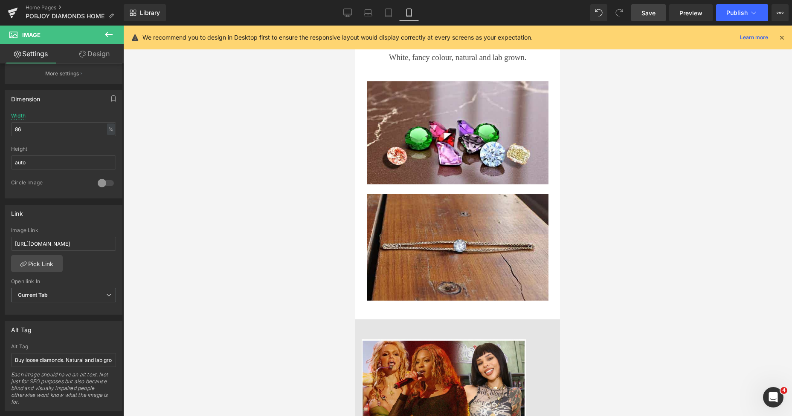
scroll to position [2179, 0]
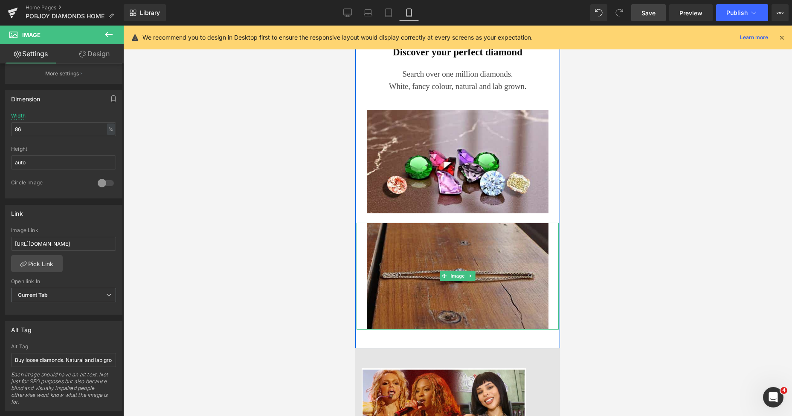
click at [406, 227] on img at bounding box center [458, 276] width 182 height 107
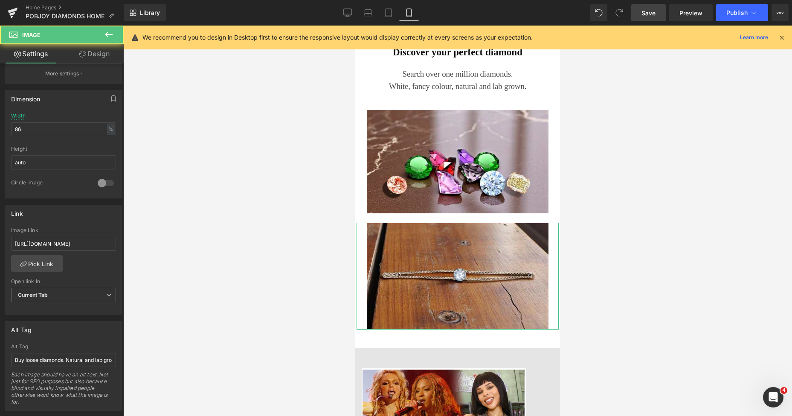
click at [107, 56] on link "Design" at bounding box center [95, 53] width 62 height 19
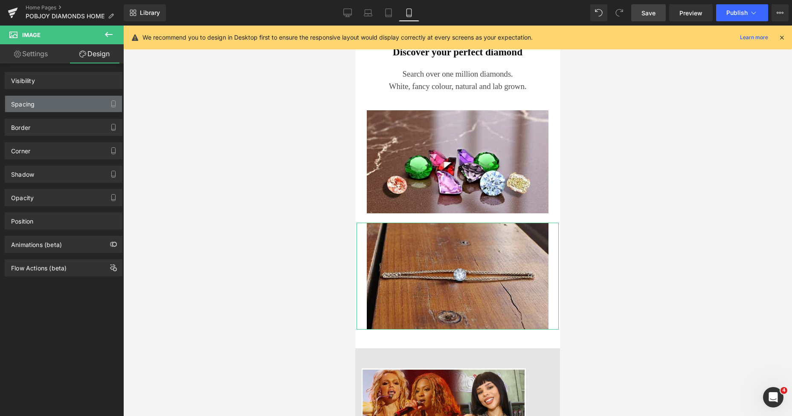
click at [47, 103] on div "Spacing" at bounding box center [63, 104] width 117 height 16
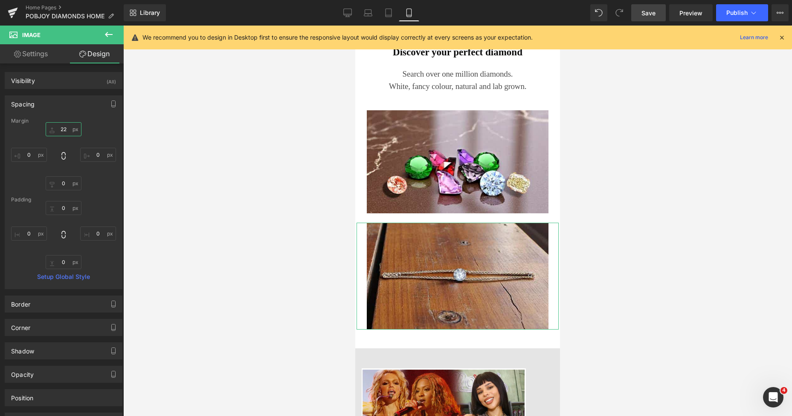
click at [59, 130] on input "22" at bounding box center [64, 129] width 36 height 14
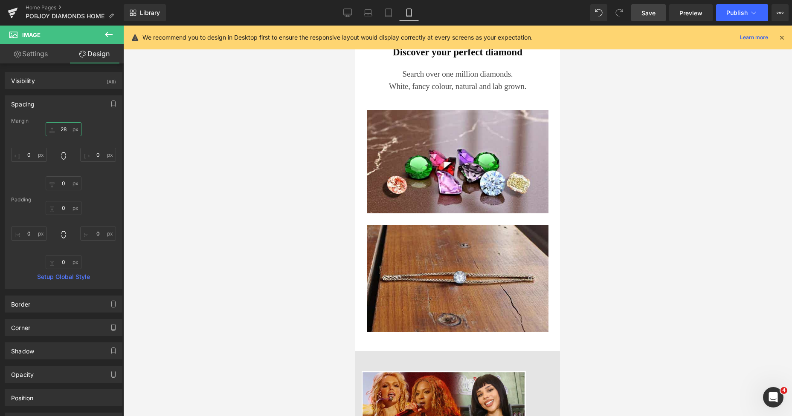
type input "2"
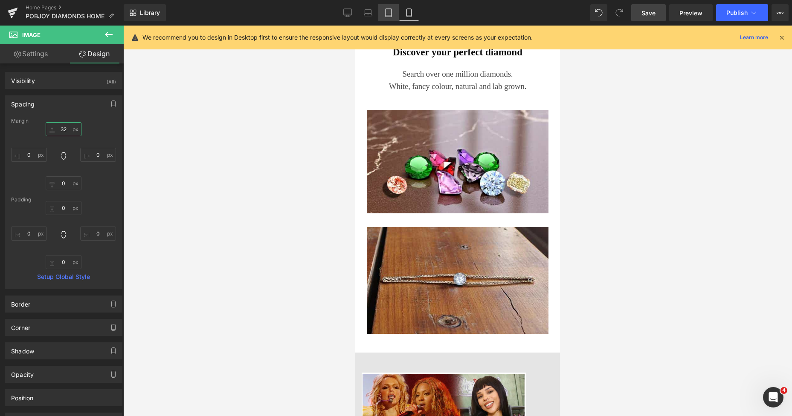
type input "32"
click at [391, 9] on icon at bounding box center [388, 13] width 6 height 8
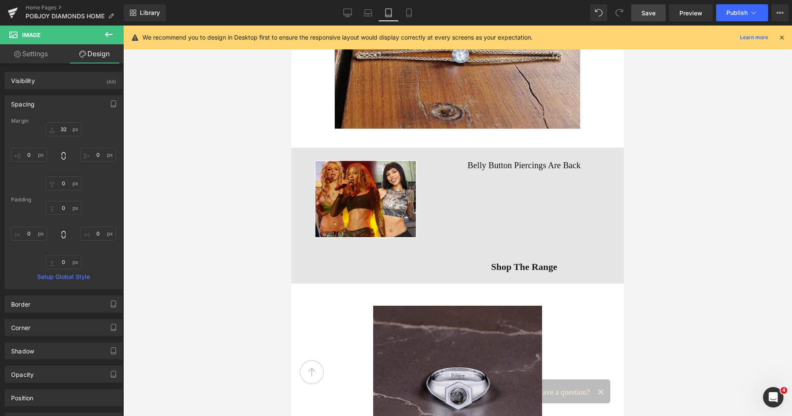
scroll to position [1965, 0]
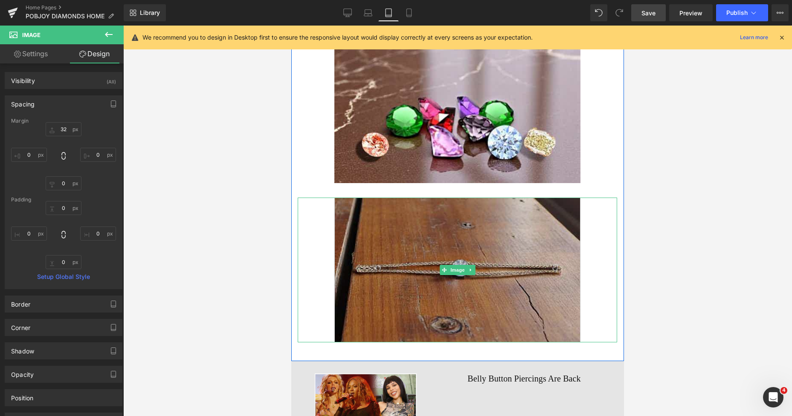
click at [393, 237] on img at bounding box center [457, 270] width 246 height 145
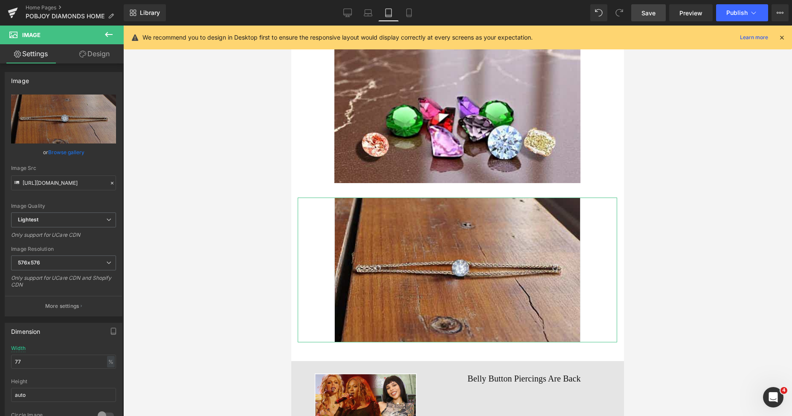
click at [106, 56] on link "Design" at bounding box center [95, 53] width 62 height 19
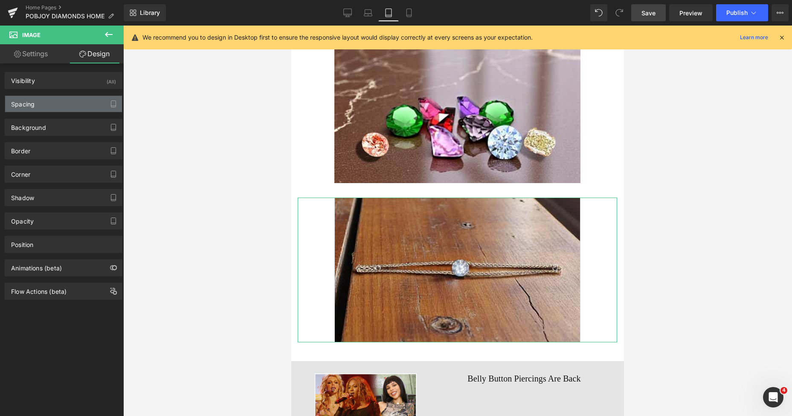
click at [48, 99] on div "Spacing" at bounding box center [63, 104] width 117 height 16
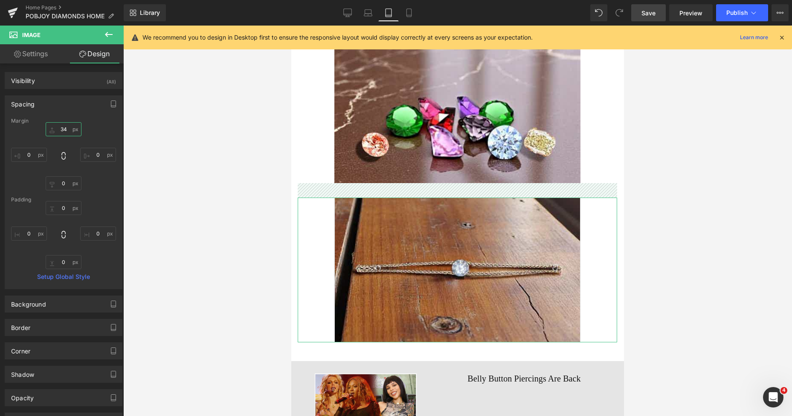
click at [56, 130] on input "text" at bounding box center [64, 129] width 36 height 14
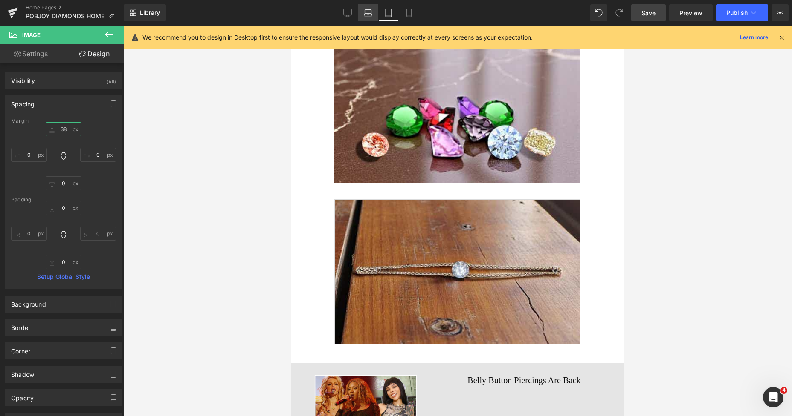
type input "38"
click at [368, 15] on icon at bounding box center [368, 13] width 9 height 9
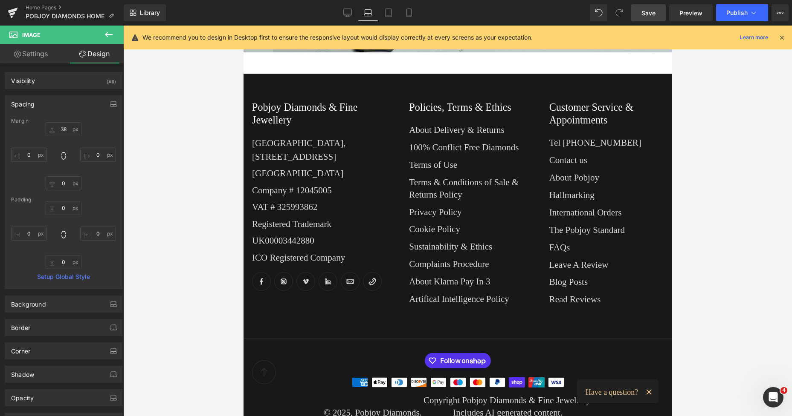
scroll to position [408, 0]
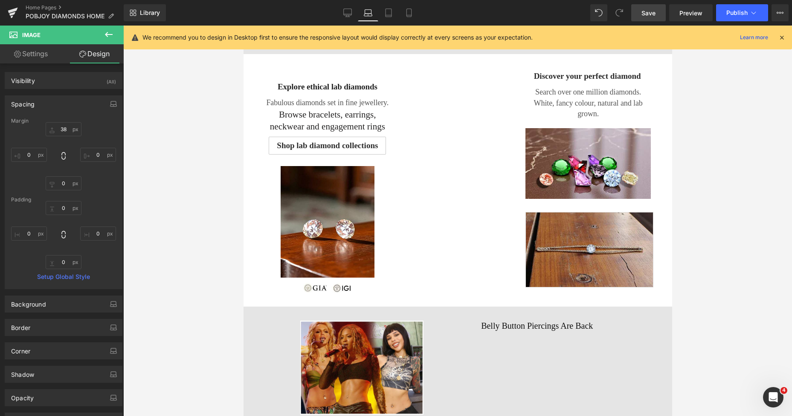
click at [652, 13] on span "Save" at bounding box center [648, 13] width 14 height 9
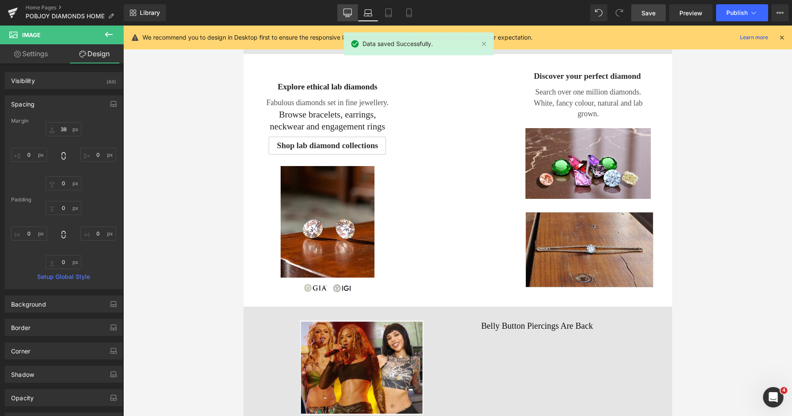
click at [343, 10] on link "Desktop" at bounding box center [347, 12] width 20 height 17
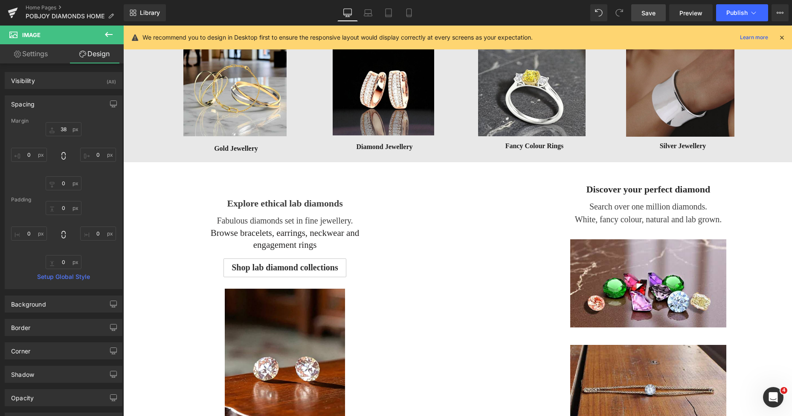
scroll to position [551, 0]
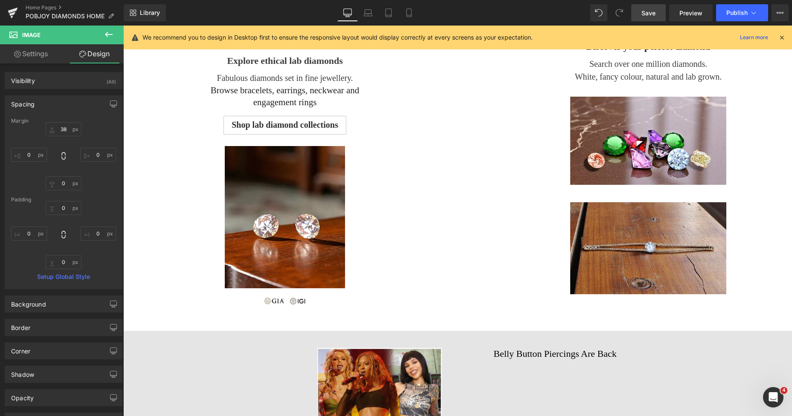
drag, startPoint x: 651, startPoint y: 9, endPoint x: 374, endPoint y: 290, distance: 393.9
click at [651, 9] on span "Save" at bounding box center [648, 13] width 14 height 9
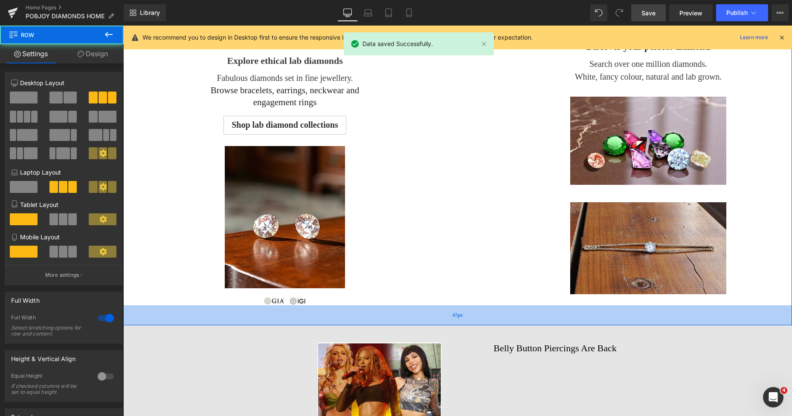
drag, startPoint x: 494, startPoint y: 330, endPoint x: 485, endPoint y: 324, distance: 11.3
click at [485, 324] on div "47px" at bounding box center [457, 316] width 668 height 20
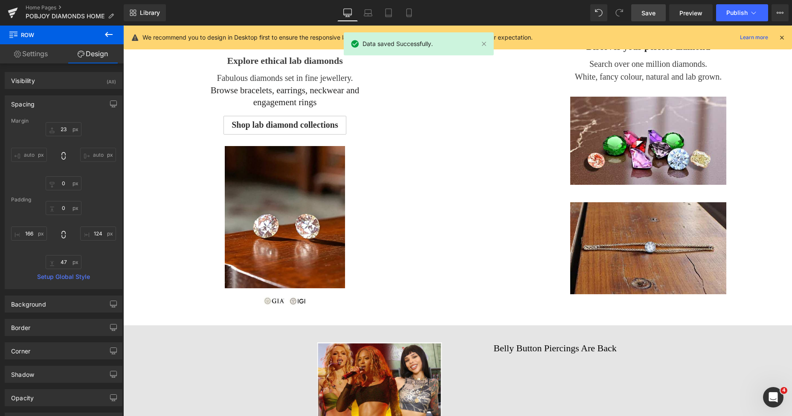
click at [647, 14] on span "Save" at bounding box center [648, 13] width 14 height 9
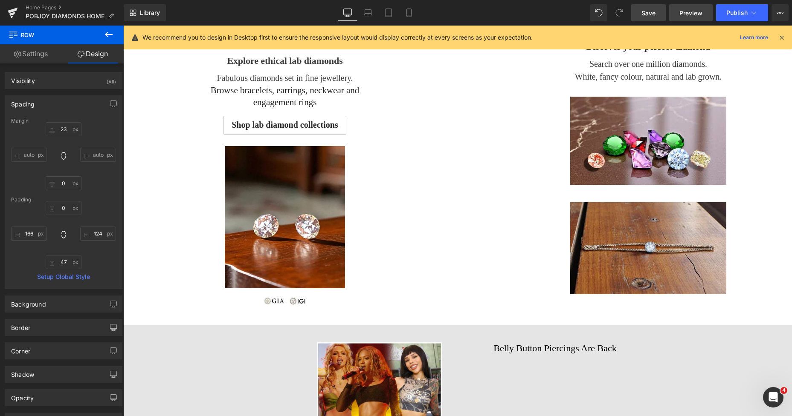
click at [688, 12] on span "Preview" at bounding box center [690, 13] width 23 height 9
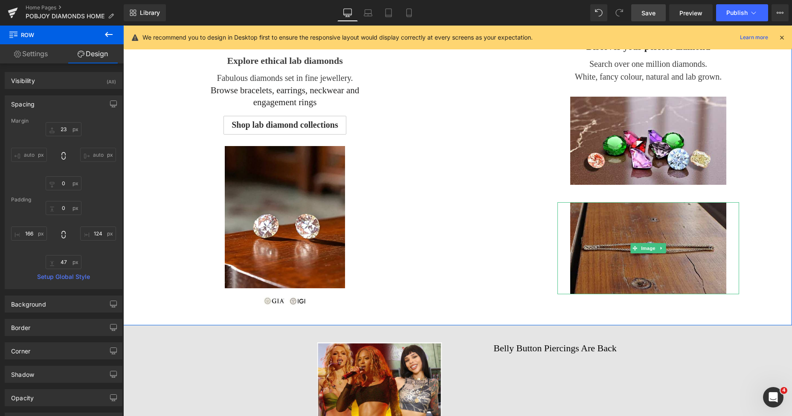
click at [595, 240] on img at bounding box center [648, 248] width 156 height 92
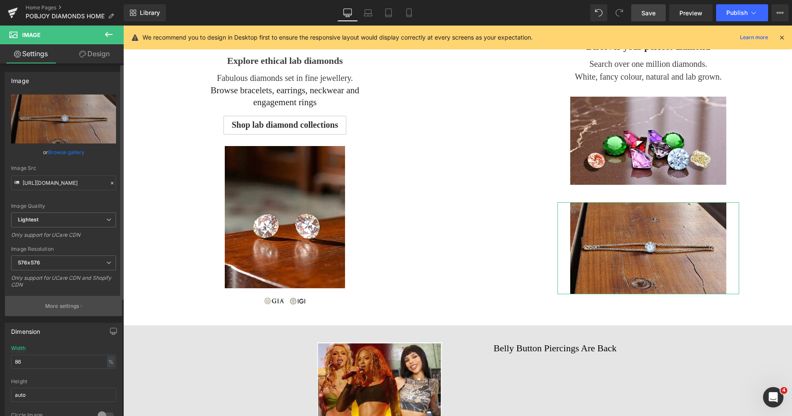
click at [56, 307] on p "More settings" at bounding box center [62, 307] width 34 height 8
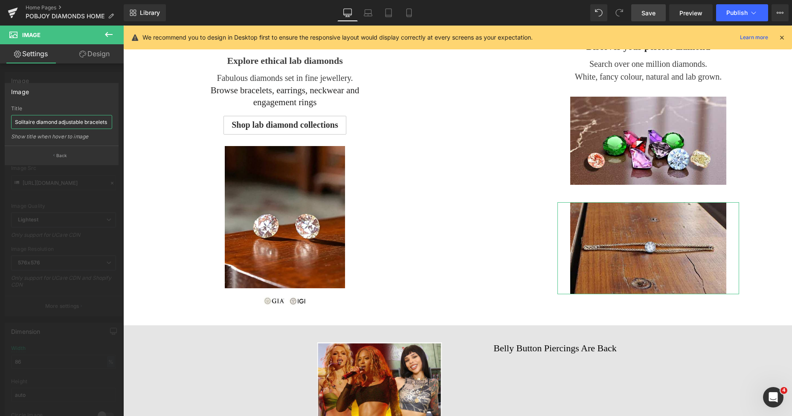
drag, startPoint x: 14, startPoint y: 122, endPoint x: 111, endPoint y: 123, distance: 97.2
click at [111, 123] on input "Solitaire diamond adjustable bracelets" at bounding box center [61, 122] width 101 height 14
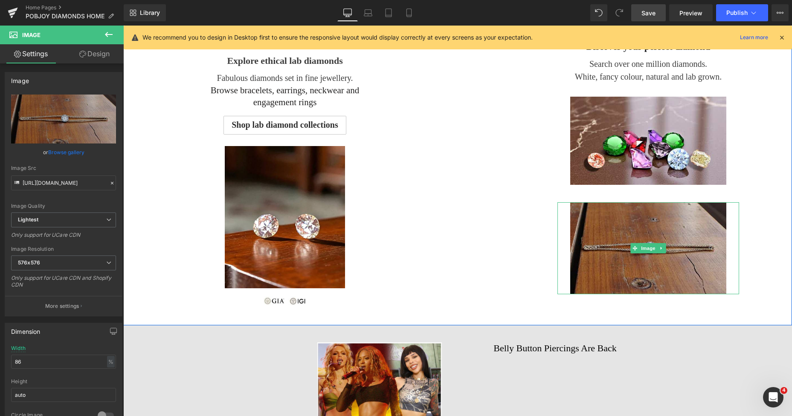
click at [615, 223] on img at bounding box center [648, 248] width 156 height 92
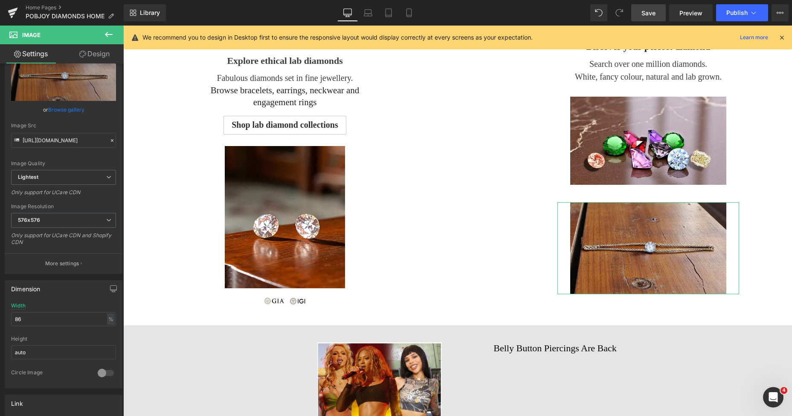
scroll to position [208, 0]
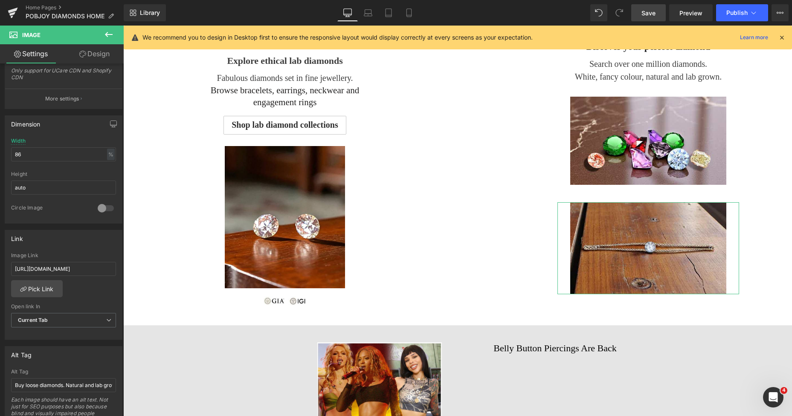
click at [123, 336] on b at bounding box center [121, 301] width 3 height 235
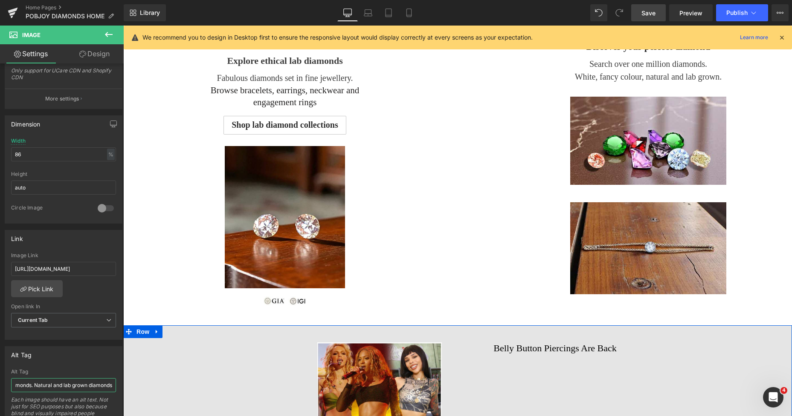
drag, startPoint x: 136, startPoint y: 411, endPoint x: 221, endPoint y: 407, distance: 84.5
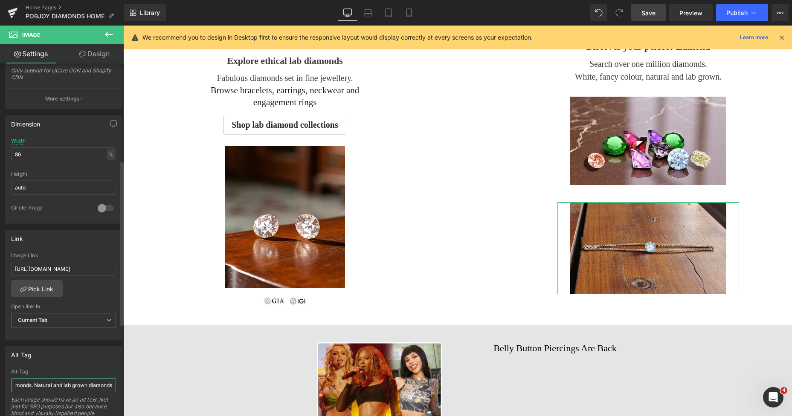
paste input "Solitaire diamond adjustable bracelet"
type input "Solitaire diamond adjustable bracelets"
click at [645, 10] on span "Save" at bounding box center [648, 13] width 14 height 9
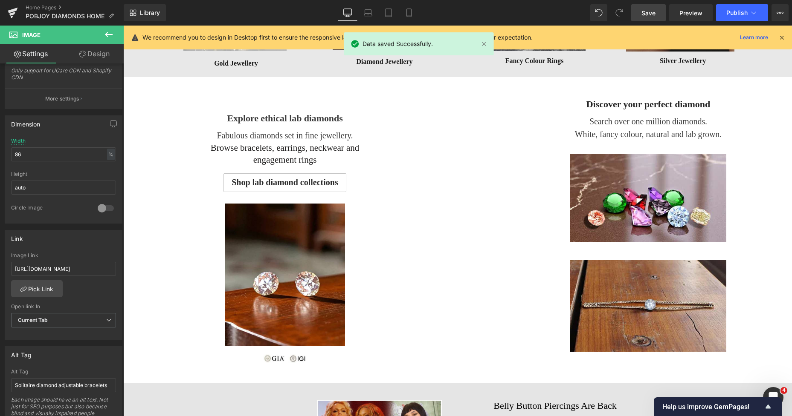
scroll to position [488, 0]
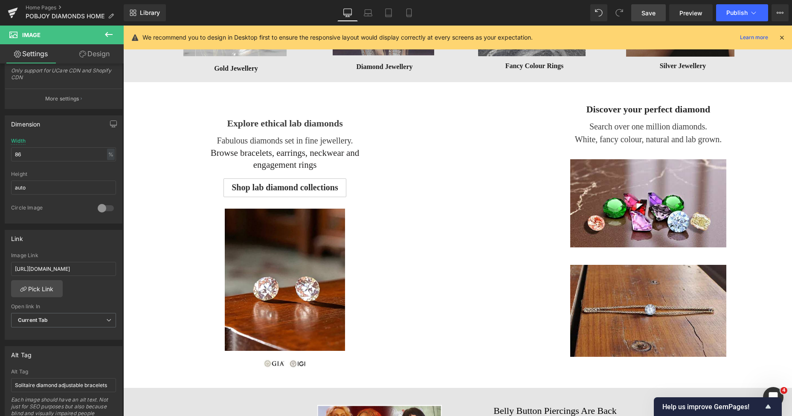
click at [648, 7] on link "Save" at bounding box center [648, 12] width 35 height 17
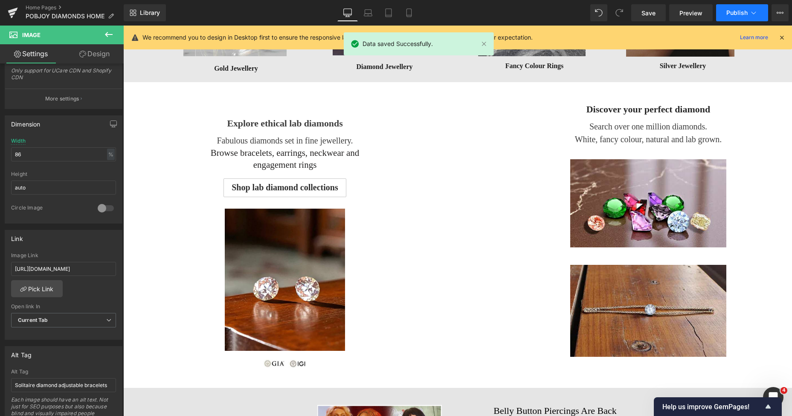
click at [731, 15] on span "Publish" at bounding box center [736, 12] width 21 height 7
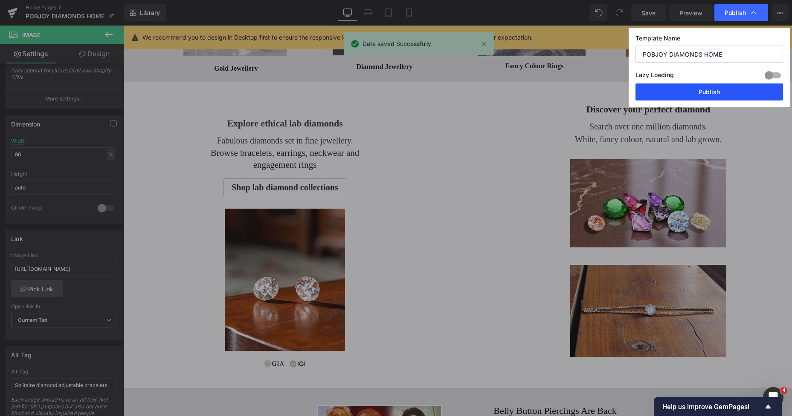
click at [705, 89] on button "Publish" at bounding box center [708, 92] width 147 height 17
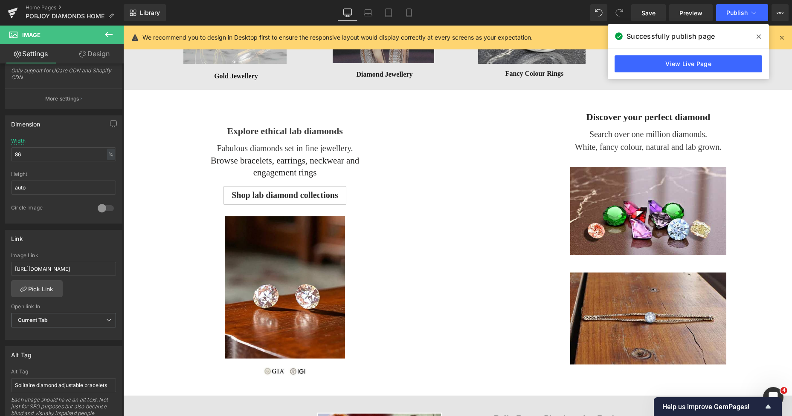
scroll to position [549, 0]
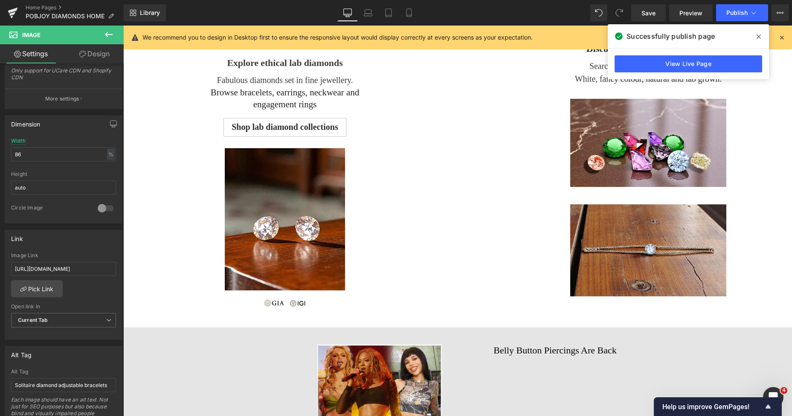
click at [759, 36] on icon at bounding box center [758, 37] width 4 height 4
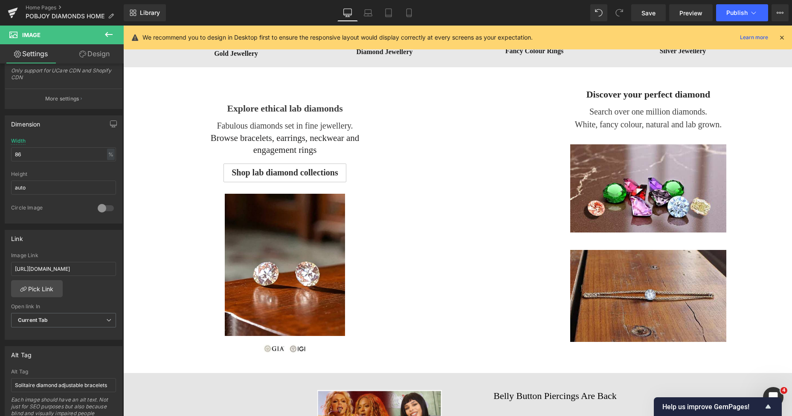
scroll to position [532, 0]
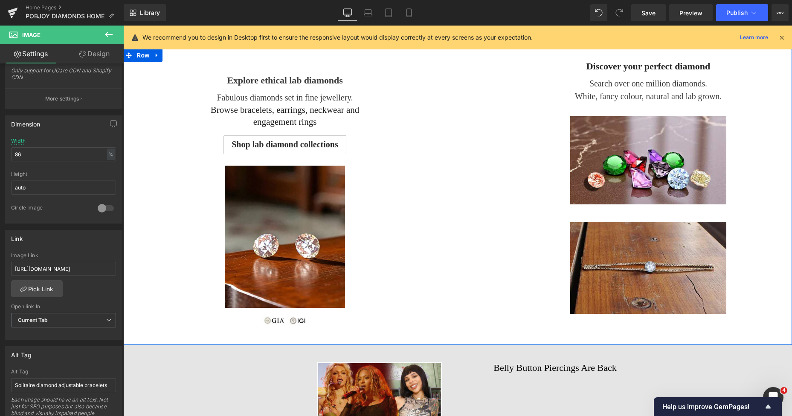
click at [179, 148] on div "Explore ethical lab diamonds Heading Fabulous diamonds set in fine jewellery. B…" at bounding box center [457, 197] width 668 height 296
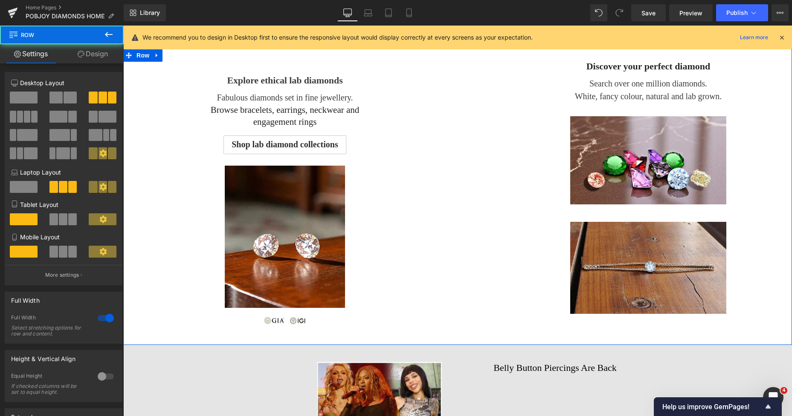
click at [132, 124] on div "Explore ethical lab diamonds Heading Fabulous diamonds set in fine jewellery. B…" at bounding box center [457, 197] width 668 height 296
click at [126, 57] on icon at bounding box center [129, 55] width 6 height 6
click at [98, 53] on link "Design" at bounding box center [93, 53] width 62 height 19
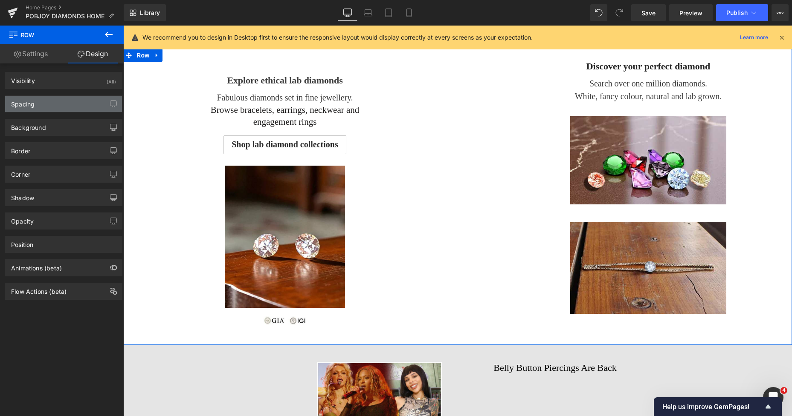
click at [43, 104] on div "Spacing" at bounding box center [63, 104] width 117 height 16
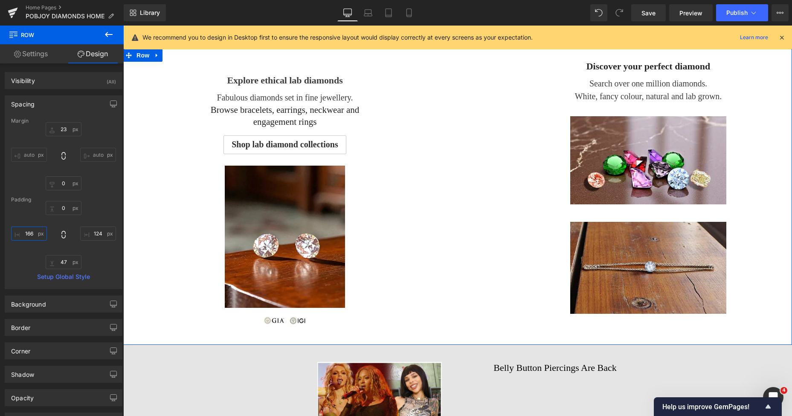
click at [24, 232] on input "text" at bounding box center [29, 234] width 36 height 14
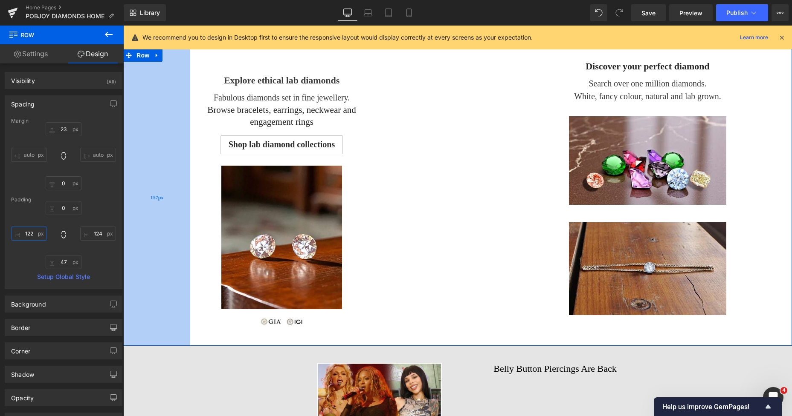
drag, startPoint x: 156, startPoint y: 142, endPoint x: 170, endPoint y: 143, distance: 15.0
click at [170, 143] on div "157px" at bounding box center [156, 198] width 67 height 298
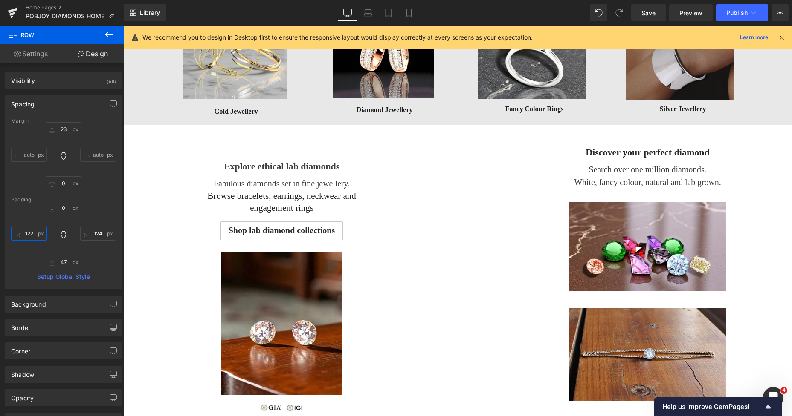
scroll to position [504, 0]
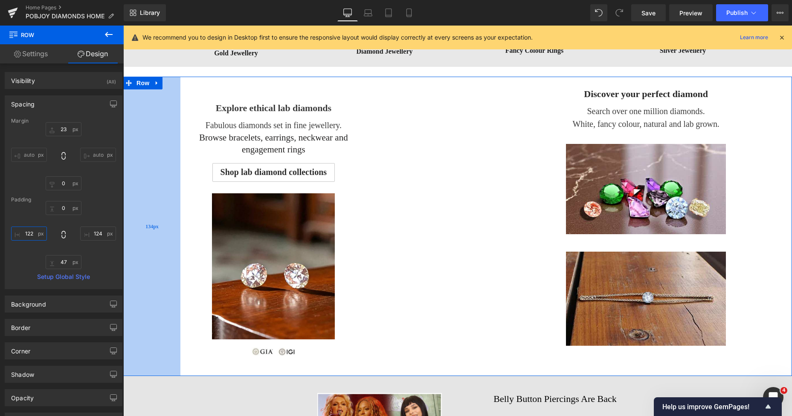
drag, startPoint x: 180, startPoint y: 173, endPoint x: 170, endPoint y: 173, distance: 9.8
click at [170, 173] on div "134px" at bounding box center [151, 227] width 57 height 300
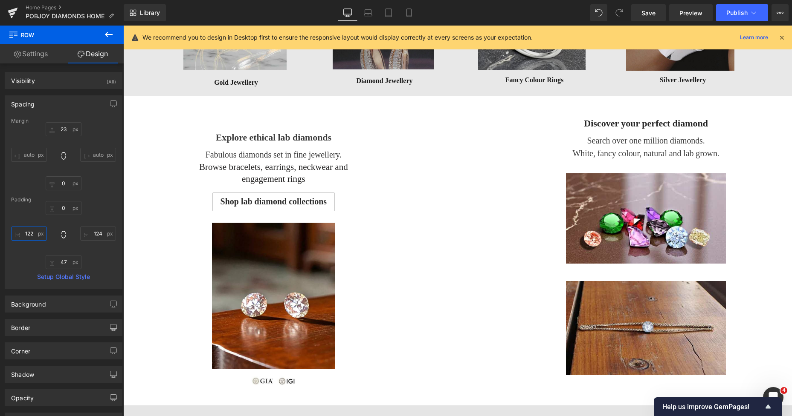
scroll to position [406, 0]
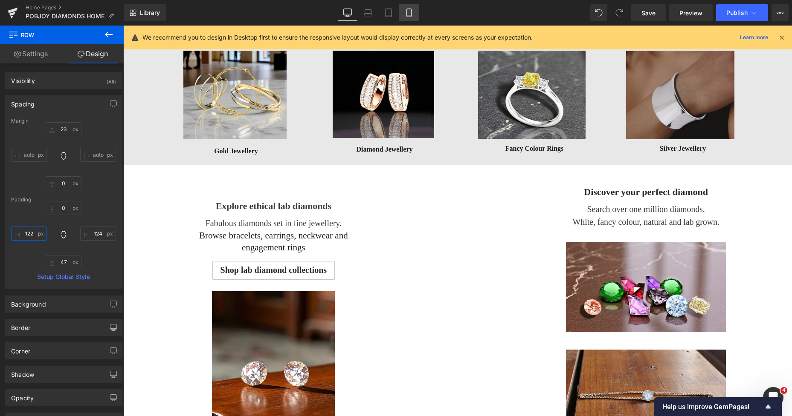
type input "134px"
click at [413, 15] on link "Mobile" at bounding box center [409, 12] width 20 height 17
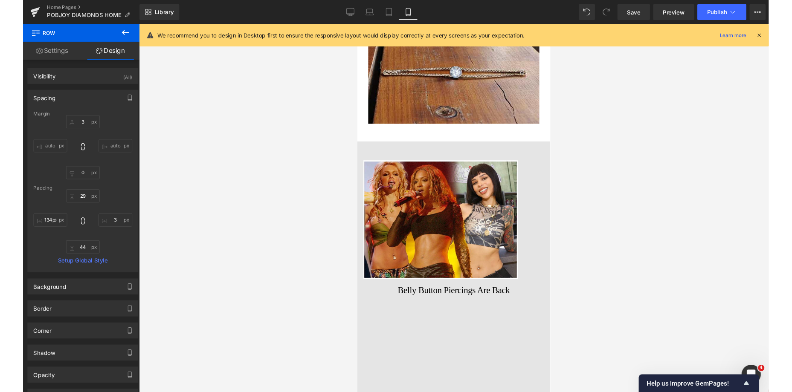
scroll to position [2233, 0]
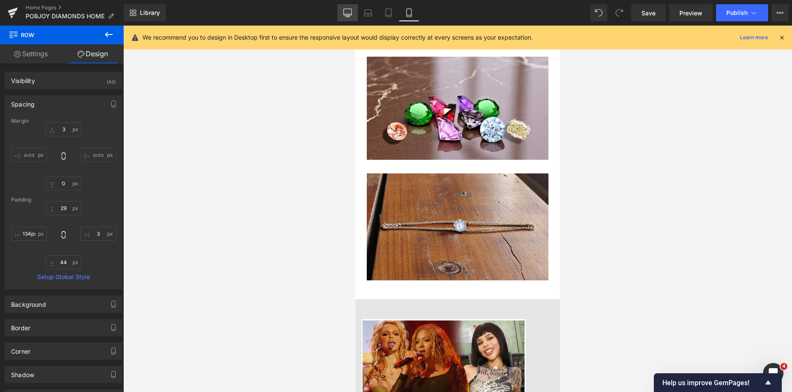
click at [347, 9] on icon at bounding box center [347, 12] width 8 height 6
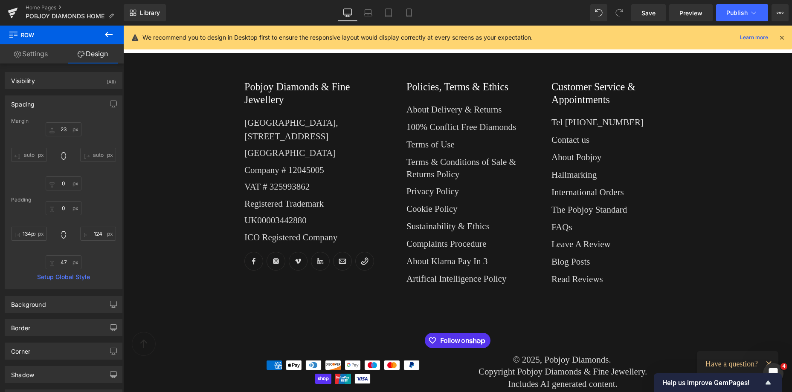
scroll to position [500, 0]
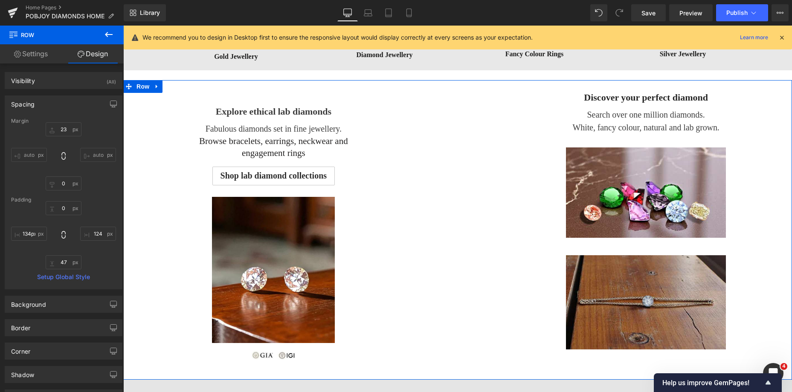
click at [606, 265] on img at bounding box center [646, 302] width 160 height 94
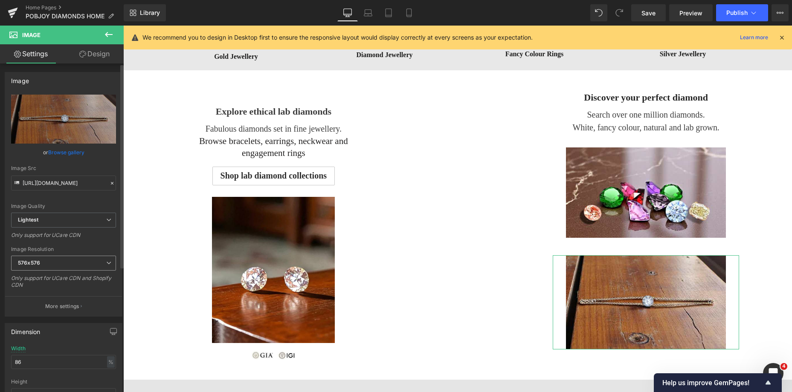
click at [51, 259] on span "576x576" at bounding box center [63, 263] width 105 height 15
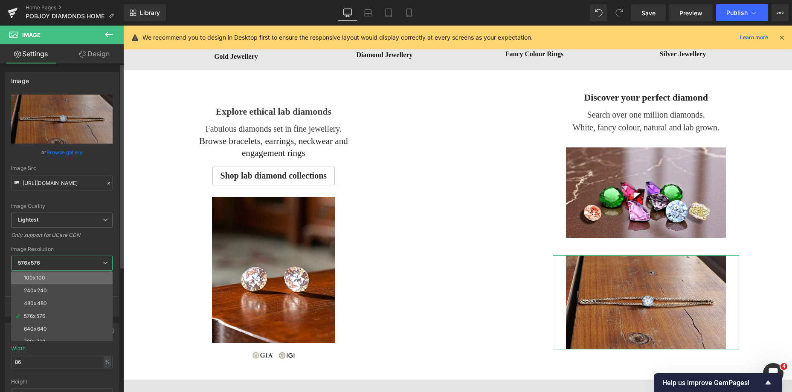
click at [50, 272] on li "100x100" at bounding box center [63, 278] width 105 height 13
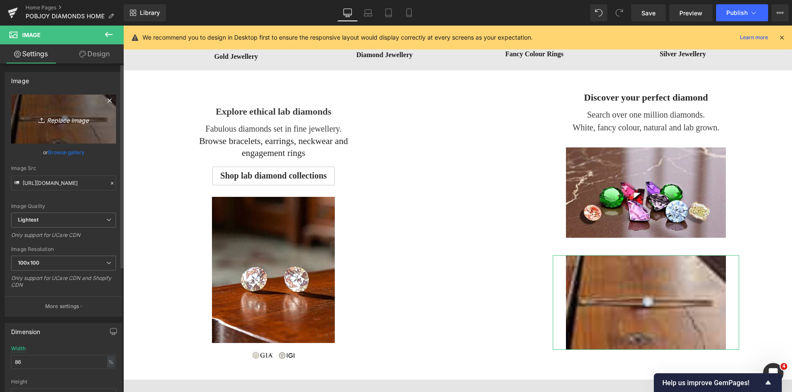
click at [71, 133] on link "Replace Image" at bounding box center [63, 119] width 105 height 49
type input "C:\fakepath\New Template-Photoroom - 2025-10-10T025739.330.png"
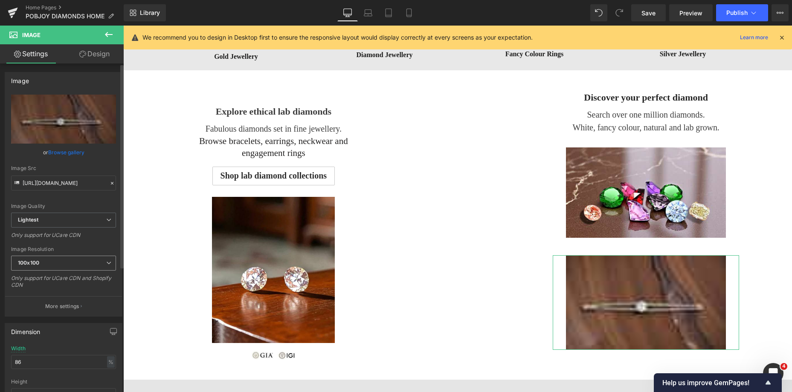
click at [68, 268] on span "100x100" at bounding box center [63, 263] width 105 height 15
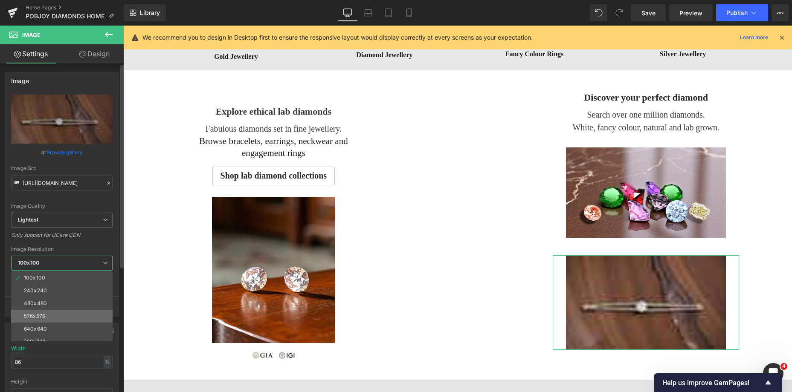
drag, startPoint x: 60, startPoint y: 313, endPoint x: 176, endPoint y: 306, distance: 116.6
click at [60, 313] on li "576x576" at bounding box center [63, 316] width 105 height 13
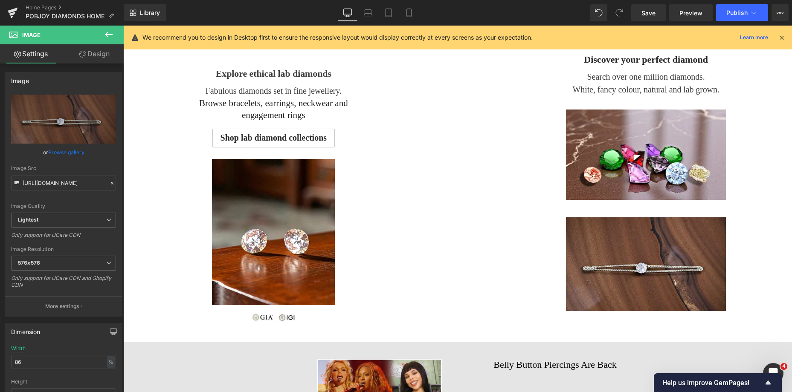
scroll to position [536, 0]
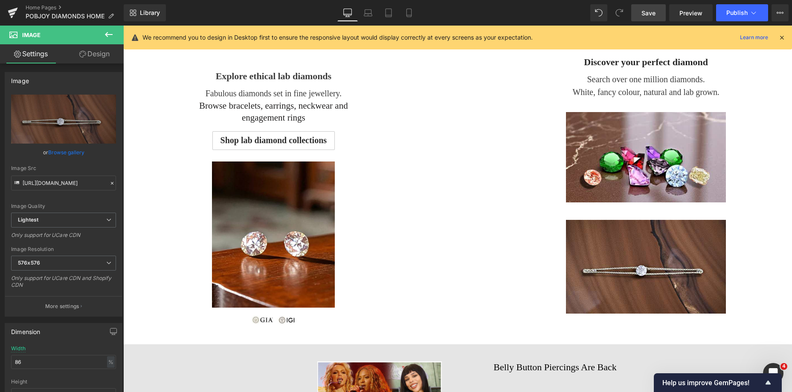
click at [647, 13] on span "Save" at bounding box center [648, 13] width 14 height 9
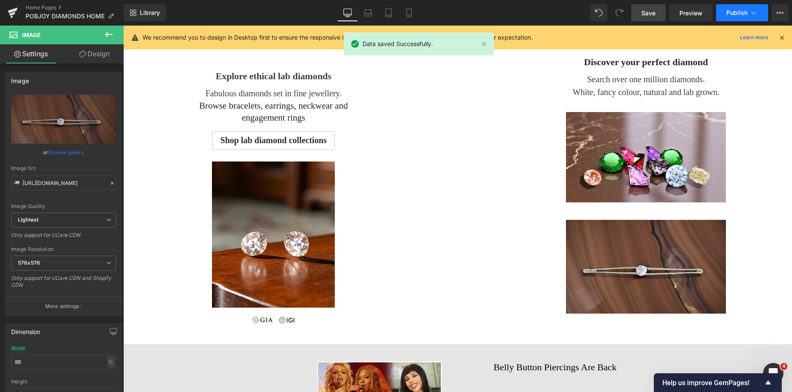
click at [731, 12] on span "Publish" at bounding box center [736, 12] width 21 height 7
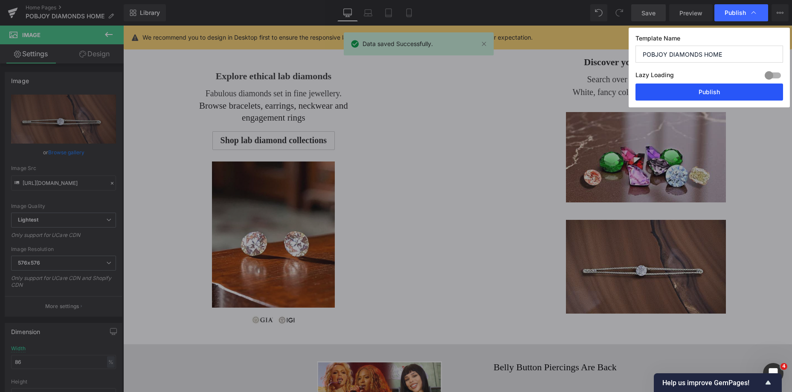
click at [696, 100] on button "Publish" at bounding box center [708, 92] width 147 height 17
